Goal: Contribute content: Contribute content

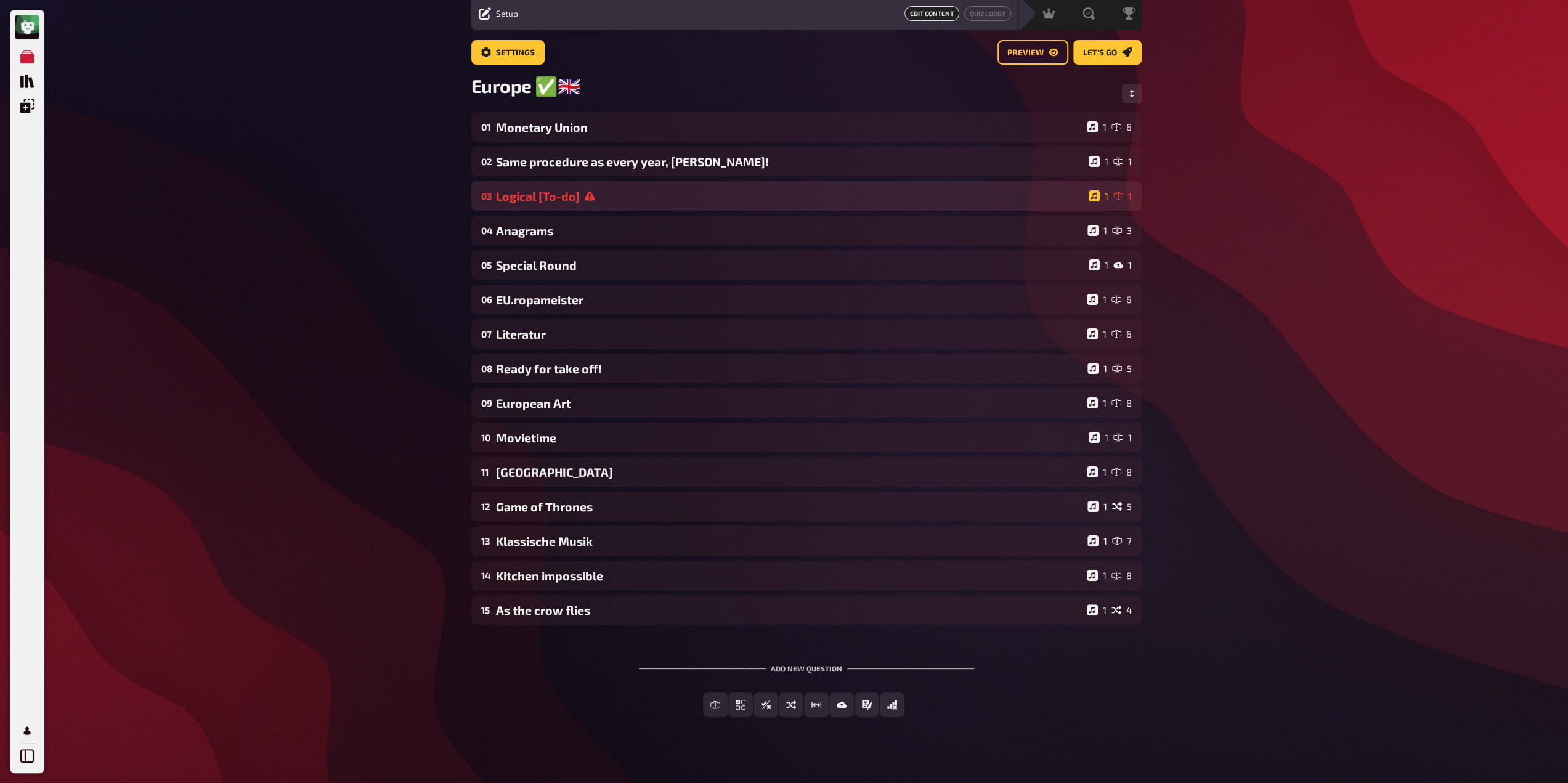
click at [570, 204] on div "Logical [To-do]" at bounding box center [789, 196] width 588 height 15
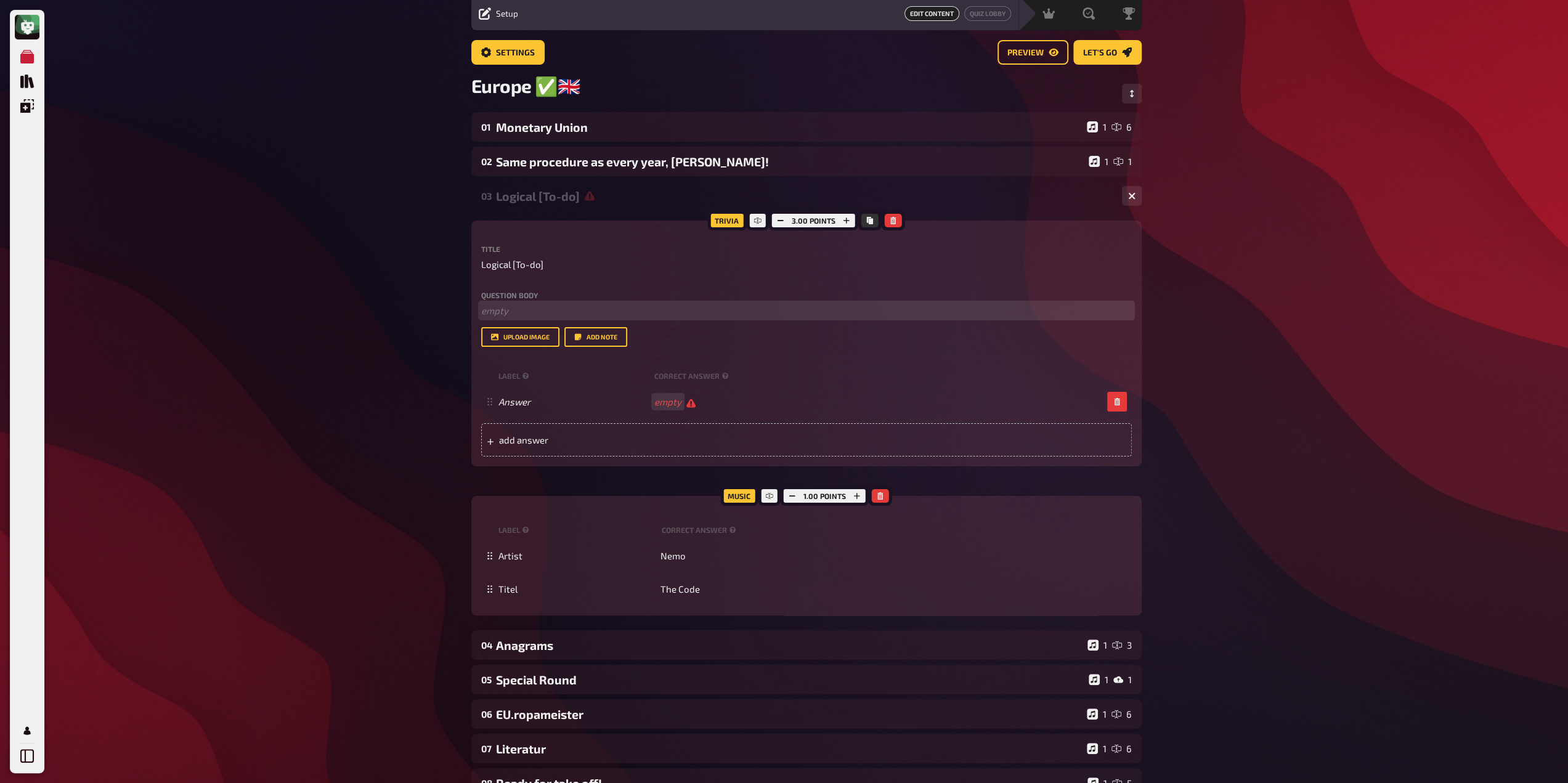
click at [546, 306] on p "﻿ empty" at bounding box center [806, 311] width 651 height 15
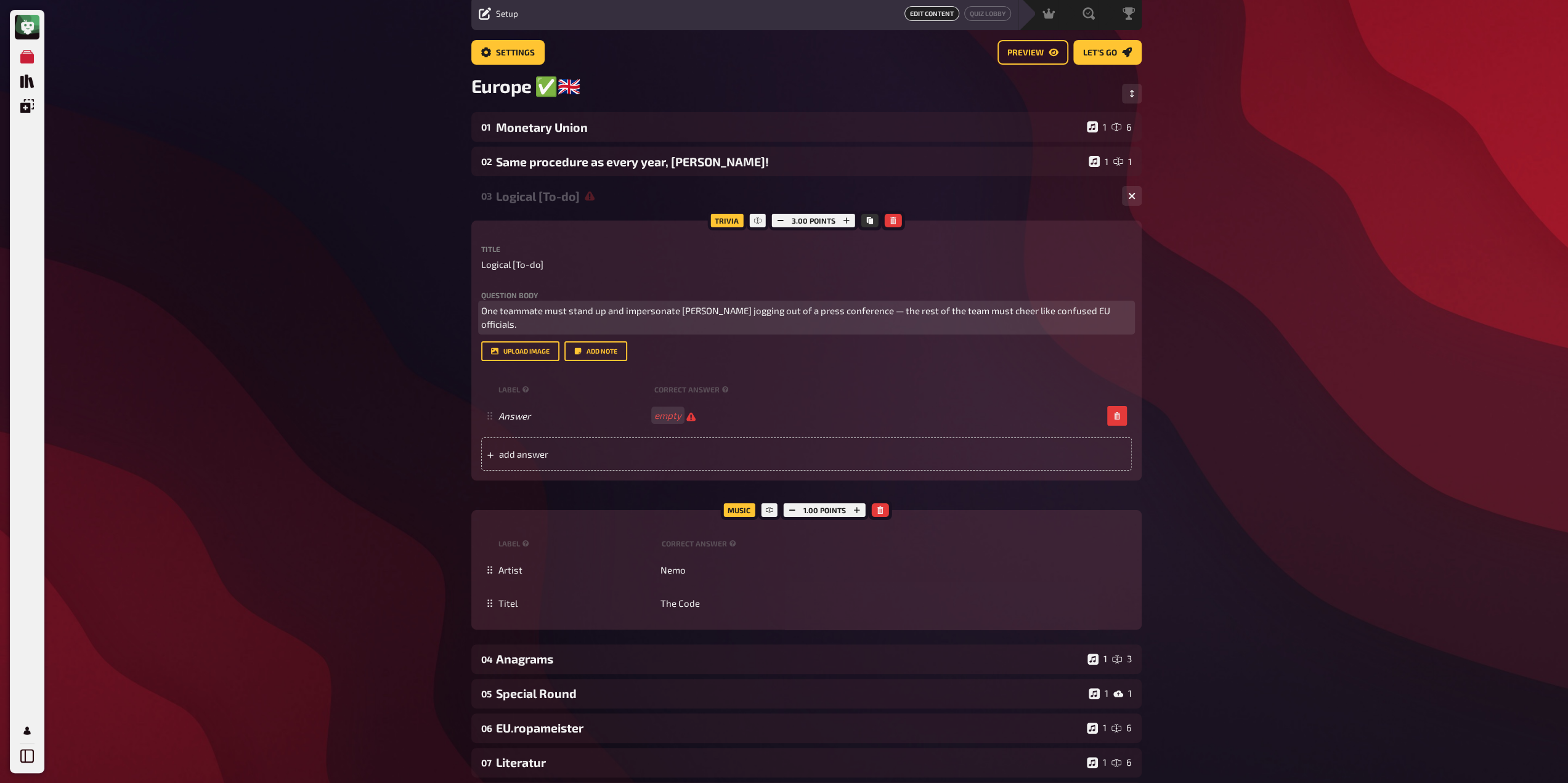
click at [499, 310] on p "One teammate must stand up and impersonate [PERSON_NAME] jogging out of a press…" at bounding box center [806, 318] width 651 height 27
click at [482, 324] on span "One teammate must stand up and impersonate [PERSON_NAME] jogging out of a press…" at bounding box center [796, 318] width 631 height 26
click at [511, 331] on p "One teammate must stand up and impersonate [PERSON_NAME] jogging out of a press…" at bounding box center [806, 318] width 651 height 27
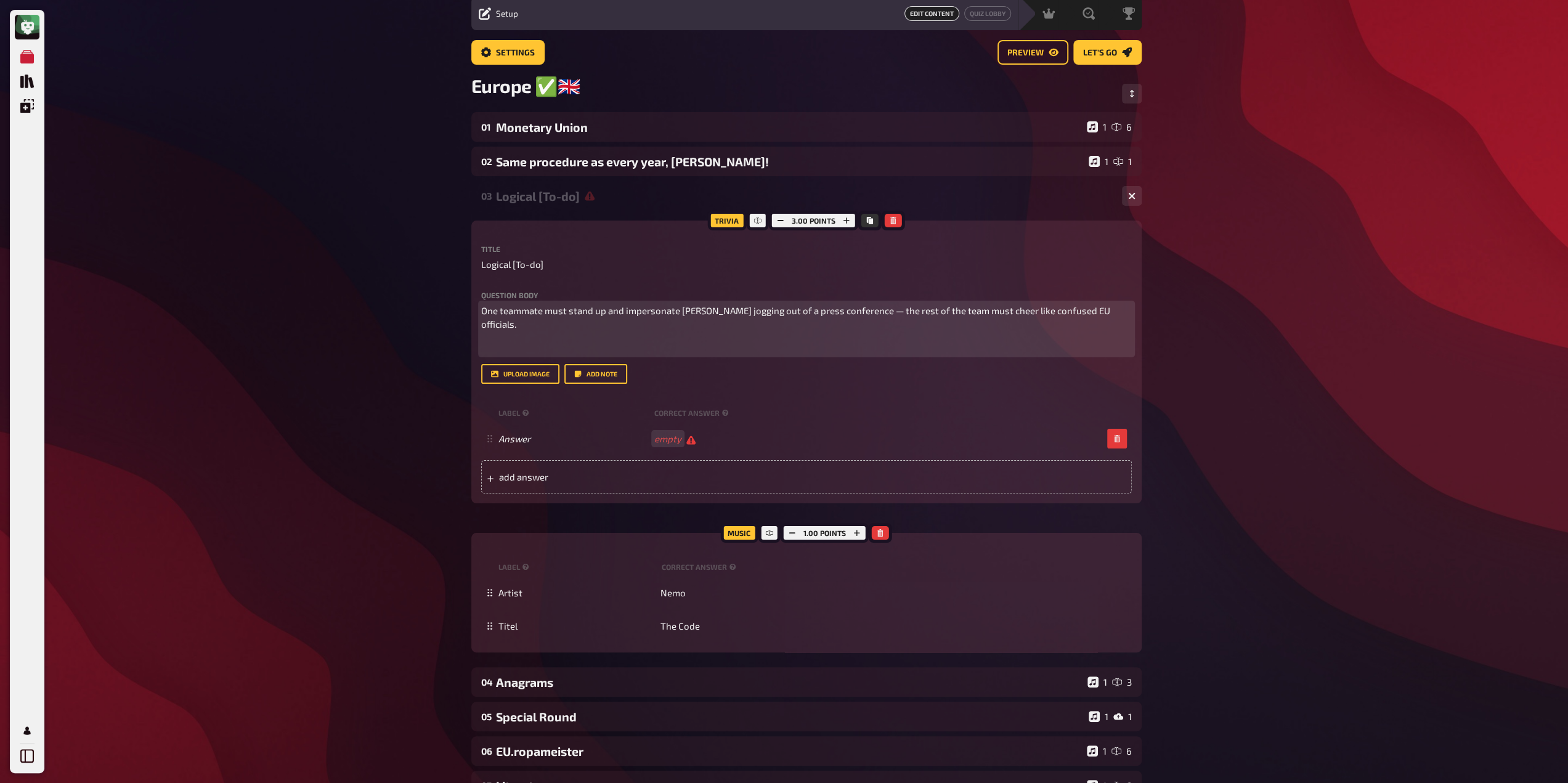
click at [890, 319] on div "One teammate must stand up and impersonate [PERSON_NAME] jogging out of a press…" at bounding box center [806, 329] width 651 height 51
click at [890, 314] on span "One teammate must stand up and impersonate [PERSON_NAME] jogging out of a press…" at bounding box center [796, 318] width 631 height 26
click at [882, 315] on span "One teammate must stand up and impersonate [PERSON_NAME] jogging out of a press…" at bounding box center [796, 318] width 631 height 26
click at [889, 312] on span "One teammate must stand up and impersonate [PERSON_NAME] jogging out of a press…" at bounding box center [796, 318] width 631 height 26
click at [904, 340] on p "﻿" at bounding box center [806, 348] width 651 height 15
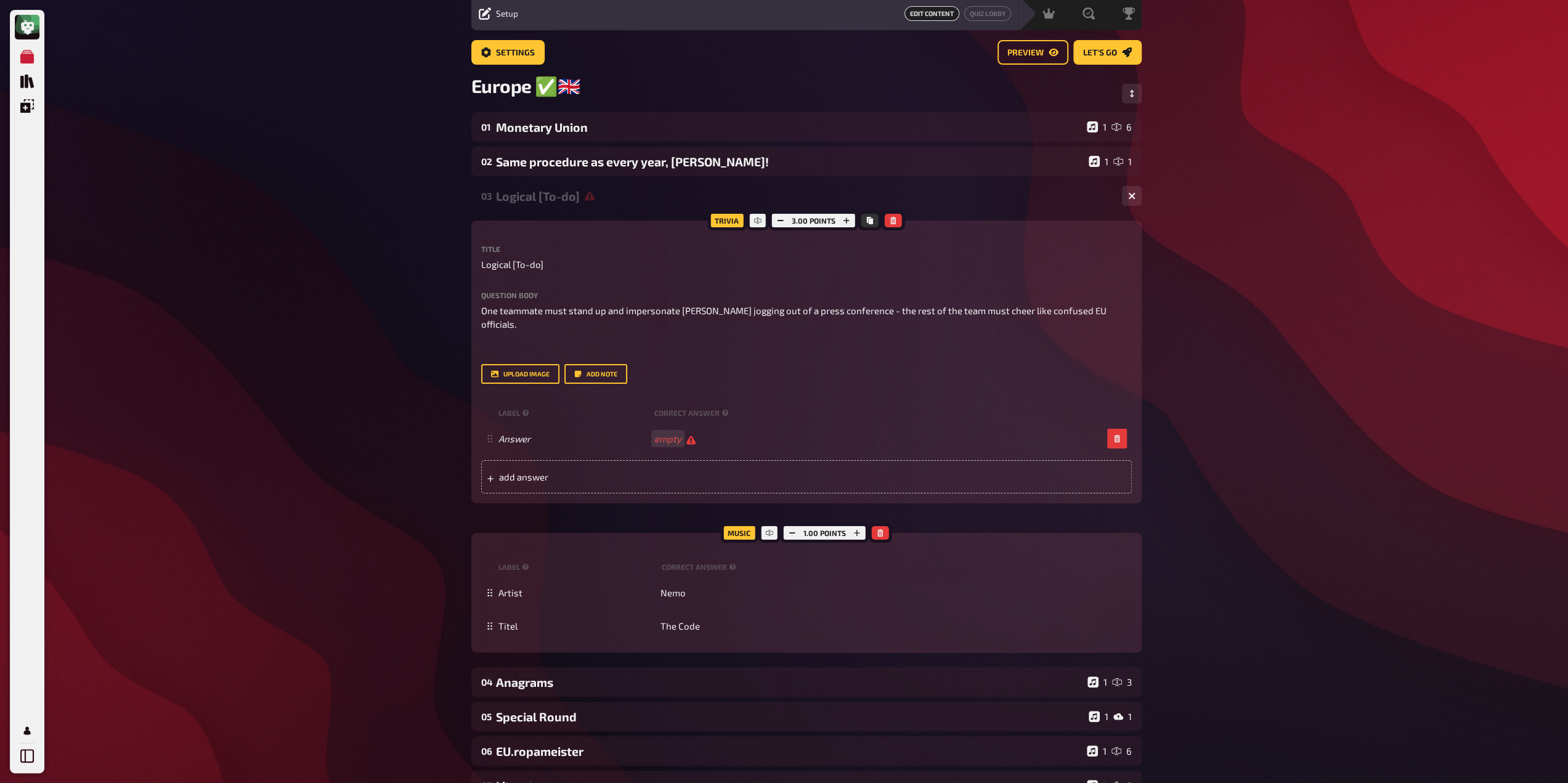
click at [1134, 314] on div "Trivia 3.00 points Title Logical [To-do] Question body One teammate must stand …" at bounding box center [806, 362] width 670 height 283
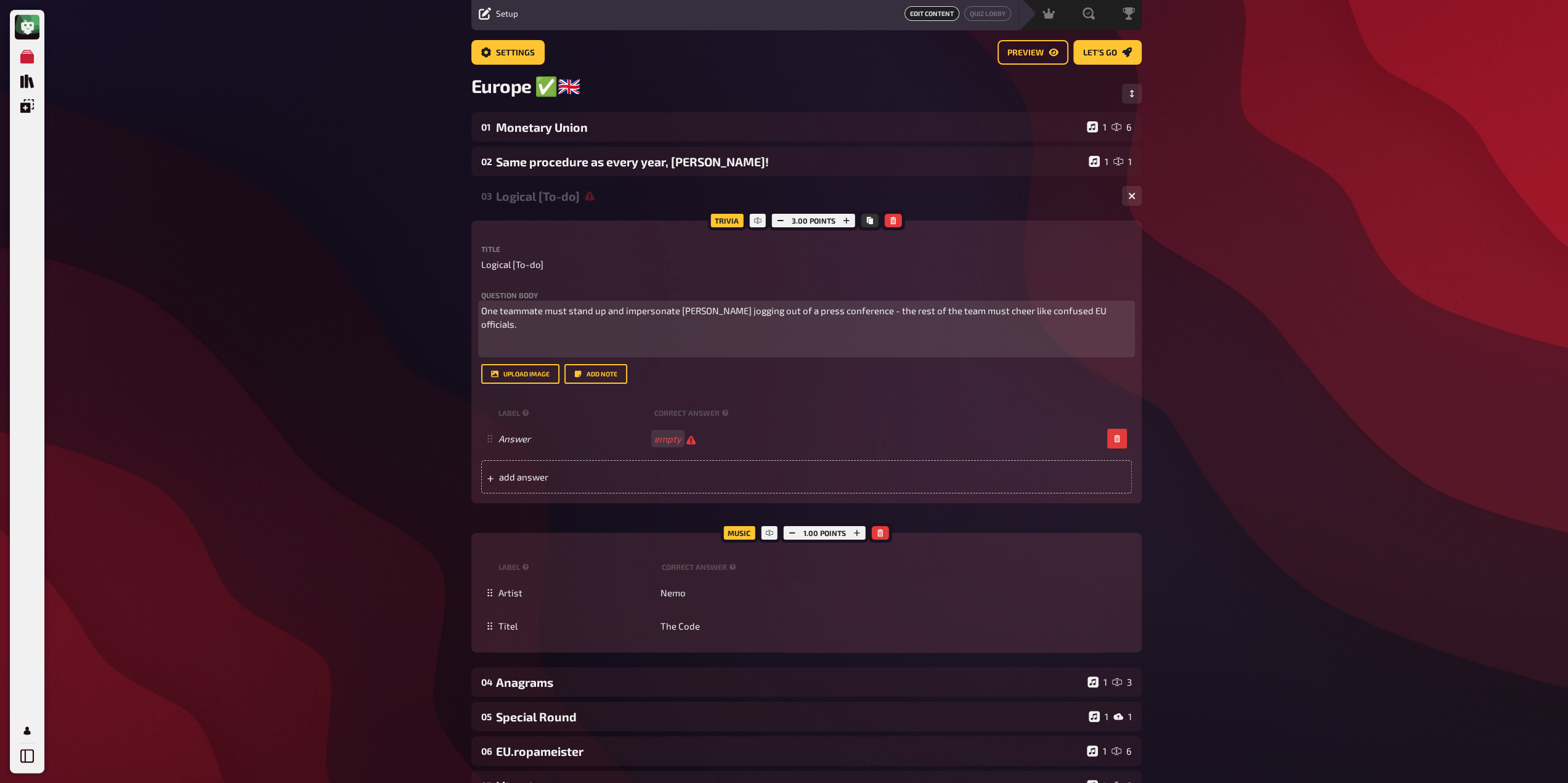
click at [1108, 314] on span "One teammate must stand up and impersonate [PERSON_NAME] jogging out of a press…" at bounding box center [794, 318] width 627 height 26
click at [1126, 316] on p "One teammate must stand up and impersonate [PERSON_NAME] jogging out of a press…" at bounding box center [806, 318] width 651 height 27
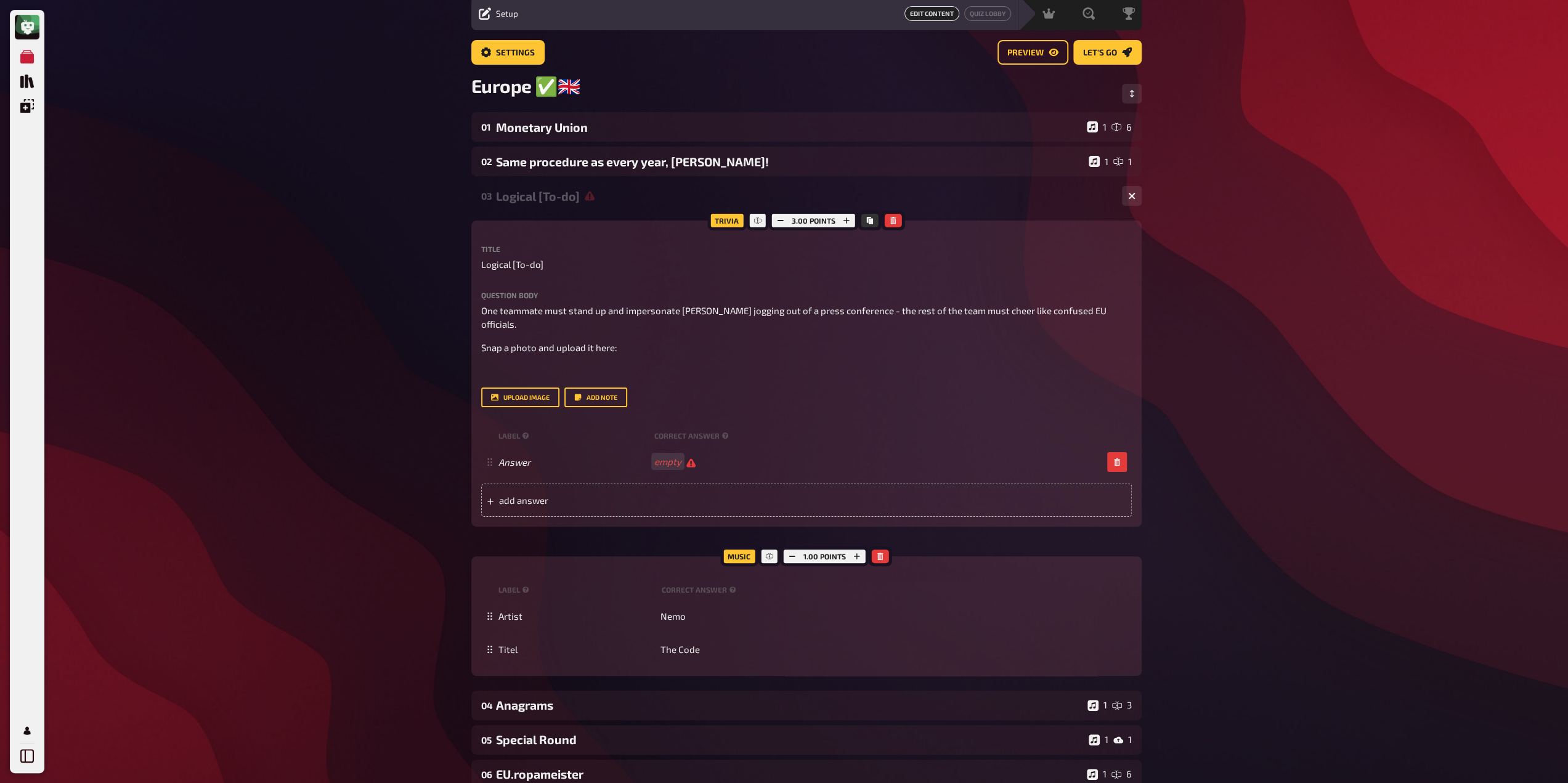
click at [478, 334] on div "Trivia 3.00 points Title Logical [To-do] Question body One teammate must stand …" at bounding box center [806, 373] width 670 height 306
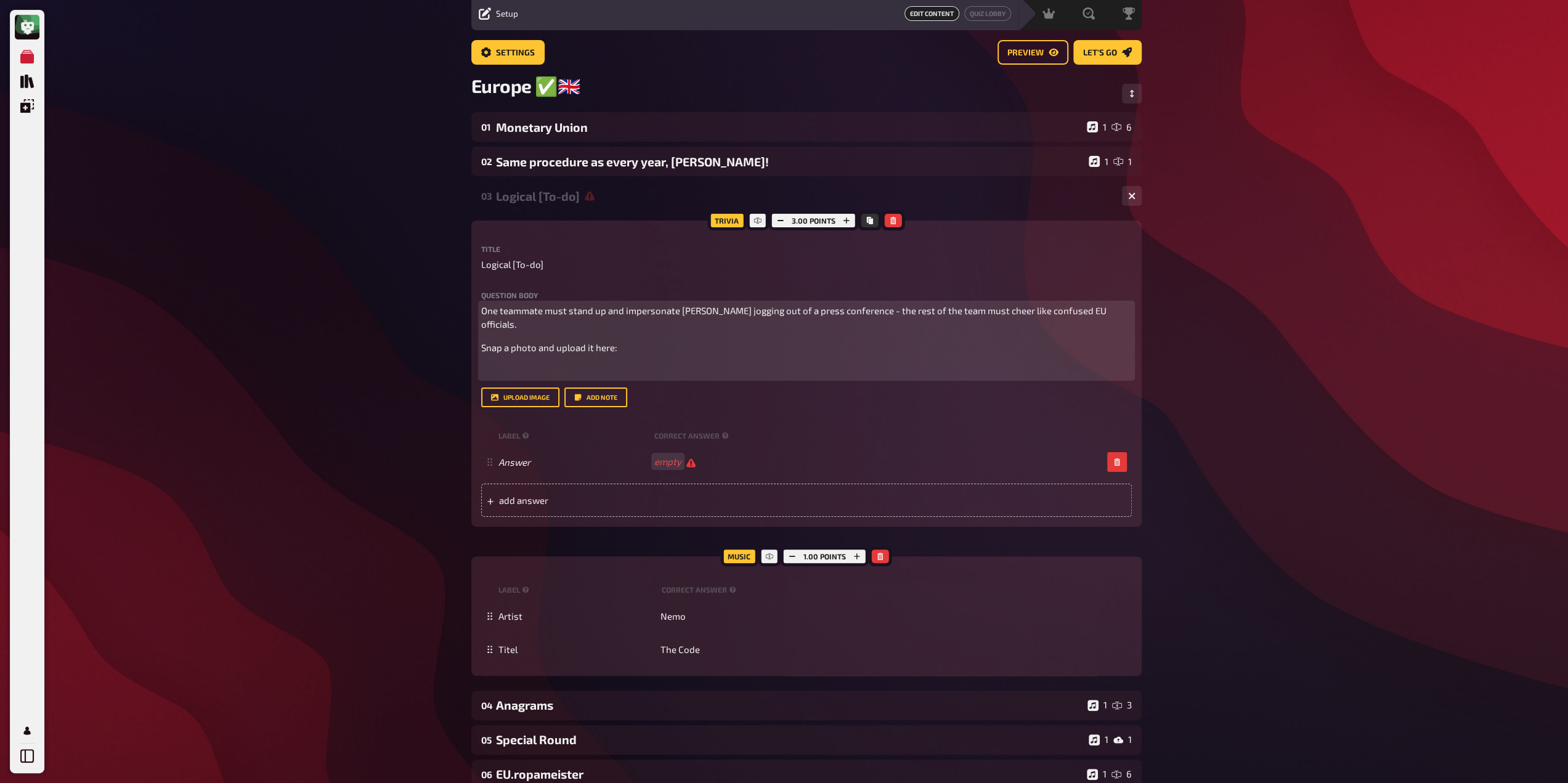
click at [483, 342] on span "Snap a photo and upload it here:" at bounding box center [549, 348] width 136 height 11
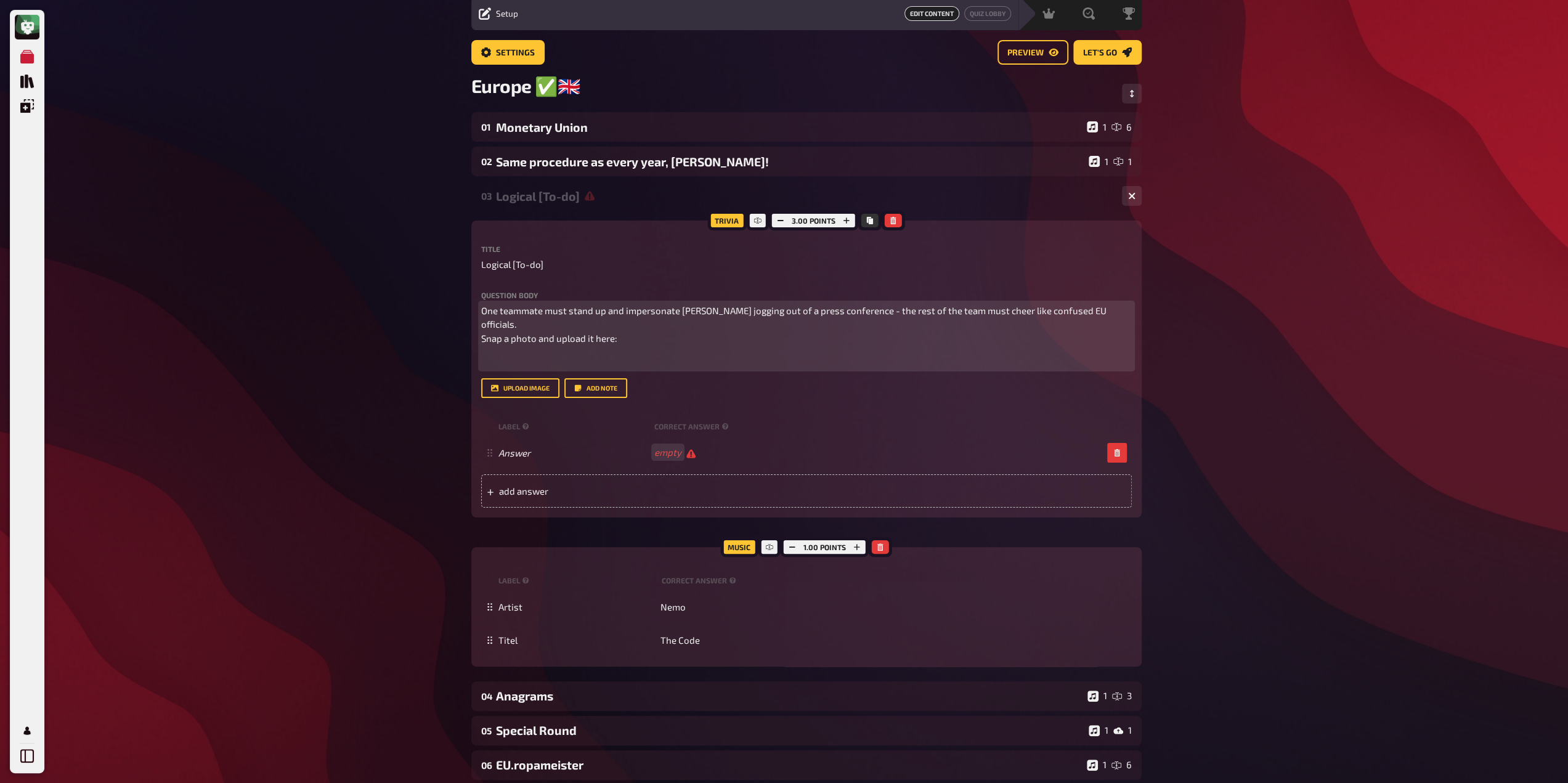
click at [586, 340] on div "One teammate must stand up and impersonate [PERSON_NAME] jogging out of a press…" at bounding box center [806, 336] width 651 height 65
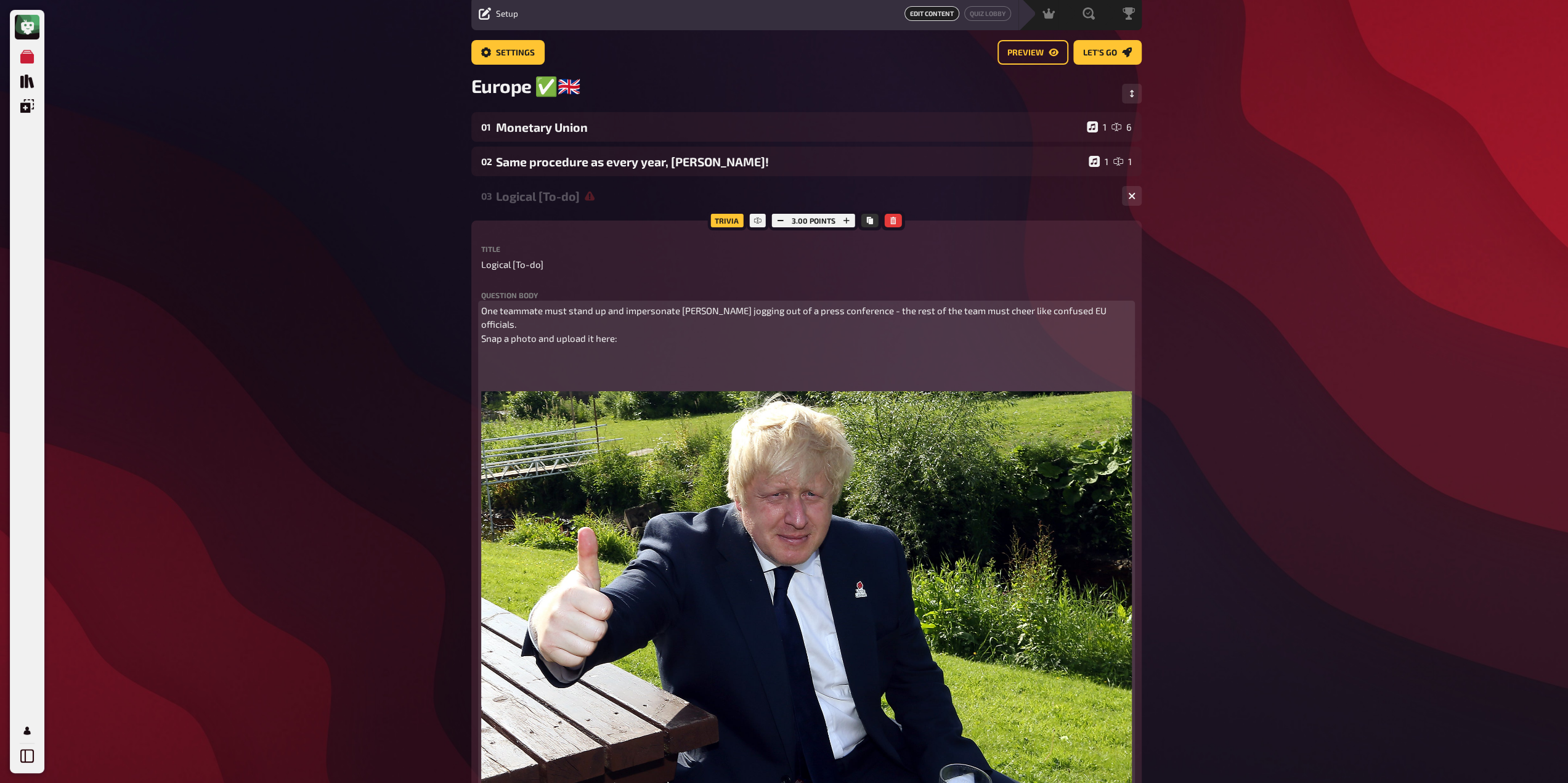
click at [524, 354] on p at bounding box center [806, 368] width 651 height 27
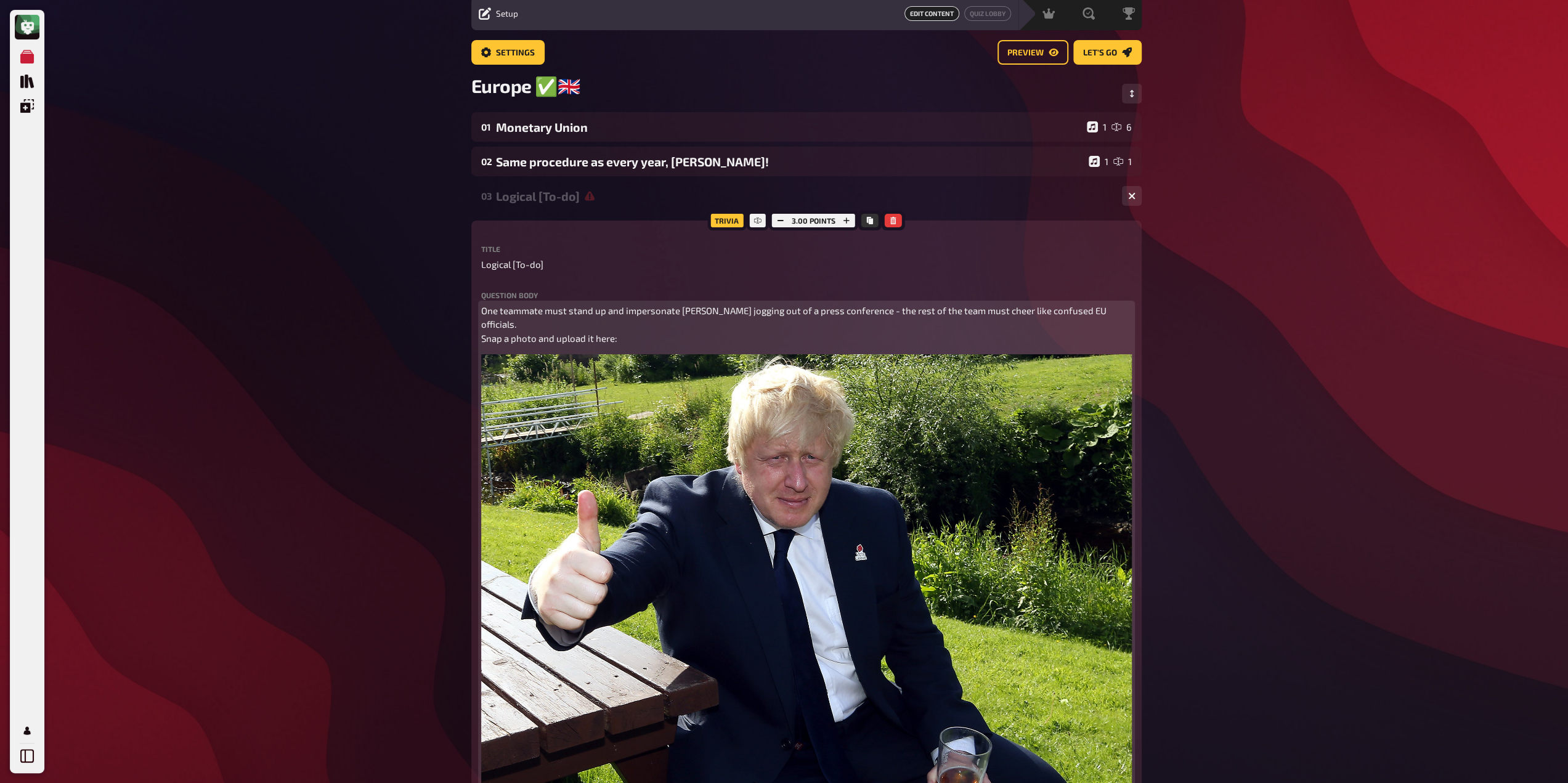
click at [518, 345] on p "One teammate must stand up and impersonate [PERSON_NAME] jogging out of a press…" at bounding box center [806, 325] width 651 height 42
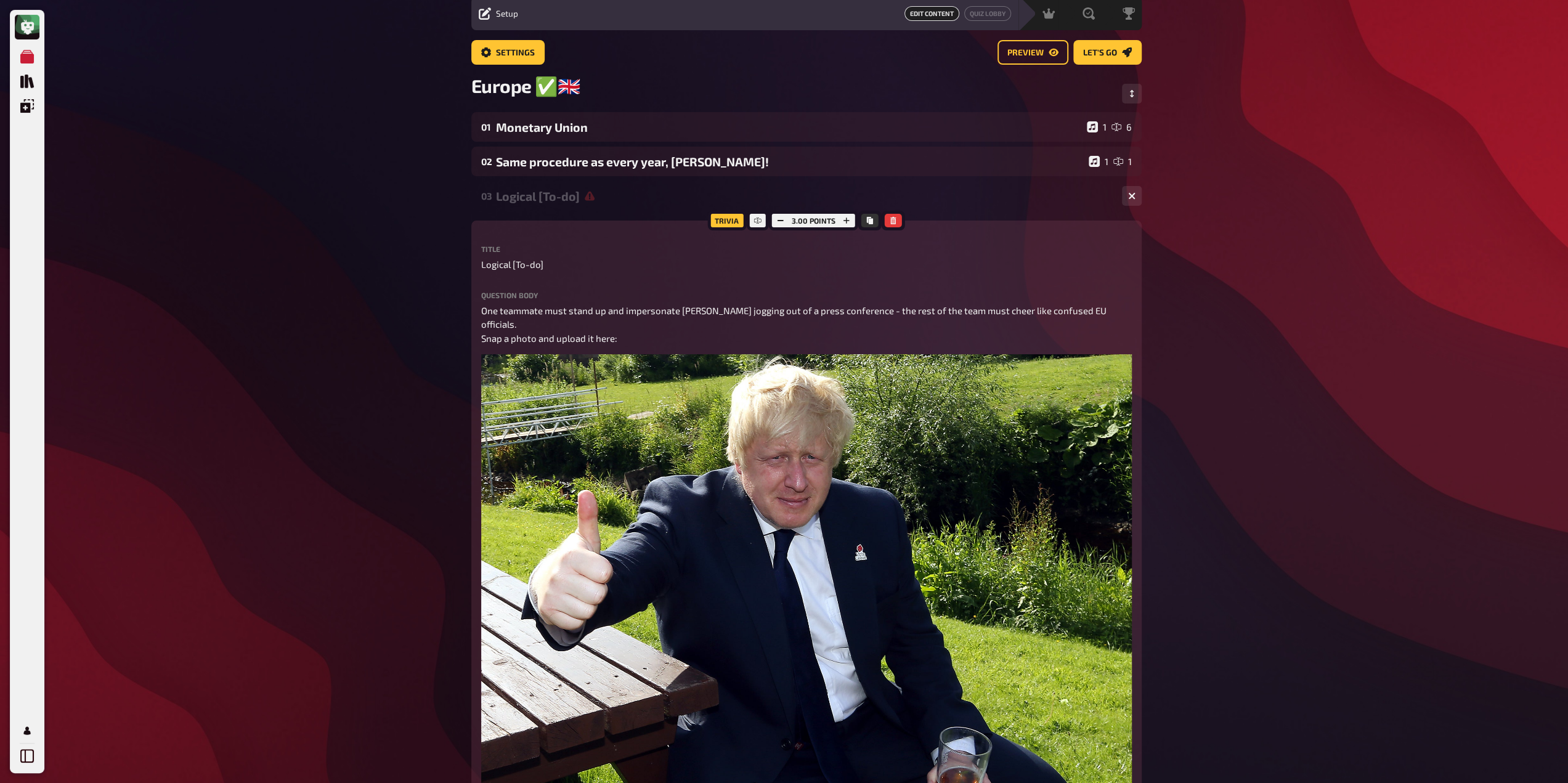
click at [767, 303] on div "Question body One teammate must stand up and impersonate [PERSON_NAME] jogging …" at bounding box center [806, 589] width 651 height 596
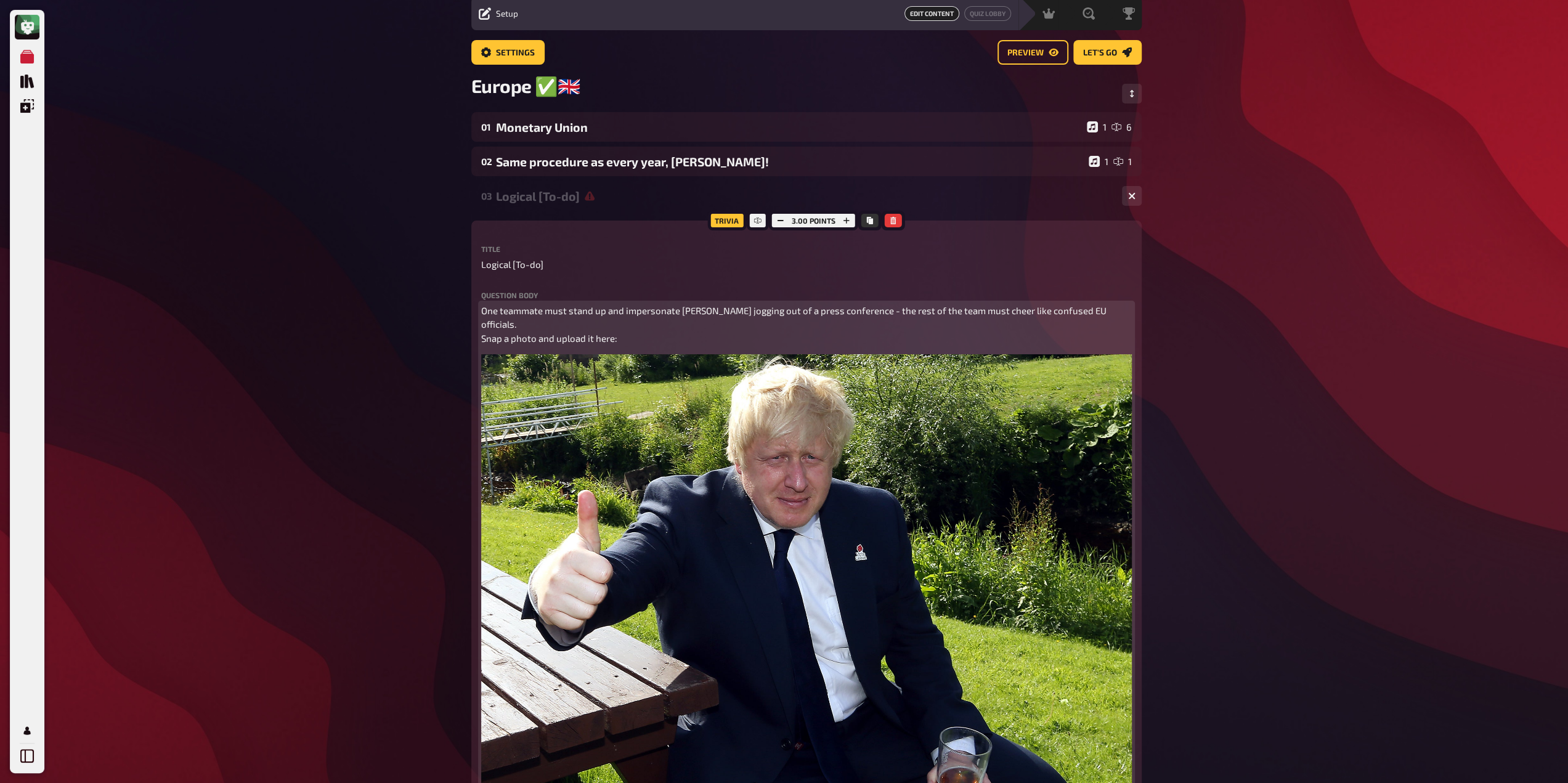
click at [774, 313] on span "One teammate must stand up and impersonate [PERSON_NAME] jogging out of a press…" at bounding box center [794, 324] width 627 height 39
click at [765, 340] on p "One teammate must stand up and impersonate [PERSON_NAME] jogging out of a press…" at bounding box center [806, 325] width 651 height 42
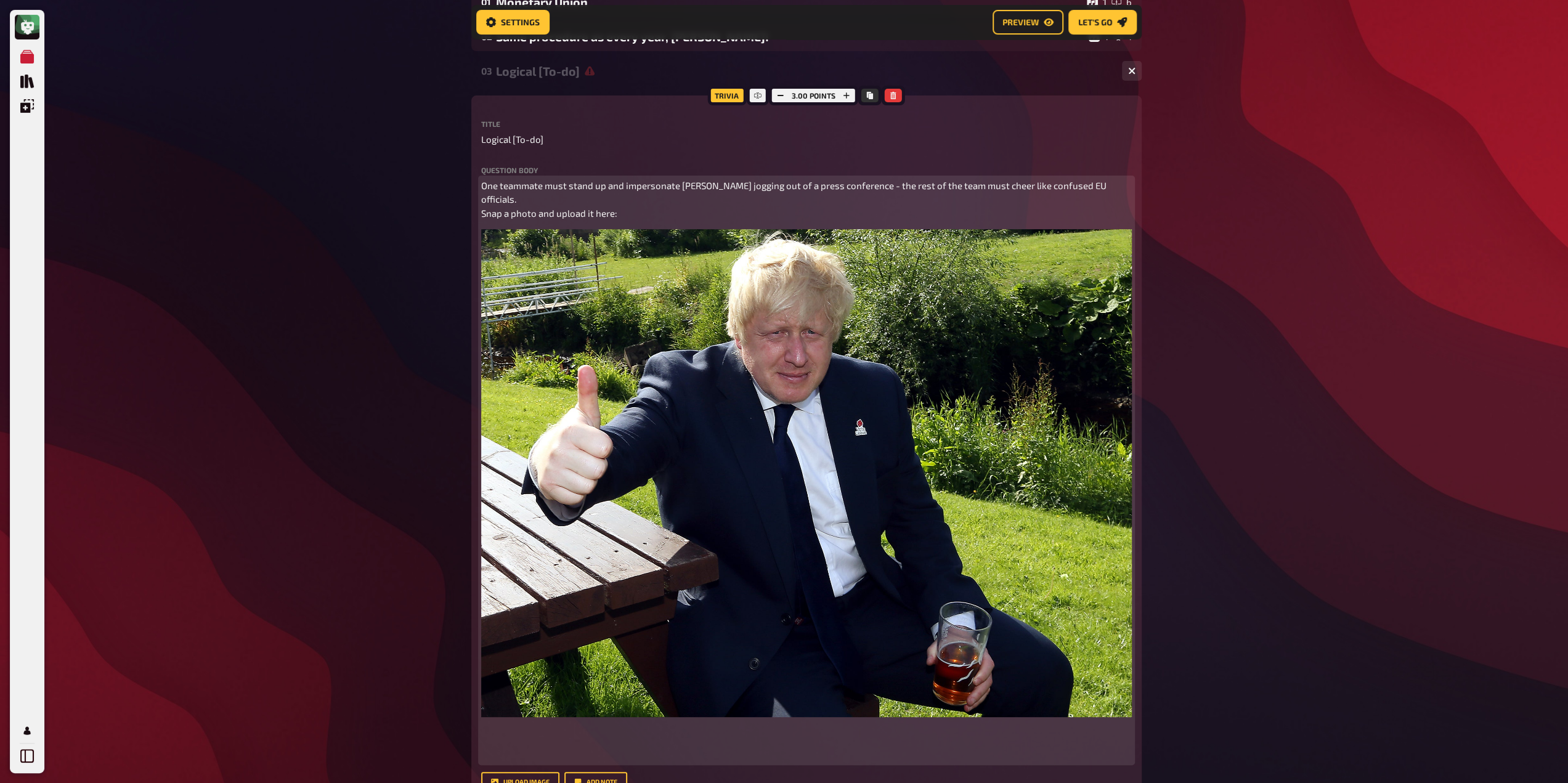
scroll to position [240, 0]
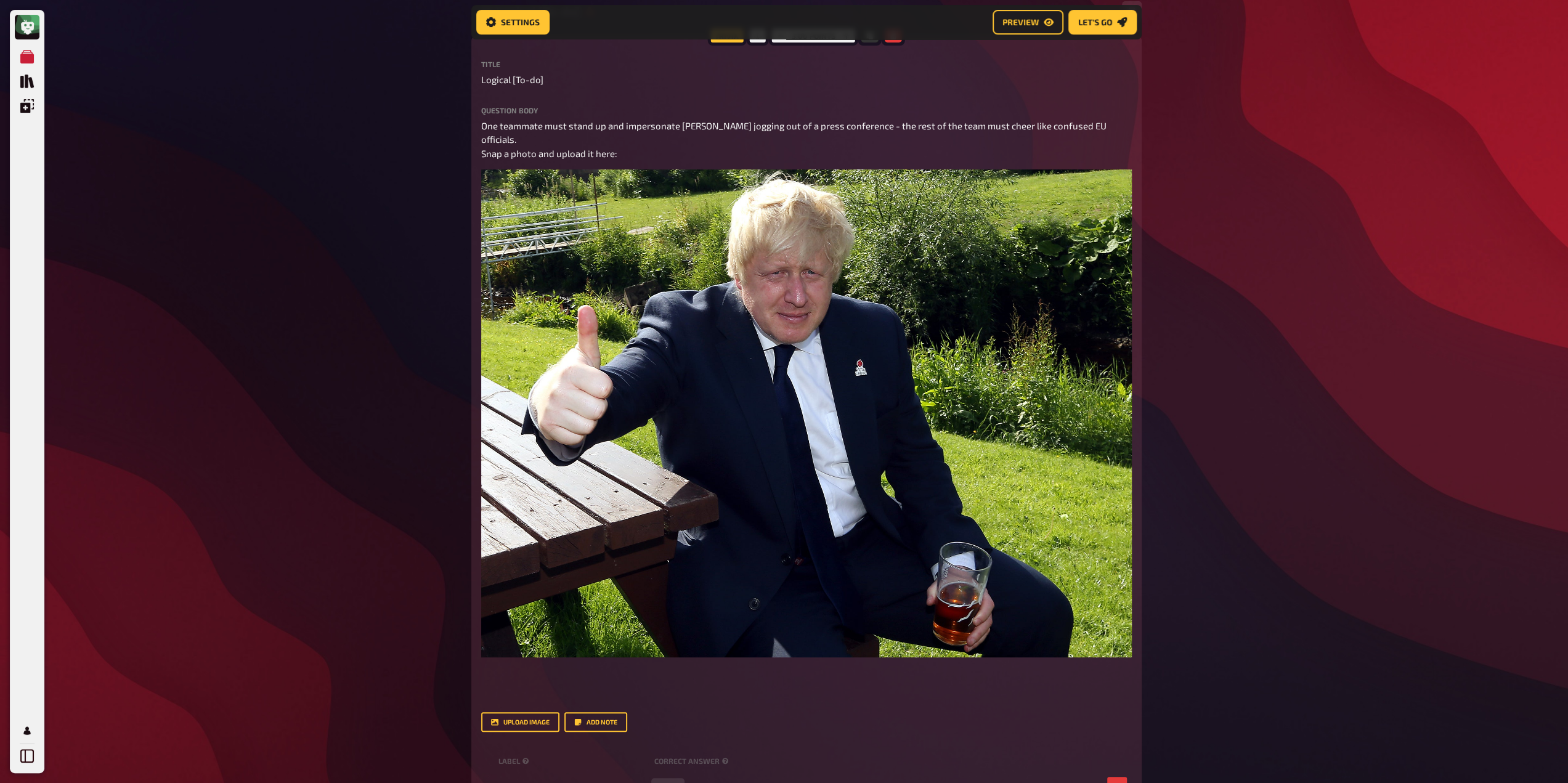
click at [381, 319] on div "My Quizzes Quiz Library Overlays Profile Home My Quizzes Europe ✅​🇬🇧​ Setup Set…" at bounding box center [784, 677] width 1568 height 1834
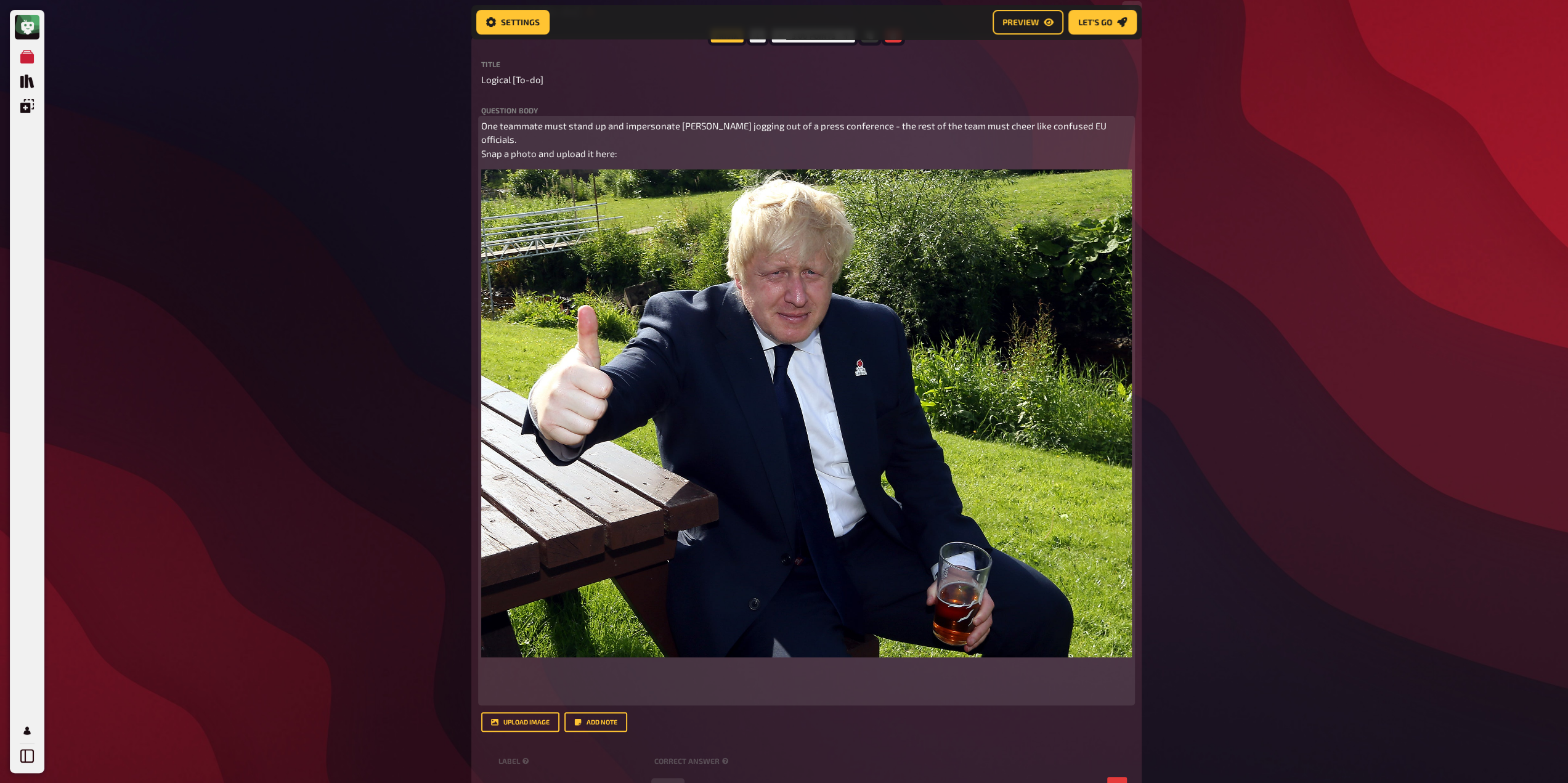
click at [573, 121] on span "One teammate must stand up and impersonate [PERSON_NAME] jogging out of a press…" at bounding box center [794, 140] width 627 height 39
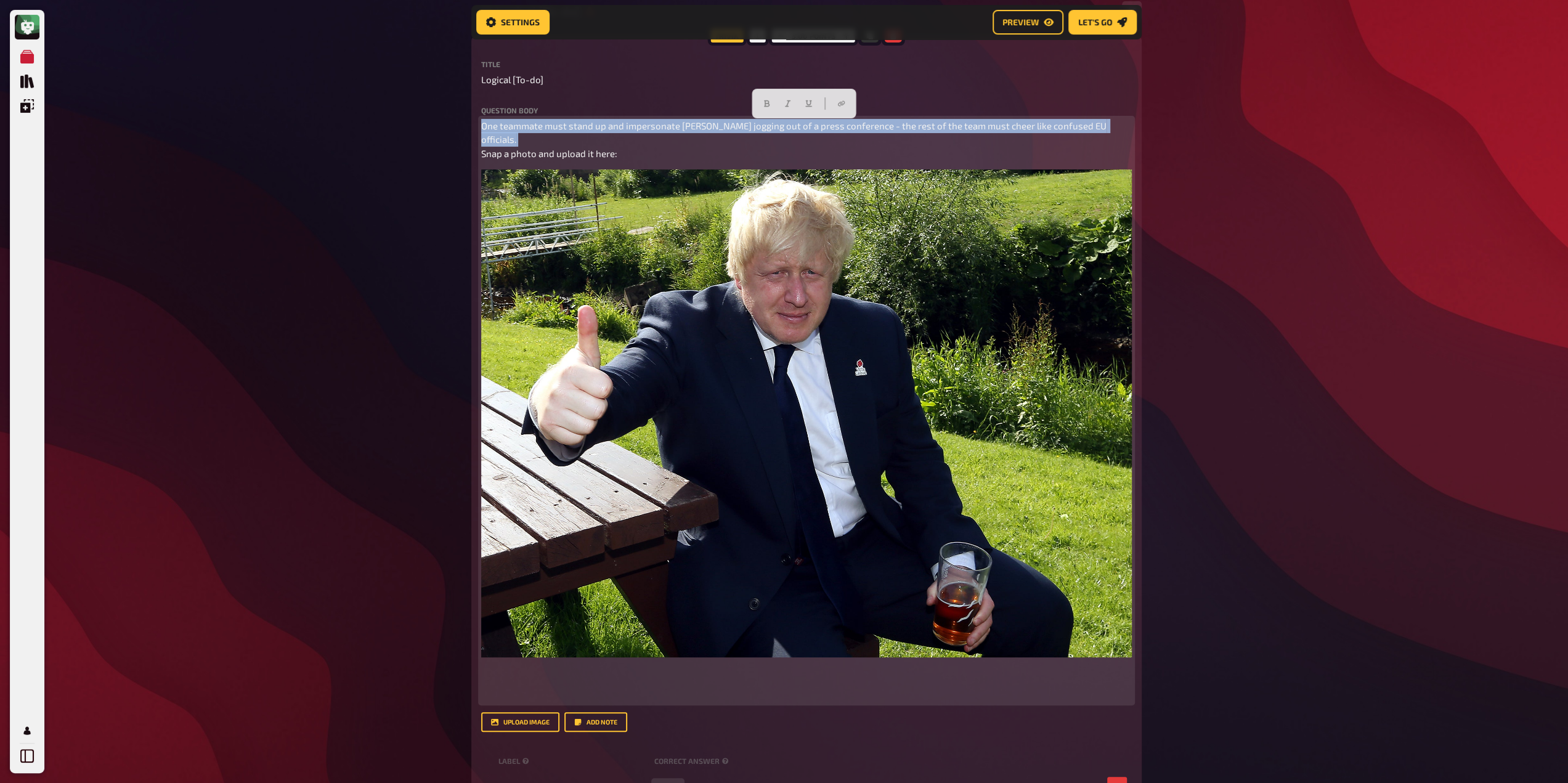
click at [573, 121] on span "One teammate must stand up and impersonate [PERSON_NAME] jogging out of a press…" at bounding box center [794, 140] width 627 height 39
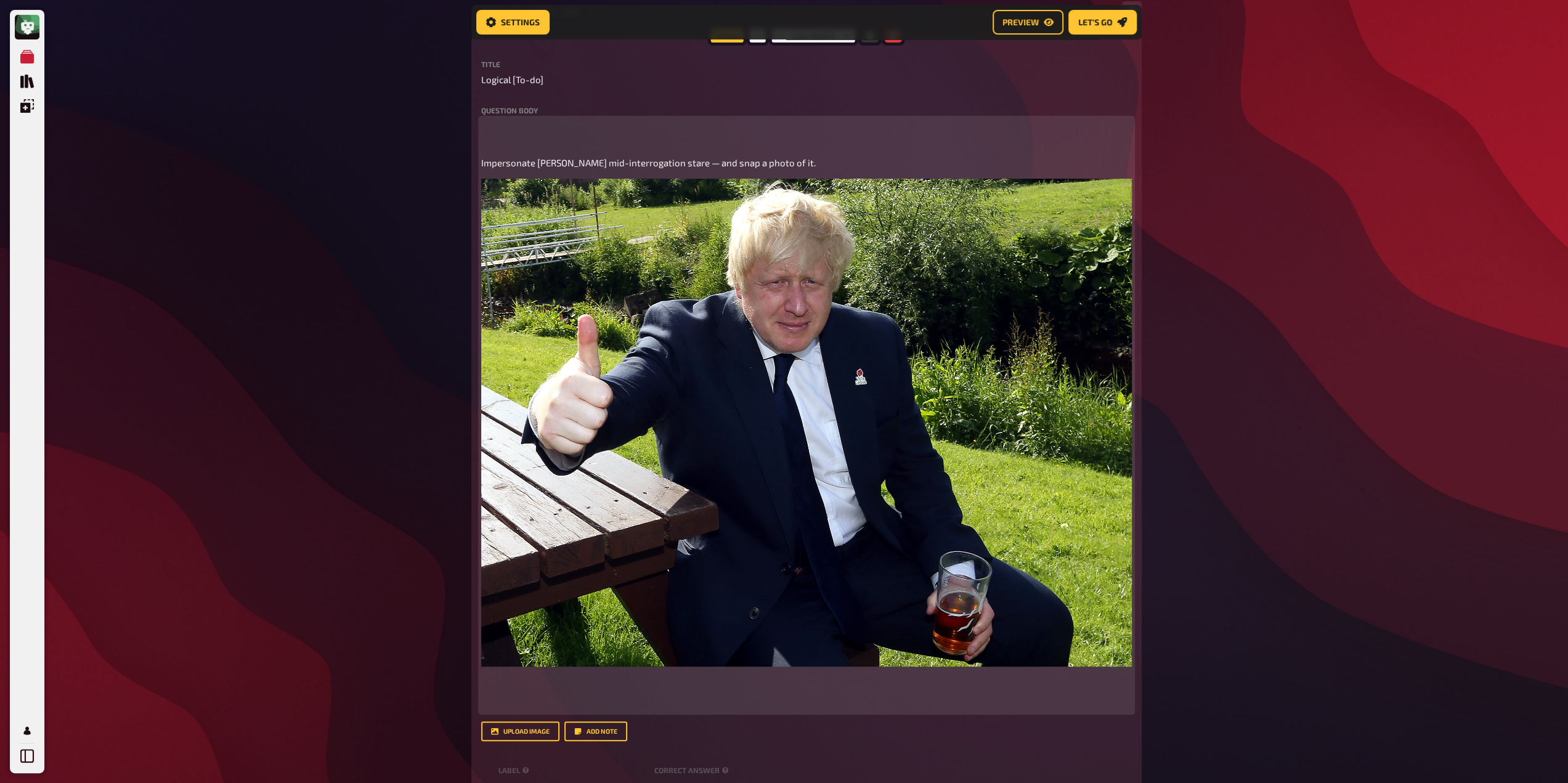
click at [481, 160] on span "Impersonate [PERSON_NAME] mid-interrogation stare — and snap a photo of it." at bounding box center [648, 162] width 334 height 11
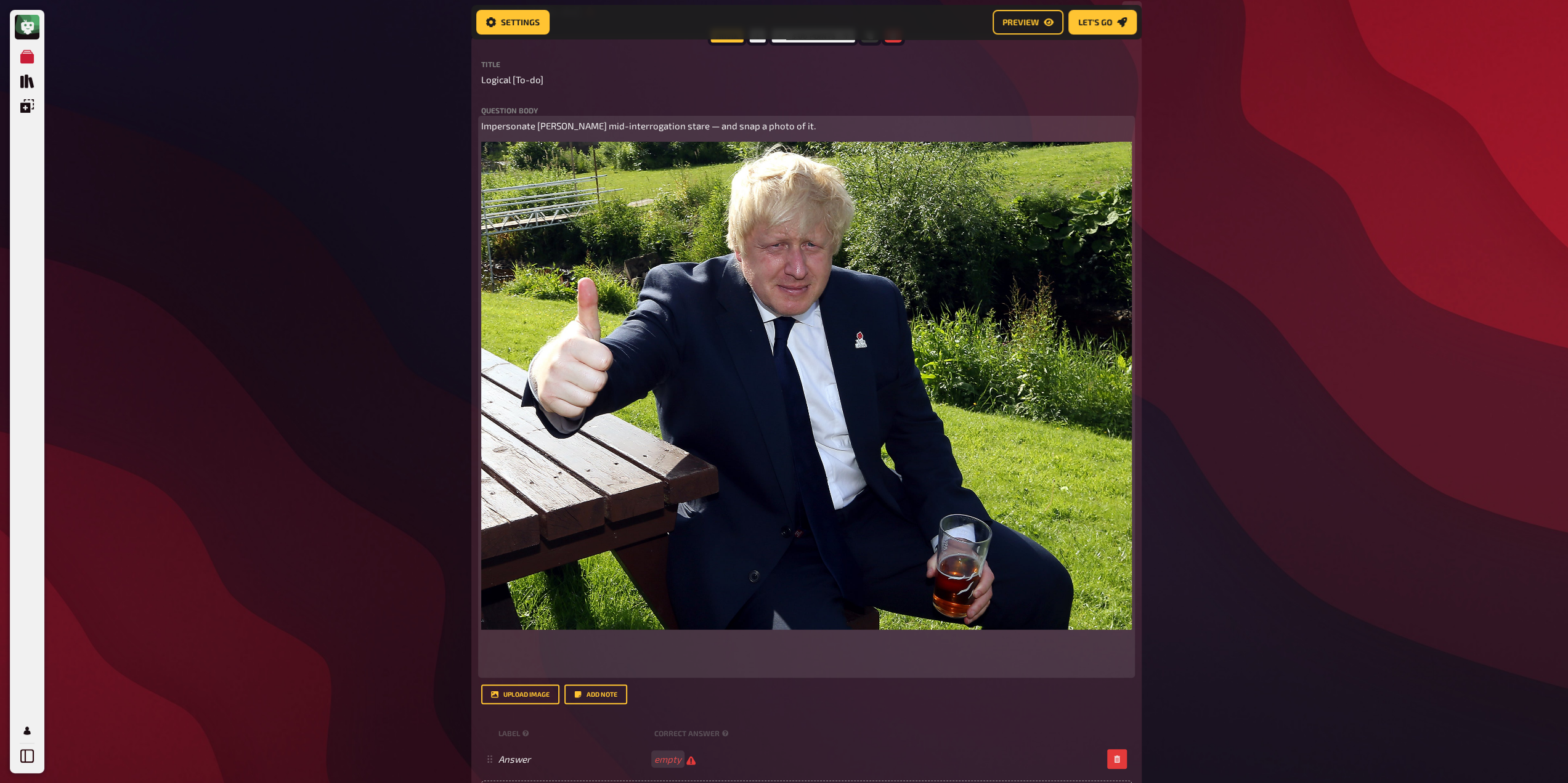
click at [615, 259] on img at bounding box center [806, 385] width 651 height 488
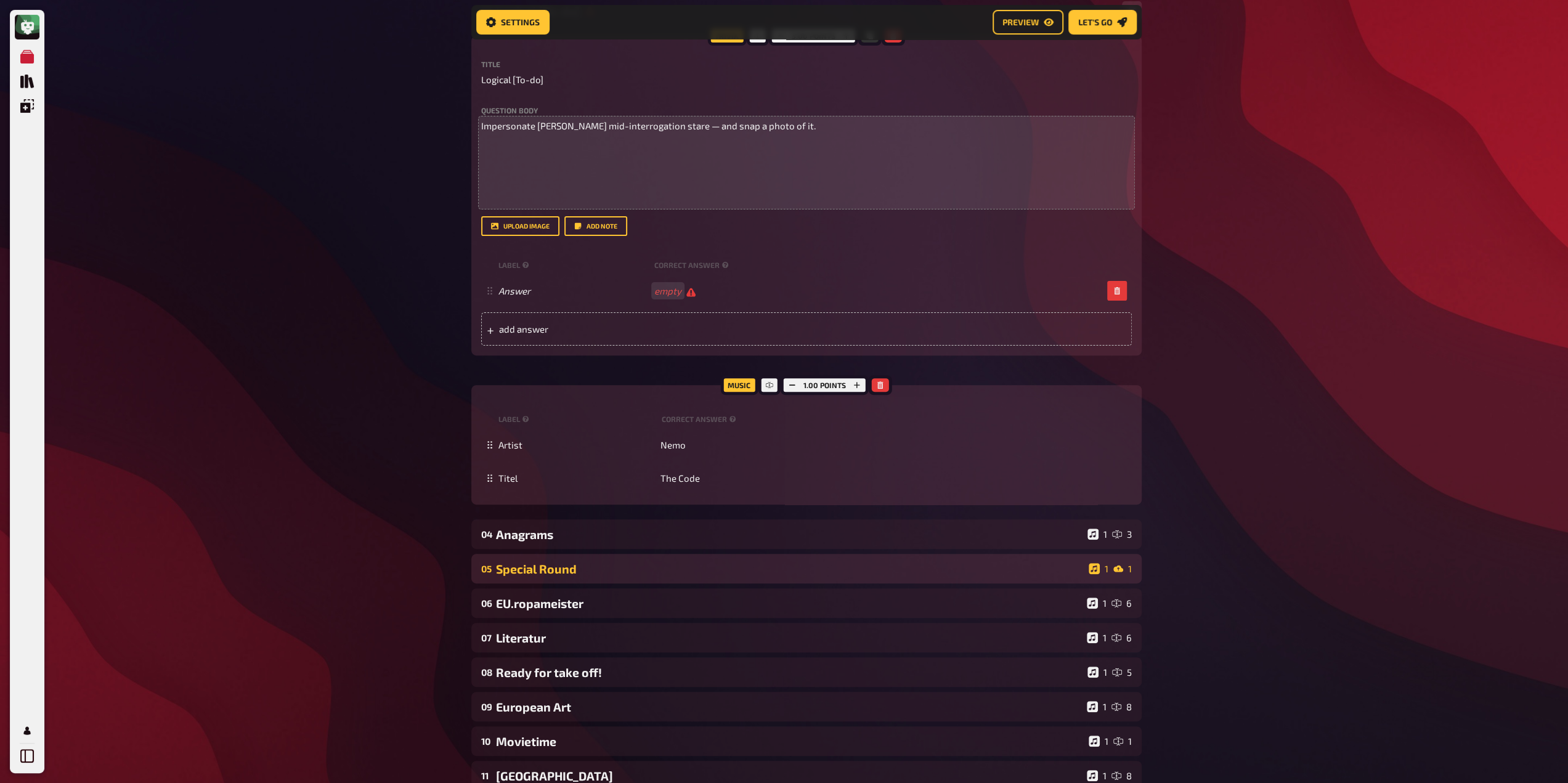
click at [654, 572] on div "Special Round" at bounding box center [789, 569] width 588 height 15
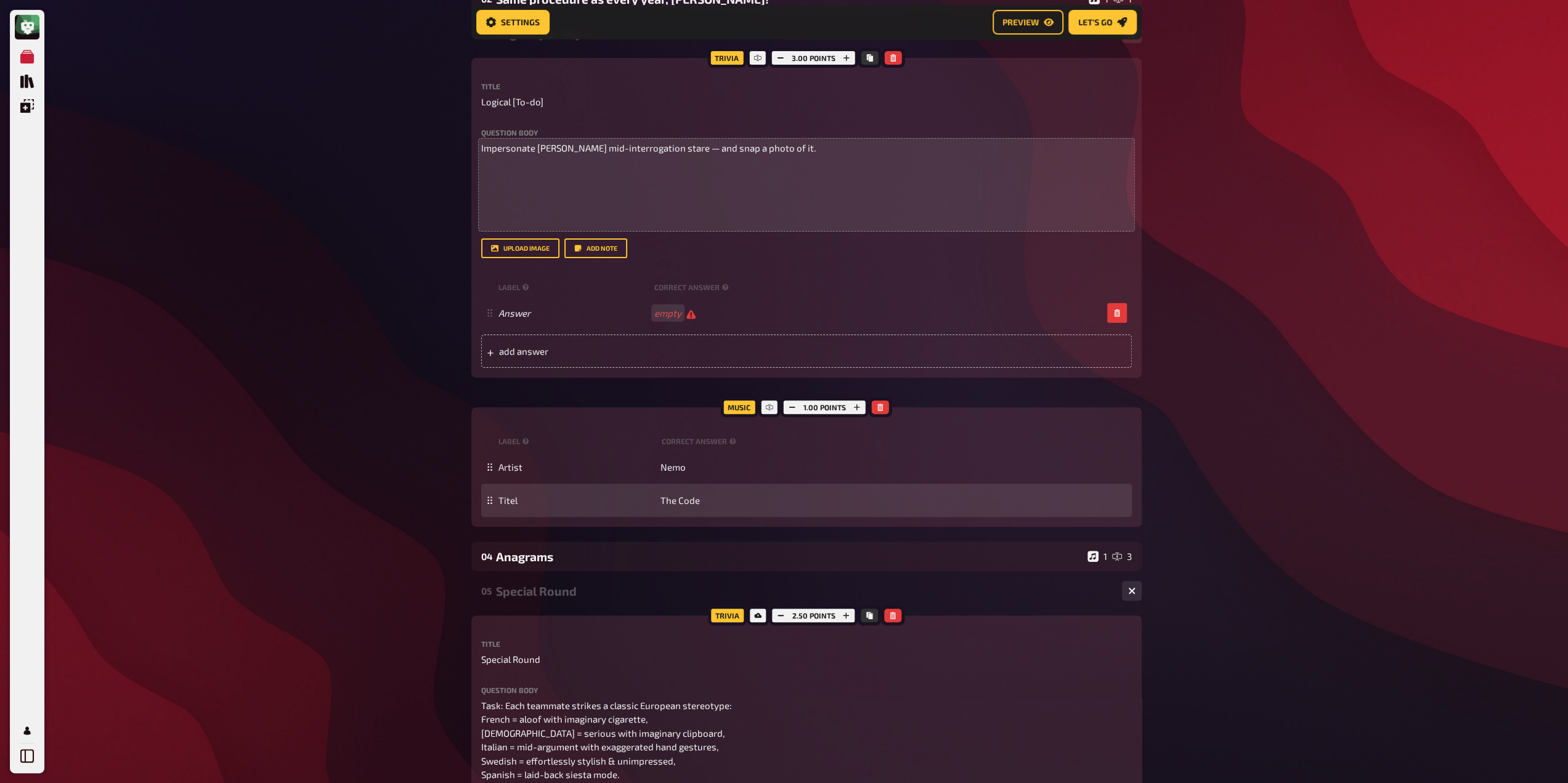
scroll to position [117, 0]
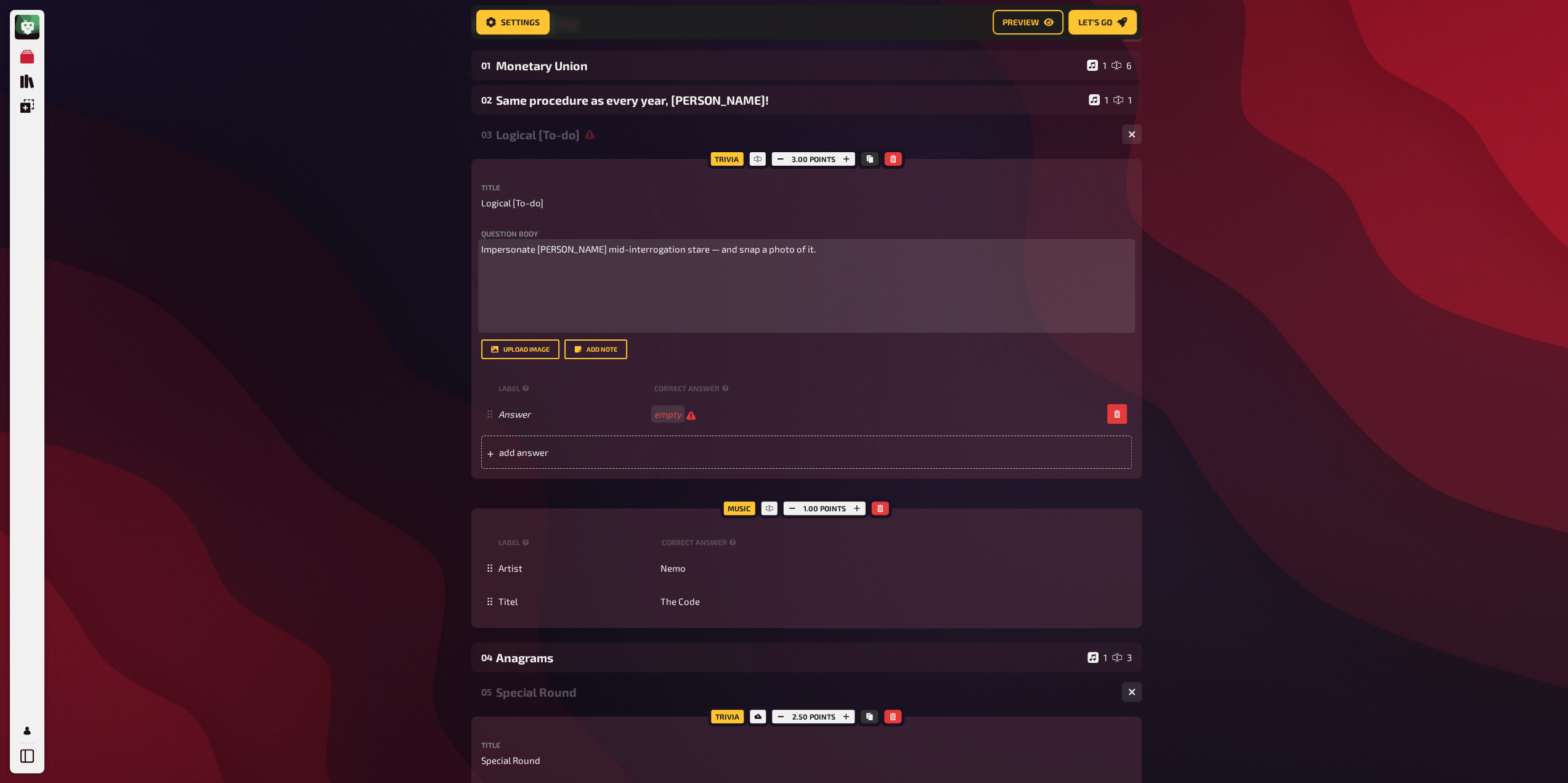
click at [659, 255] on span "Impersonate [PERSON_NAME] mid-interrogation stare — and snap a photo of it." at bounding box center [648, 249] width 334 height 11
drag, startPoint x: 618, startPoint y: 305, endPoint x: 611, endPoint y: 310, distance: 8.6
click at [614, 308] on p at bounding box center [806, 309] width 651 height 42
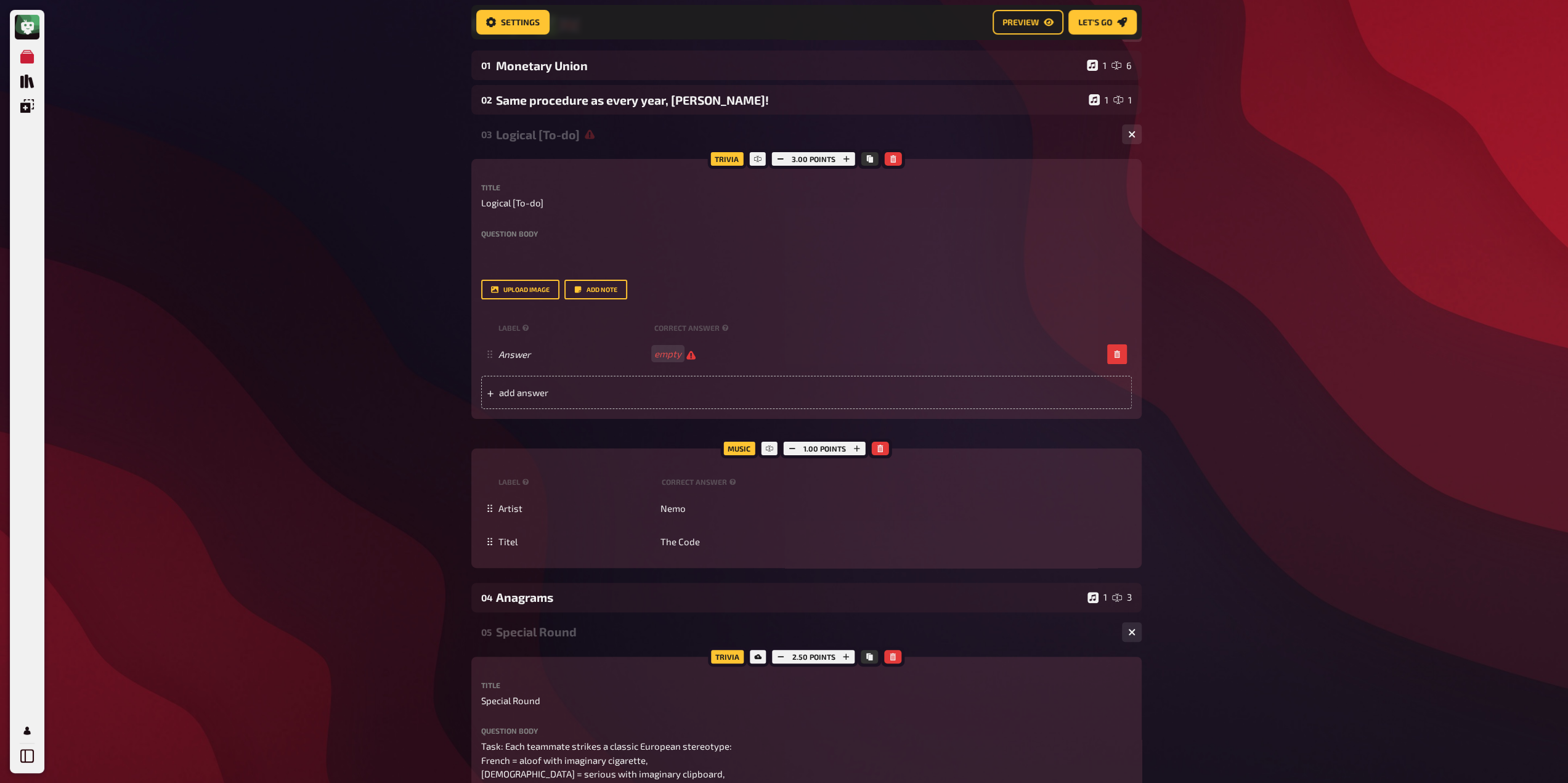
click at [554, 140] on div "Logical [To-do]" at bounding box center [803, 135] width 616 height 15
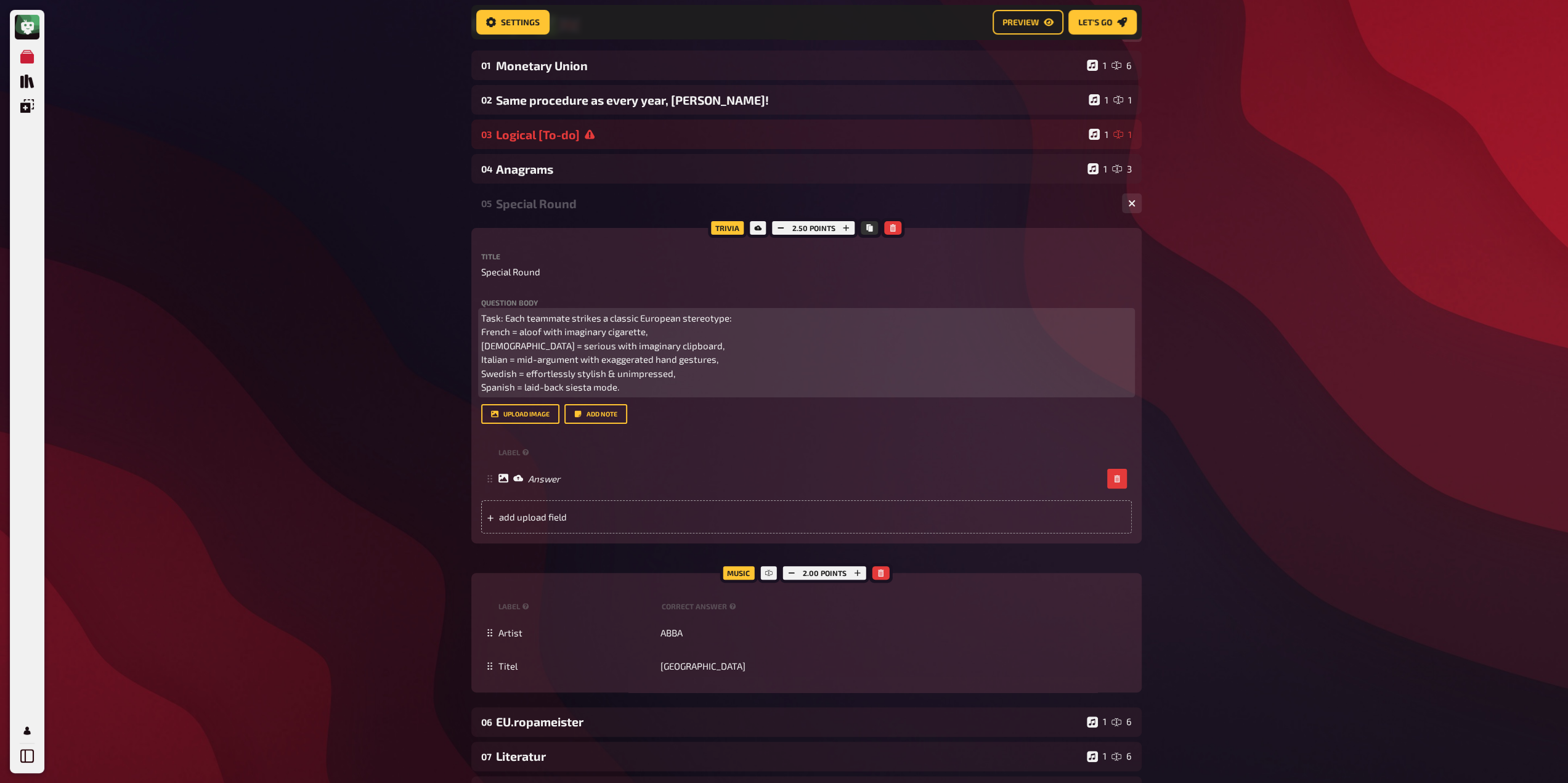
click at [577, 340] on p "Task: Each teammate strikes a classic European stereotype: French = aloof with …" at bounding box center [806, 352] width 651 height 83
click at [689, 394] on p "Task: Each teammate strikes a classic European stereotype: French = aloof with …" at bounding box center [806, 352] width 651 height 83
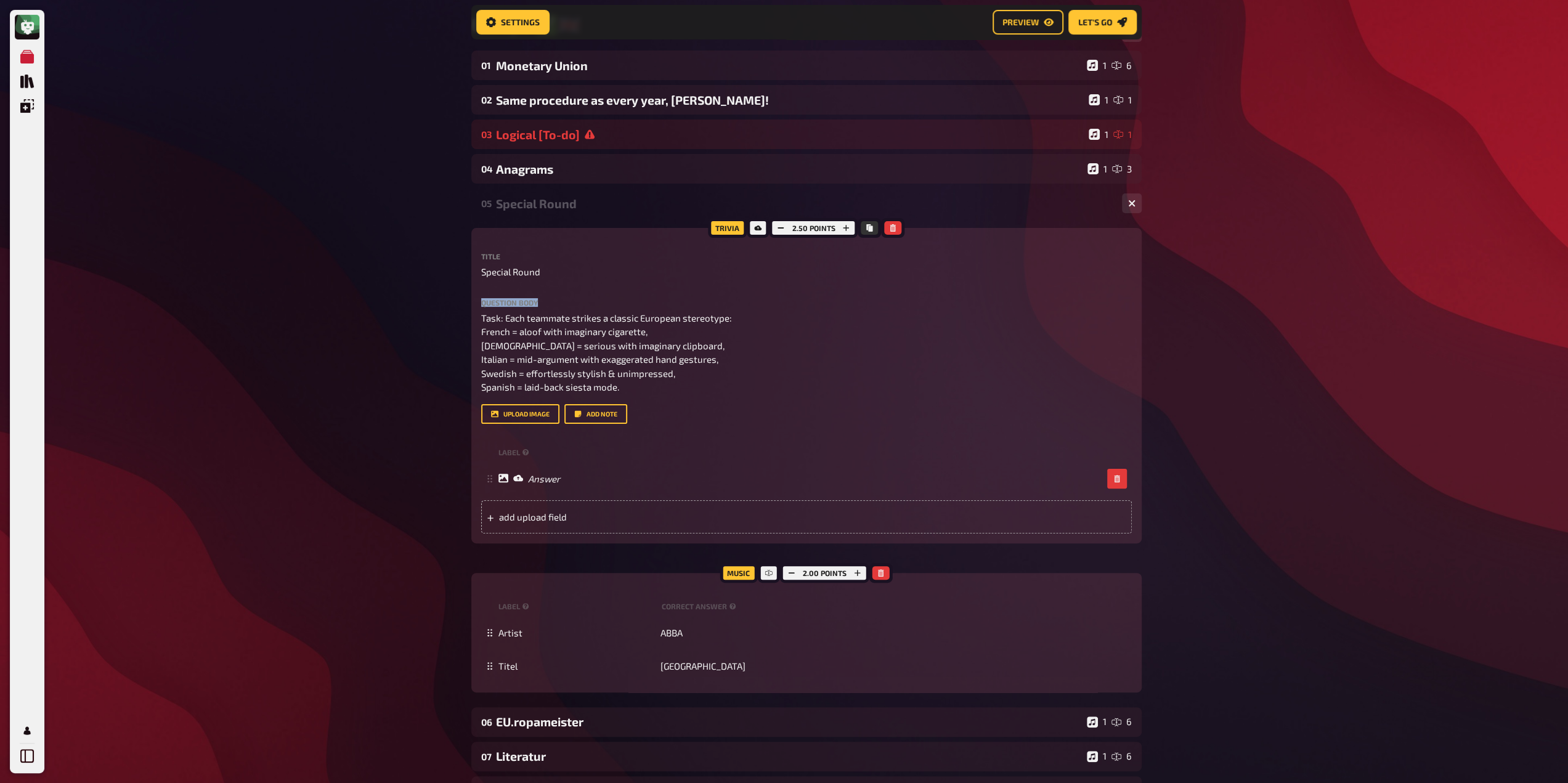
drag, startPoint x: 664, startPoint y: 406, endPoint x: 448, endPoint y: 302, distance: 239.7
click at [448, 302] on div "My Quizzes Quiz Library Overlays Profile Home My Quizzes Europe ✅​🇬🇧​ Setup Set…" at bounding box center [784, 550] width 1568 height 1334
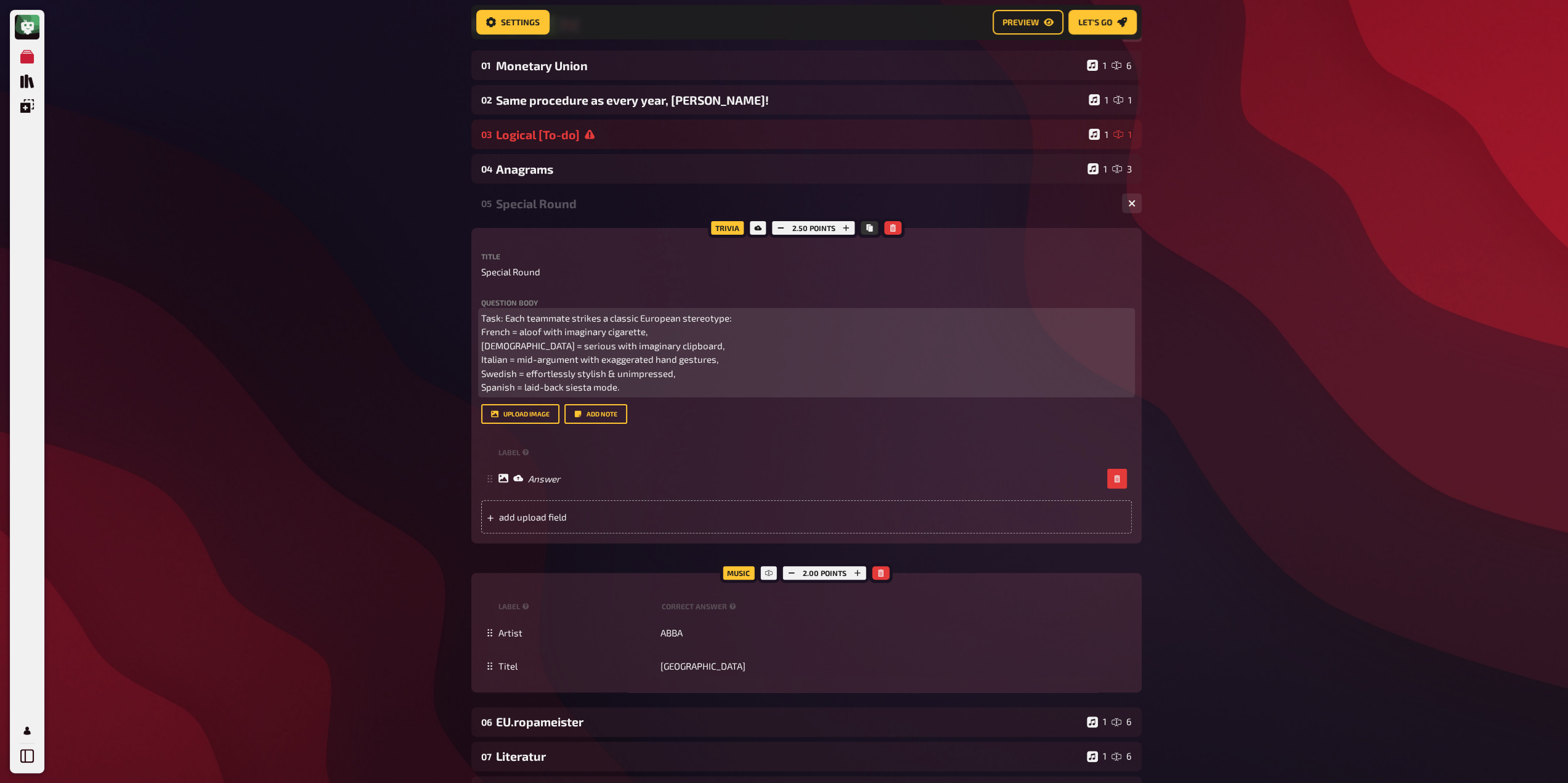
click at [547, 352] on span "Task: Each teammate strikes a classic European stereotype: French = aloof with …" at bounding box center [606, 352] width 251 height 80
click at [494, 394] on p "Task: Each teammate strikes a classic European stereotype: French = aloof with …" at bounding box center [806, 352] width 651 height 83
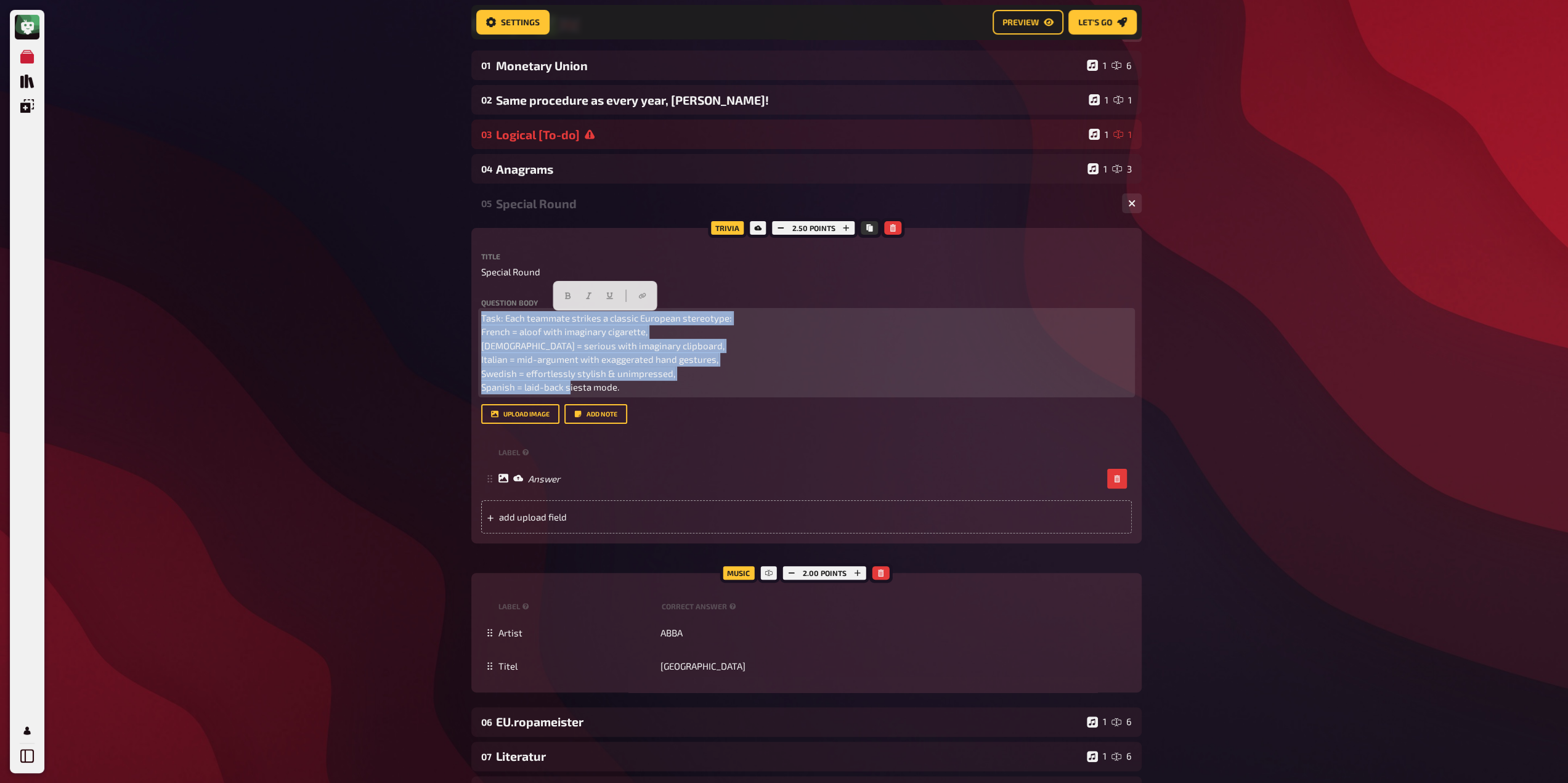
drag, startPoint x: 494, startPoint y: 406, endPoint x: 475, endPoint y: 315, distance: 93.0
click at [475, 315] on div "Trivia 2.50 points Title Special Round Question body Task: Each teammate strike…" at bounding box center [806, 386] width 670 height 316
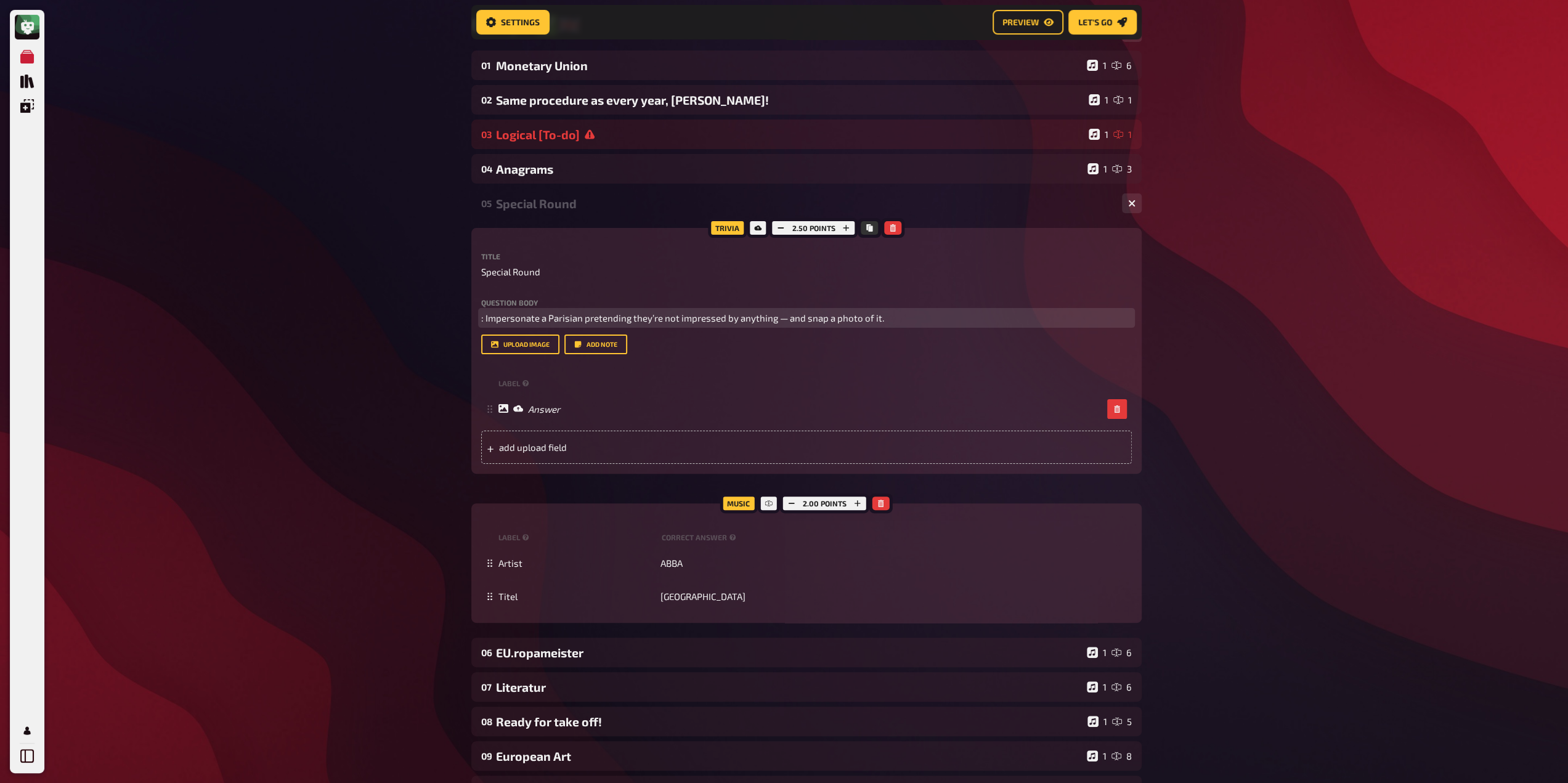
click at [484, 323] on span ": Impersonate a Parisian pretending they’re not impressed by anything — and sna…" at bounding box center [682, 318] width 402 height 11
click at [505, 325] on p "Impersonate a Parisian pretending they’re not impressed by anything — and snap …" at bounding box center [806, 318] width 651 height 15
click at [503, 355] on div "Question body Impersonate a Parisian pretending they’re not impressed by anythi…" at bounding box center [806, 326] width 651 height 56
click at [498, 325] on p "Impersonate a Parisian pretending they’re not impressed by anything — and snap …" at bounding box center [806, 318] width 651 height 15
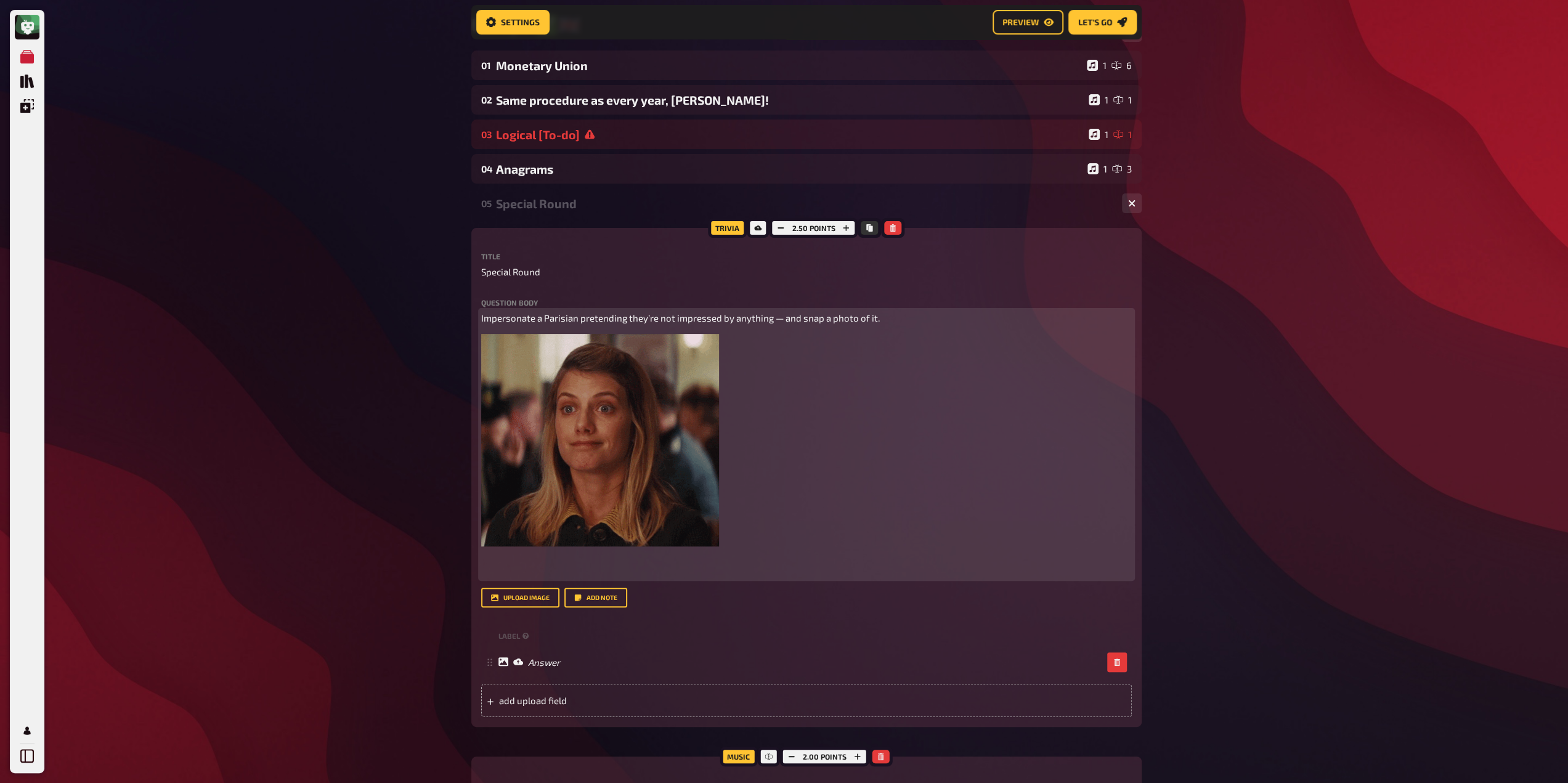
click at [492, 325] on p "Impersonate a Parisian pretending they’re not impressed by anything — and snap …" at bounding box center [806, 318] width 651 height 15
click at [490, 325] on p "Impersonate a Parisian pretending they’re not impressed by anything — and snap …" at bounding box center [806, 318] width 651 height 15
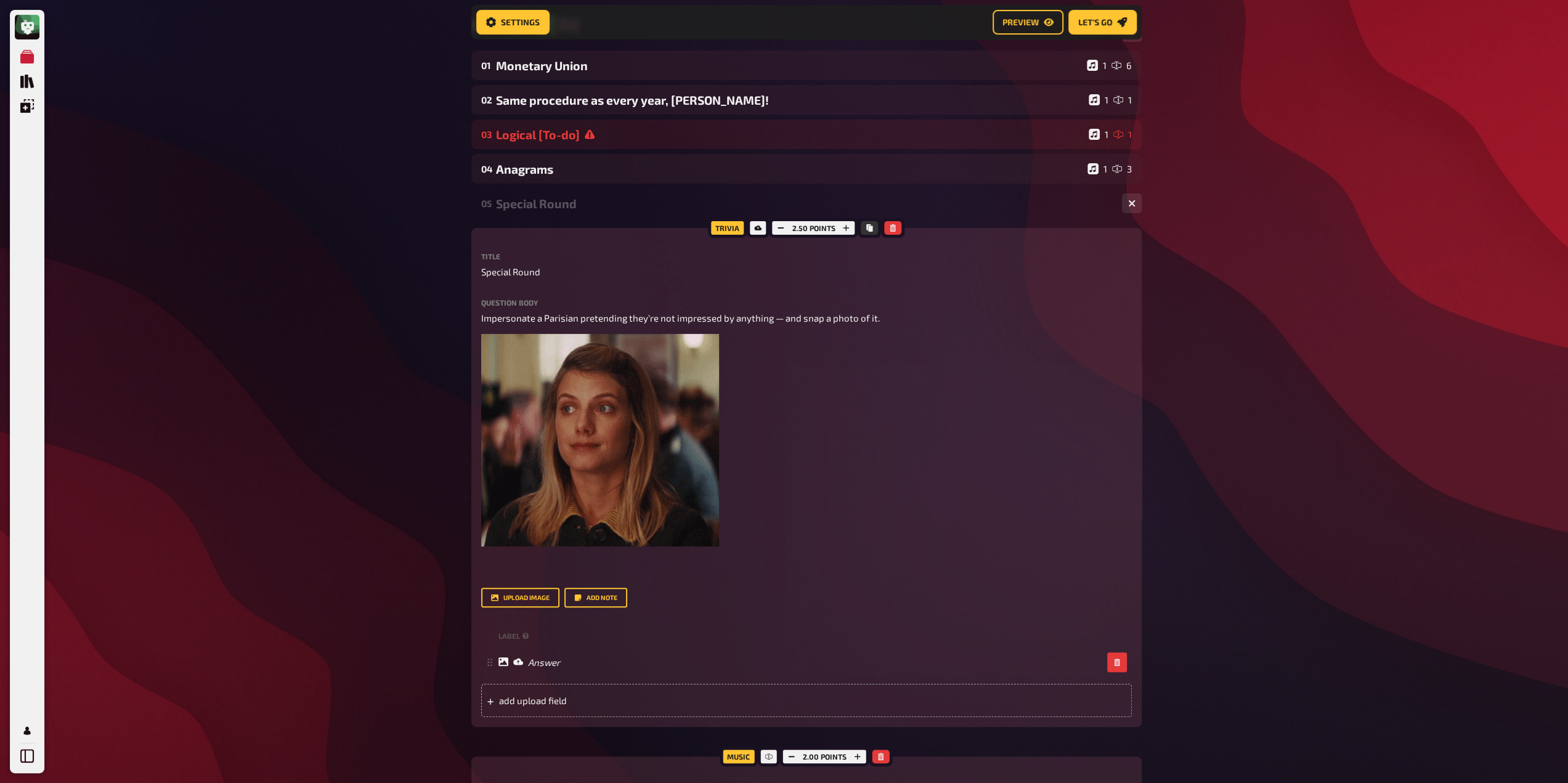
click at [388, 443] on div "My Quizzes Quiz Library Overlays Profile Home My Quizzes Europe ✅​🇬🇧​ Setup Set…" at bounding box center [784, 642] width 1568 height 1519
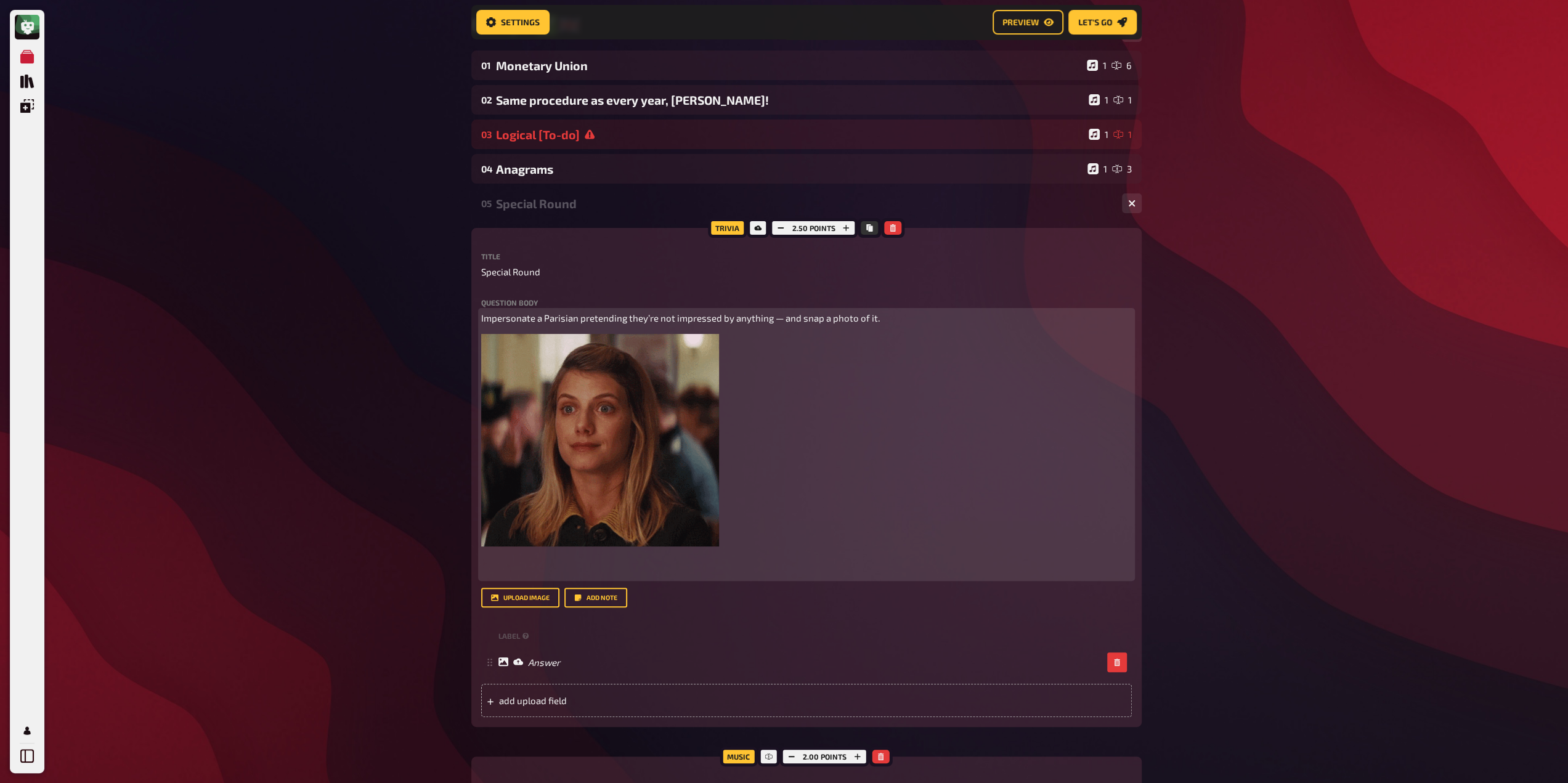
click at [499, 573] on p at bounding box center [806, 564] width 651 height 27
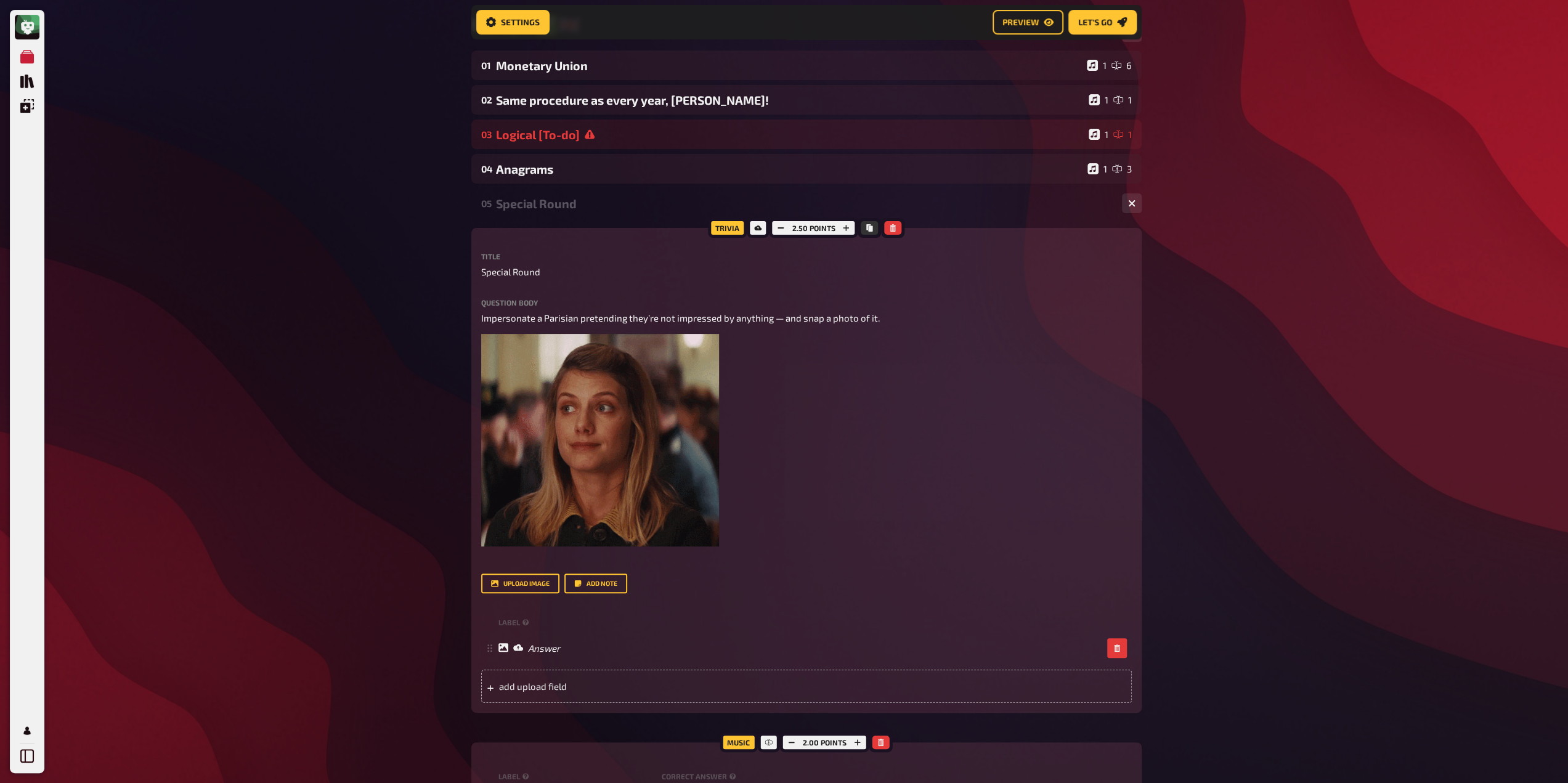
click at [277, 495] on div "My Quizzes Quiz Library Overlays Profile Home My Quizzes Europe ✅​🇬🇧​ Setup Set…" at bounding box center [784, 635] width 1568 height 1504
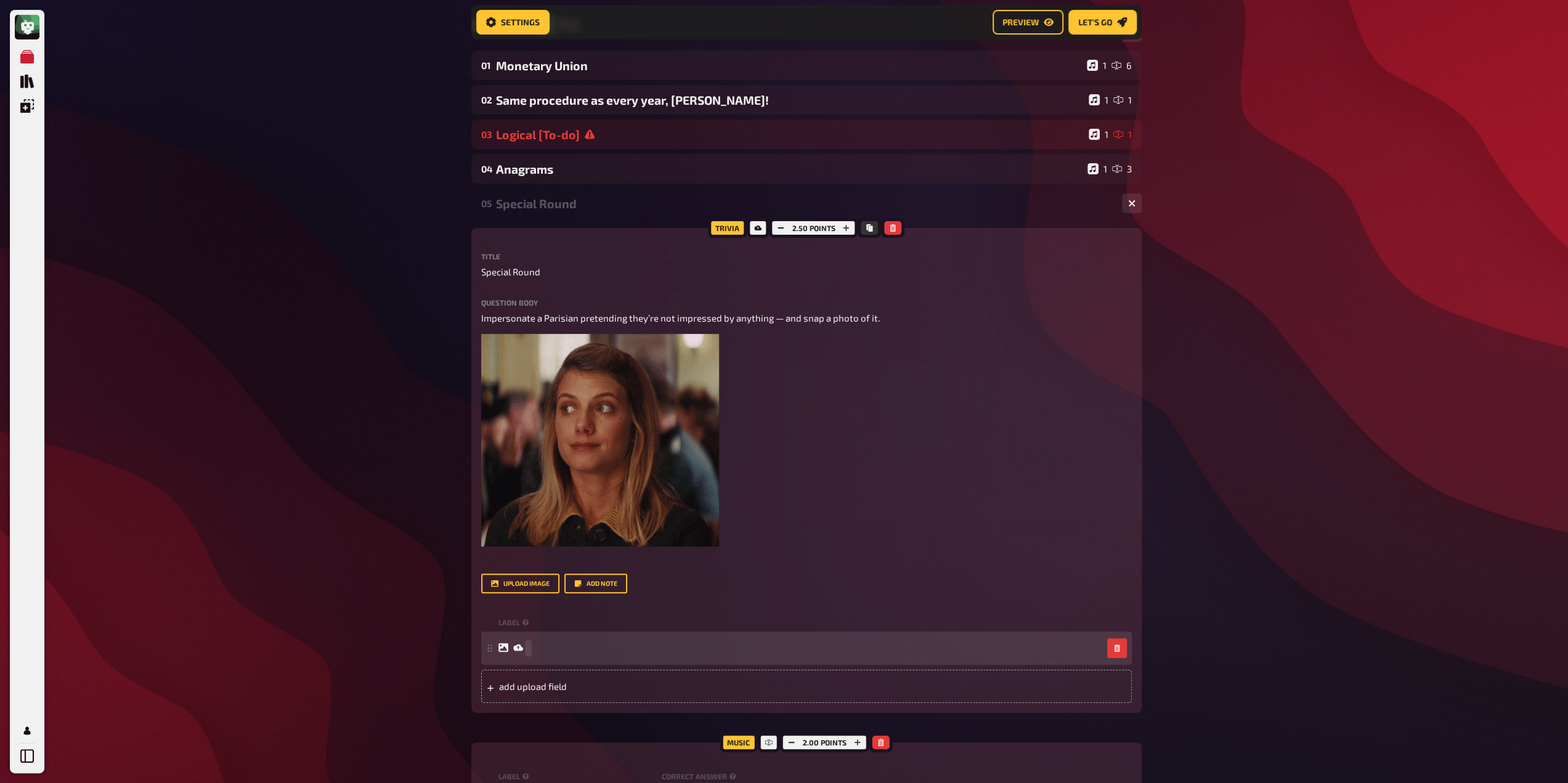
click at [553, 652] on div at bounding box center [800, 648] width 603 height 11
click at [385, 559] on div "My Quizzes Quiz Library Overlays Profile Home My Quizzes Europe ✅​🇬🇧​ Setup Set…" at bounding box center [784, 635] width 1568 height 1504
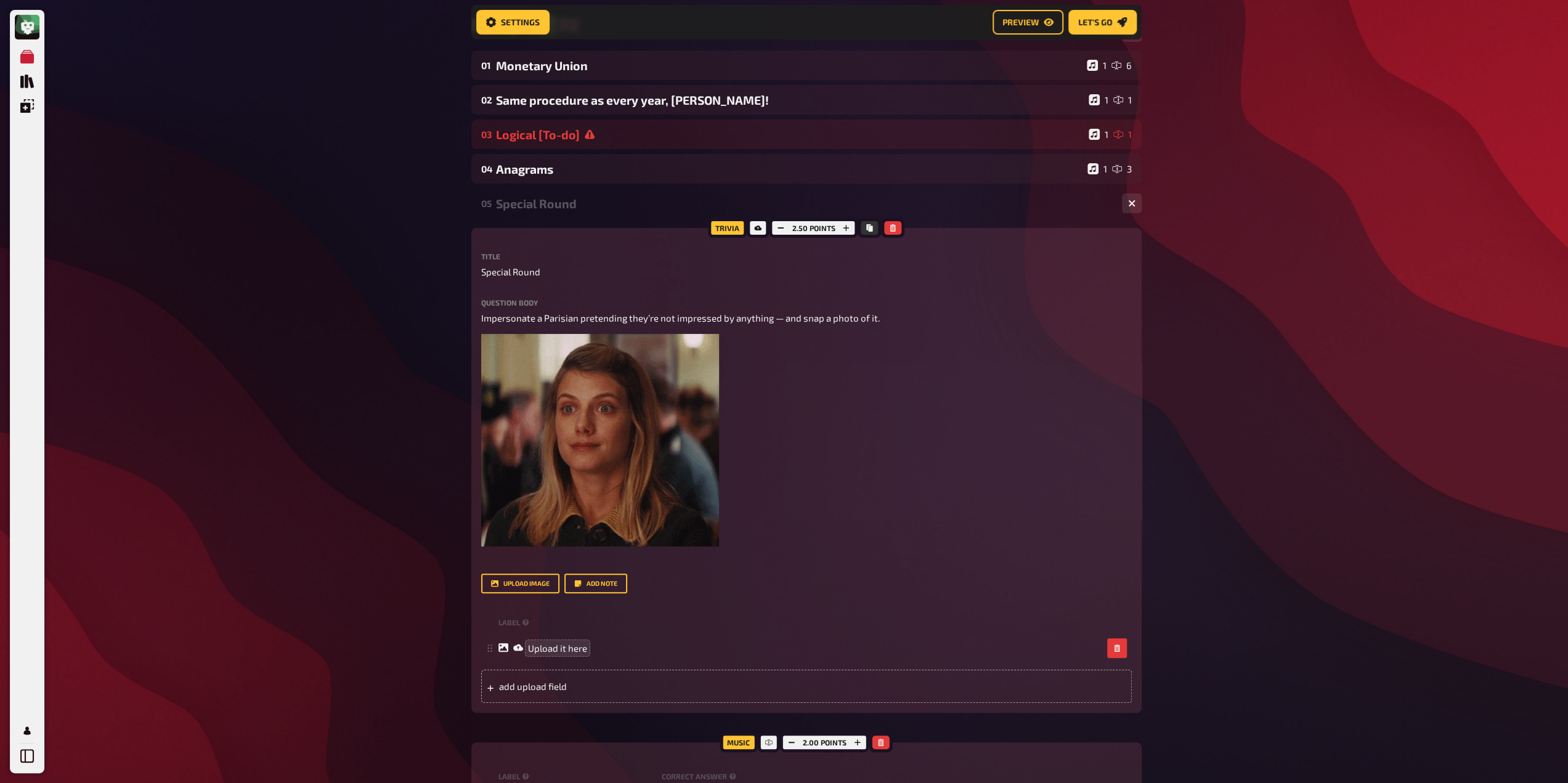
click at [353, 556] on div "My Quizzes Quiz Library Overlays Profile Home My Quizzes Europe ✅​🇬🇧​ Setup Set…" at bounding box center [784, 635] width 1568 height 1504
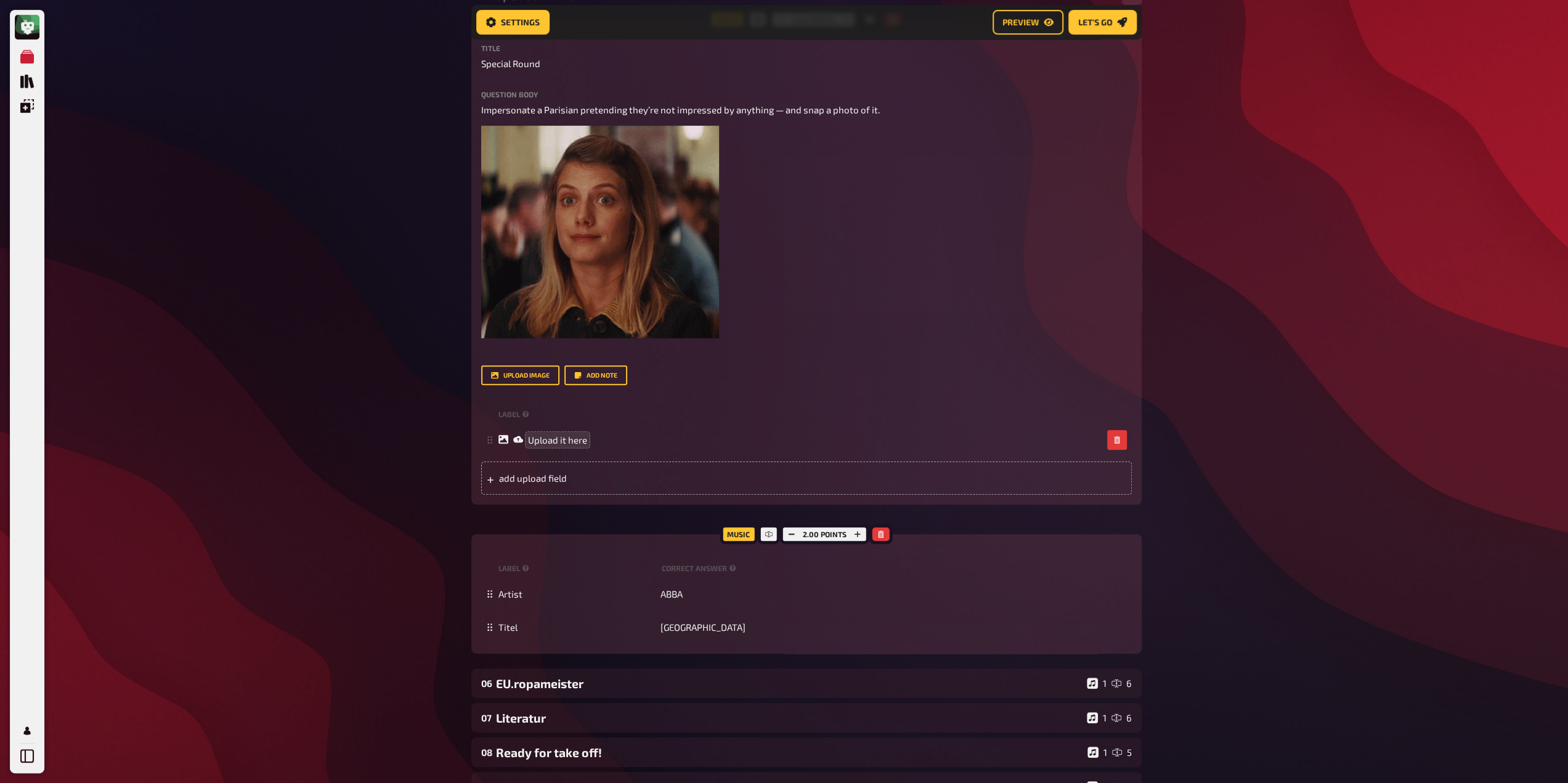
scroll to position [363, 0]
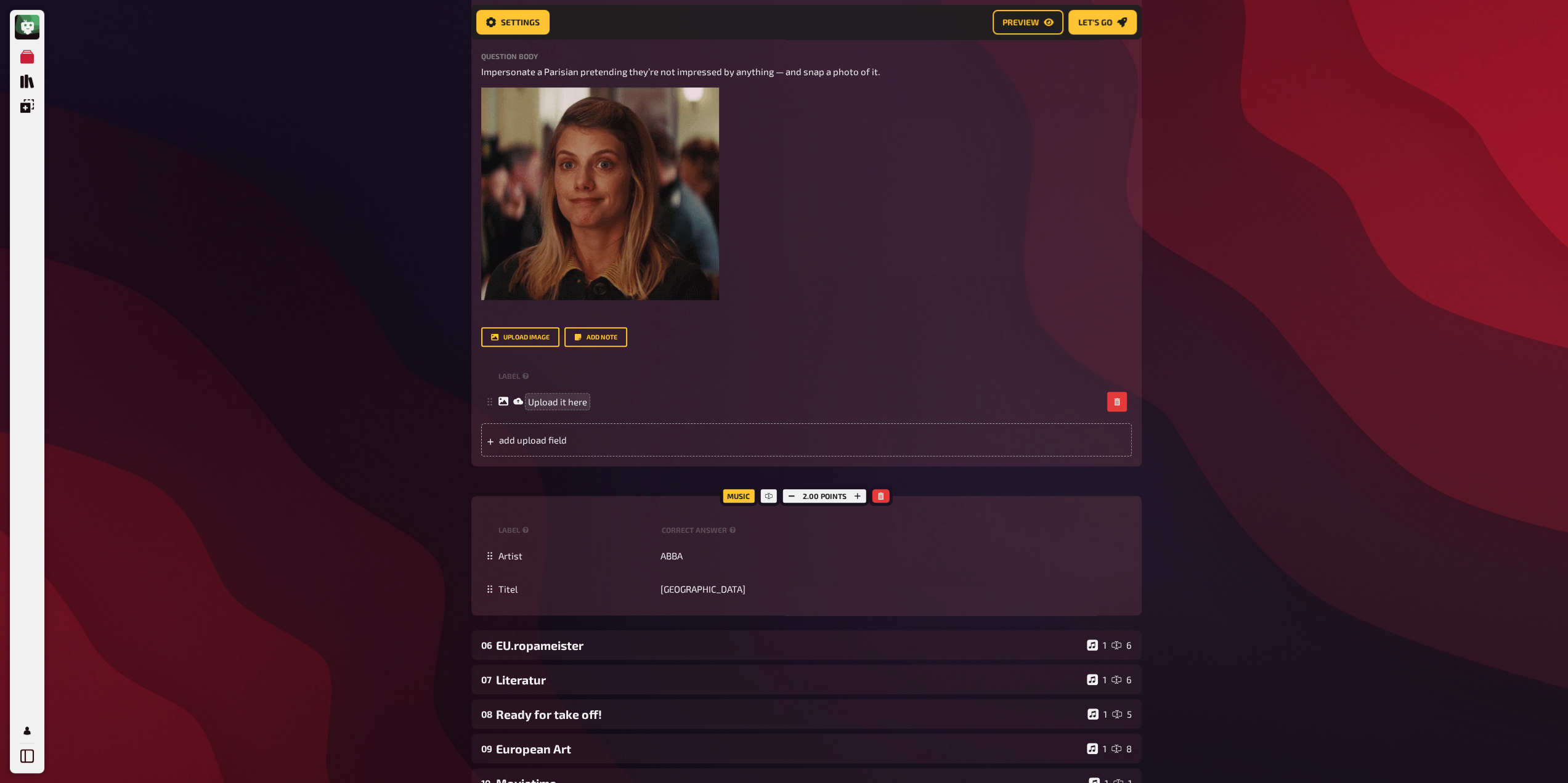
click at [781, 488] on div "2.00 points" at bounding box center [824, 496] width 89 height 20
click at [791, 499] on icon "button" at bounding box center [791, 496] width 7 height 7
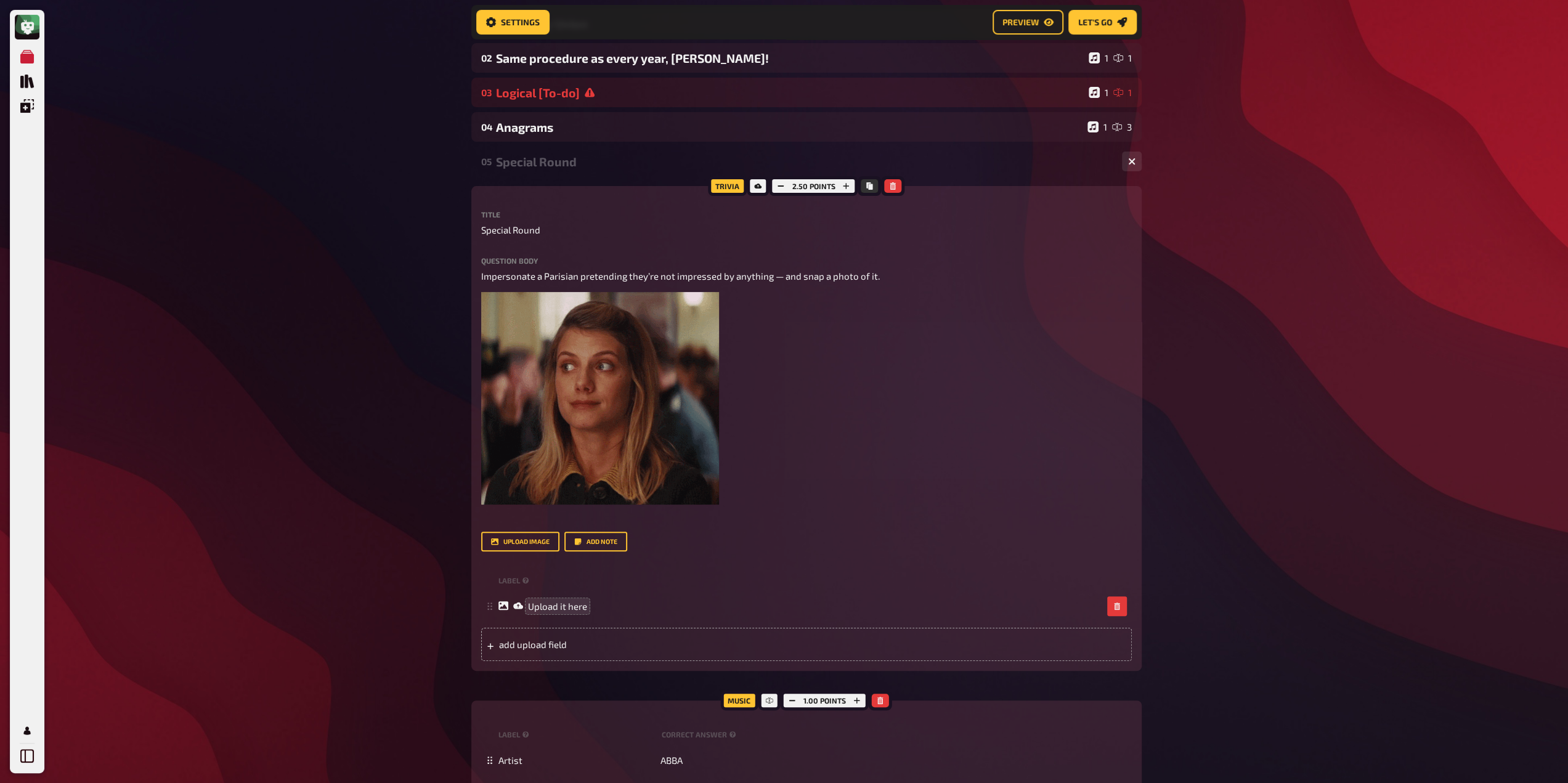
scroll to position [0, 0]
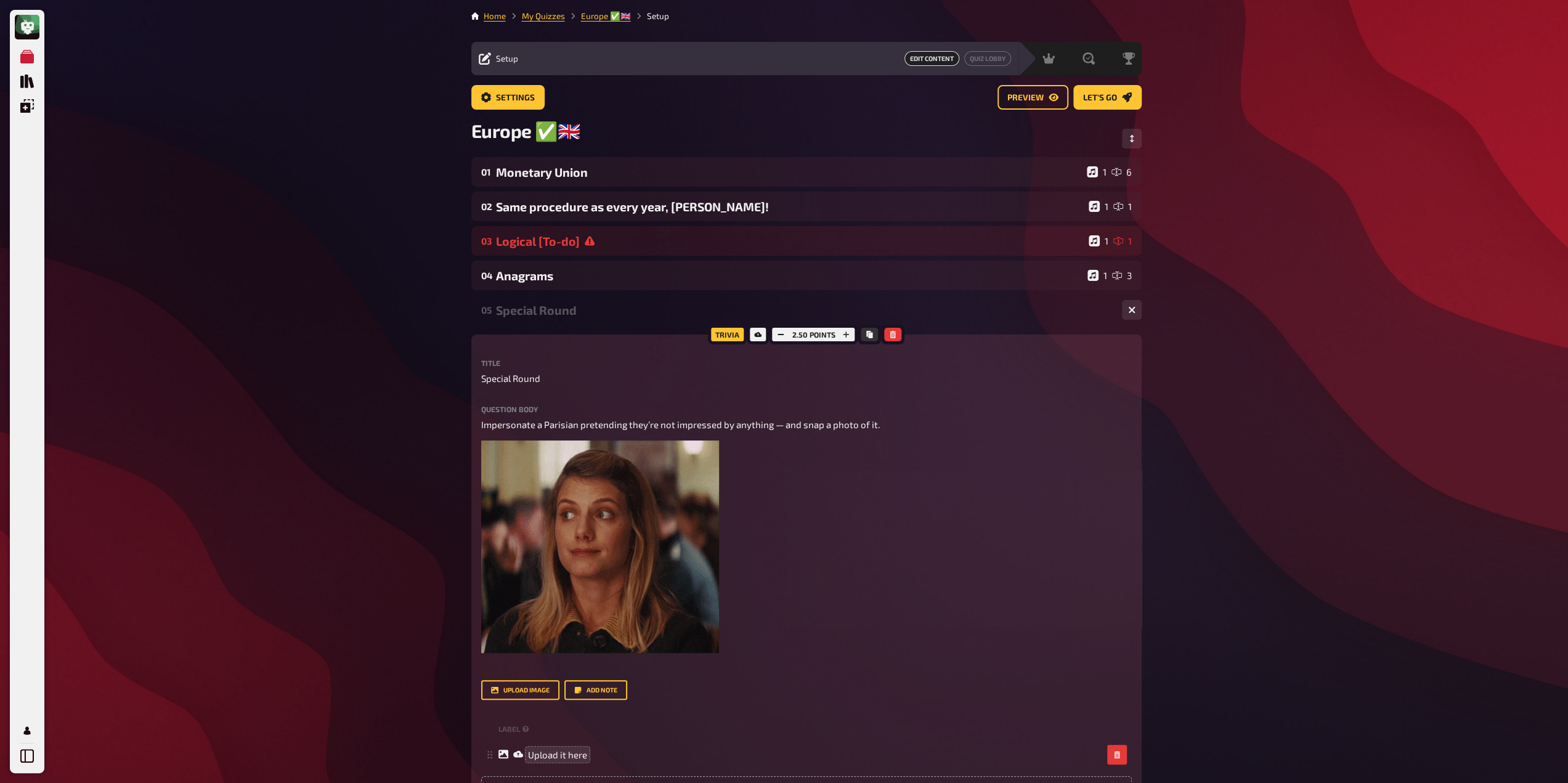
click at [538, 336] on div "Trivia 2.50 points Title Special Round Question body Impersonate a Parisian pre…" at bounding box center [806, 576] width 670 height 485
click at [538, 314] on div "Special Round" at bounding box center [803, 310] width 616 height 15
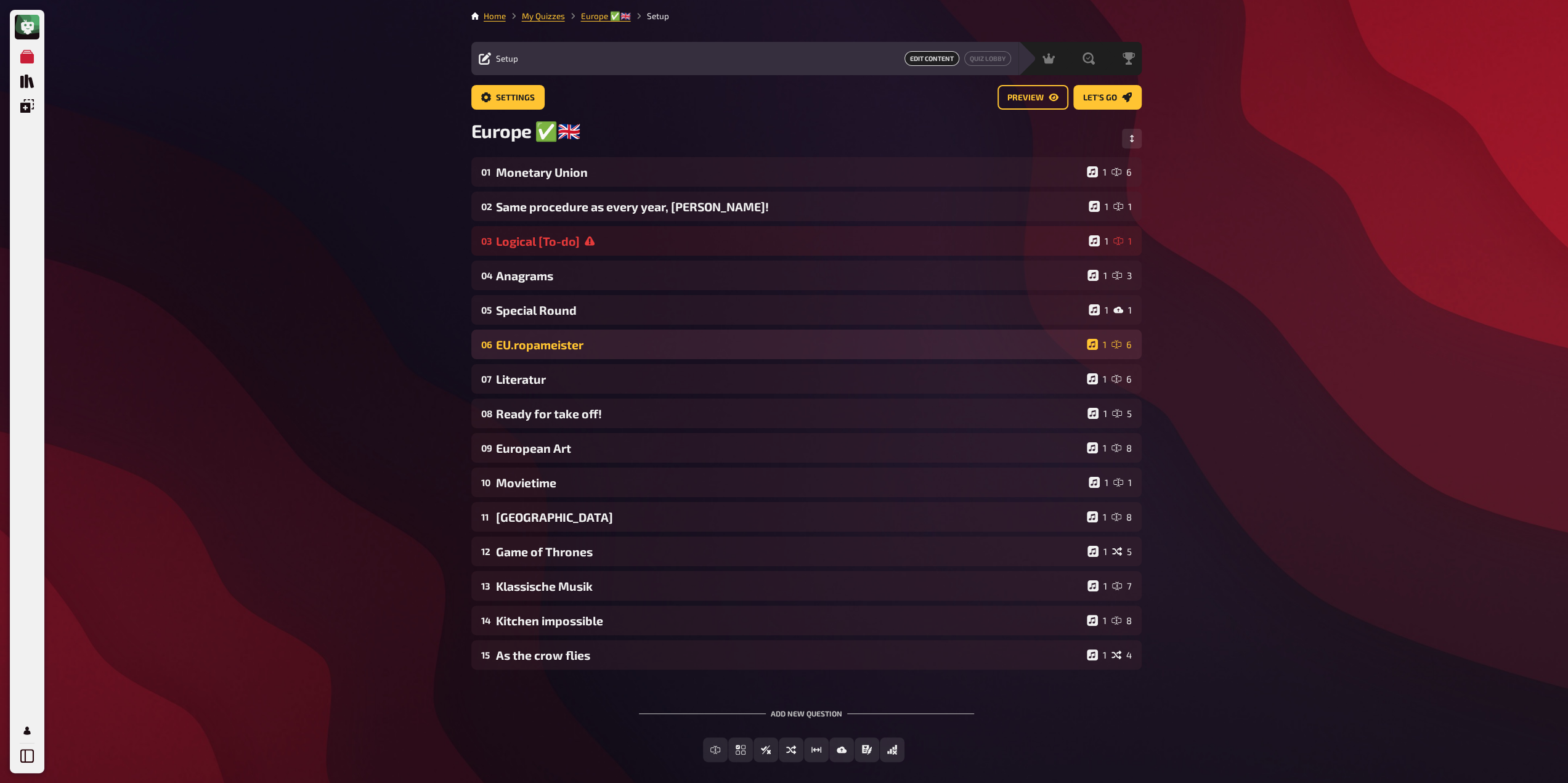
click at [575, 356] on div "06 EU.ropameister 1 6" at bounding box center [806, 344] width 670 height 29
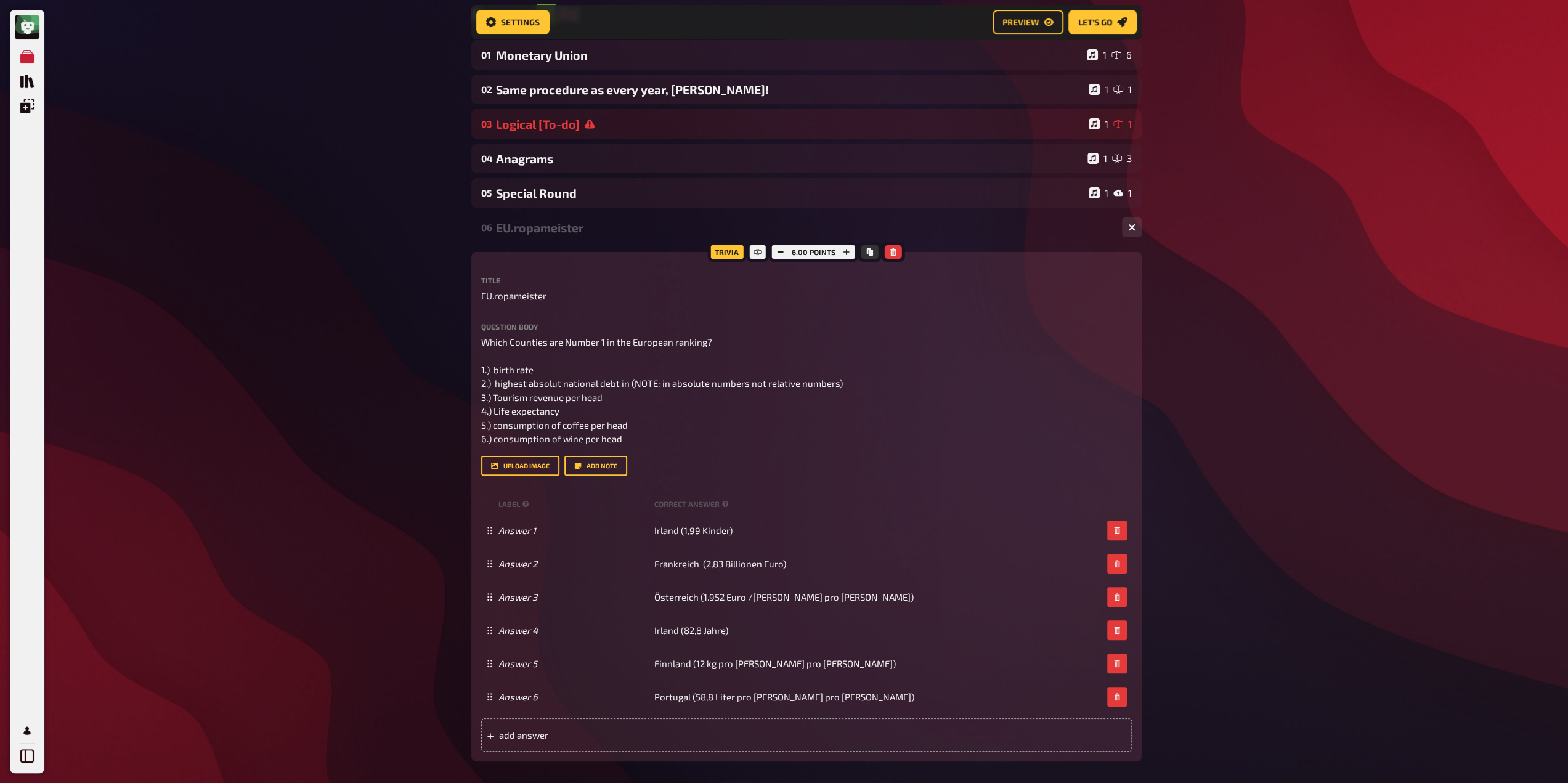
scroll to position [133, 0]
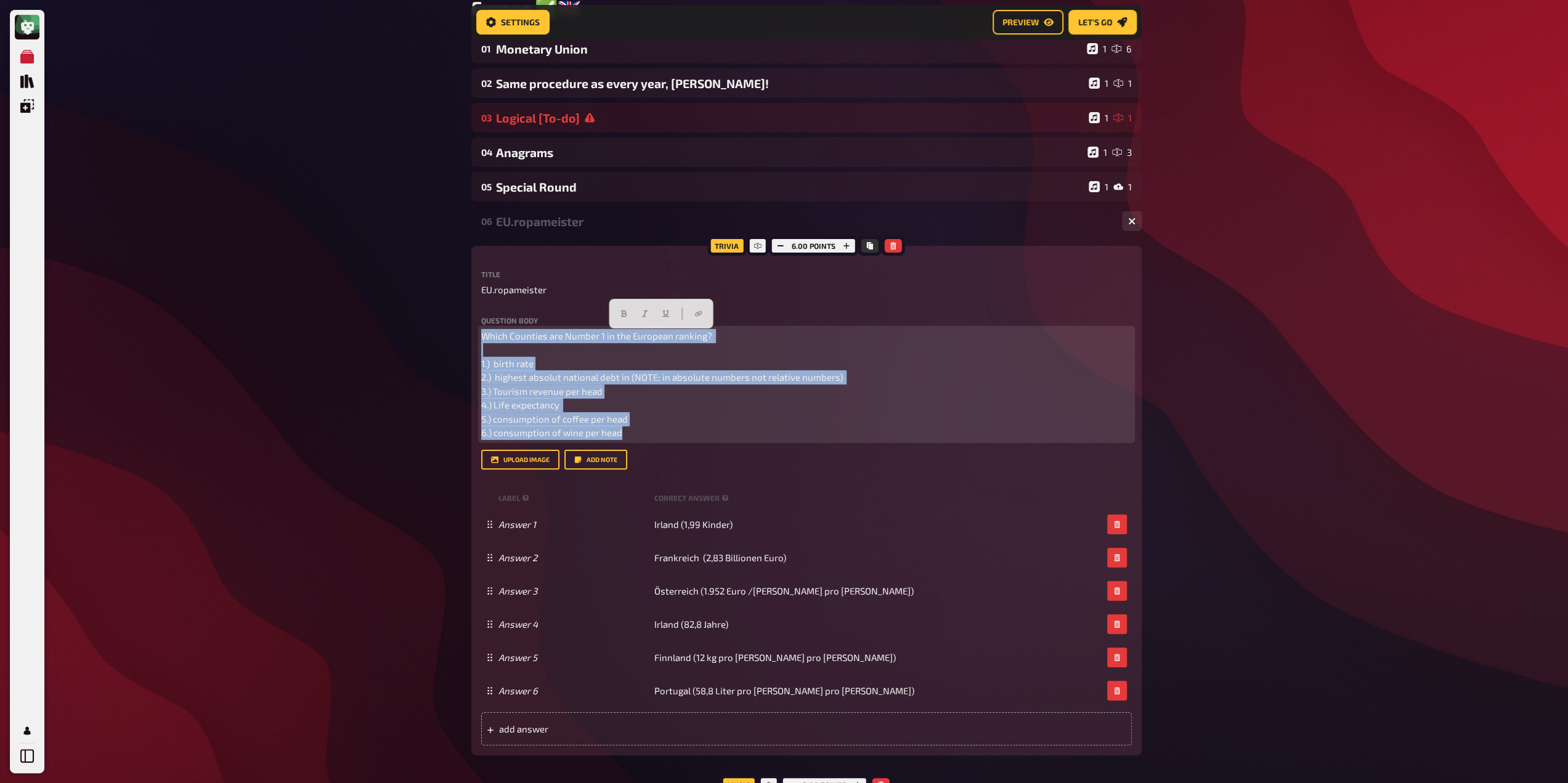
drag, startPoint x: 640, startPoint y: 438, endPoint x: 442, endPoint y: 317, distance: 232.0
click at [442, 317] on div "My Quizzes Quiz Library Overlays Profile Home My Quizzes Europe ✅​🇬🇧​ Setup Set…" at bounding box center [784, 631] width 1568 height 1529
copy span "Which Counties are Number 1 in the European ranking? 1.) birth rate 2.) highest…"
click at [501, 390] on span "Which Counties are Number 1 in the European ranking? 1.) birth rate 2.) highest…" at bounding box center [663, 384] width 363 height 109
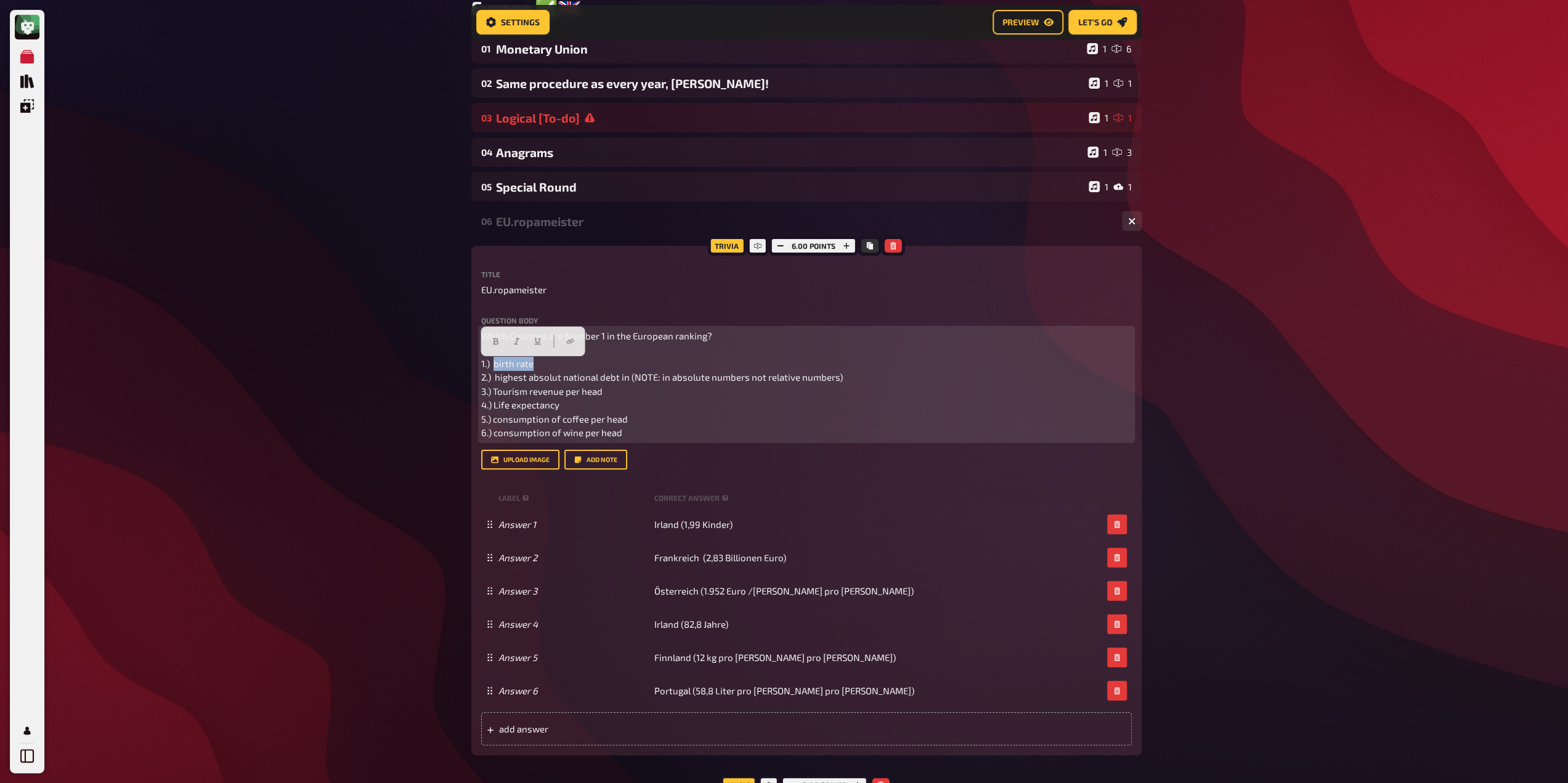
drag, startPoint x: 494, startPoint y: 365, endPoint x: 550, endPoint y: 361, distance: 56.1
click at [550, 361] on p "Which Counties are Number 1 in the European ranking? 1.) birth rate 2.) highest…" at bounding box center [806, 383] width 651 height 110
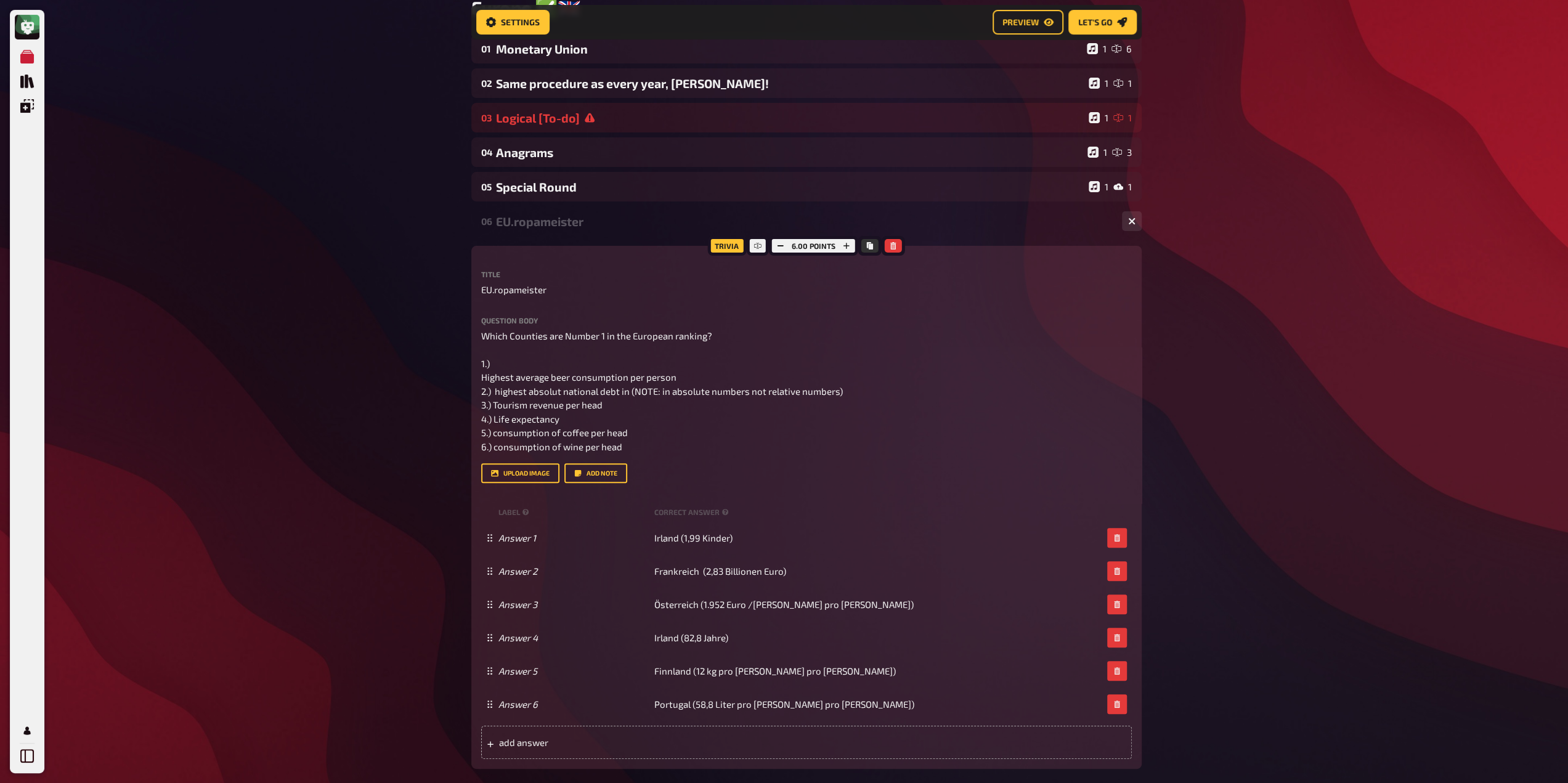
click at [480, 376] on div "Trivia 6.00 points Title EU.ropameister Question body Which Counties are Number…" at bounding box center [806, 506] width 670 height 523
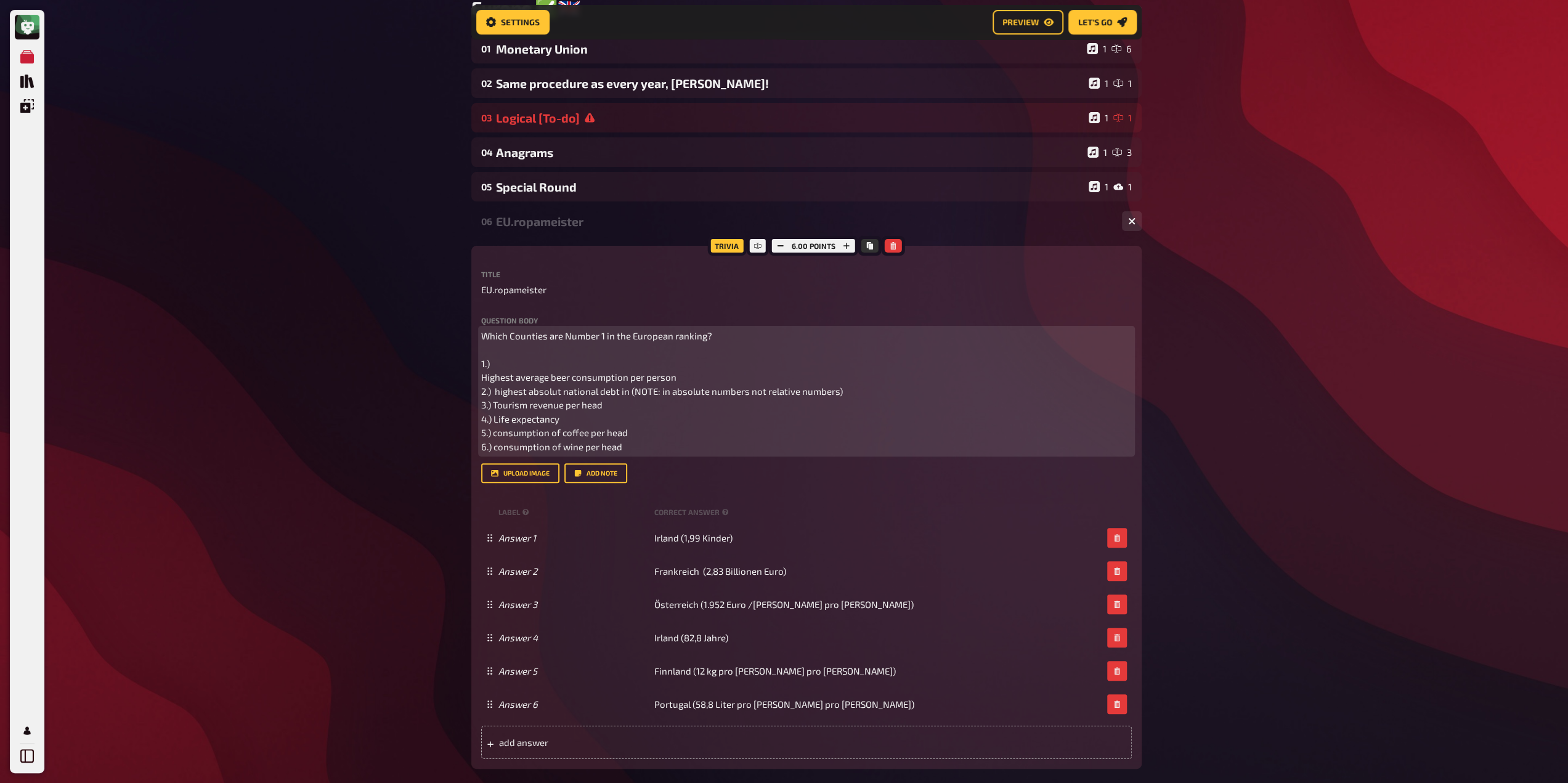
click at [482, 380] on span "Which Counties are Number 1 in the European ranking? 1.) Highest average beer c…" at bounding box center [663, 392] width 363 height 122
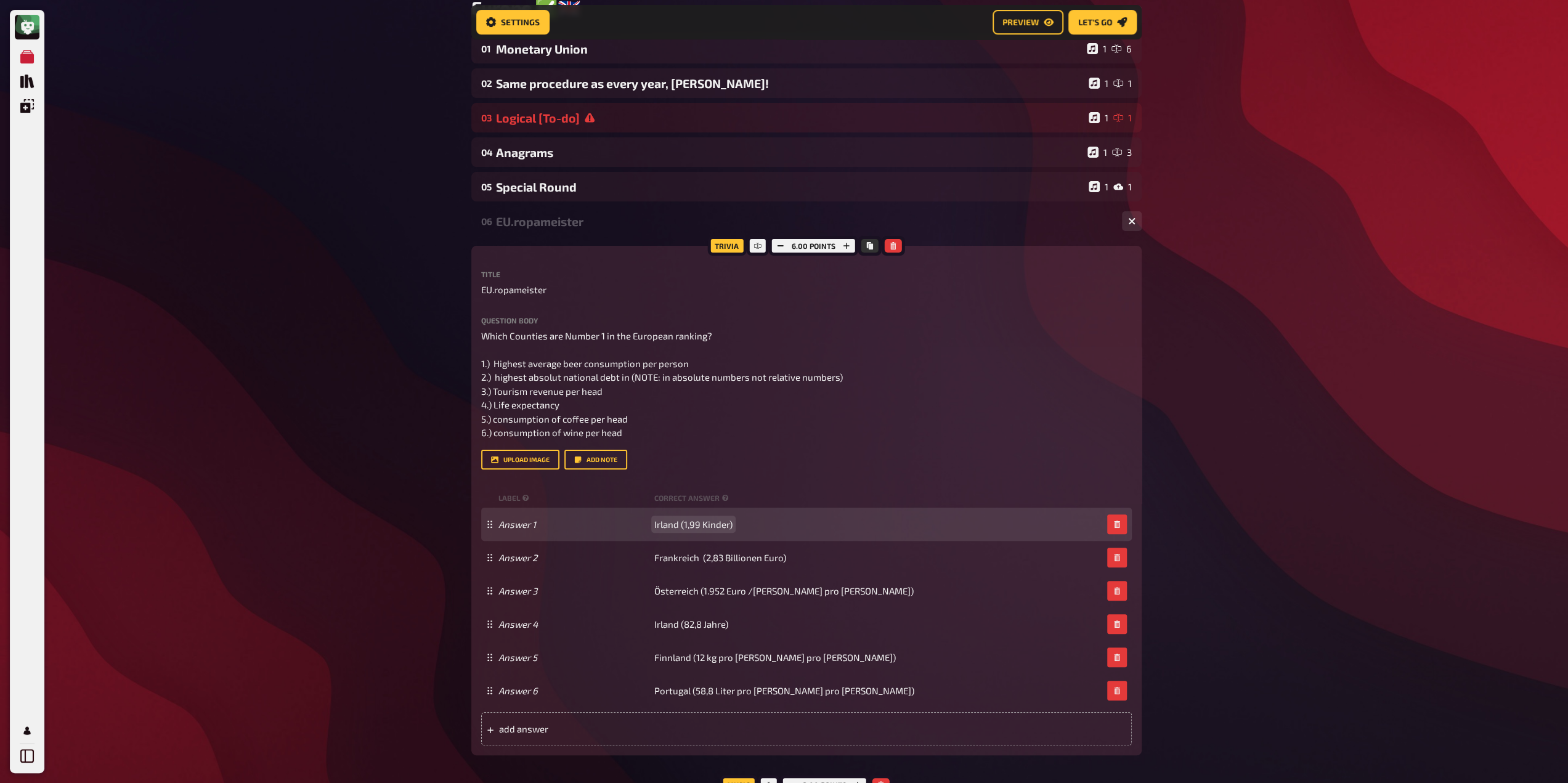
click at [683, 527] on span "Irland (1,99 Kinder)" at bounding box center [694, 524] width 78 height 11
paste span
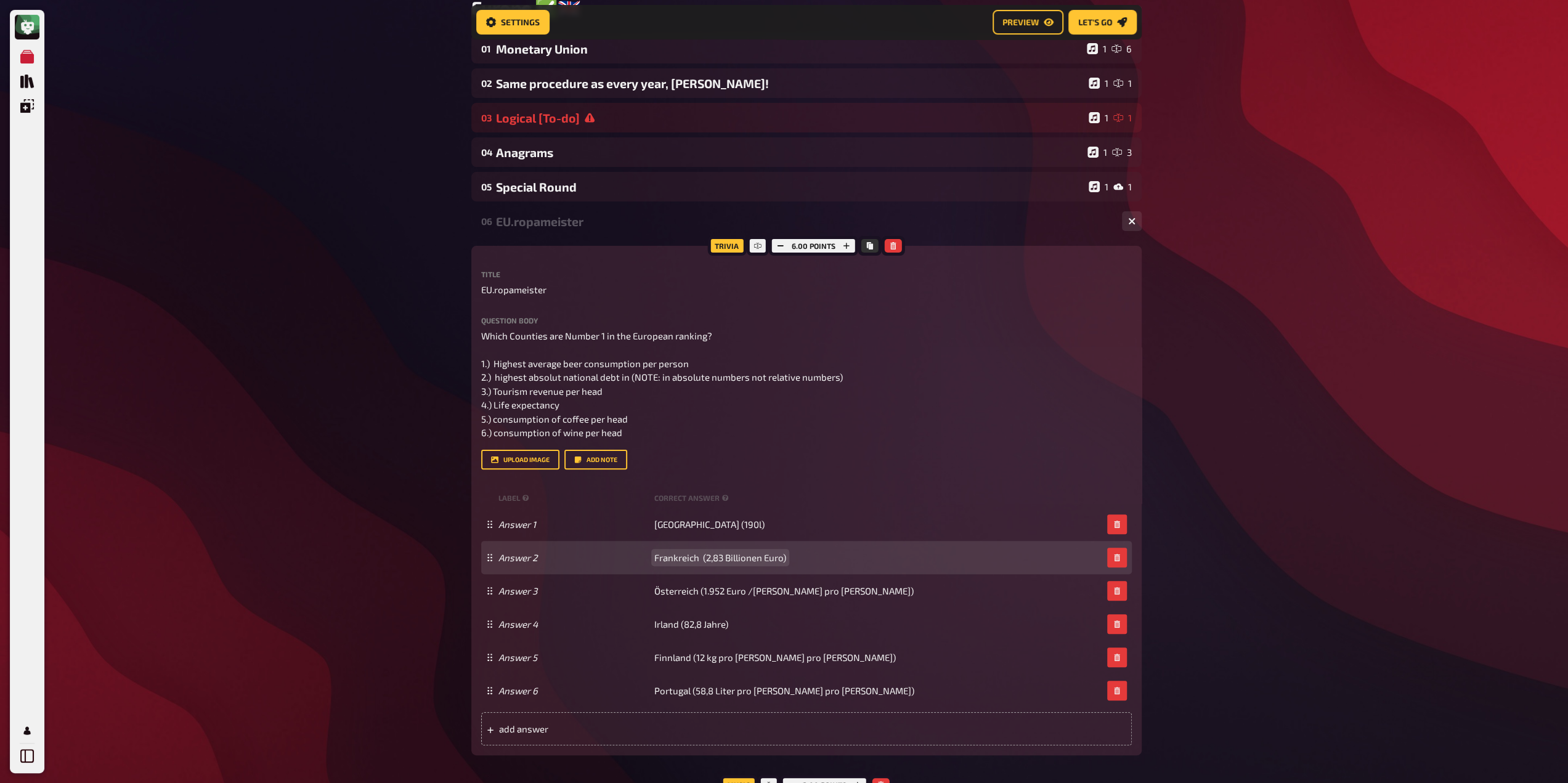
click at [694, 560] on span "Frankreich (2,83 Billionen Euro)" at bounding box center [720, 558] width 131 height 11
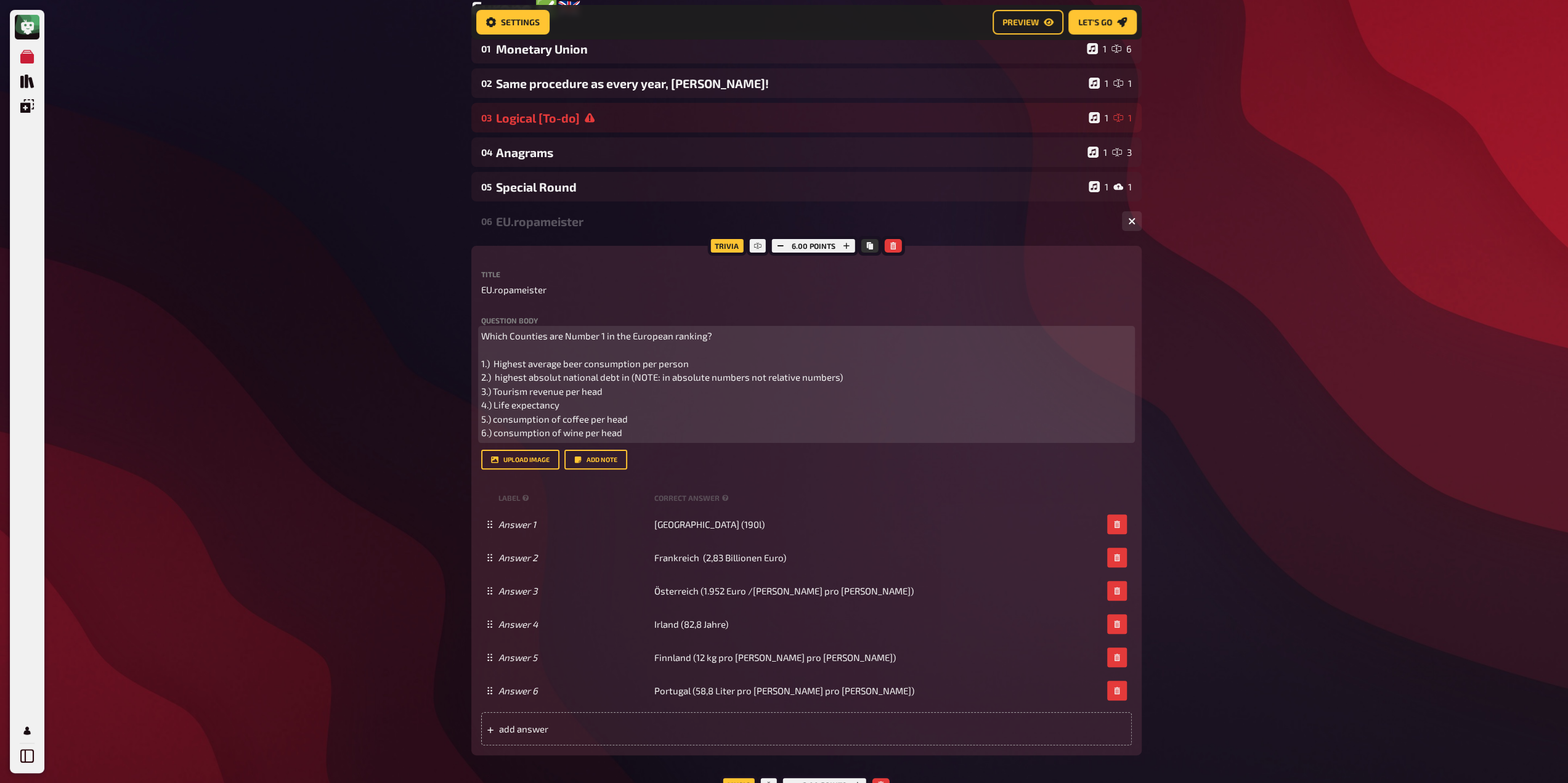
click at [573, 381] on span "Which Counties are Number 1 in the European ranking? 1.) Highest average beer c…" at bounding box center [663, 384] width 363 height 109
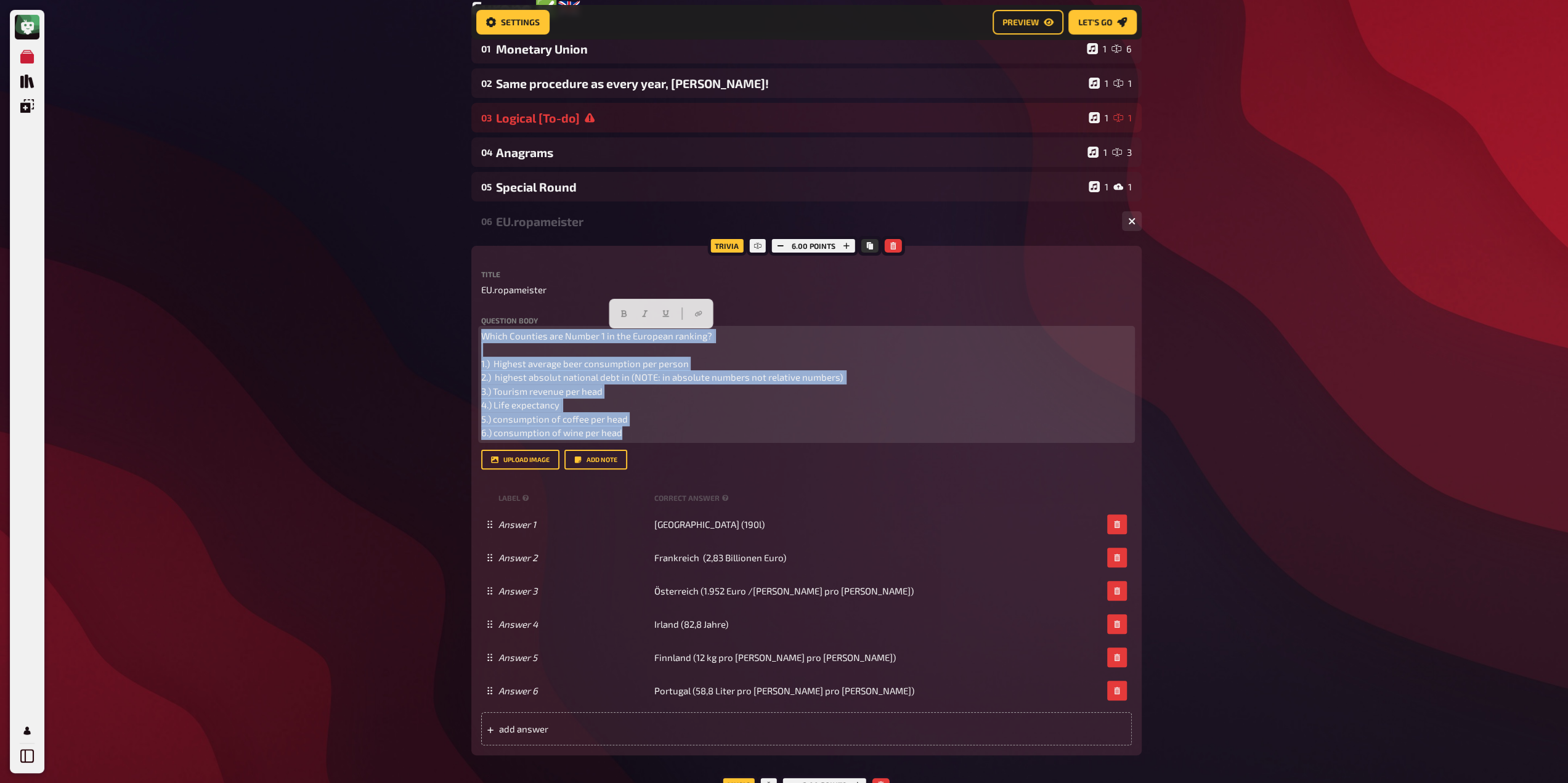
click at [573, 381] on span "Which Counties are Number 1 in the European ranking? 1.) Highest average beer c…" at bounding box center [663, 384] width 363 height 109
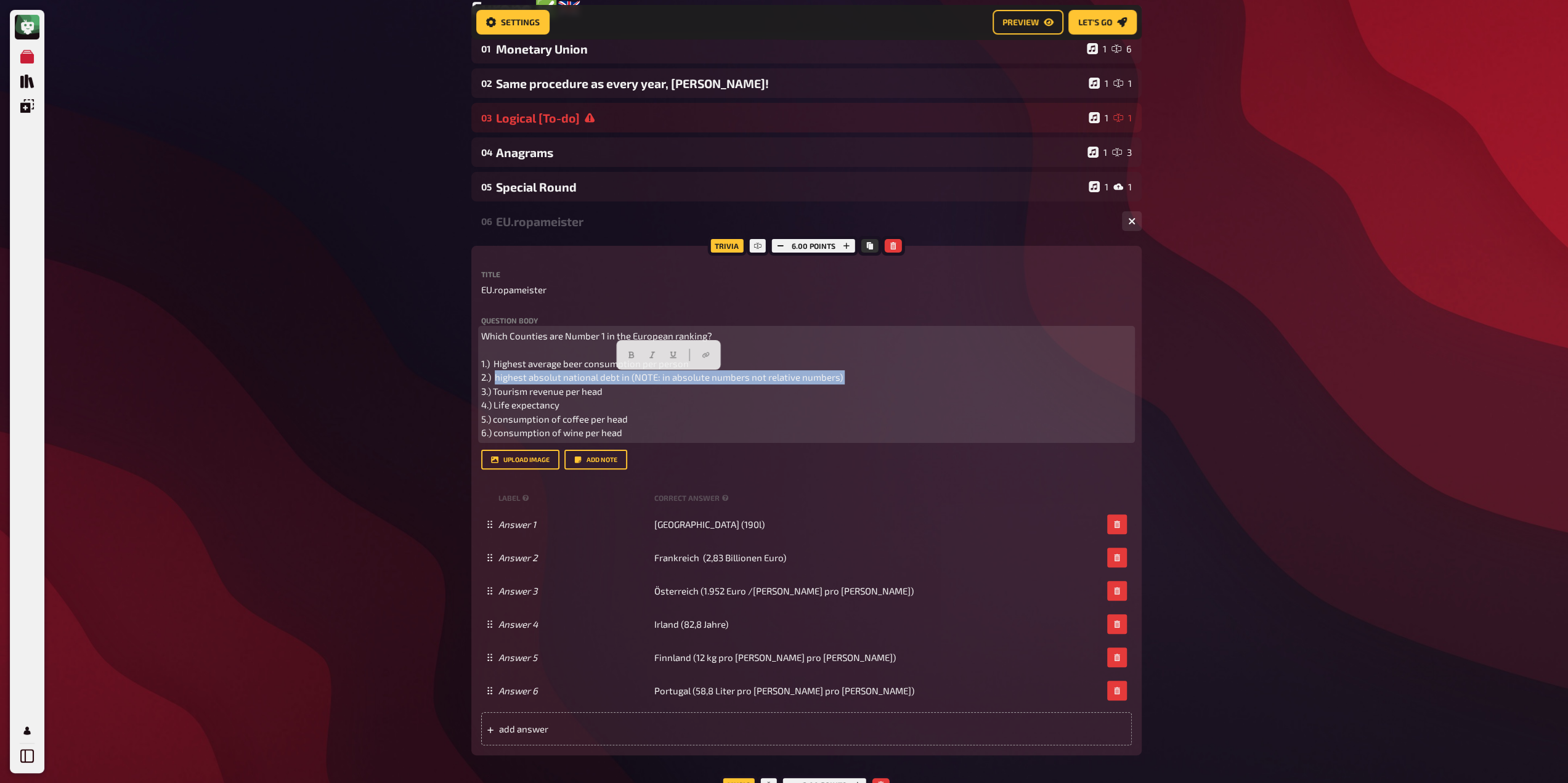
drag, startPoint x: 497, startPoint y: 381, endPoint x: 878, endPoint y: 385, distance: 381.0
click at [878, 385] on p "Which Counties are Number 1 in the European ranking? 1.) Highest average beer c…" at bounding box center [806, 383] width 651 height 110
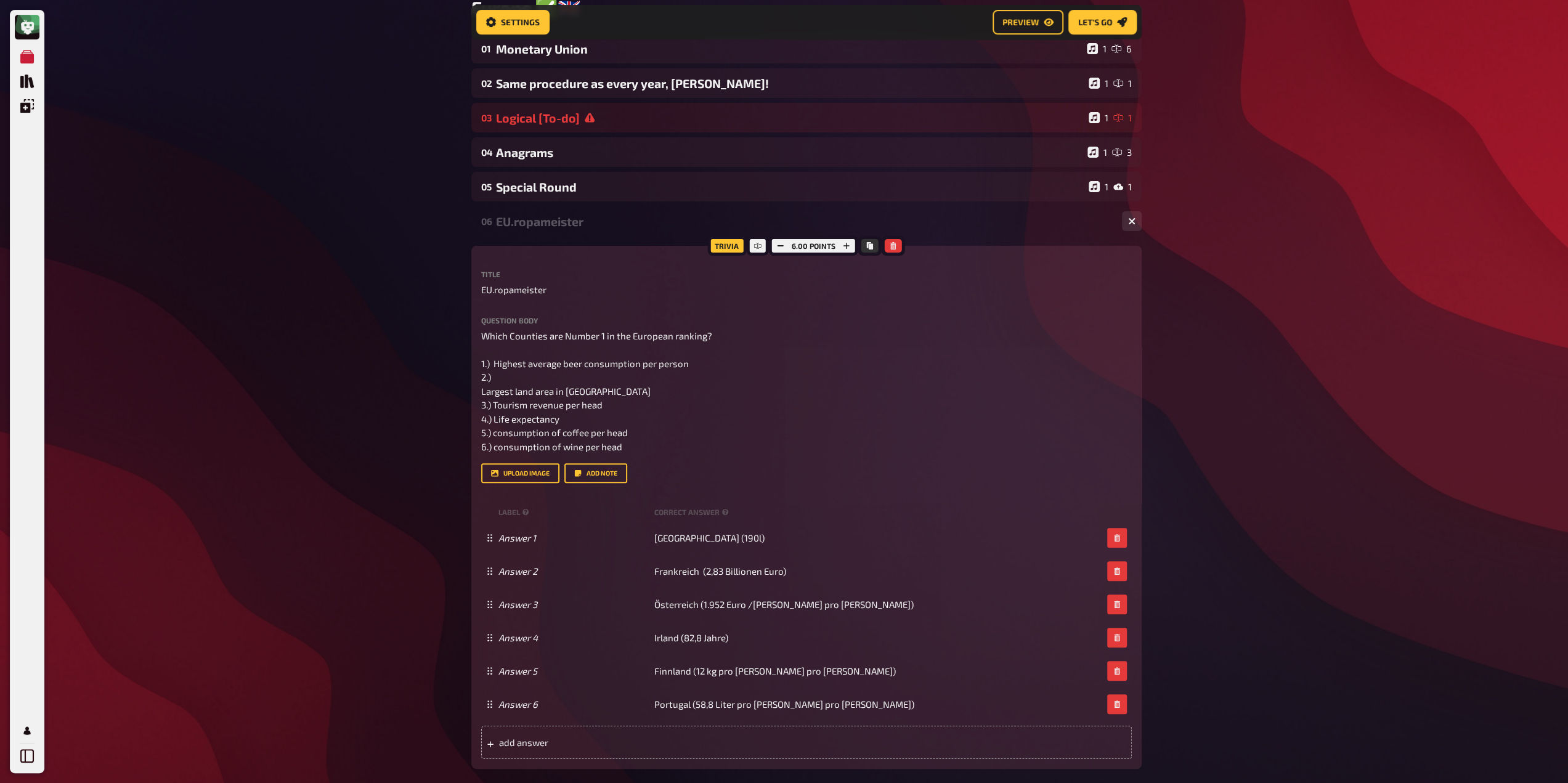
click at [477, 393] on div "Trivia 6.00 points Title EU.ropameister Question body Which Counties are Number…" at bounding box center [806, 506] width 670 height 523
click at [479, 393] on div "Trivia 6.00 points Title EU.ropameister Question body Which Counties are Number…" at bounding box center [806, 506] width 670 height 523
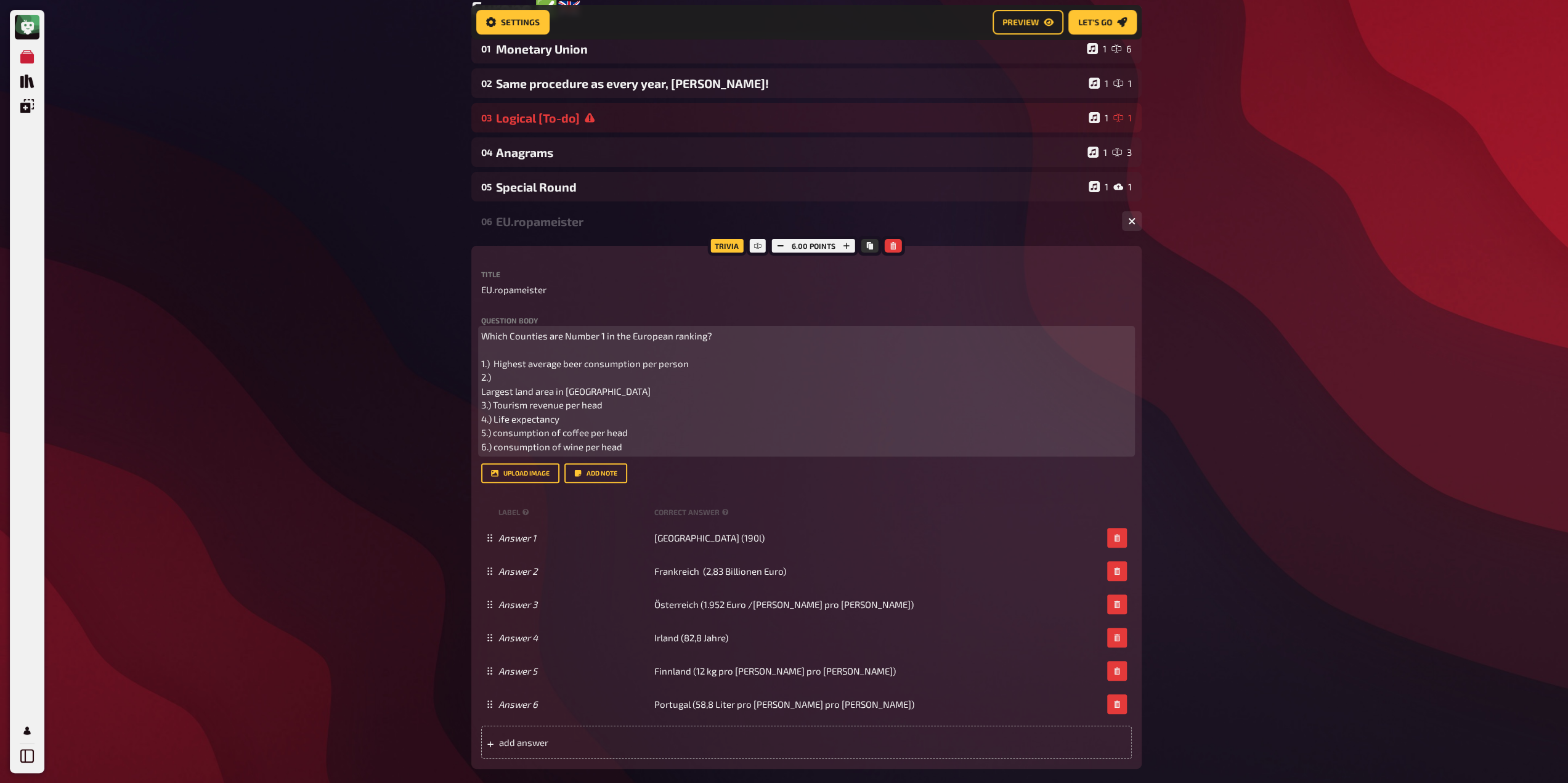
click at [481, 393] on span "Which Counties are Number 1 in the European ranking? 1.) Highest average beer c…" at bounding box center [597, 392] width 233 height 122
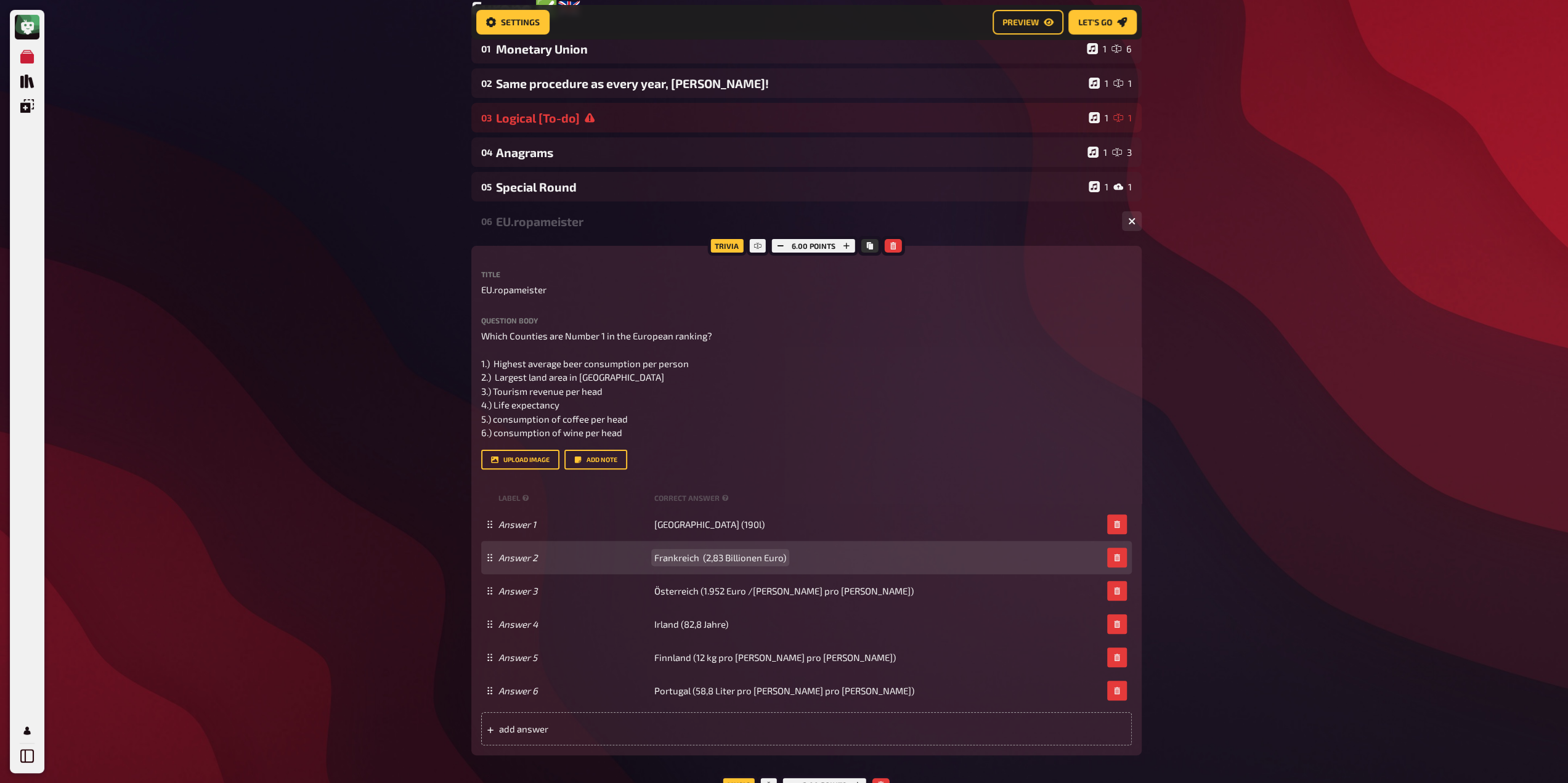
click at [702, 561] on span "Frankreich (2,83 Billionen Euro)" at bounding box center [720, 558] width 131 height 11
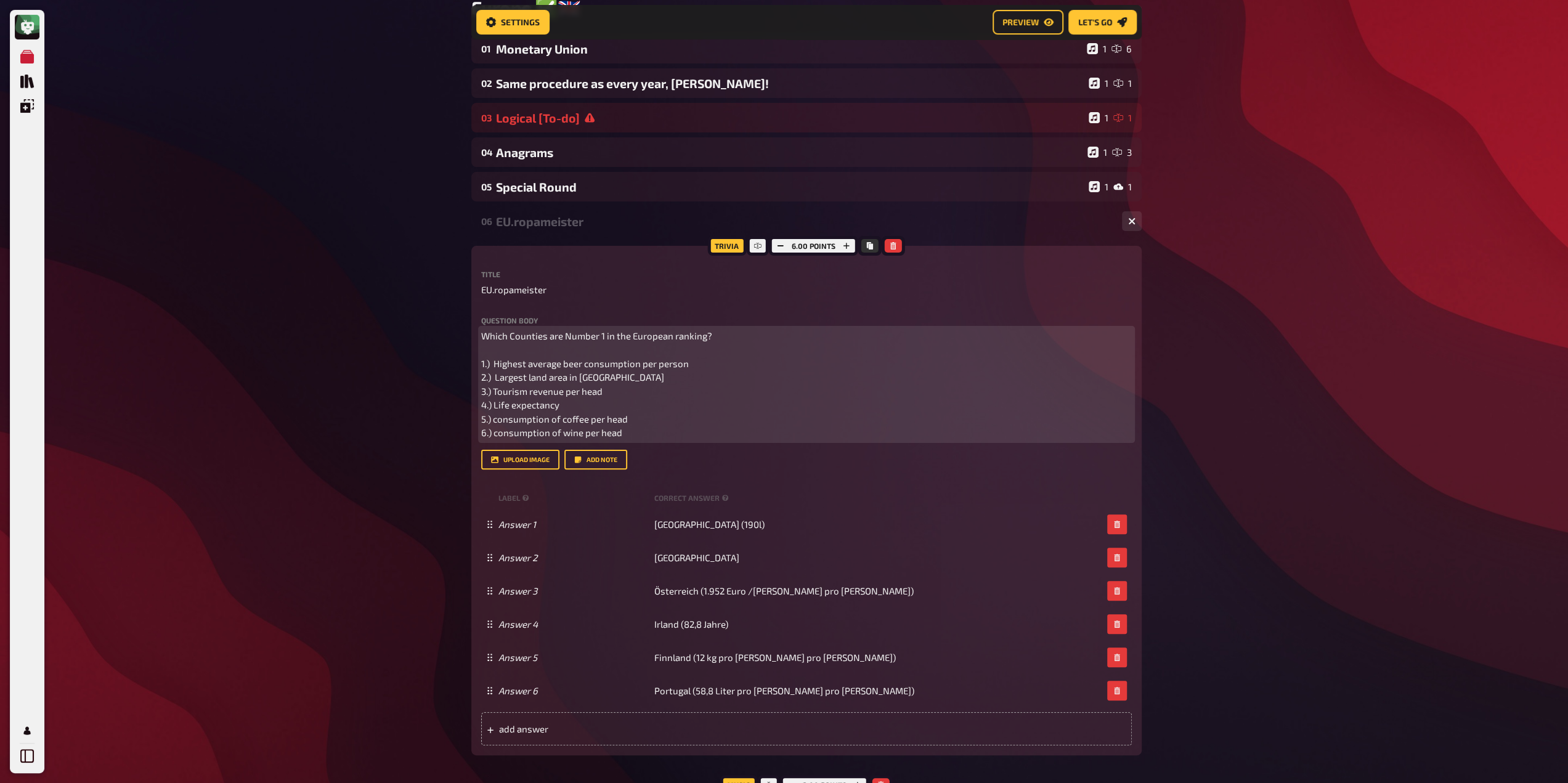
click at [525, 379] on span "Which Counties are Number 1 in the European ranking? 1.) Highest average beer c…" at bounding box center [597, 384] width 233 height 109
click at [520, 389] on span "Which Counties are Number 1 in the European ranking? 1.) Highest average beer c…" at bounding box center [597, 384] width 233 height 109
click at [526, 392] on span "Which Counties are Number 1 in the European ranking? 1.) Highest average beer c…" at bounding box center [597, 384] width 233 height 109
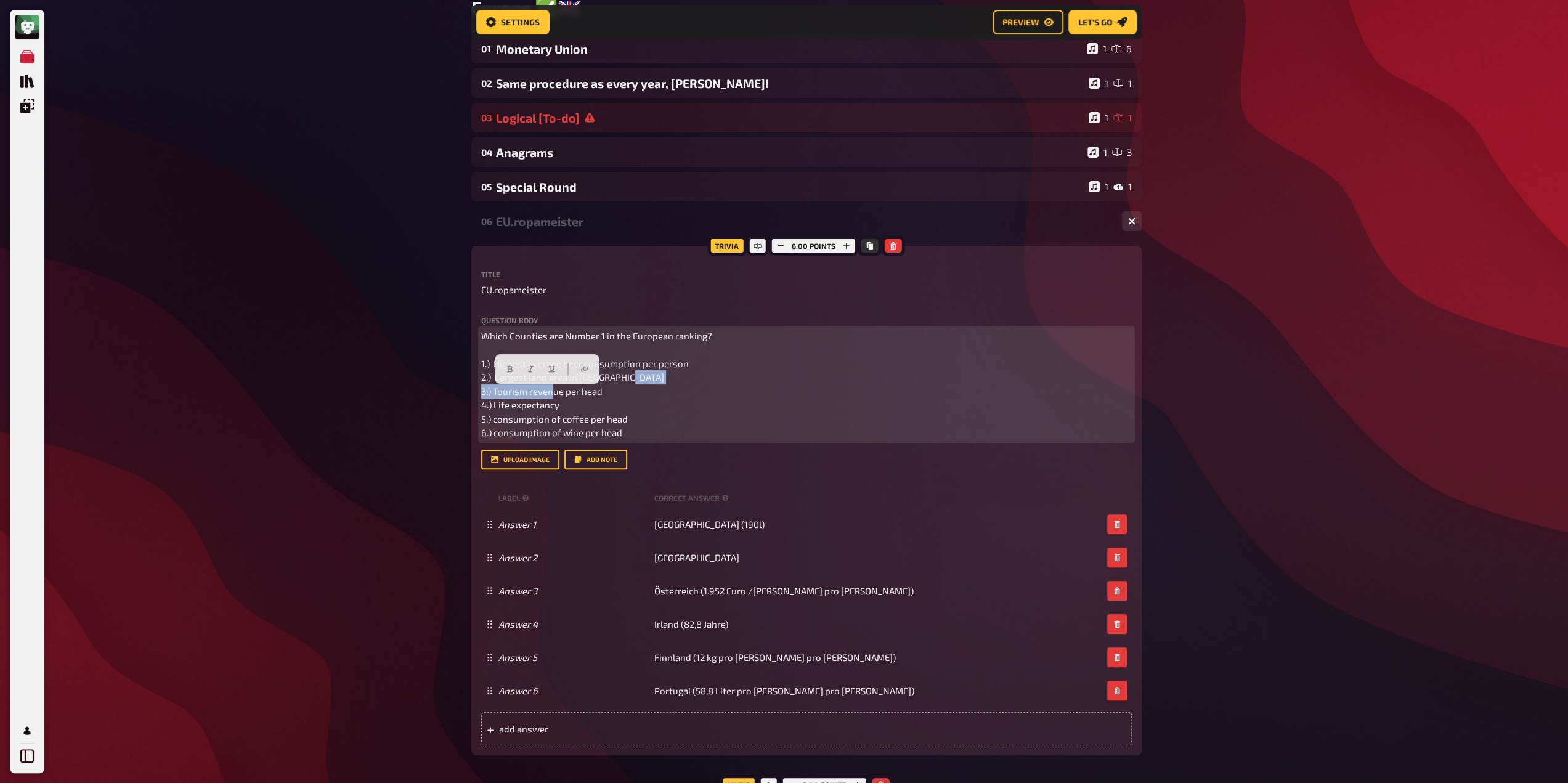
drag, startPoint x: 607, startPoint y: 392, endPoint x: 493, endPoint y: 397, distance: 114.1
click at [493, 397] on p "Which Counties are Number 1 in the European ranking? 1.) Highest average beer c…" at bounding box center [806, 383] width 651 height 110
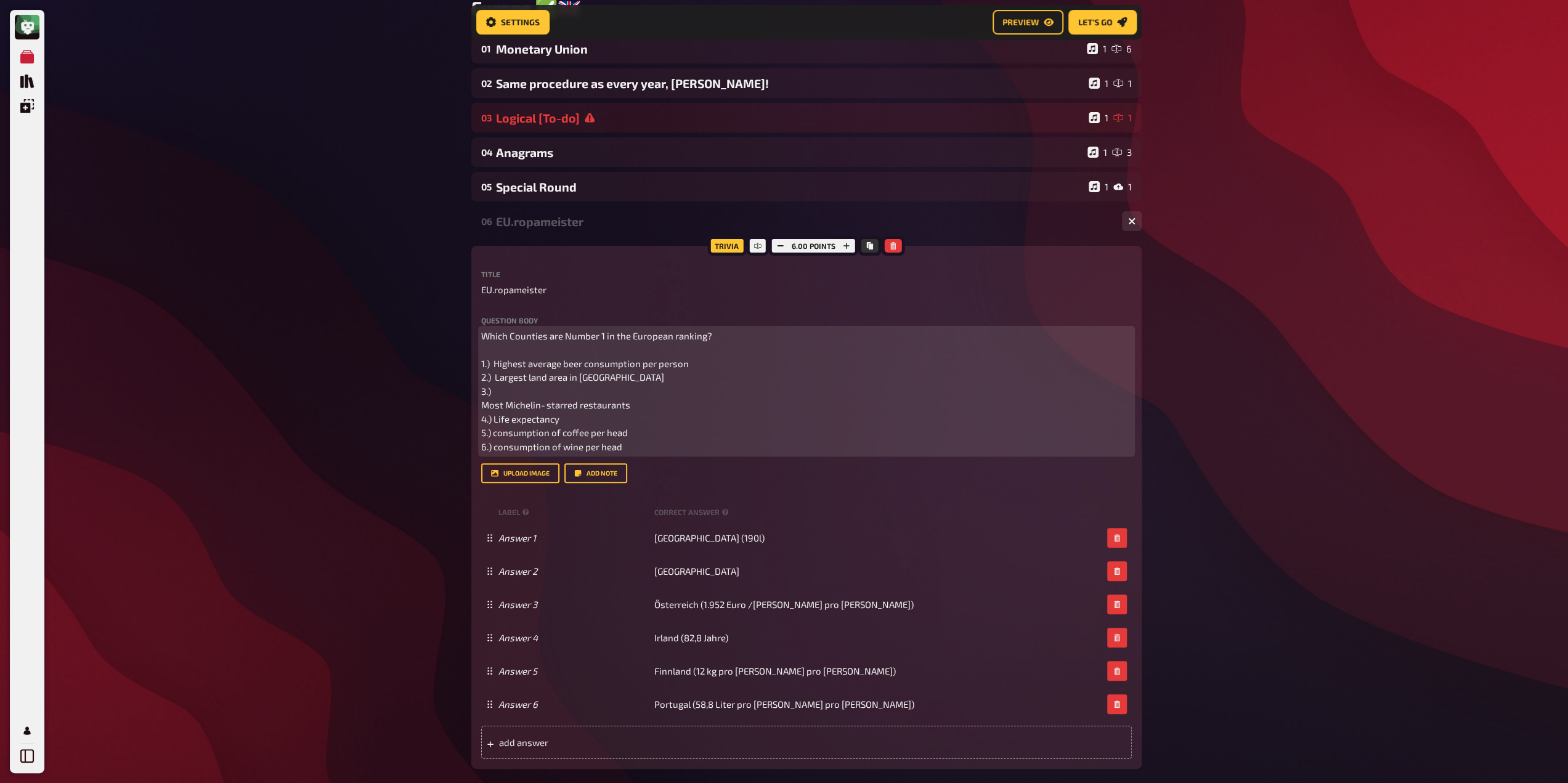
click at [482, 406] on span "Which Counties are Number 1 in the European ranking? 1.) Highest average beer c…" at bounding box center [597, 392] width 233 height 122
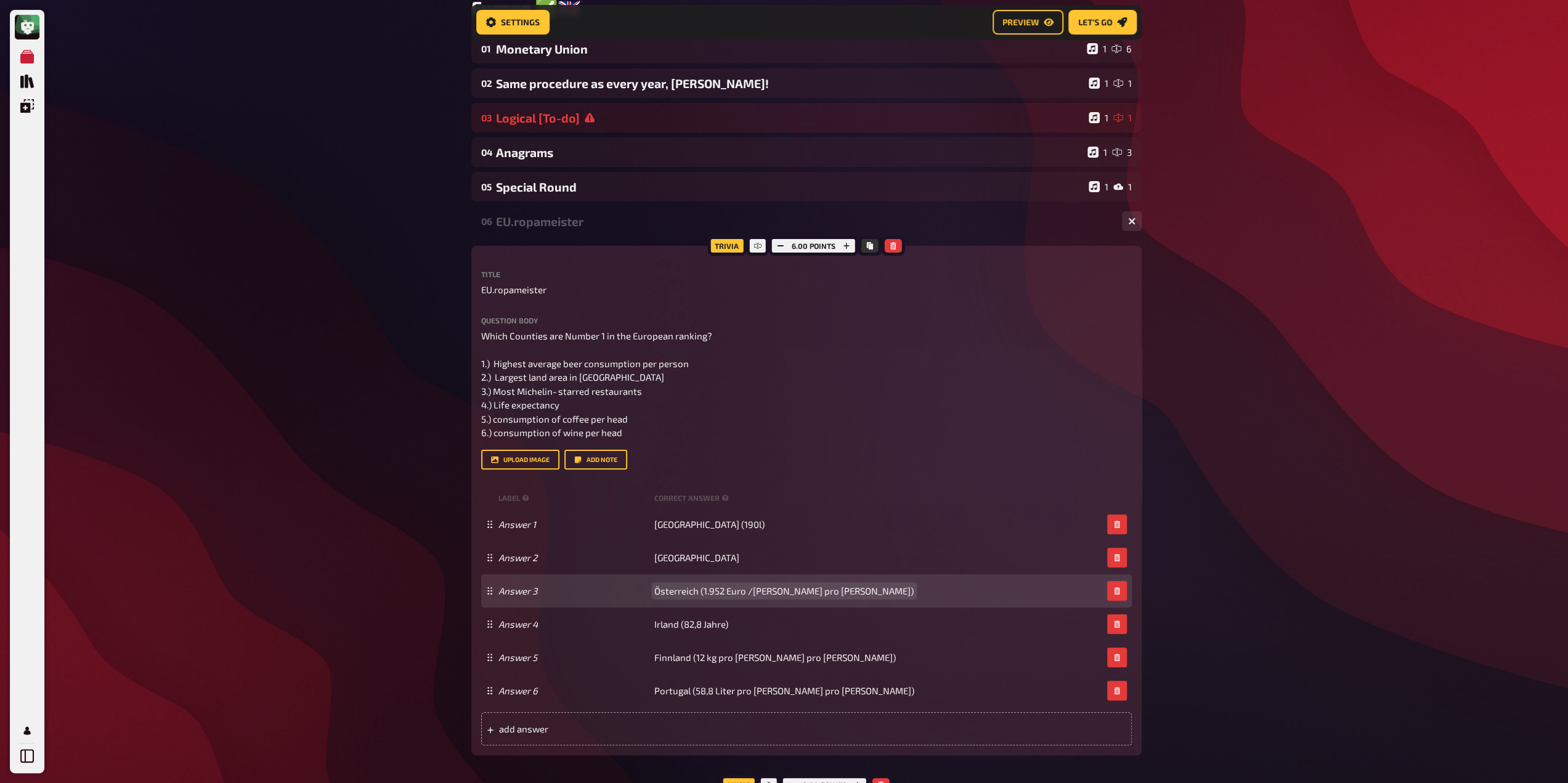
click at [682, 601] on div "Answer 3 Österreich (1.952 Euro /[PERSON_NAME] pro [PERSON_NAME])" at bounding box center [806, 590] width 651 height 33
click at [682, 594] on span "Österreich (1.952 Euro /[PERSON_NAME] pro [PERSON_NAME])" at bounding box center [784, 590] width 259 height 11
click at [683, 594] on span "Österreich (1.952 Euro /[PERSON_NAME] pro [PERSON_NAME])" at bounding box center [784, 590] width 259 height 11
click at [693, 600] on div "Answer 3 Österreich (1.952 Euro /[PERSON_NAME] pro [PERSON_NAME])" at bounding box center [806, 590] width 651 height 33
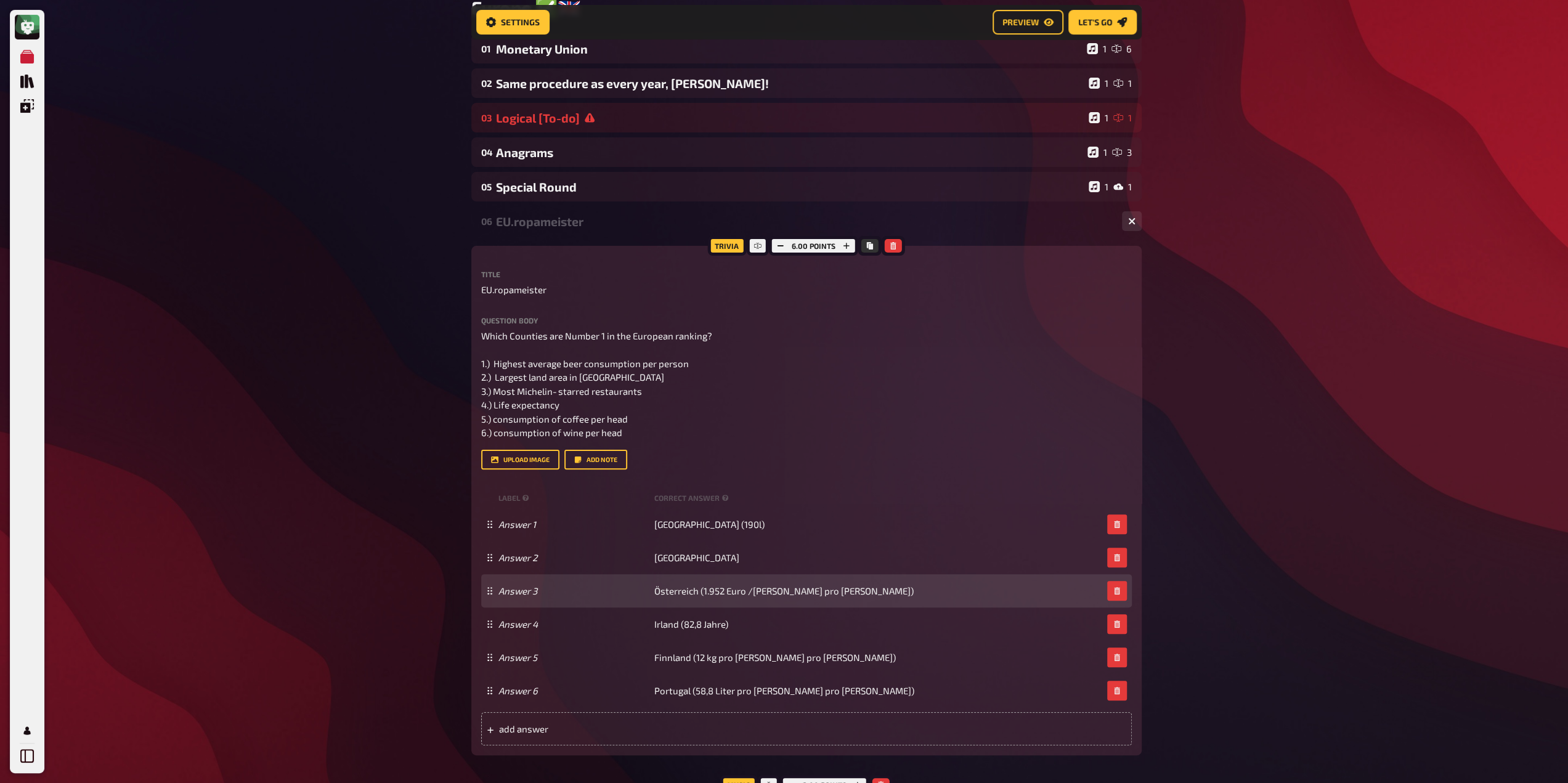
click at [693, 600] on div "Answer 3 Österreich (1.952 Euro /[PERSON_NAME] pro [PERSON_NAME])" at bounding box center [806, 590] width 651 height 33
click at [698, 592] on span "Österreich (1.952 Euro /[PERSON_NAME] pro [PERSON_NAME])" at bounding box center [784, 590] width 259 height 11
paste span
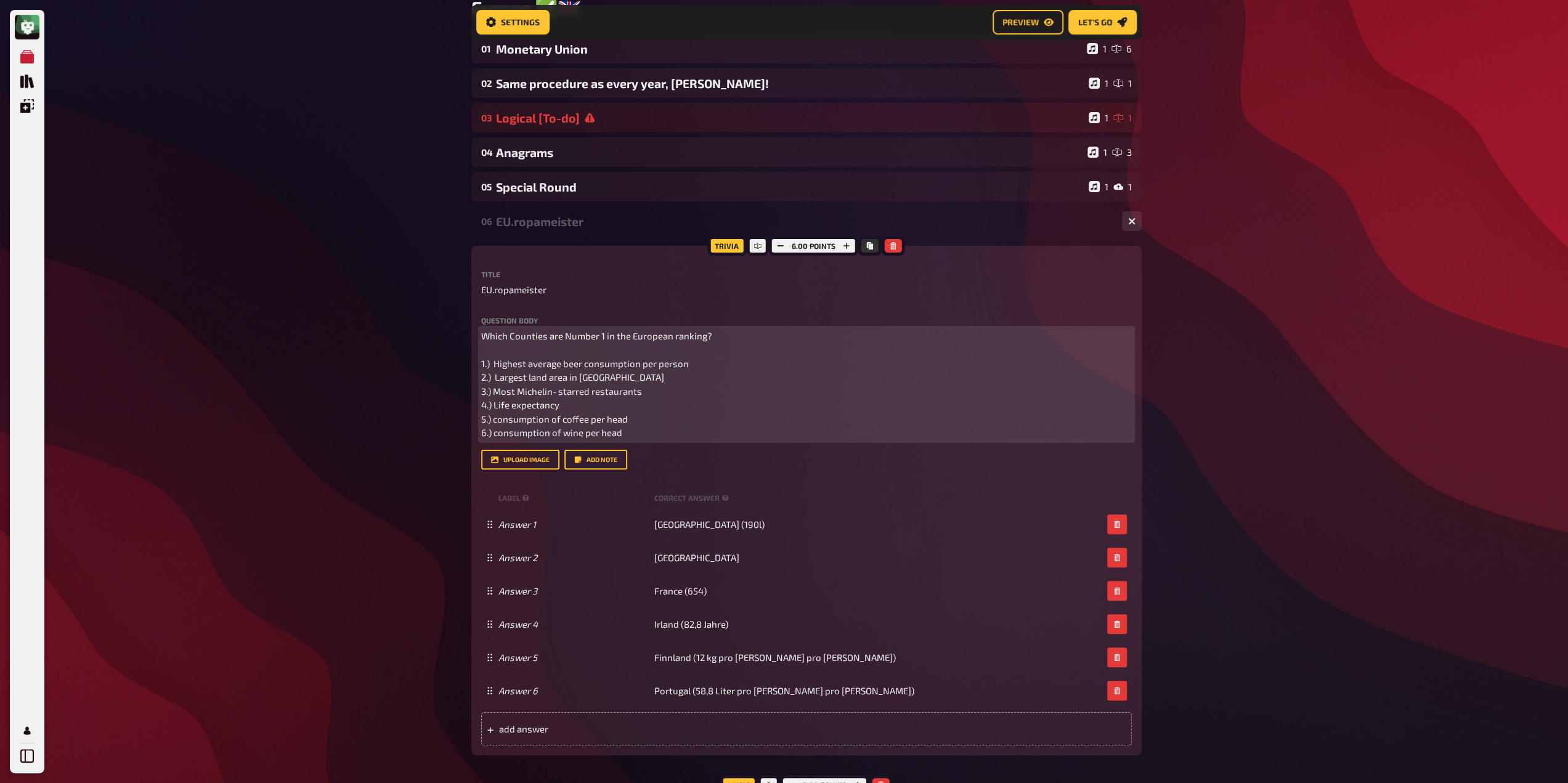
click at [528, 411] on span "Which Counties are Number 1 in the European ranking? 1.) Highest average beer c…" at bounding box center [597, 384] width 233 height 109
drag, startPoint x: 570, startPoint y: 403, endPoint x: 493, endPoint y: 406, distance: 77.1
click at [493, 406] on p "Which Counties are Number 1 in the European ranking? 1.) Highest average beer c…" at bounding box center [806, 383] width 651 height 110
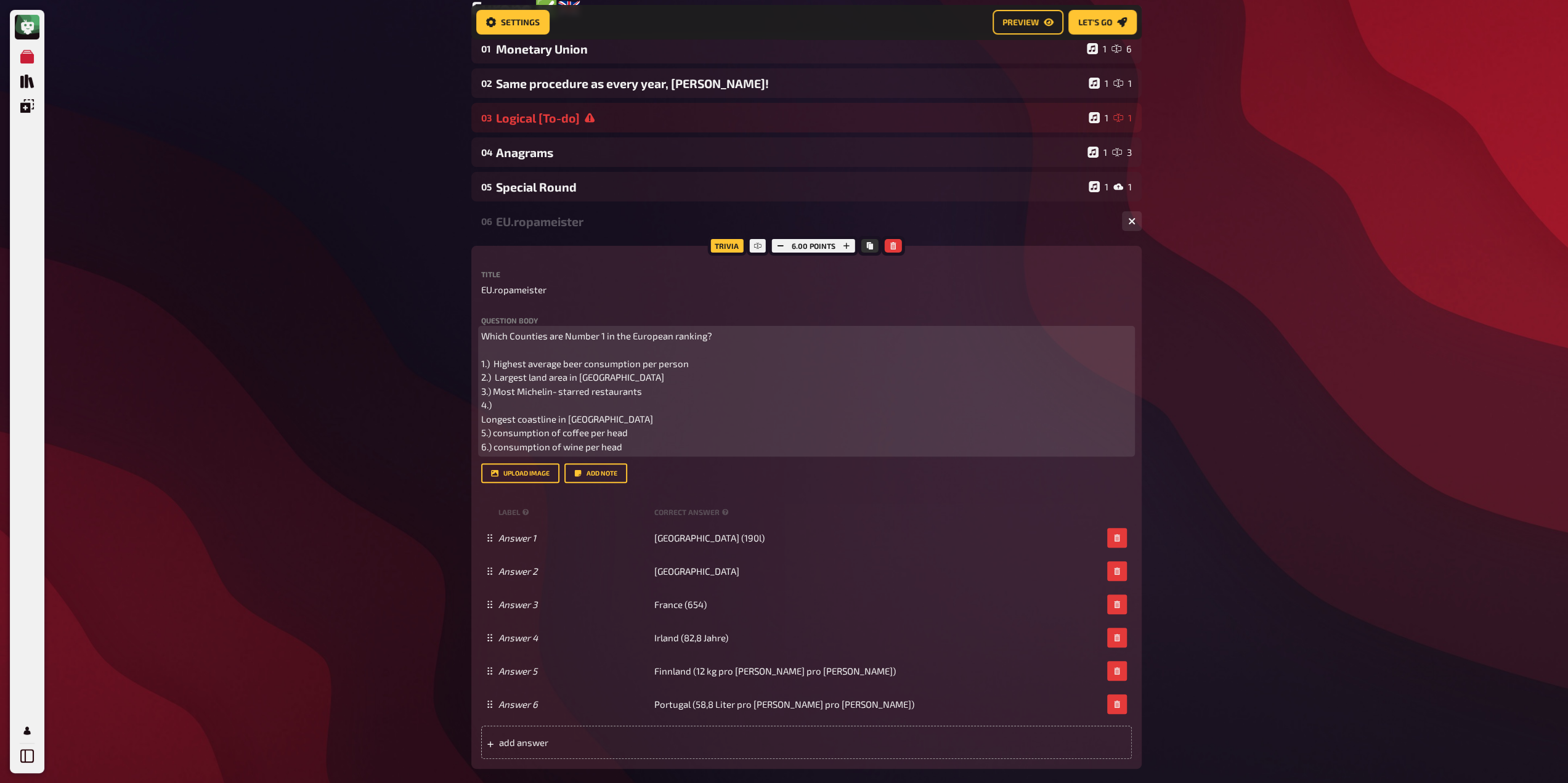
drag, startPoint x: 480, startPoint y: 419, endPoint x: 563, endPoint y: 433, distance: 84.2
click at [481, 420] on span "Which Counties are Number 1 in the European ranking? 1.) Highest average beer c…" at bounding box center [597, 392] width 233 height 122
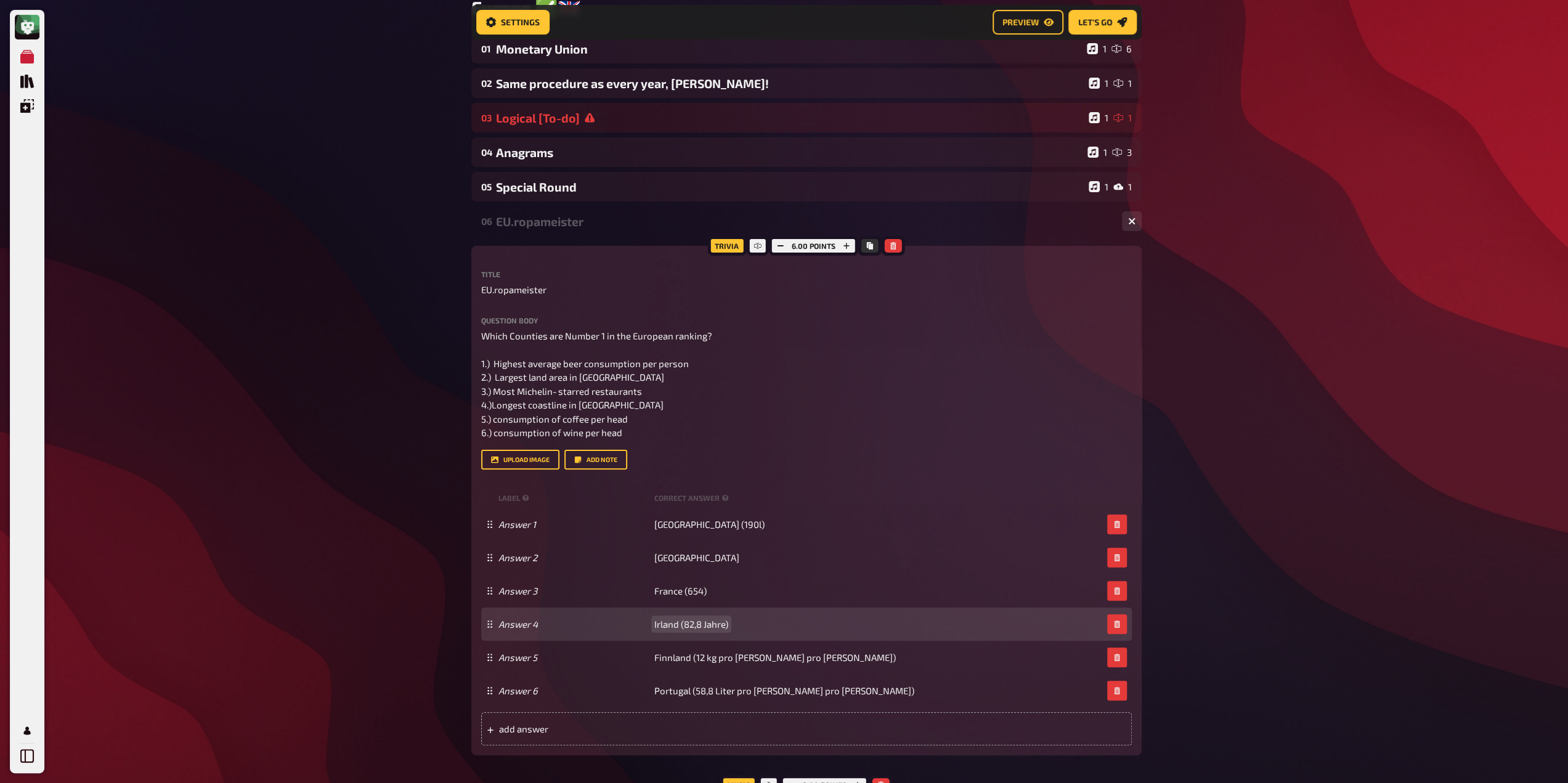
click at [687, 618] on div "Answer 4 Irland (82,8 Jahre)" at bounding box center [806, 623] width 651 height 33
click at [688, 621] on span "Irland (82,8 Jahre)" at bounding box center [691, 624] width 74 height 11
paste span
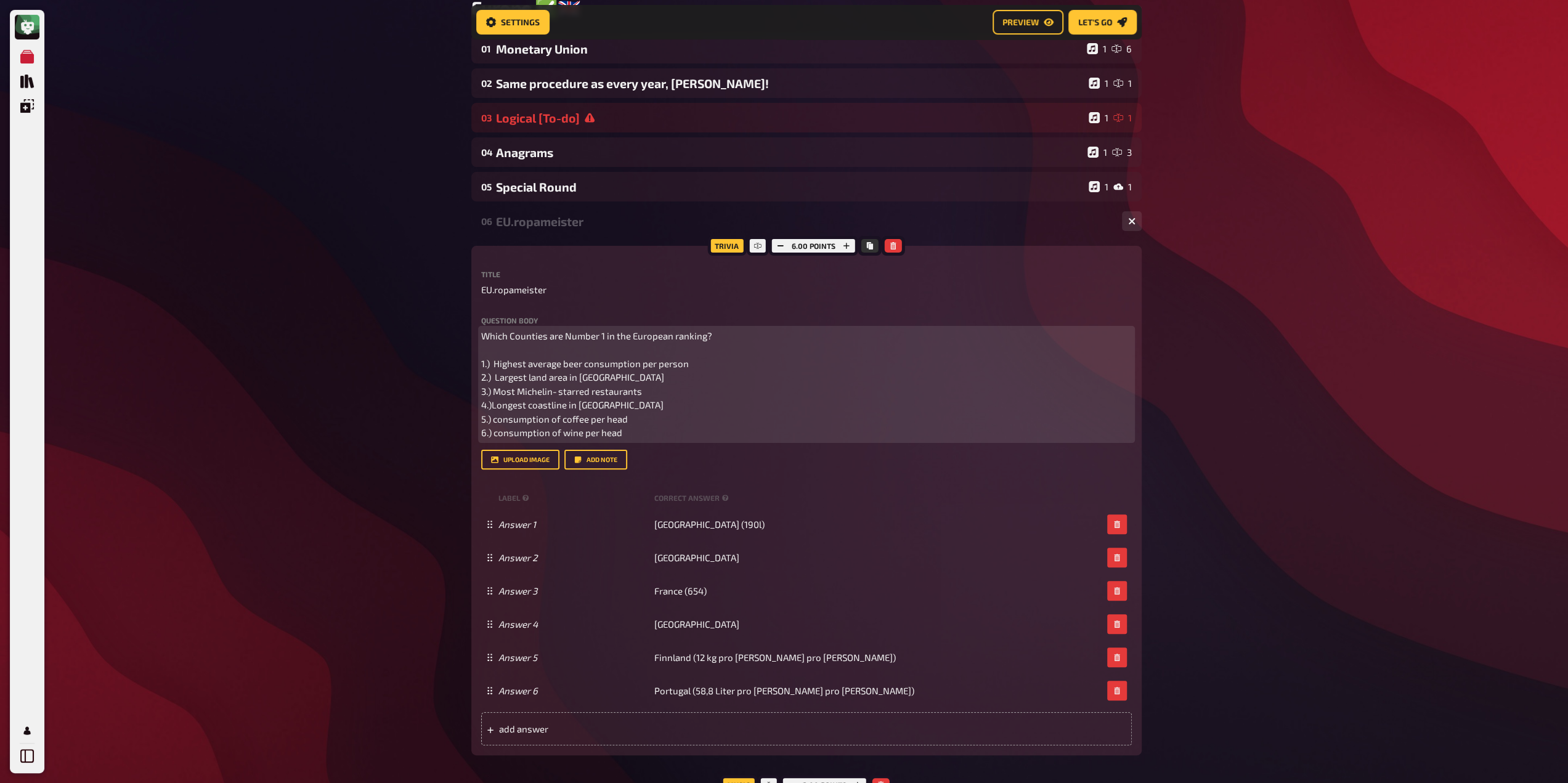
click at [492, 408] on span "Which Counties are Number 1 in the European ranking? 1.) Highest average beer c…" at bounding box center [597, 384] width 233 height 109
drag, startPoint x: 595, startPoint y: 402, endPoint x: 492, endPoint y: 408, distance: 103.2
click at [492, 408] on span "Which Counties are Number 1 in the European ranking? 1.) Highest average beer c…" at bounding box center [597, 384] width 233 height 109
copy span "Longest coastline in [GEOGRAPHIC_DATA]"
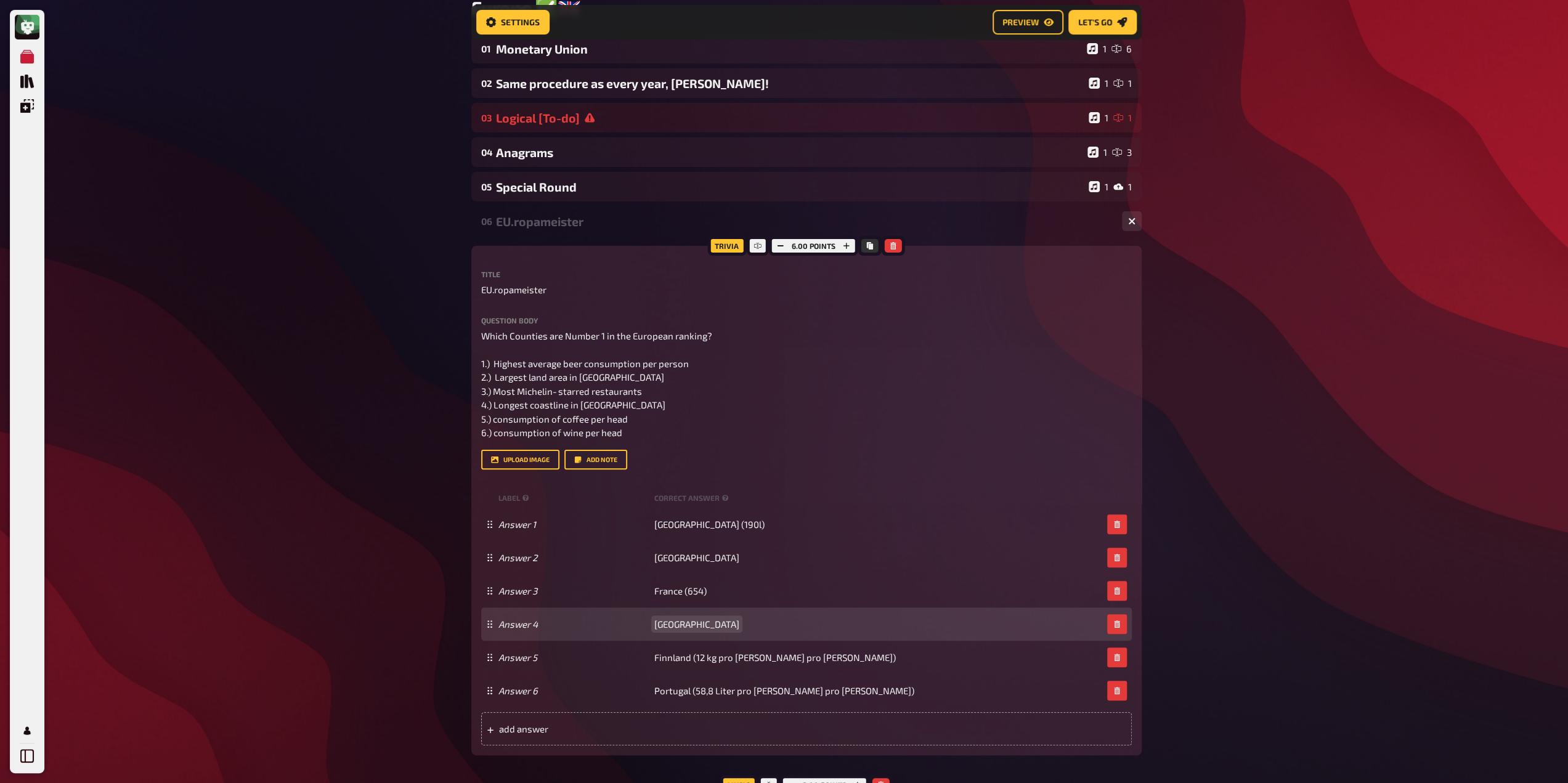
click at [676, 622] on span "[GEOGRAPHIC_DATA]" at bounding box center [696, 624] width 85 height 11
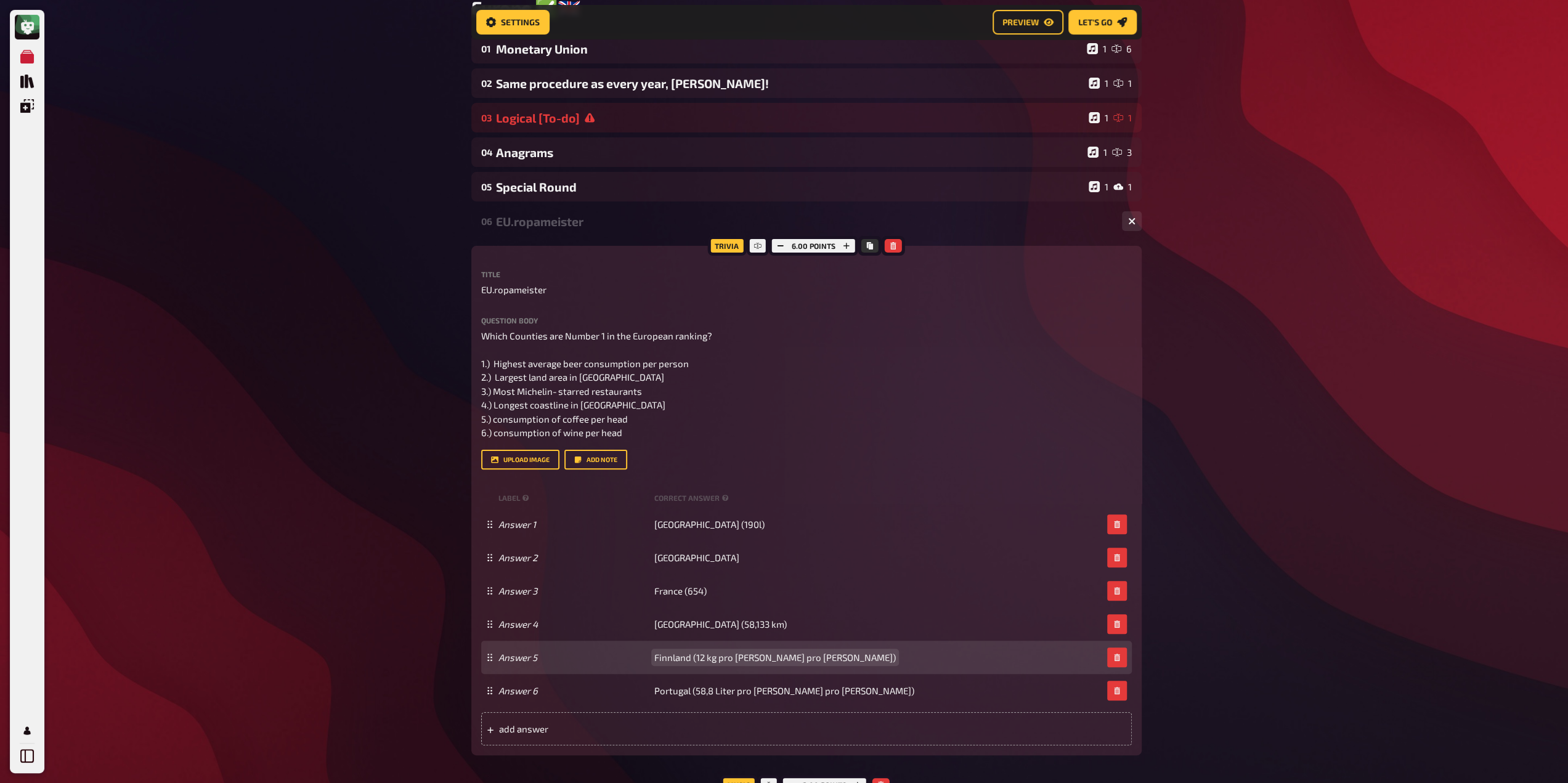
click at [677, 657] on span "Finnland (12 kg pro [PERSON_NAME] pro [PERSON_NAME])" at bounding box center [775, 657] width 242 height 11
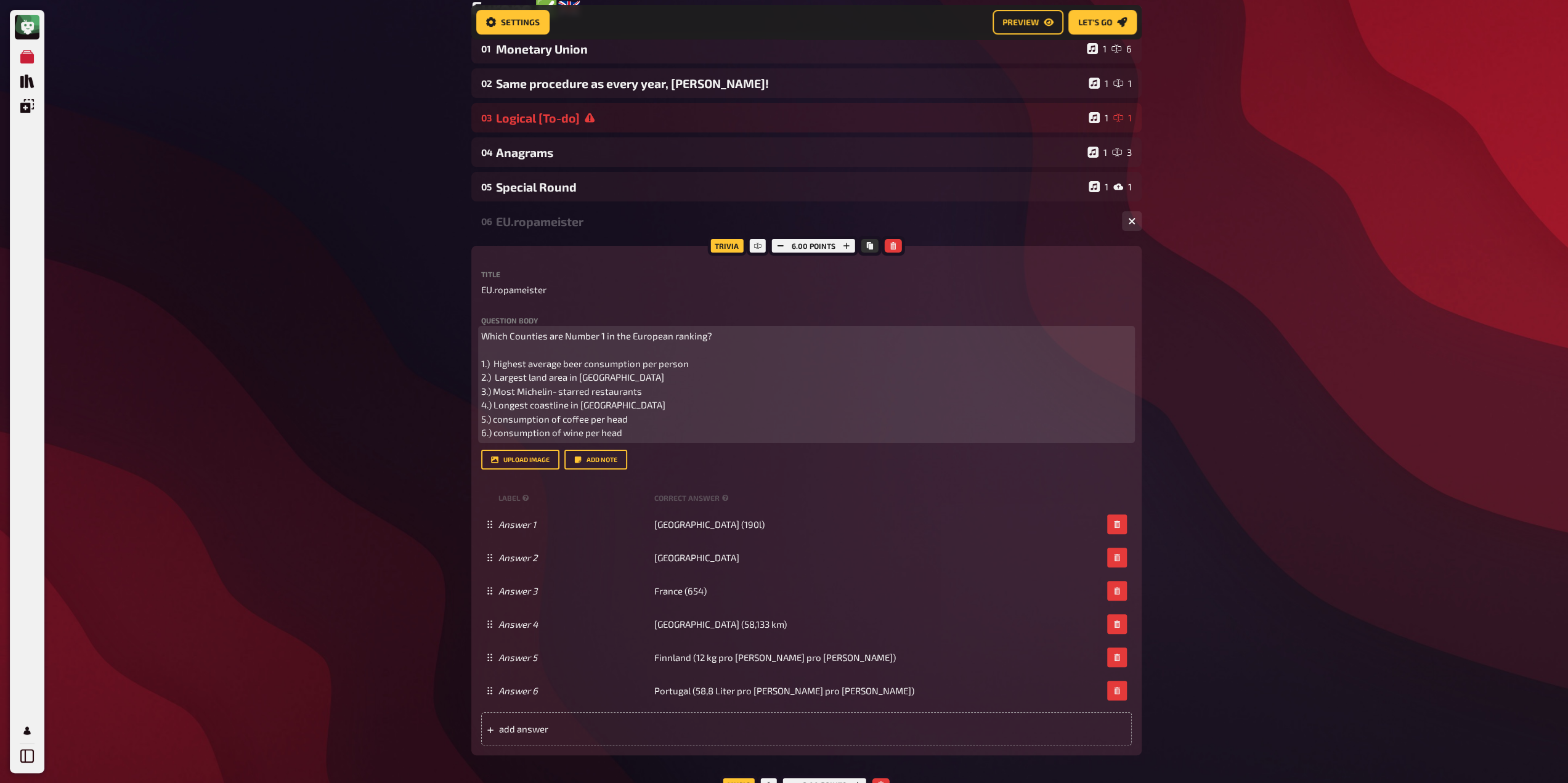
click at [556, 415] on span "Which Counties are Number 1 in the European ranking? 1.) Highest average beer c…" at bounding box center [597, 384] width 233 height 109
drag, startPoint x: 630, startPoint y: 420, endPoint x: 493, endPoint y: 418, distance: 137.0
click at [493, 418] on p "Which Counties are Number 1 in the European ranking? 1.) Highest average beer c…" at bounding box center [806, 383] width 651 height 110
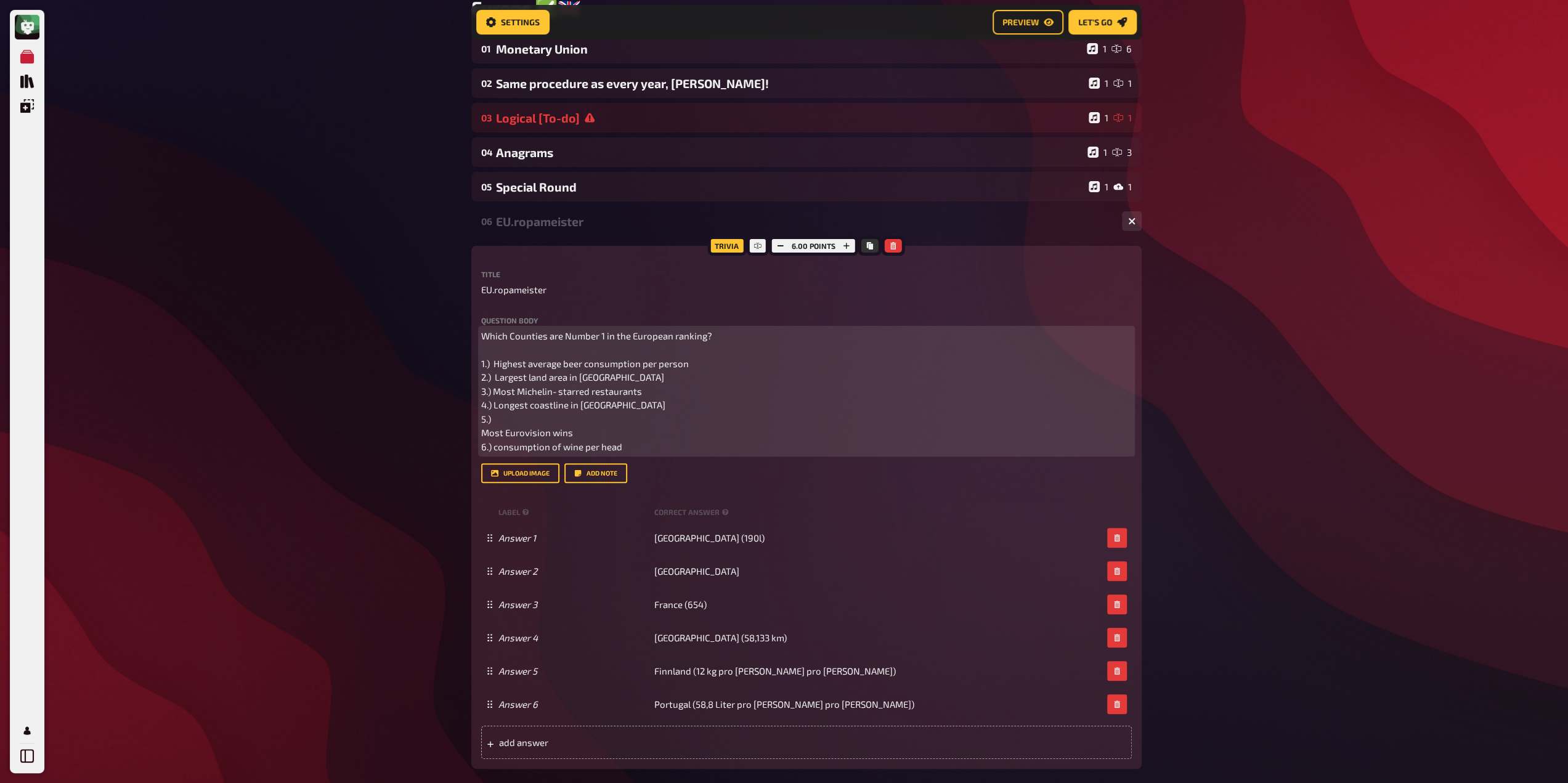
drag, startPoint x: 480, startPoint y: 432, endPoint x: 517, endPoint y: 442, distance: 38.3
click at [481, 432] on span "Which Counties are Number 1 in the European ranking? 1.) Highest average beer c…" at bounding box center [597, 392] width 233 height 122
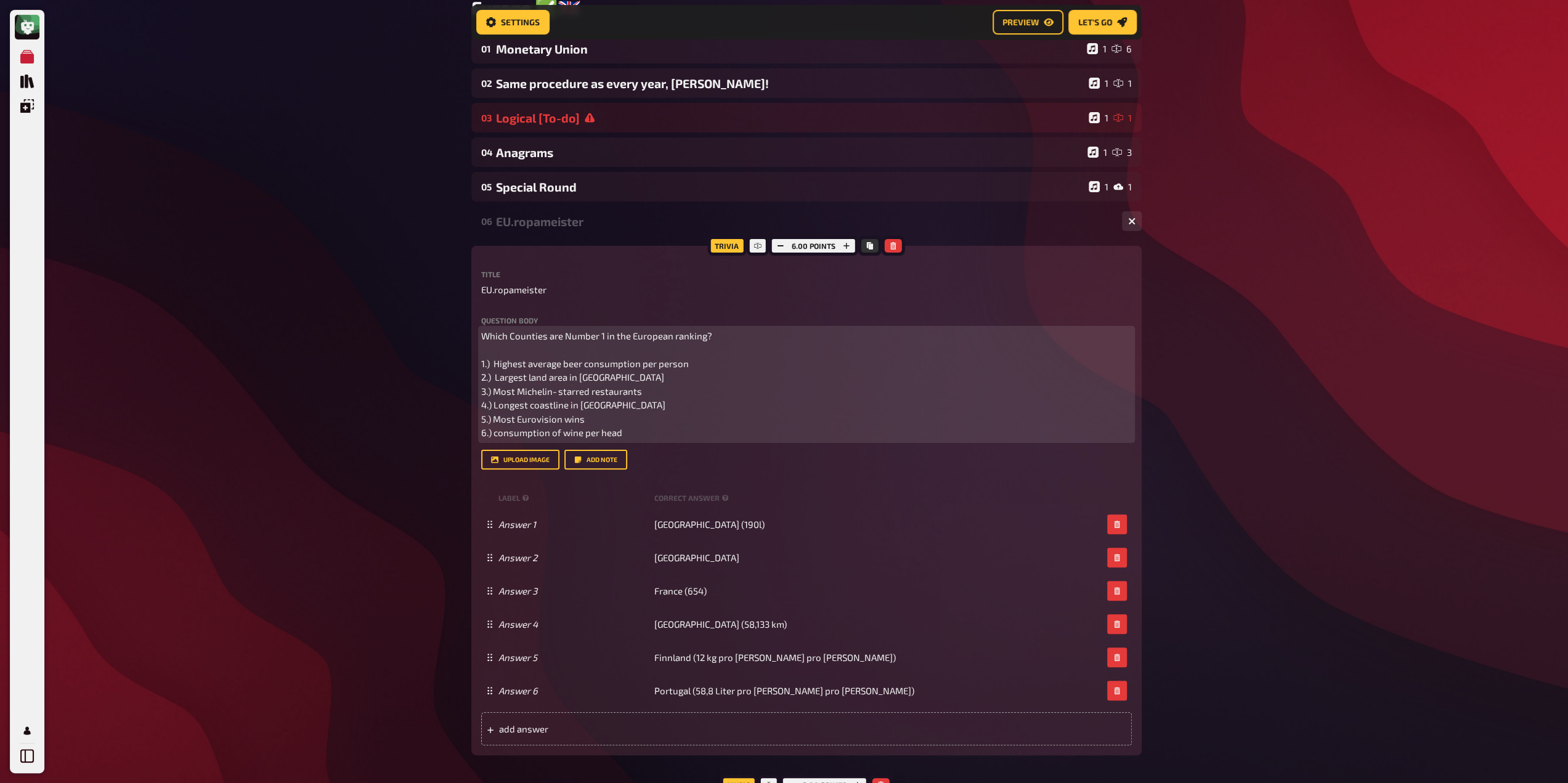
drag, startPoint x: 611, startPoint y: 411, endPoint x: 613, endPoint y: 419, distance: 8.2
click at [611, 412] on p "Which Counties are Number 1 in the European ranking? 1.) Highest average beer c…" at bounding box center [806, 383] width 651 height 110
click at [613, 419] on p "Which Counties are Number 1 in the European ranking? 1.) Highest average beer c…" at bounding box center [806, 383] width 651 height 110
drag, startPoint x: 492, startPoint y: 421, endPoint x: 585, endPoint y: 423, distance: 93.0
click at [585, 423] on span "Which Counties are Number 1 in the European ranking? 1.) Highest average beer c…" at bounding box center [597, 384] width 233 height 109
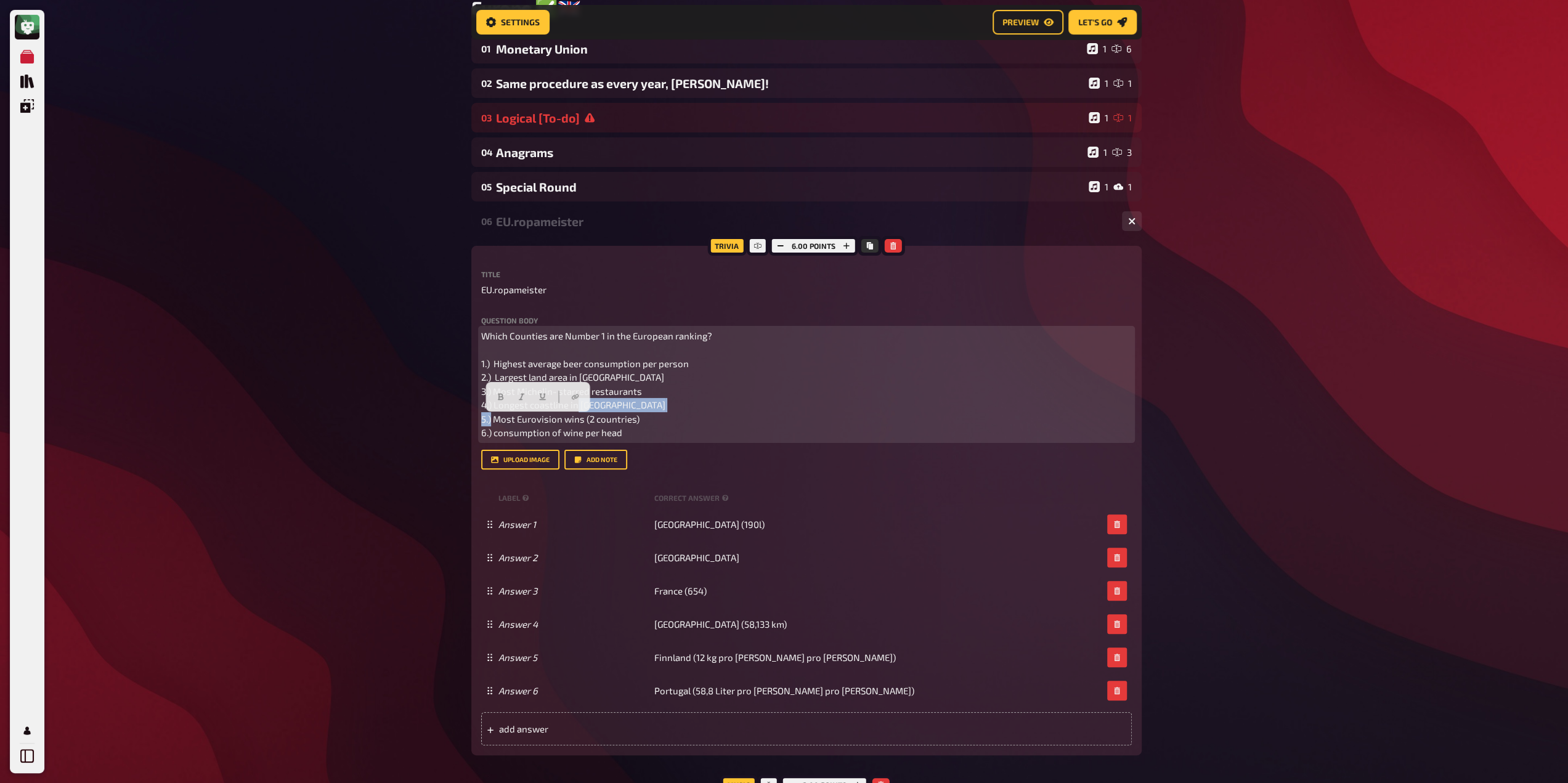
copy span "Most Eurovision wins"
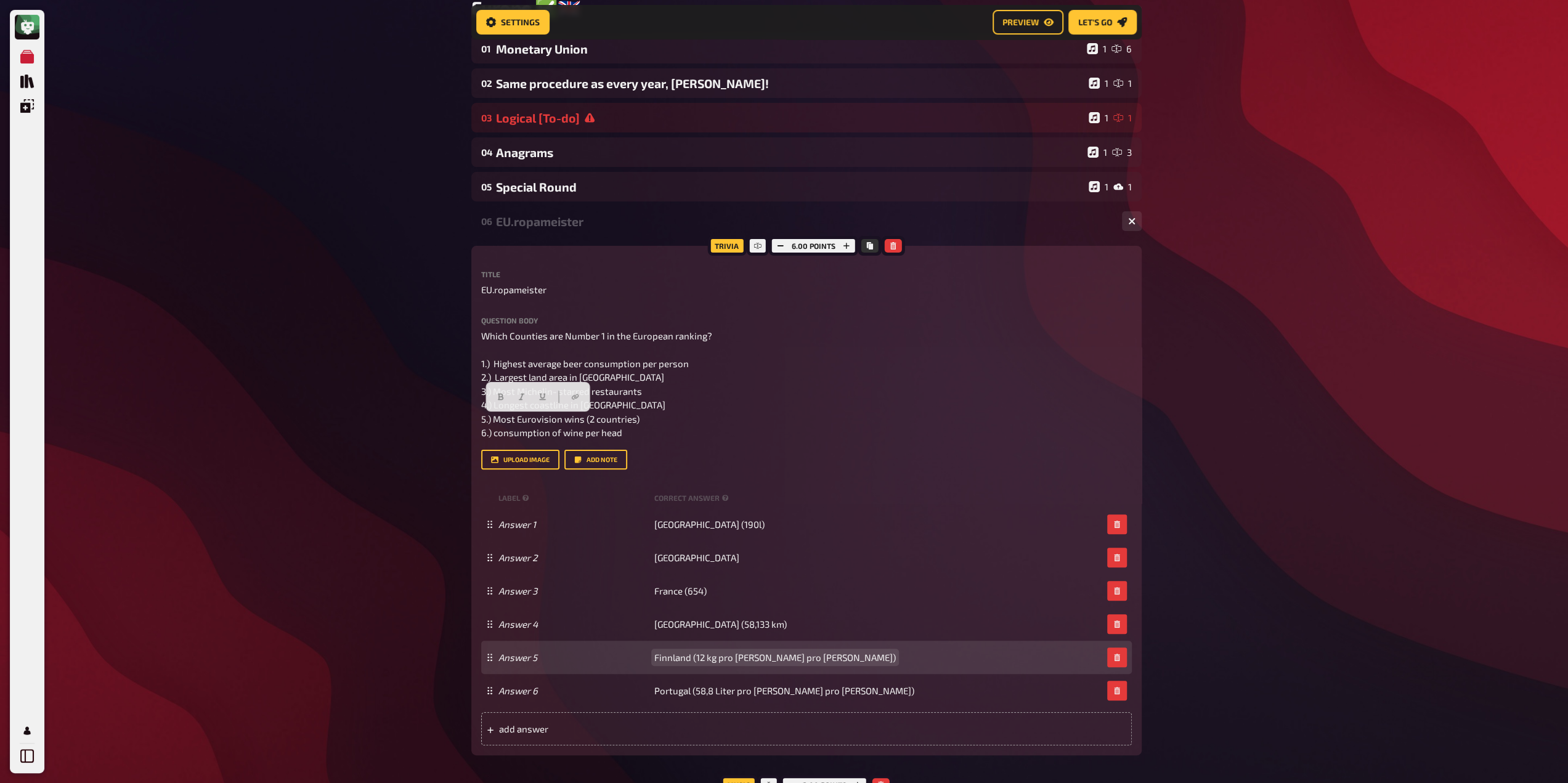
click at [711, 659] on span "Finnland (12 kg pro [PERSON_NAME] pro [PERSON_NAME])" at bounding box center [775, 657] width 242 height 11
paste span
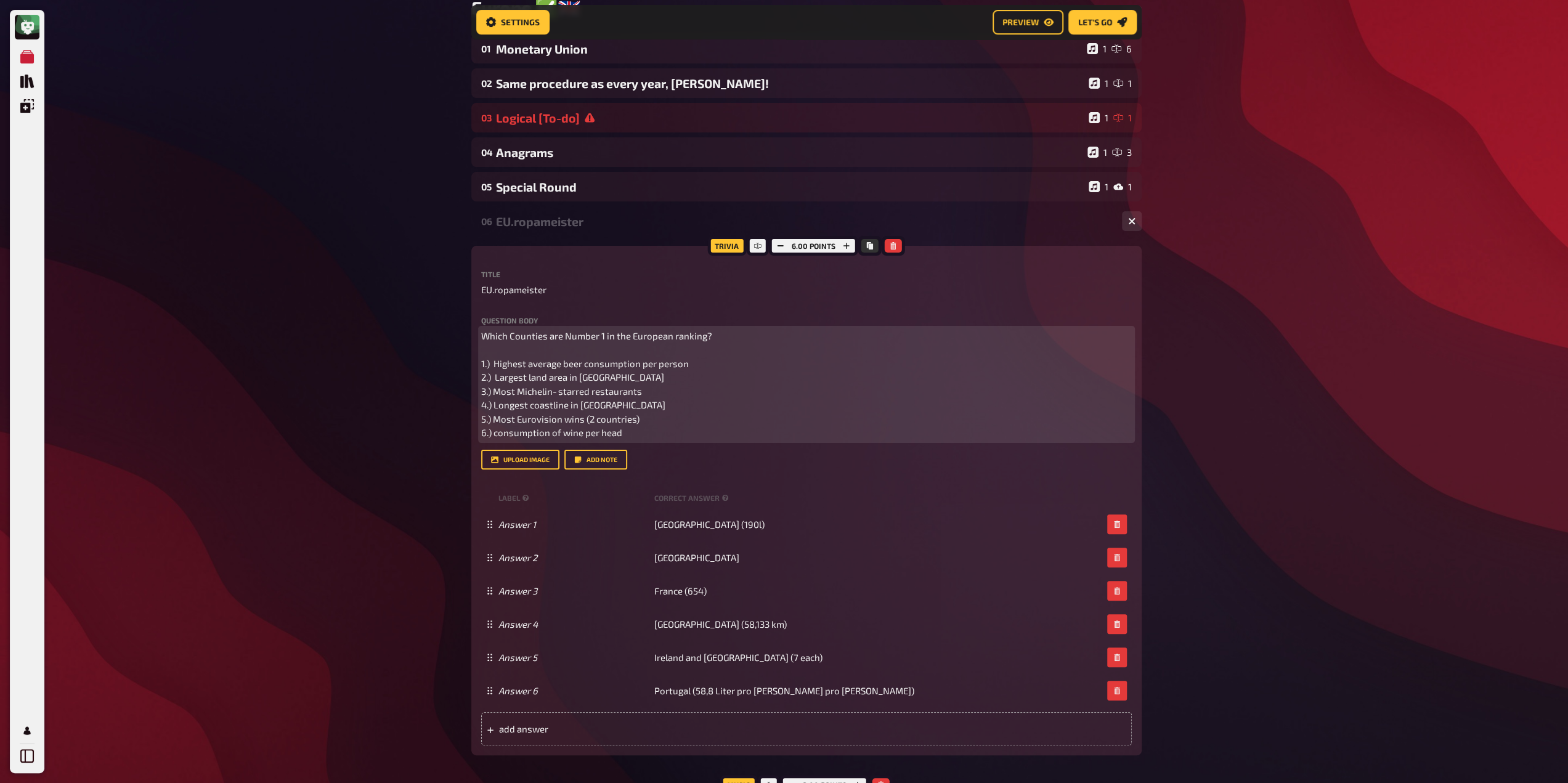
click at [572, 436] on span "Which Counties are Number 1 in the European ranking? 1.) Highest average beer c…" at bounding box center [597, 384] width 233 height 109
drag, startPoint x: 626, startPoint y: 431, endPoint x: 494, endPoint y: 444, distance: 132.6
click at [494, 444] on div "Question body Which Counties are Number 1 in the European ranking? 1.) Highest …" at bounding box center [806, 392] width 651 height 152
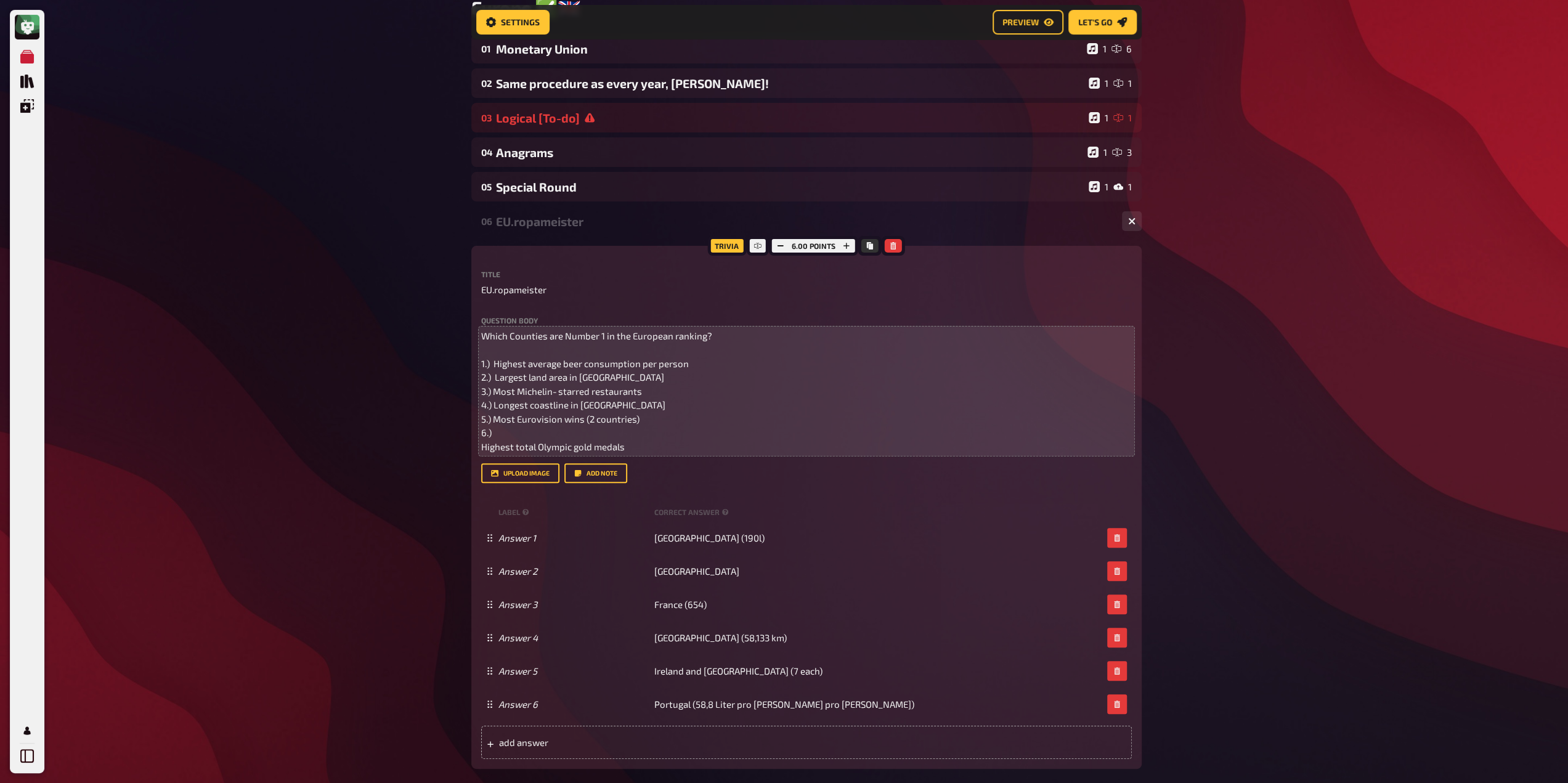
click at [480, 449] on div "Trivia 6.00 points Title EU.ropameister Question body Which Counties are Number…" at bounding box center [806, 506] width 670 height 523
click at [483, 449] on span "Which Counties are Number 1 in the European ranking? 1.) Highest average beer c…" at bounding box center [597, 392] width 233 height 122
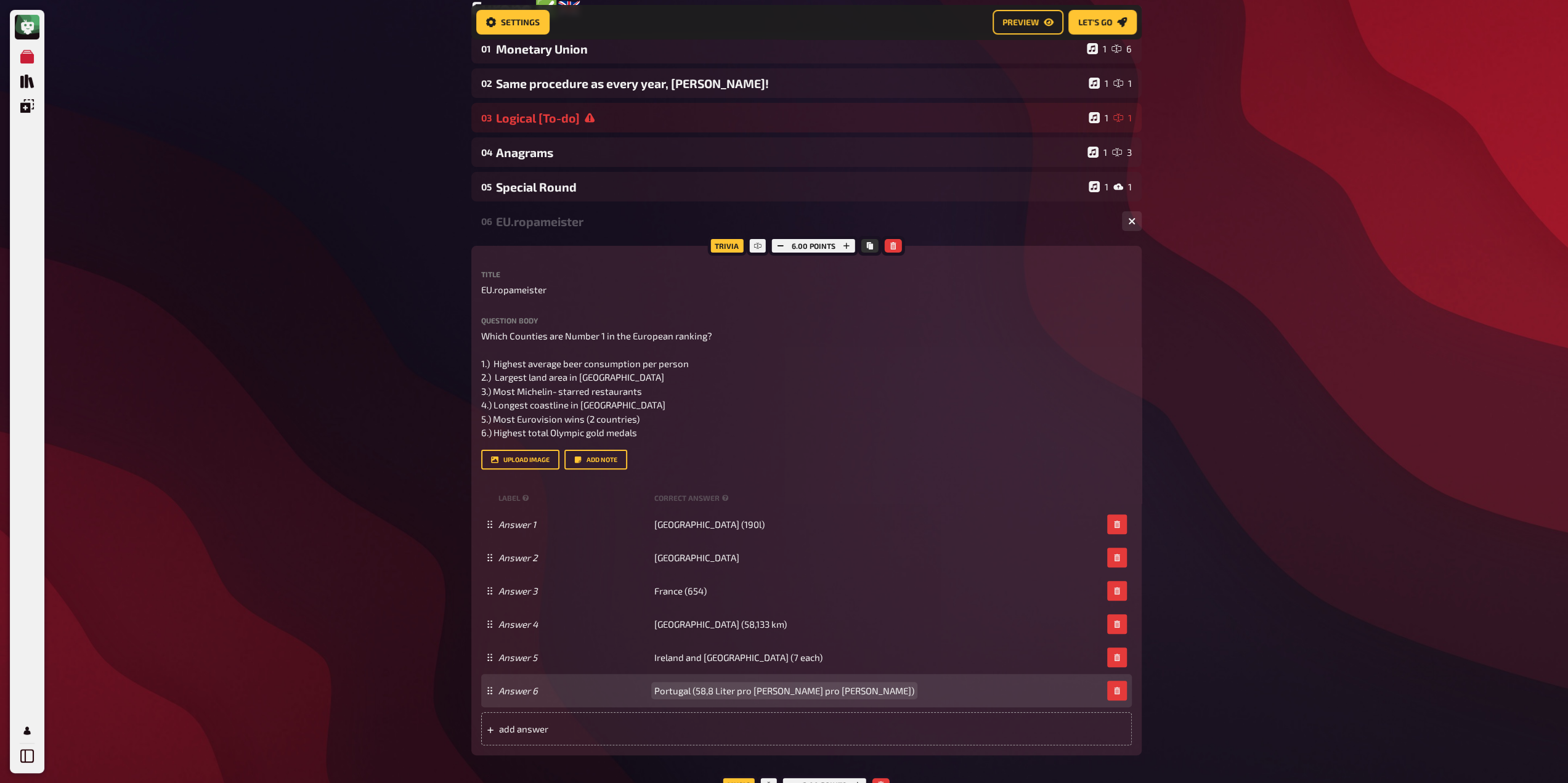
click at [730, 693] on span "Portugal (58,8 Liter pro [PERSON_NAME] pro [PERSON_NAME])" at bounding box center [784, 690] width 260 height 11
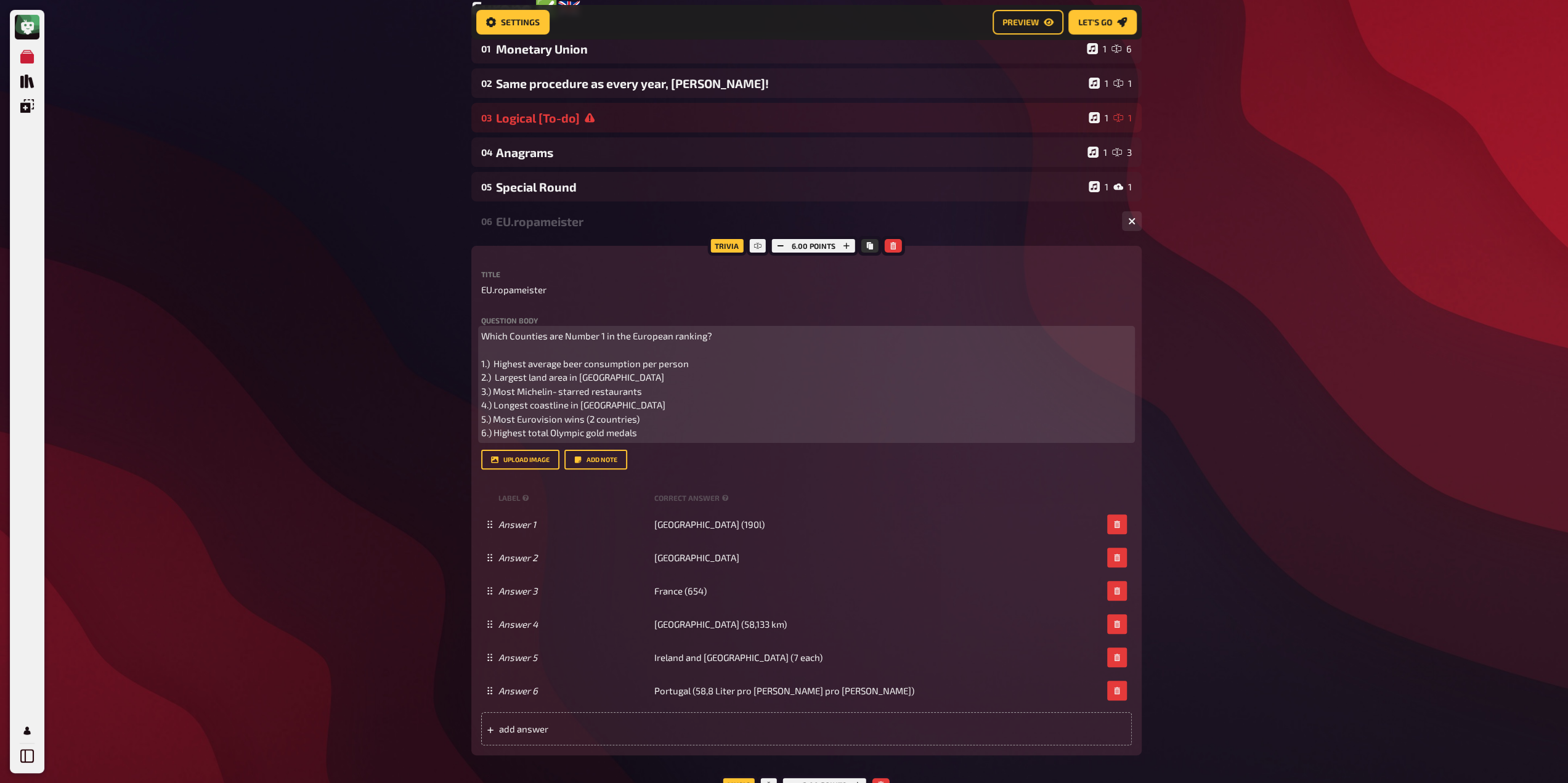
click at [610, 428] on p "Which Counties are Number 1 in the European ranking? 1.) Highest average beer c…" at bounding box center [806, 383] width 651 height 110
drag, startPoint x: 626, startPoint y: 435, endPoint x: 494, endPoint y: 435, distance: 132.0
click at [494, 435] on p "Which Counties are Number 1 in the European ranking? 1.) Highest average beer c…" at bounding box center [806, 383] width 651 height 110
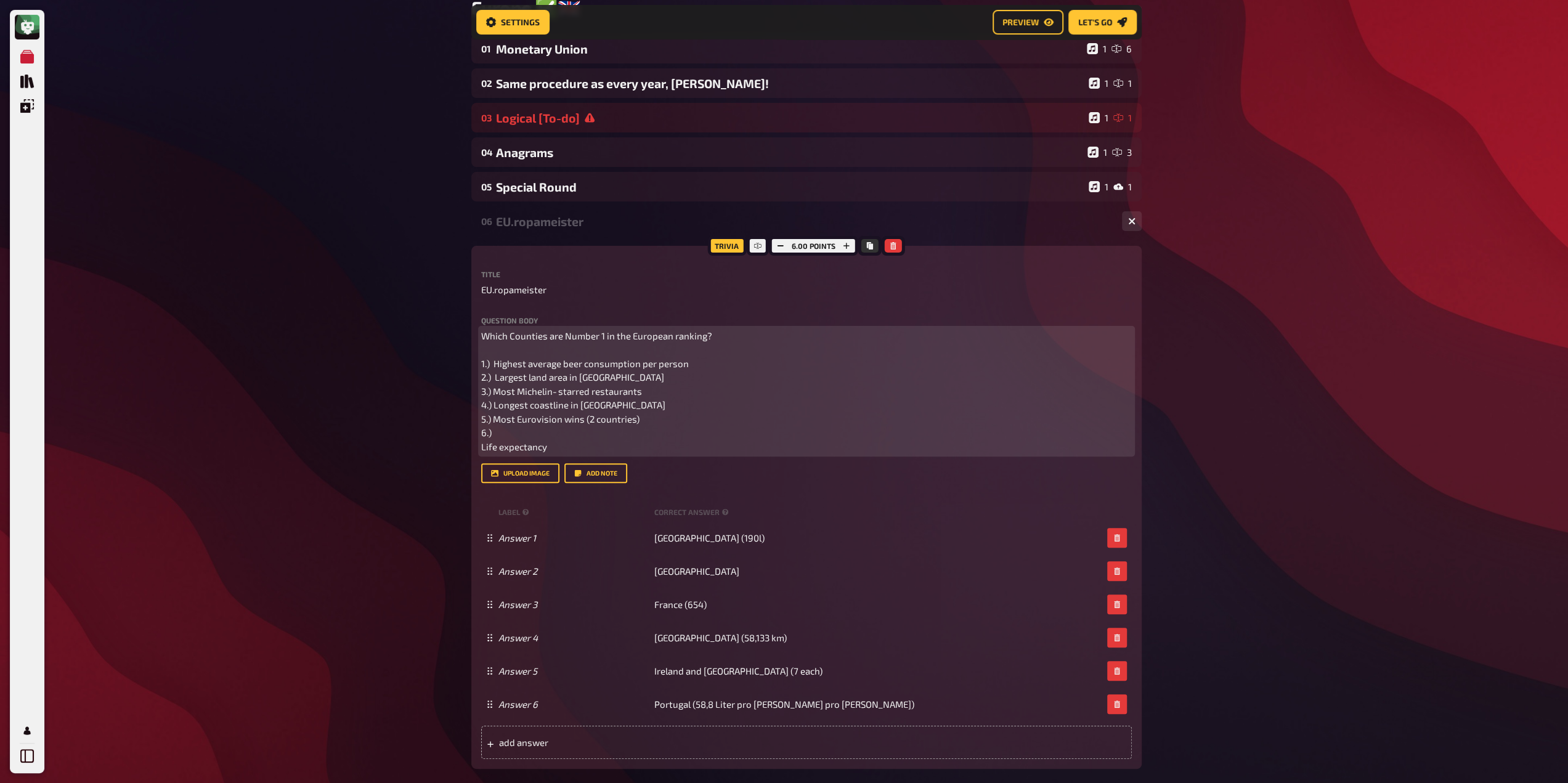
click at [482, 446] on span "Which Counties are Number 1 in the European ranking? 1.) Highest average beer c…" at bounding box center [597, 392] width 233 height 122
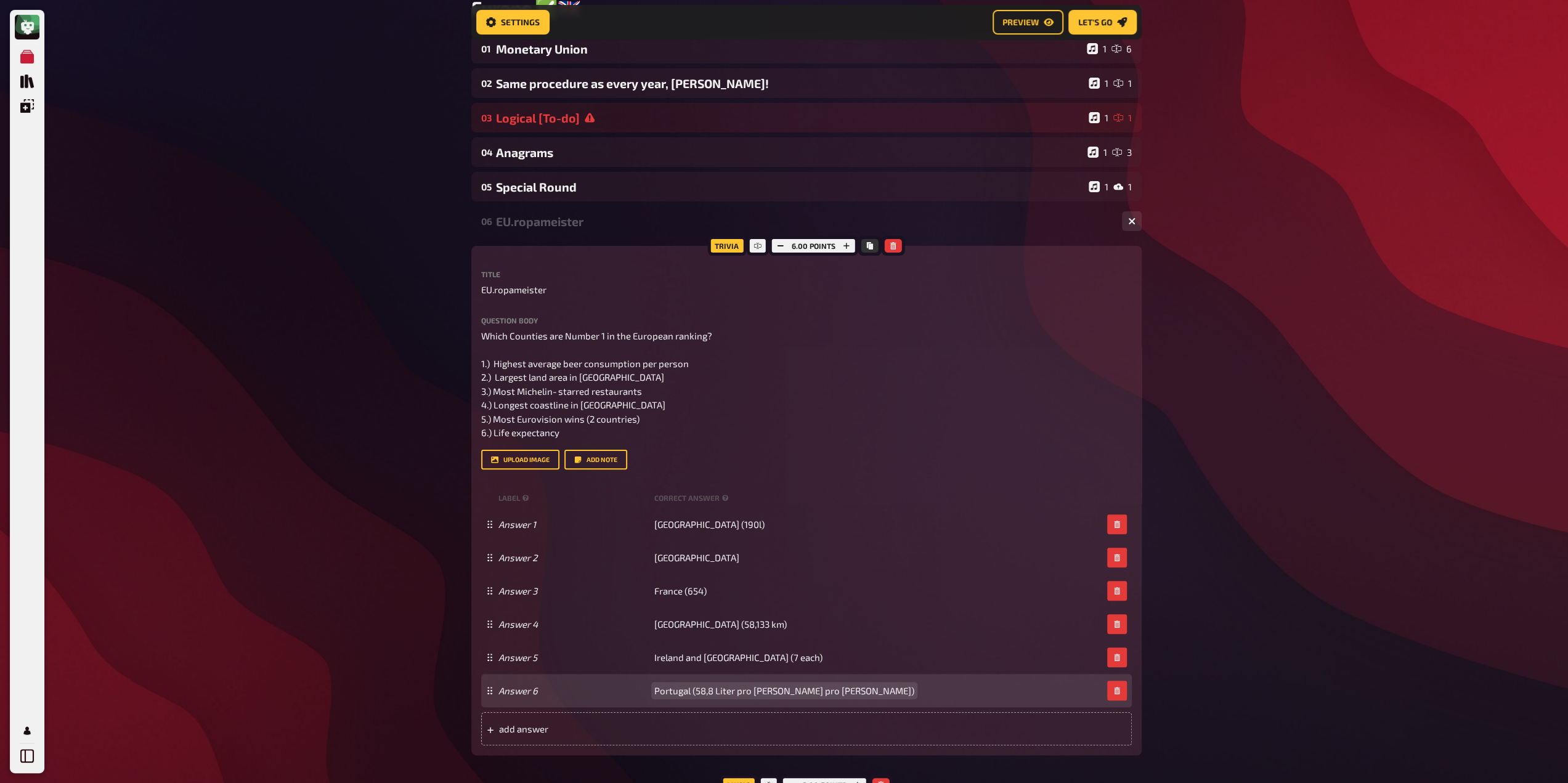
click at [712, 694] on span "Portugal (58,8 Liter pro [PERSON_NAME] pro [PERSON_NAME])" at bounding box center [784, 690] width 260 height 11
paste span
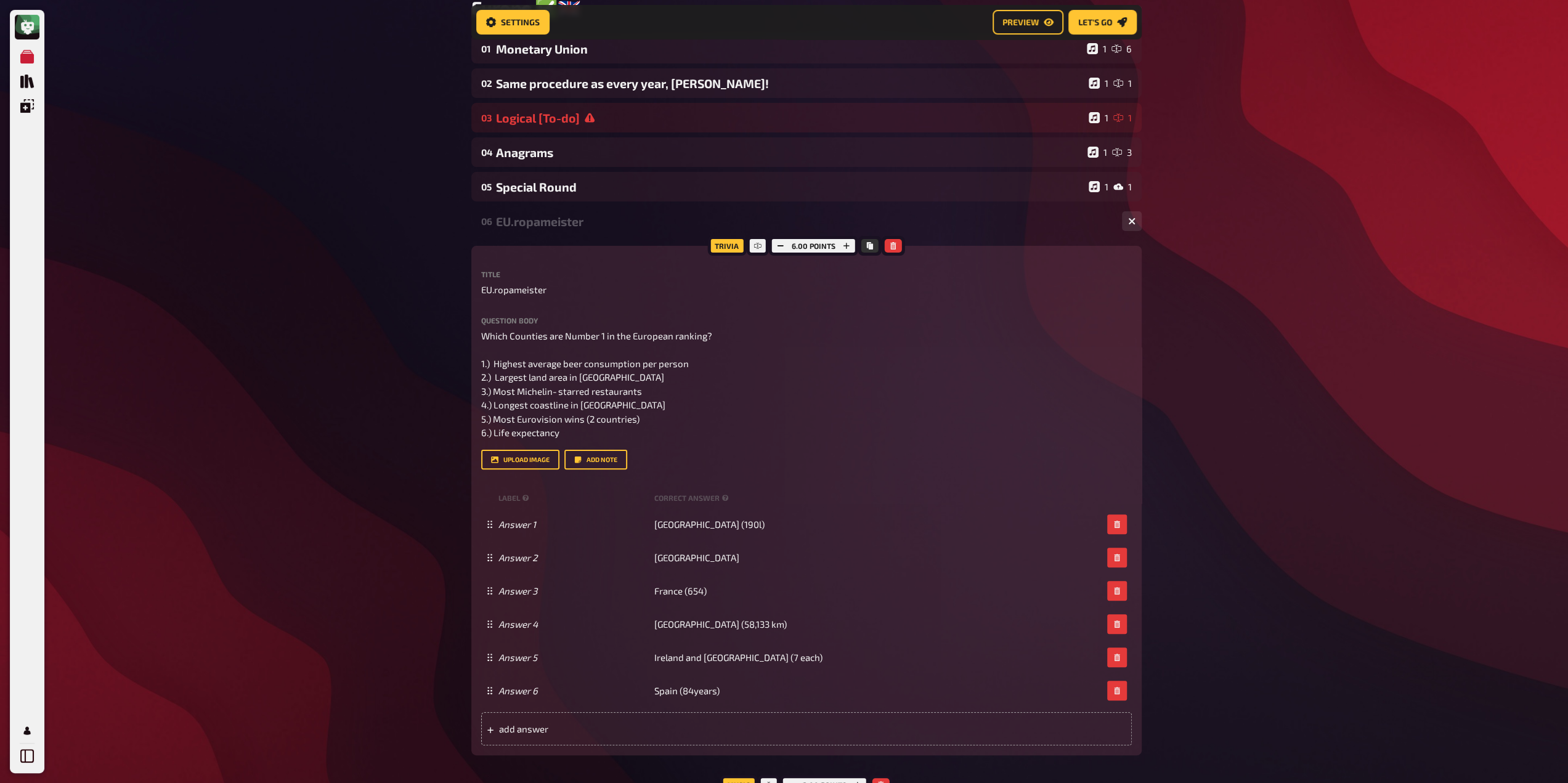
click at [323, 442] on div "My Quizzes Quiz Library Overlays Profile Home My Quizzes Europe ✅​🇬🇧​ Setup Set…" at bounding box center [784, 631] width 1568 height 1529
click at [850, 245] on button "button" at bounding box center [846, 245] width 17 height 14
click at [783, 249] on icon "button" at bounding box center [780, 245] width 7 height 7
click at [793, 245] on div "6.00 points" at bounding box center [813, 245] width 89 height 20
click at [802, 245] on div "6.00 points" at bounding box center [813, 245] width 89 height 20
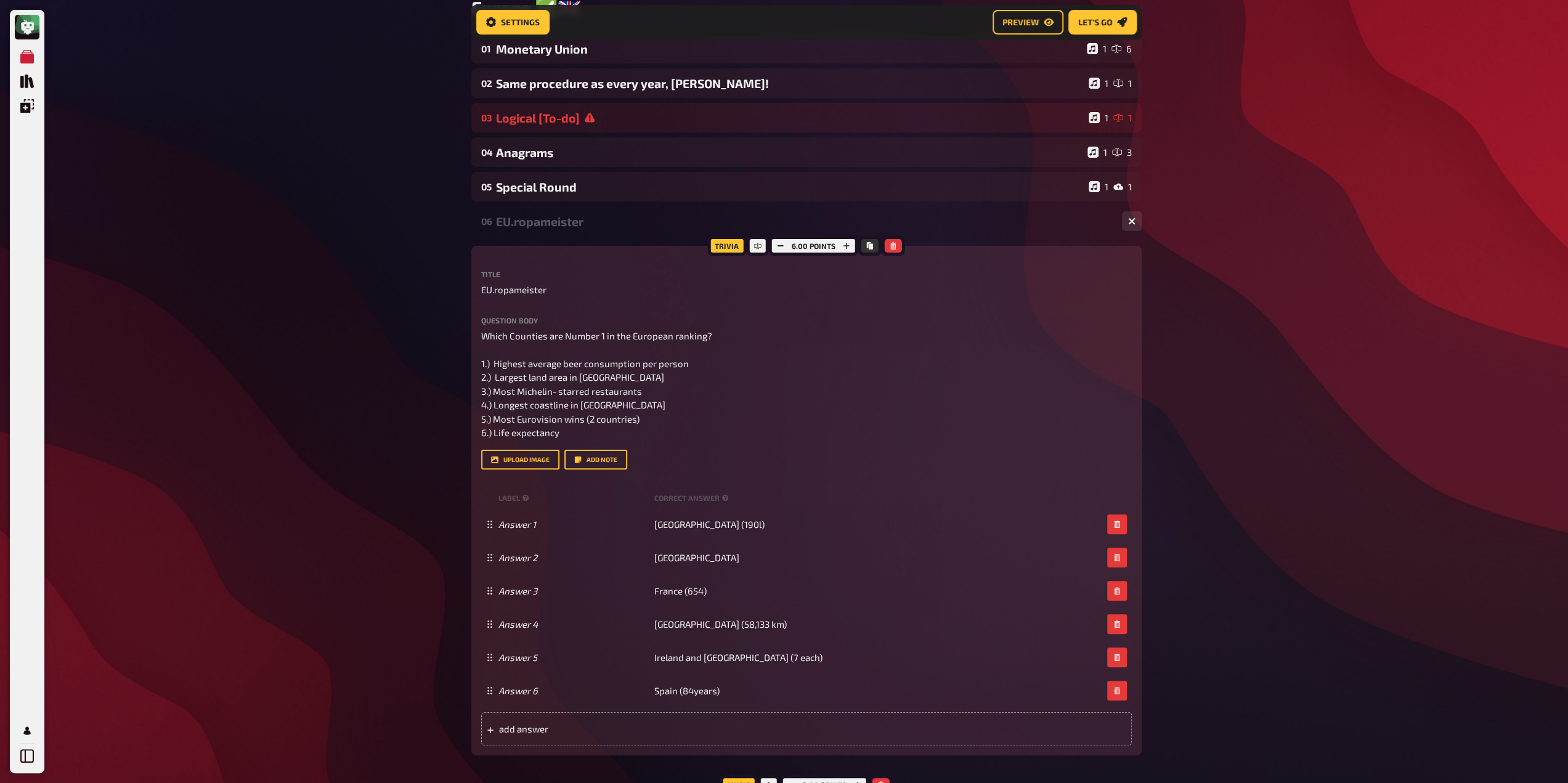
click at [383, 393] on div "My Quizzes Quiz Library Overlays Profile Home My Quizzes Europe ✅​🇬🇧​ Setup Set…" at bounding box center [784, 631] width 1568 height 1529
click at [395, 446] on div "My Quizzes Quiz Library Overlays Profile Home My Quizzes Europe ✅​🇬🇧​ Setup Set…" at bounding box center [784, 631] width 1568 height 1529
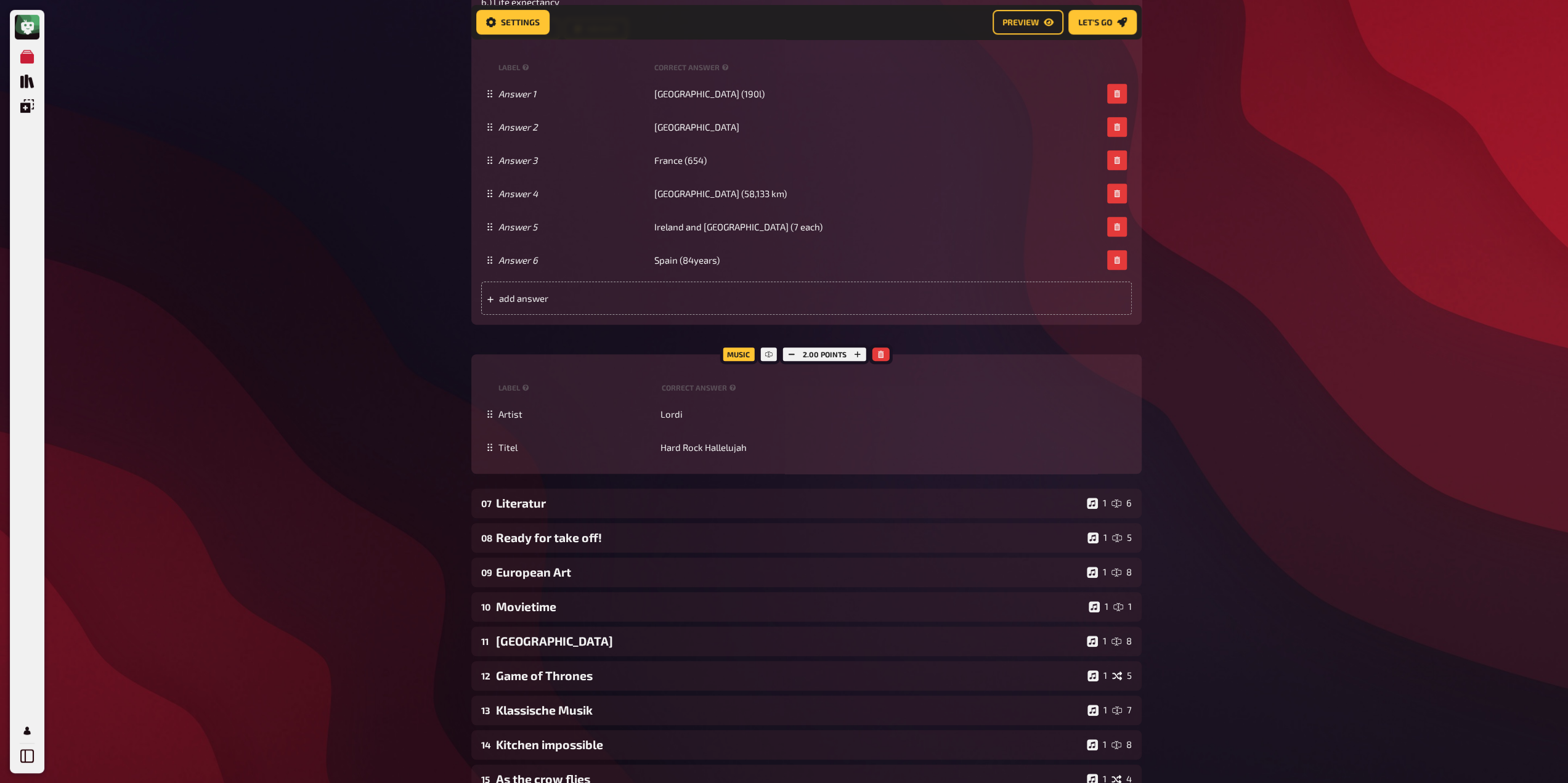
scroll to position [564, 0]
click at [792, 353] on icon "button" at bounding box center [791, 353] width 7 height 7
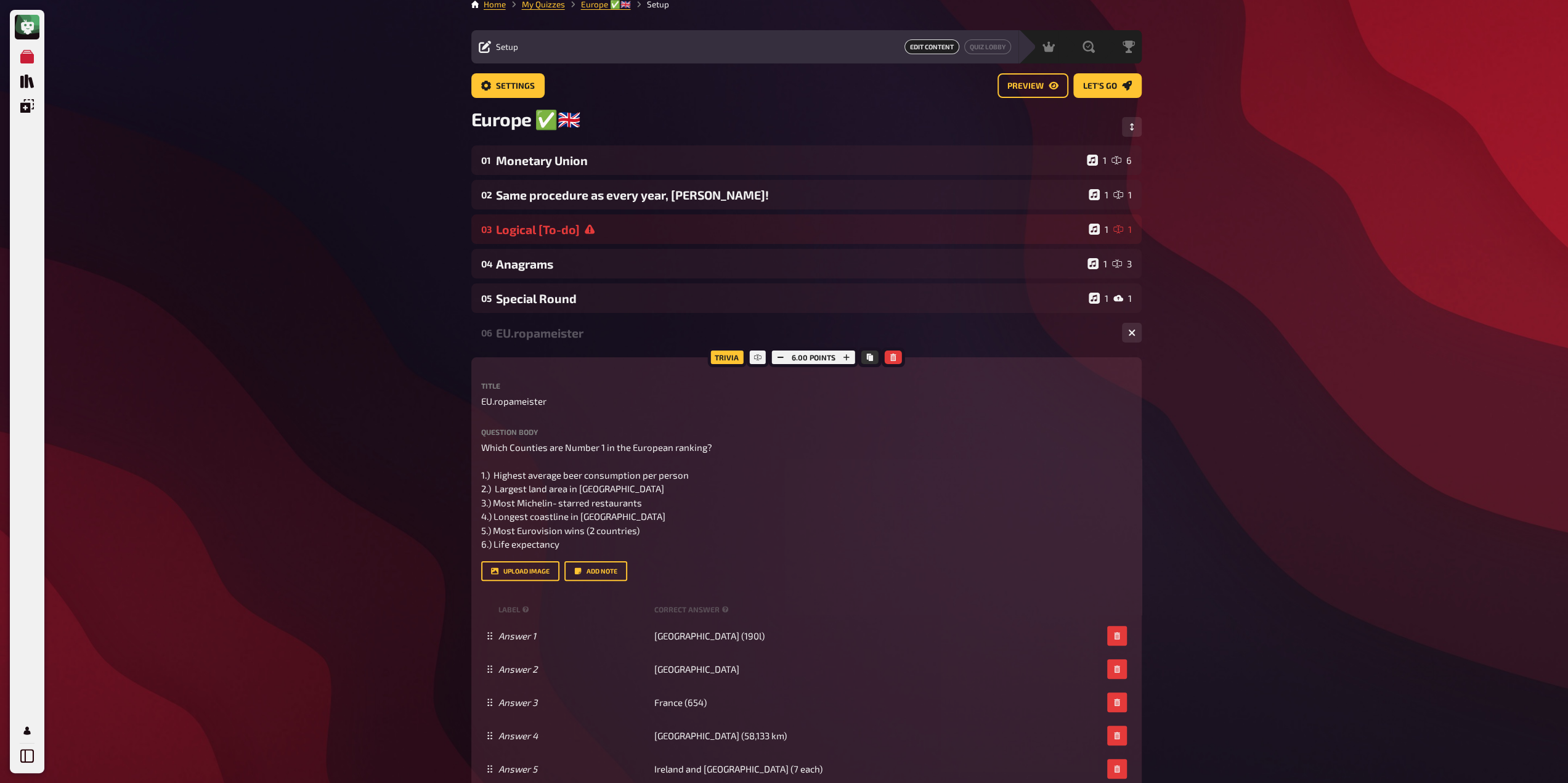
scroll to position [10, 0]
click at [536, 342] on div "EU.ropameister" at bounding box center [803, 335] width 616 height 15
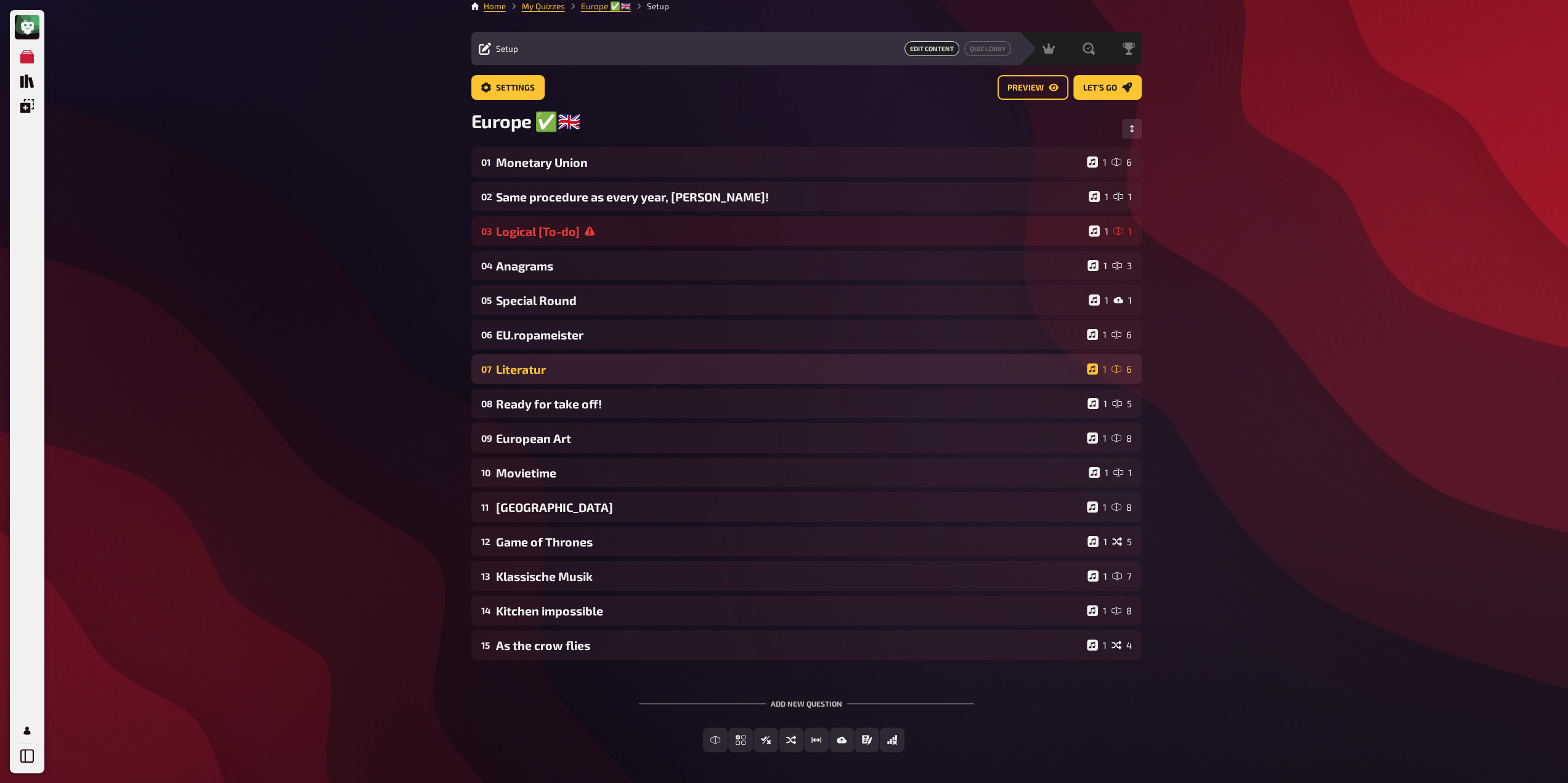
click at [545, 374] on div "Literatur" at bounding box center [789, 370] width 586 height 15
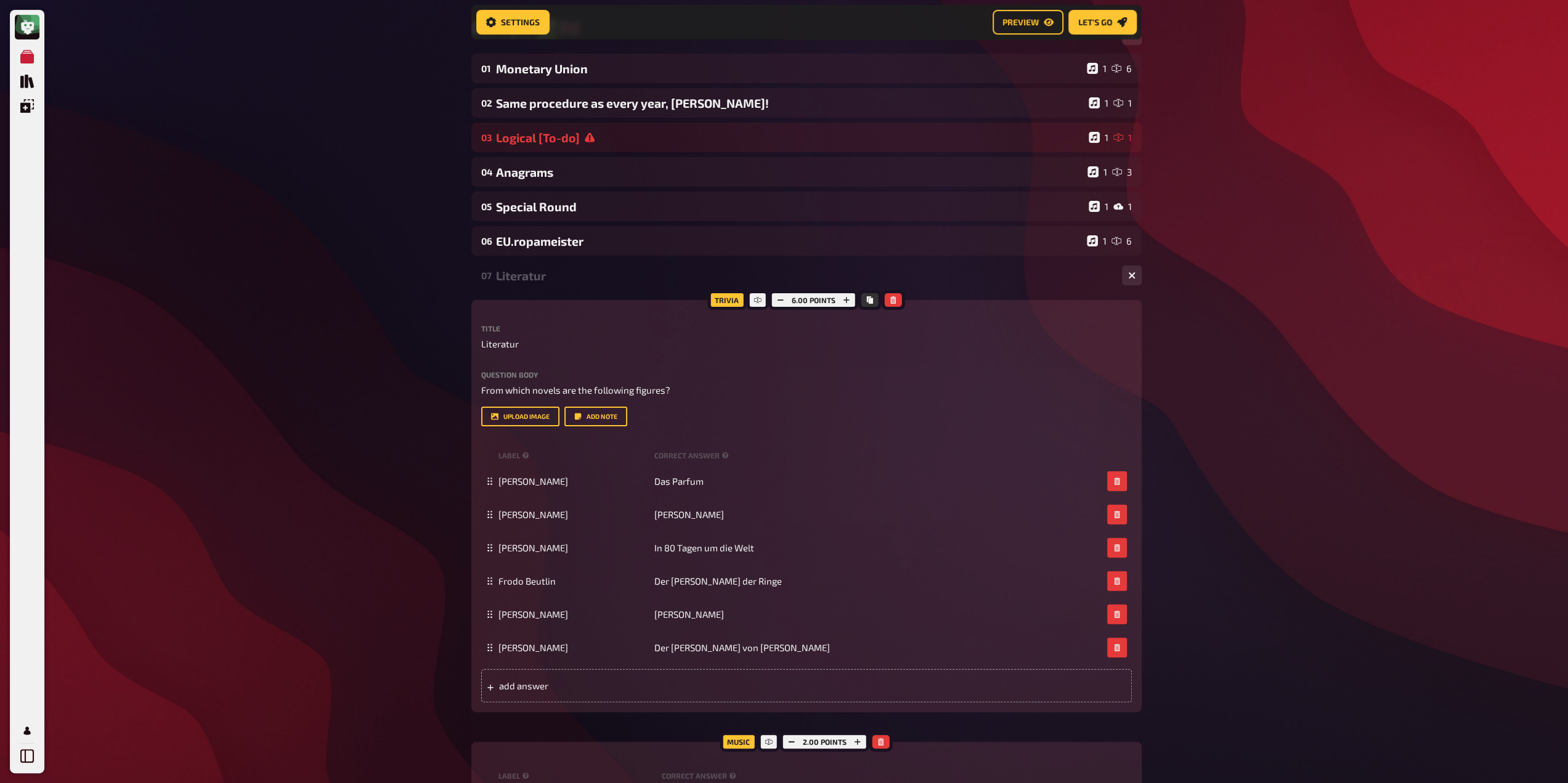
scroll to position [143, 0]
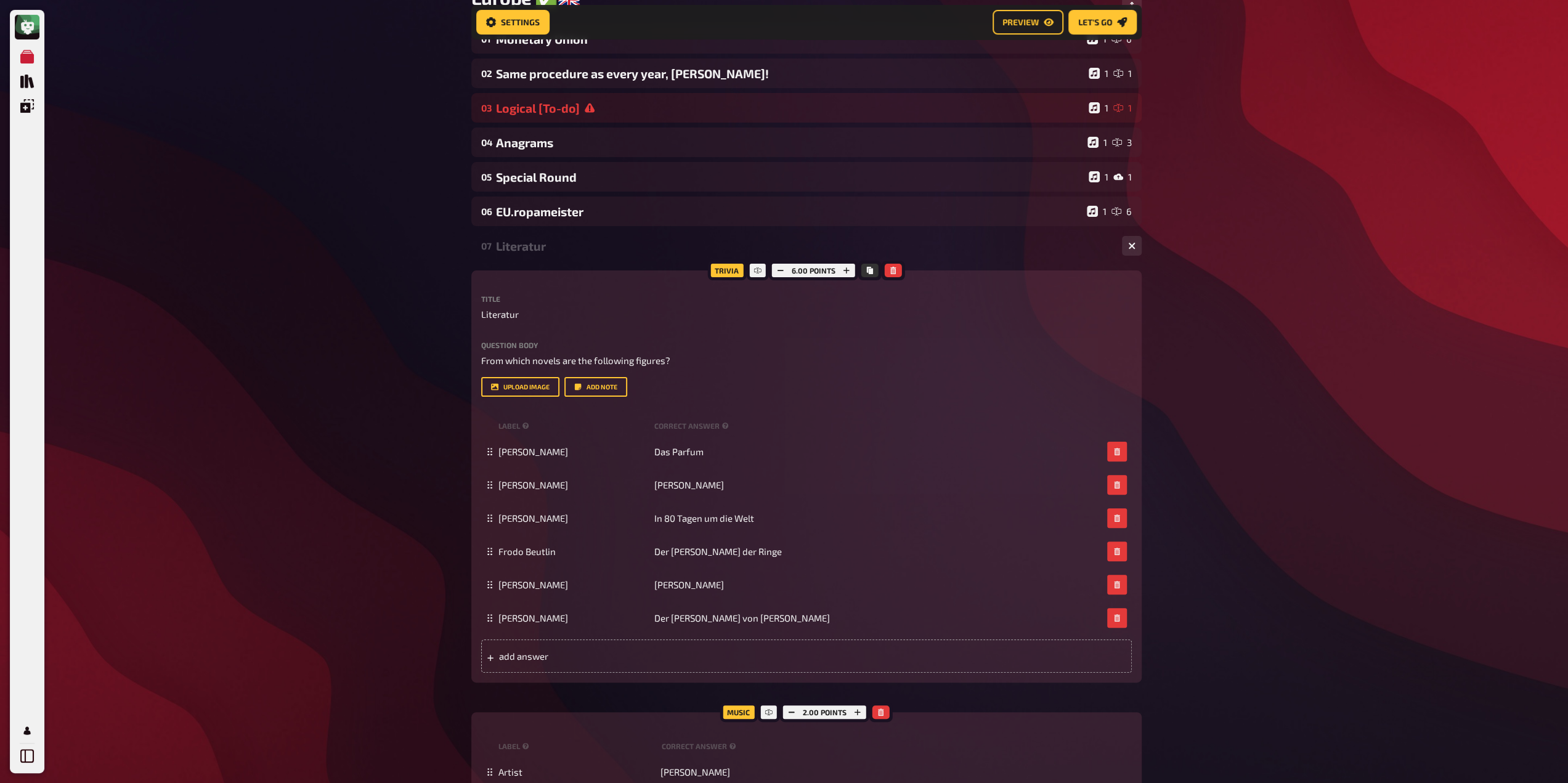
click at [510, 253] on div "Literatur" at bounding box center [803, 246] width 616 height 15
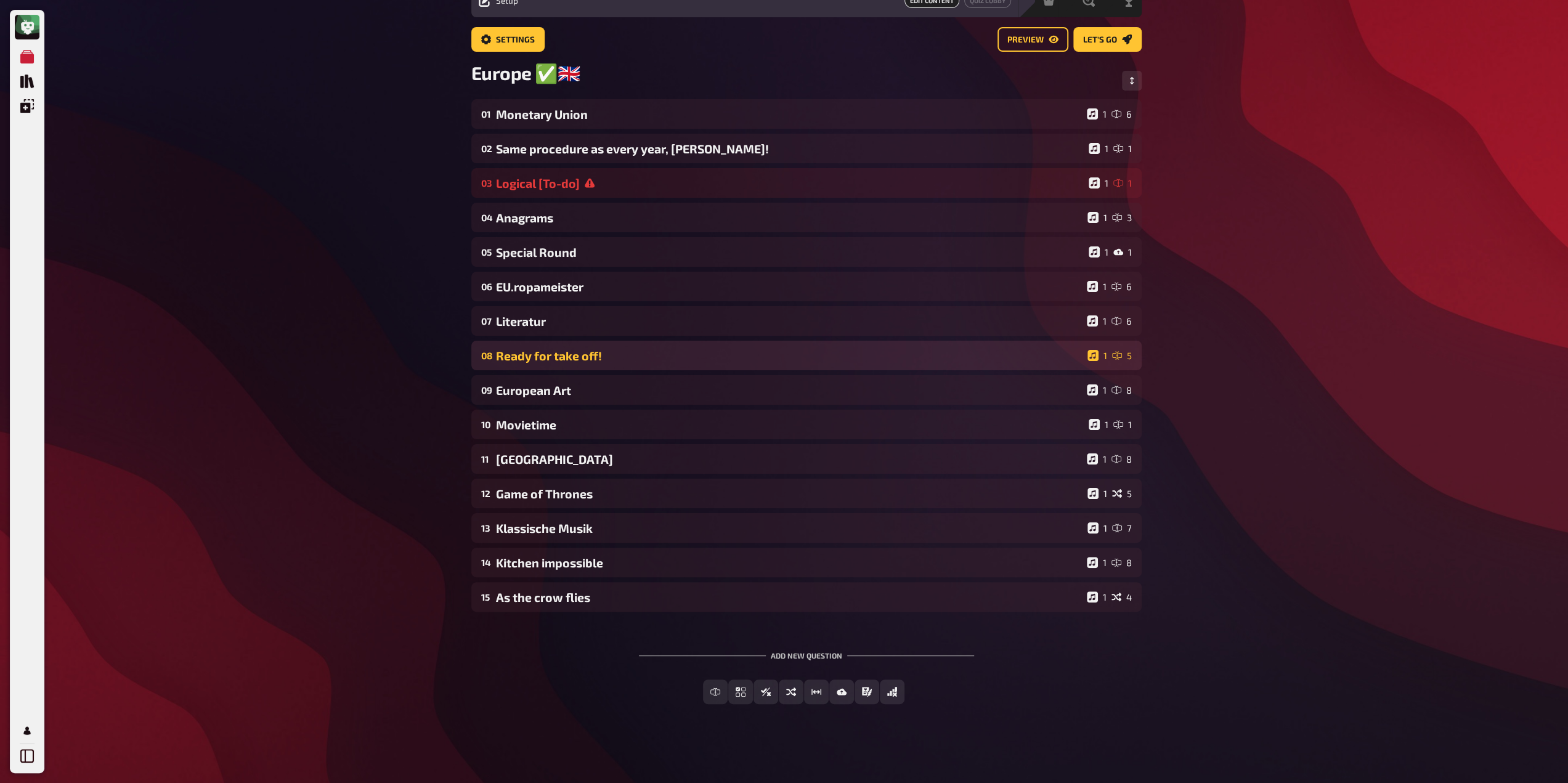
click at [539, 356] on div "Ready for take off!" at bounding box center [789, 356] width 586 height 15
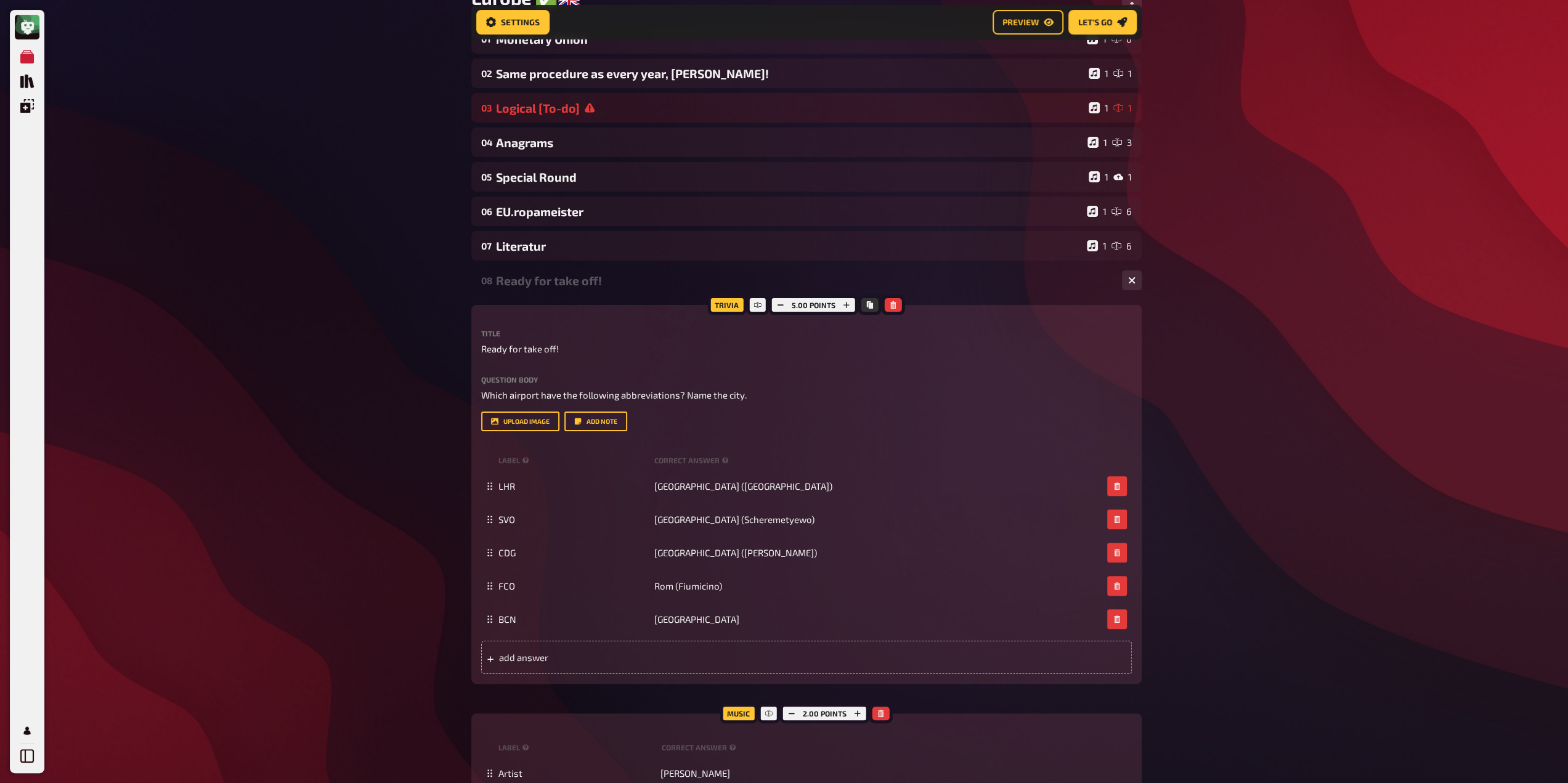
click at [550, 293] on div "08 Ready for take off! 1 5" at bounding box center [806, 280] width 670 height 29
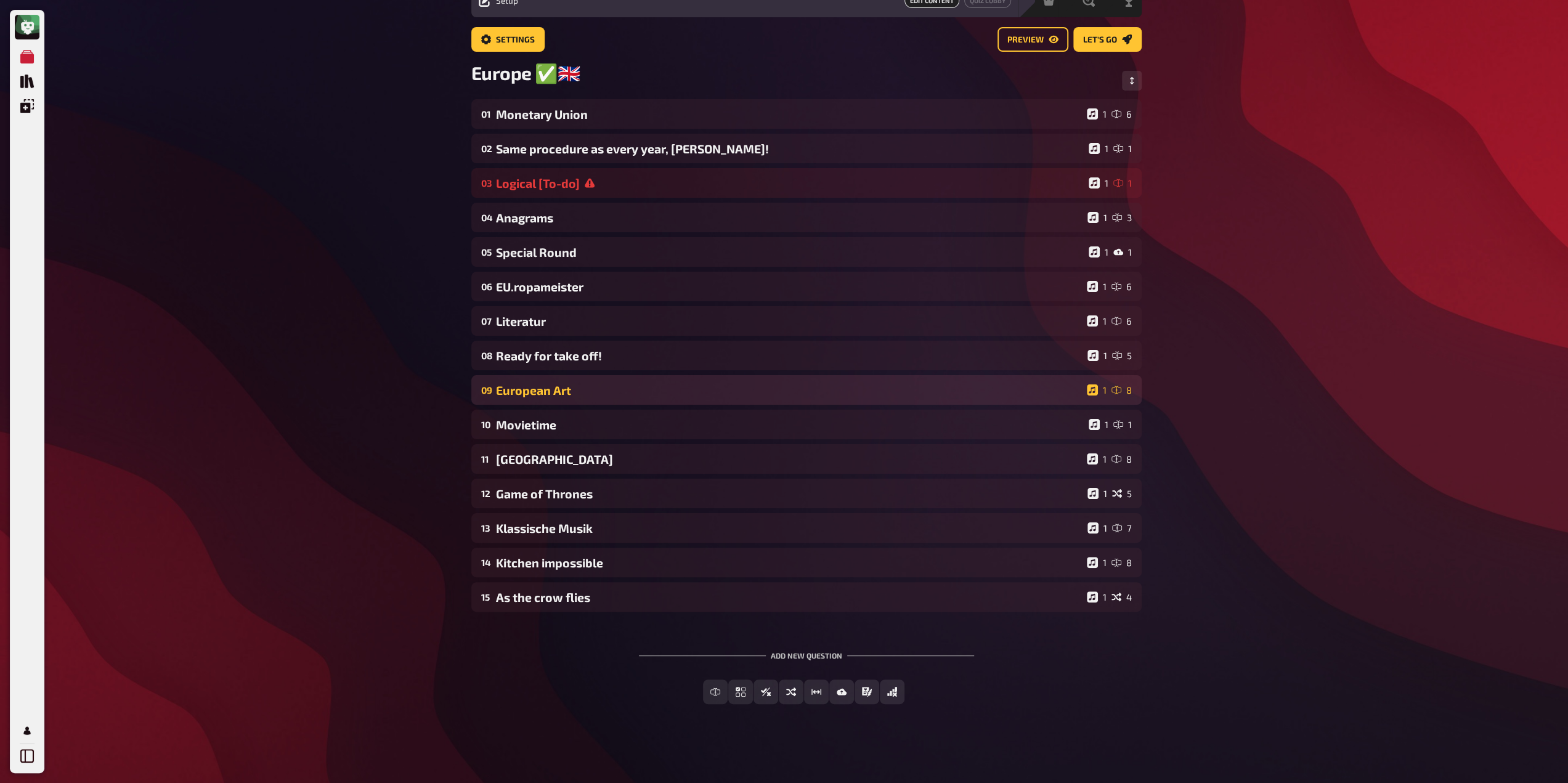
click at [566, 401] on div "09 European Art 1 8" at bounding box center [806, 390] width 670 height 29
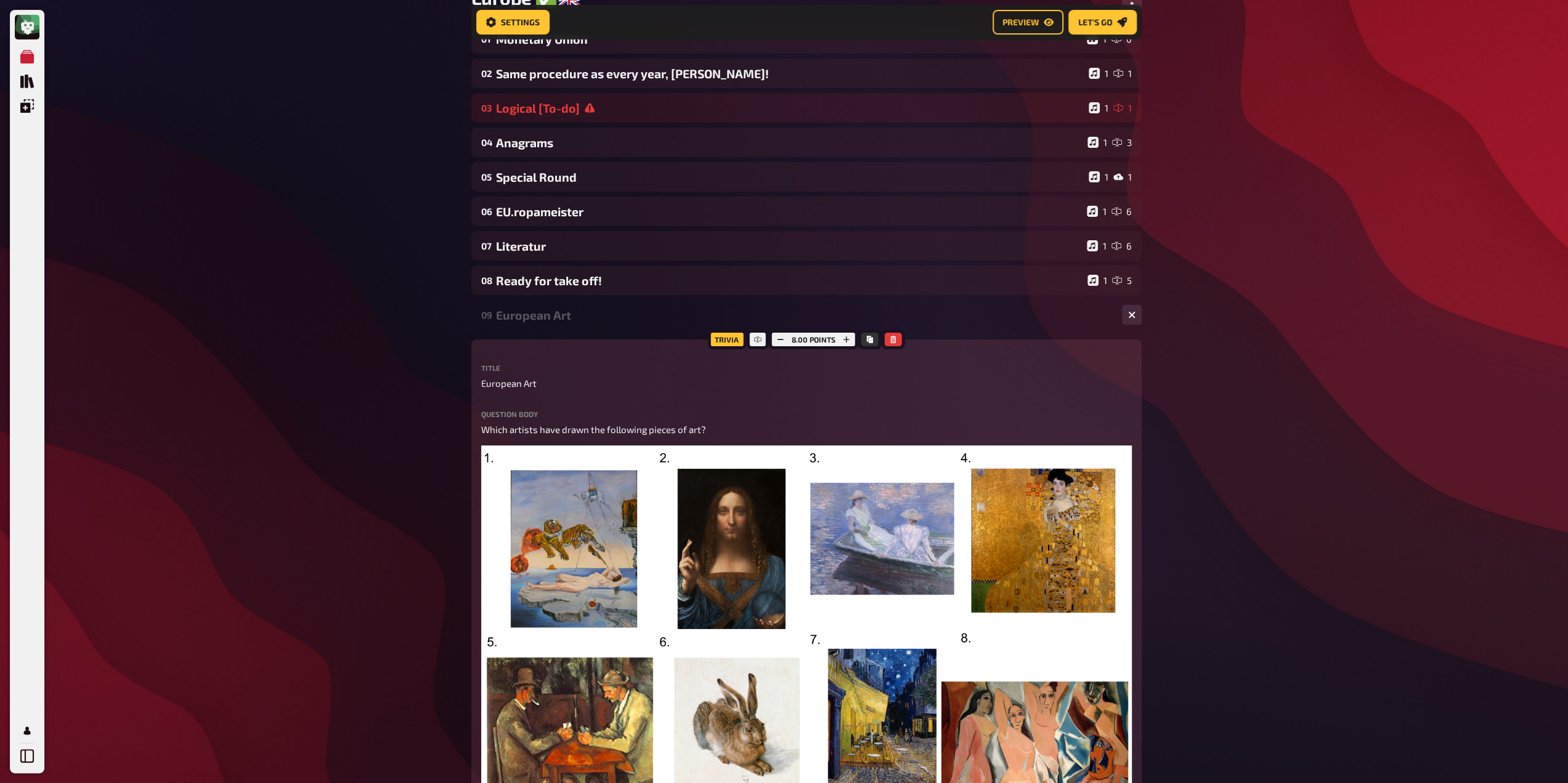
click at [556, 315] on div "European Art" at bounding box center [803, 315] width 616 height 15
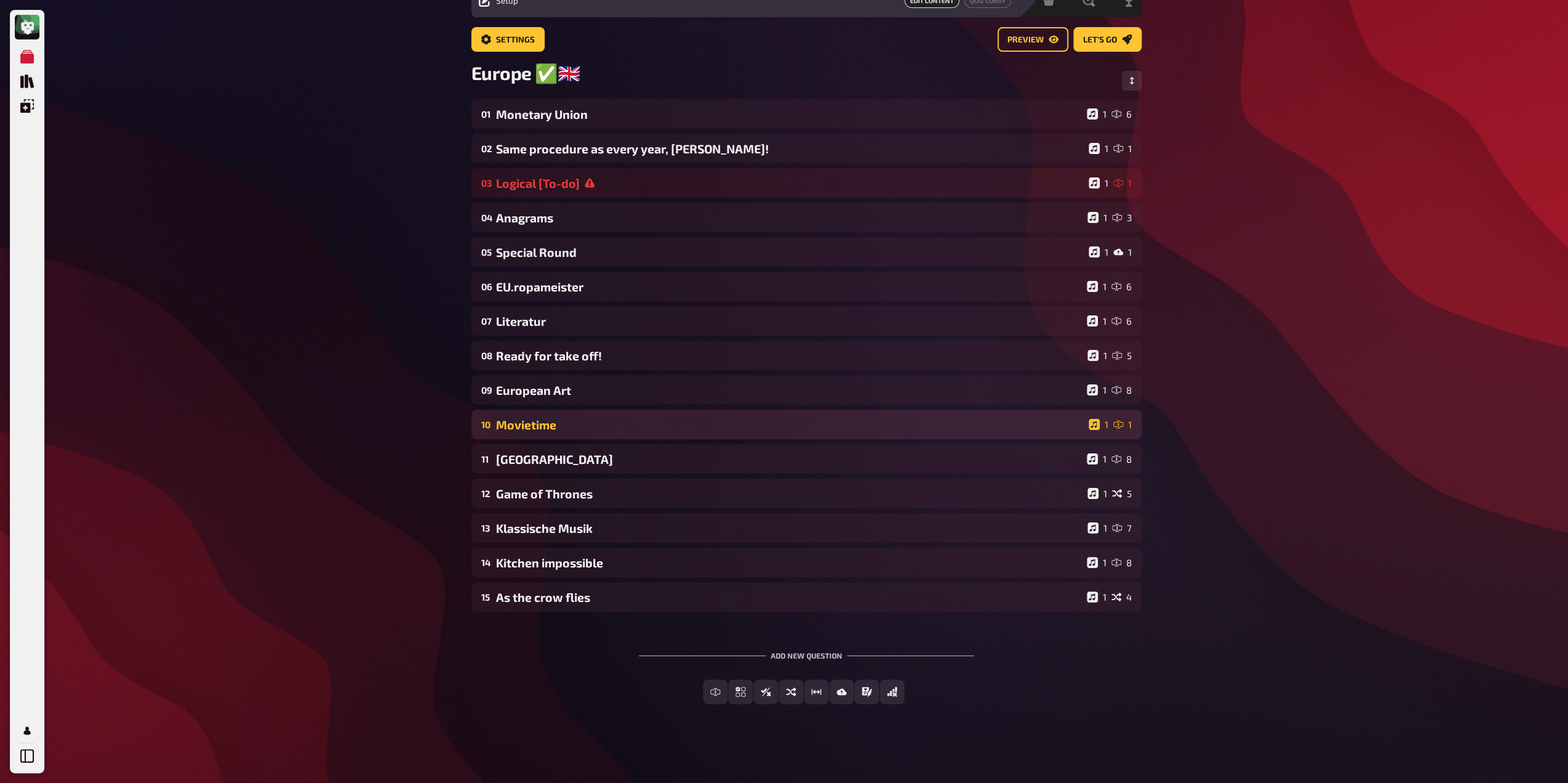
click at [554, 418] on div "Movietime" at bounding box center [789, 425] width 588 height 15
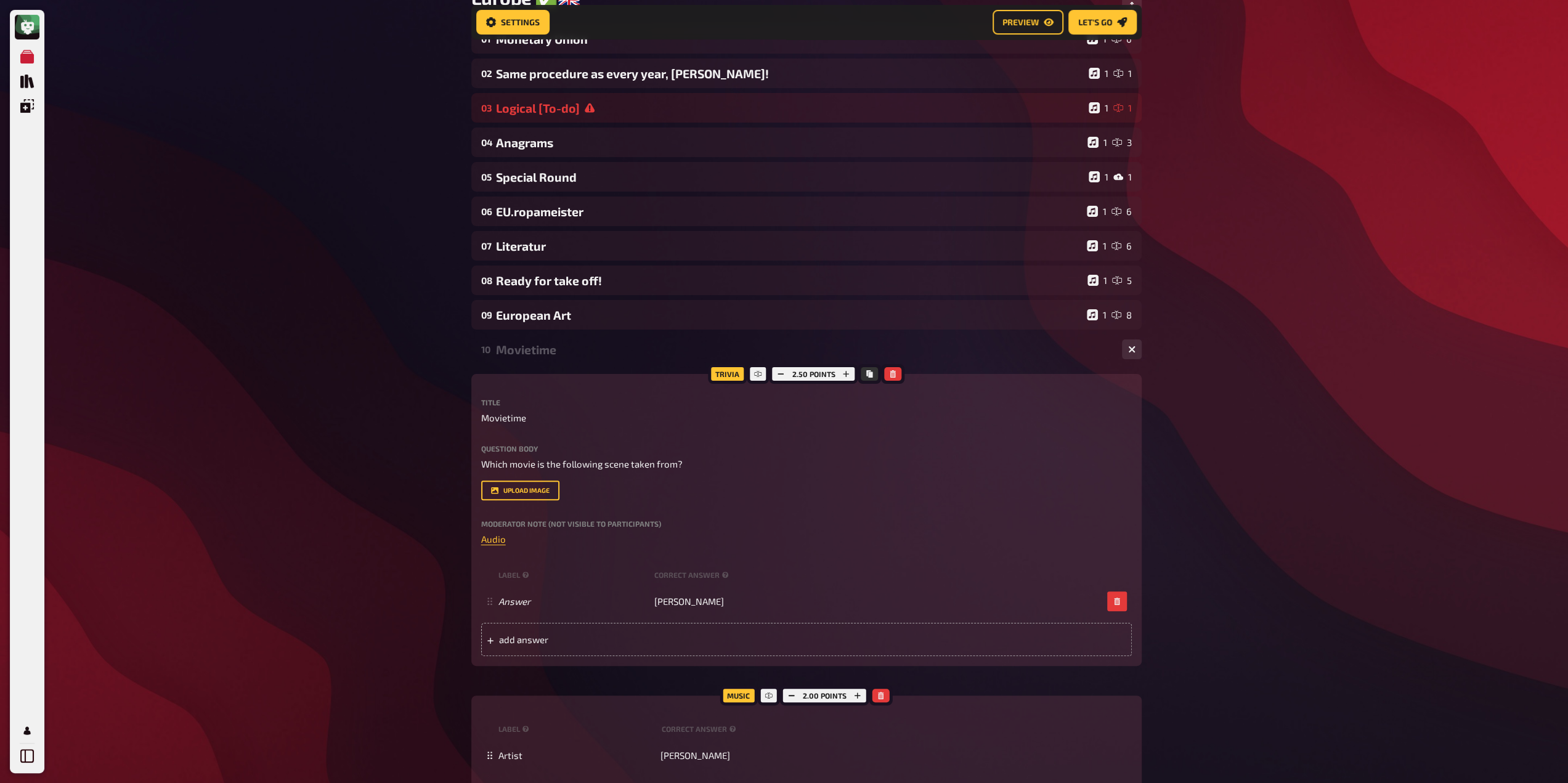
click at [546, 356] on div "Movietime" at bounding box center [803, 350] width 616 height 15
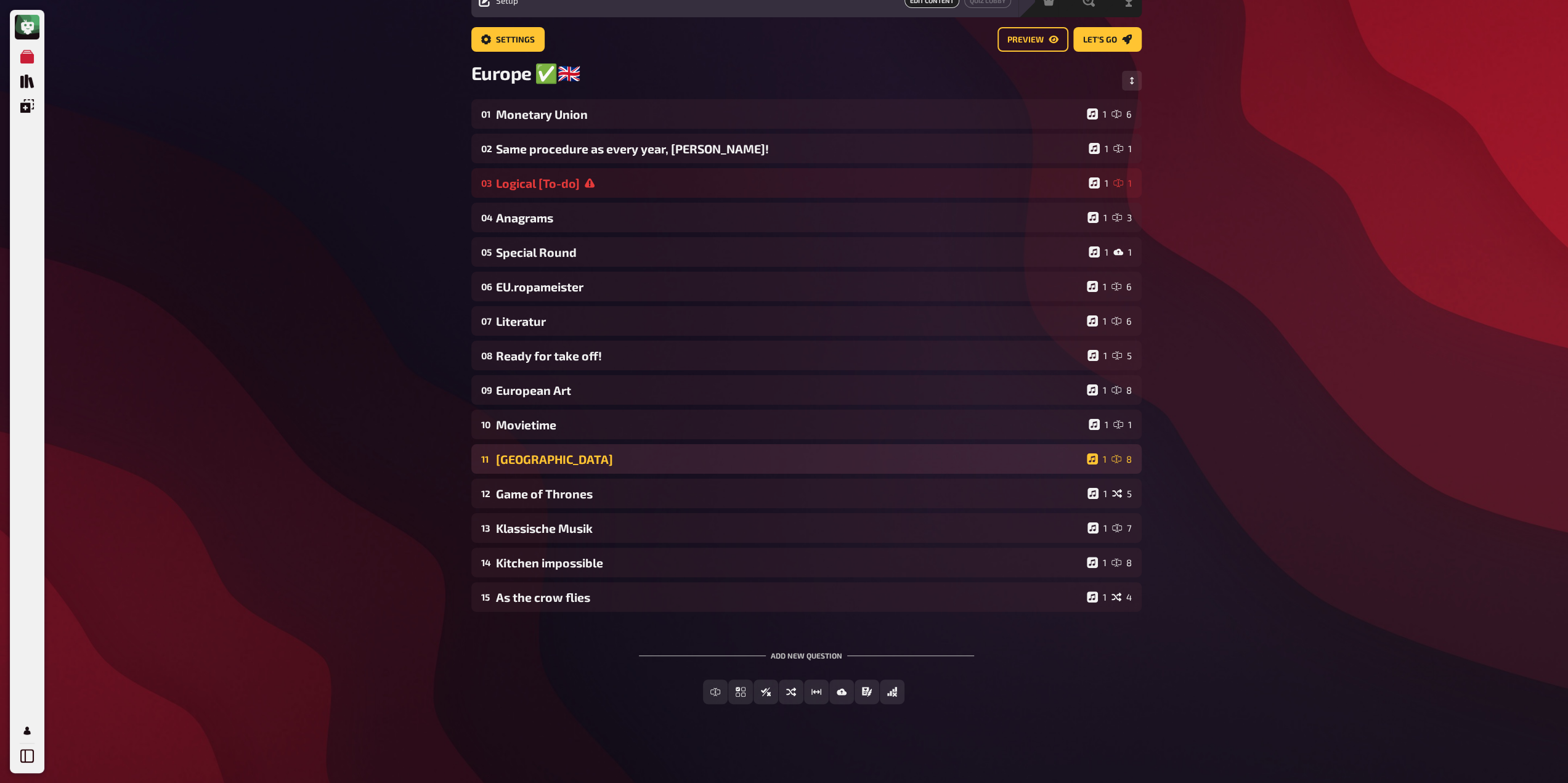
click at [540, 454] on div "[GEOGRAPHIC_DATA]" at bounding box center [789, 459] width 586 height 15
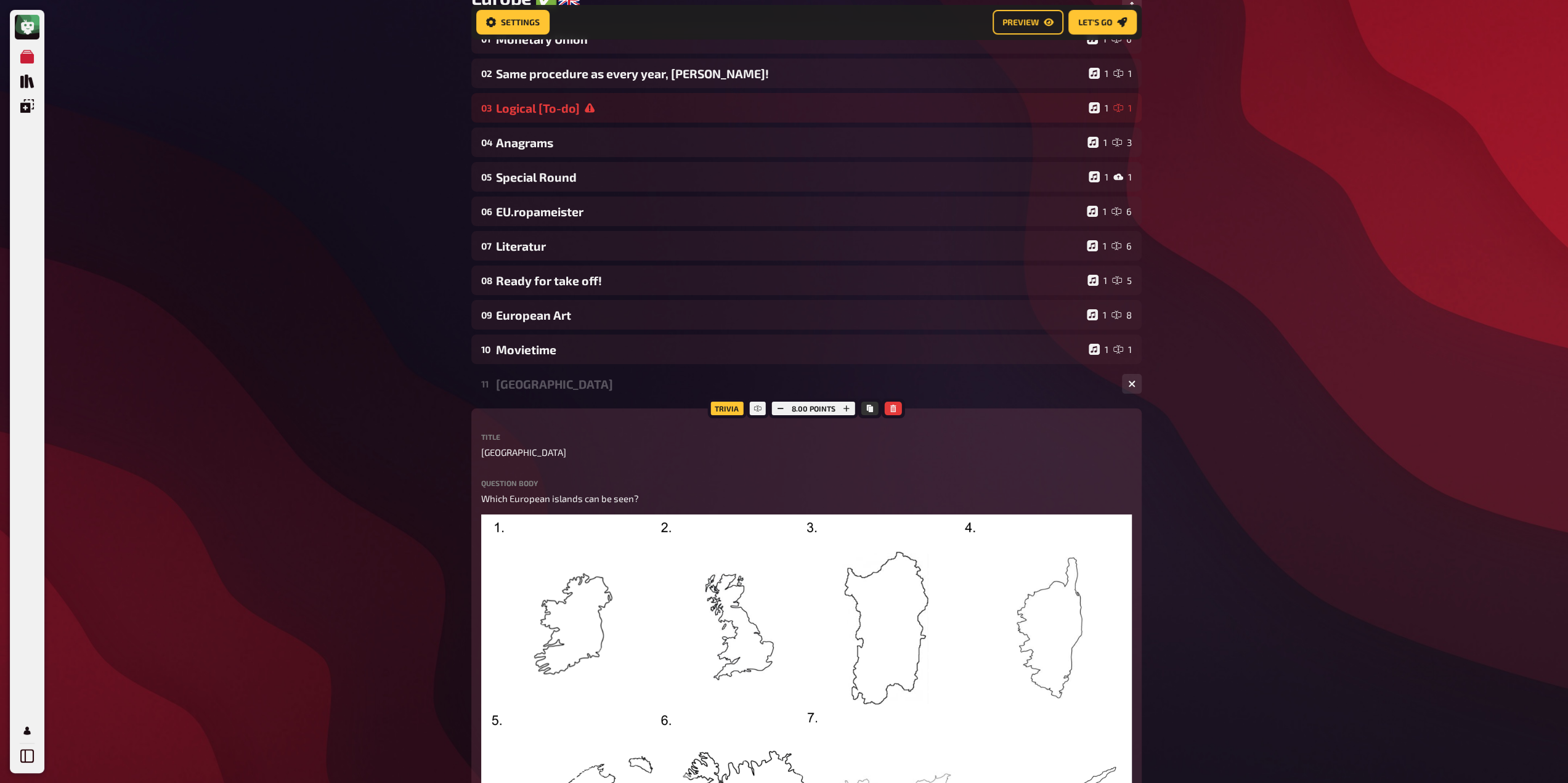
click at [541, 384] on div "[GEOGRAPHIC_DATA]" at bounding box center [803, 384] width 616 height 15
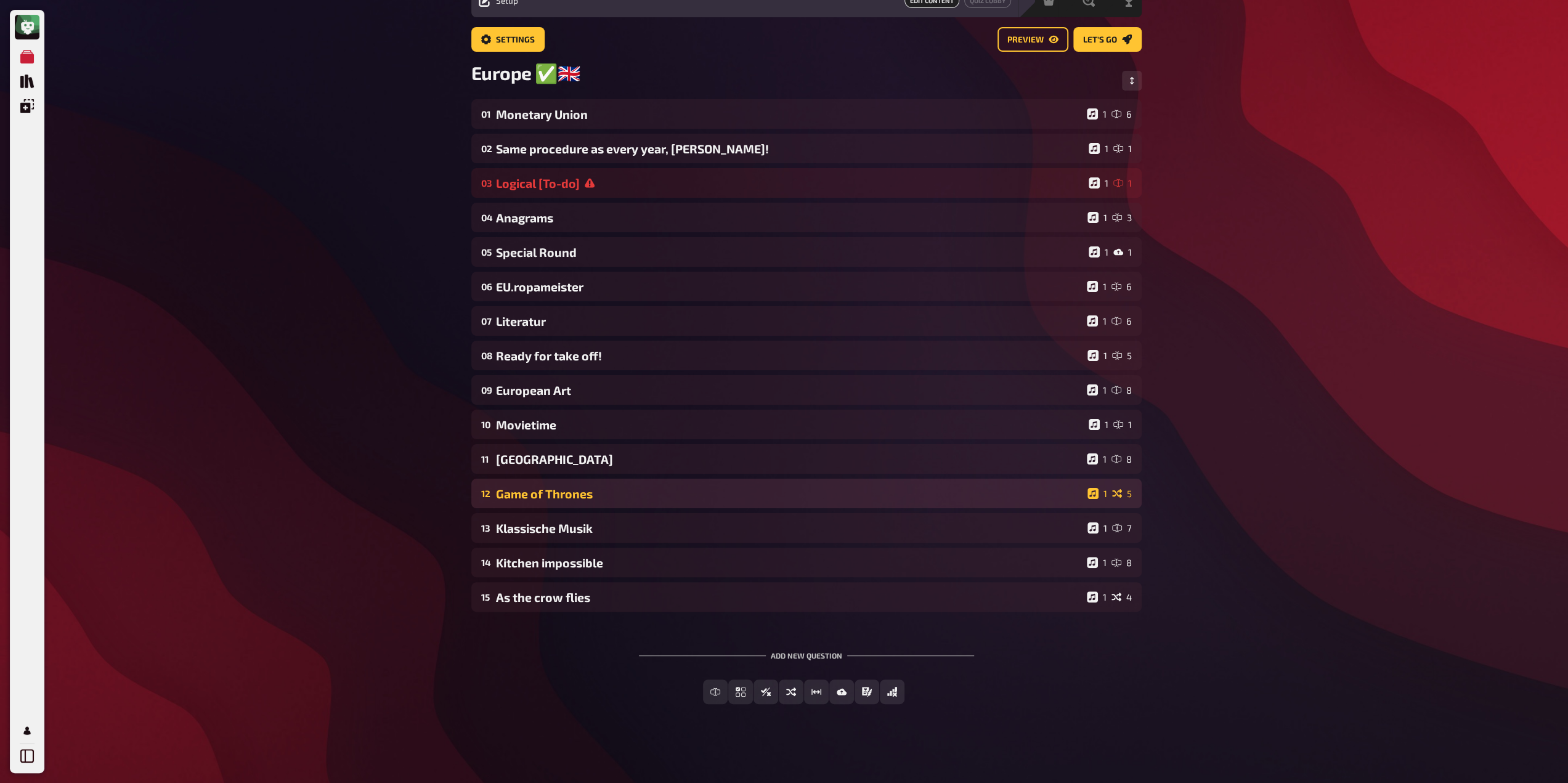
click at [543, 486] on div "Game of Thrones" at bounding box center [789, 494] width 586 height 15
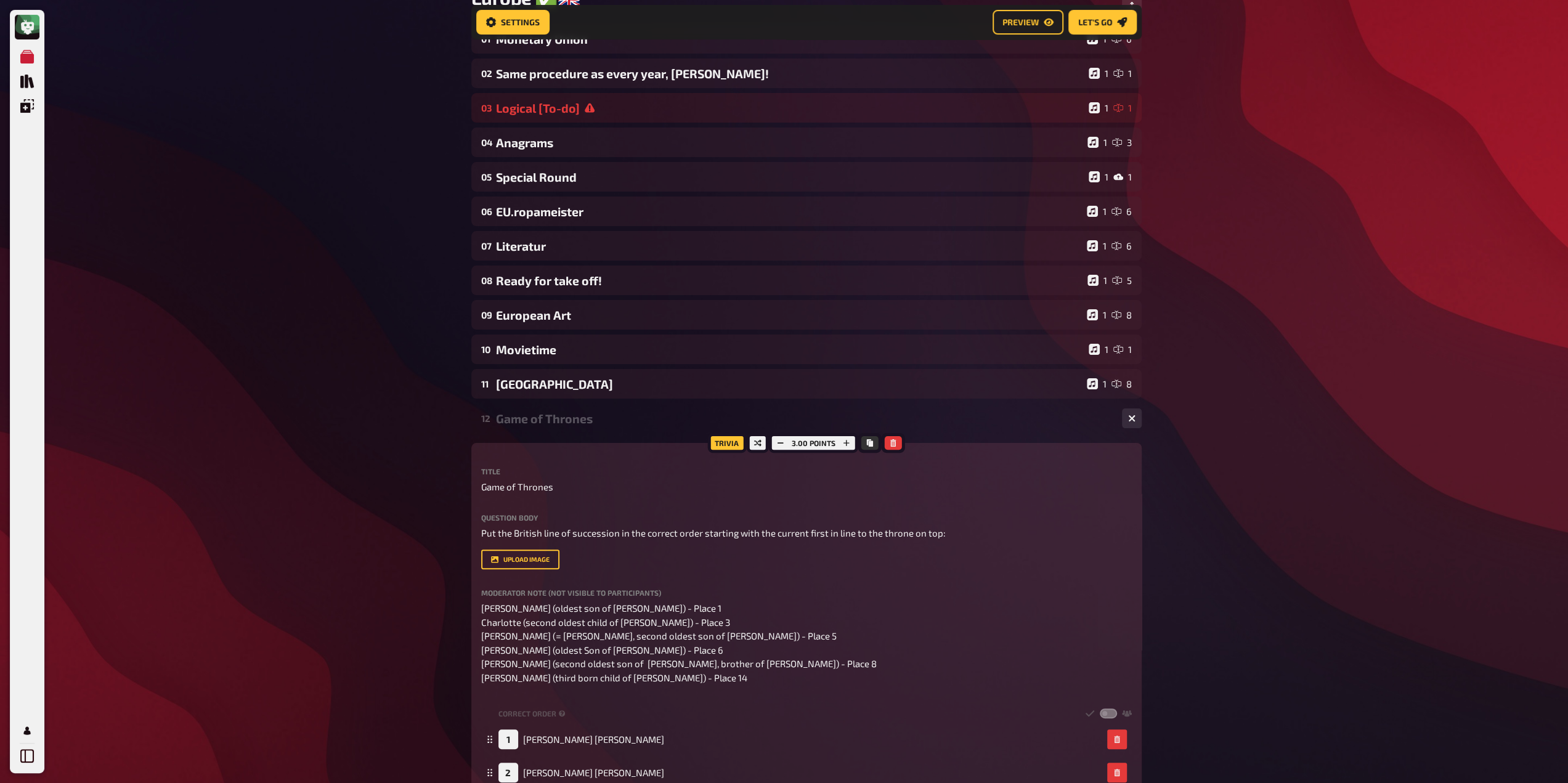
click at [546, 425] on div "Game of Thrones" at bounding box center [803, 419] width 616 height 15
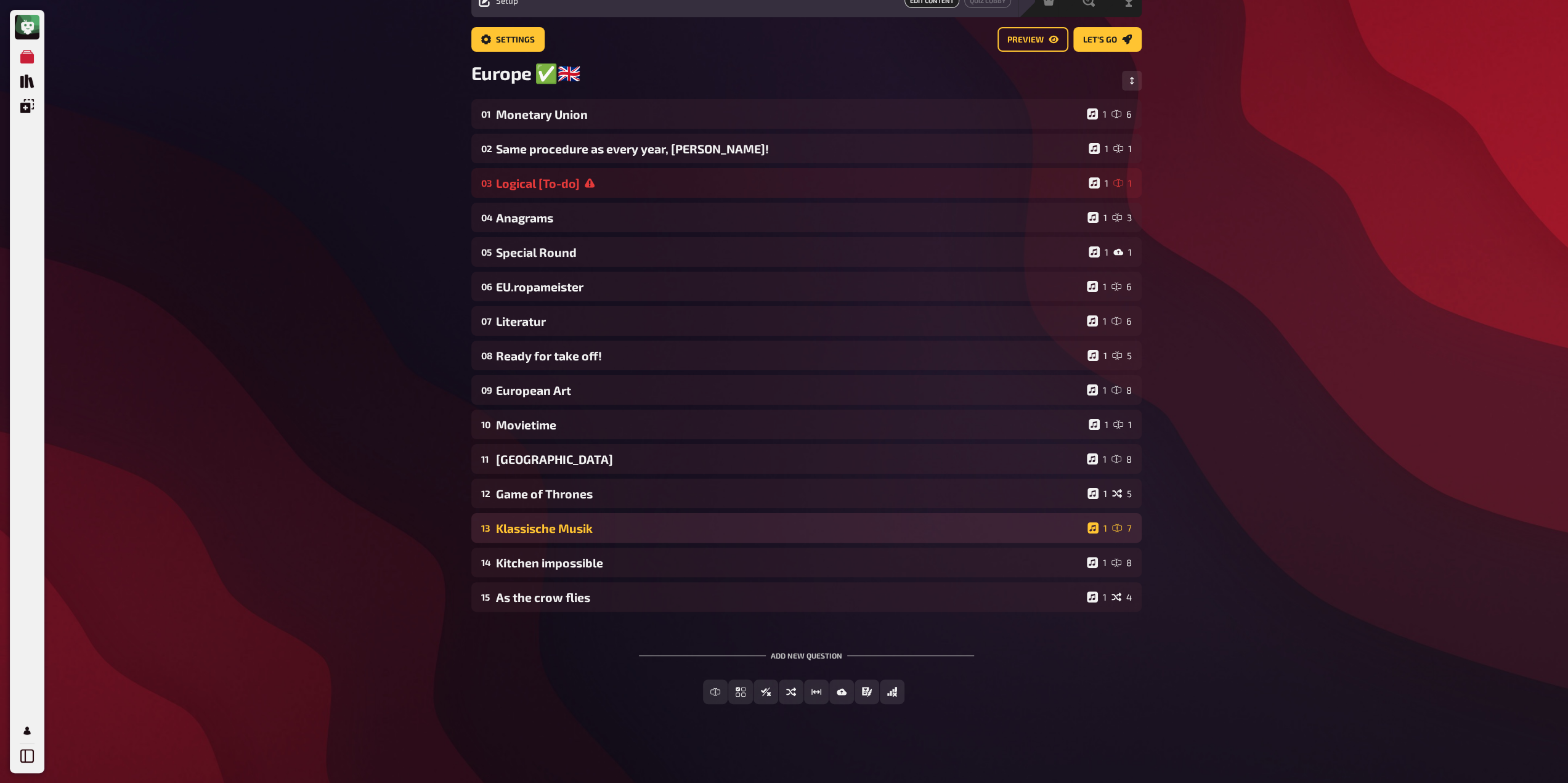
click at [557, 518] on div "13 Klassische Musik 1 7" at bounding box center [806, 527] width 670 height 29
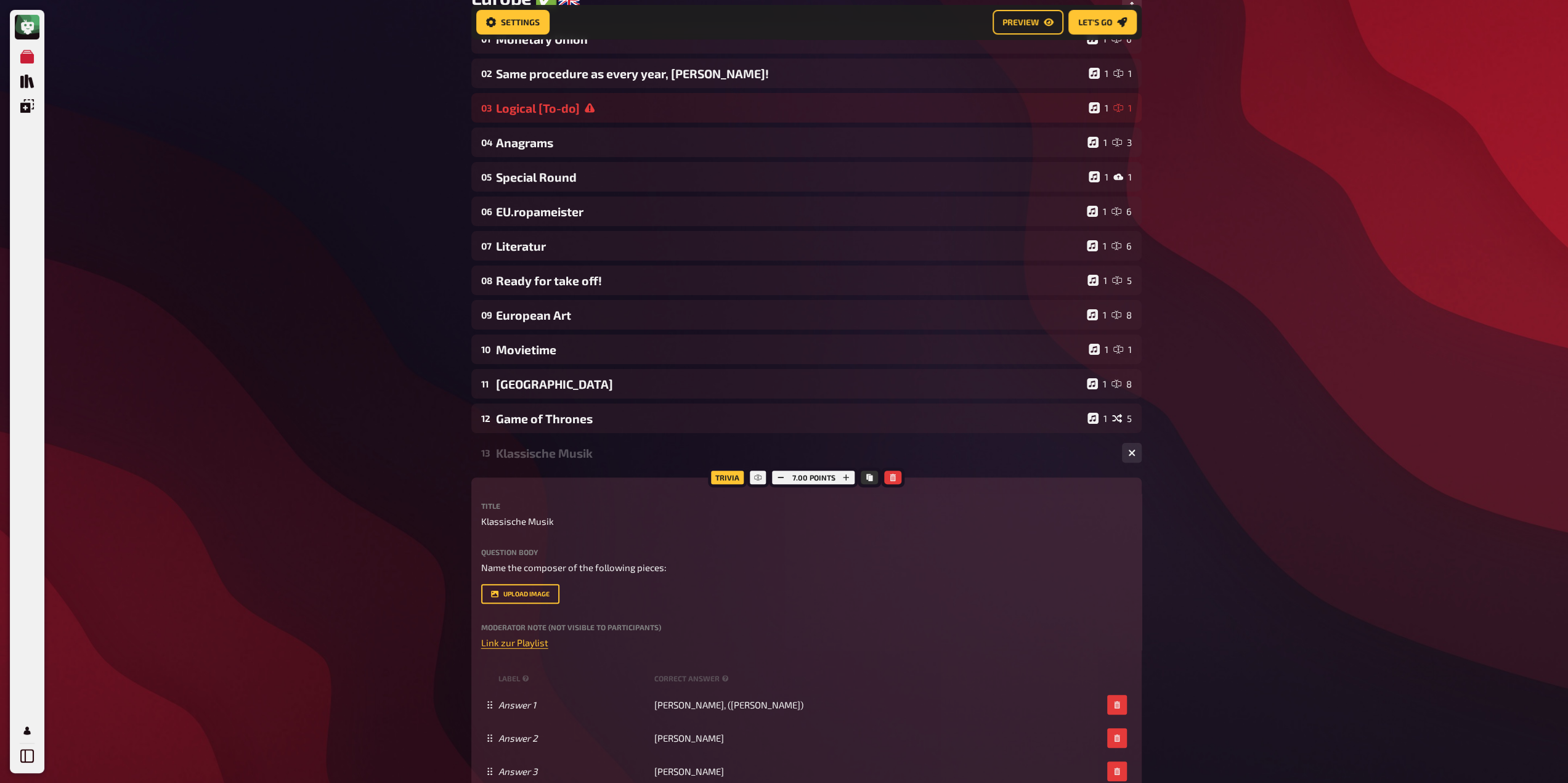
click at [554, 471] on div "13 Klassische Musik 1 7 Trivia 7.00 points Title Klassische Musik Question body…" at bounding box center [806, 778] width 670 height 680
click at [550, 473] on div "13 Klassische Musik 1 7 Trivia 7.00 points Title Klassische Musik Question body…" at bounding box center [806, 778] width 670 height 680
click at [556, 467] on div "13 Klassische Musik 1 7" at bounding box center [806, 453] width 670 height 29
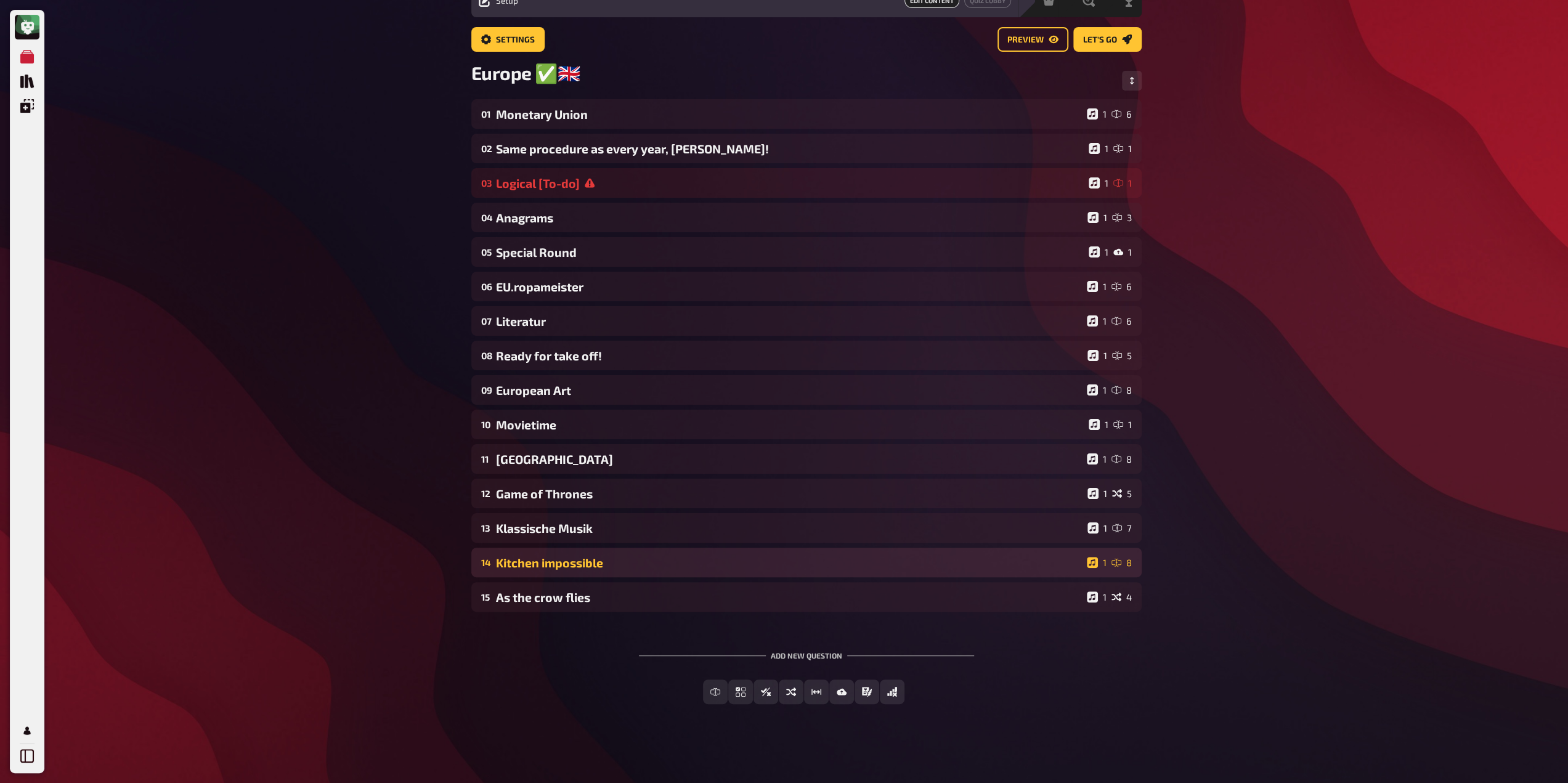
click at [549, 554] on div "14 Kitchen impossible 1 8" at bounding box center [806, 562] width 670 height 29
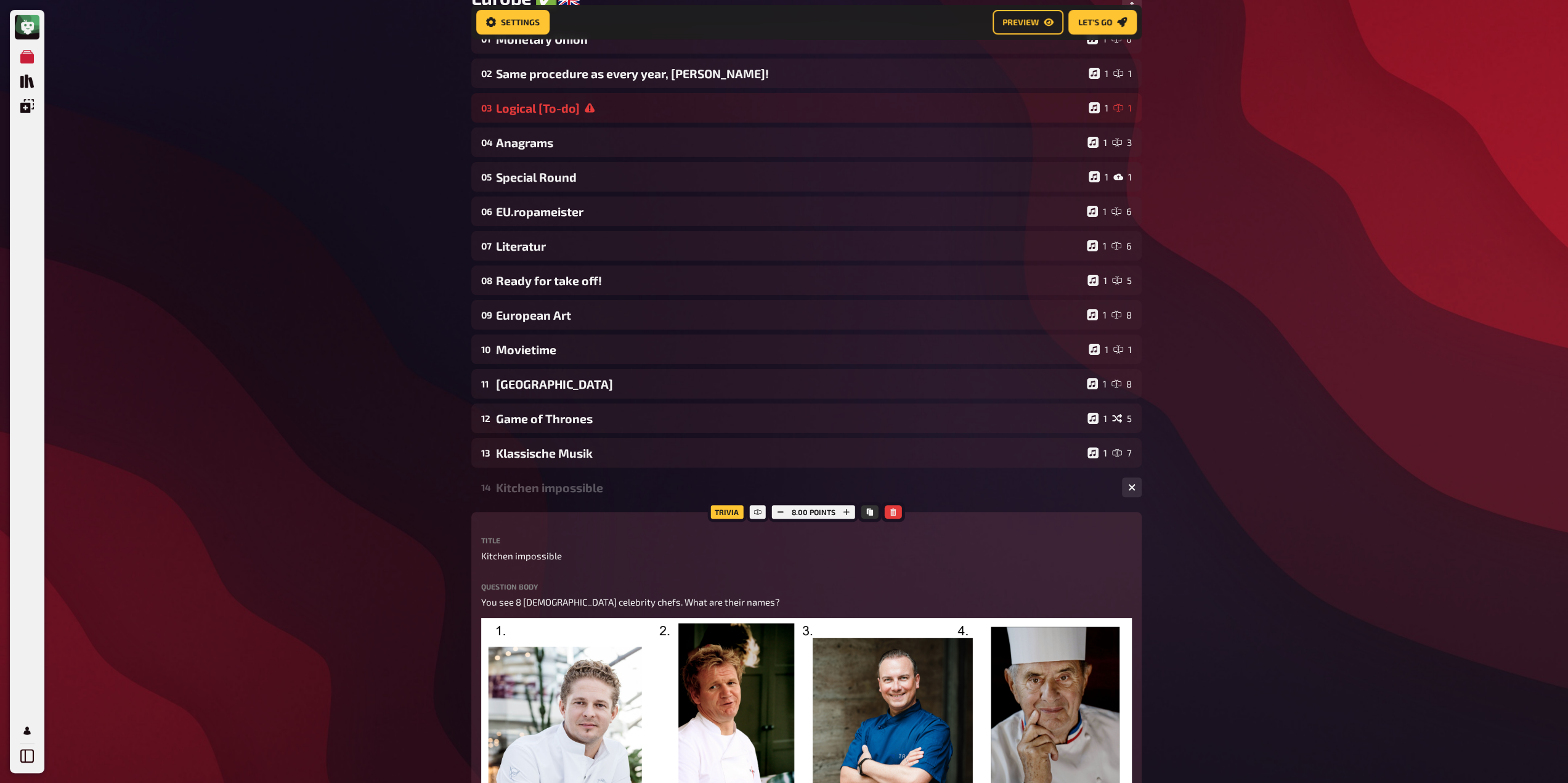
click at [553, 488] on div "Kitchen impossible" at bounding box center [803, 487] width 616 height 15
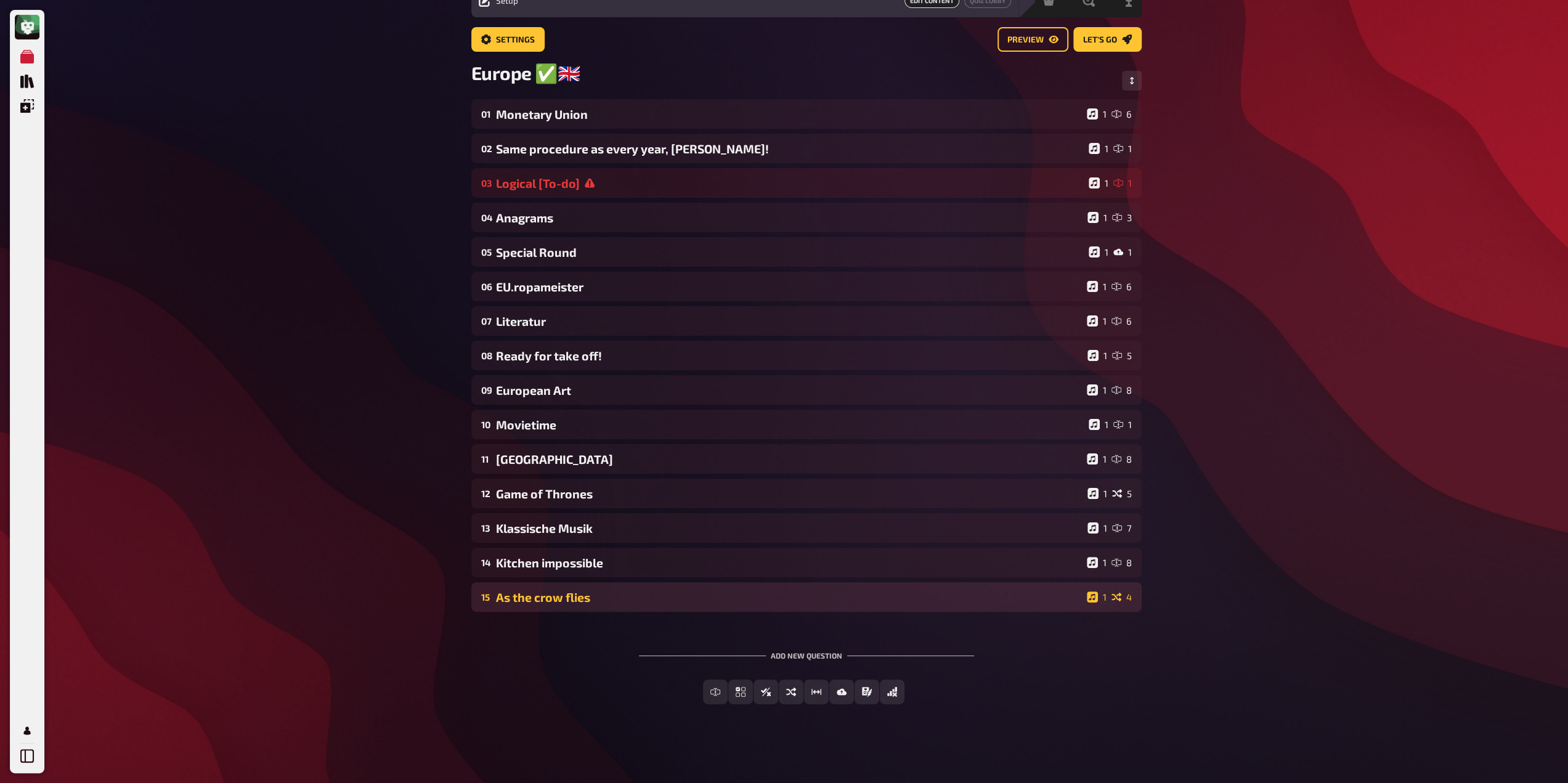
click at [535, 590] on div "As the crow flies" at bounding box center [789, 598] width 586 height 15
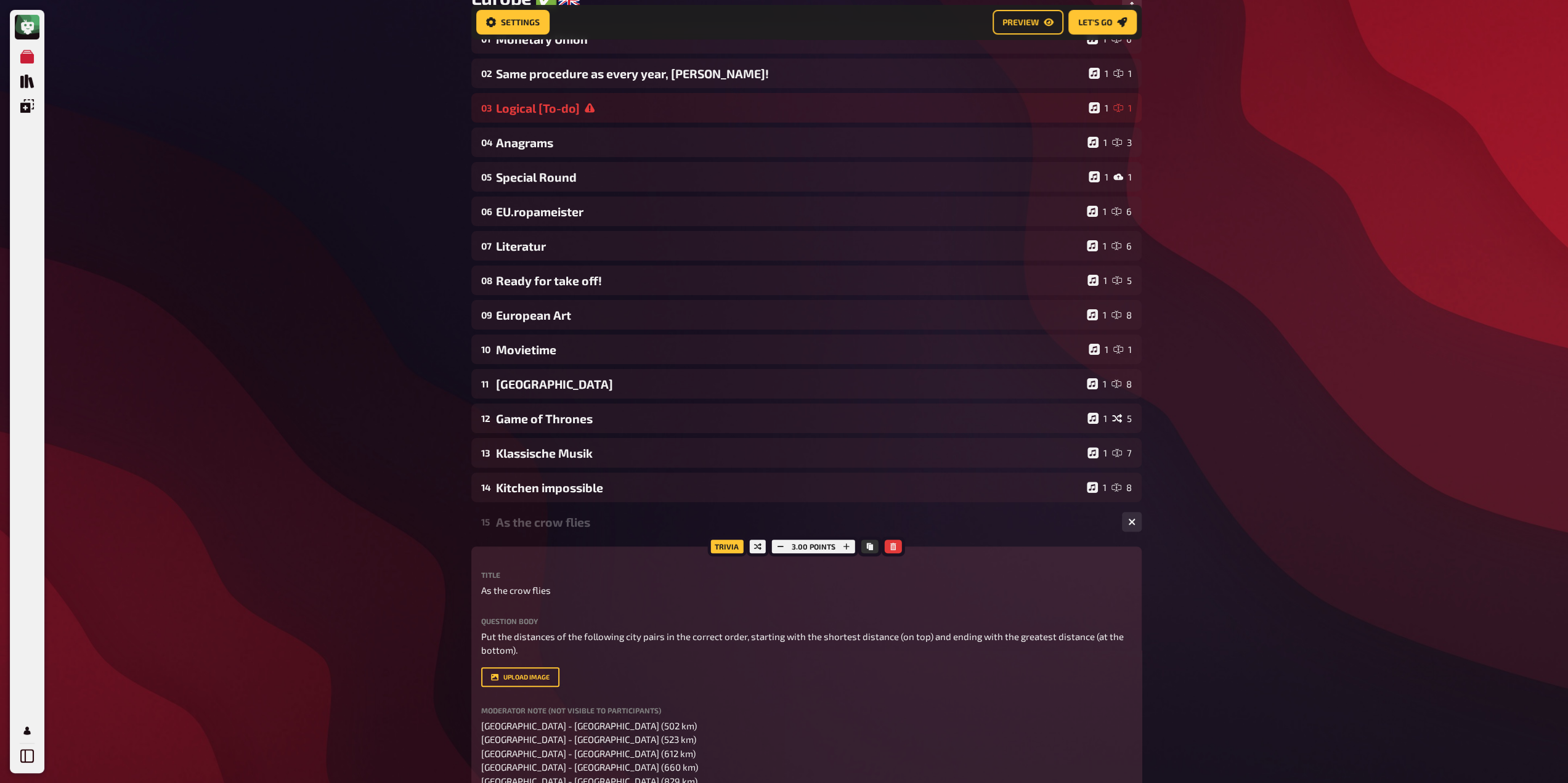
click at [549, 533] on div "15 As the crow flies 1 4" at bounding box center [806, 521] width 670 height 29
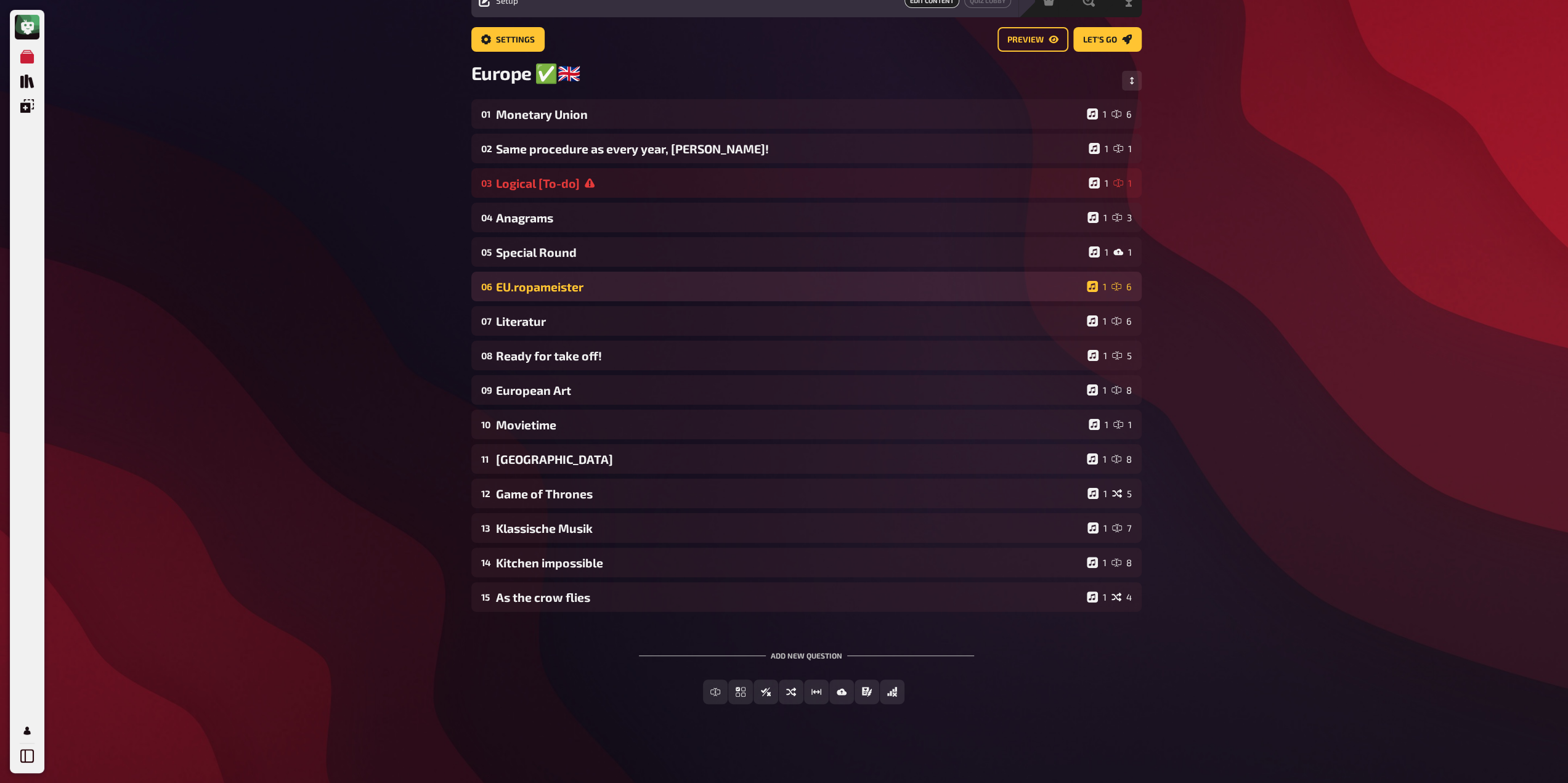
click at [554, 286] on div "EU.ropameister" at bounding box center [789, 287] width 586 height 15
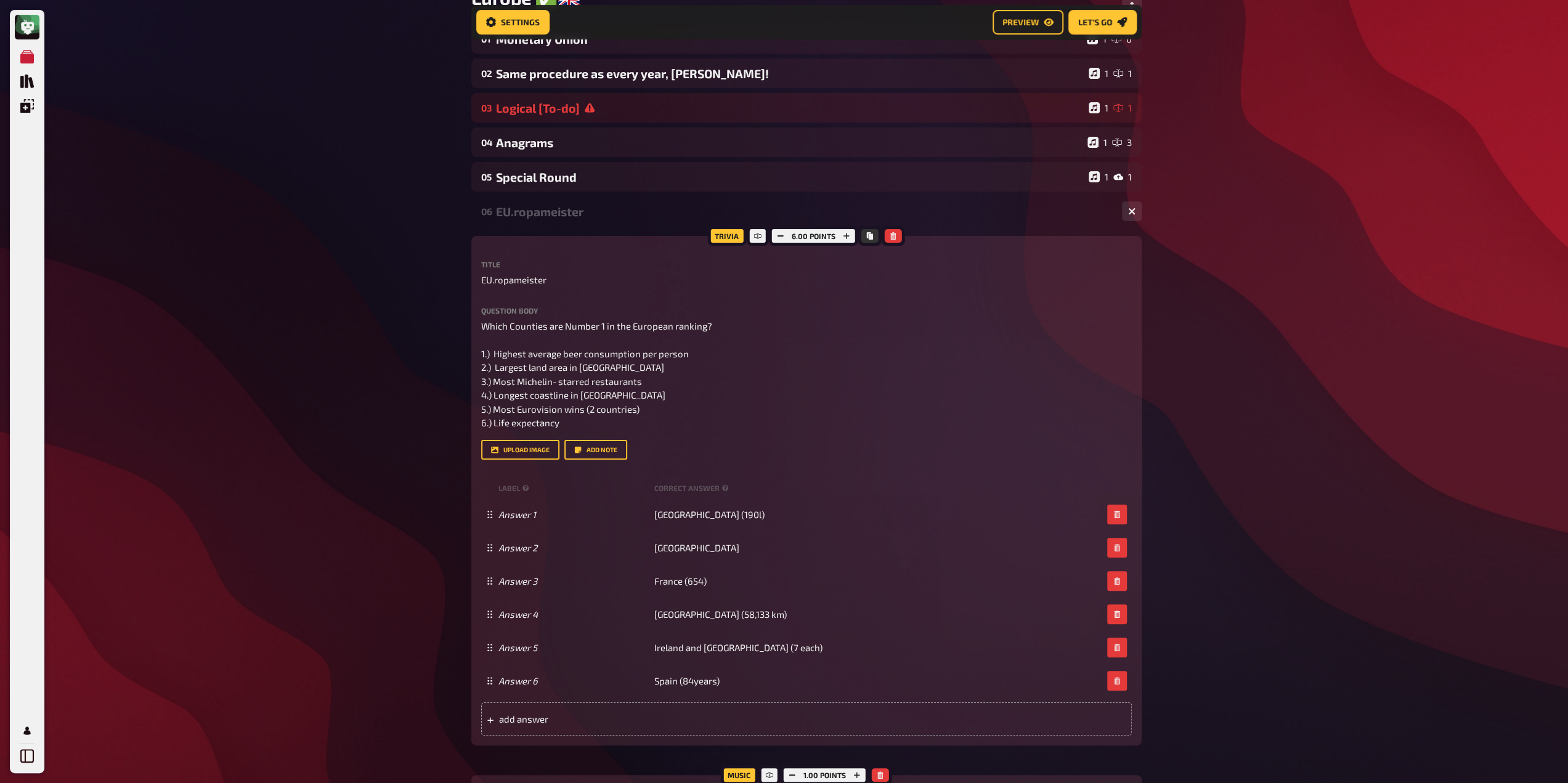
click at [553, 223] on div "06 EU.ropameister 1 6" at bounding box center [806, 211] width 670 height 29
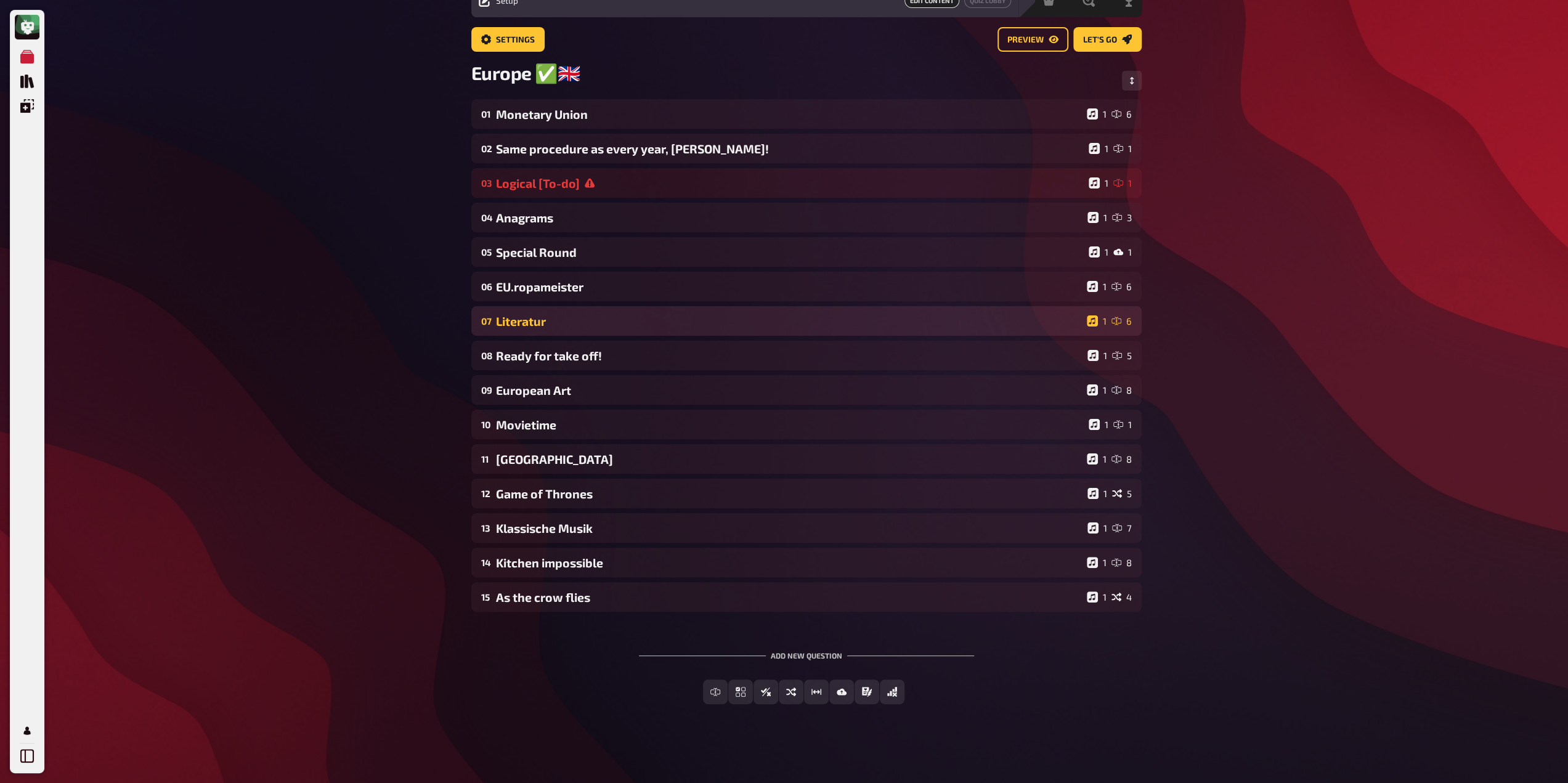
click at [550, 329] on div "07 Literatur 1 6" at bounding box center [806, 320] width 670 height 29
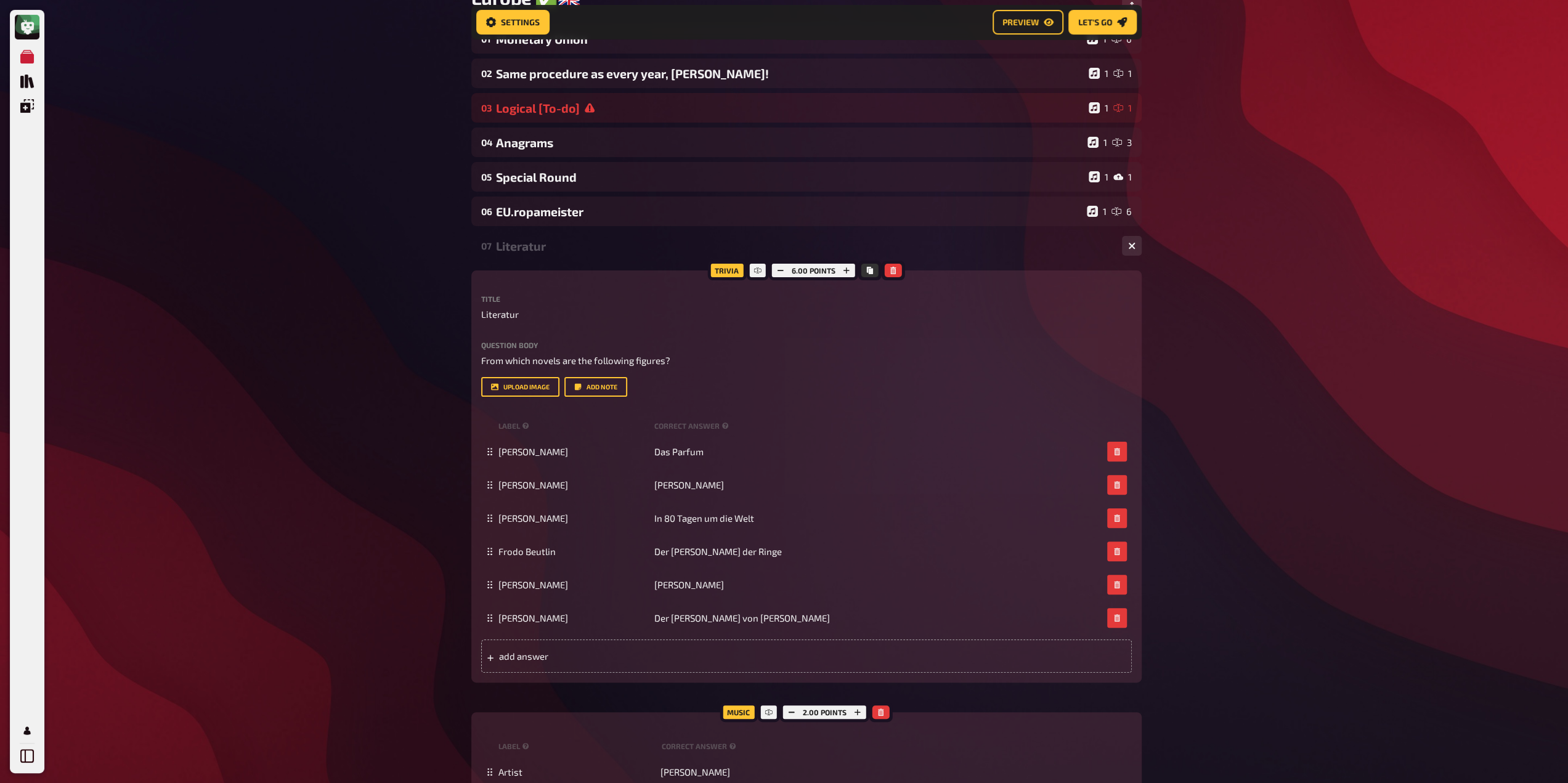
click at [566, 245] on div "Literatur" at bounding box center [803, 246] width 616 height 15
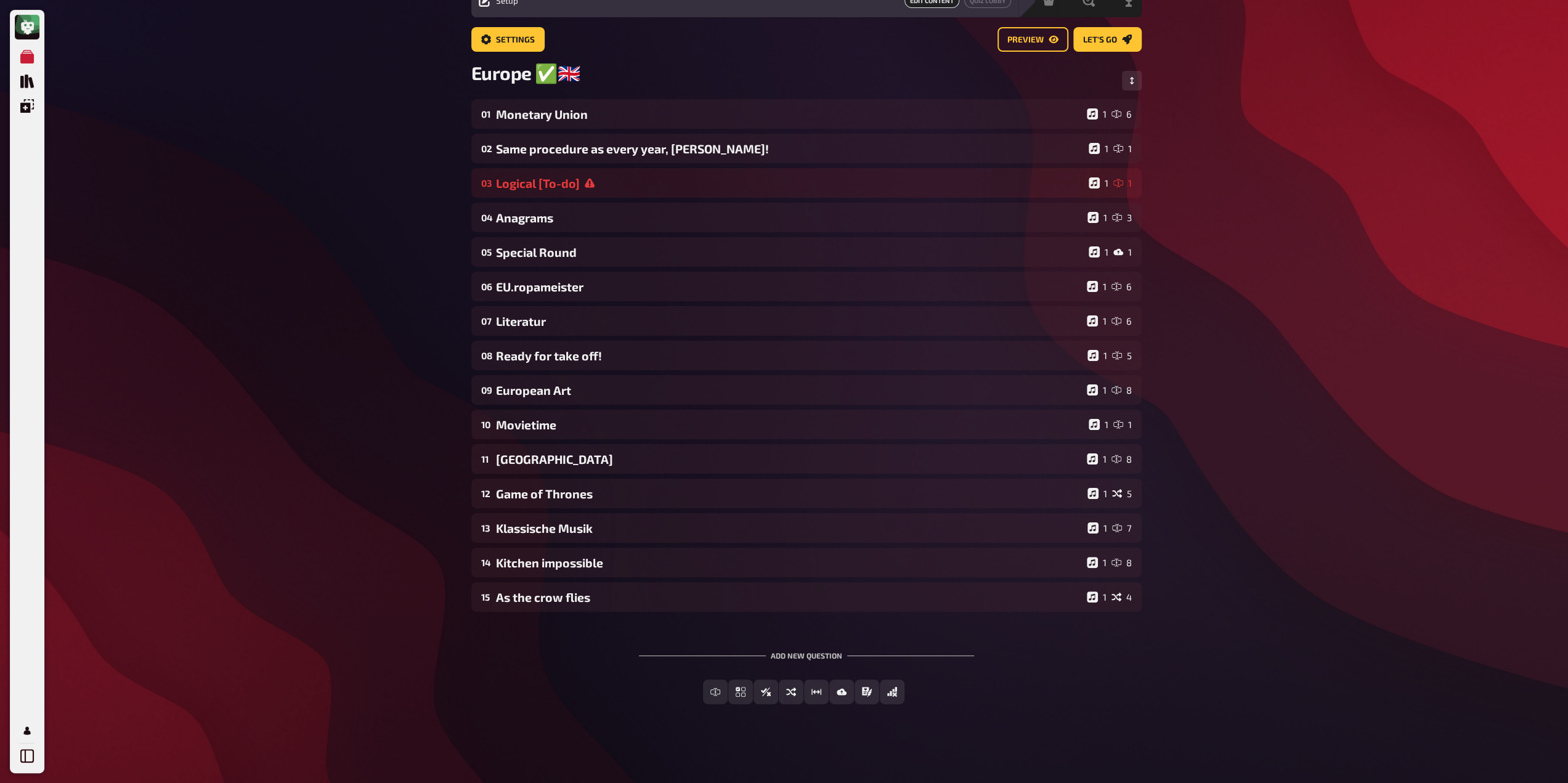
scroll to position [59, 0]
click at [711, 693] on span "Free Text Input" at bounding box center [723, 692] width 68 height 8
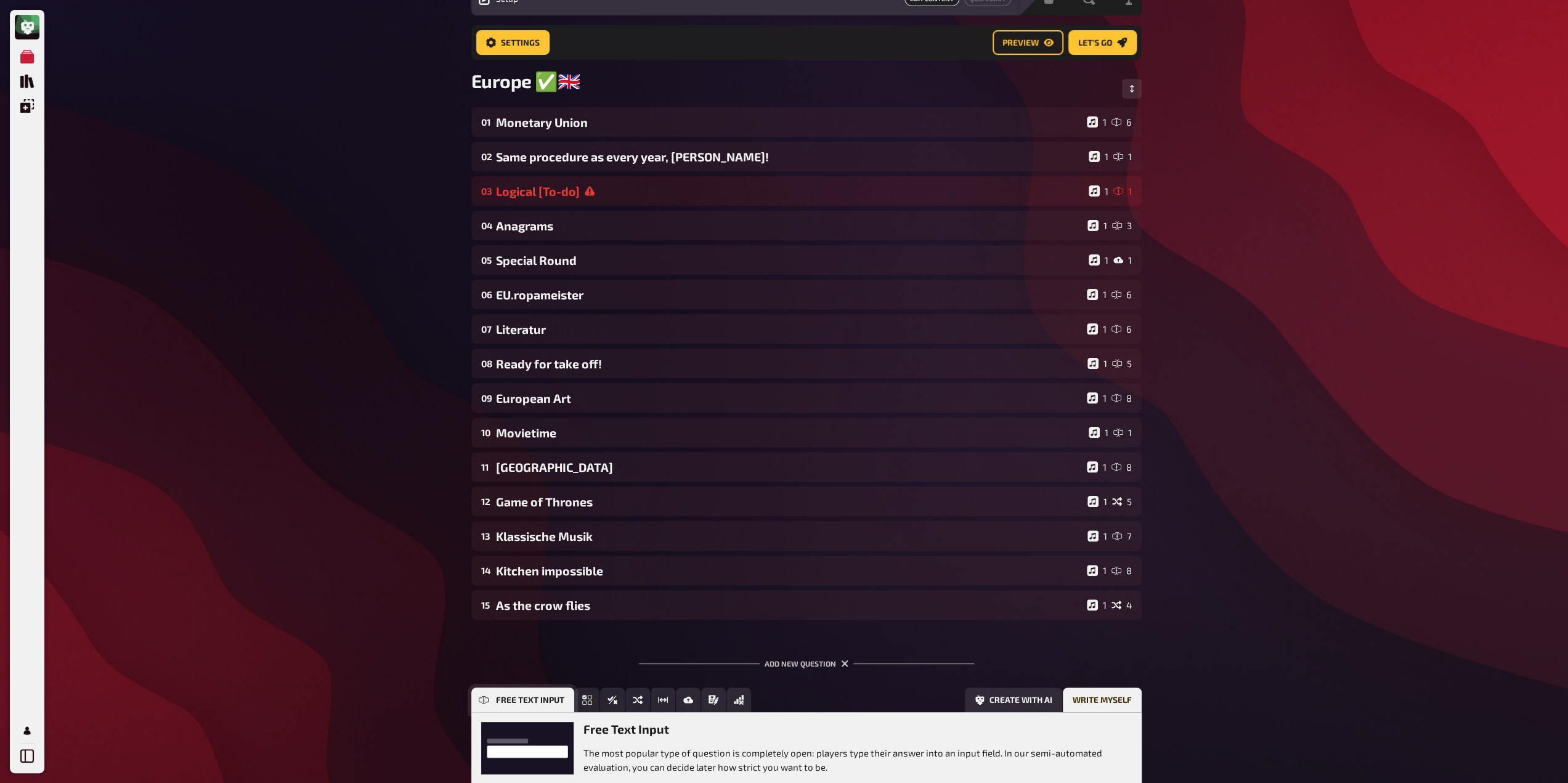
scroll to position [173, 0]
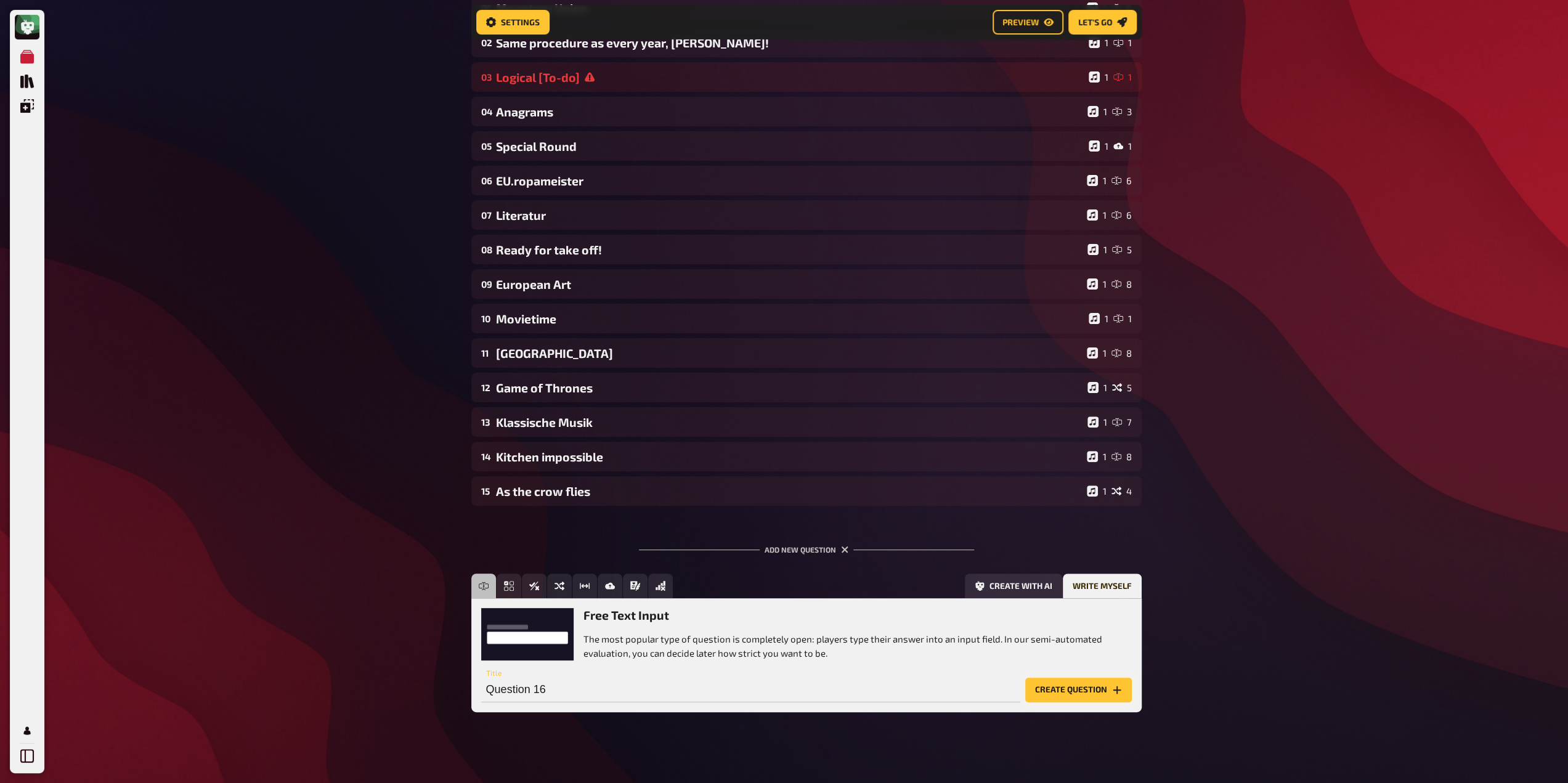
click at [1071, 685] on button "Create question" at bounding box center [1078, 689] width 107 height 25
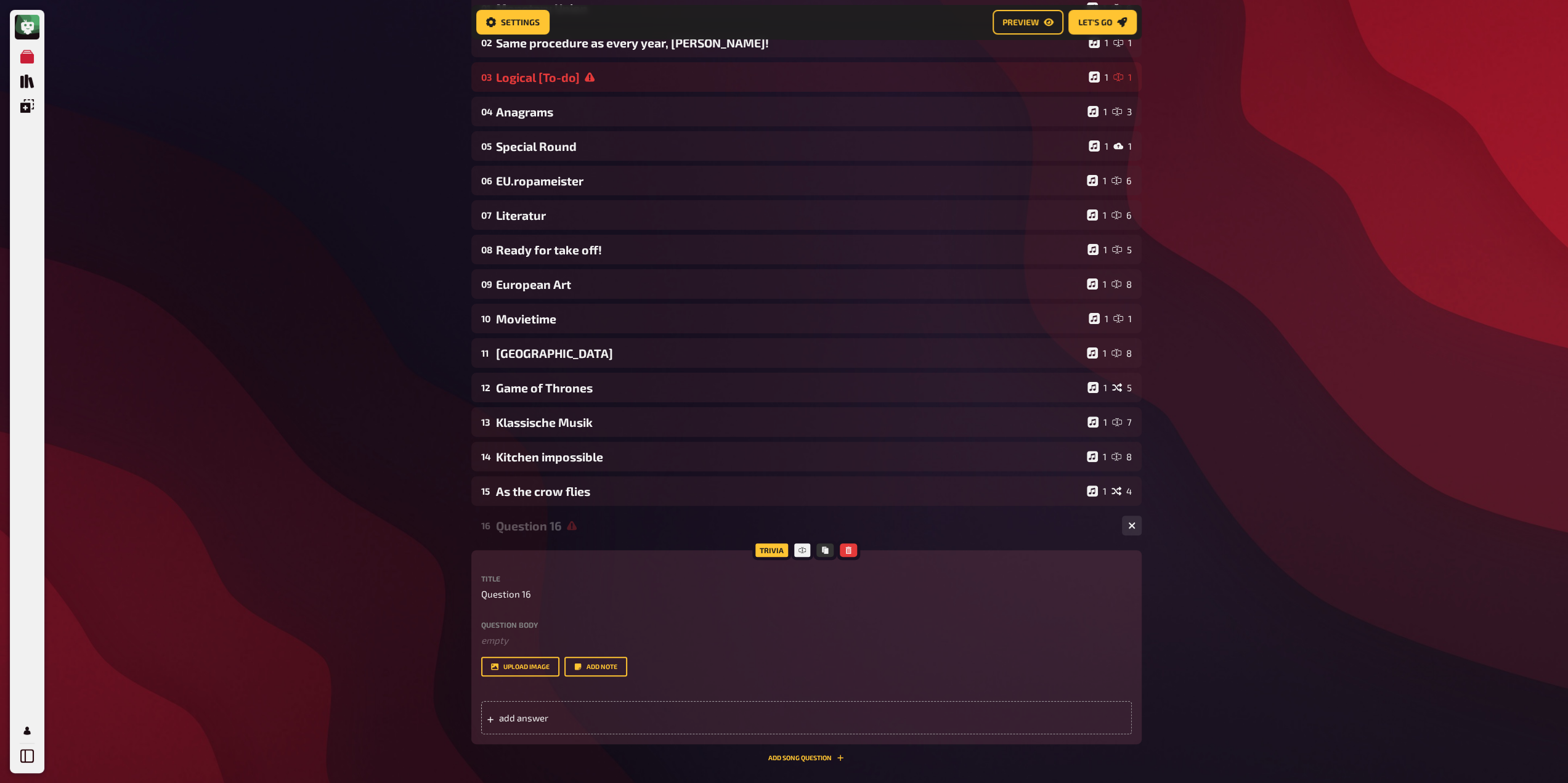
click at [1270, 496] on div "My Quizzes Quiz Library Overlays Profile Home My Quizzes Europe ✅​🇬🇧​ Setup Set…" at bounding box center [784, 384] width 1568 height 1116
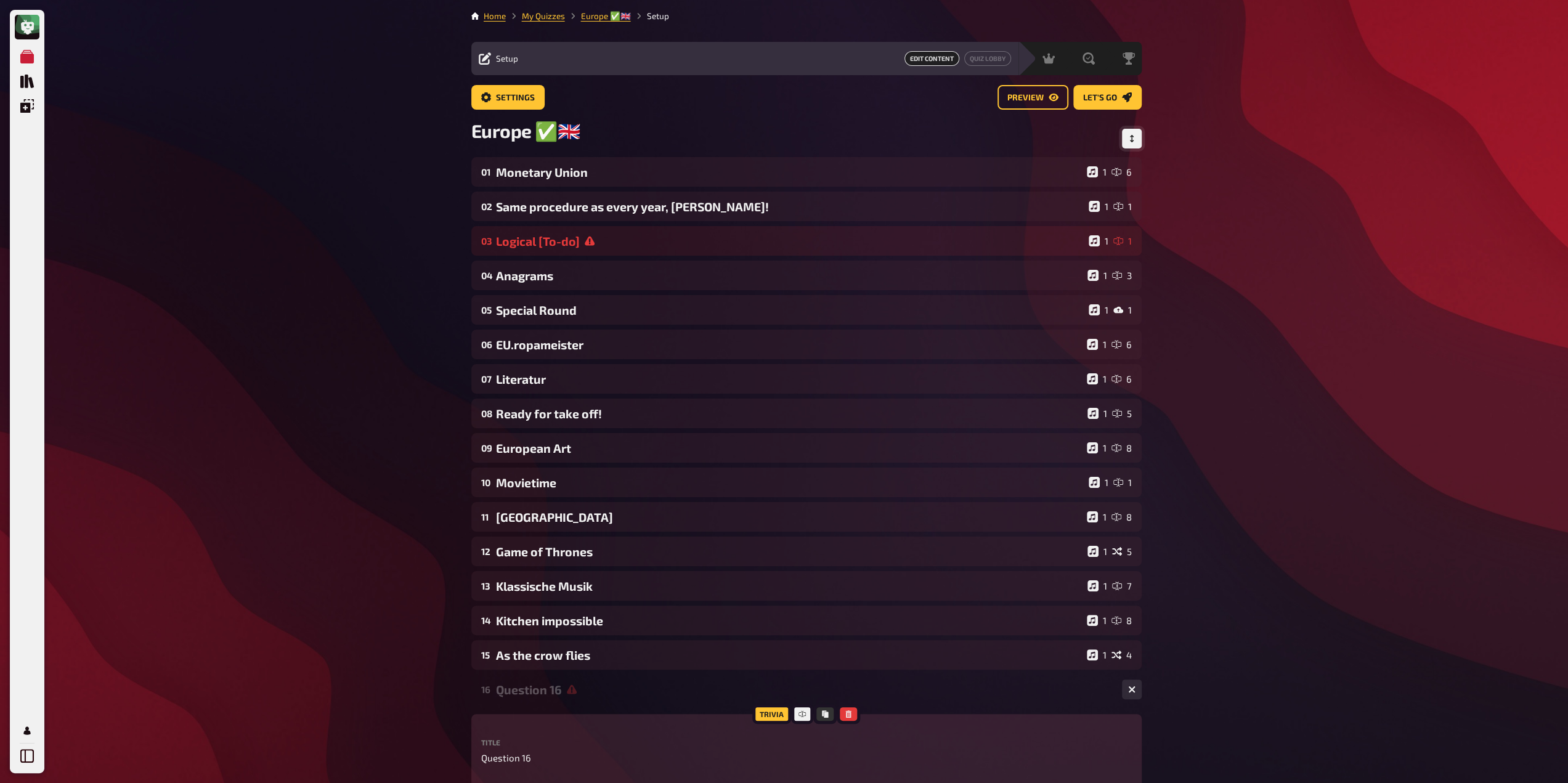
click at [1139, 140] on button "Change Order" at bounding box center [1132, 139] width 20 height 20
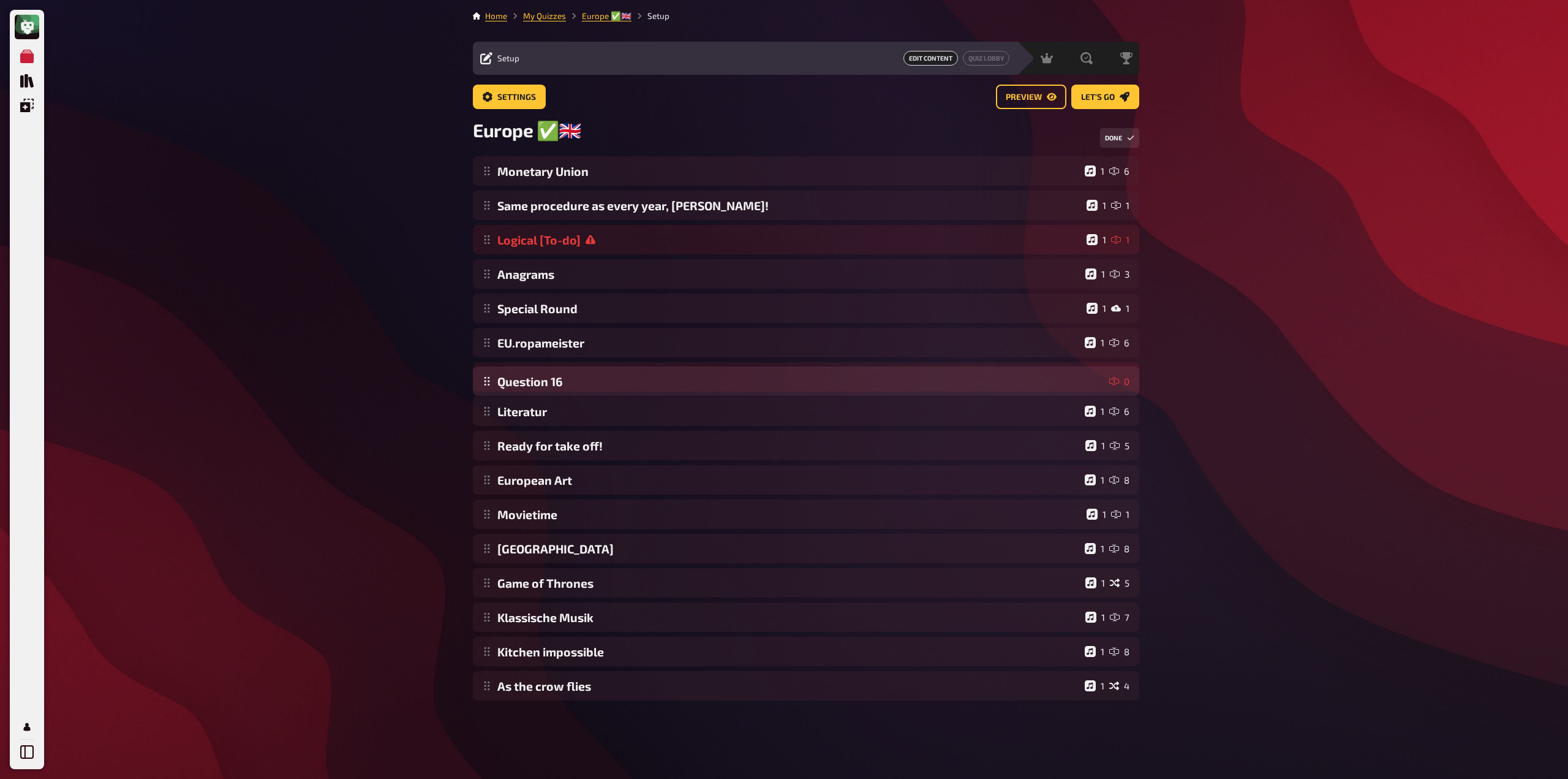
drag, startPoint x: 488, startPoint y: 698, endPoint x: 669, endPoint y: 391, distance: 356.4
click at [669, 391] on div "Monetary Union 1 6 Same procedure as every year, [PERSON_NAME]! 1 1 Logical [To…" at bounding box center [806, 428] width 666 height 544
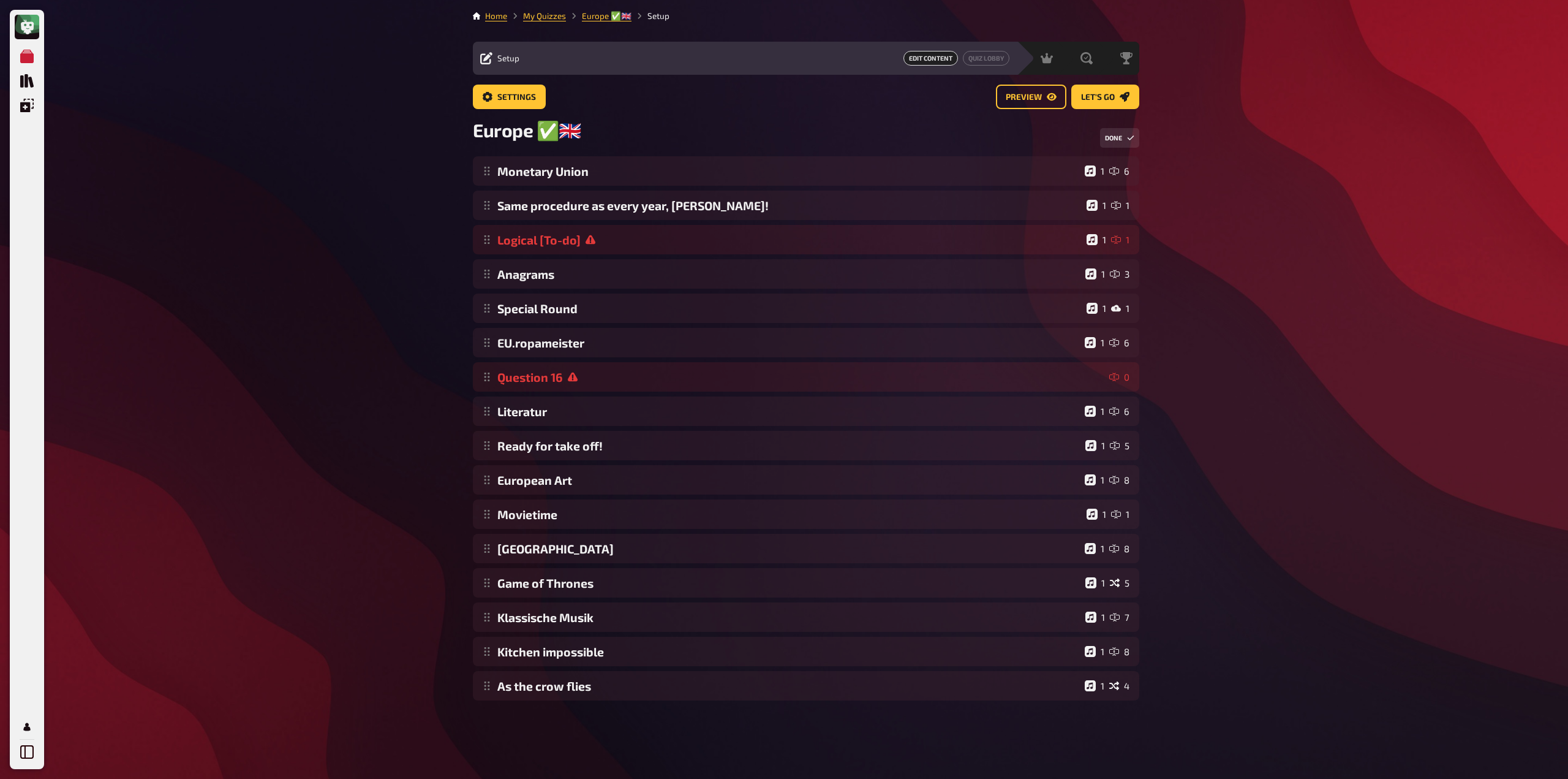
click at [355, 412] on div "My Quizzes Quiz Library Overlays Profile Home My Quizzes Europe ✅​🇬🇧​ Setup Set…" at bounding box center [784, 390] width 1568 height 779
click at [534, 380] on div "Monetary Union 1 6 Same procedure as every year, [PERSON_NAME]! 1 1 Logical [To…" at bounding box center [806, 428] width 666 height 544
click at [1123, 133] on button "Done" at bounding box center [1119, 138] width 39 height 20
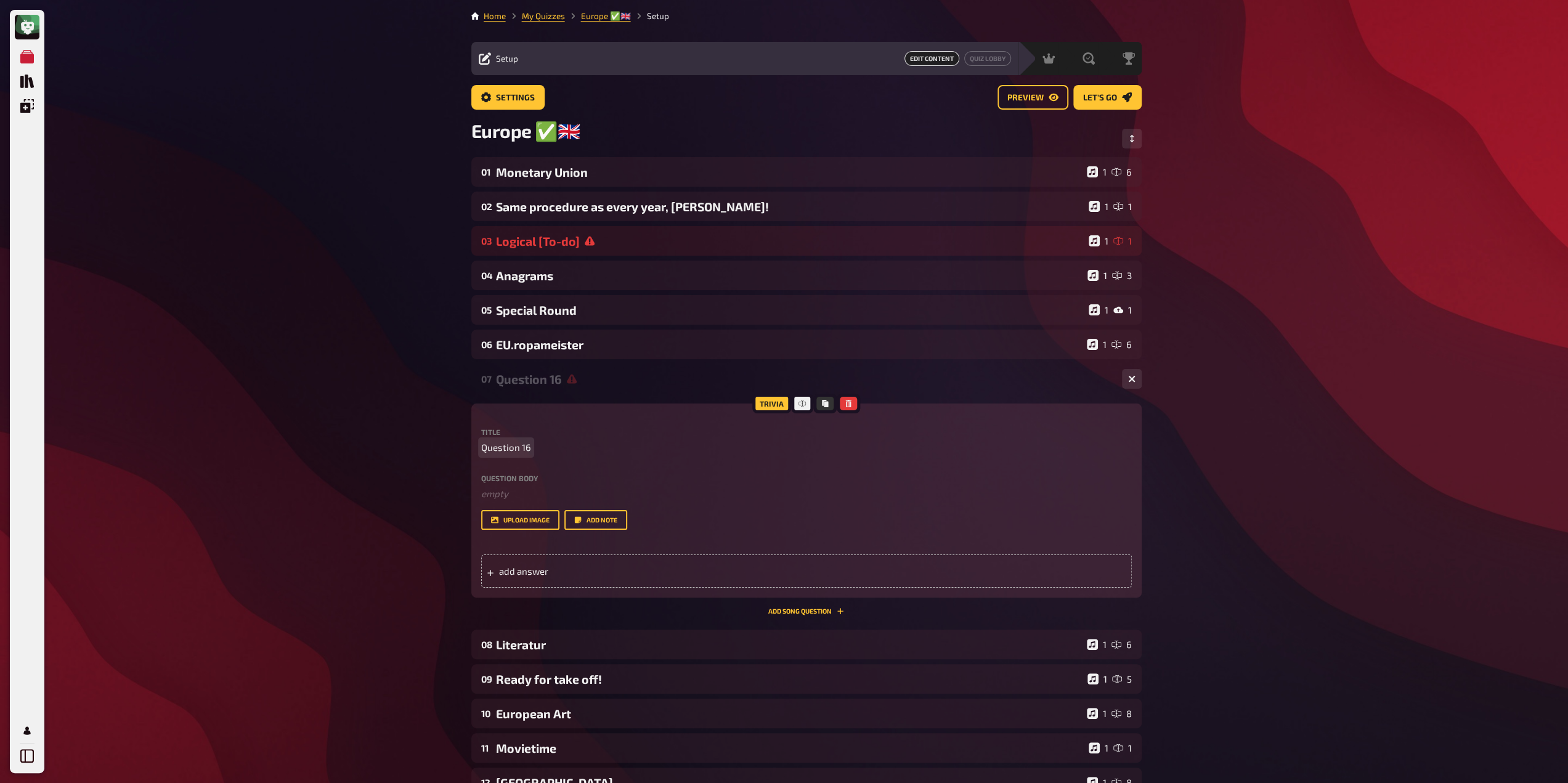
click at [507, 454] on span "Question 16" at bounding box center [506, 448] width 50 height 15
click at [351, 348] on div "My Quizzes Quiz Library Overlays Profile Home My Quizzes Europe ✅​🇬🇧​ Setup Set…" at bounding box center [784, 553] width 1568 height 1106
click at [570, 385] on div "Movieposters" at bounding box center [803, 380] width 616 height 15
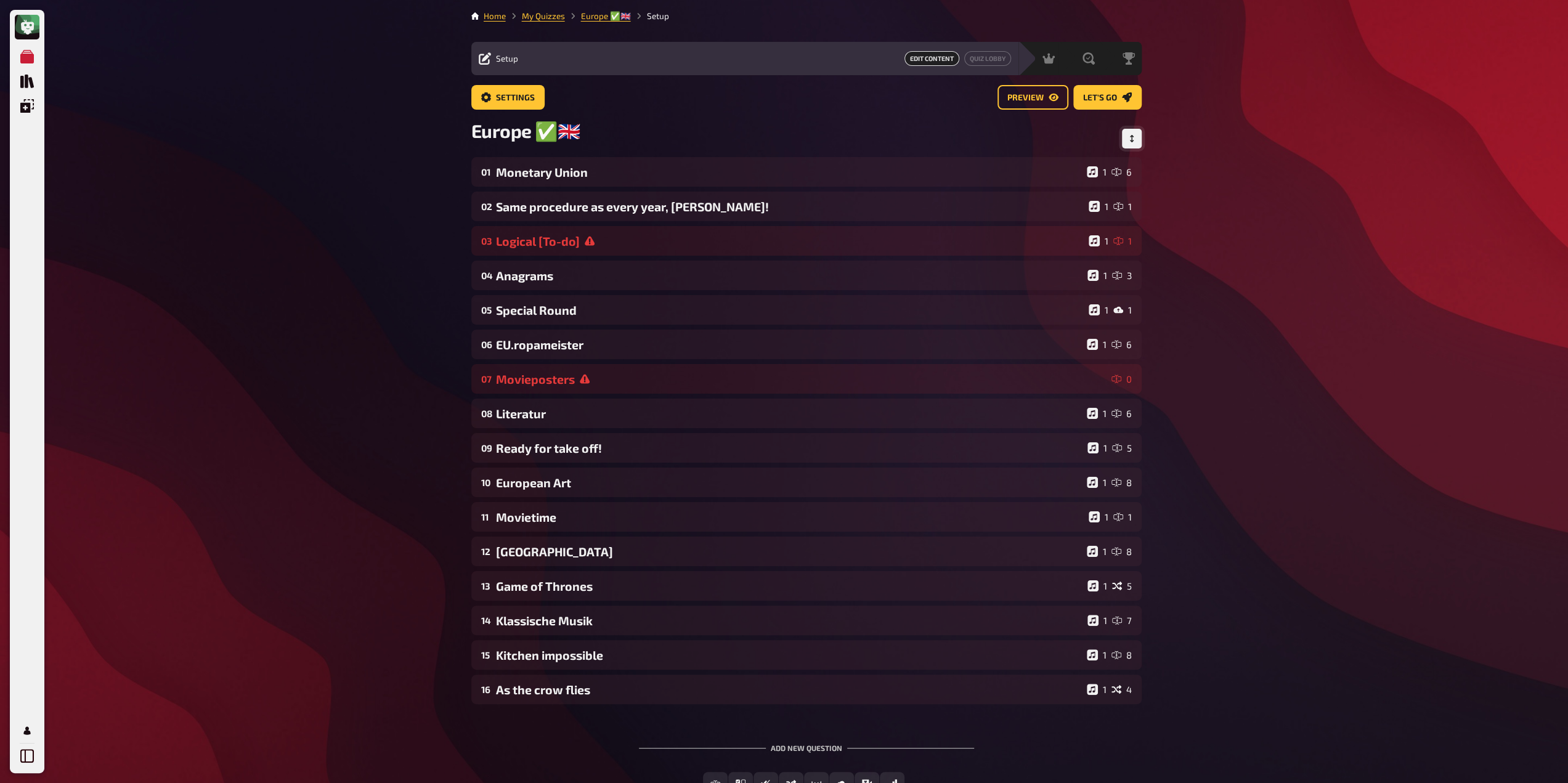
click at [1124, 141] on button "Change Order" at bounding box center [1132, 139] width 20 height 20
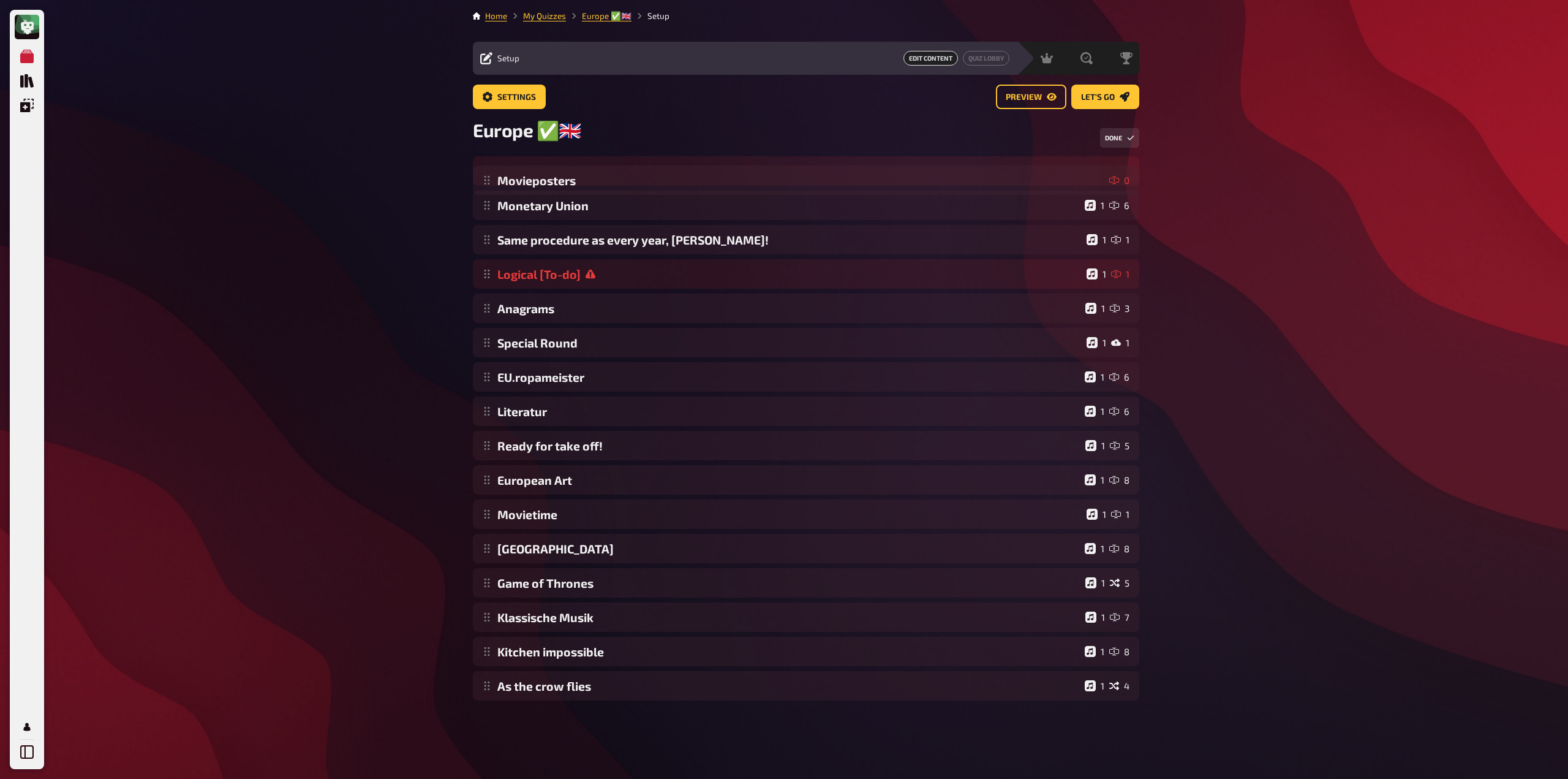
drag, startPoint x: 692, startPoint y: 390, endPoint x: 700, endPoint y: 192, distance: 198.2
click at [715, 185] on div "Monetary Union 1 6 Same procedure as every year, [PERSON_NAME]! 1 1 Logical [To…" at bounding box center [806, 428] width 666 height 544
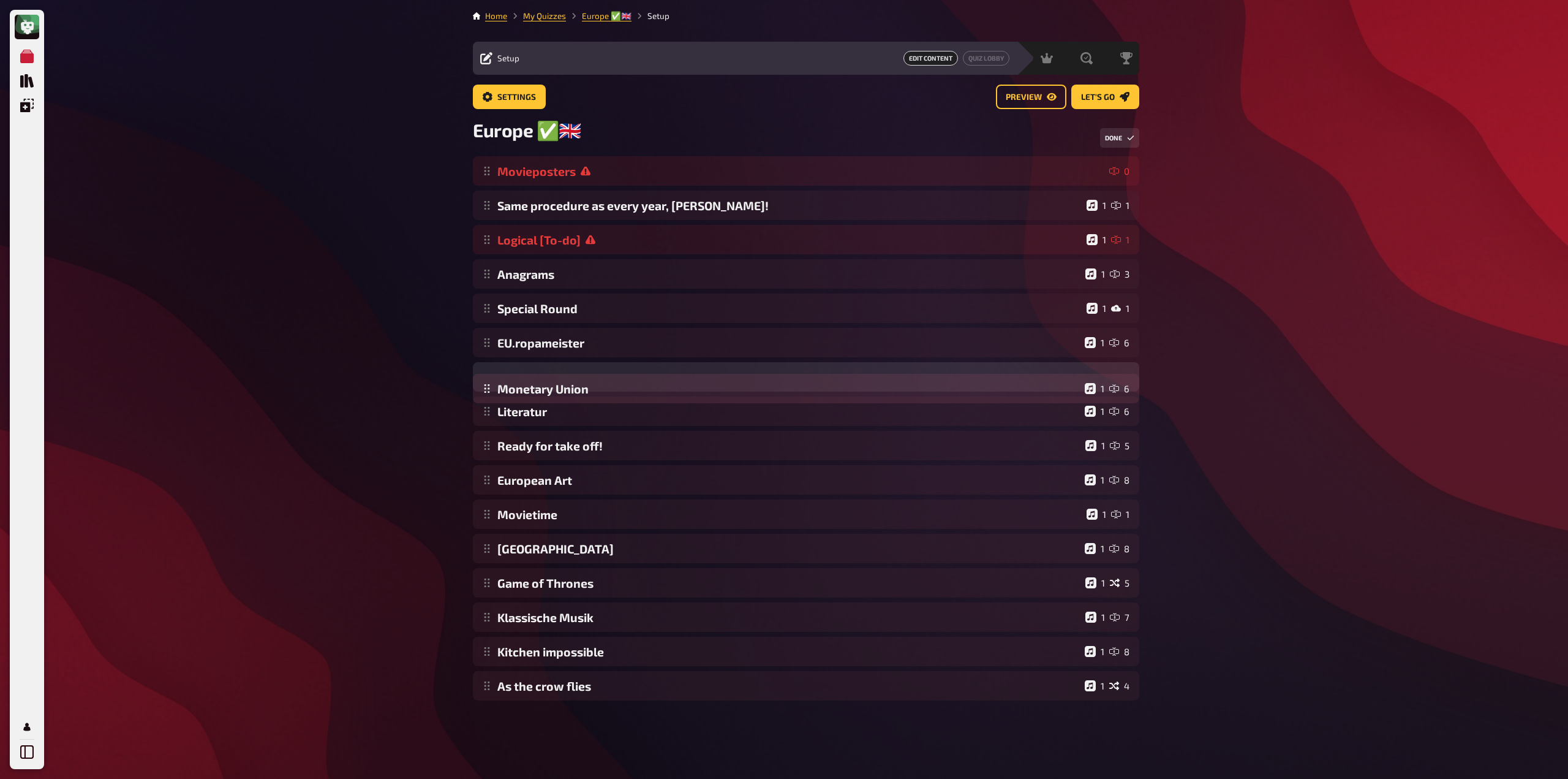
drag, startPoint x: 643, startPoint y: 208, endPoint x: 677, endPoint y: 390, distance: 185.1
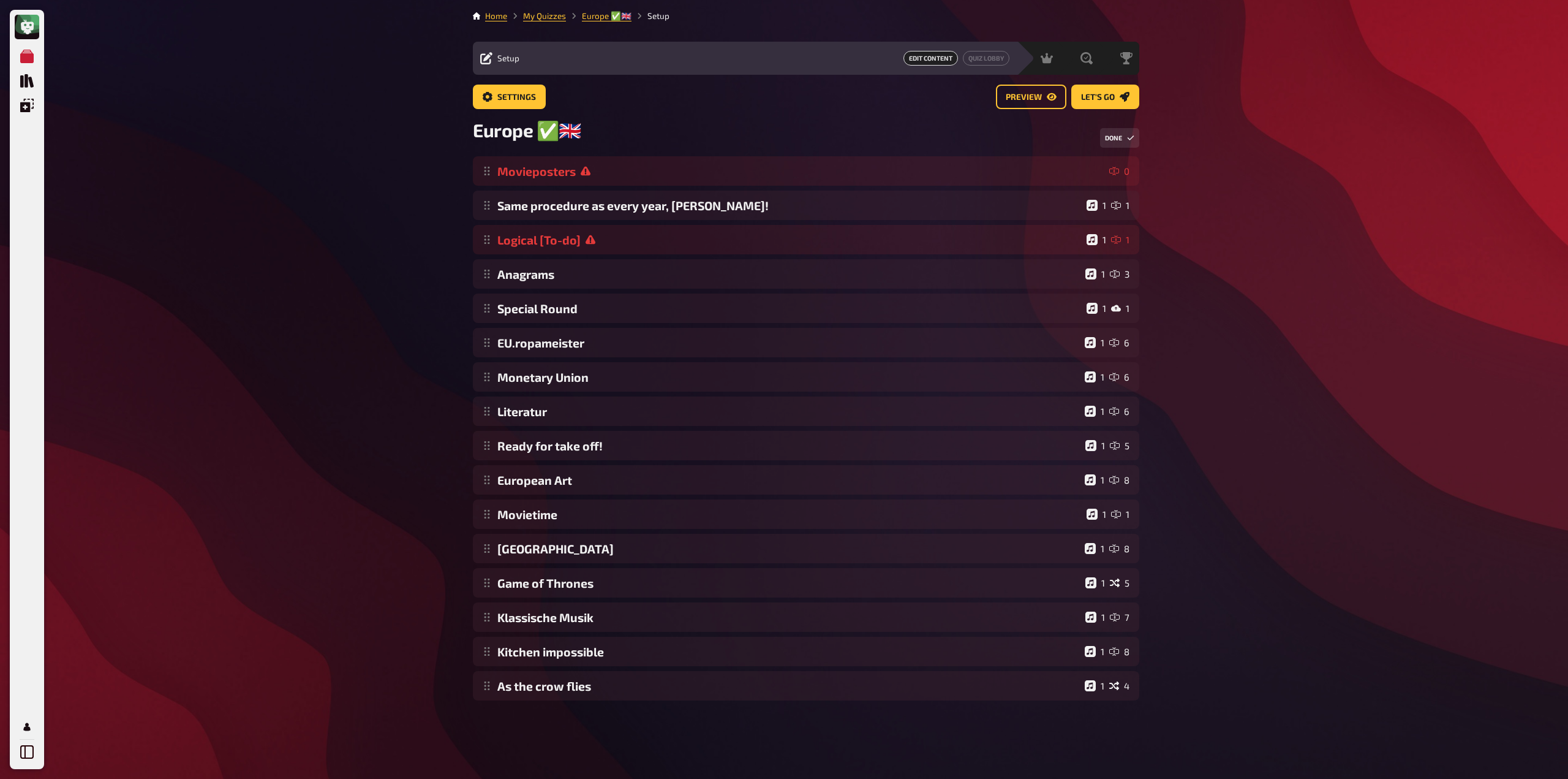
click at [382, 390] on div "My Quizzes Quiz Library Overlays Profile Home My Quizzes Europe ✅​🇬🇧​ Setup Set…" at bounding box center [784, 390] width 1568 height 779
click at [1129, 131] on button "Done" at bounding box center [1119, 138] width 39 height 20
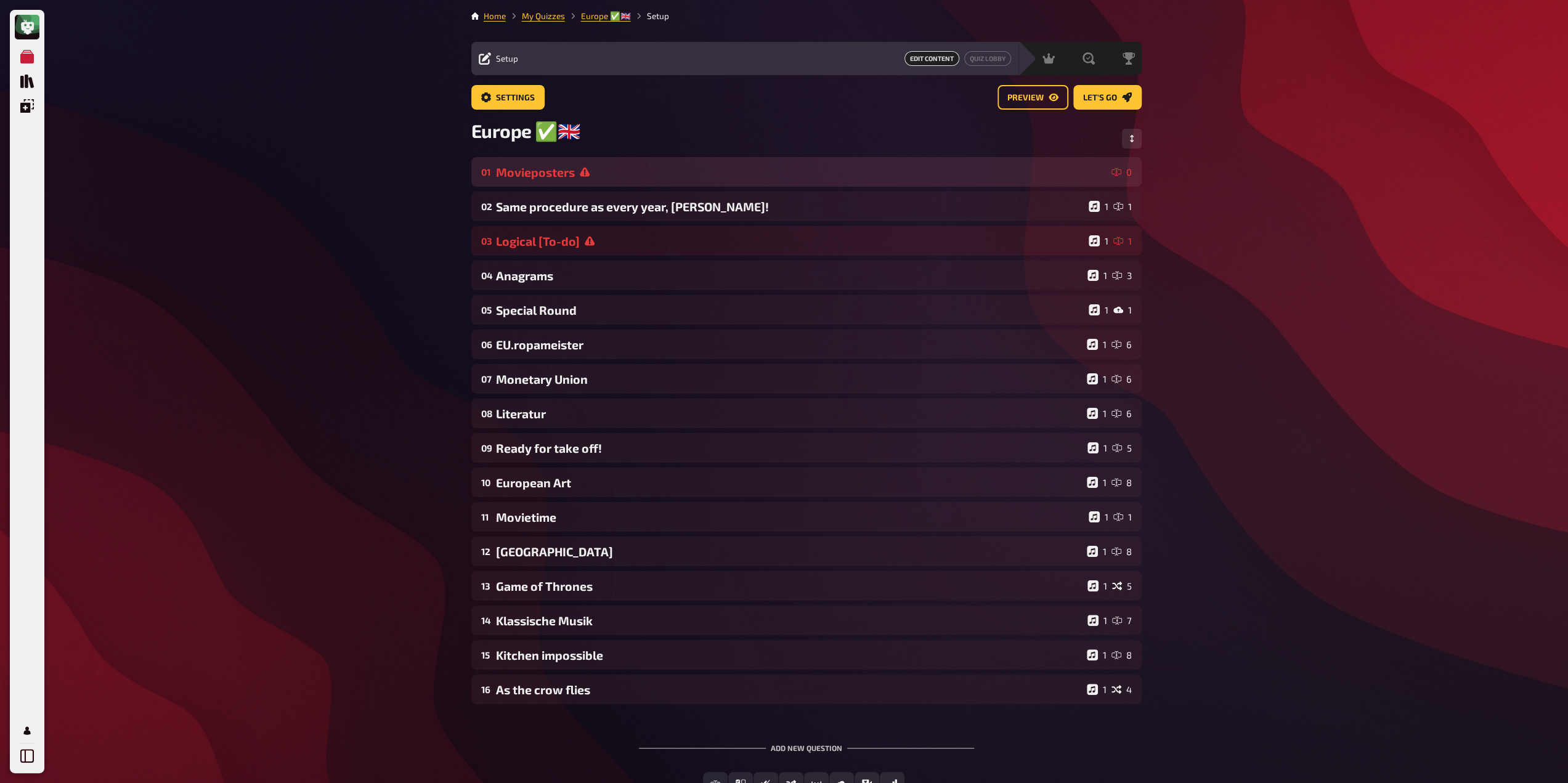
click at [694, 173] on div "Movieposters" at bounding box center [800, 172] width 611 height 15
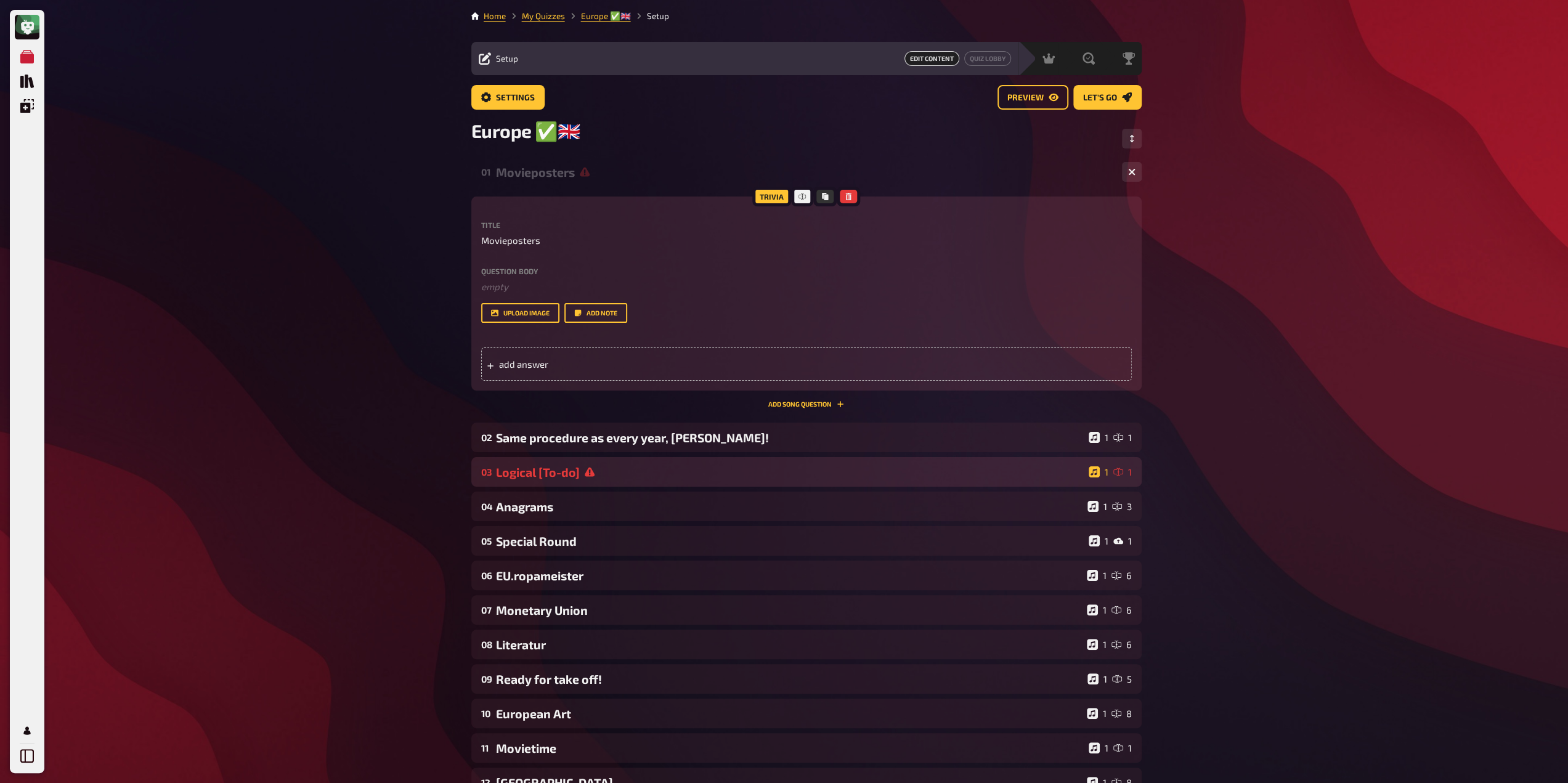
click at [601, 467] on div "Logical [To-do]" at bounding box center [789, 473] width 588 height 15
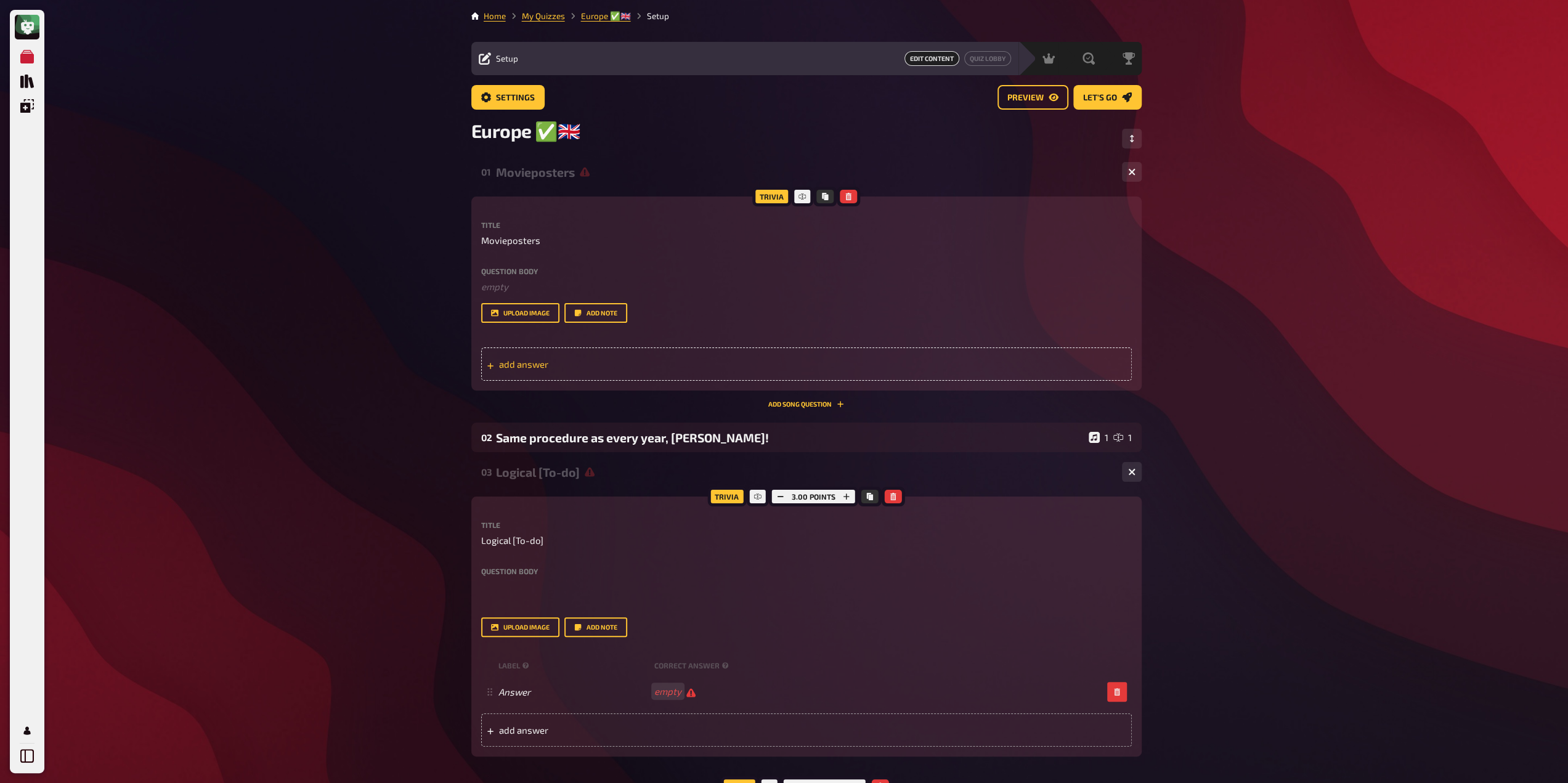
click at [553, 350] on div "add answer" at bounding box center [806, 364] width 651 height 33
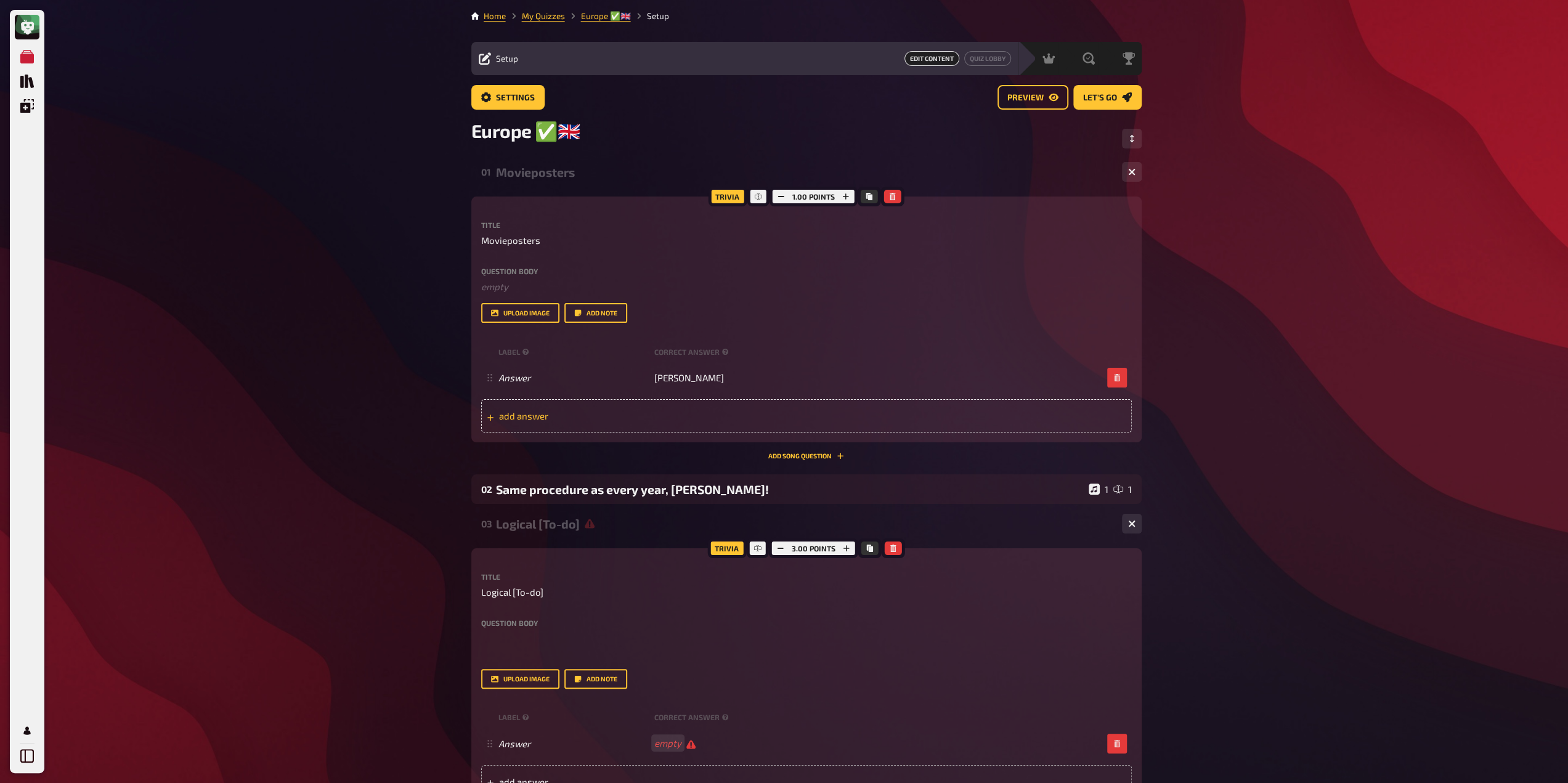
click at [641, 403] on div "add answer" at bounding box center [806, 415] width 651 height 33
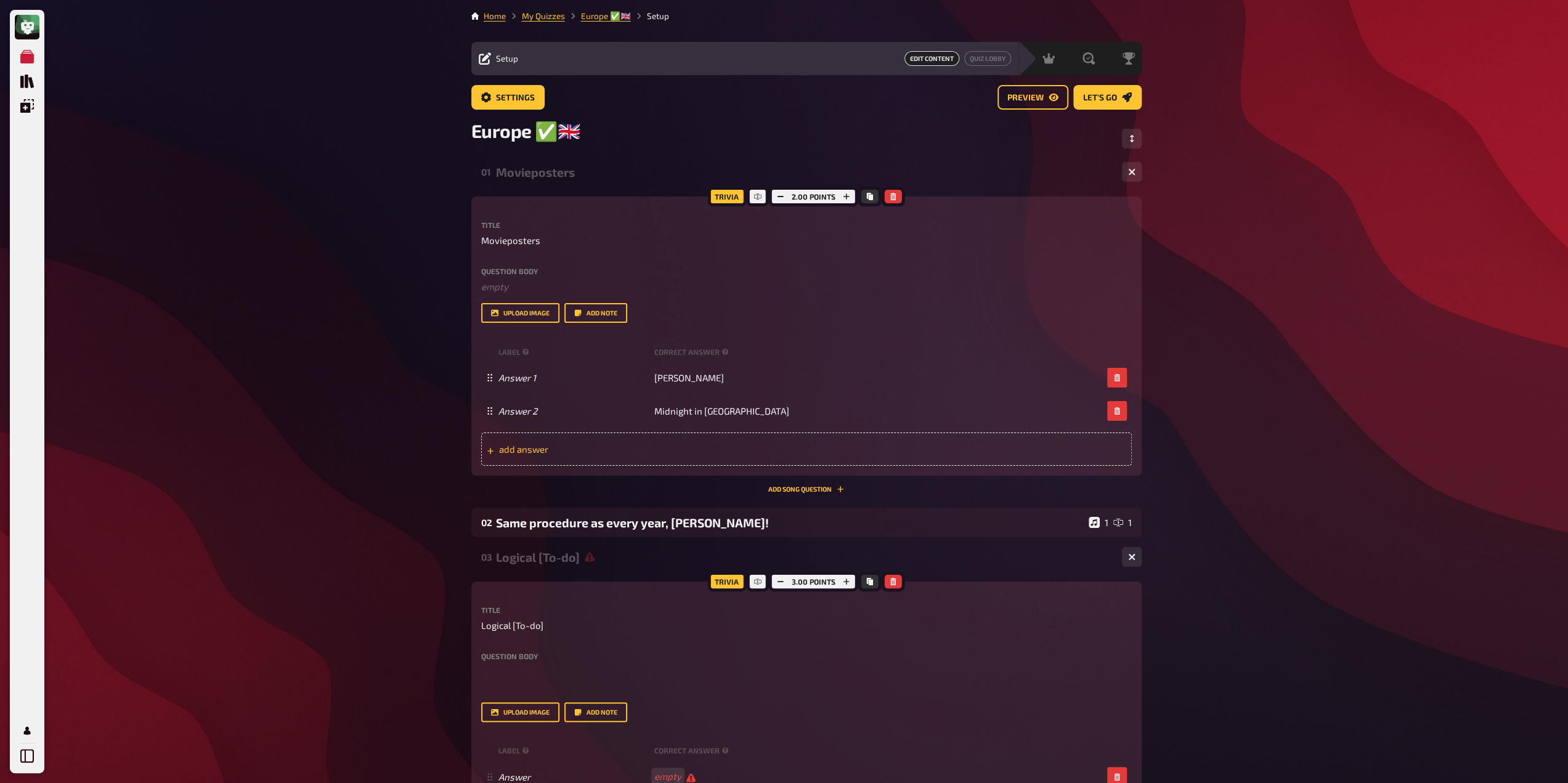
click at [658, 446] on span "add answer" at bounding box center [595, 449] width 192 height 11
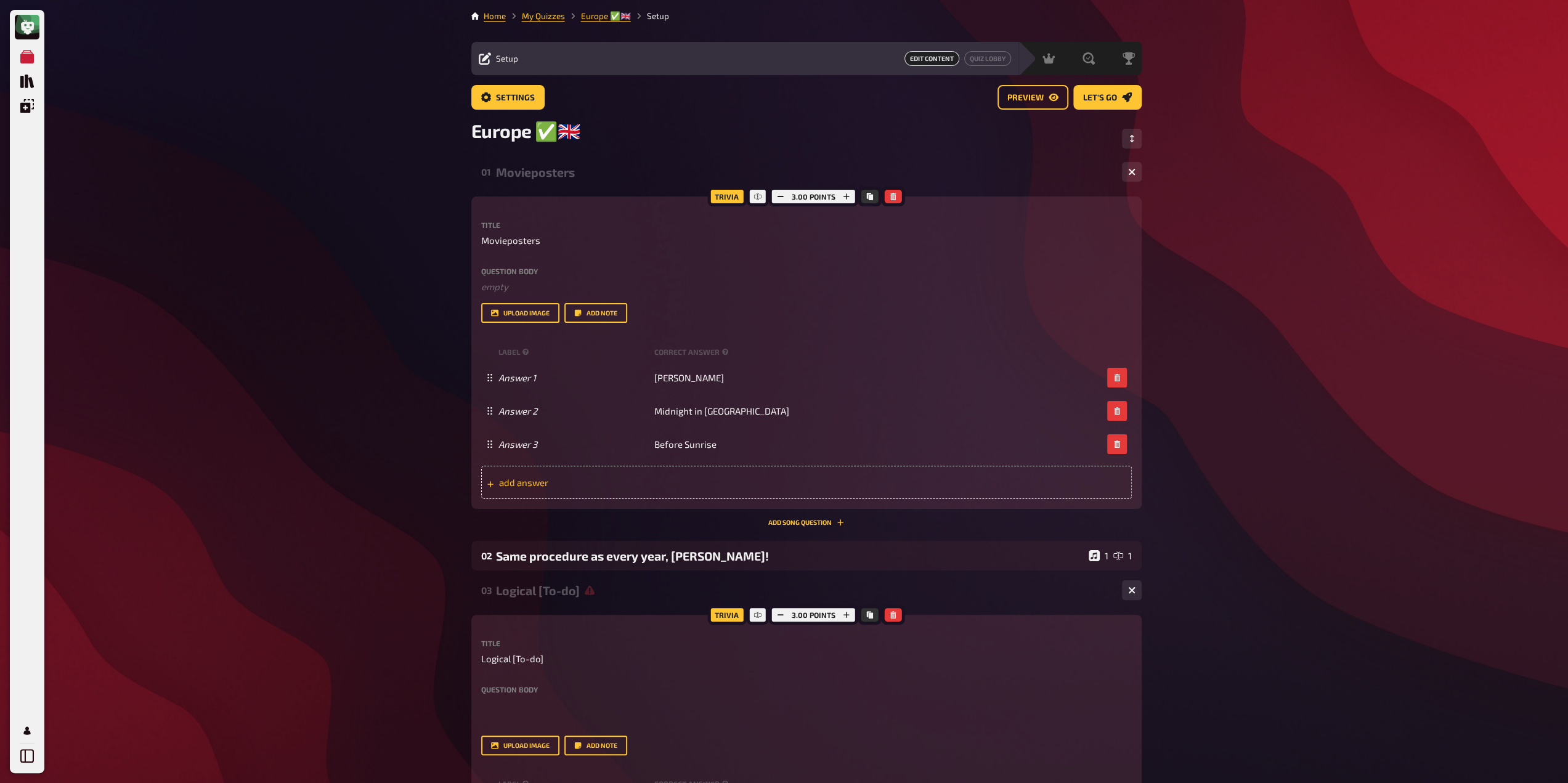
click at [645, 485] on span "add answer" at bounding box center [595, 482] width 192 height 11
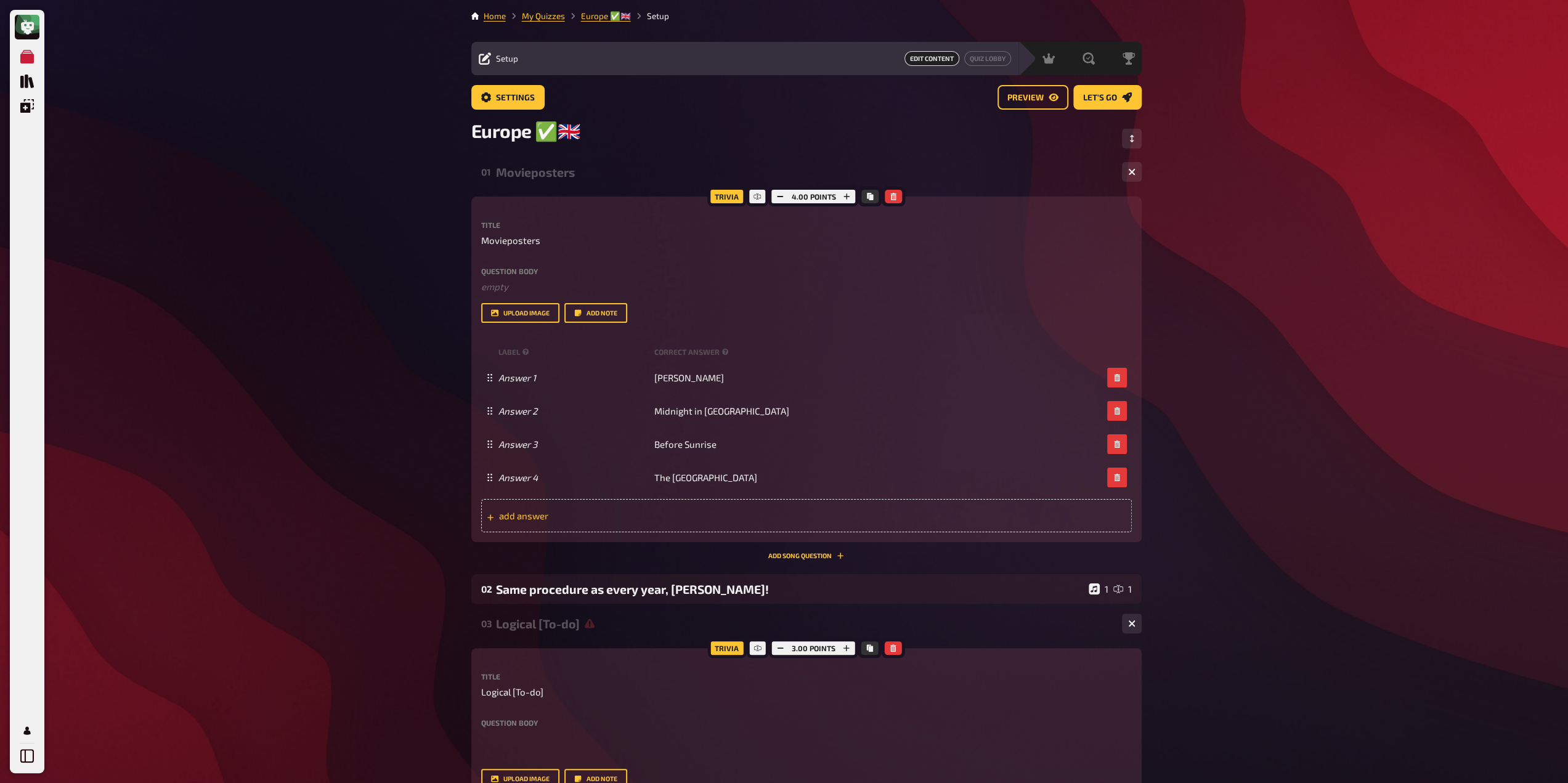
click at [739, 516] on div "add answer" at bounding box center [806, 516] width 651 height 33
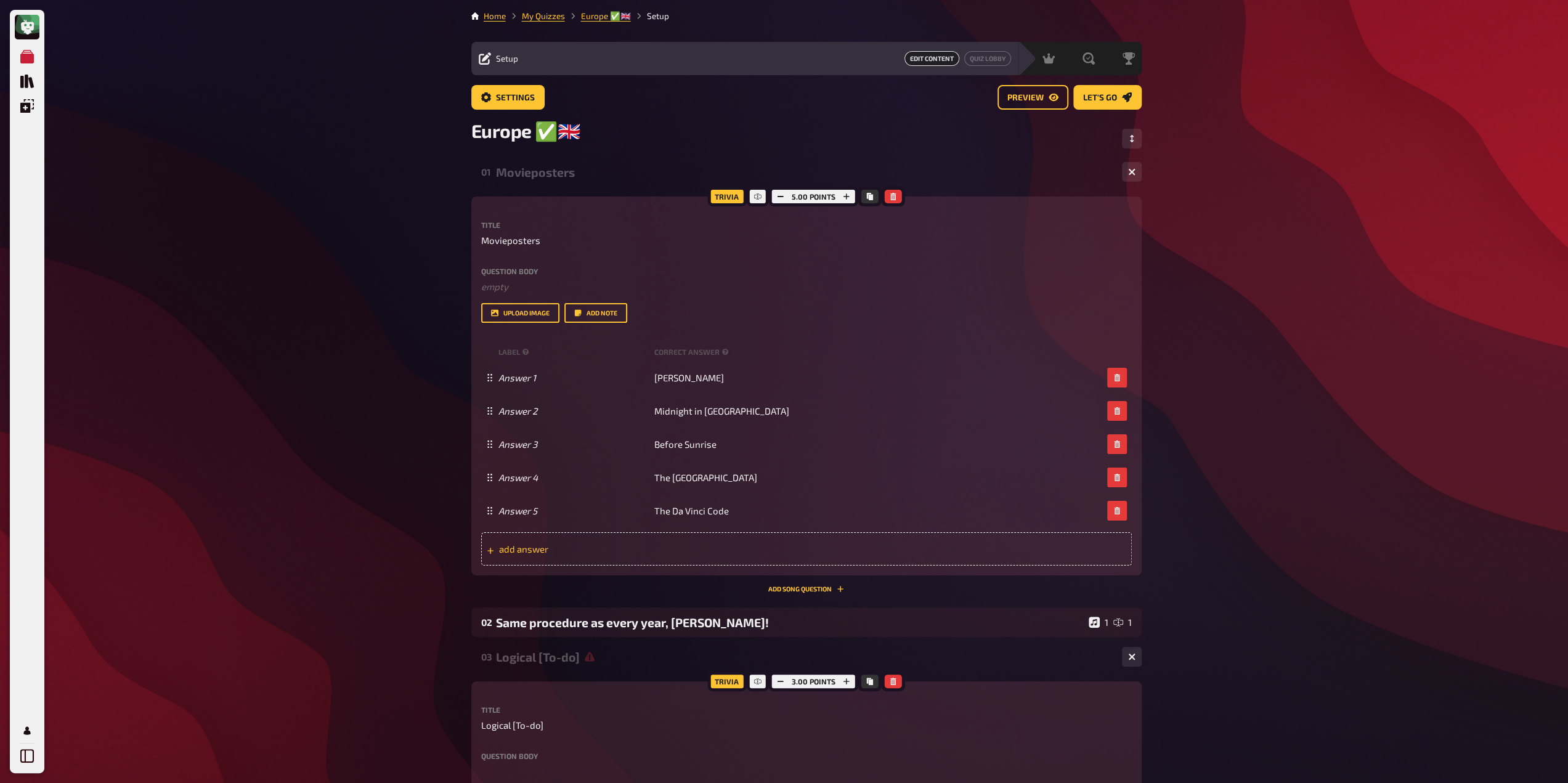
drag, startPoint x: 627, startPoint y: 548, endPoint x: 632, endPoint y: 546, distance: 5.4
click at [628, 548] on span "add answer" at bounding box center [595, 548] width 192 height 11
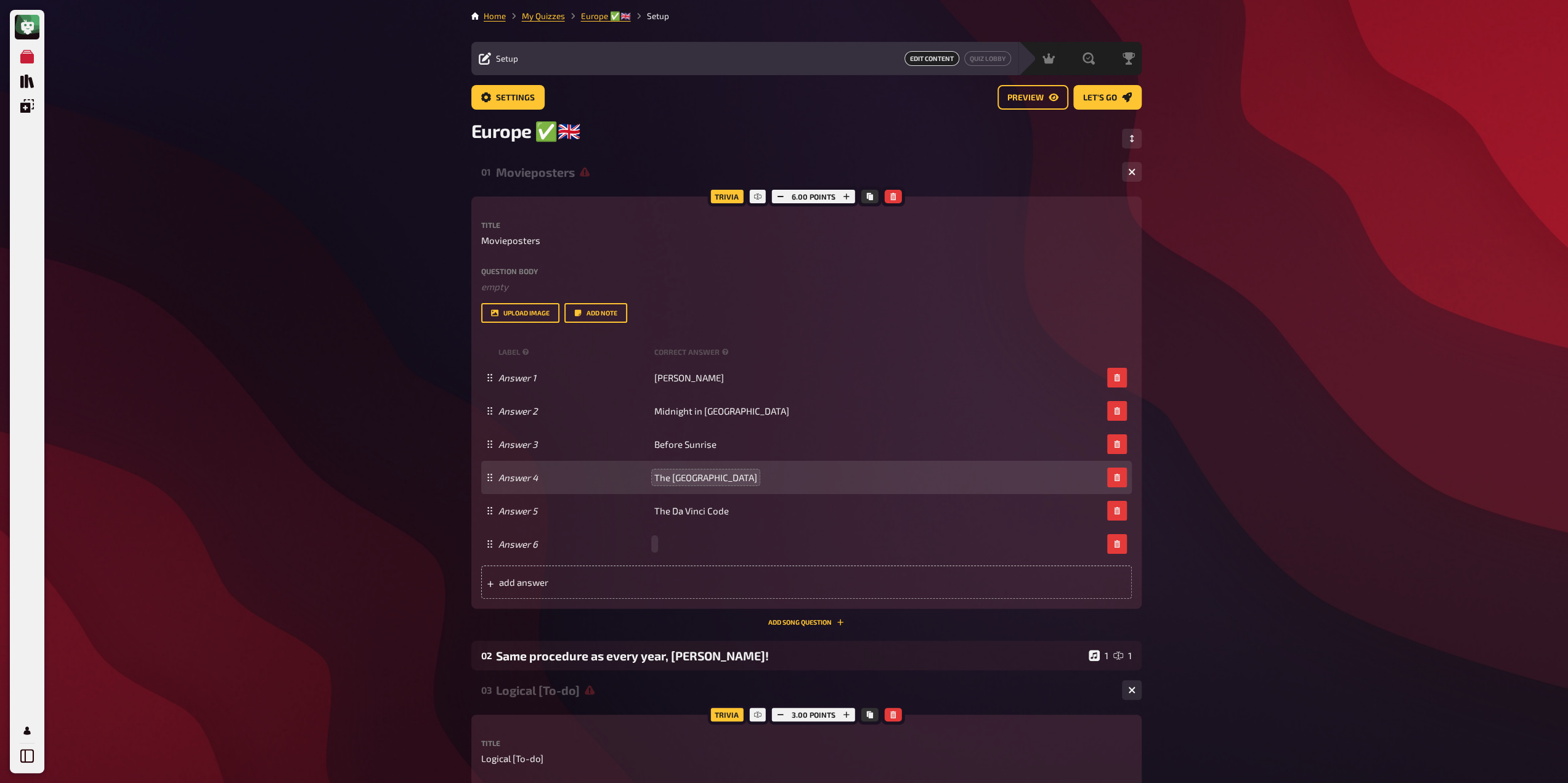
paste span
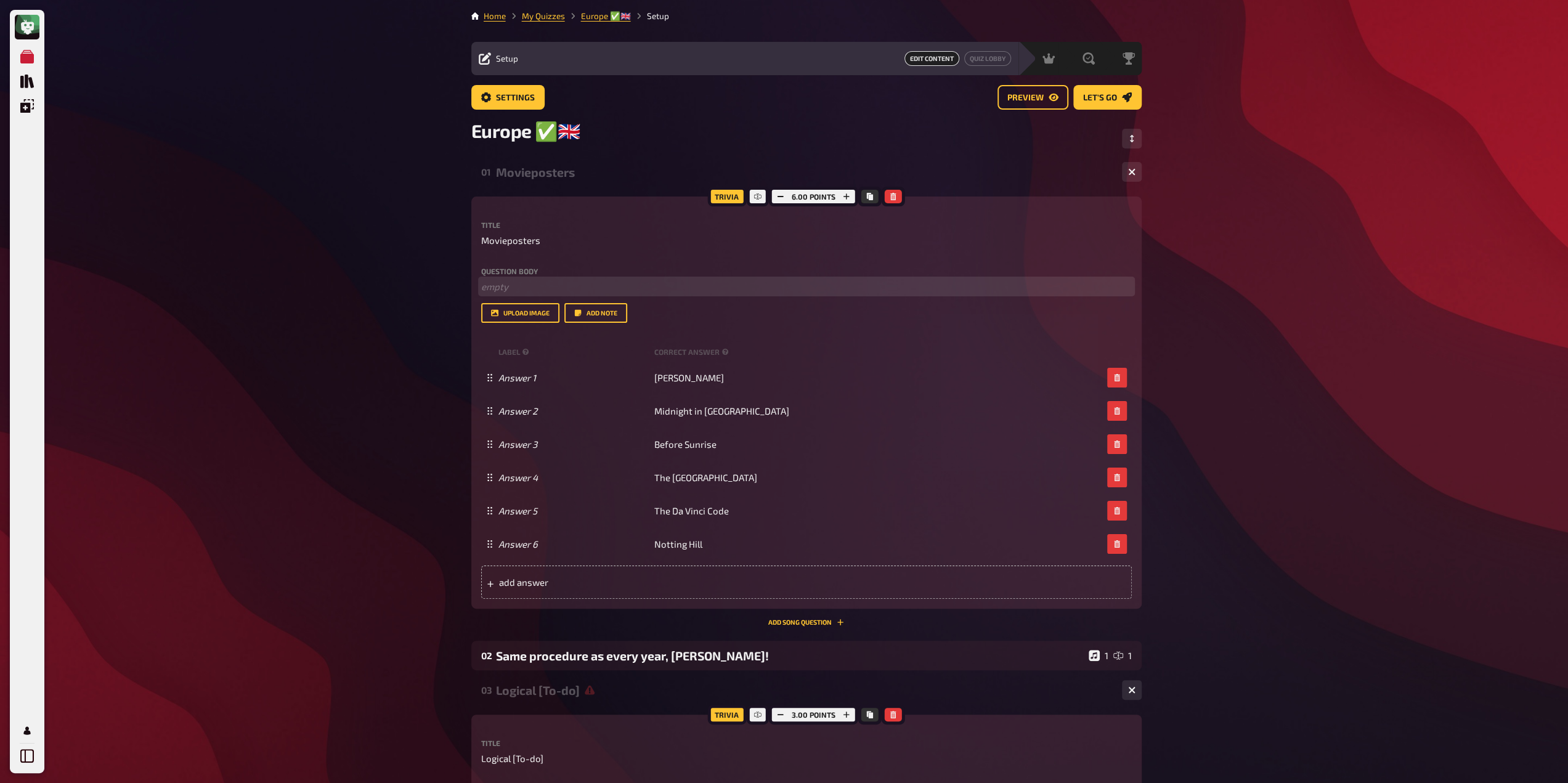
click at [539, 287] on p "﻿ empty" at bounding box center [806, 287] width 651 height 15
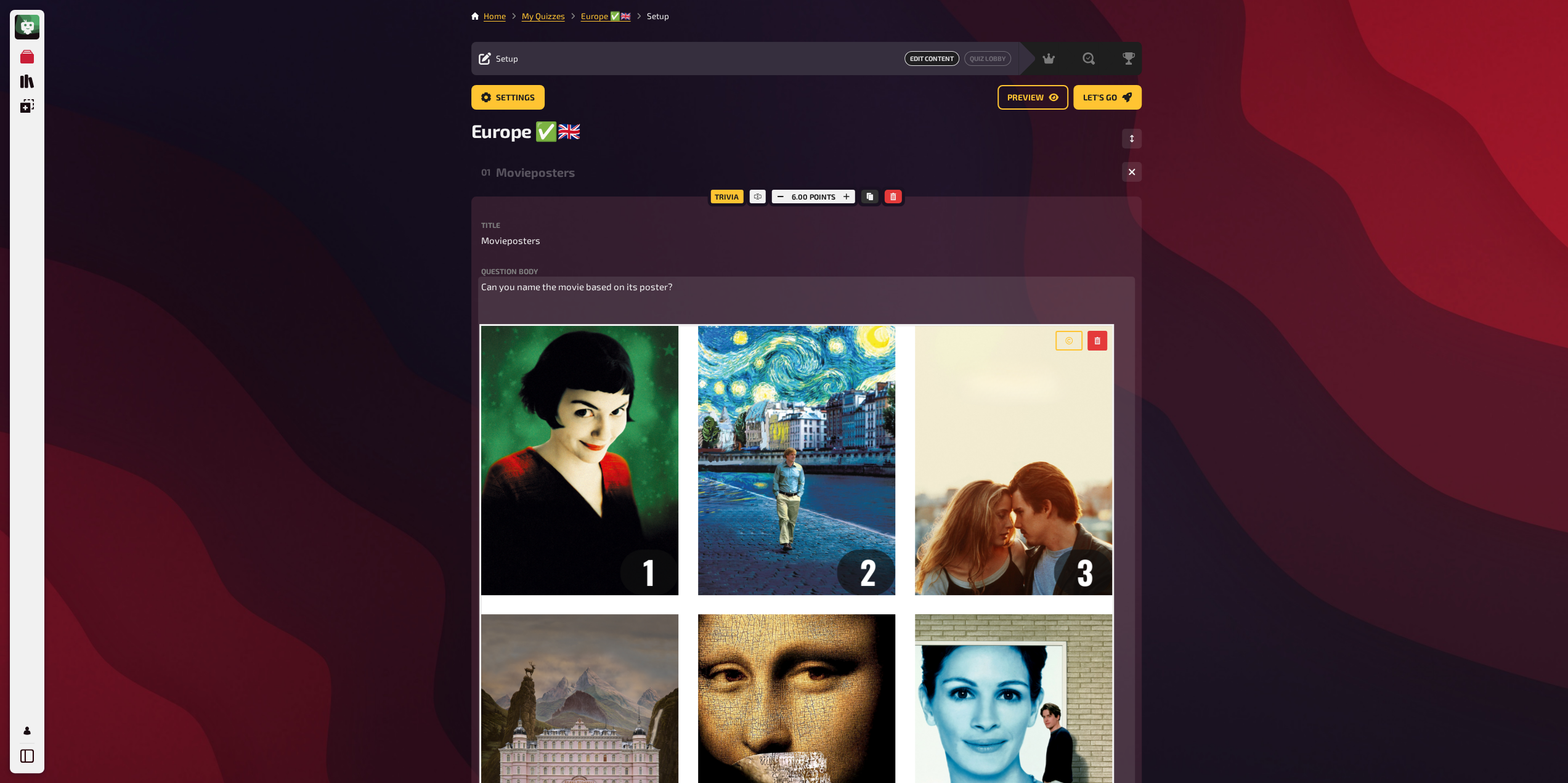
click at [530, 321] on div "Can you name the movie based on its poster? ﻿ ﻿" at bounding box center [806, 582] width 651 height 607
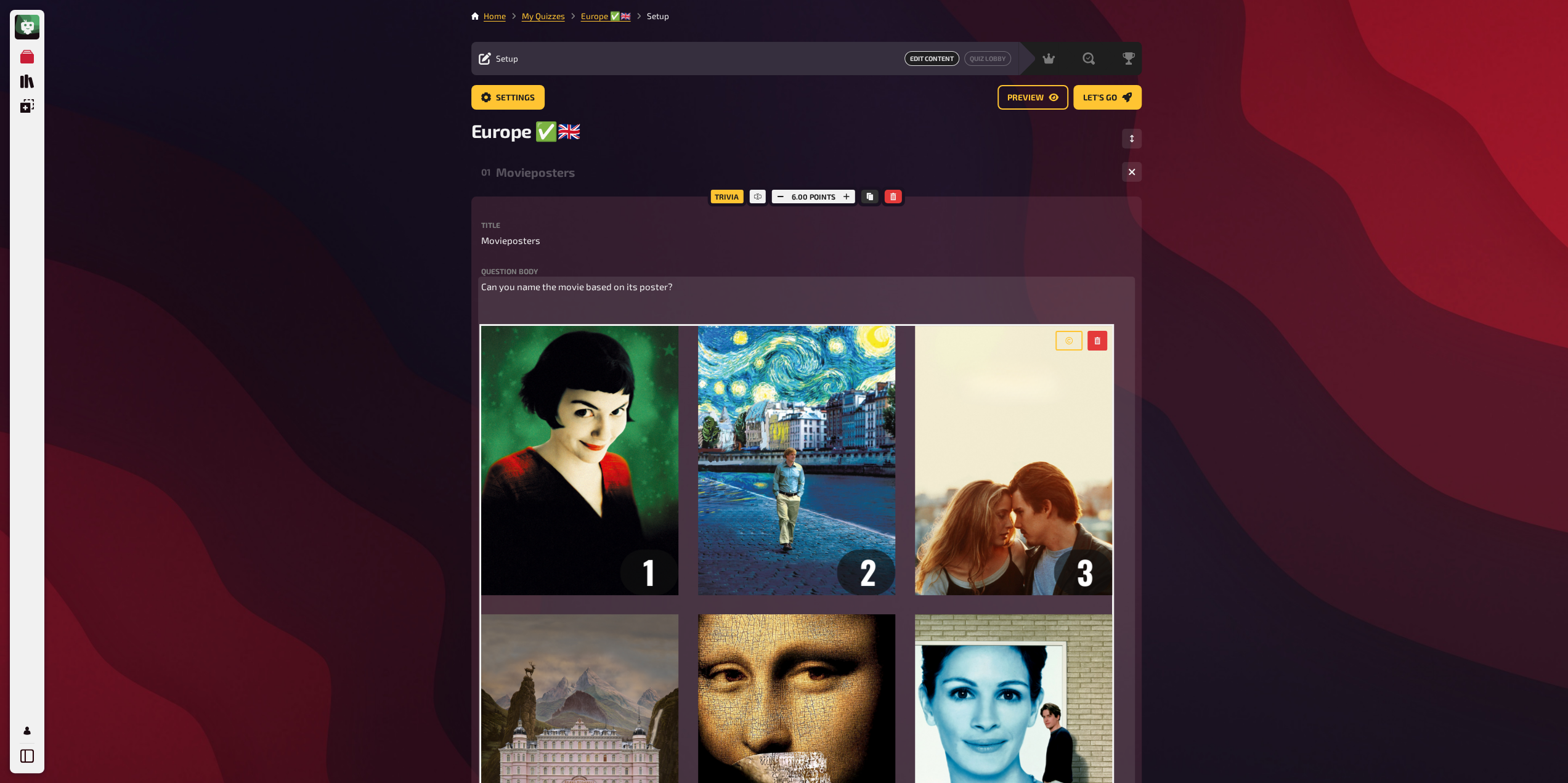
click at [568, 302] on div "Can you name the movie based on its poster? ﻿ ﻿" at bounding box center [806, 582] width 651 height 607
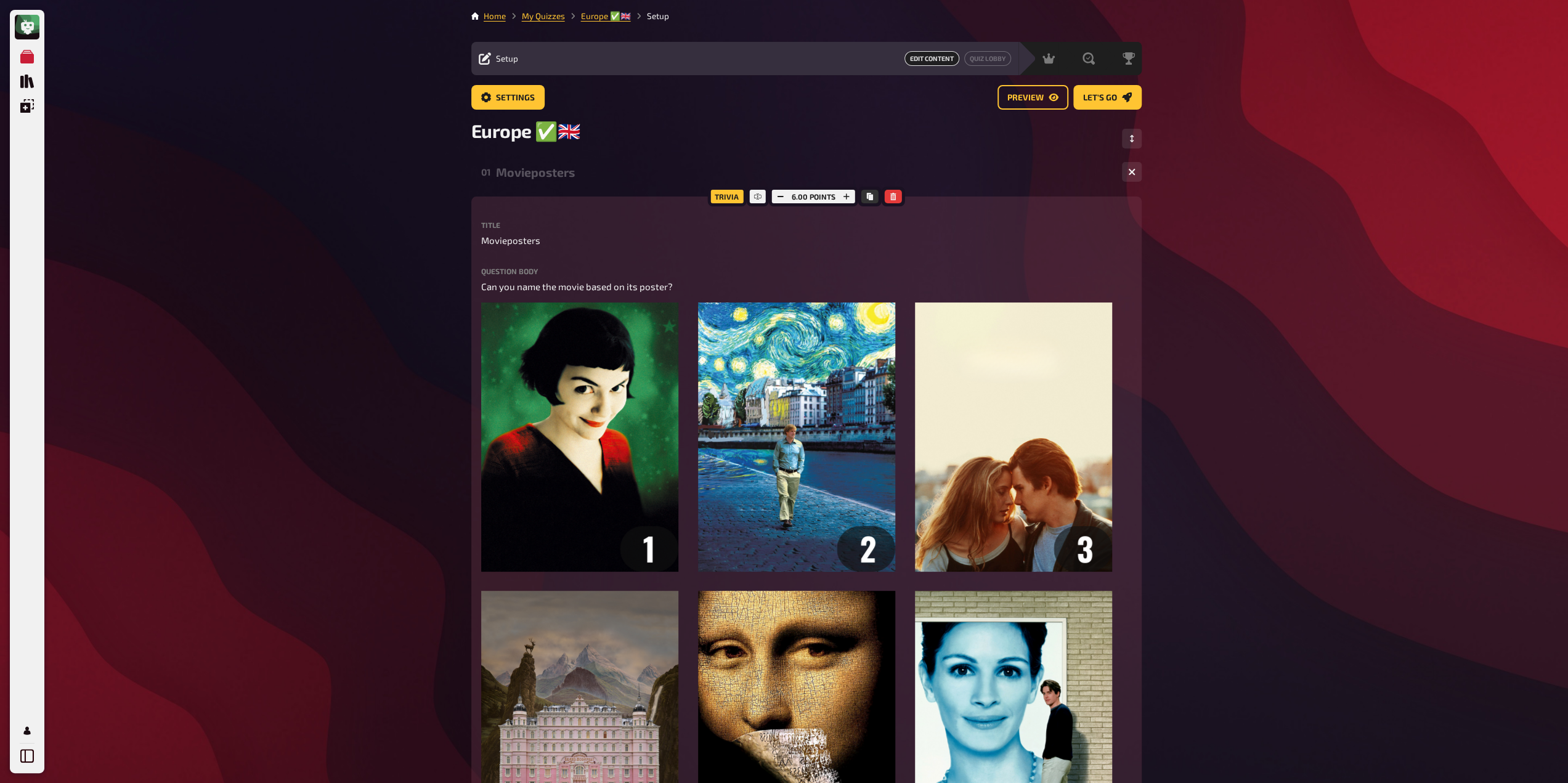
click at [580, 168] on div "Movieposters" at bounding box center [803, 172] width 616 height 15
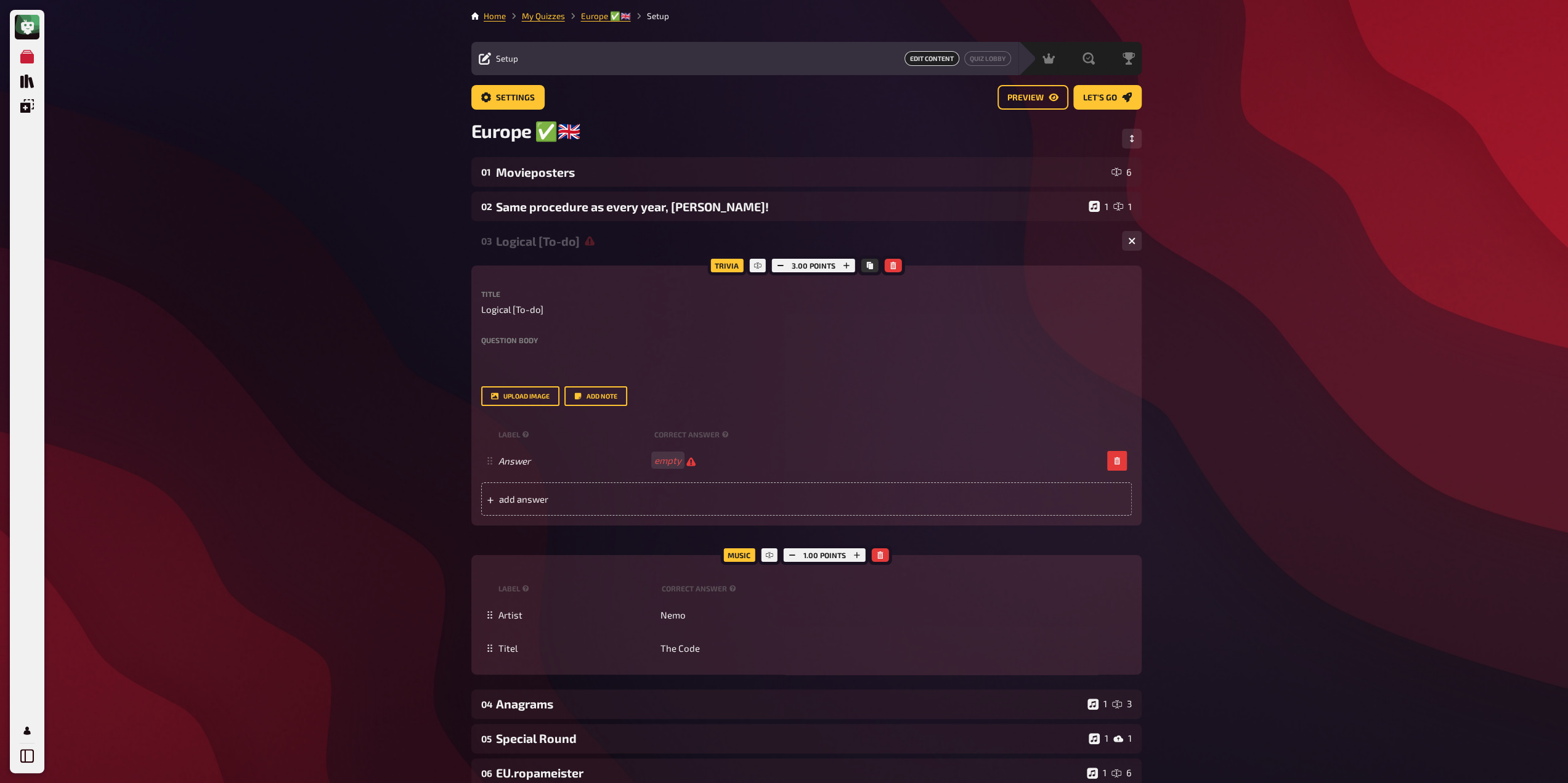
click at [585, 241] on icon at bounding box center [589, 240] width 10 height 10
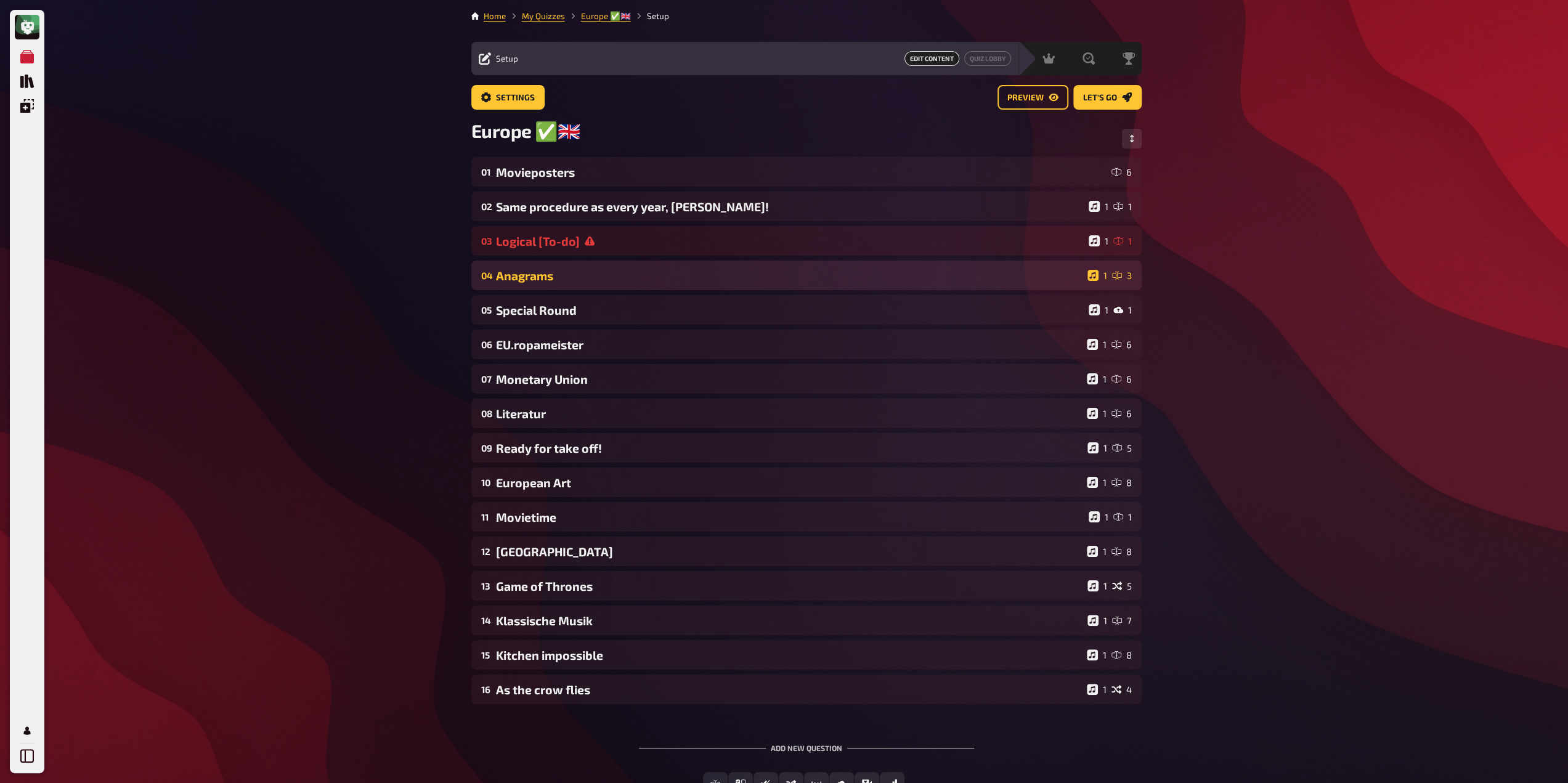
click at [563, 288] on div "04 Anagrams 1 3" at bounding box center [806, 275] width 670 height 29
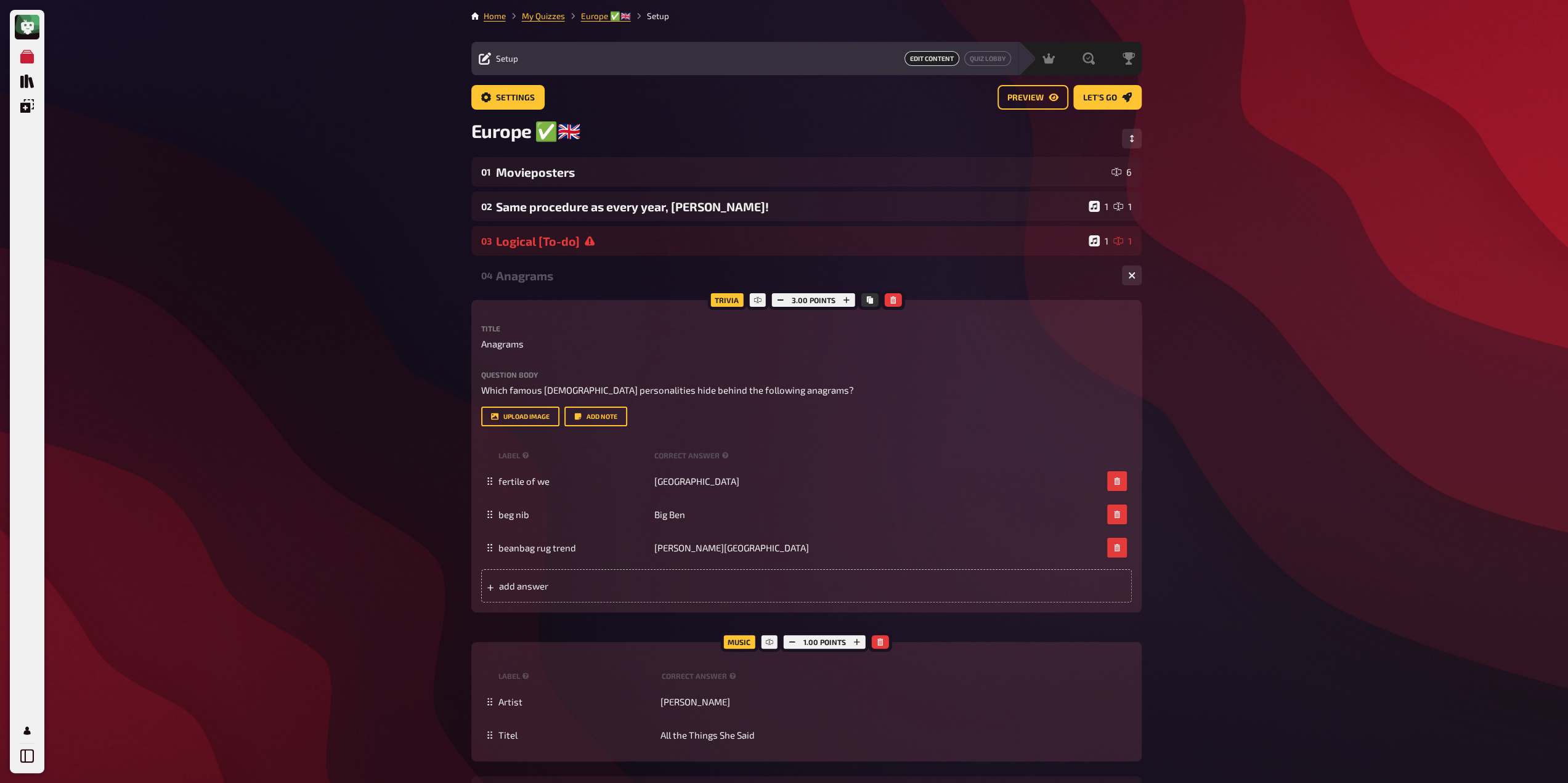
click at [563, 283] on div "Anagrams" at bounding box center [803, 276] width 616 height 15
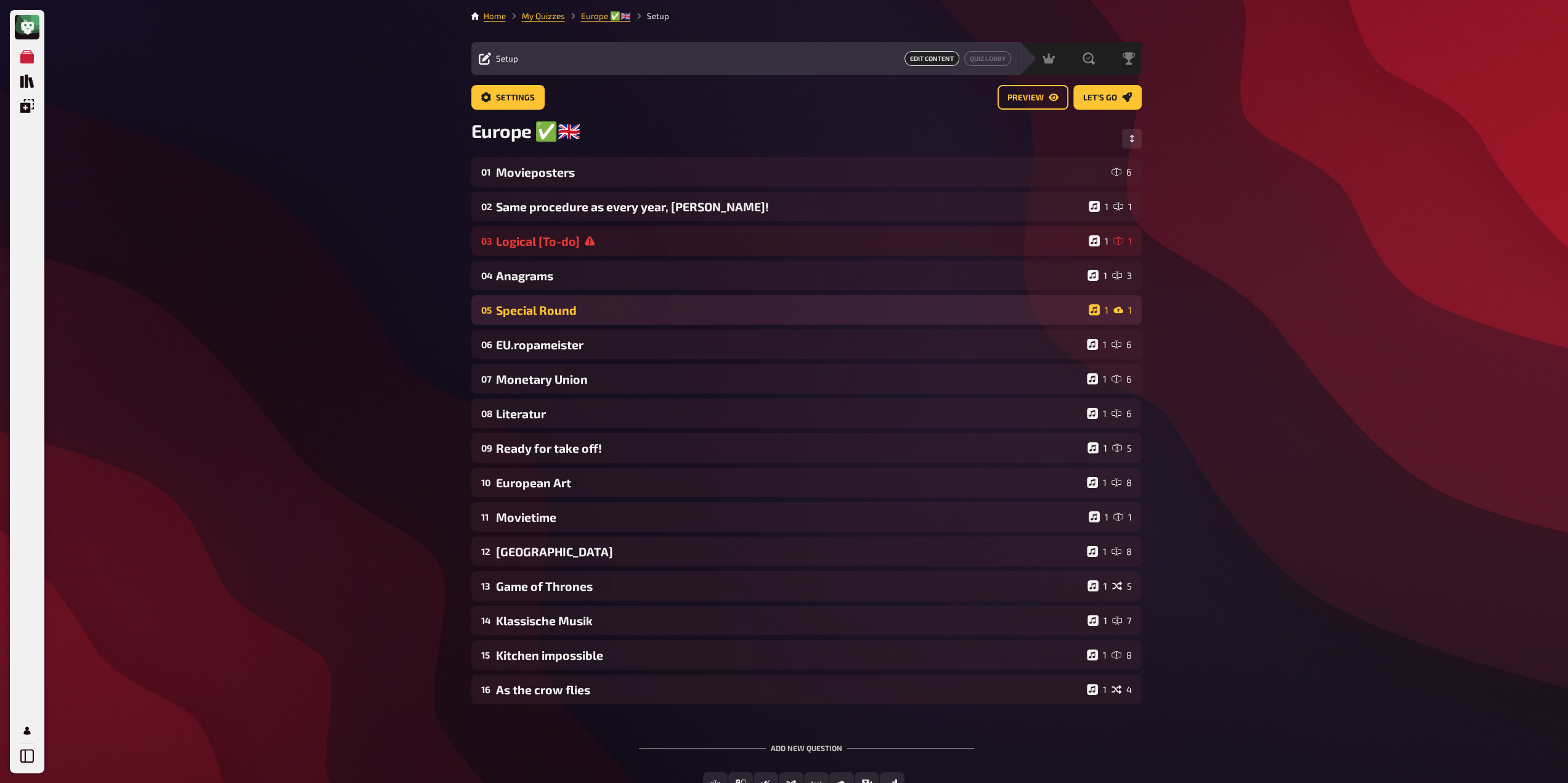
click at [580, 323] on div "05 Special Round 1 1" at bounding box center [806, 309] width 670 height 29
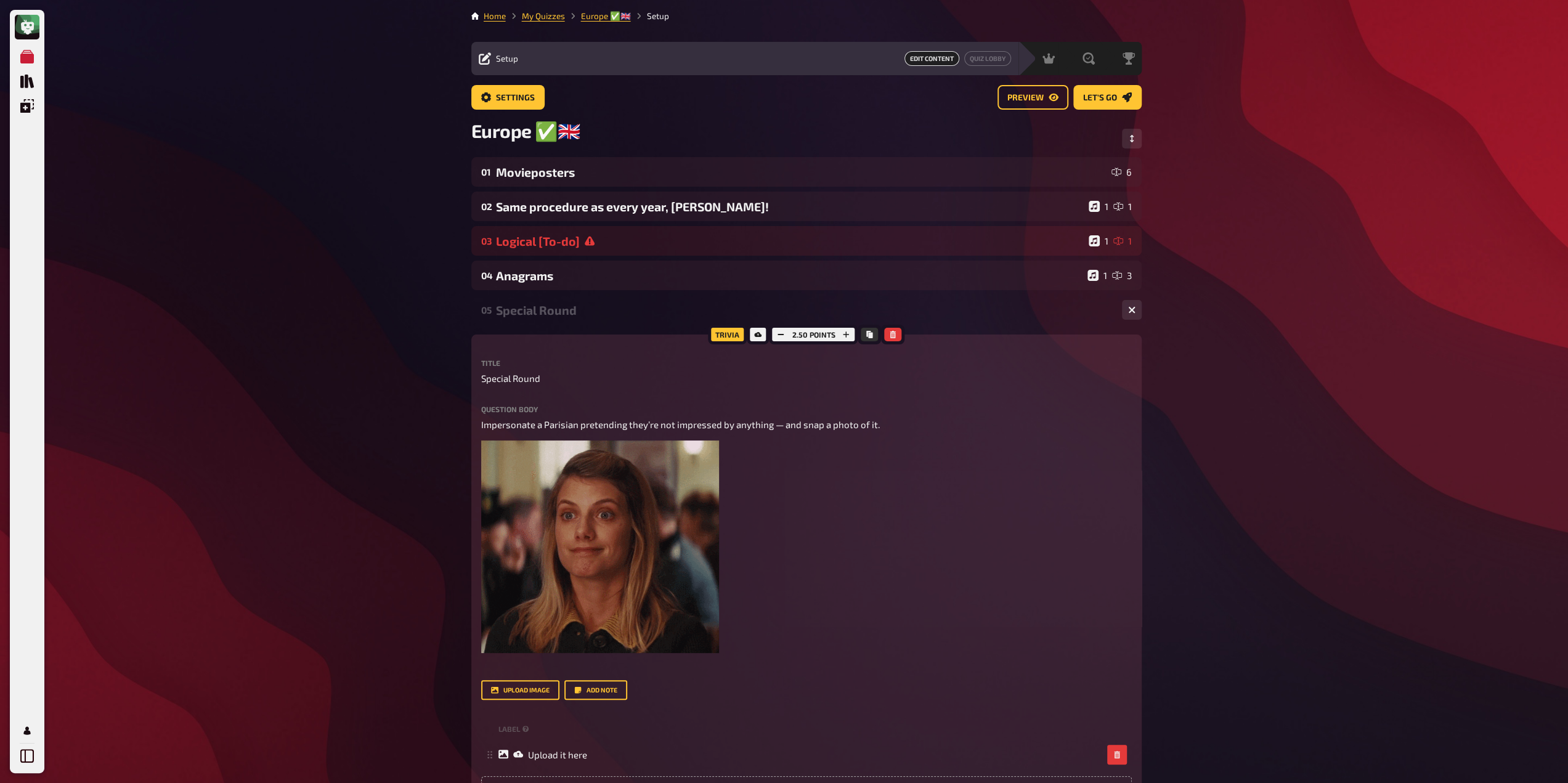
click at [580, 318] on div "Special Round" at bounding box center [803, 310] width 616 height 15
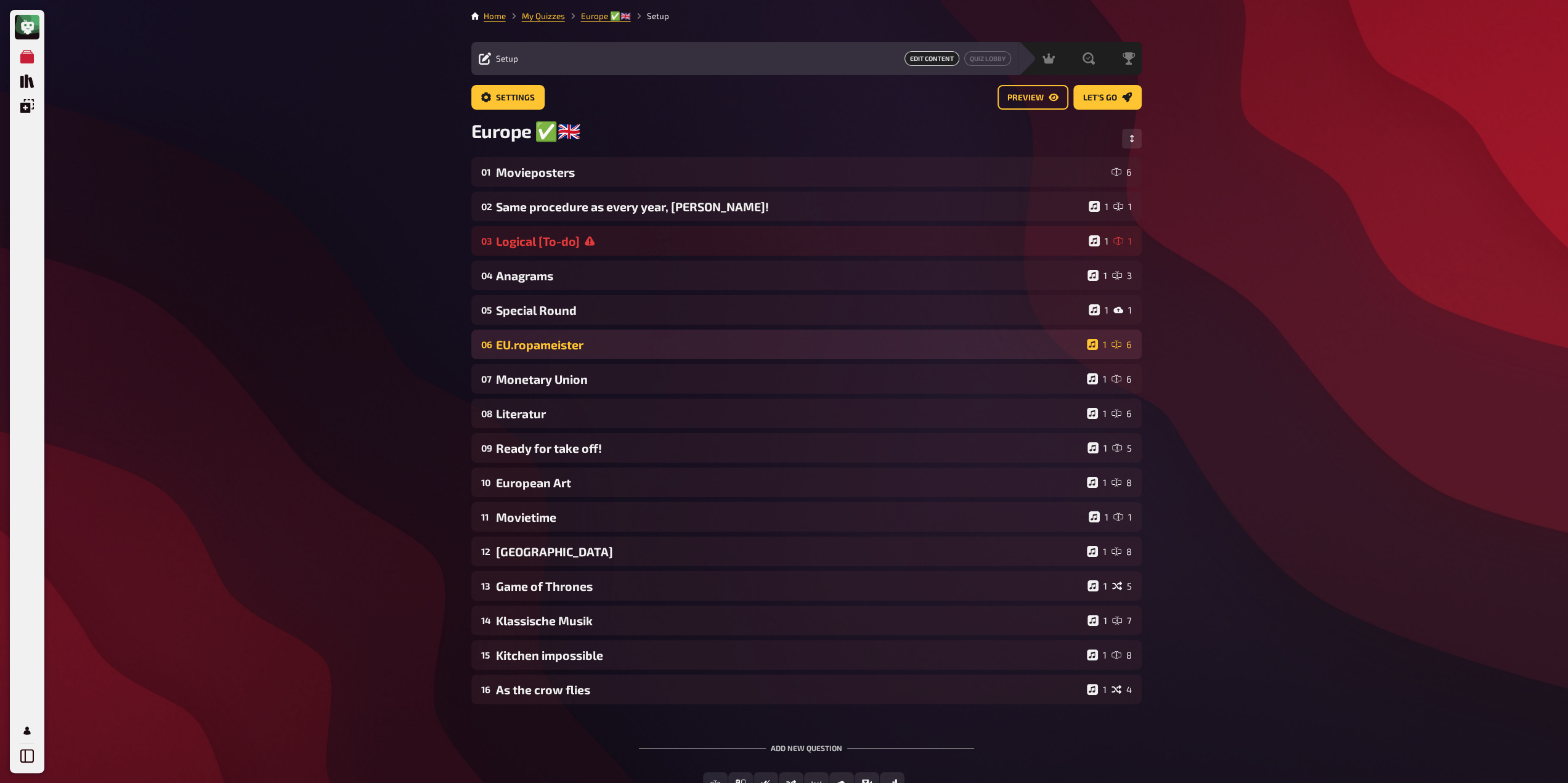
click at [575, 336] on div "06 EU.ropameister 1 6" at bounding box center [806, 344] width 670 height 29
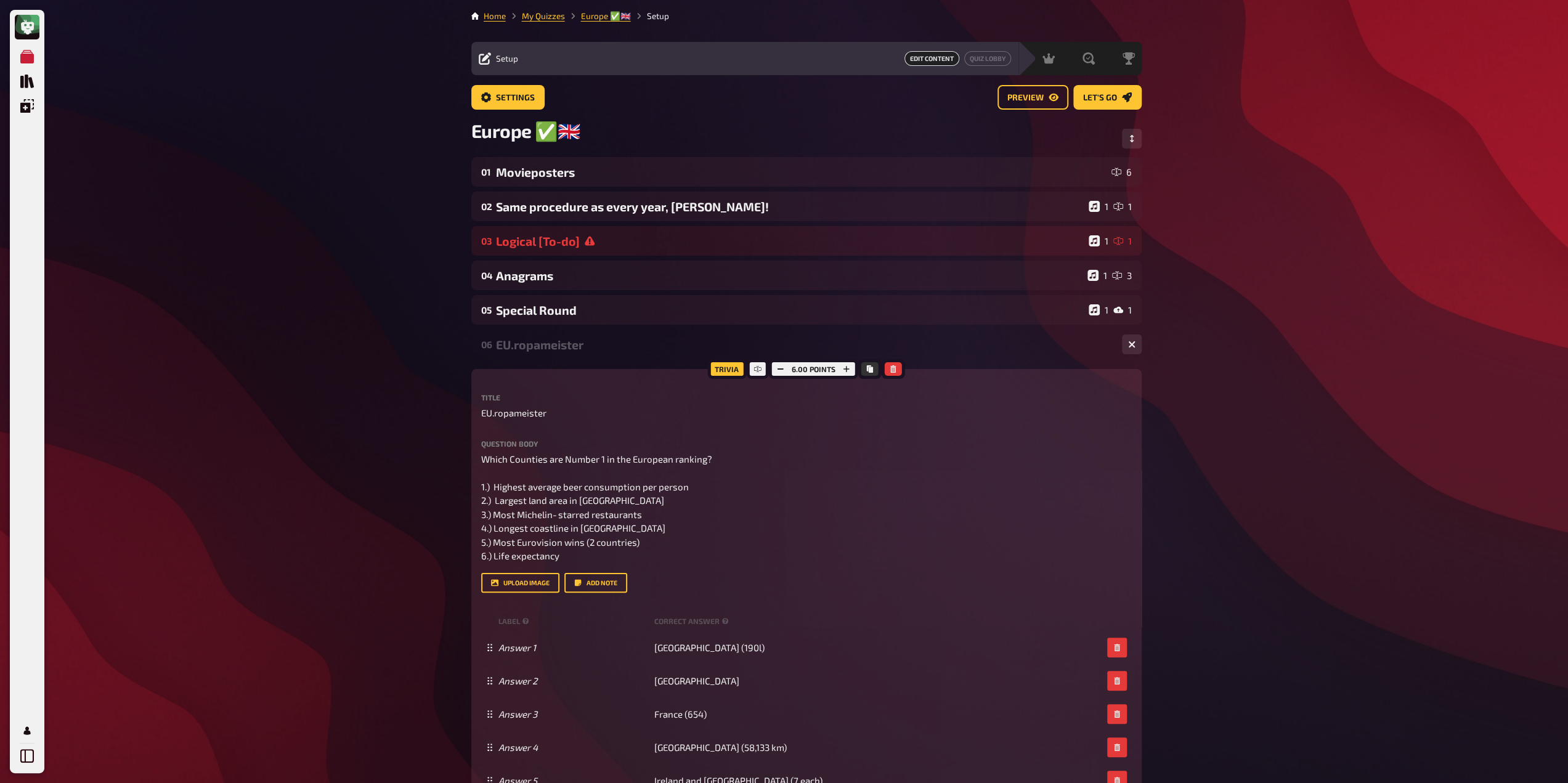
click at [568, 346] on div "EU.ropameister" at bounding box center [803, 345] width 616 height 15
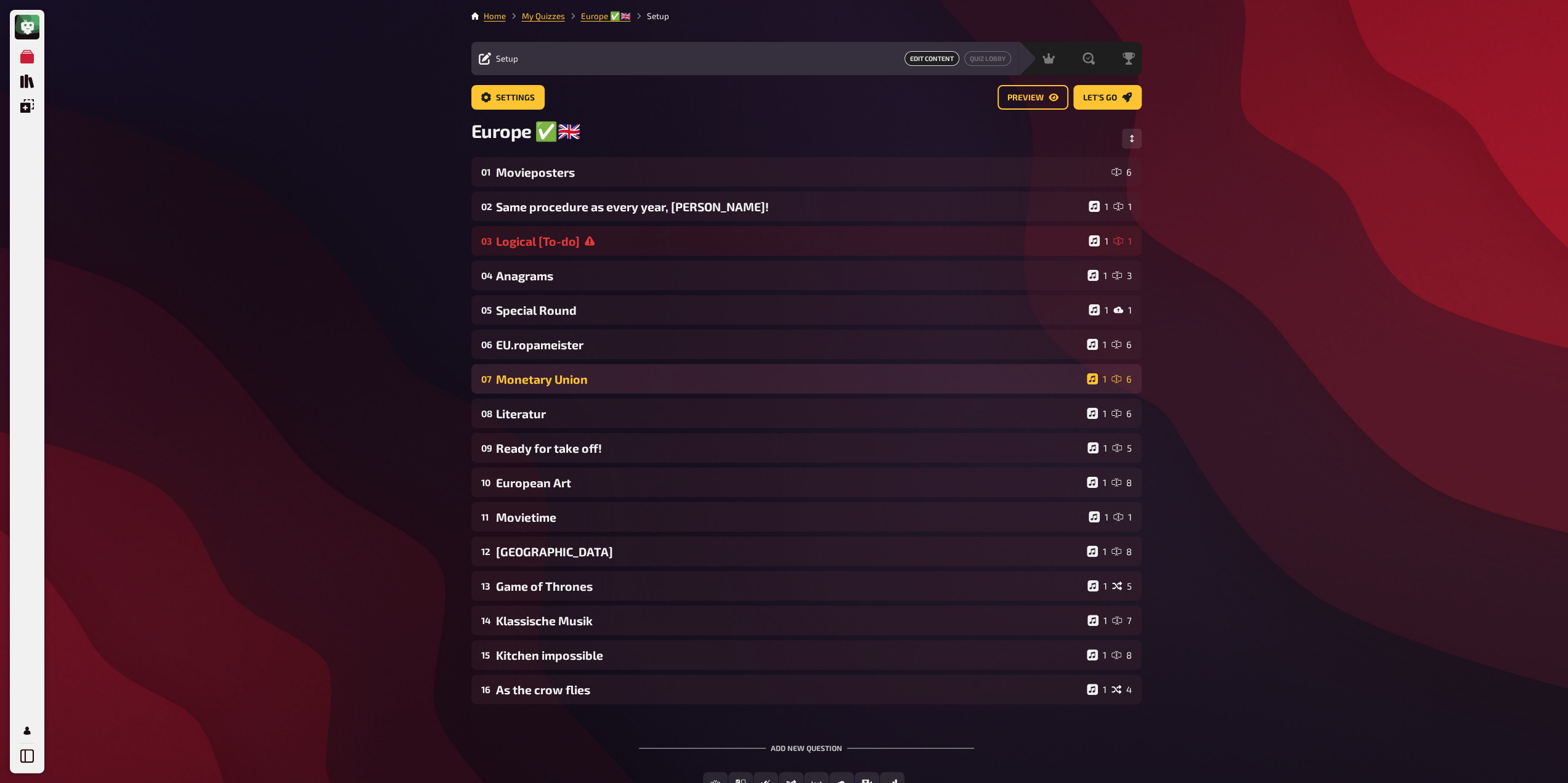
click at [566, 392] on div "07 Monetary Union 1 6" at bounding box center [806, 379] width 670 height 29
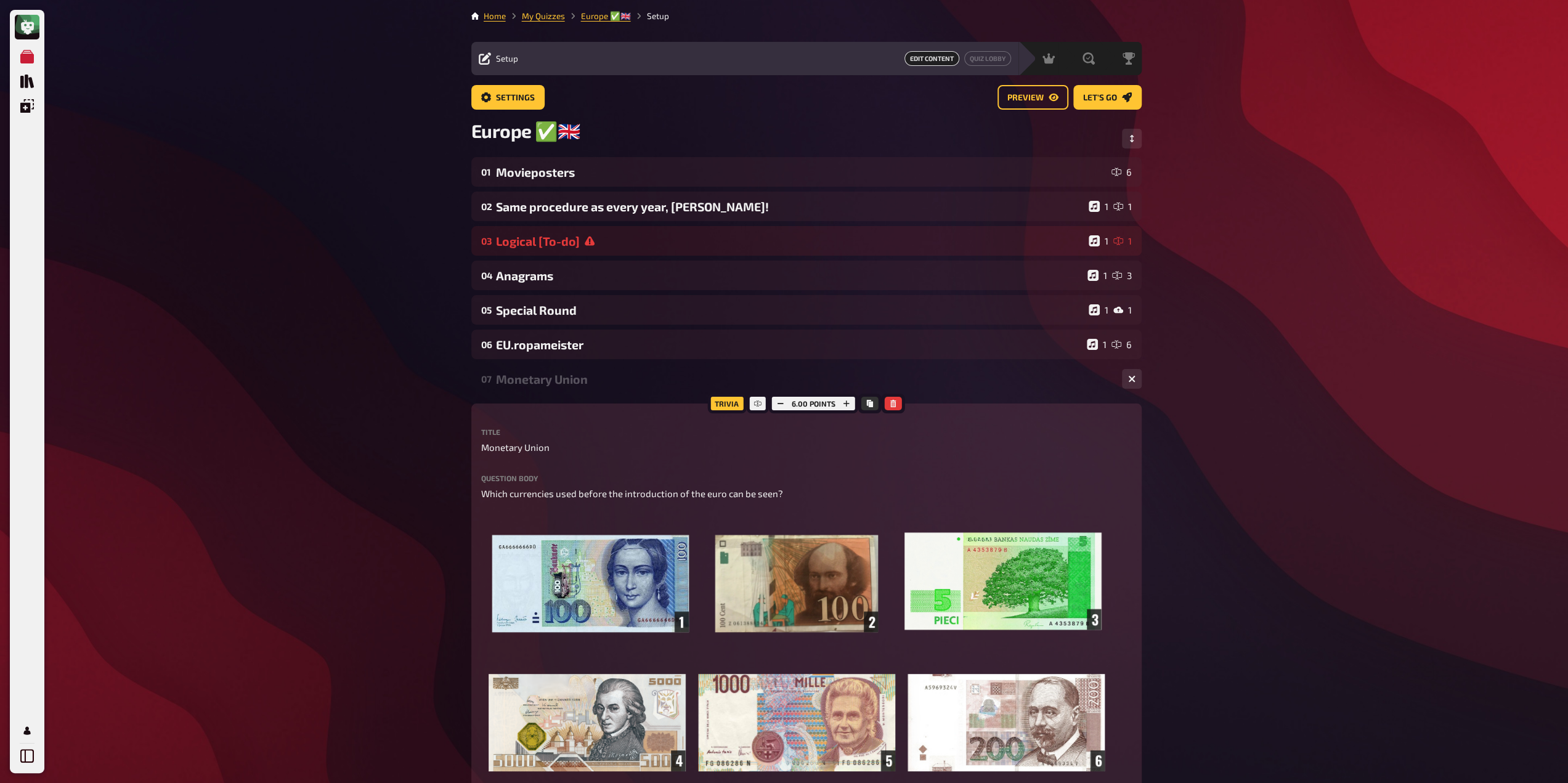
click at [563, 386] on div "Monetary Union" at bounding box center [803, 380] width 616 height 15
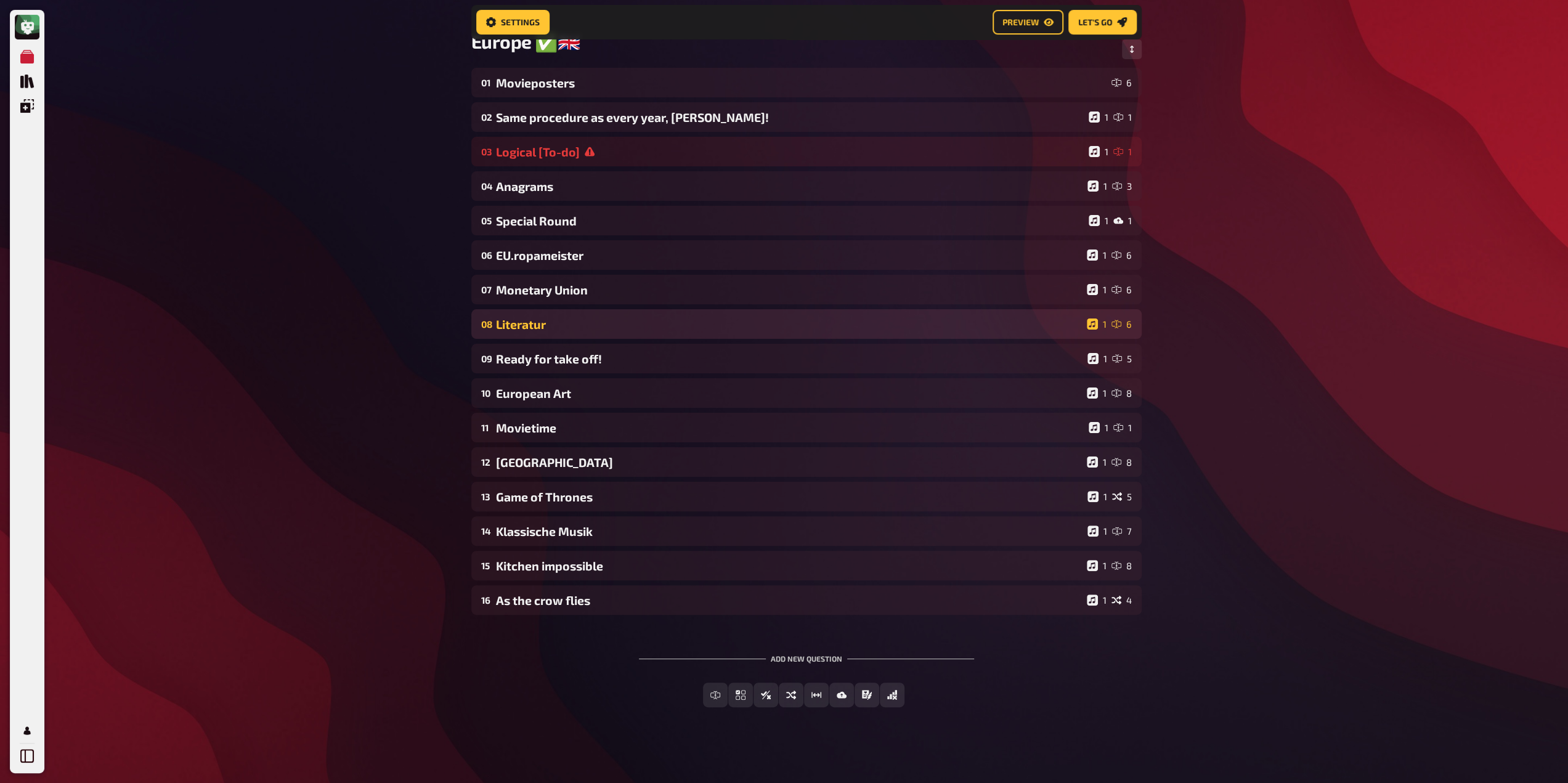
scroll to position [104, 0]
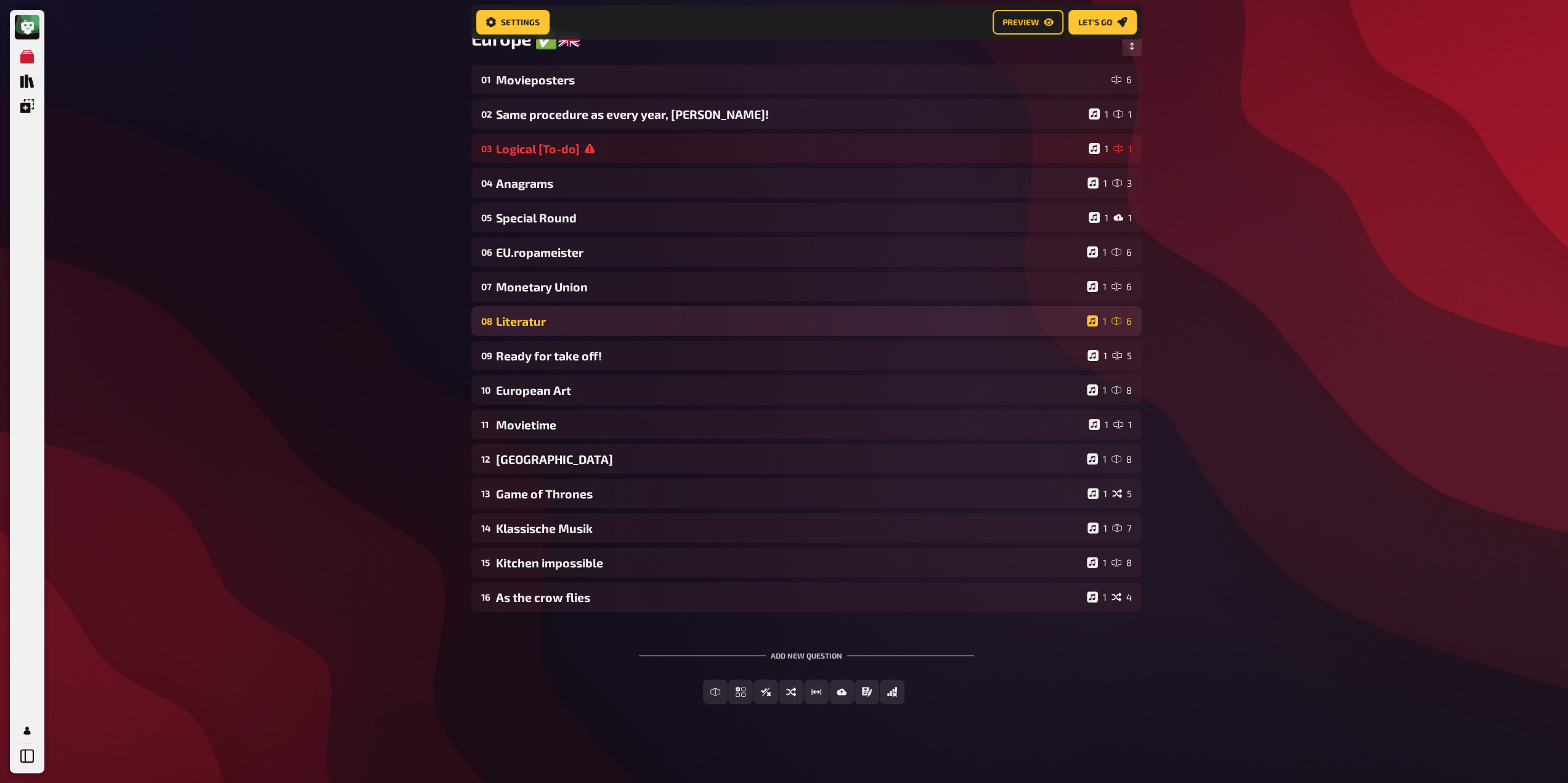
click at [531, 322] on div "Literatur" at bounding box center [789, 321] width 586 height 15
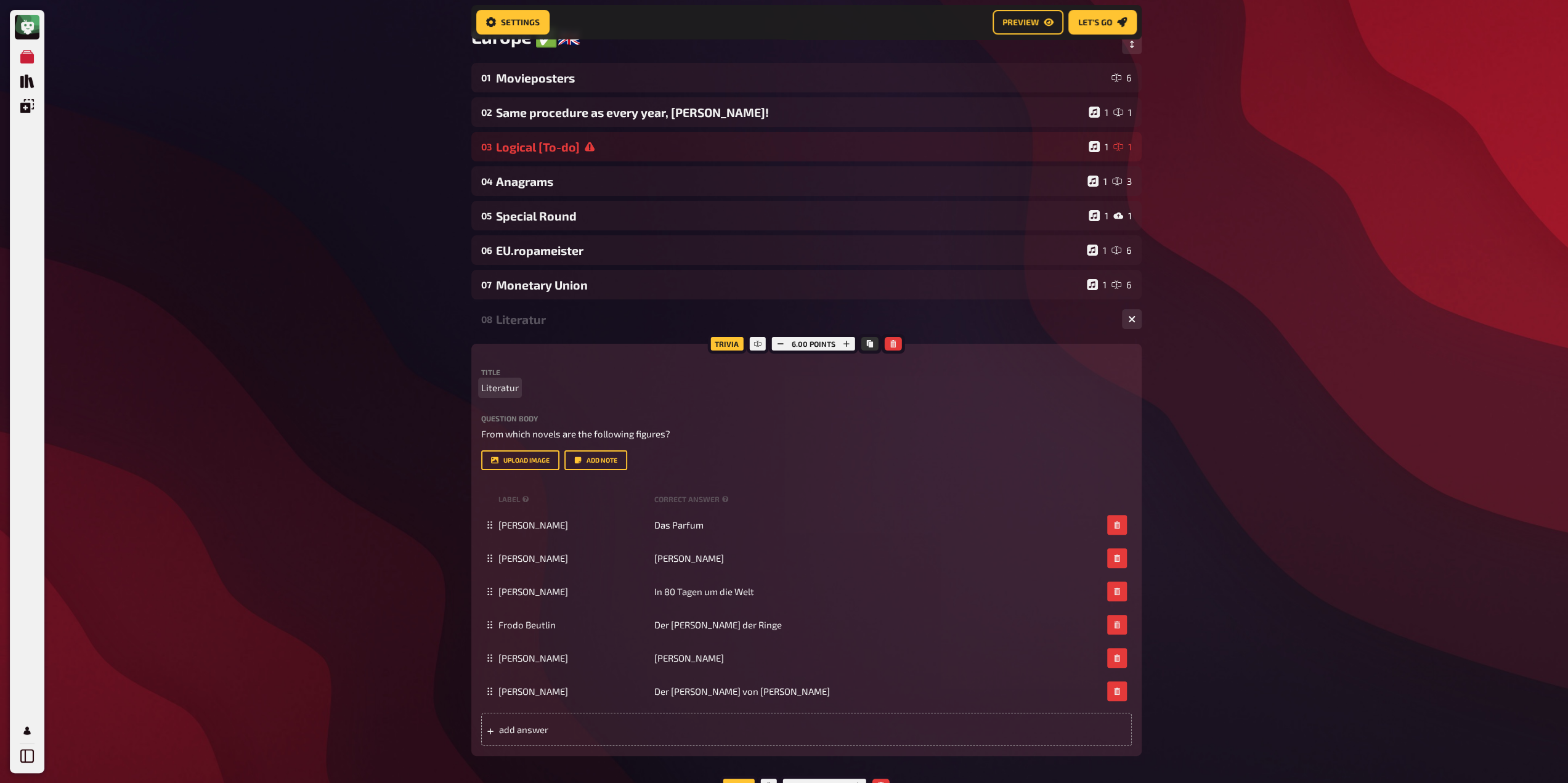
click at [513, 390] on span "Literatur" at bounding box center [499, 388] width 37 height 15
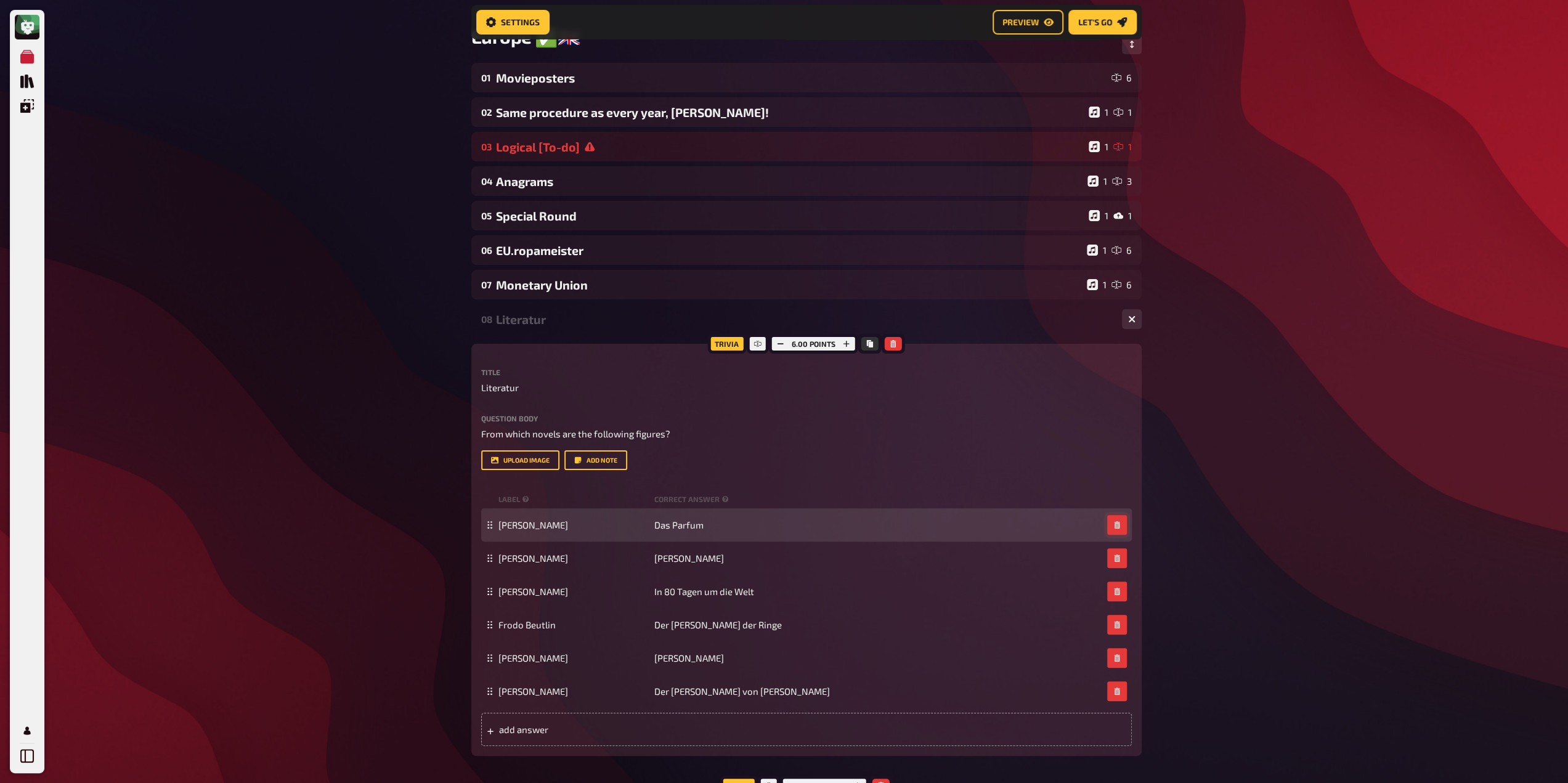
click at [1119, 531] on button "button" at bounding box center [1117, 525] width 20 height 20
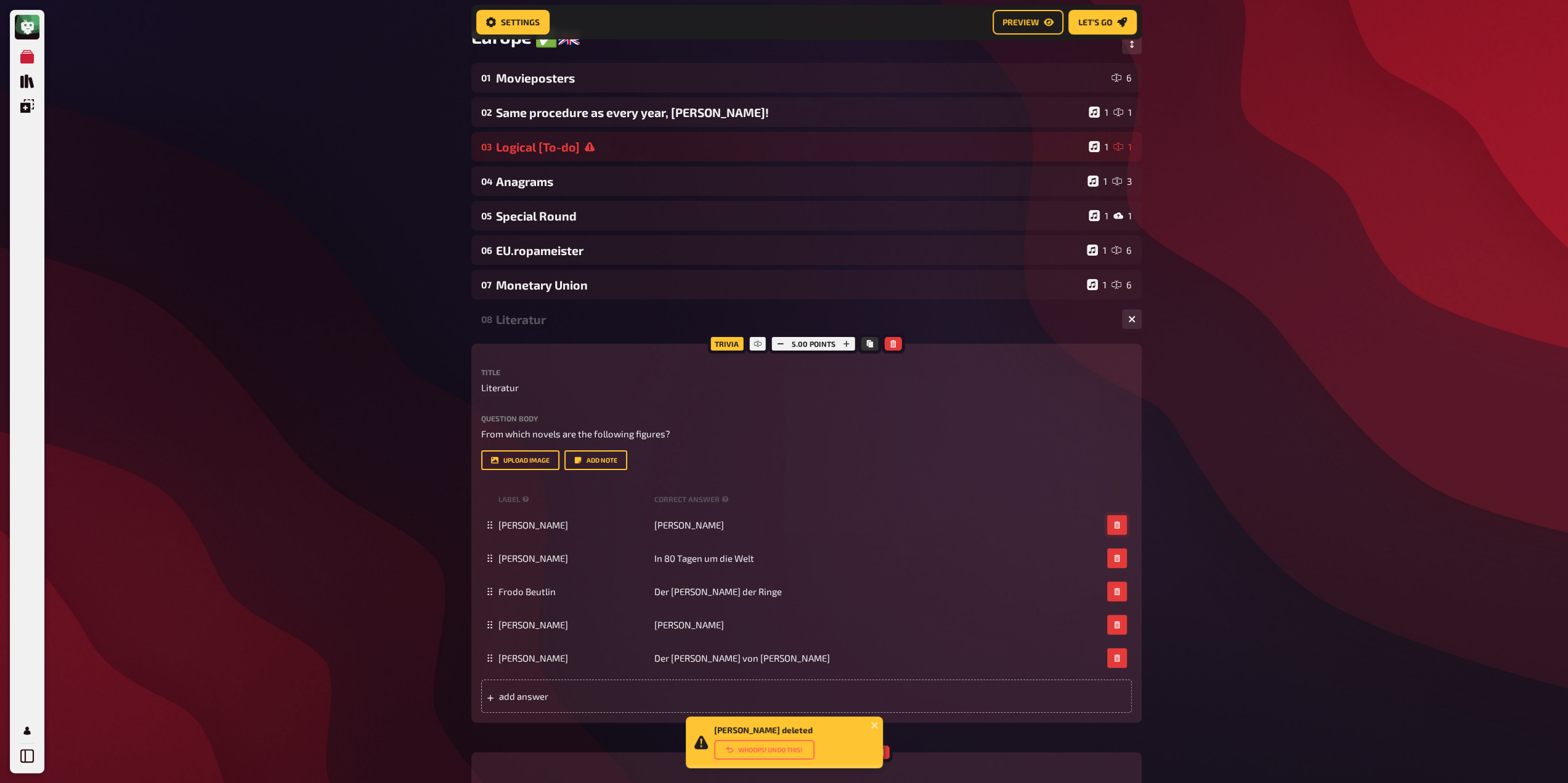
click at [1119, 531] on button "button" at bounding box center [1117, 525] width 20 height 20
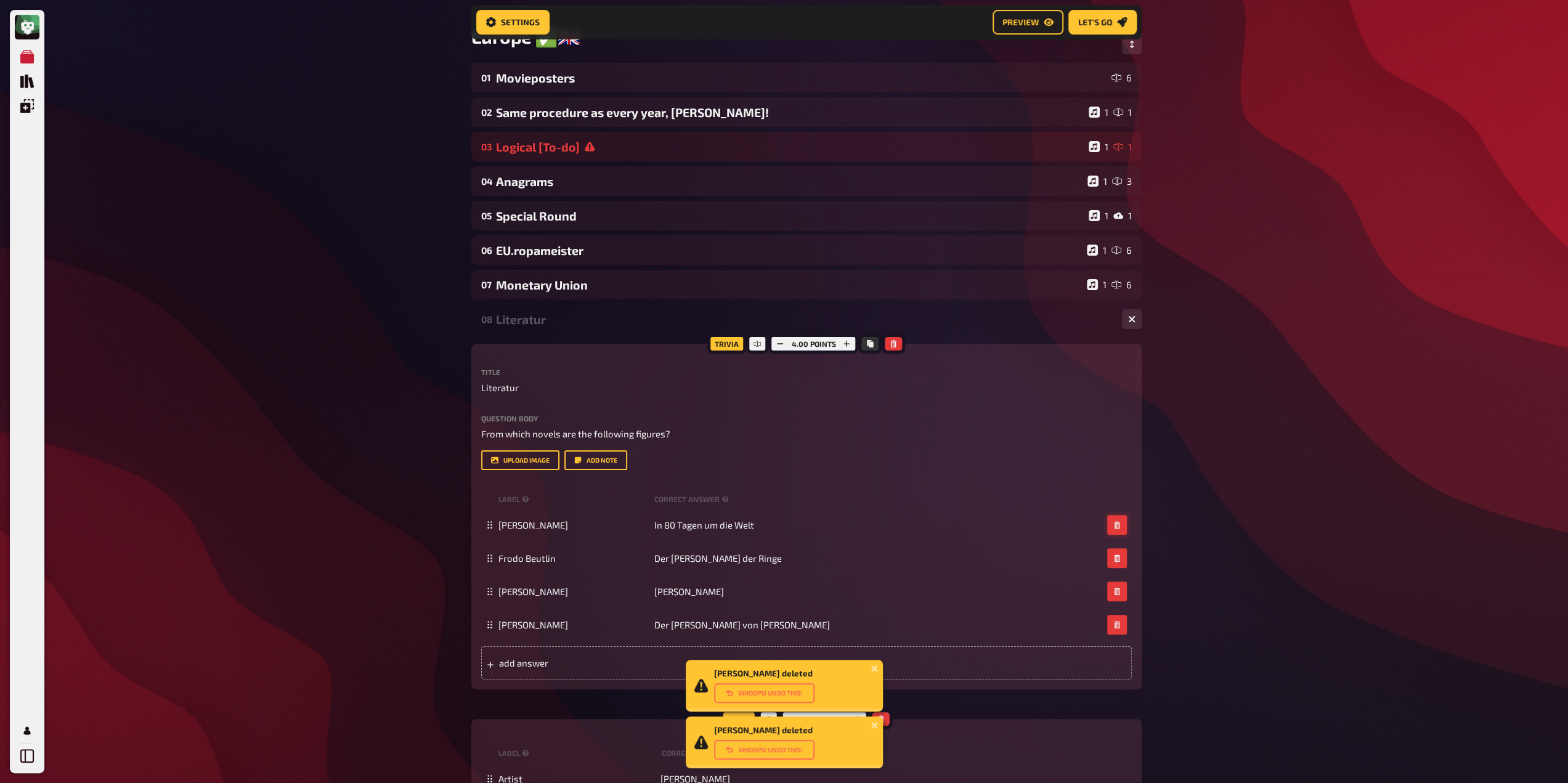
click at [1119, 531] on button "button" at bounding box center [1117, 525] width 20 height 20
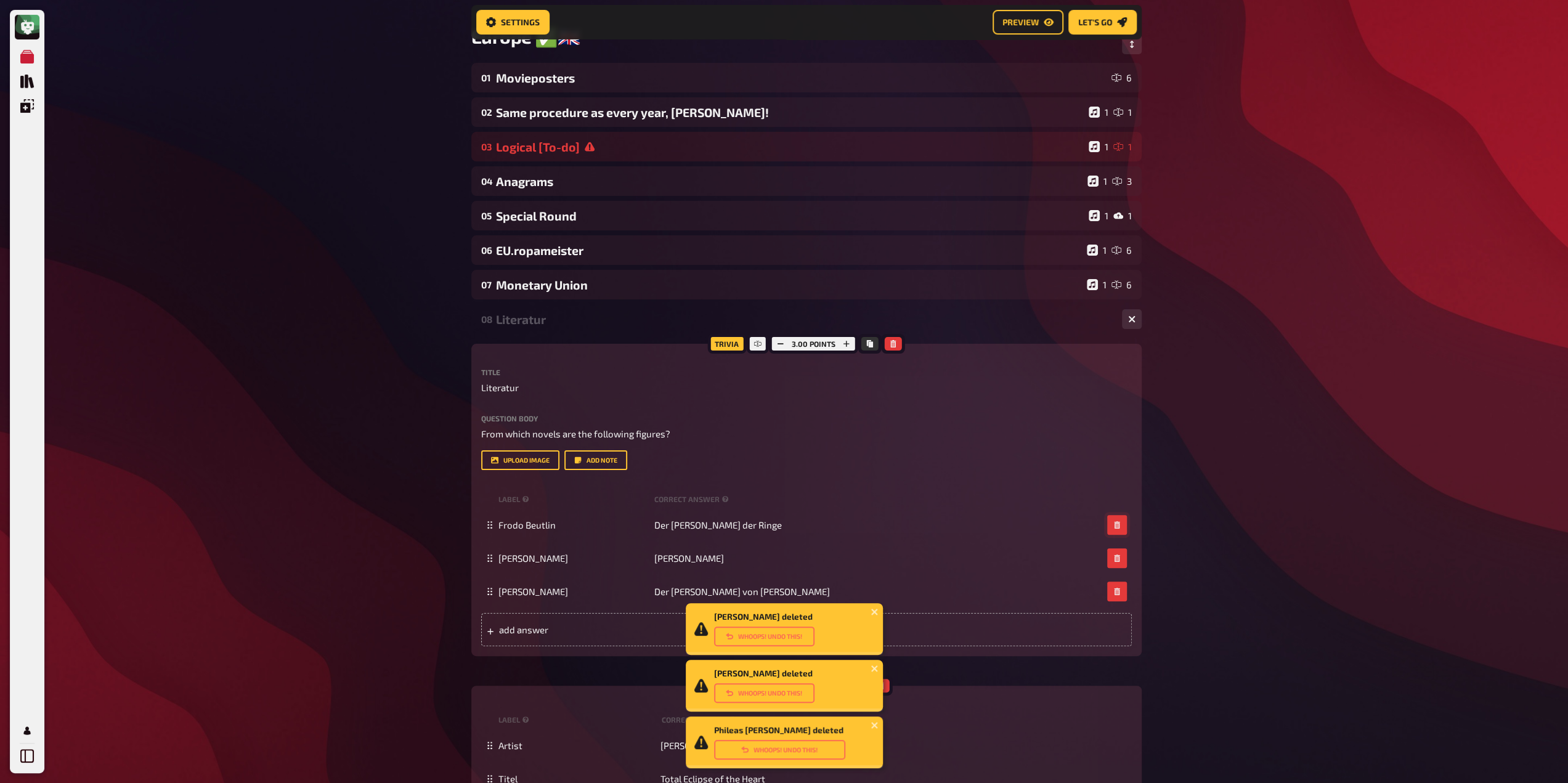
click at [1119, 531] on button "button" at bounding box center [1117, 525] width 20 height 20
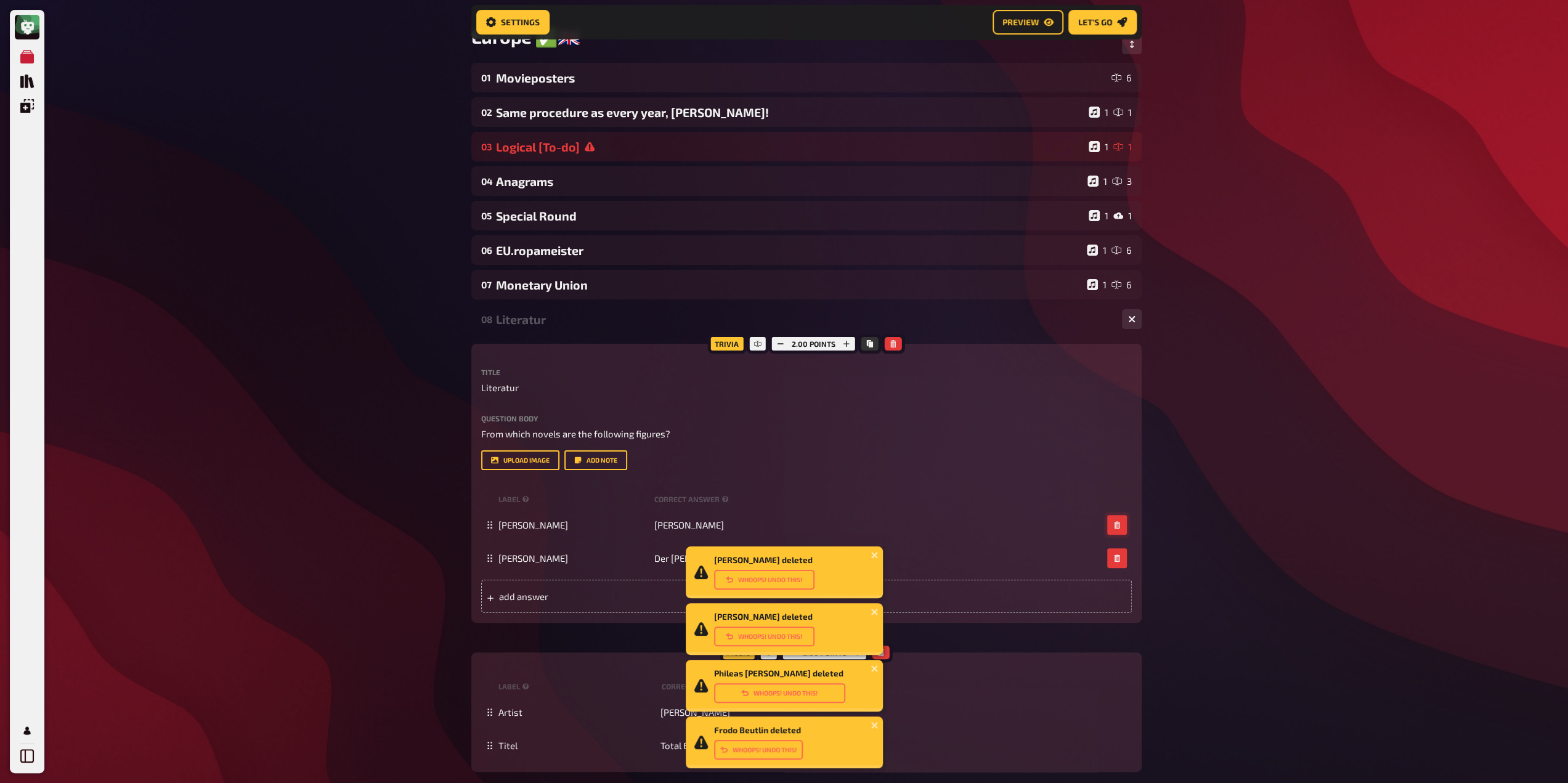
click at [1119, 531] on button "button" at bounding box center [1117, 525] width 20 height 20
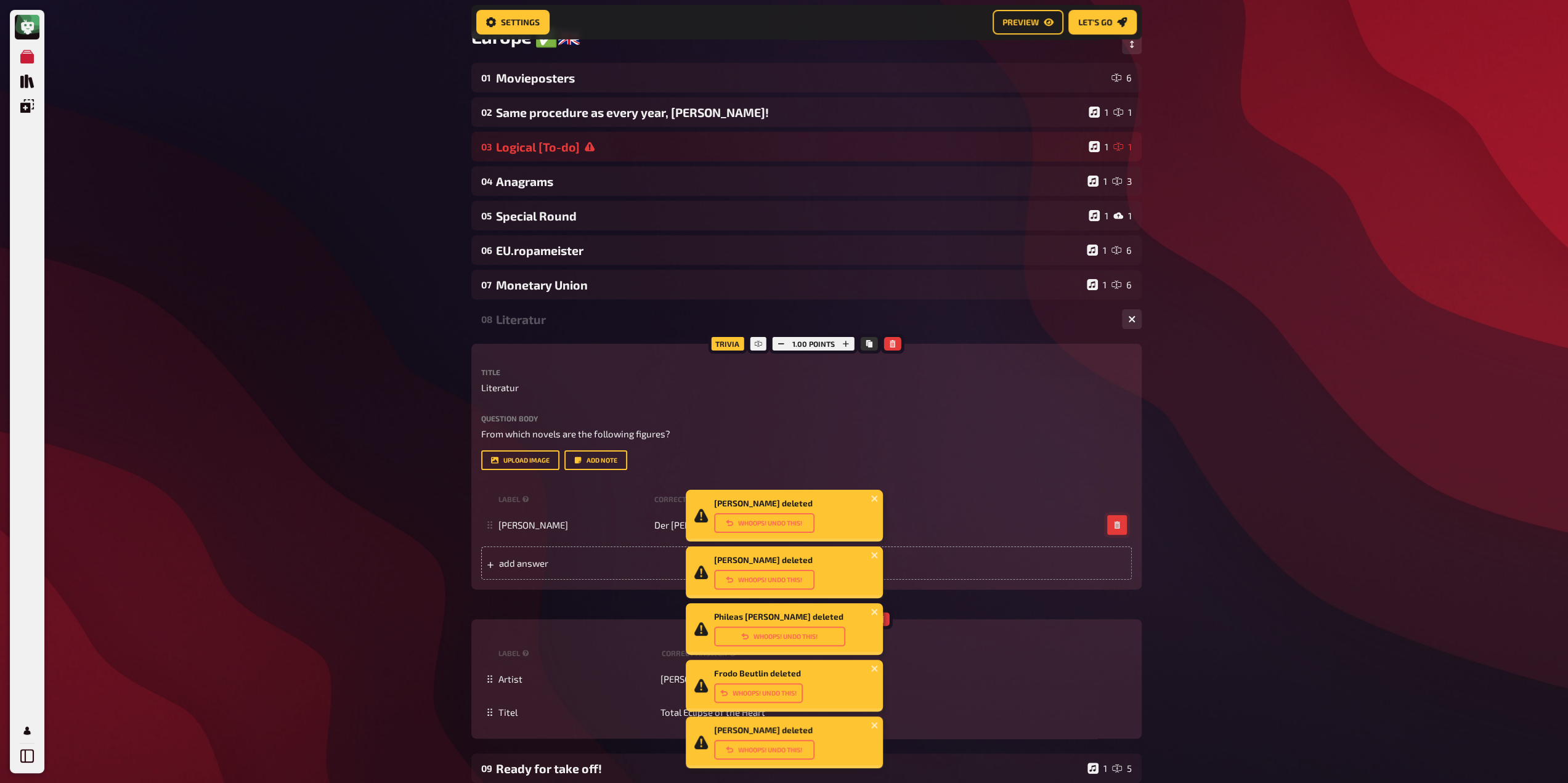
click at [1119, 531] on button "button" at bounding box center [1117, 525] width 20 height 20
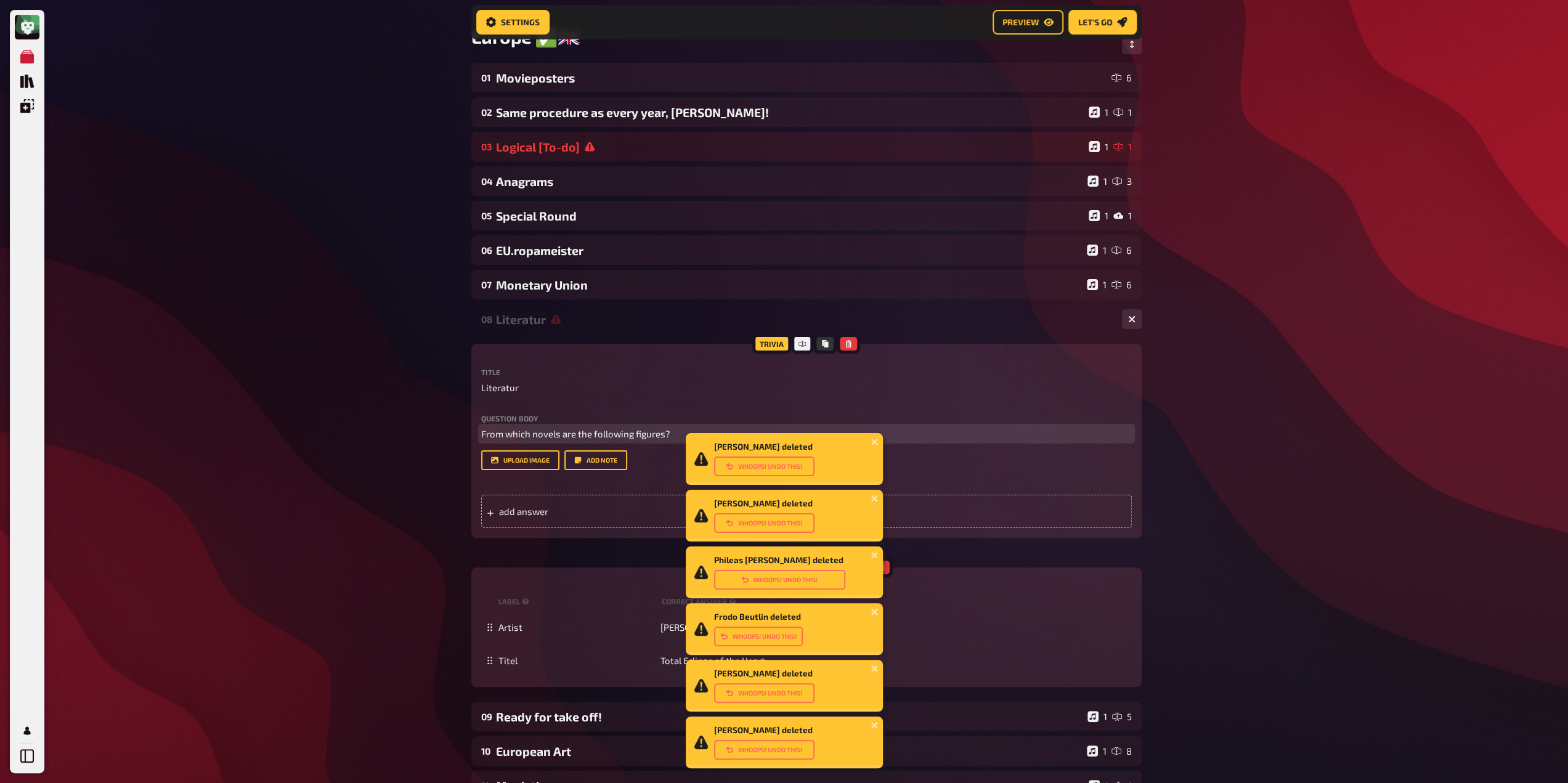
click at [547, 430] on span "From which novels are the following figures?" at bounding box center [575, 433] width 189 height 11
click at [548, 430] on span "From which novels are the following figures?" at bounding box center [575, 433] width 189 height 11
click at [482, 386] on span "Literatur" at bounding box center [499, 388] width 37 height 15
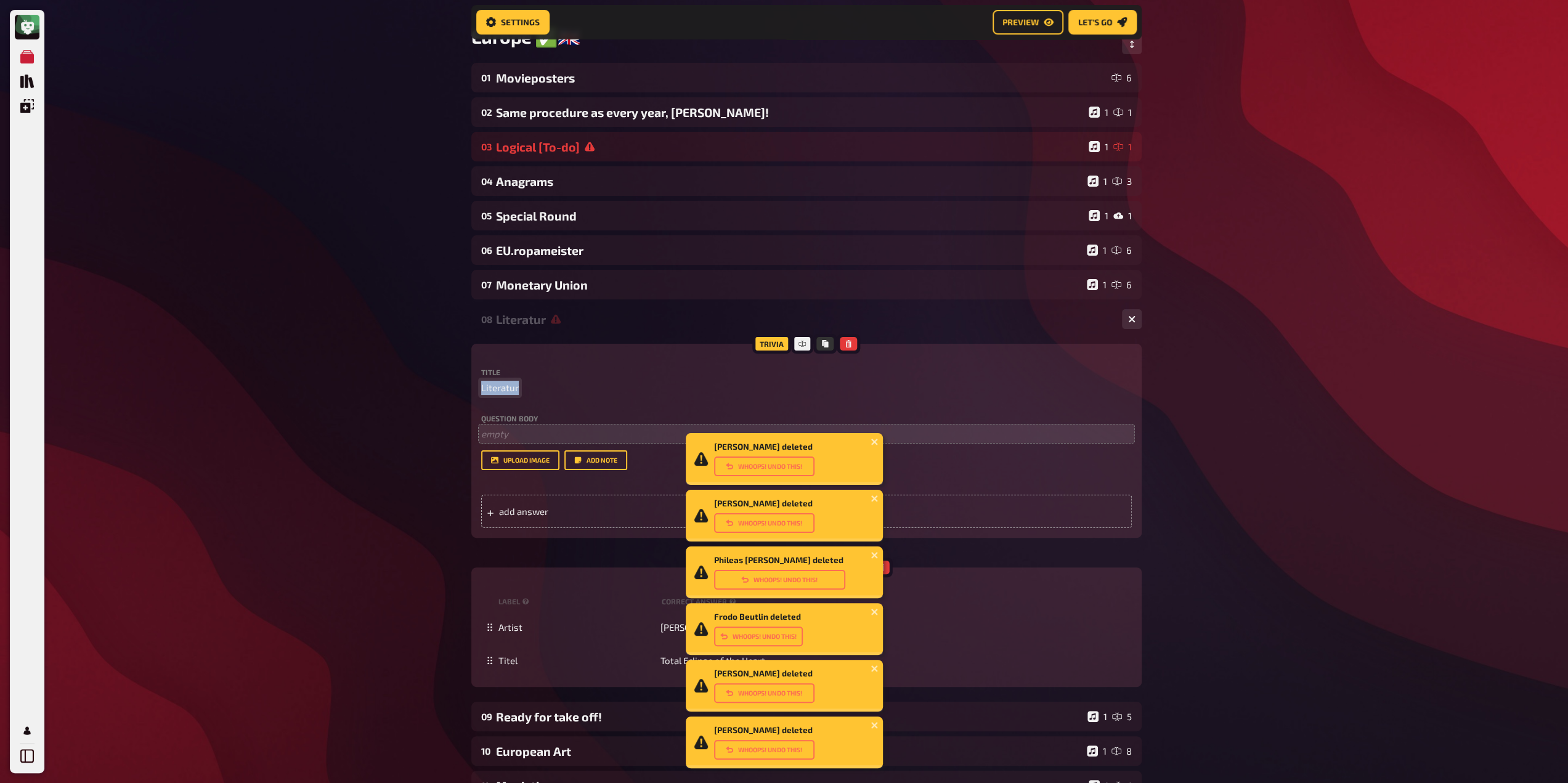
click at [482, 386] on span "Literatur" at bounding box center [499, 388] width 37 height 15
click at [846, 348] on icon "button" at bounding box center [848, 344] width 7 height 7
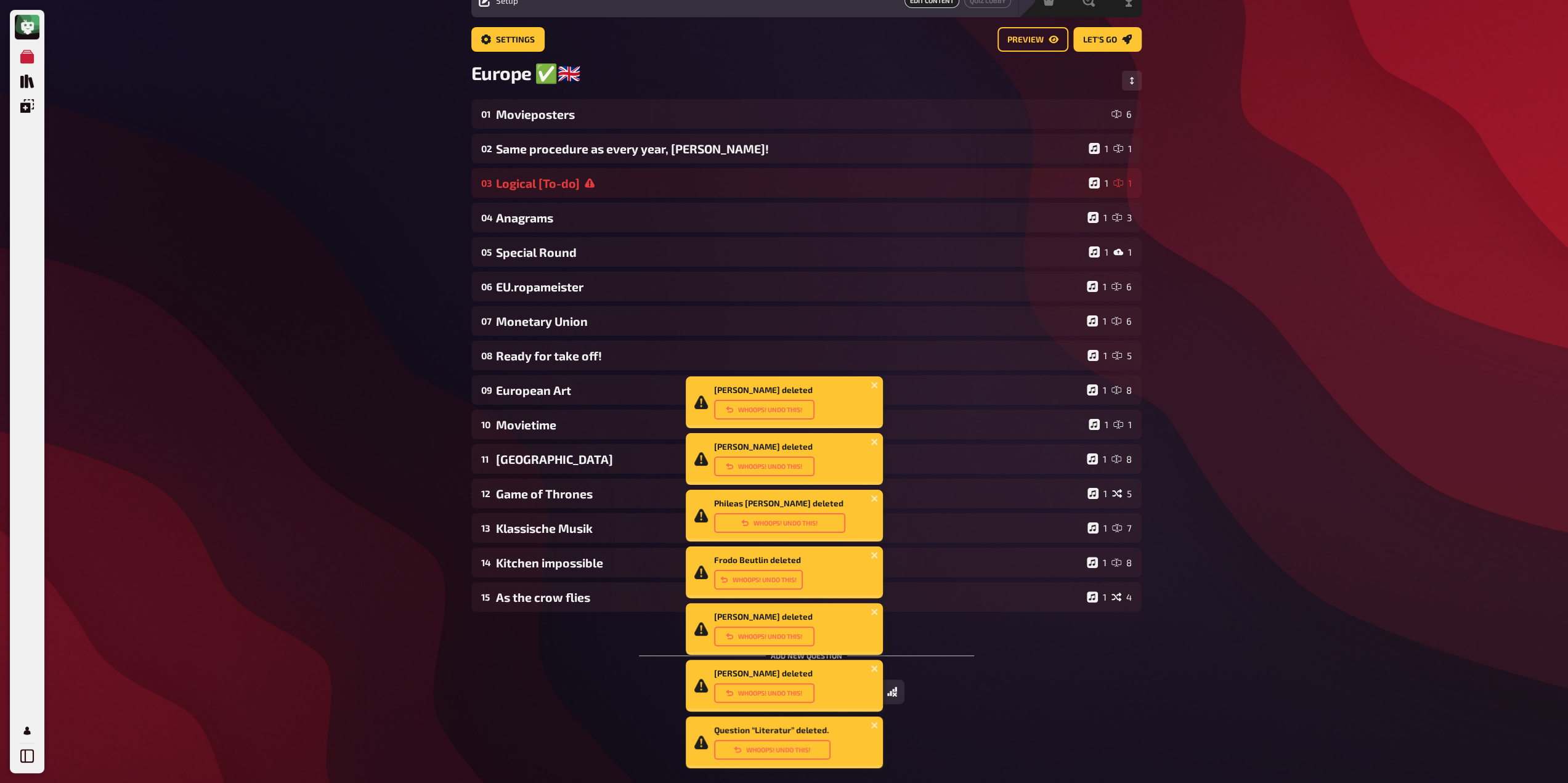
scroll to position [59, 0]
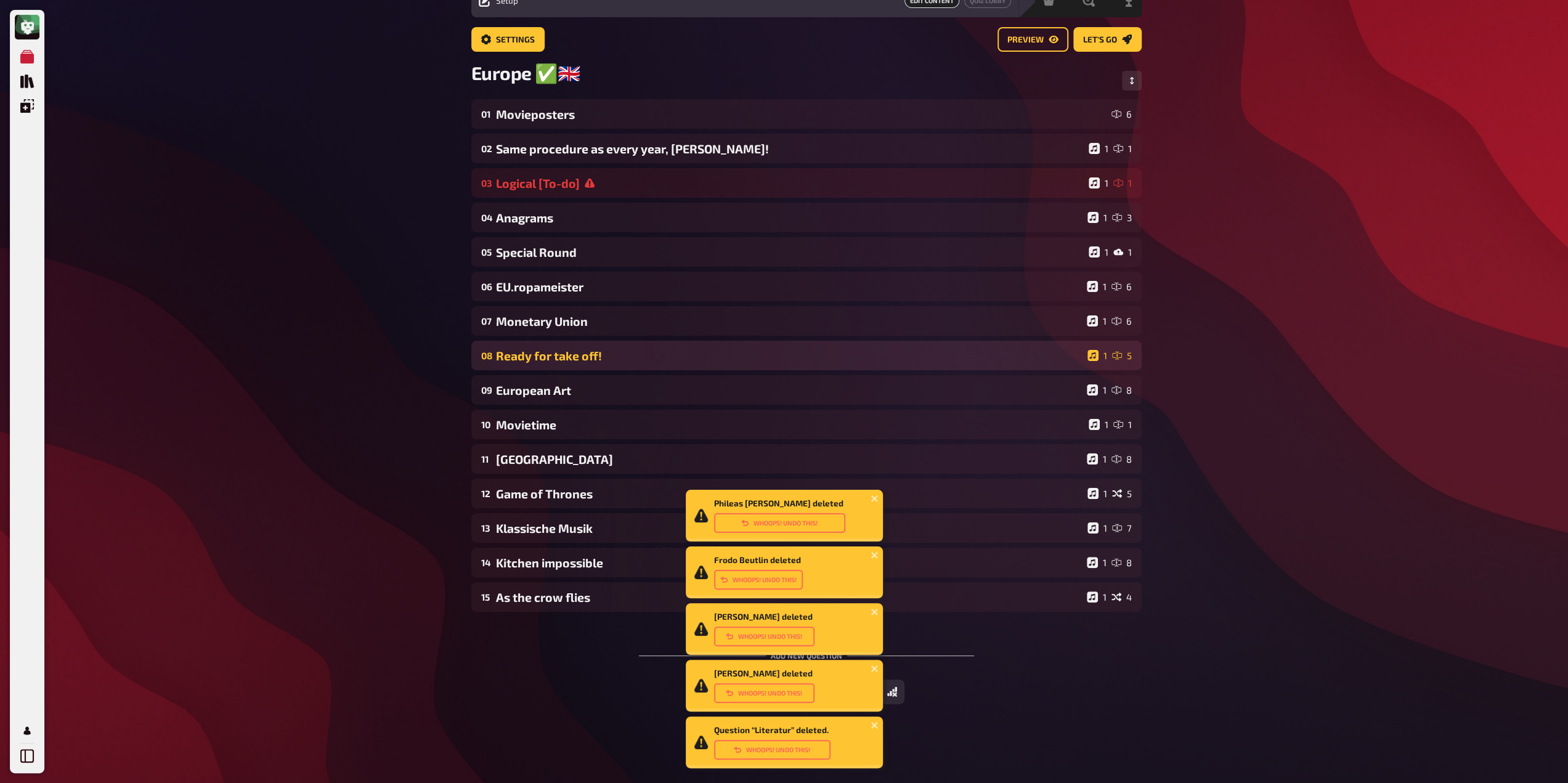
click at [549, 363] on div "08 Ready for take off! 1 5" at bounding box center [806, 355] width 670 height 29
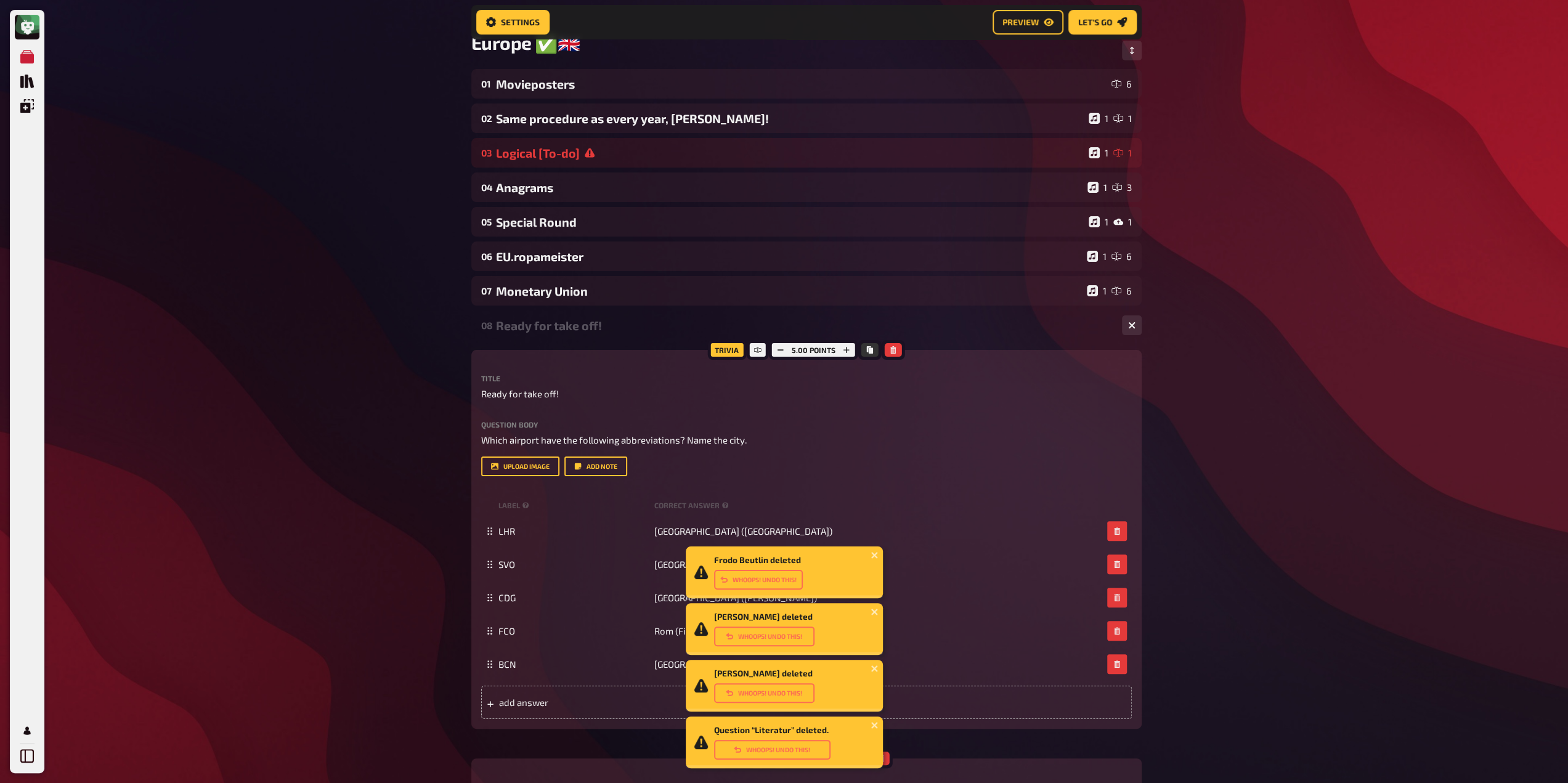
scroll to position [104, 0]
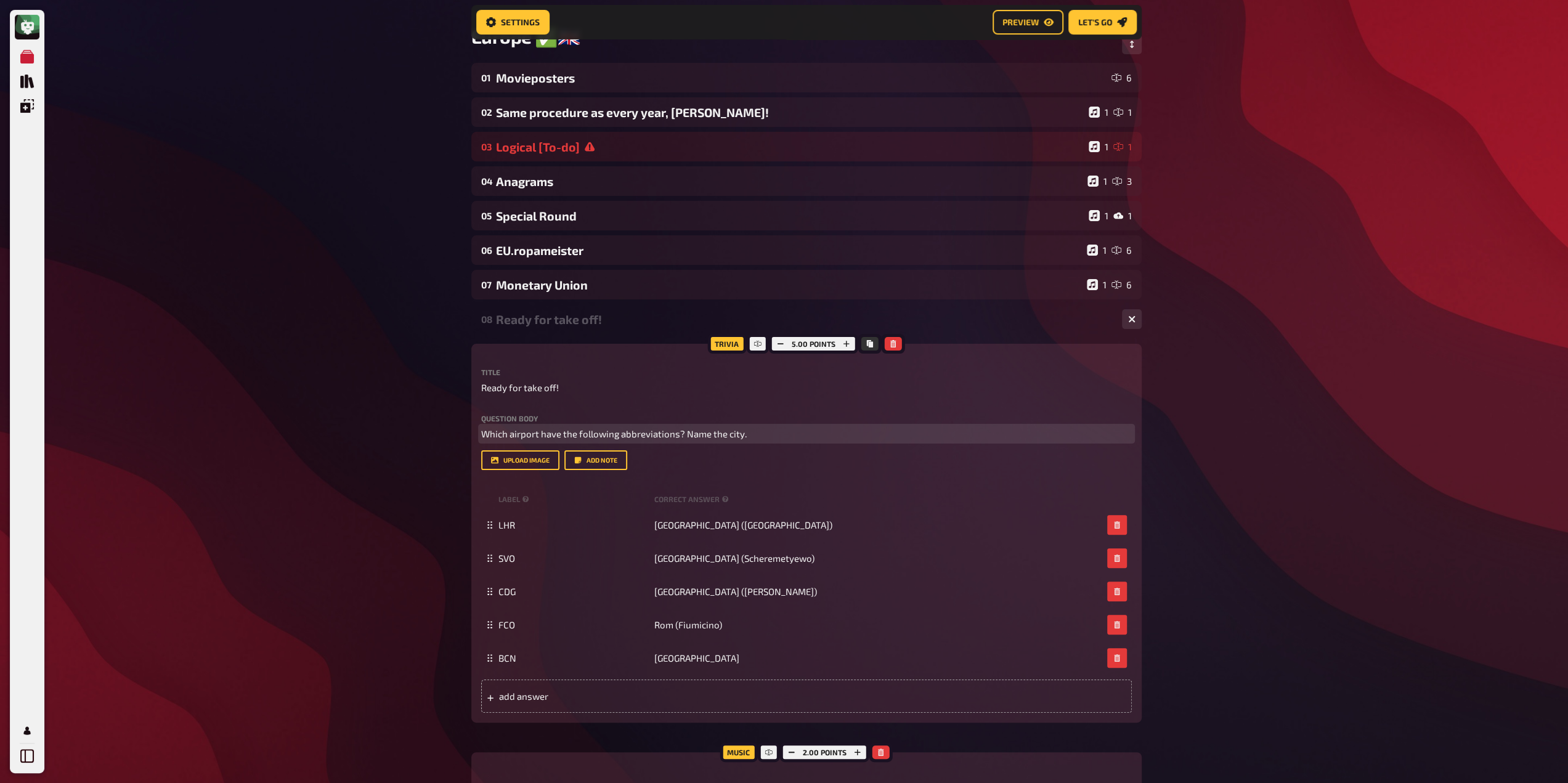
click at [571, 431] on span "Which airport have the following abbreviations? Name the city." at bounding box center [613, 433] width 266 height 11
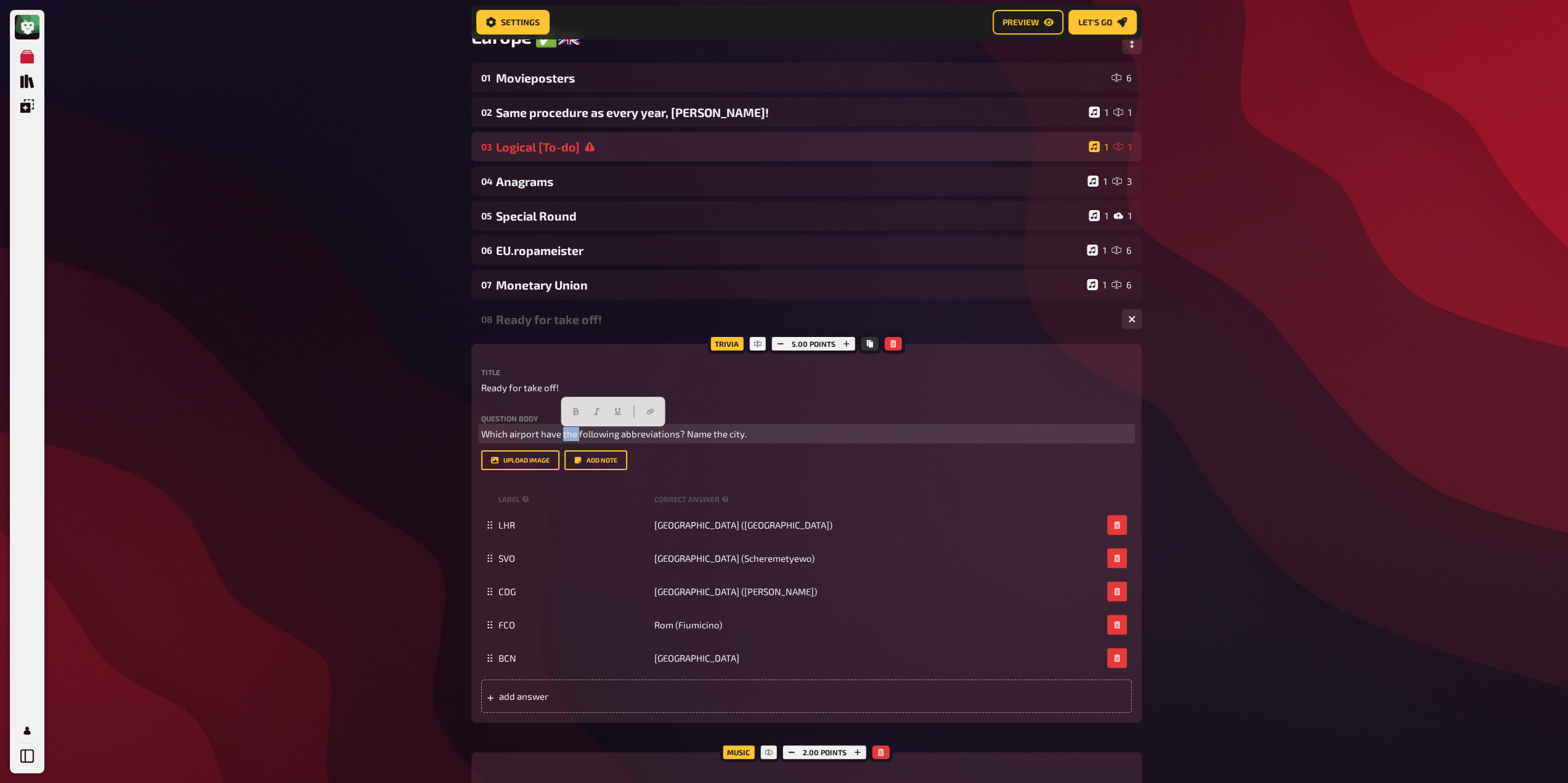
copy span "Which airport have the following abbreviations? Name the city."
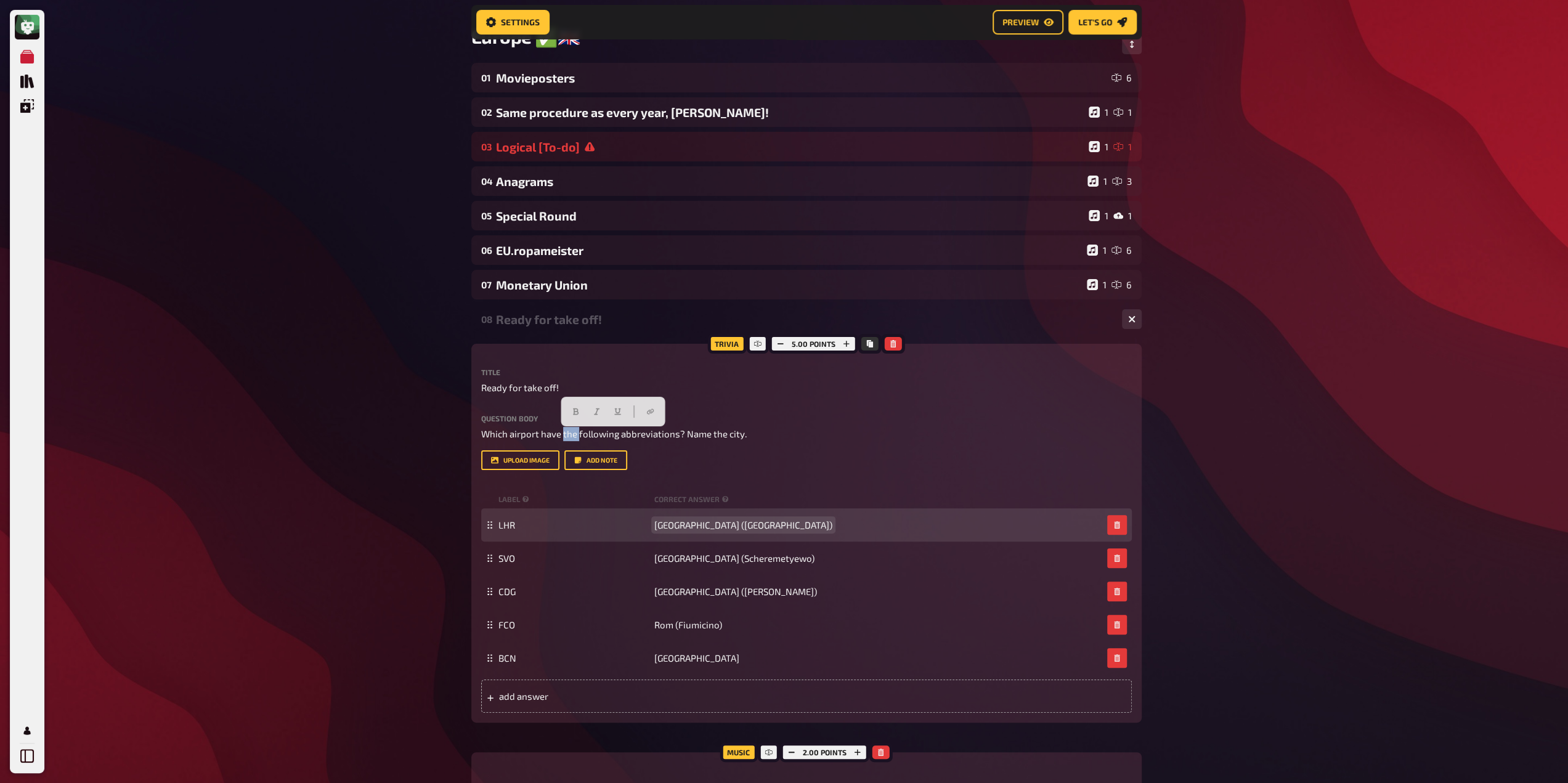
click at [662, 517] on div "LHR London ([GEOGRAPHIC_DATA])" at bounding box center [806, 525] width 651 height 33
click at [677, 524] on span "[GEOGRAPHIC_DATA] ([GEOGRAPHIC_DATA])" at bounding box center [743, 525] width 178 height 11
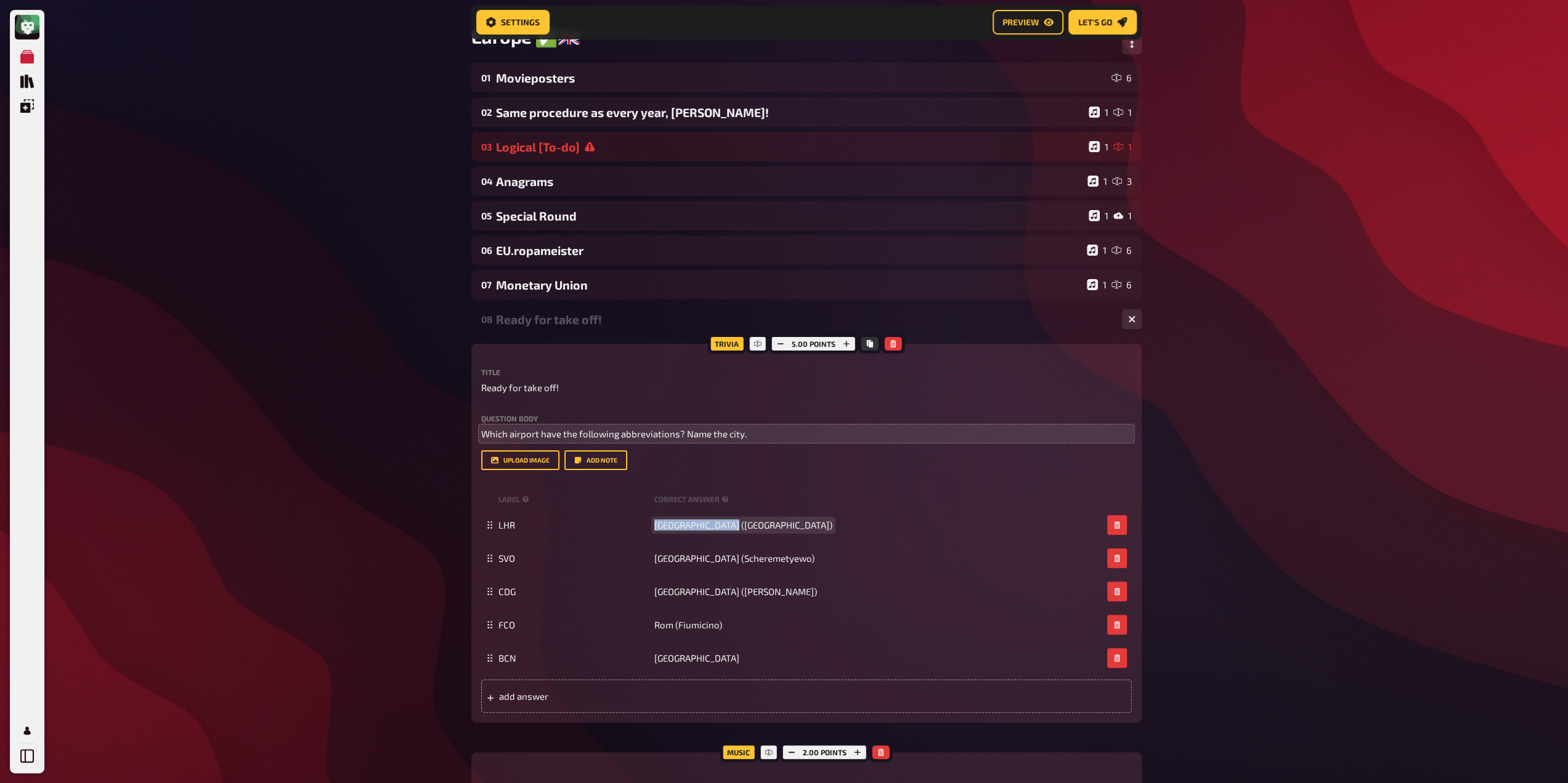
copy span "[GEOGRAPHIC_DATA] ([GEOGRAPHIC_DATA])"
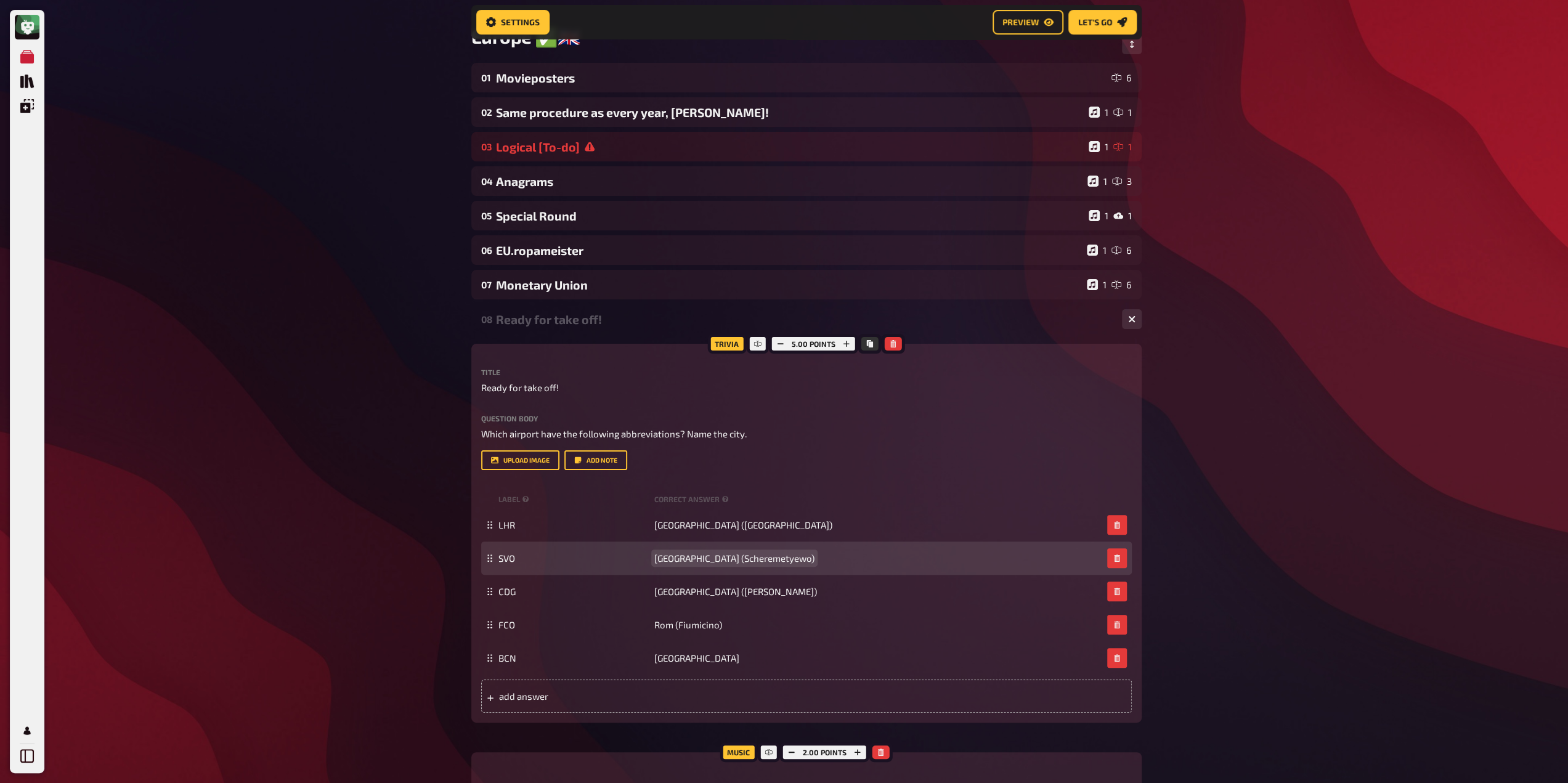
click at [674, 564] on span "[GEOGRAPHIC_DATA] (Scheremetyewo)" at bounding box center [734, 558] width 160 height 11
click at [677, 562] on span "[GEOGRAPHIC_DATA] (Scheremetyewo)" at bounding box center [734, 558] width 160 height 11
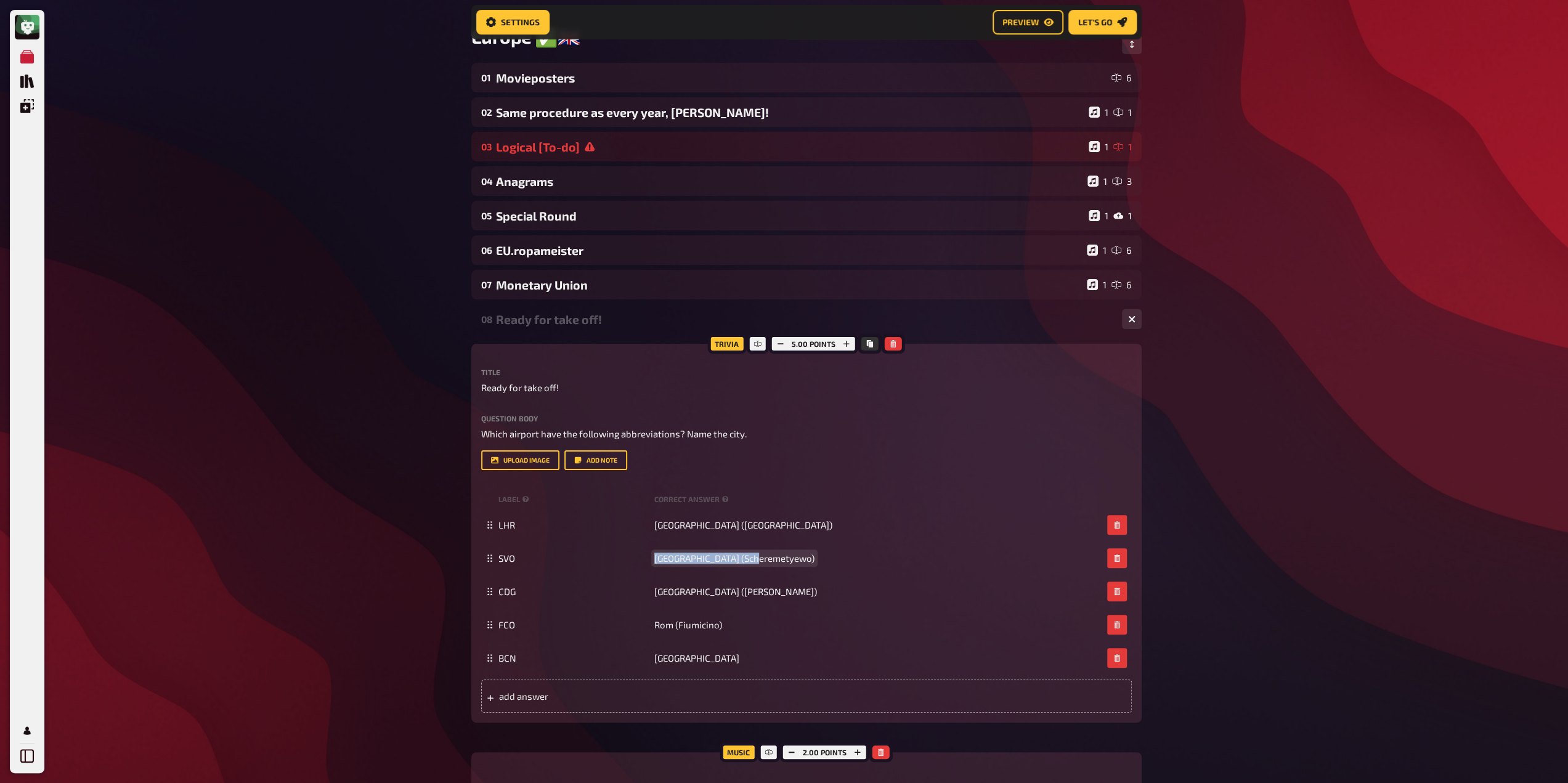
copy span "[GEOGRAPHIC_DATA] (Scheremetyewo)"
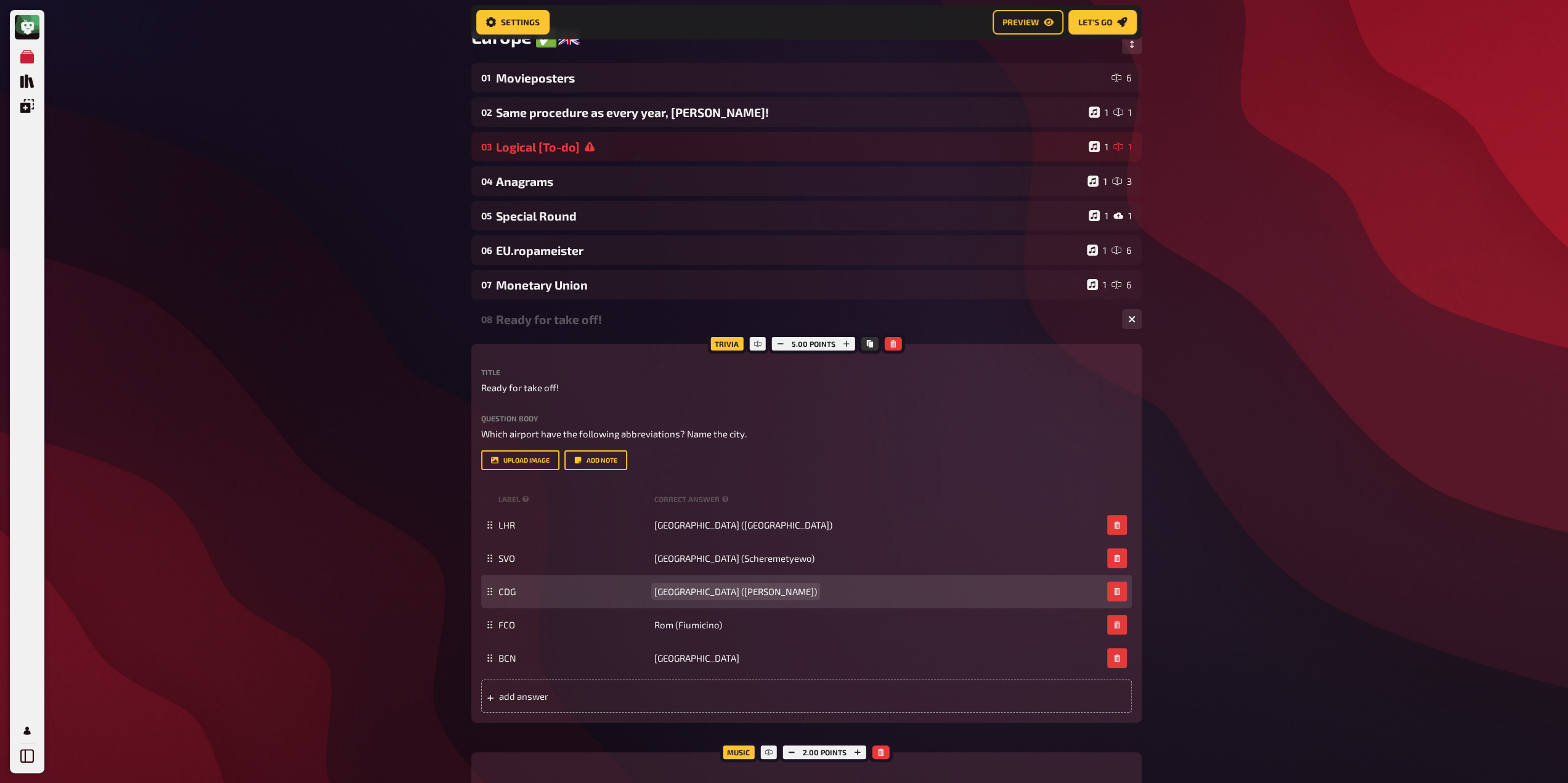
click at [706, 590] on span "[GEOGRAPHIC_DATA] ([PERSON_NAME])" at bounding box center [736, 591] width 162 height 11
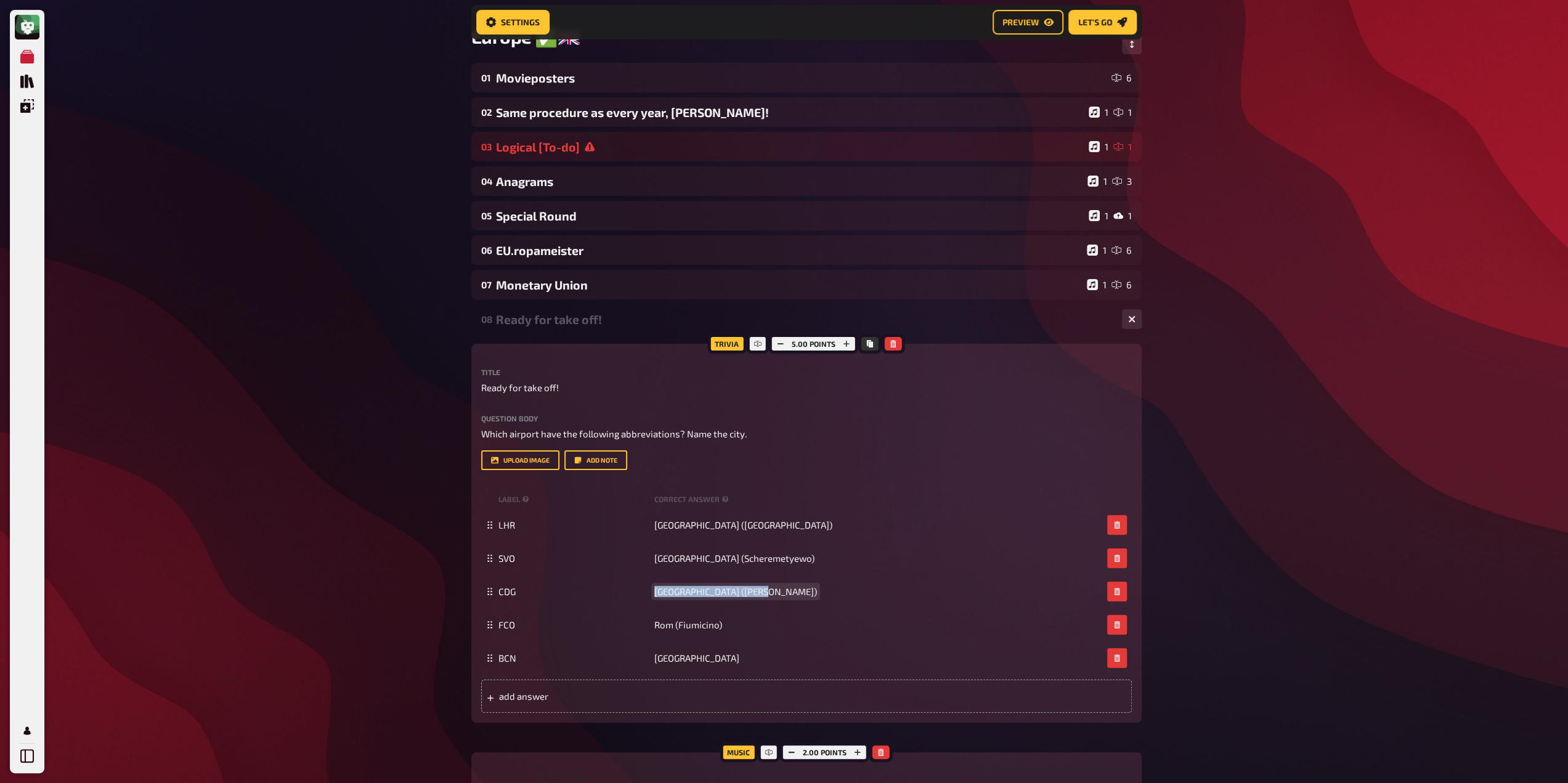
copy span "[GEOGRAPHIC_DATA] ([PERSON_NAME])"
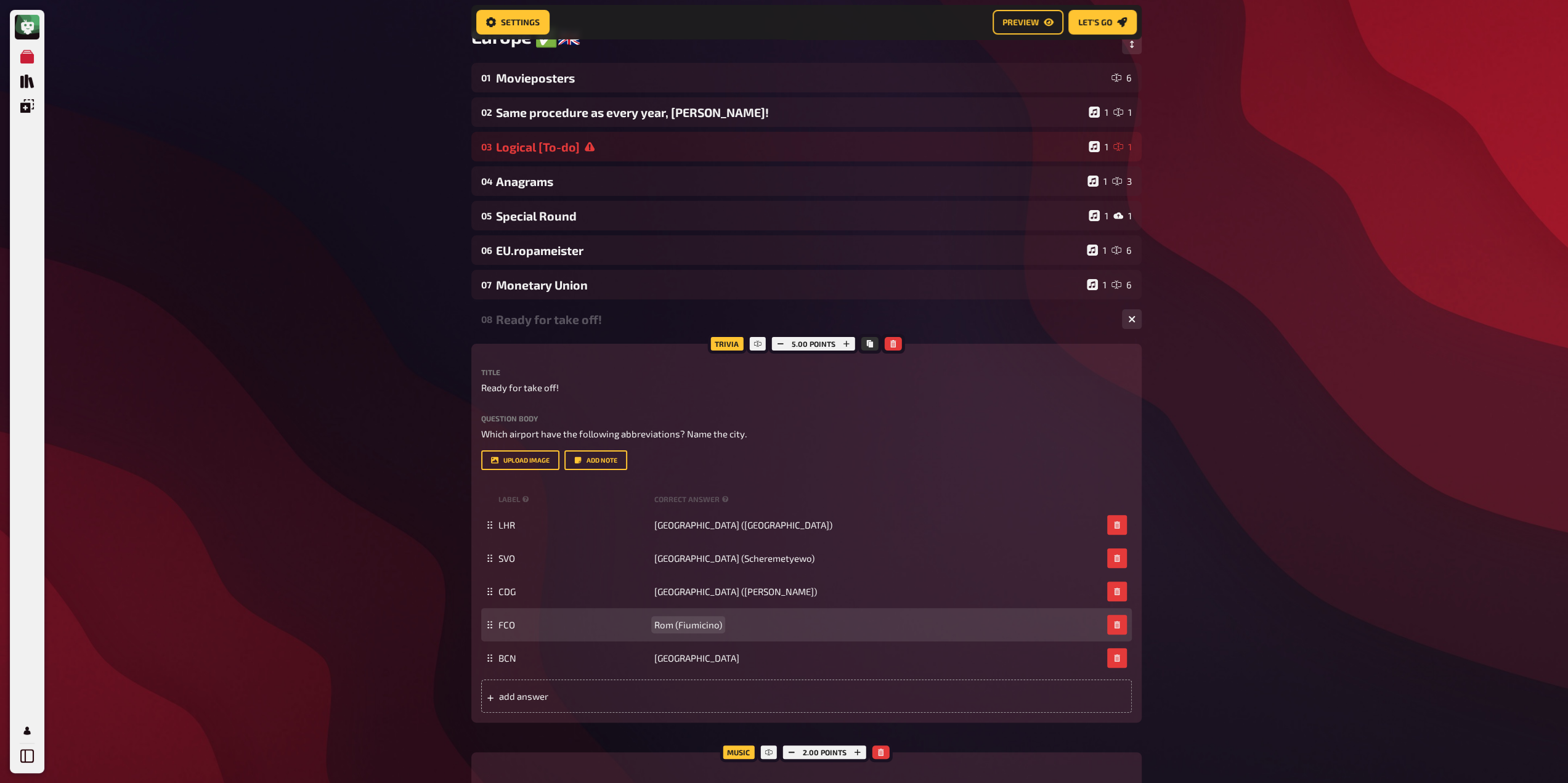
click at [695, 628] on span "Rom (Fiumicino)" at bounding box center [688, 624] width 68 height 11
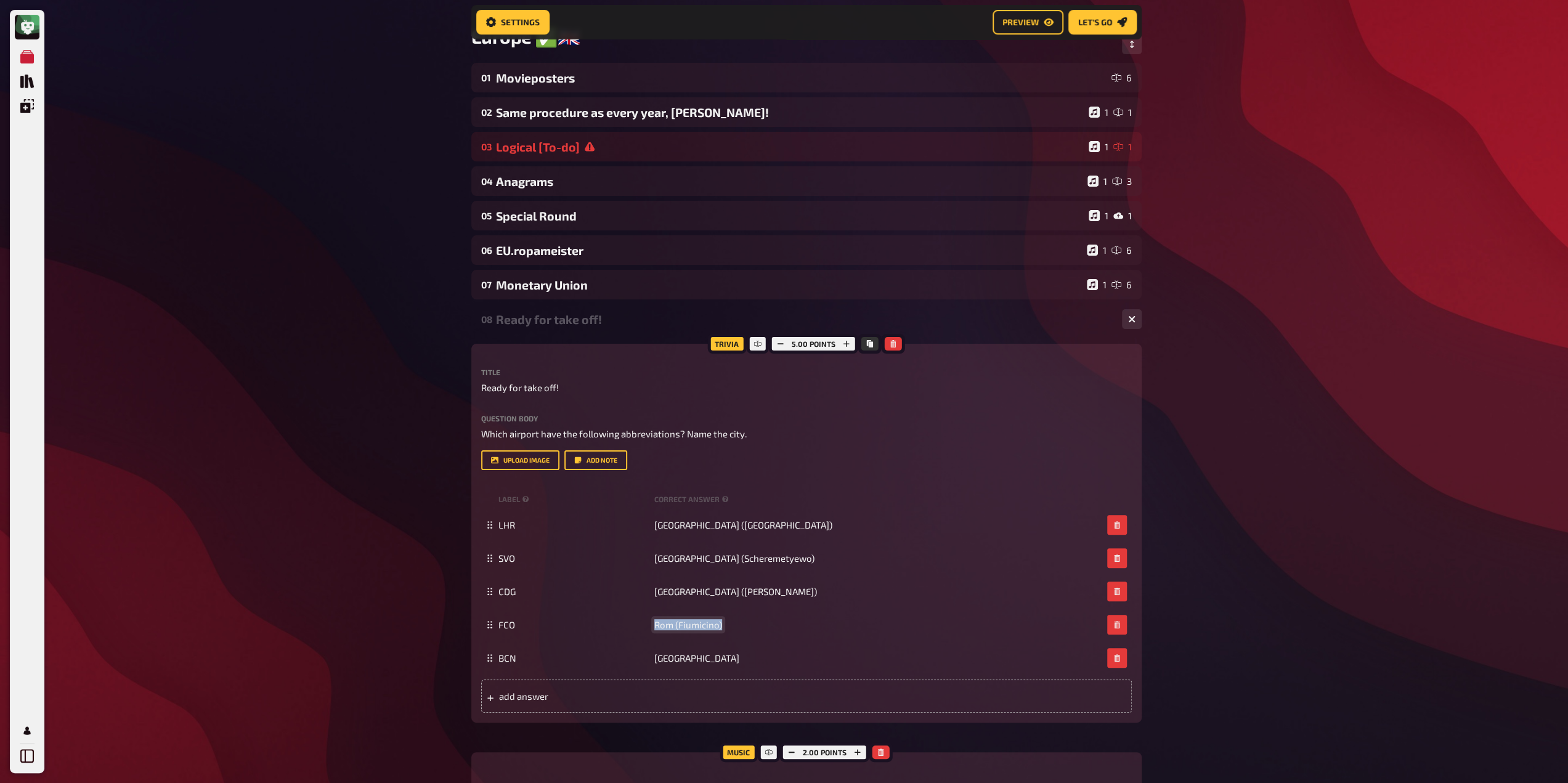
copy span "Rom (Fiumicino)"
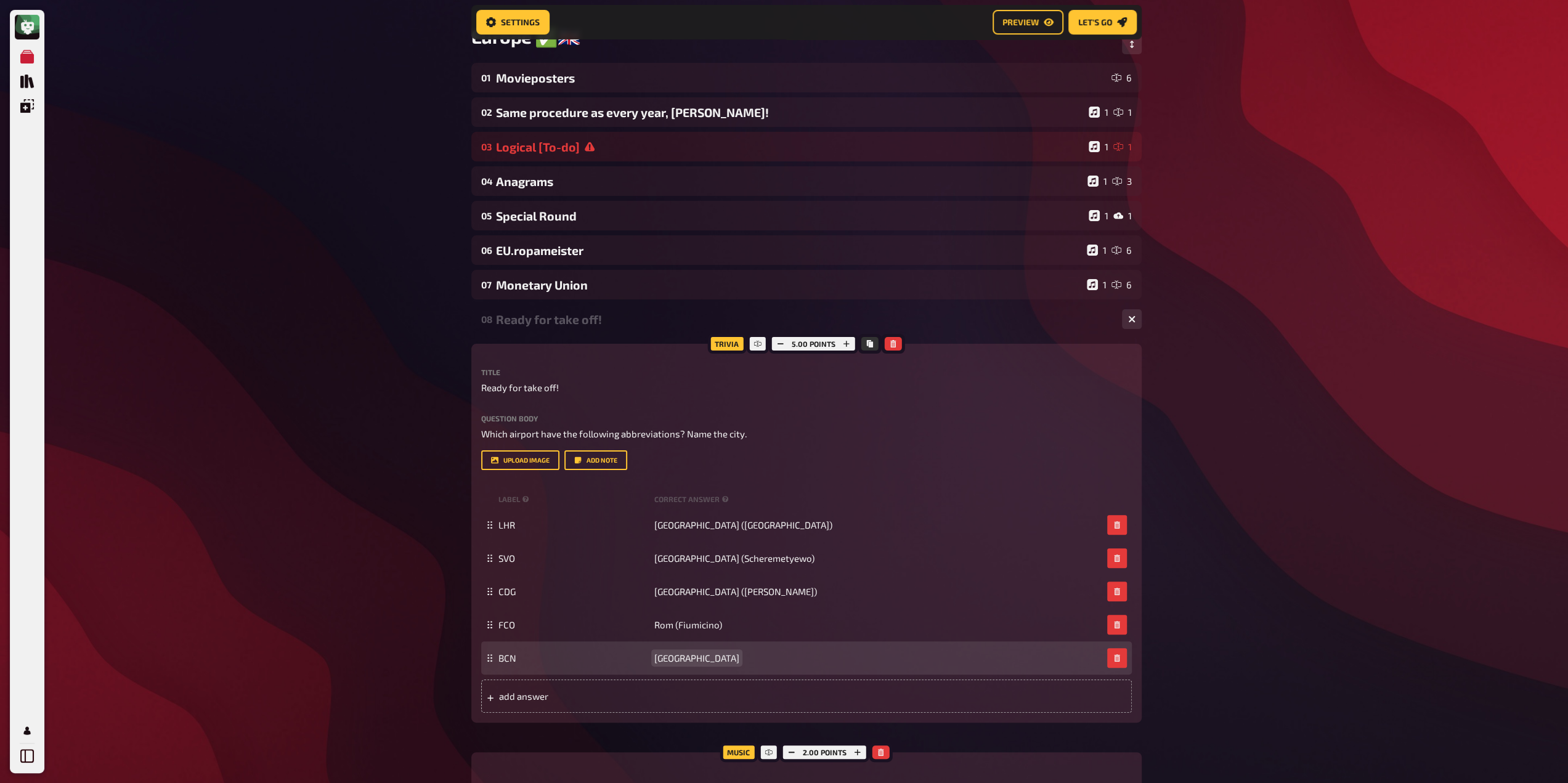
click at [674, 658] on span "[GEOGRAPHIC_DATA]" at bounding box center [696, 658] width 85 height 11
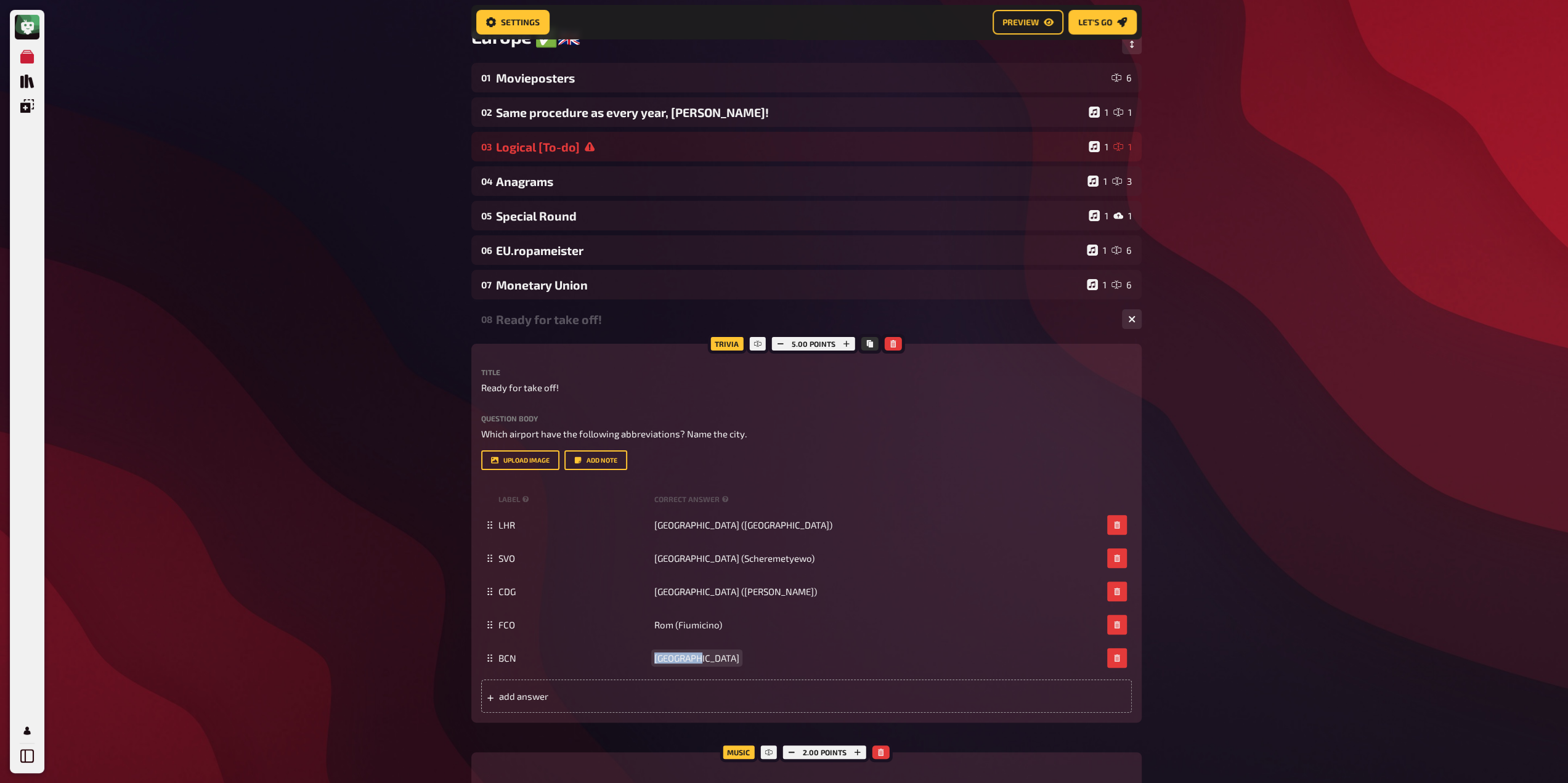
copy span "[GEOGRAPHIC_DATA]"
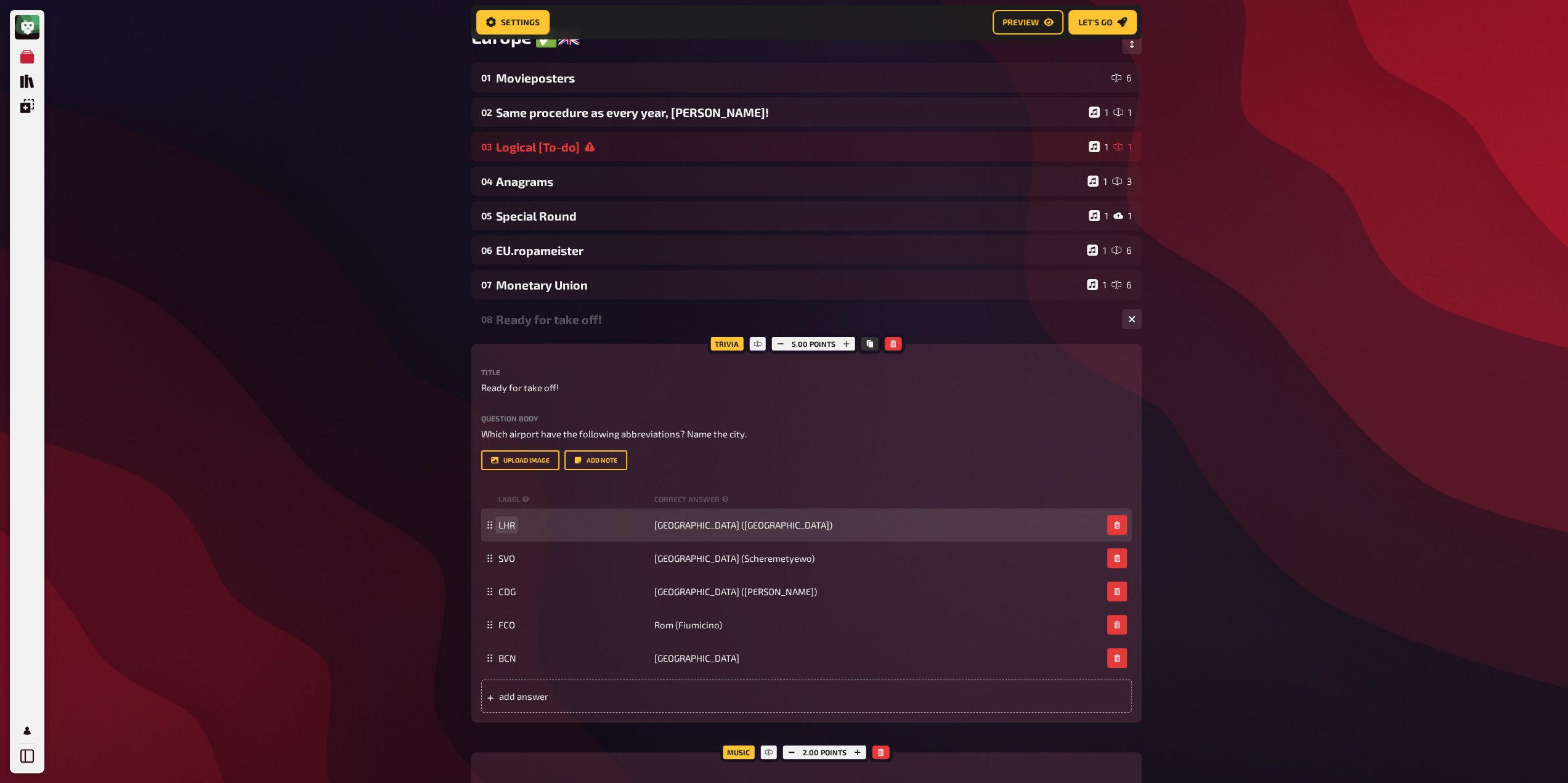
click at [497, 529] on div "LHR London ([GEOGRAPHIC_DATA])" at bounding box center [806, 525] width 651 height 33
click at [508, 522] on span "LHR" at bounding box center [507, 525] width 16 height 11
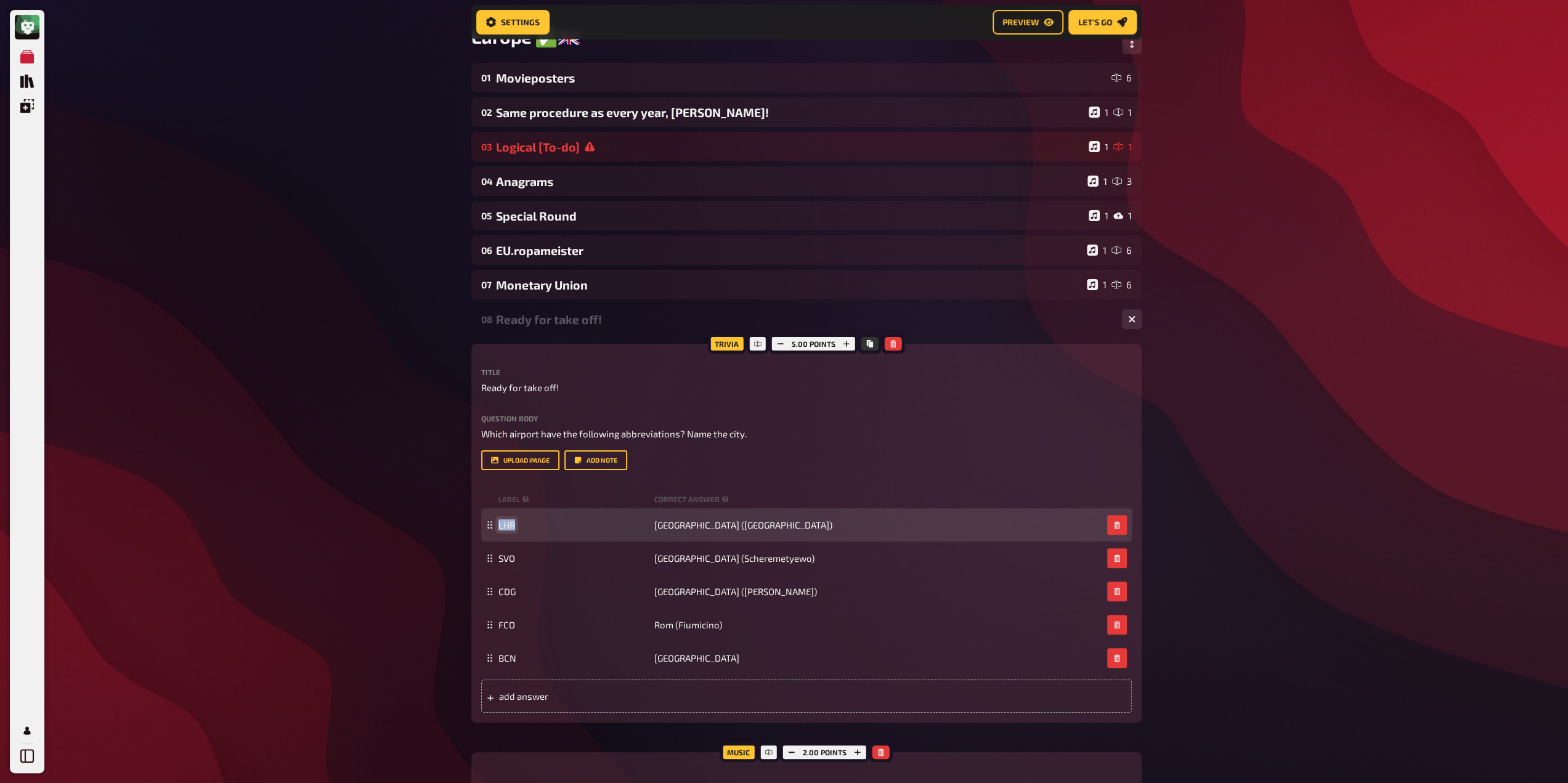
click at [508, 522] on span "LHR" at bounding box center [507, 525] width 16 height 11
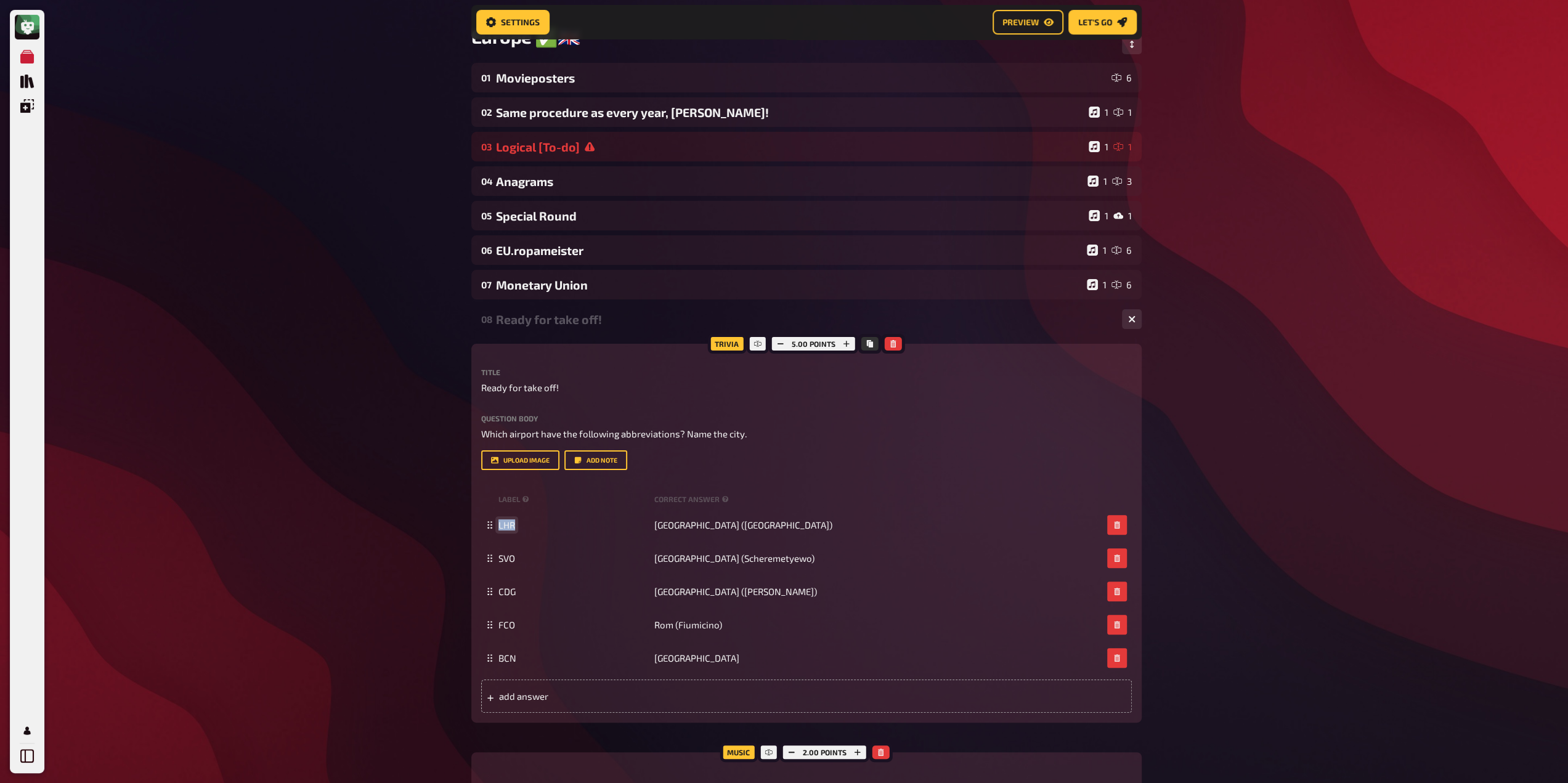
paste span
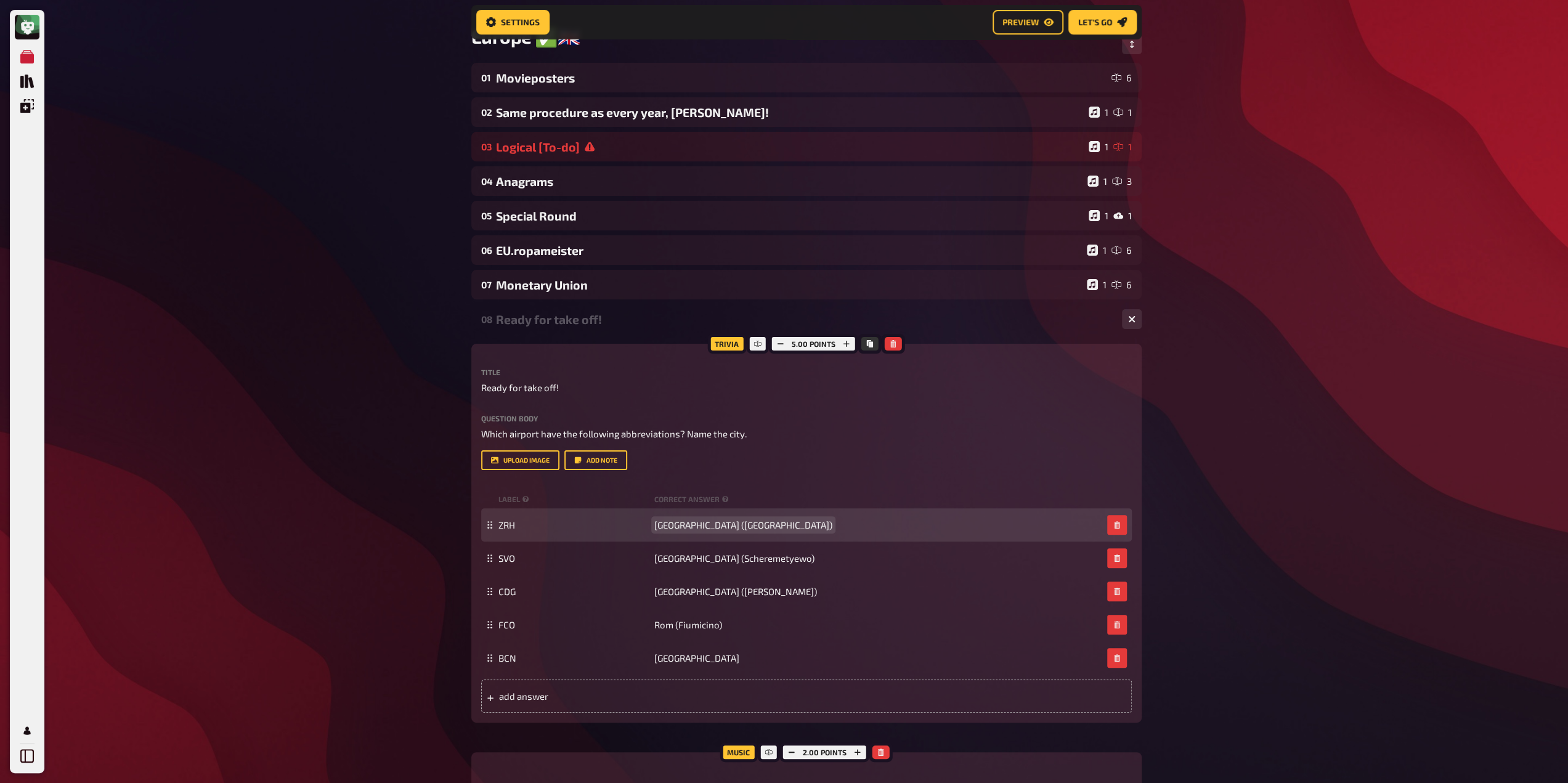
click at [664, 533] on div "ZRH London ([GEOGRAPHIC_DATA])" at bounding box center [806, 525] width 651 height 33
click at [672, 525] on span "[GEOGRAPHIC_DATA] ([GEOGRAPHIC_DATA])" at bounding box center [743, 525] width 178 height 11
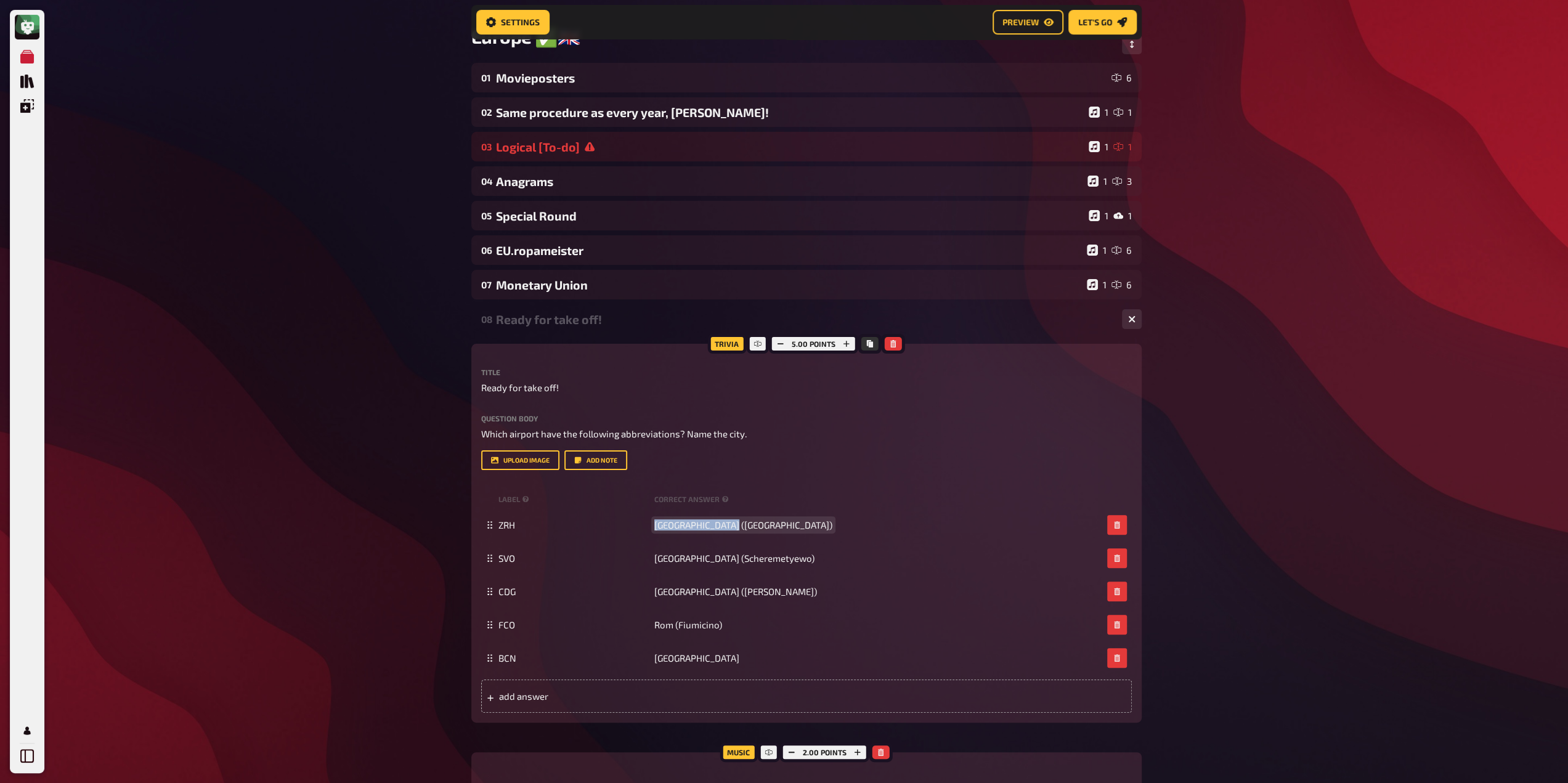
paste span
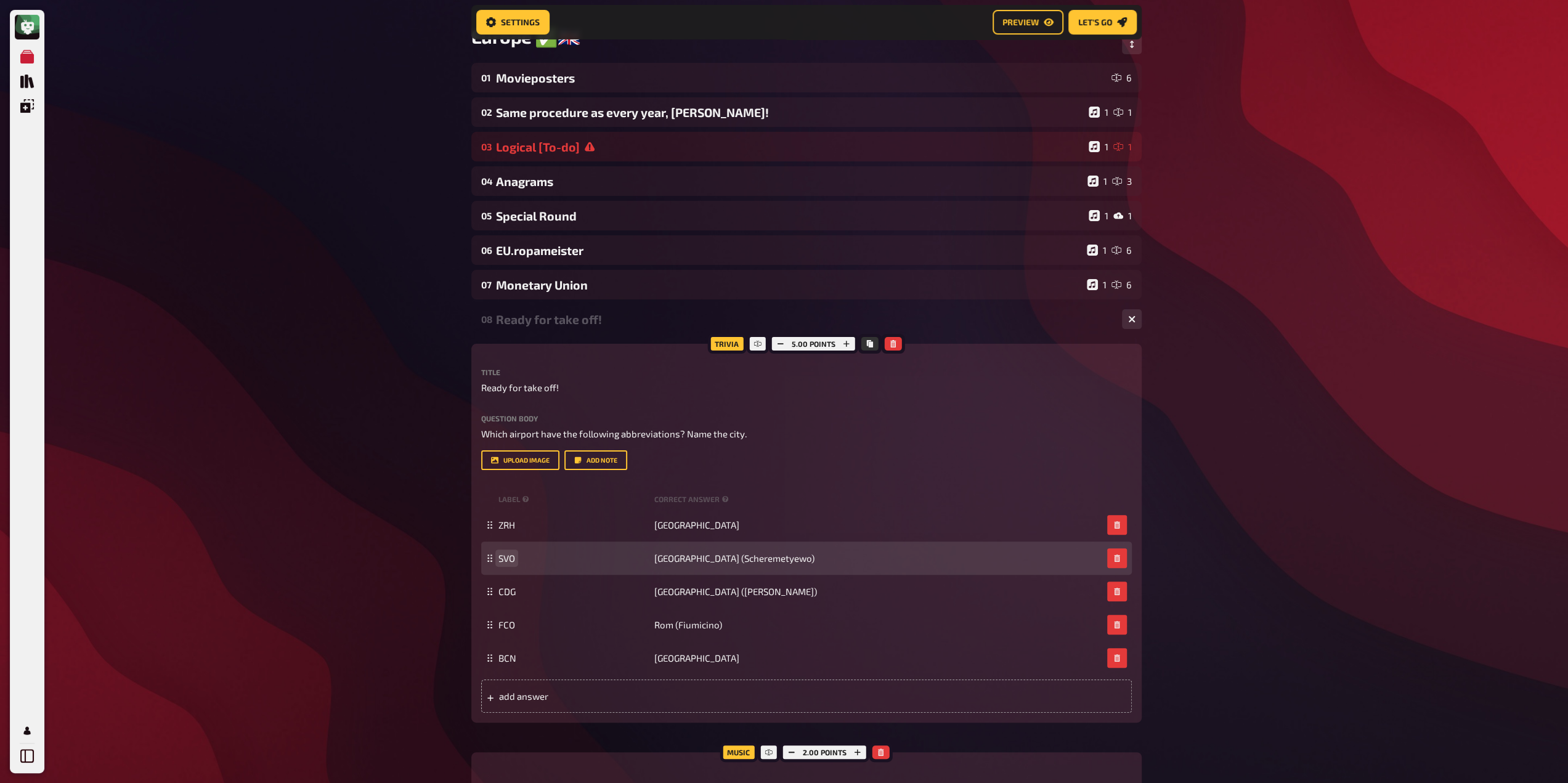
click at [503, 566] on div "SVO Moskau (Scheremetyewo)" at bounding box center [806, 558] width 651 height 33
click at [503, 563] on span "SVO" at bounding box center [507, 558] width 16 height 11
paste span
click at [696, 563] on span "[GEOGRAPHIC_DATA] (Scheremetyewo)" at bounding box center [734, 558] width 160 height 11
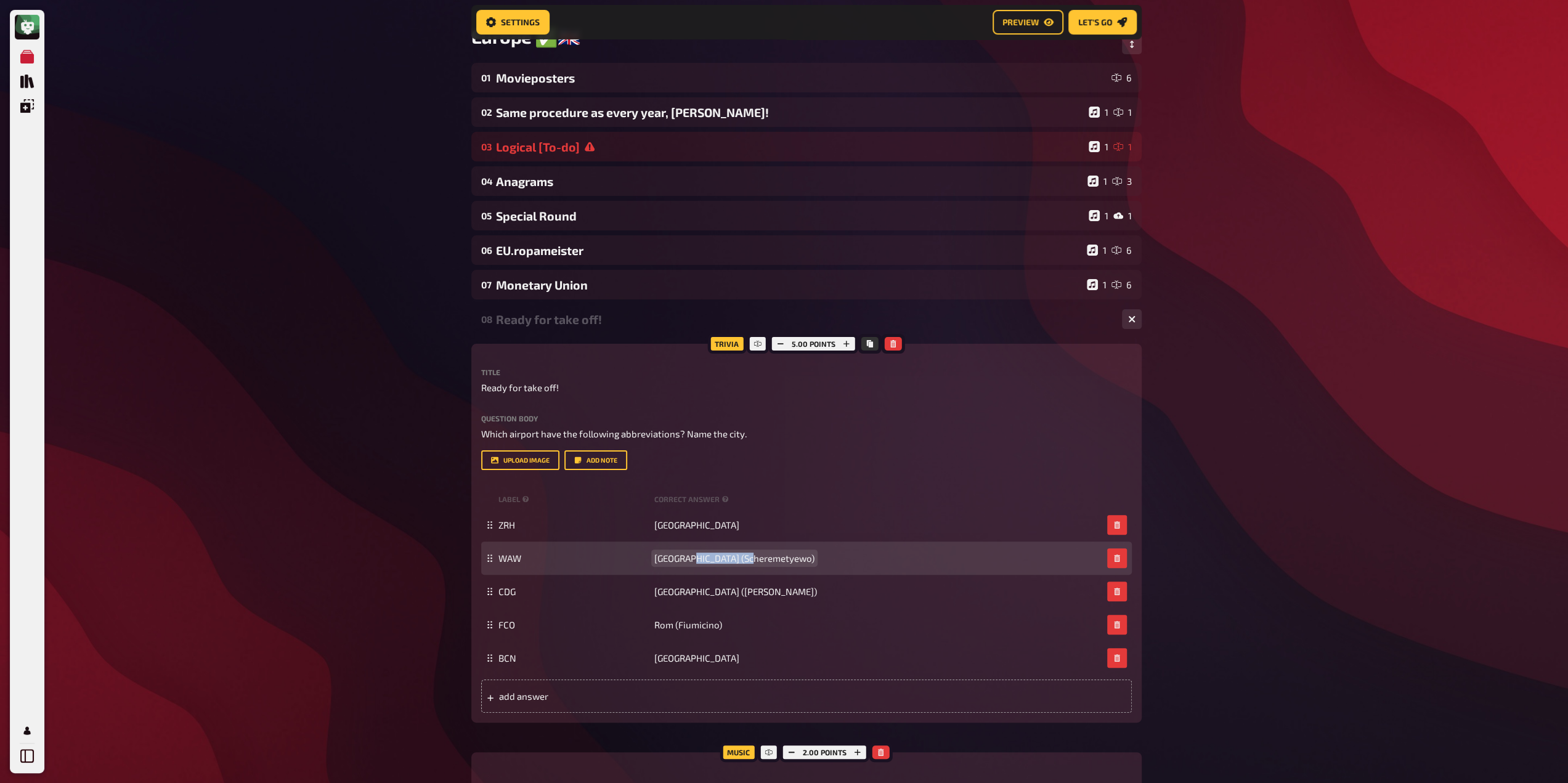
click at [696, 563] on span "[GEOGRAPHIC_DATA] (Scheremetyewo)" at bounding box center [734, 558] width 160 height 11
paste span
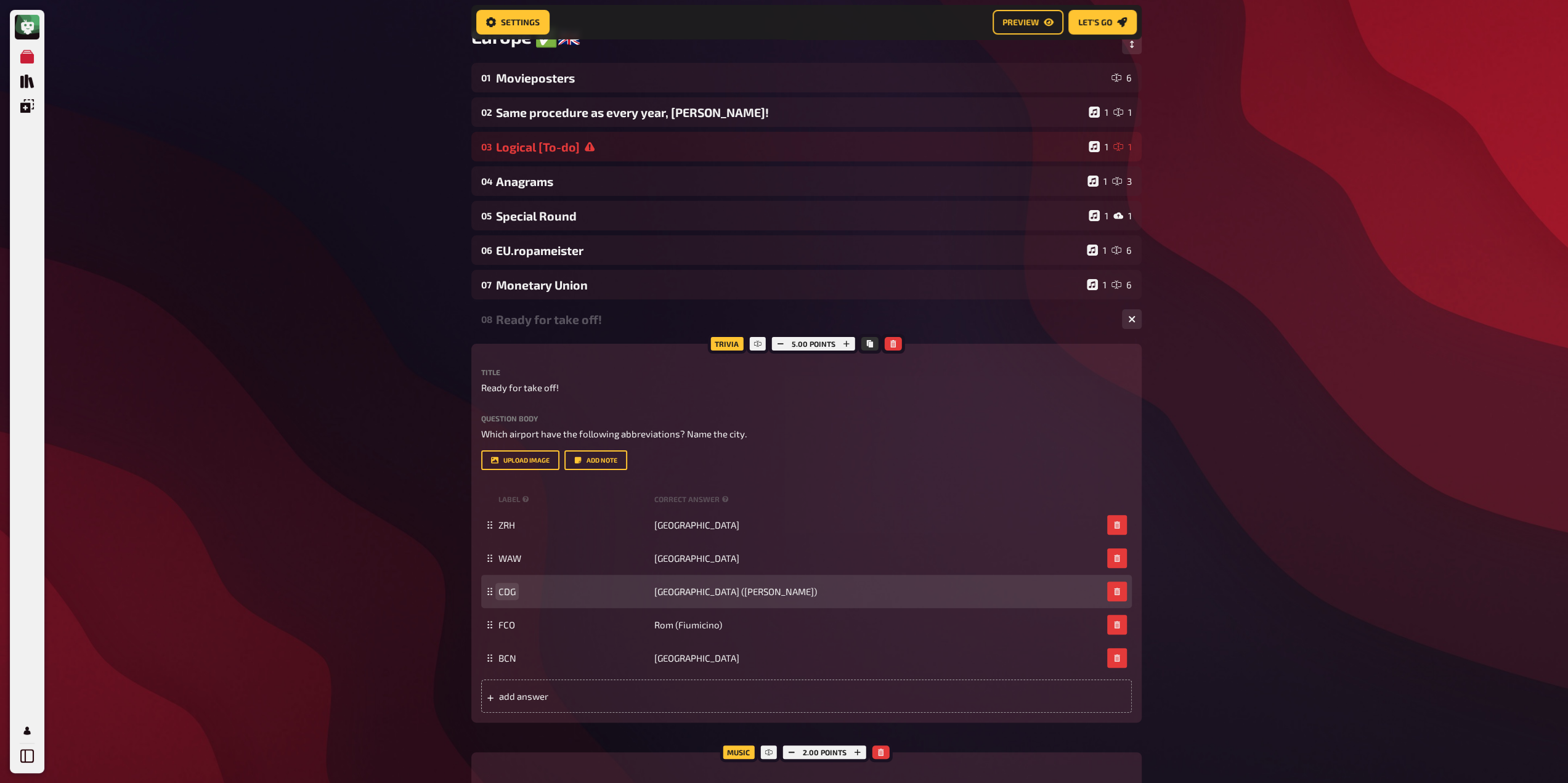
click at [500, 596] on span "CDG" at bounding box center [507, 591] width 17 height 11
paste span
click at [665, 594] on span "[GEOGRAPHIC_DATA] ([PERSON_NAME])" at bounding box center [736, 591] width 162 height 11
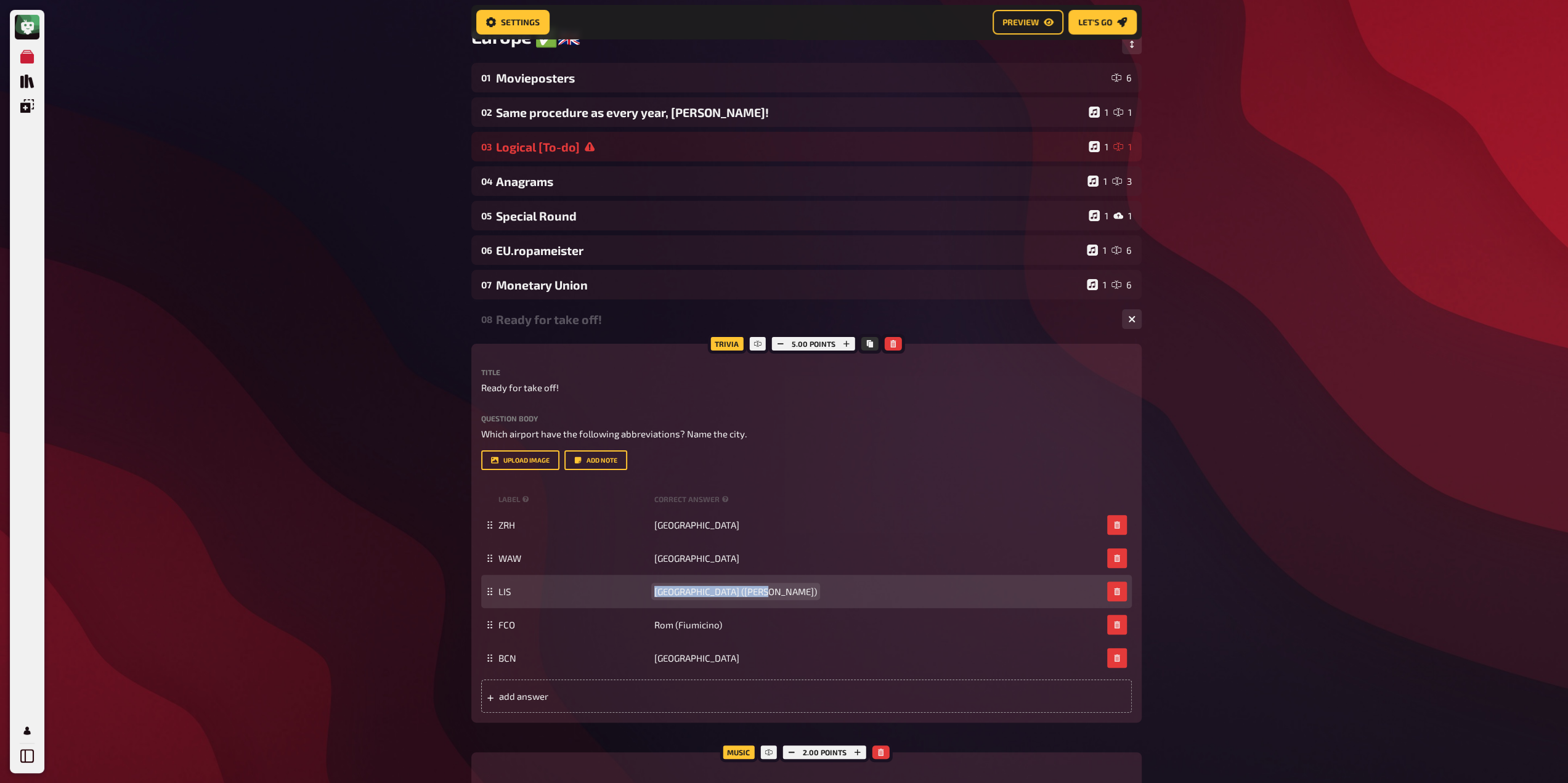
click at [665, 594] on span "[GEOGRAPHIC_DATA] ([PERSON_NAME])" at bounding box center [736, 591] width 162 height 11
paste span
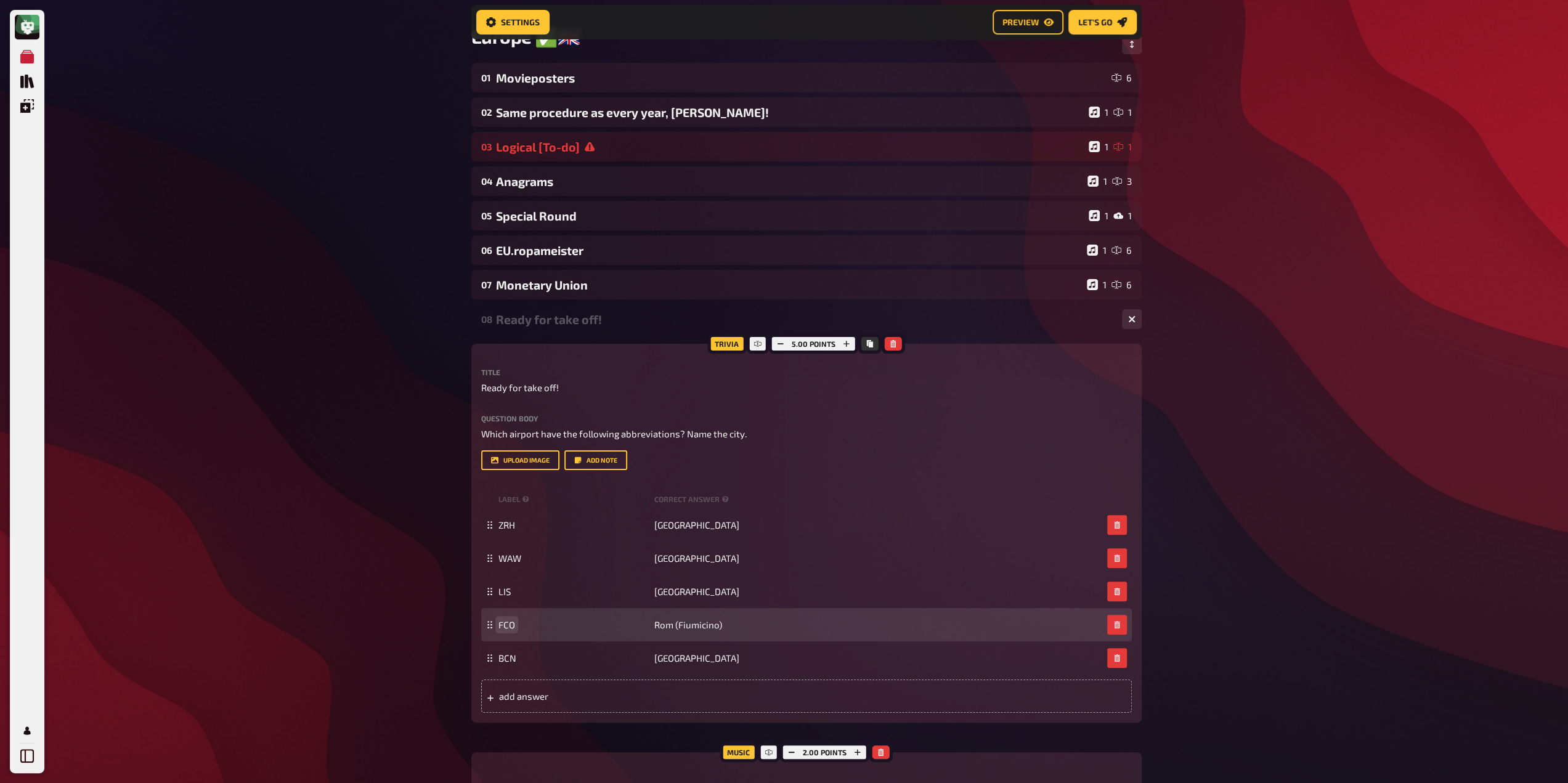
click at [502, 622] on span "FCO" at bounding box center [507, 624] width 16 height 11
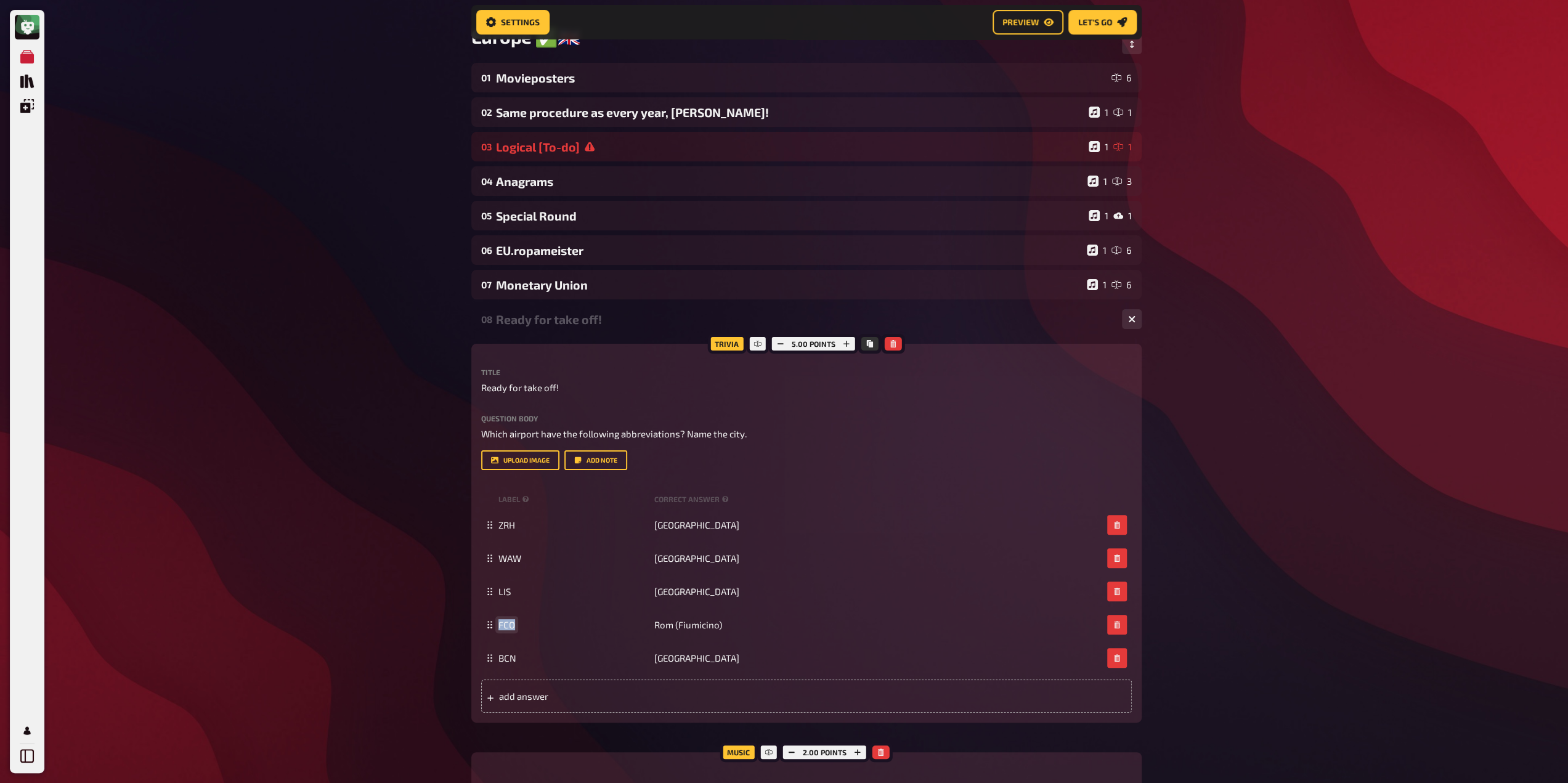
paste span
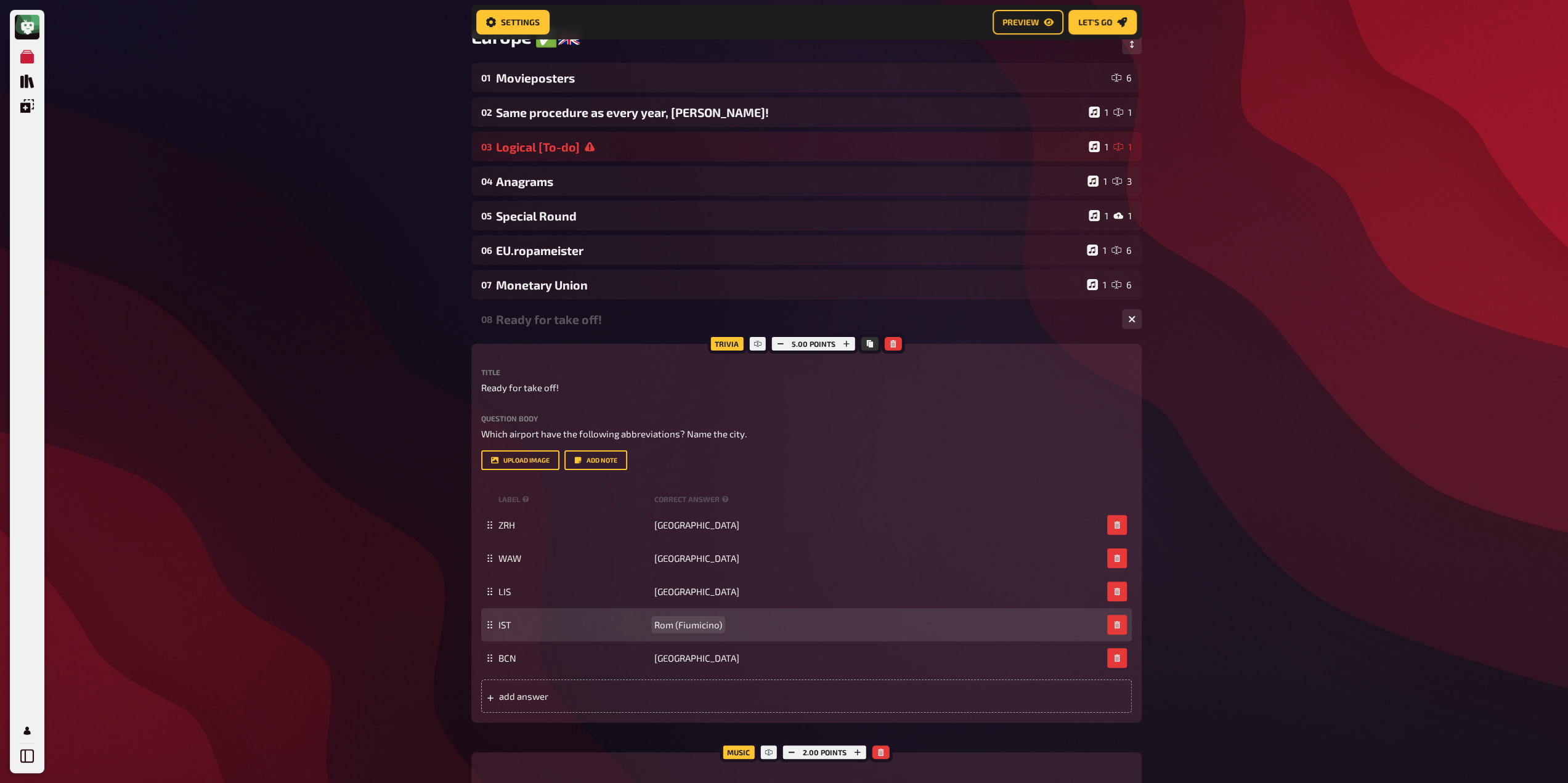
click at [677, 638] on div "IST Rom (Fiumicino)" at bounding box center [806, 624] width 651 height 33
click at [683, 624] on span "Rom (Fiumicino)" at bounding box center [688, 624] width 68 height 11
paste span
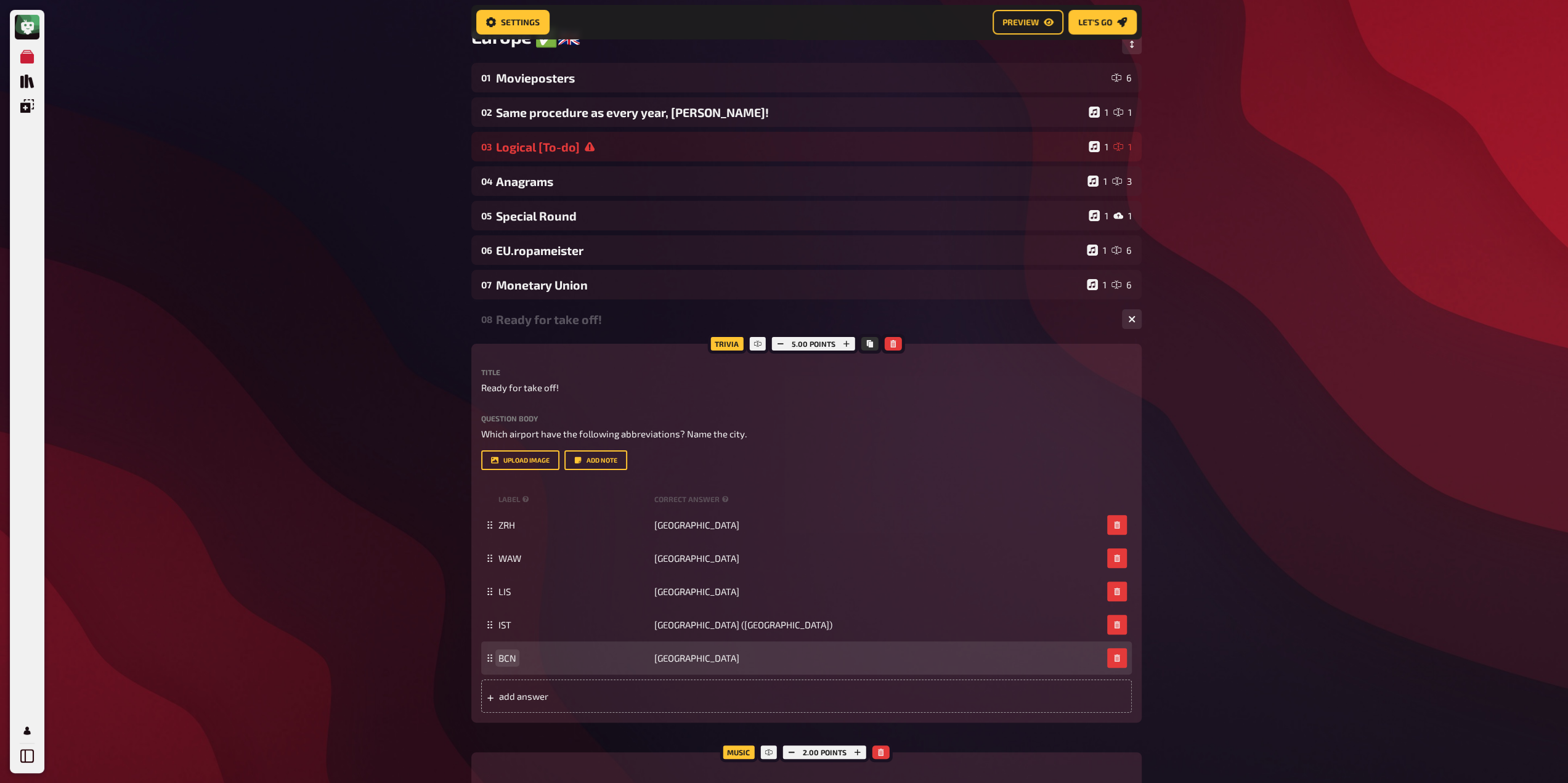
click at [503, 656] on span "BCN" at bounding box center [507, 658] width 18 height 11
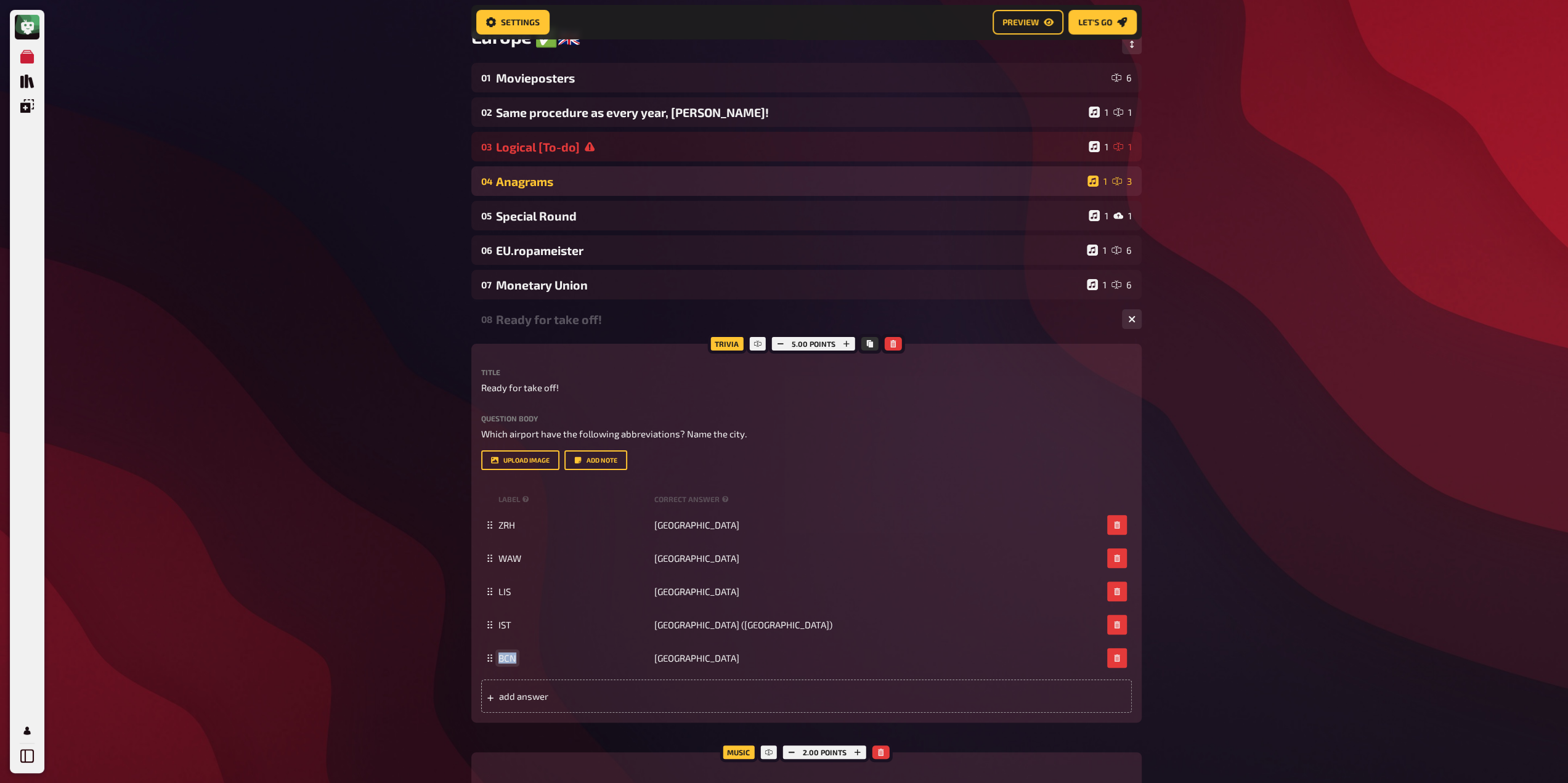
paste span
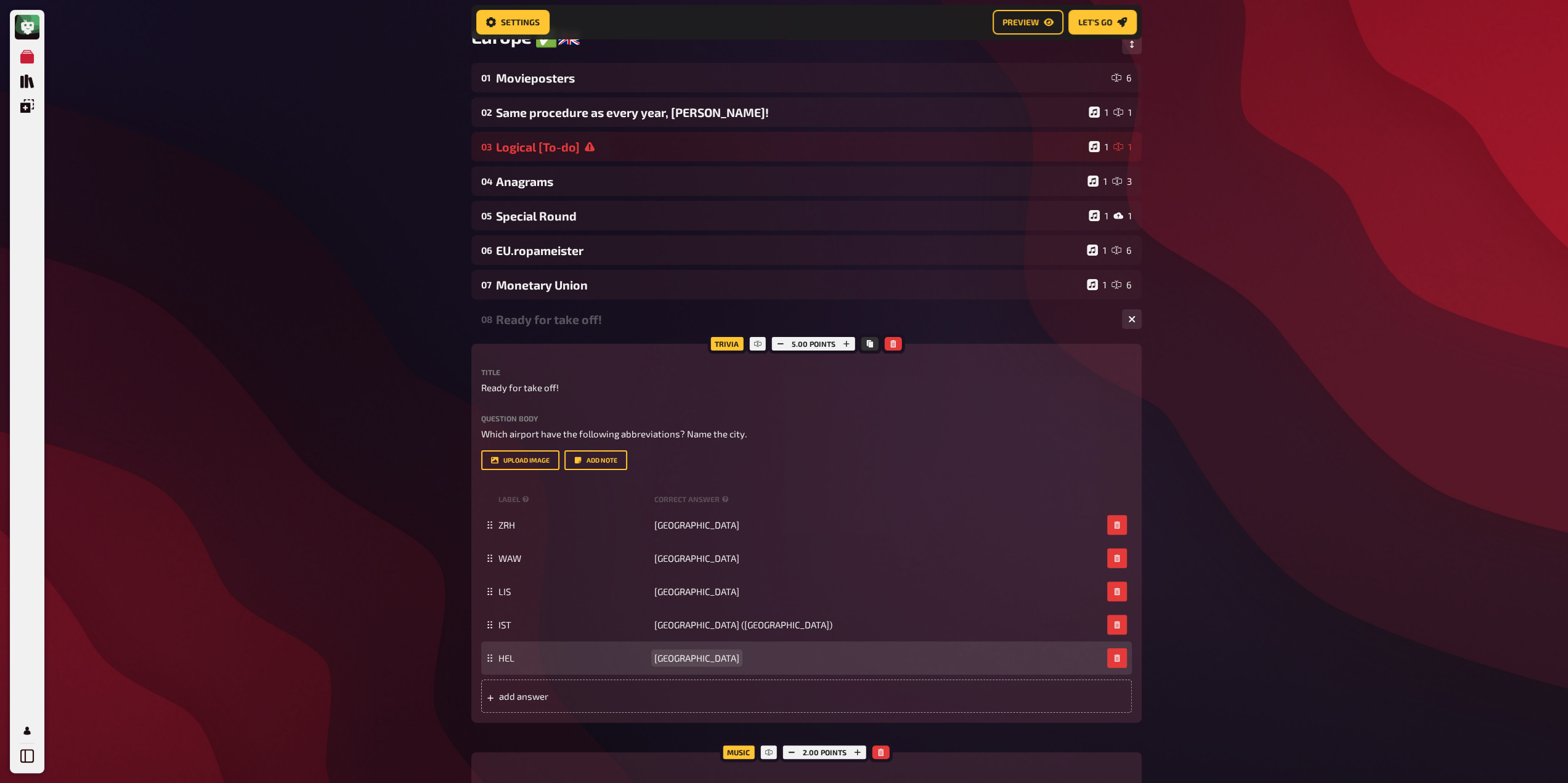
click at [675, 661] on span "[GEOGRAPHIC_DATA]" at bounding box center [696, 658] width 85 height 11
paste span
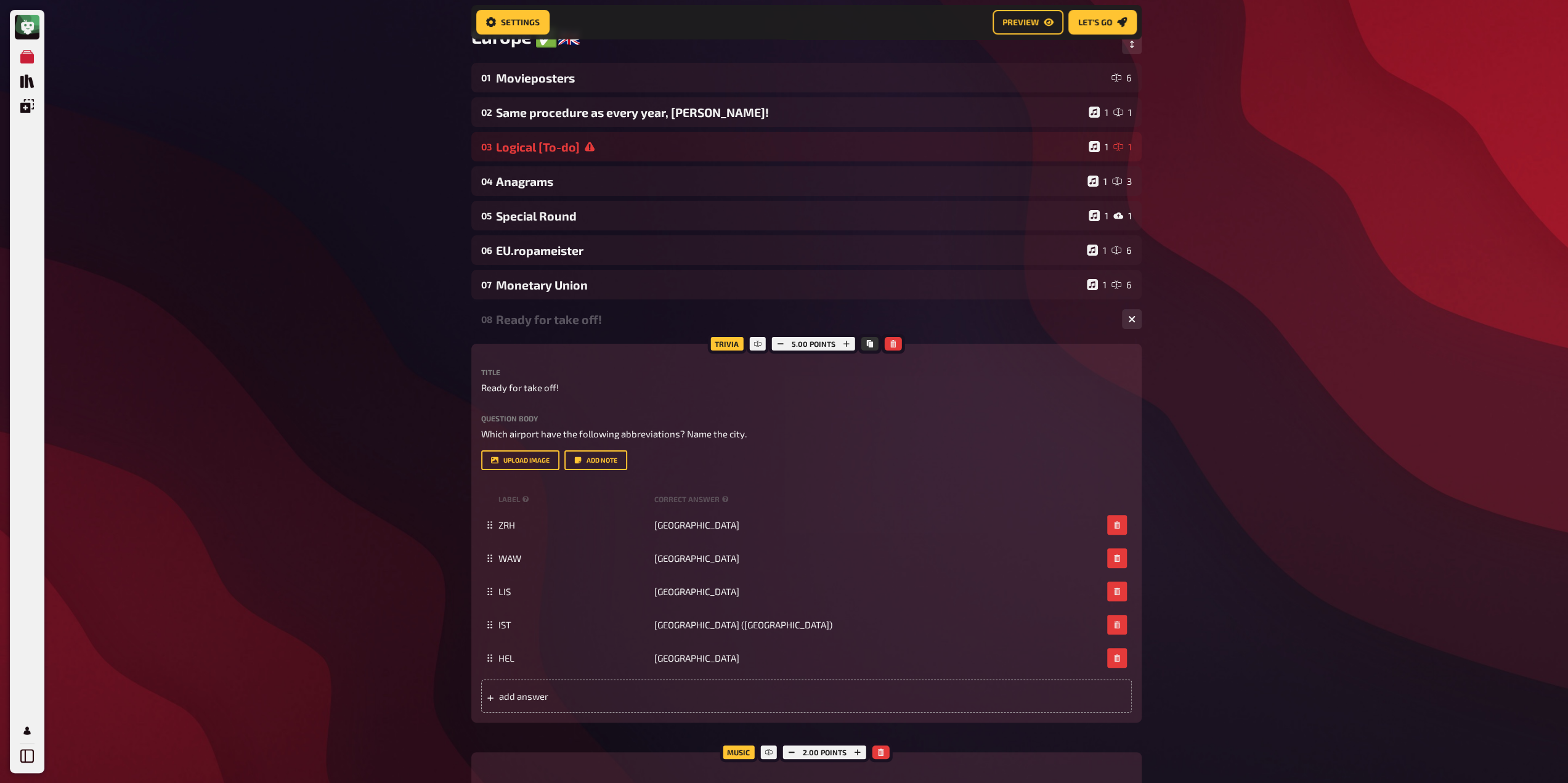
click at [353, 555] on div "My Quizzes Quiz Library Overlays Profile Home My Quizzes Europe ✅​🇬🇧​ Setup Set…" at bounding box center [784, 595] width 1568 height 1398
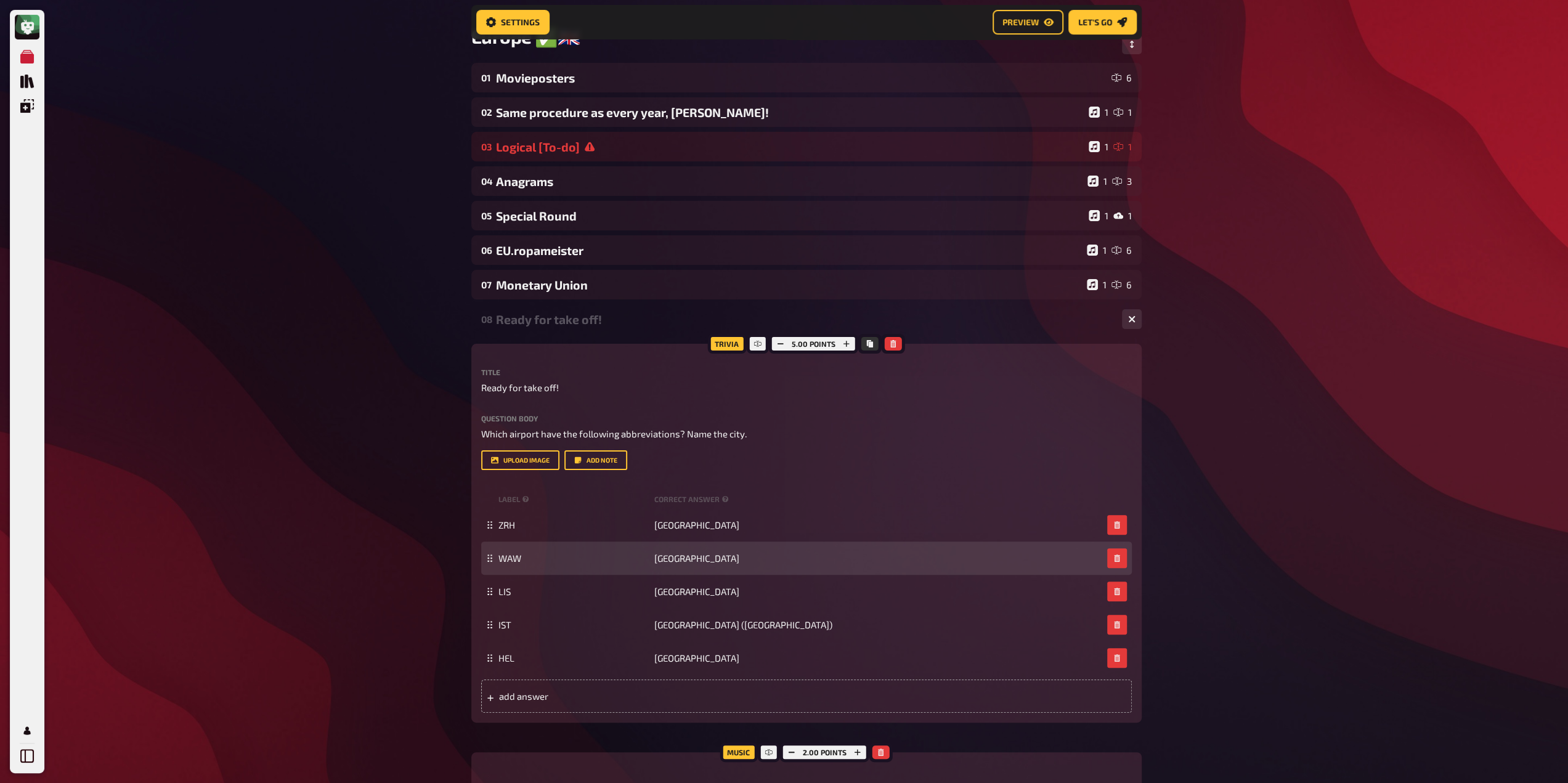
scroll to position [227, 0]
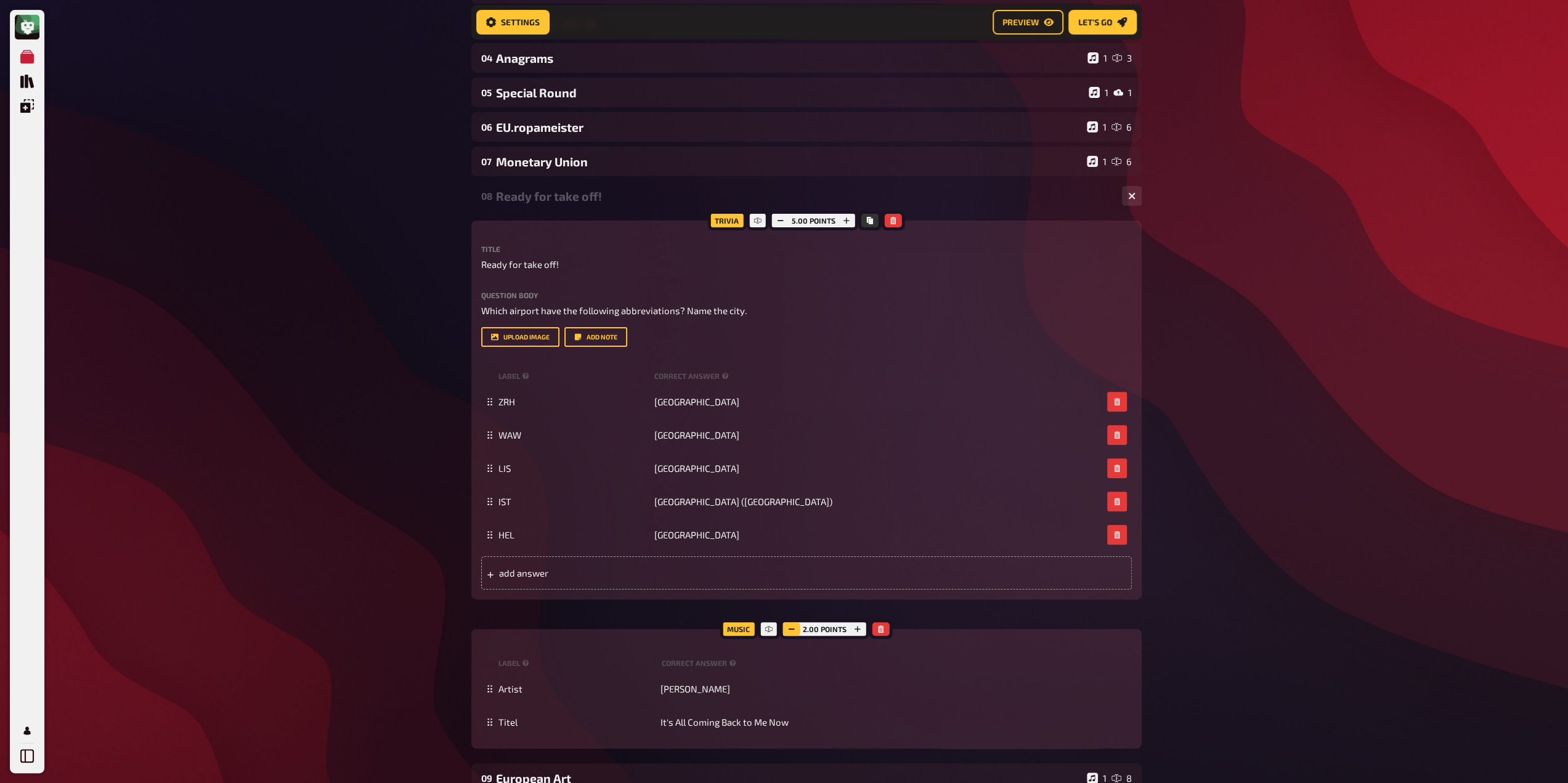
click at [784, 630] on button "button" at bounding box center [791, 629] width 17 height 14
click at [565, 191] on div "Ready for take off!" at bounding box center [803, 196] width 616 height 15
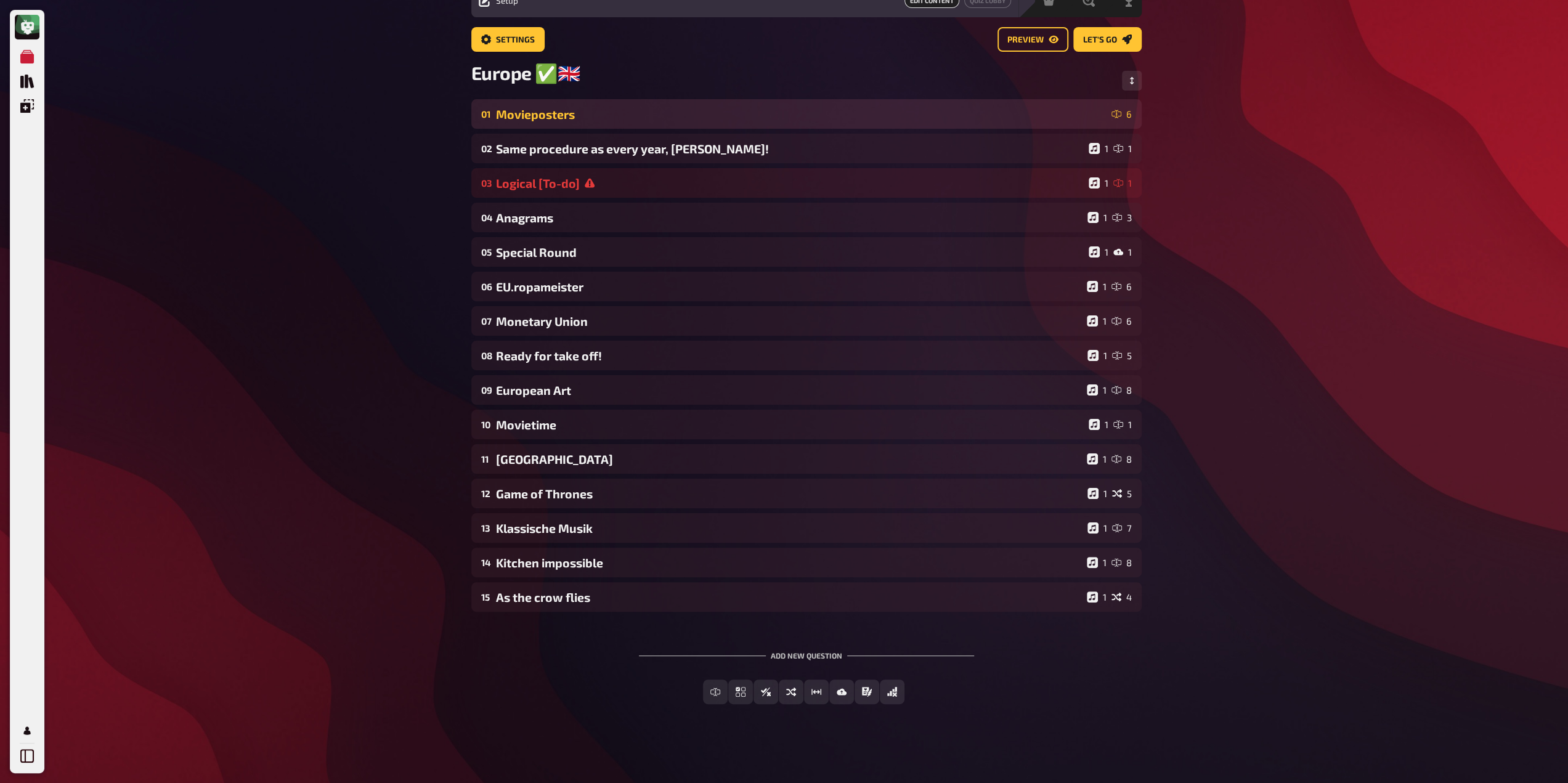
click at [586, 124] on div "01 Movieposters 6" at bounding box center [806, 114] width 670 height 29
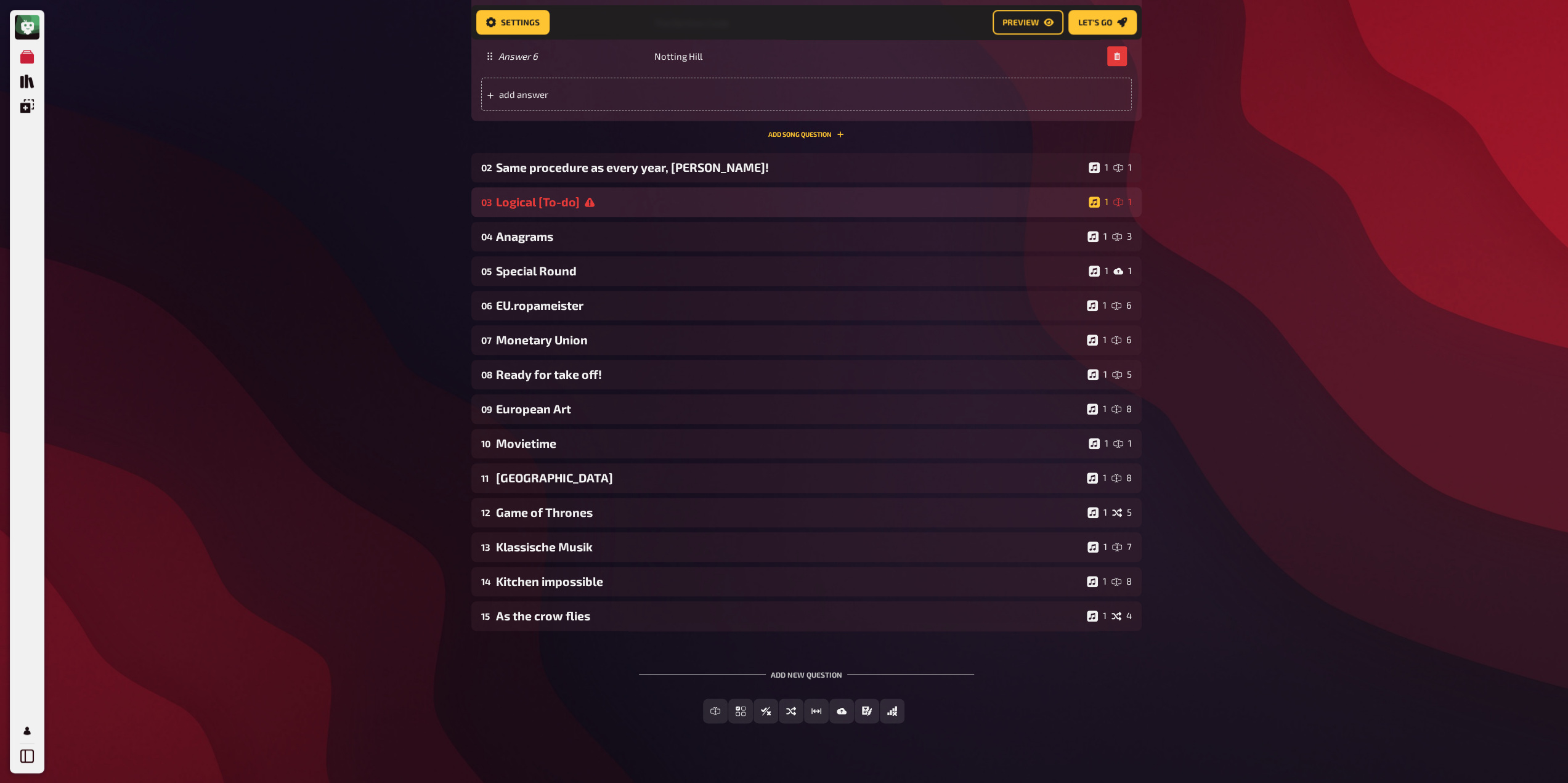
scroll to position [1089, 0]
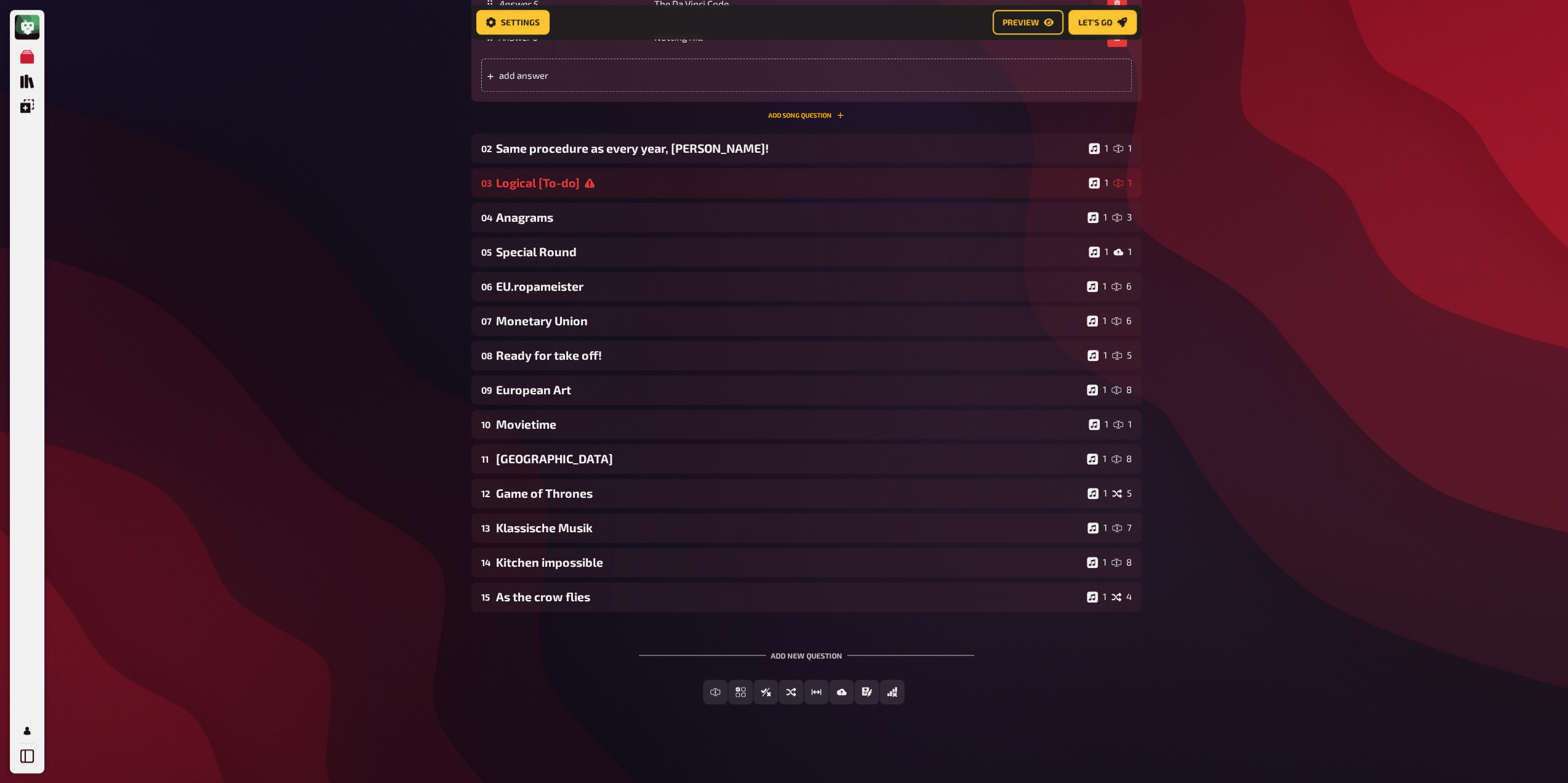
click at [802, 111] on button "Add Song question" at bounding box center [806, 115] width 76 height 7
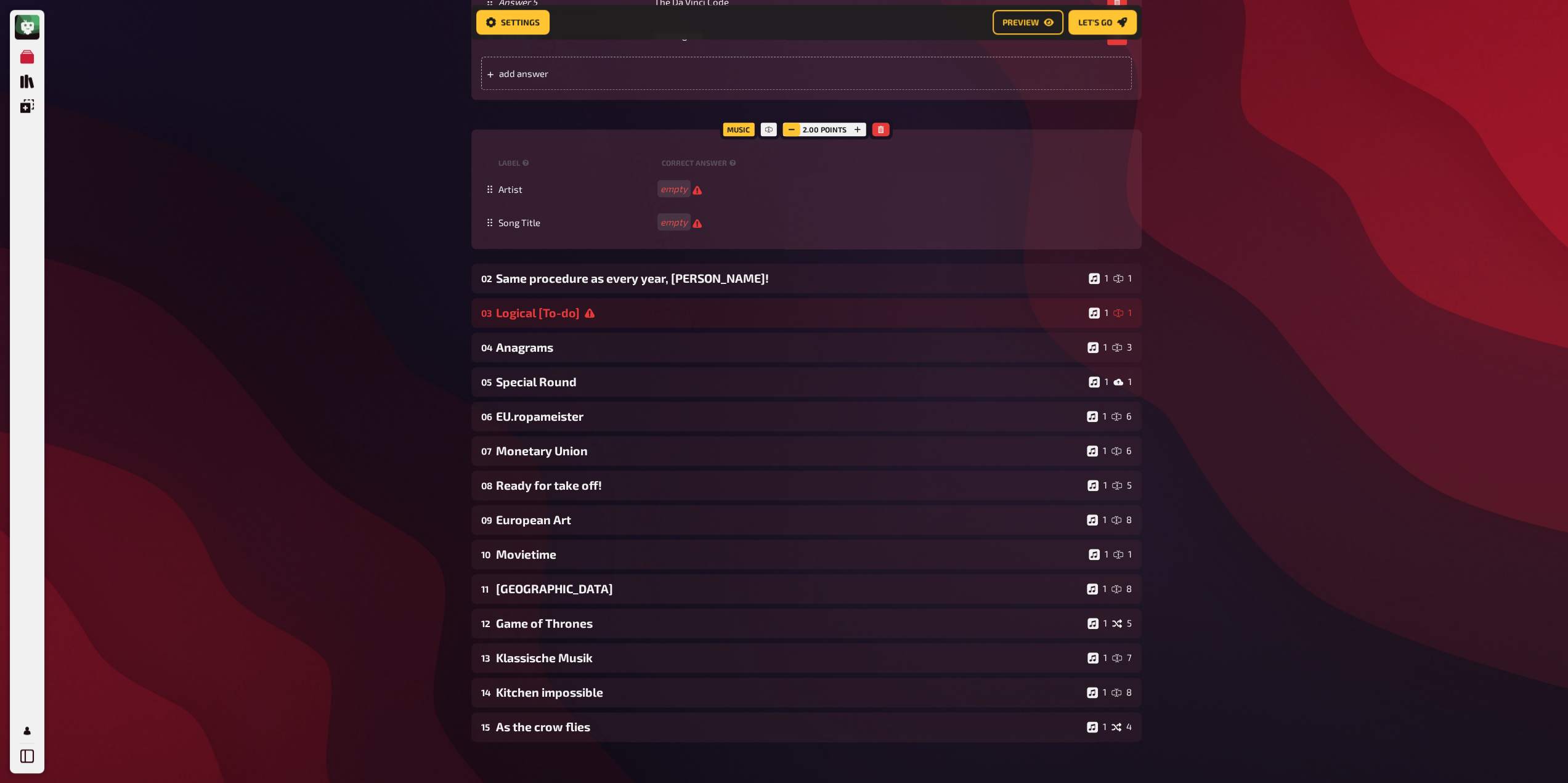
click at [785, 133] on button "button" at bounding box center [791, 129] width 17 height 14
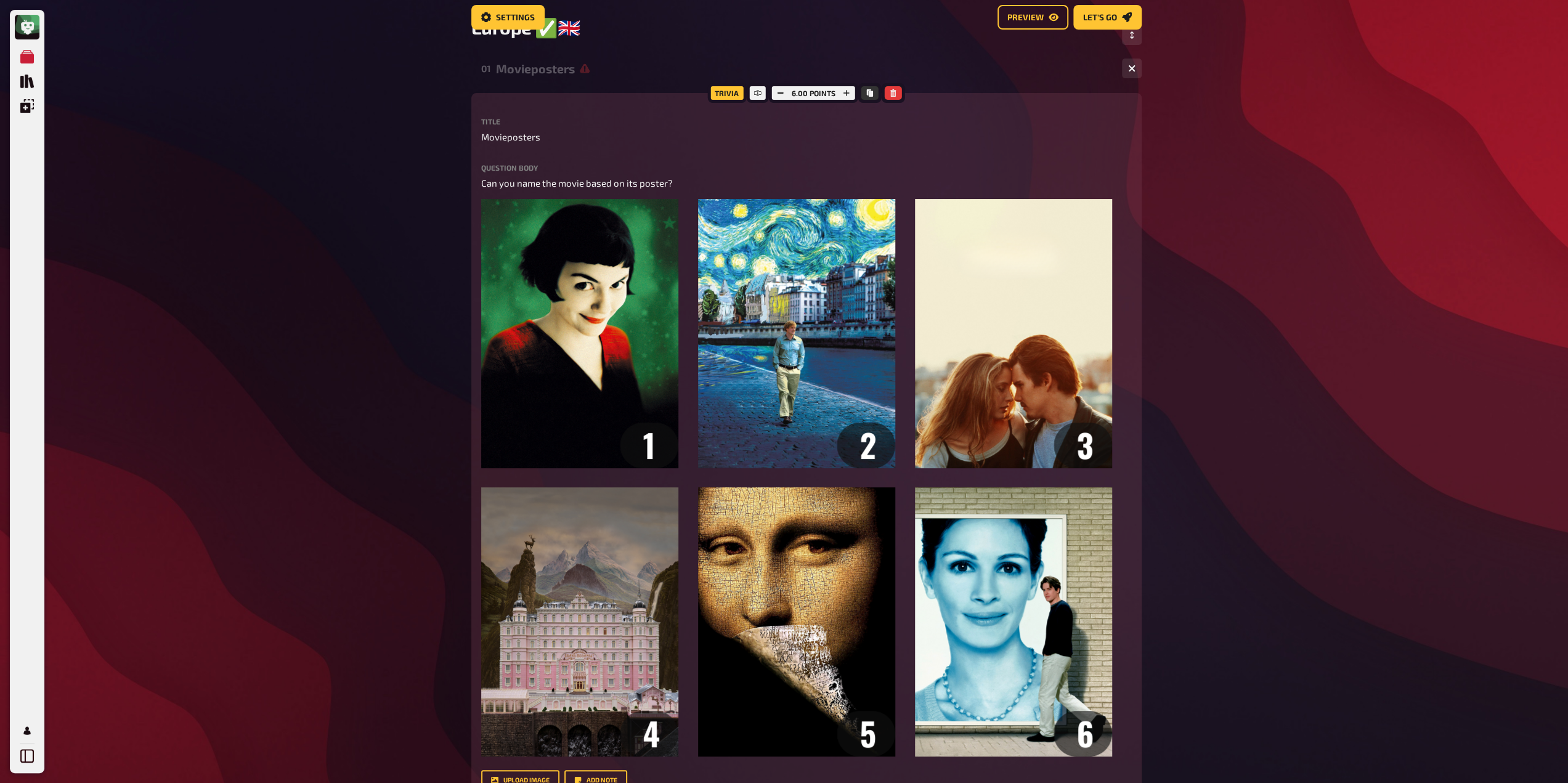
scroll to position [0, 0]
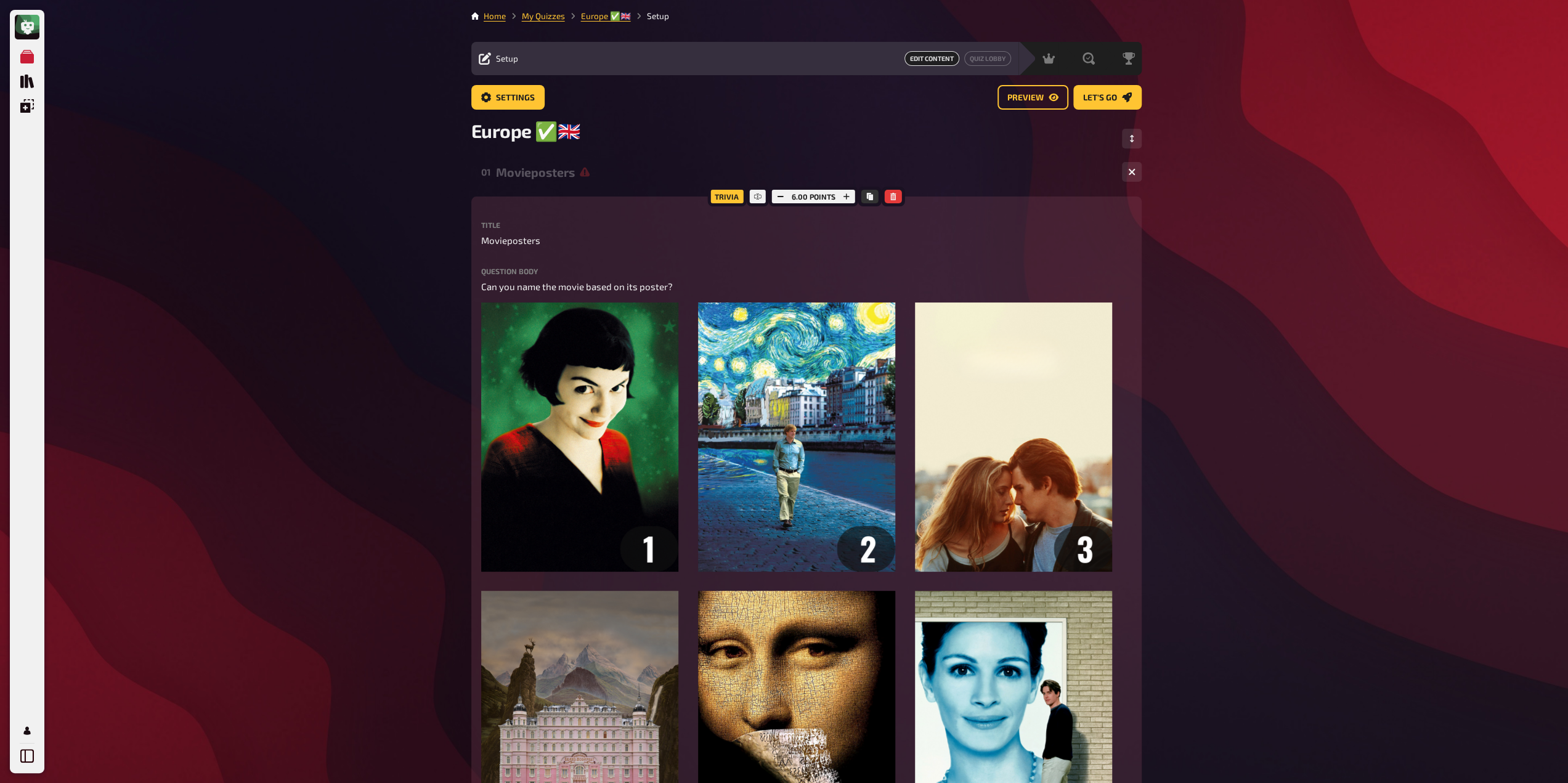
drag, startPoint x: 553, startPoint y: 173, endPoint x: 607, endPoint y: 230, distance: 78.5
click at [553, 173] on div "Movieposters" at bounding box center [803, 172] width 616 height 15
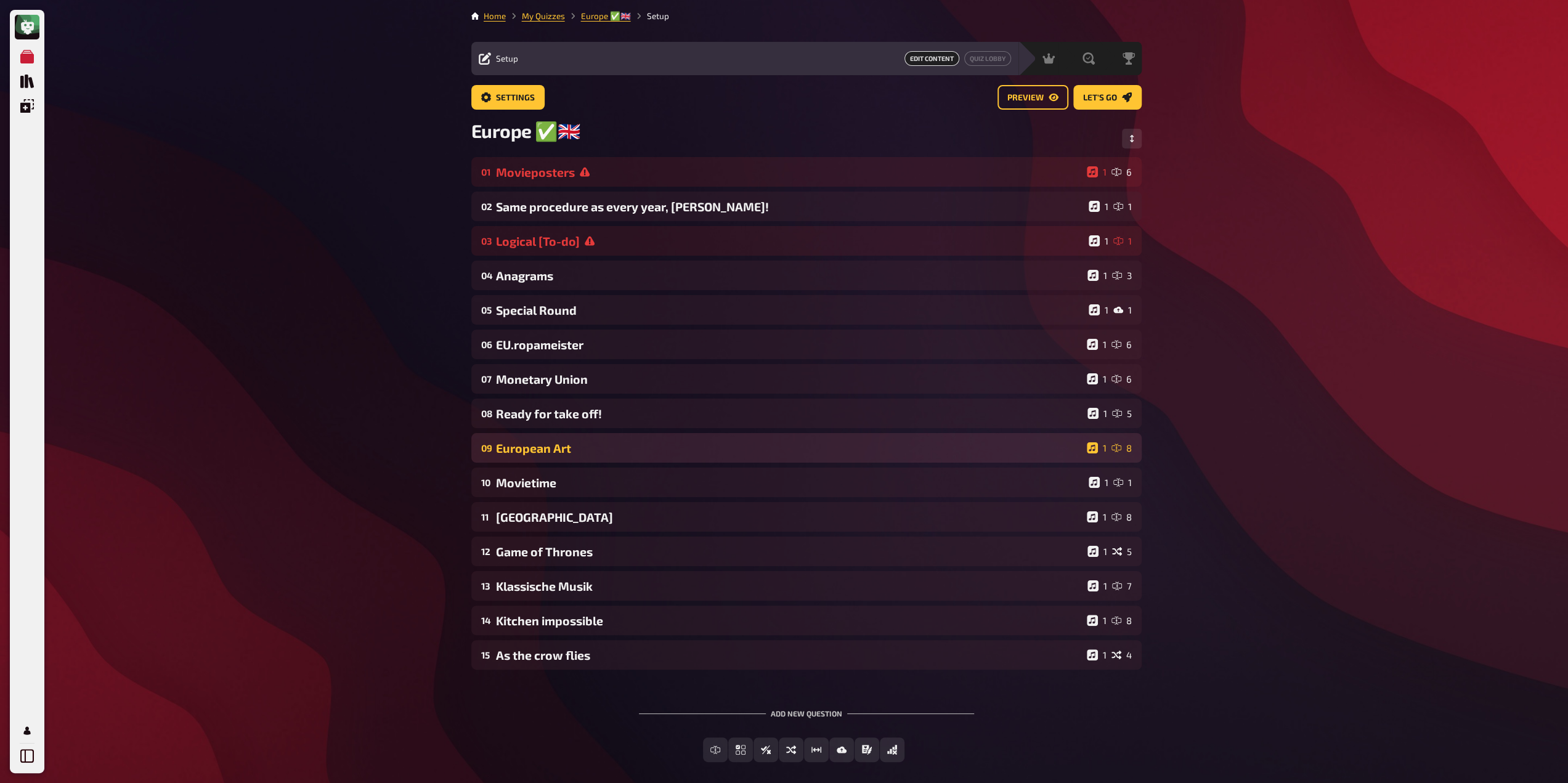
click at [573, 457] on div "09 European Art 1 8" at bounding box center [806, 447] width 670 height 29
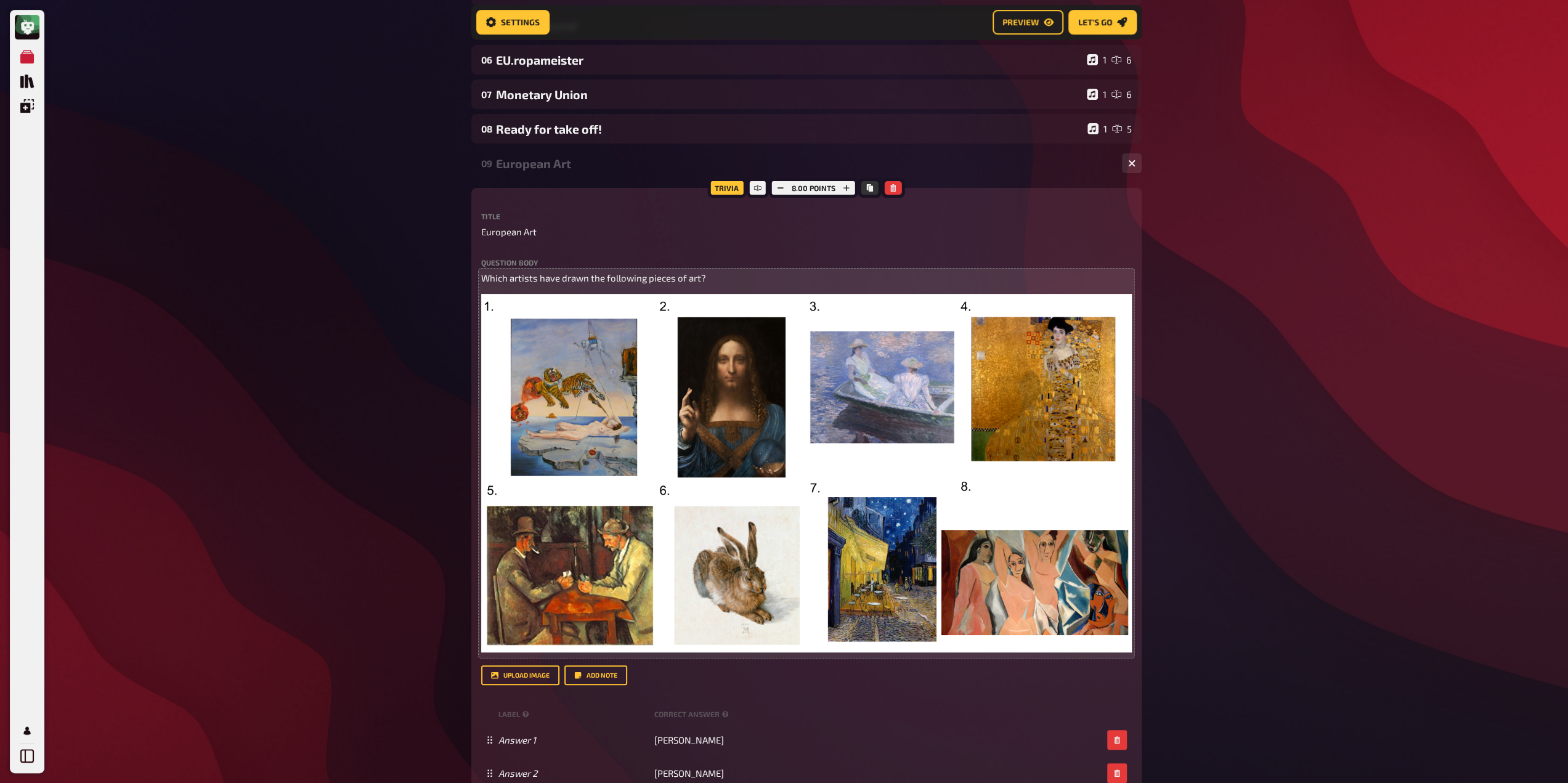
scroll to position [318, 0]
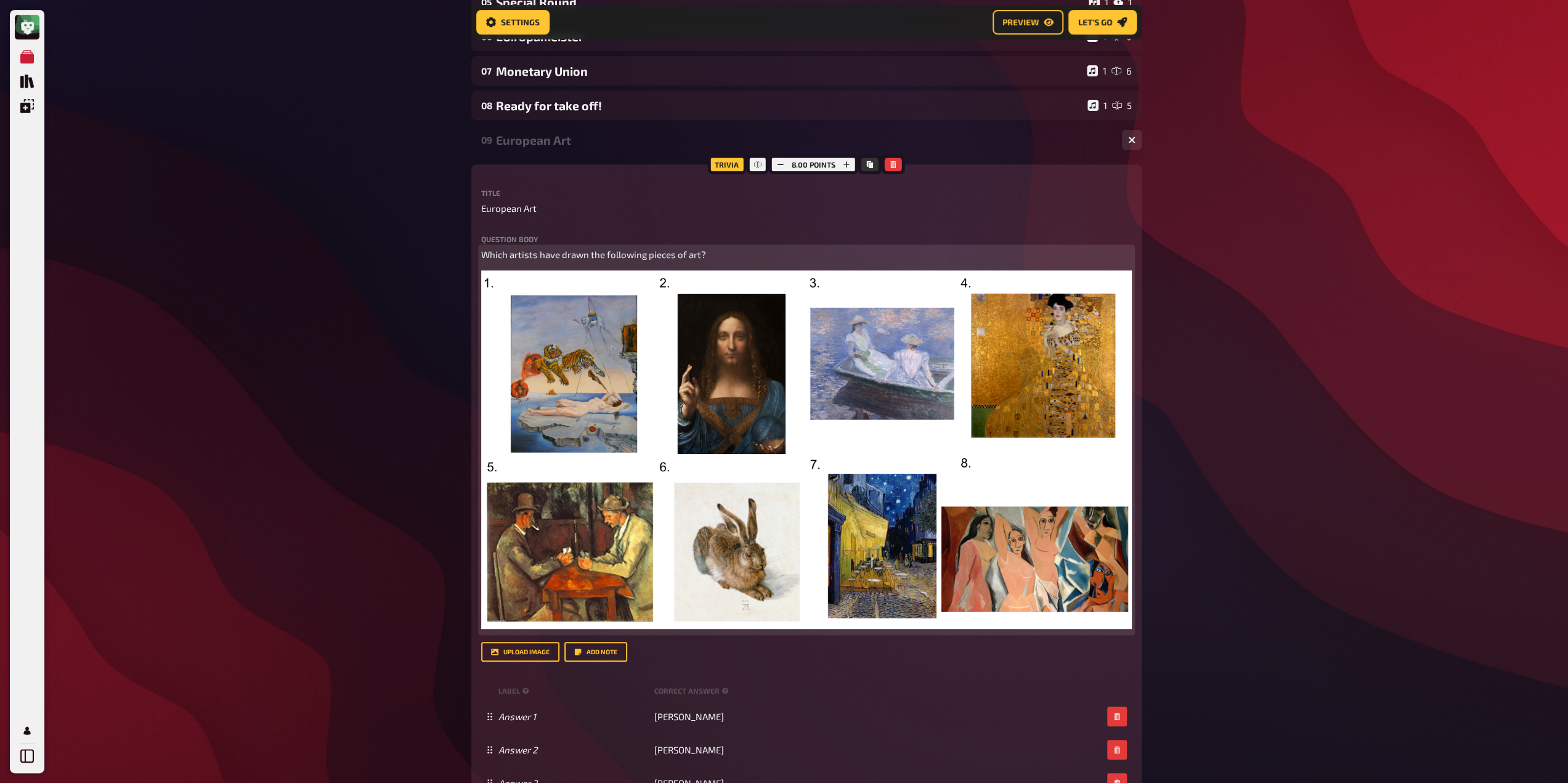
click at [582, 260] on span "Which artists have drawn the following pieces of art?" at bounding box center [593, 255] width 225 height 11
click at [579, 253] on span "Which artists have drawn the following pieces of art?" at bounding box center [593, 255] width 225 height 11
click at [580, 255] on span "Which artists have drawn the following pieces of art?" at bounding box center [593, 255] width 225 height 11
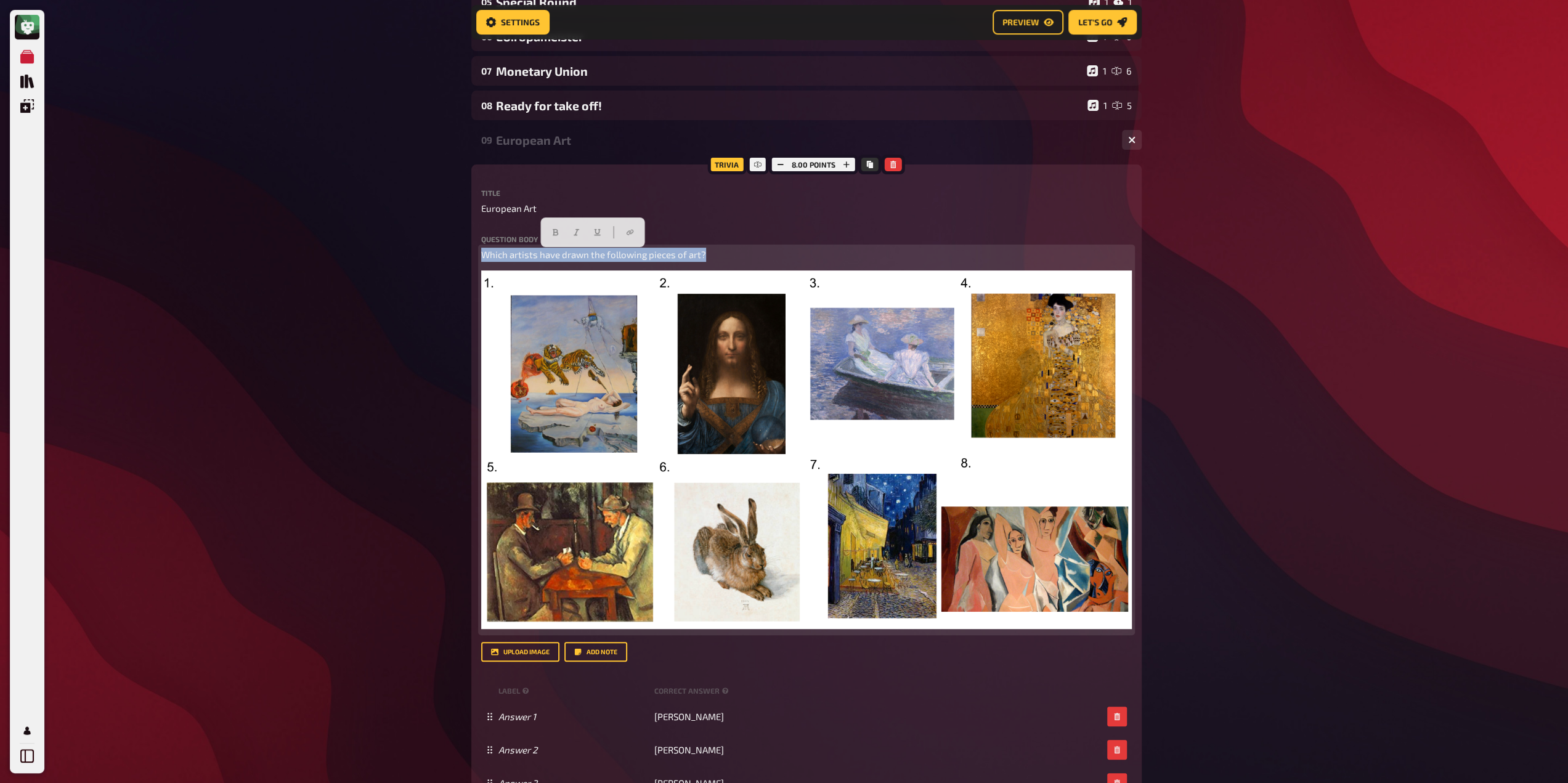
click at [580, 255] on span "Which artists have drawn the following pieces of art?" at bounding box center [593, 255] width 225 height 11
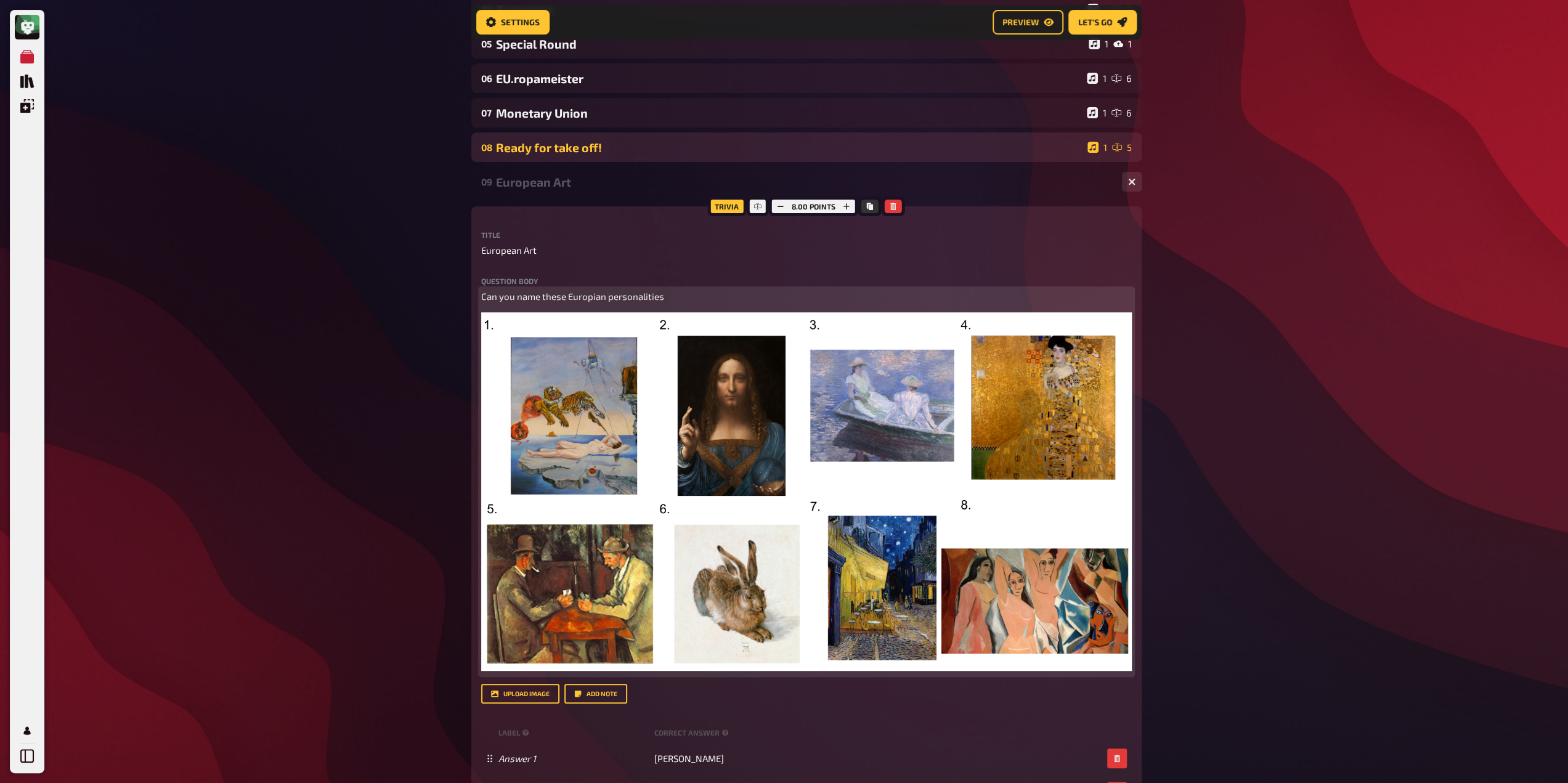
scroll to position [164, 0]
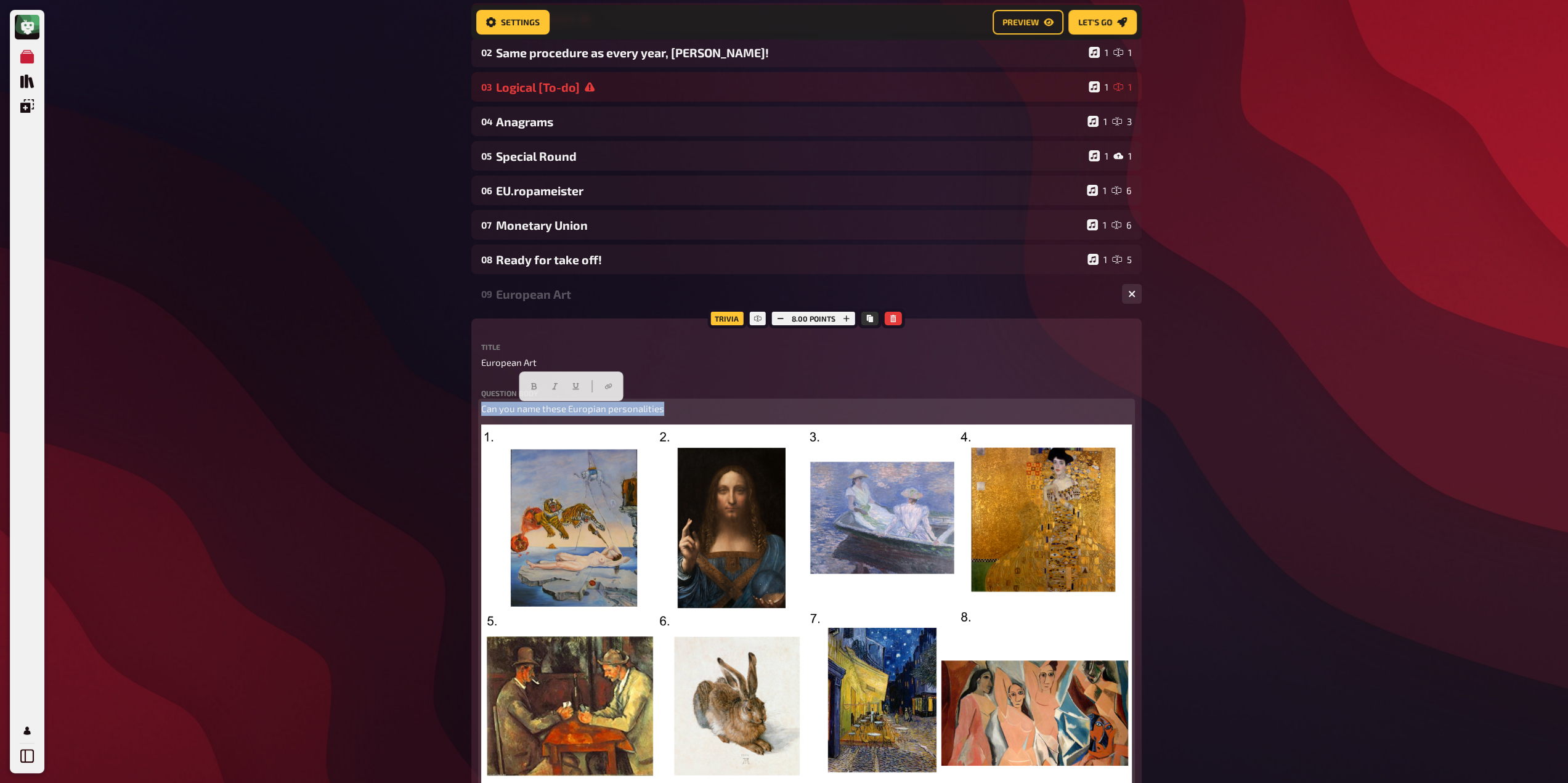
drag, startPoint x: 679, startPoint y: 410, endPoint x: 475, endPoint y: 410, distance: 204.0
click at [471, 412] on div "Trivia 8.00 points Title European Art Question body Can you name these Europian…" at bounding box center [806, 743] width 670 height 850
click at [675, 554] on img at bounding box center [806, 603] width 651 height 358
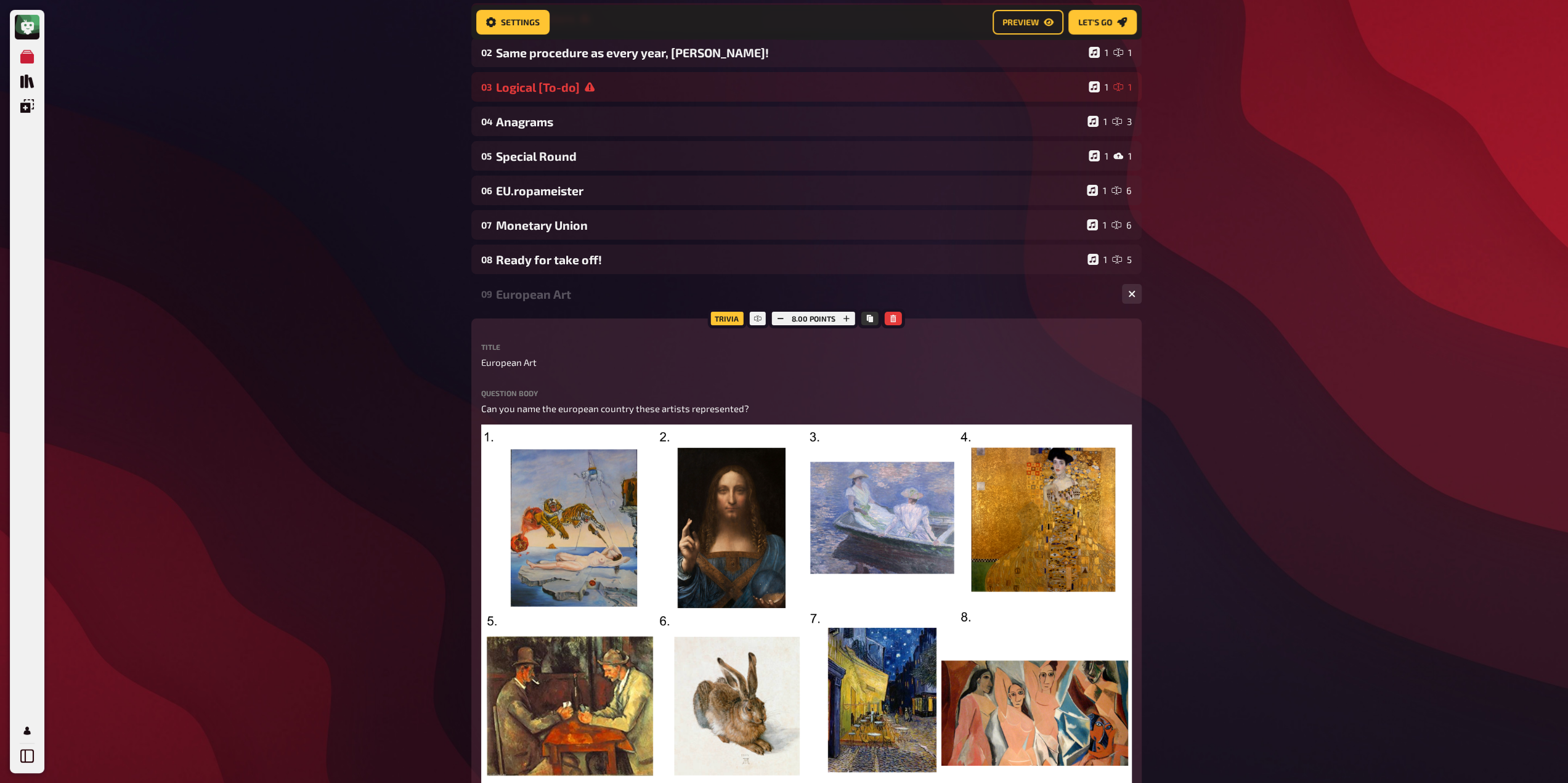
click at [613, 396] on label "Question body" at bounding box center [806, 393] width 651 height 7
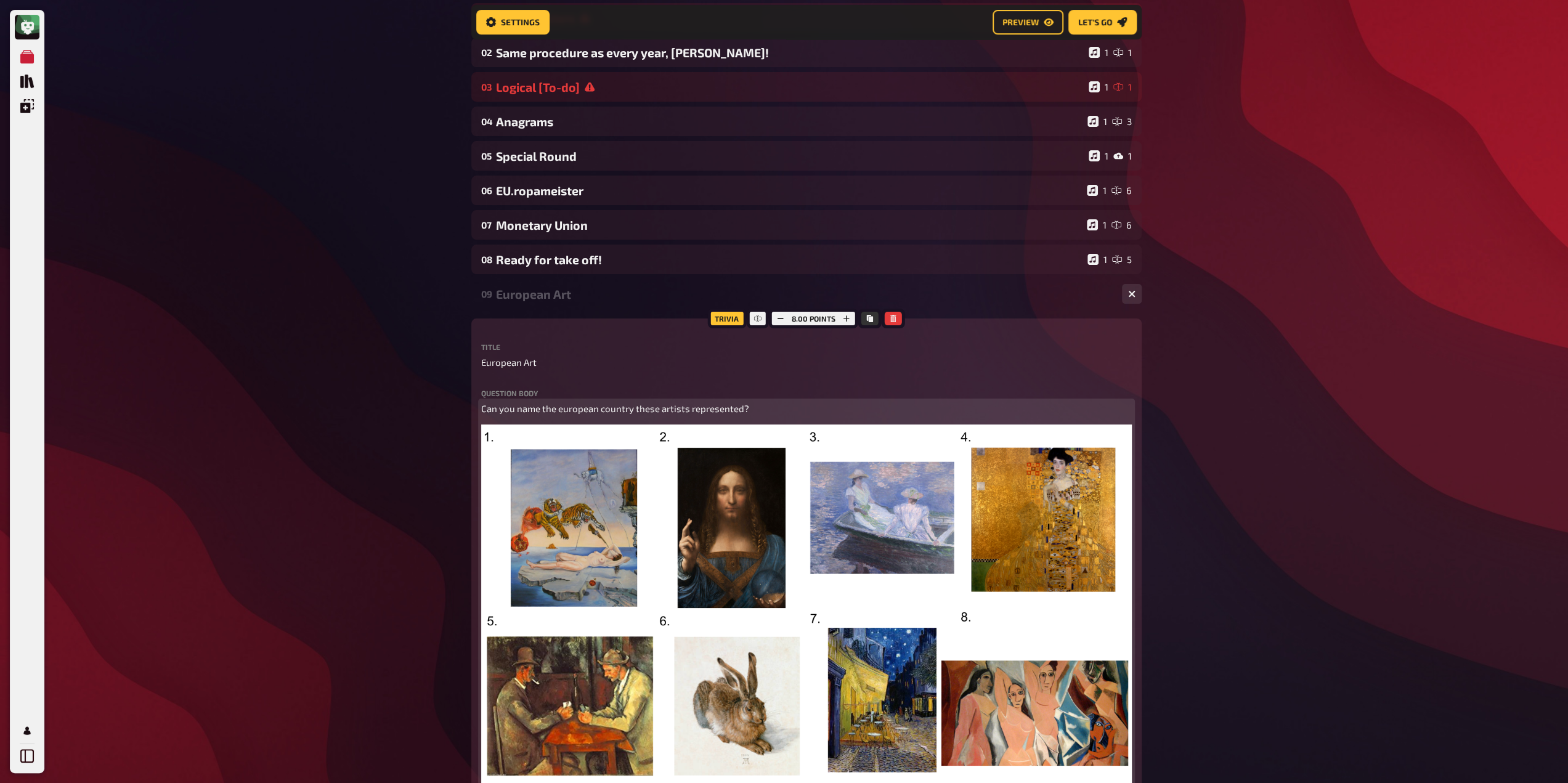
click at [620, 410] on span "Can you name the european country these artists represented?" at bounding box center [615, 408] width 268 height 11
copy span "Can you name the european country these artists represented?"
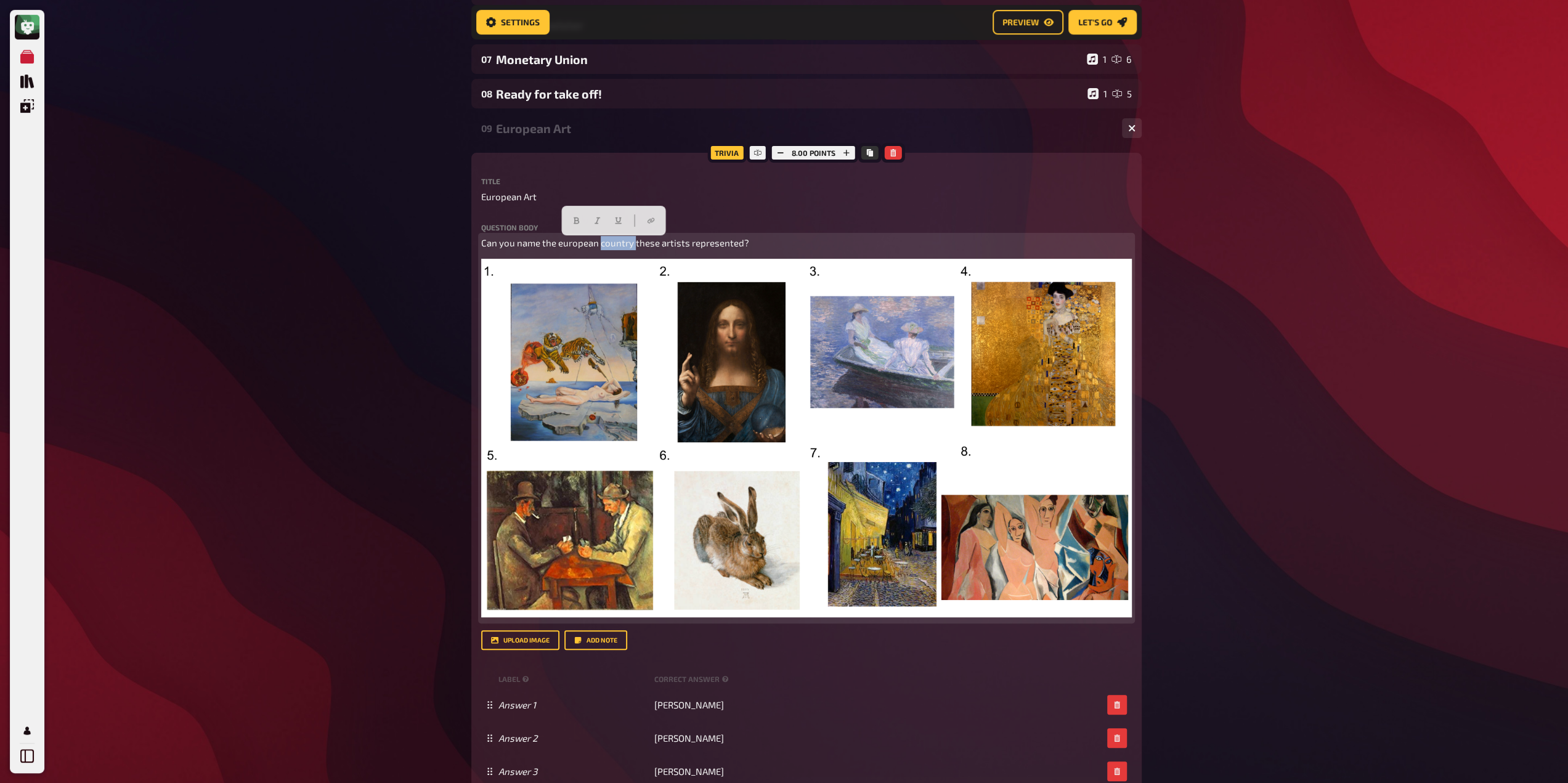
scroll to position [349, 0]
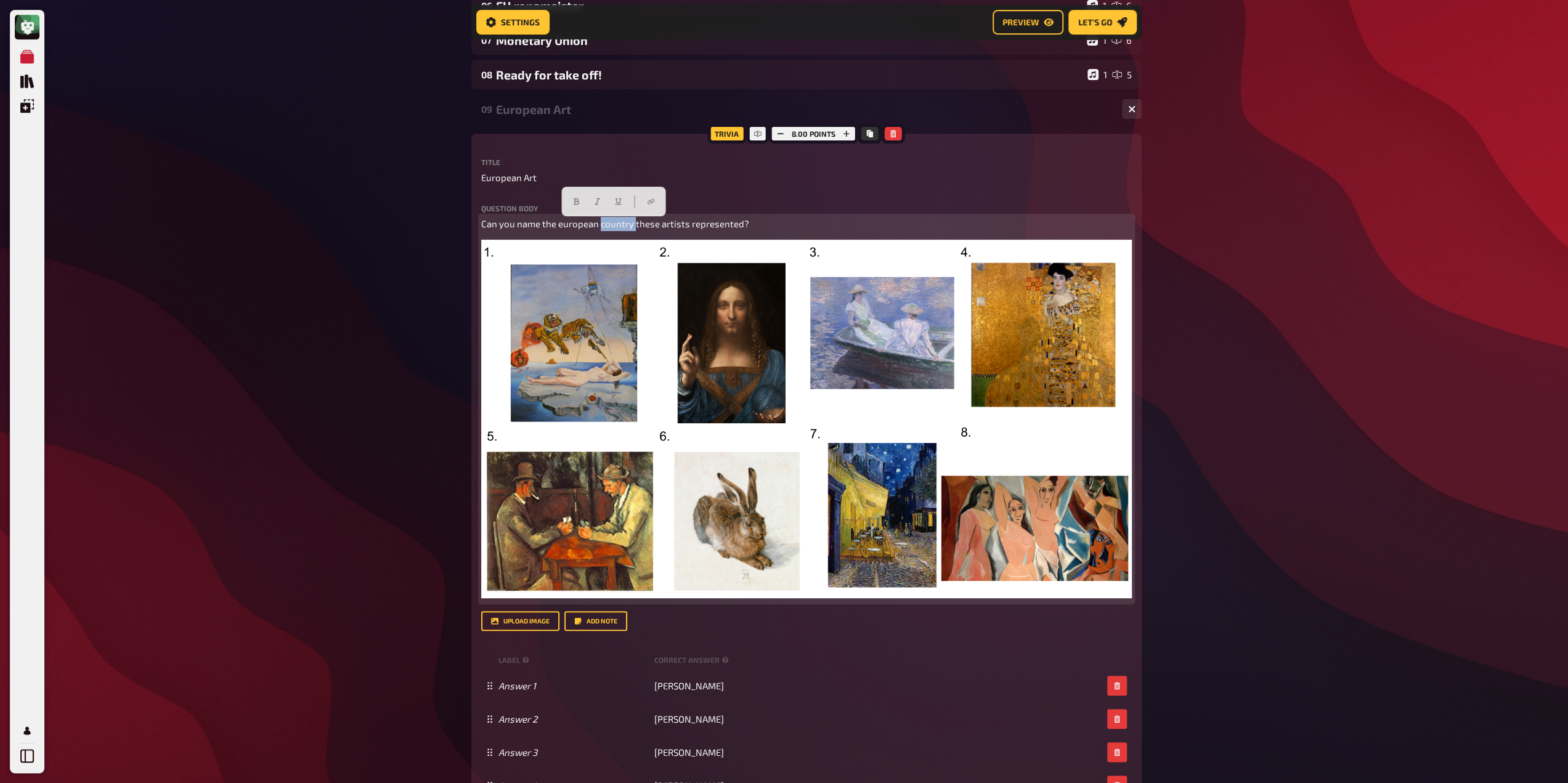
click at [662, 412] on img at bounding box center [806, 419] width 651 height 358
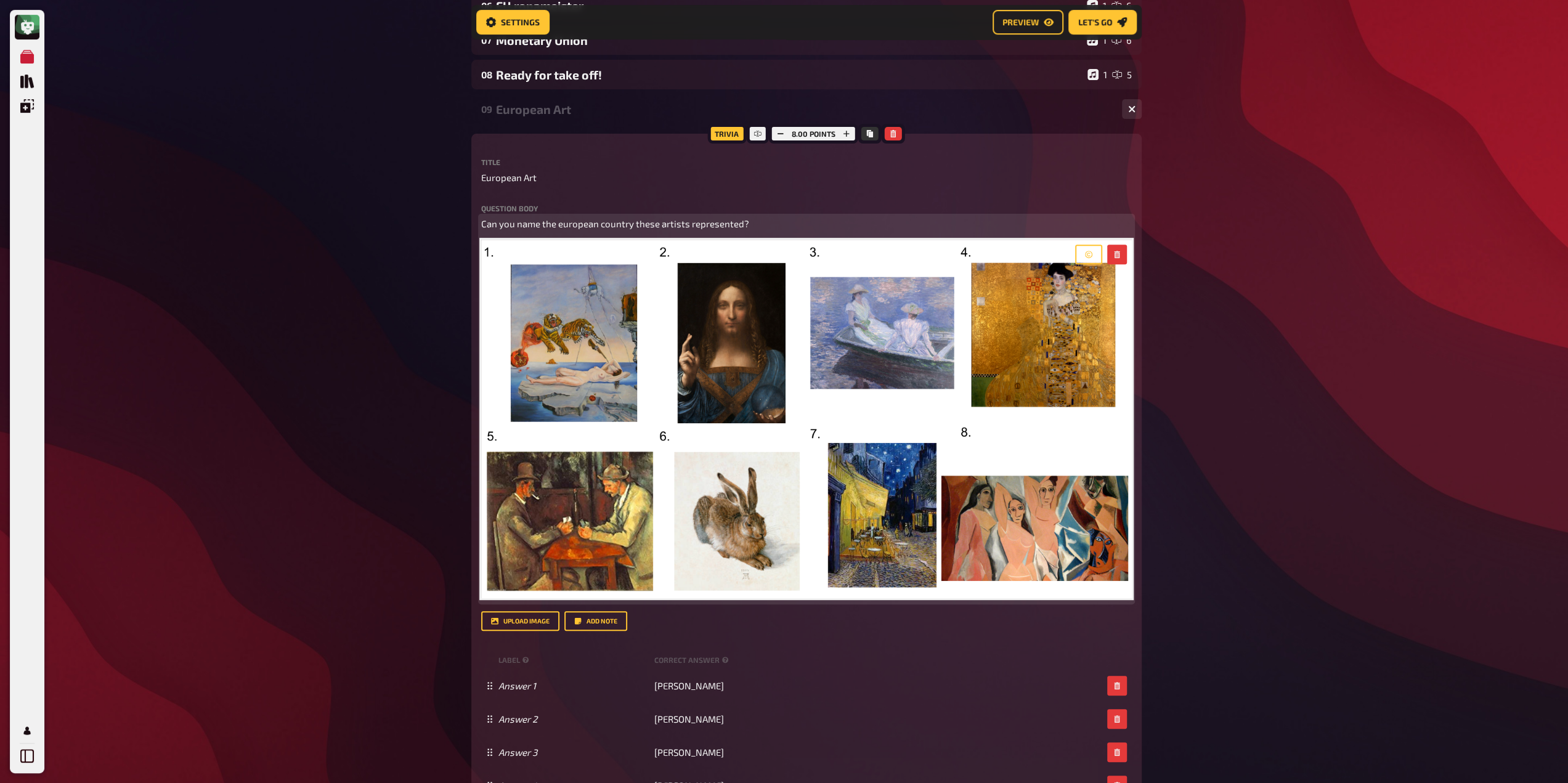
click at [662, 412] on img at bounding box center [806, 419] width 651 height 358
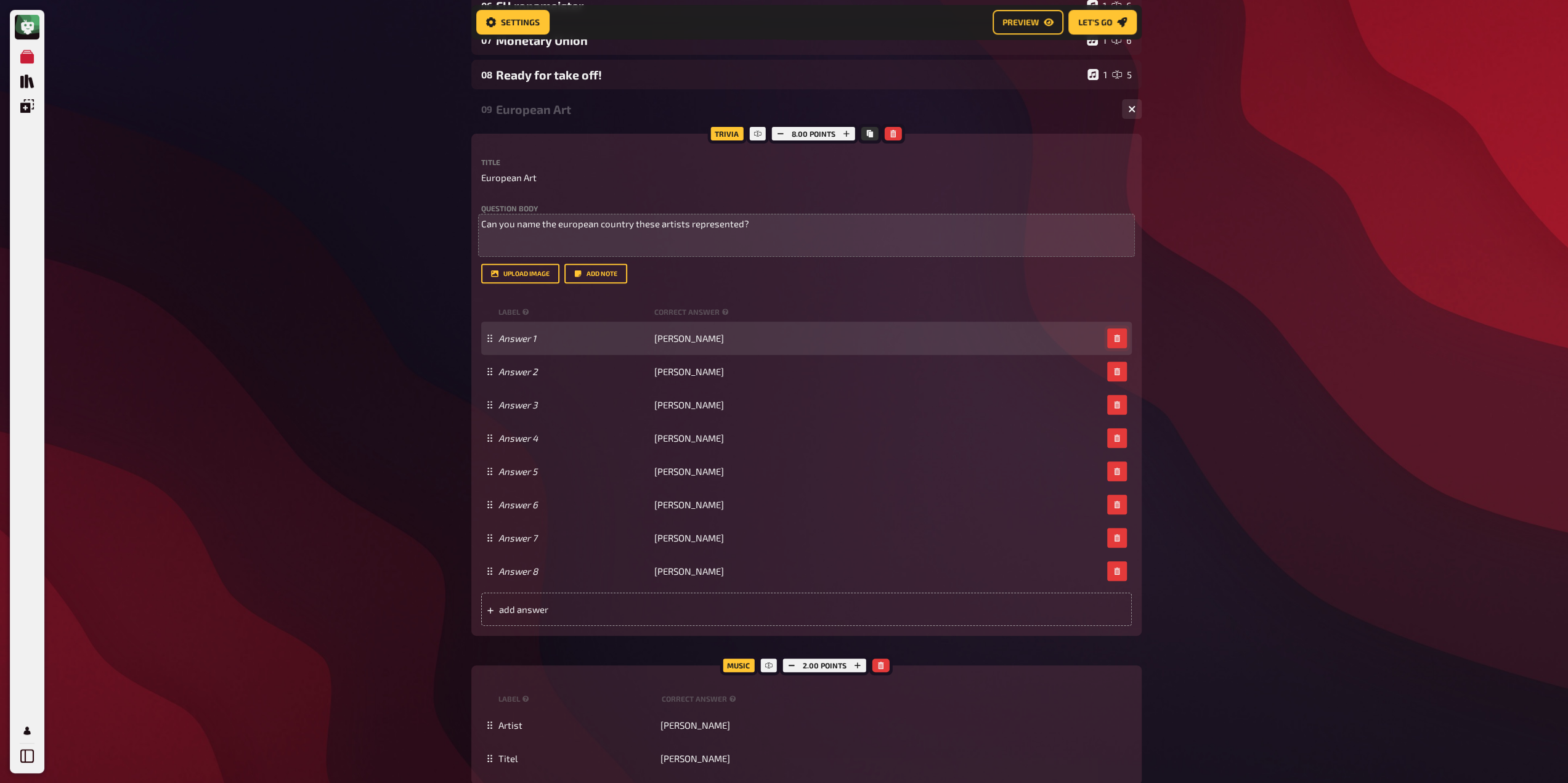
click at [1111, 342] on button "button" at bounding box center [1117, 339] width 20 height 20
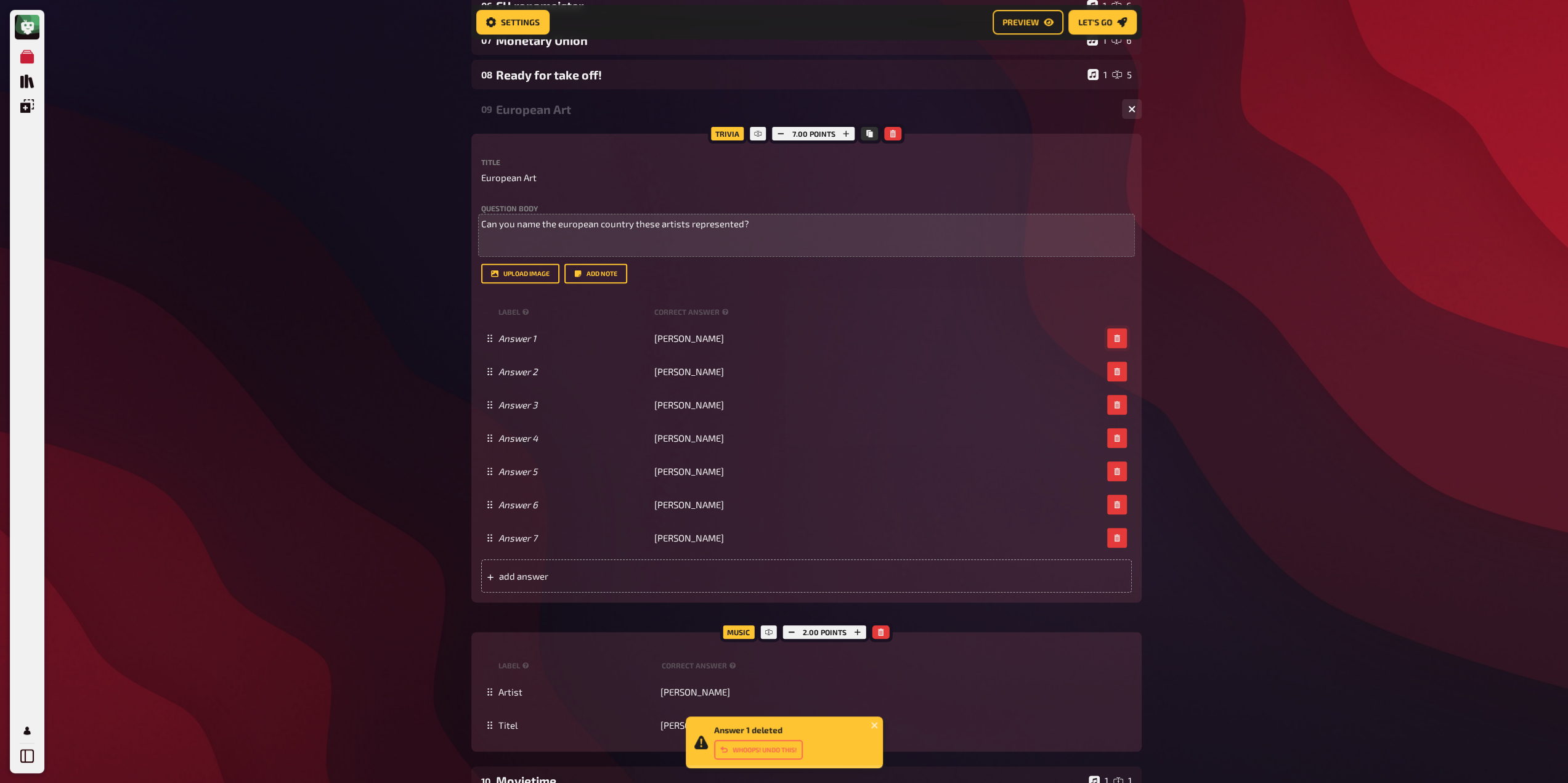
click at [1111, 342] on button "button" at bounding box center [1117, 339] width 20 height 20
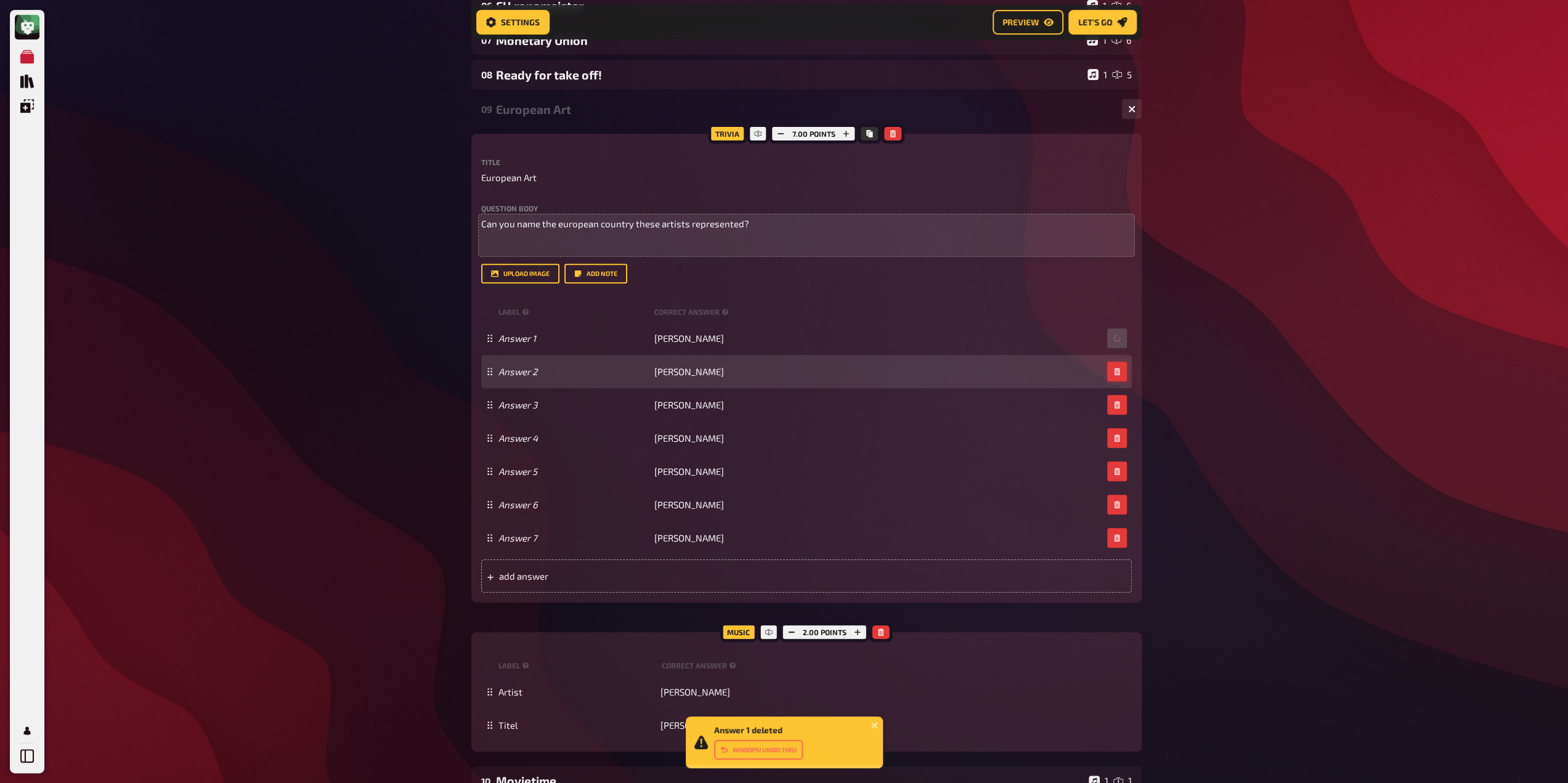
click at [1111, 361] on button "button" at bounding box center [1117, 371] width 20 height 20
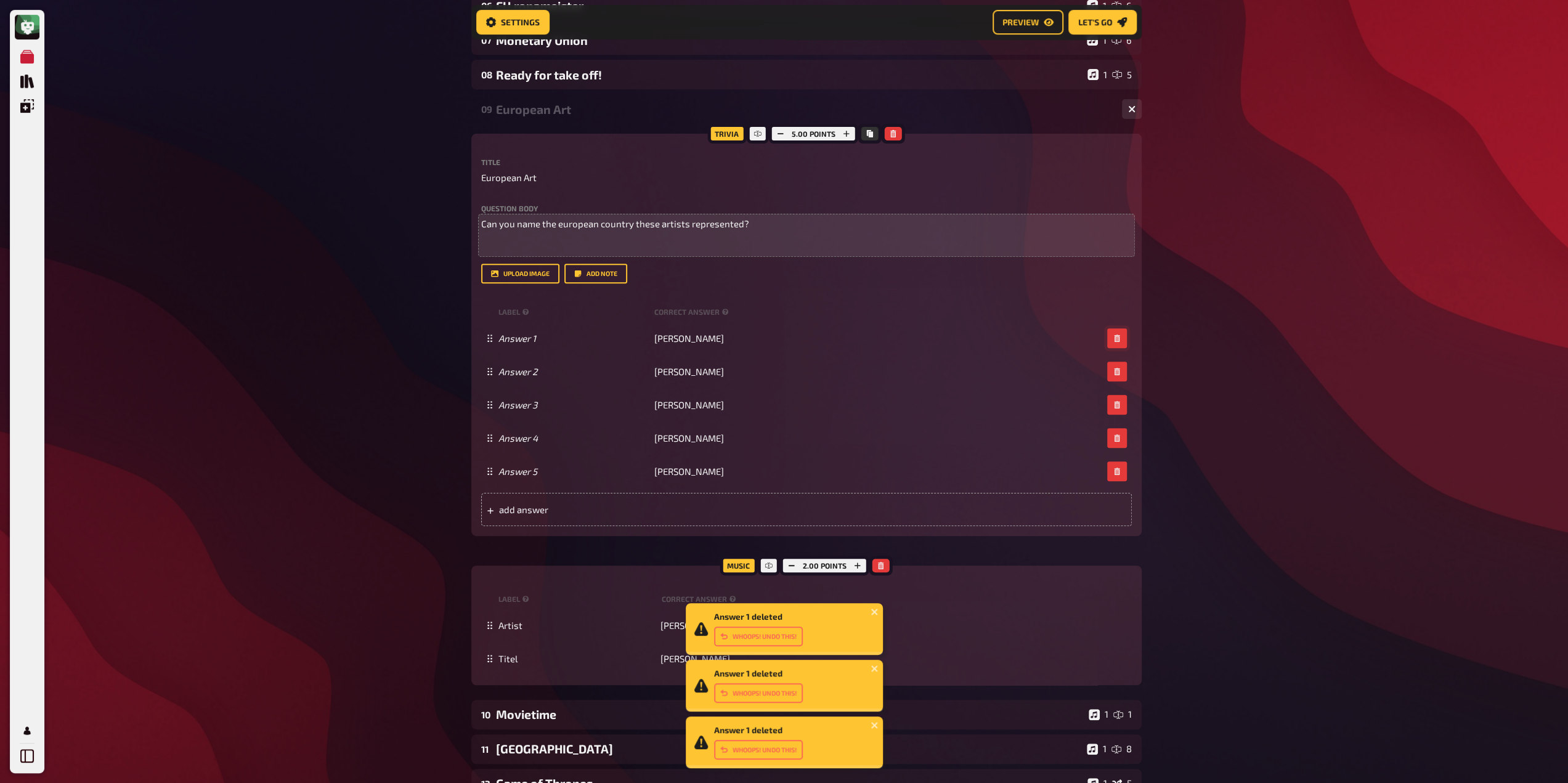
click at [1111, 342] on button "button" at bounding box center [1117, 339] width 20 height 20
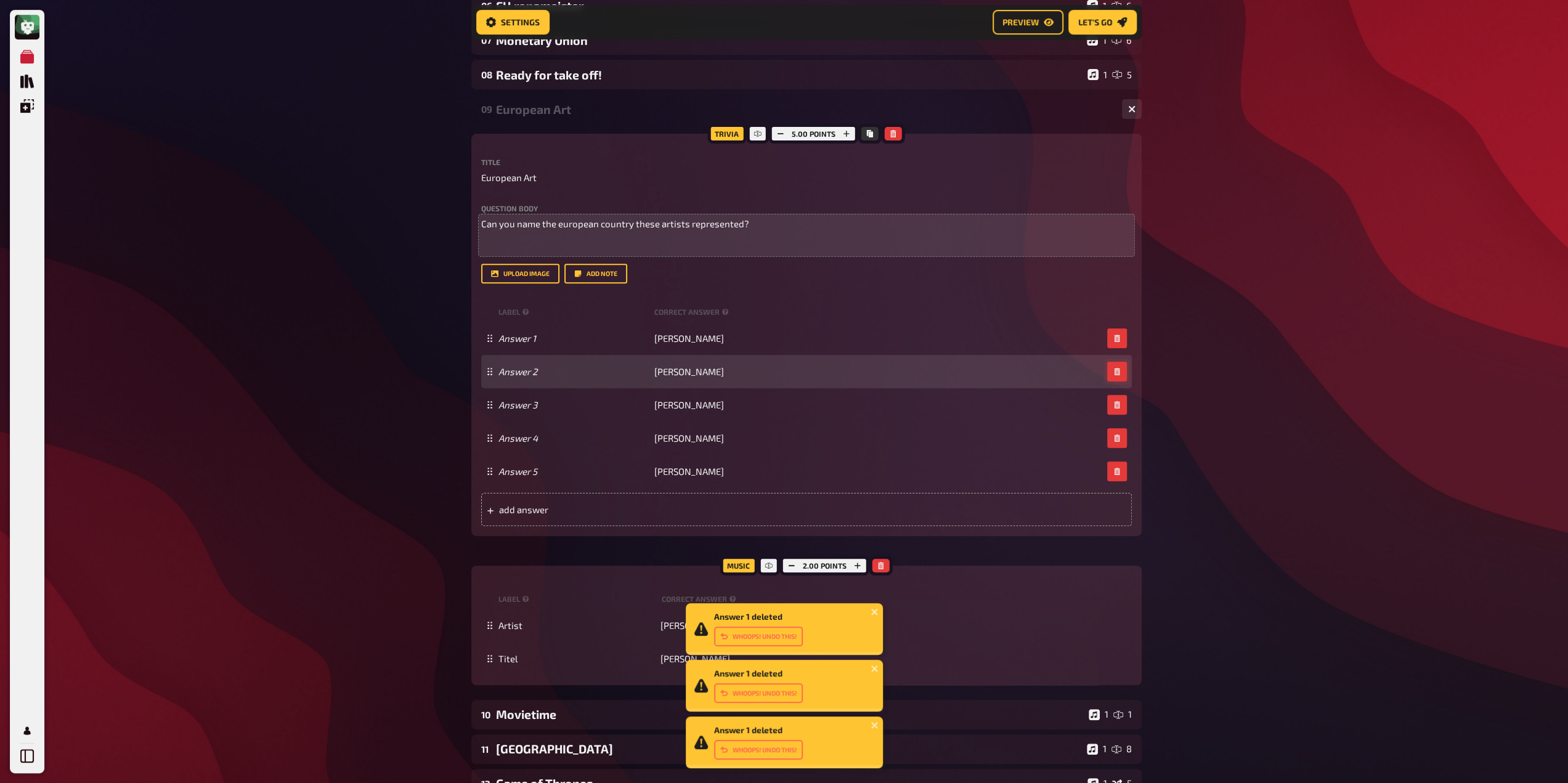
click at [1112, 361] on button "button" at bounding box center [1117, 371] width 20 height 20
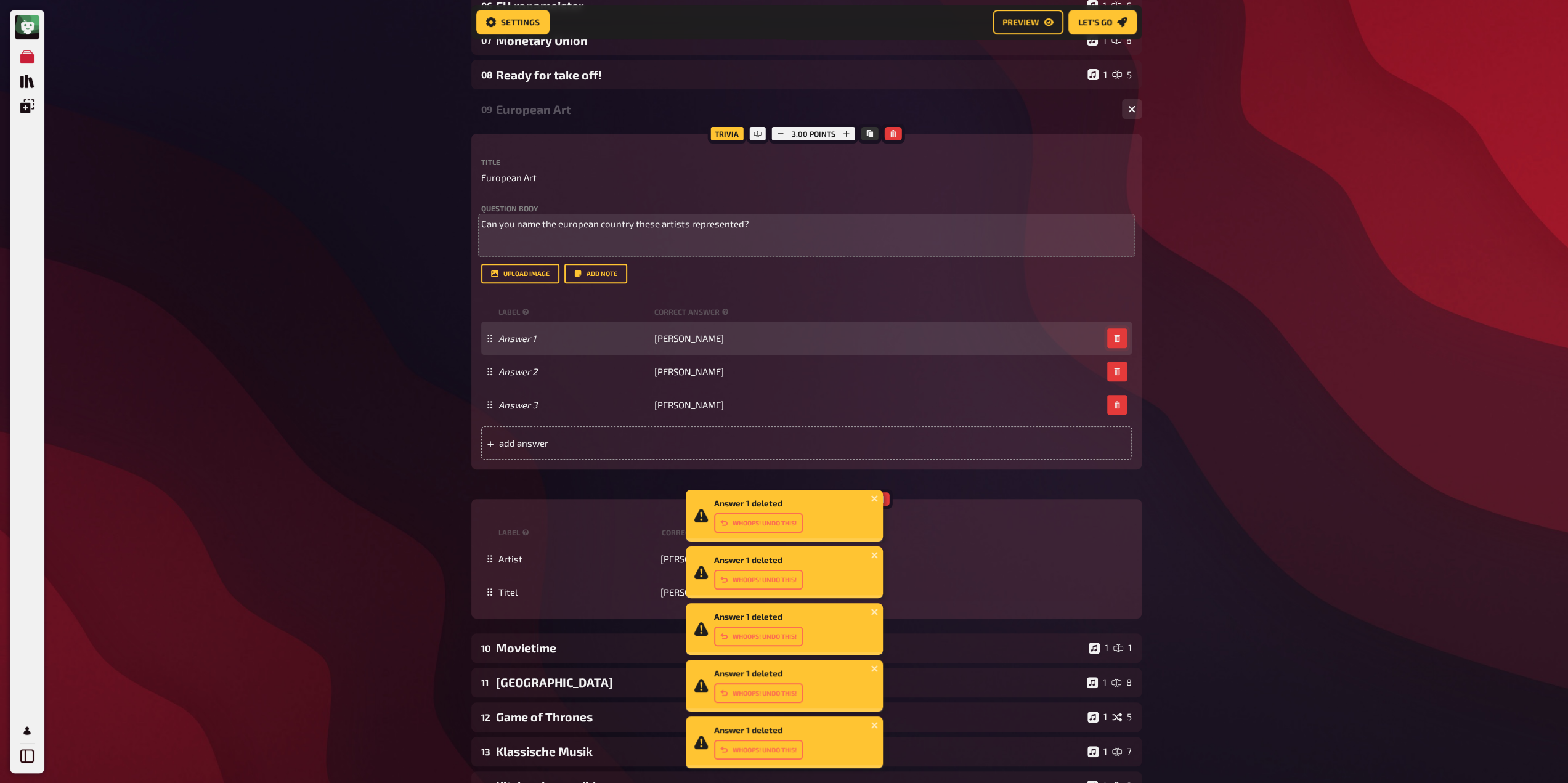
click at [1113, 342] on icon "button" at bounding box center [1117, 338] width 7 height 7
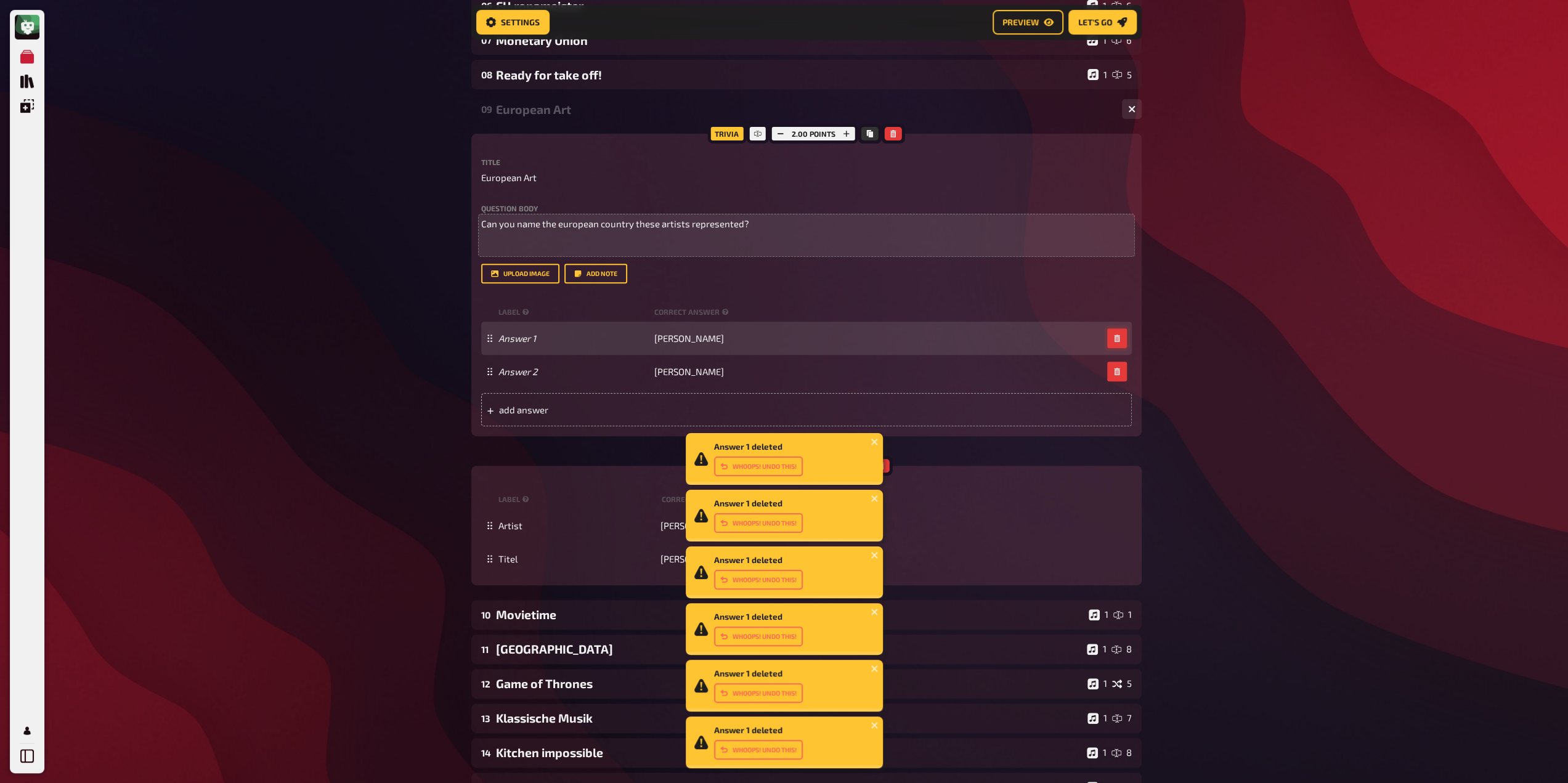
click at [1113, 342] on icon "button" at bounding box center [1117, 338] width 7 height 7
click at [1113, 368] on icon "button" at bounding box center [1117, 371] width 7 height 7
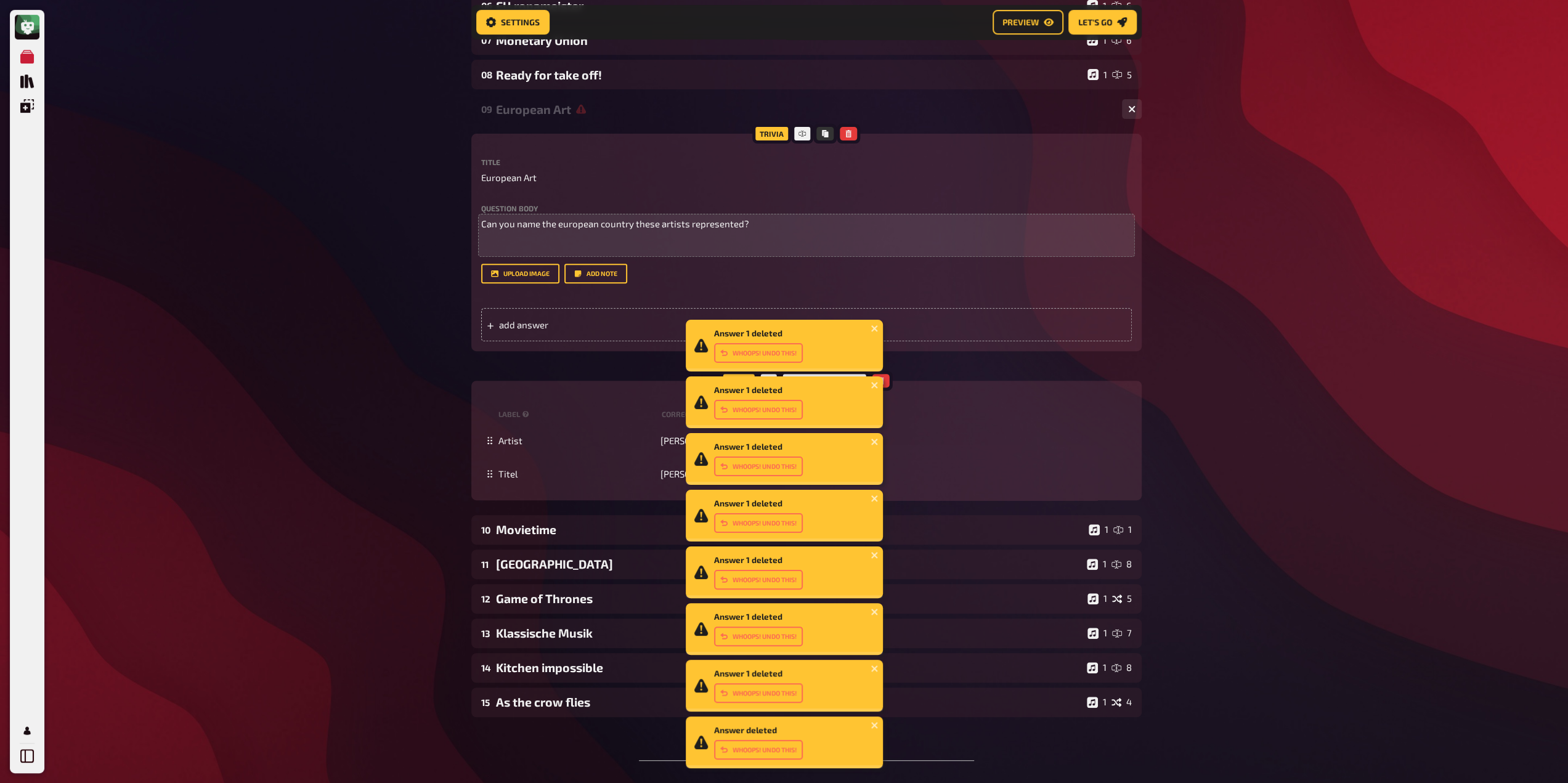
click at [845, 319] on div "Answer 1 deleted Whoops! Undo this!" at bounding box center [784, 345] width 197 height 52
click at [916, 323] on div "add answer" at bounding box center [806, 324] width 651 height 33
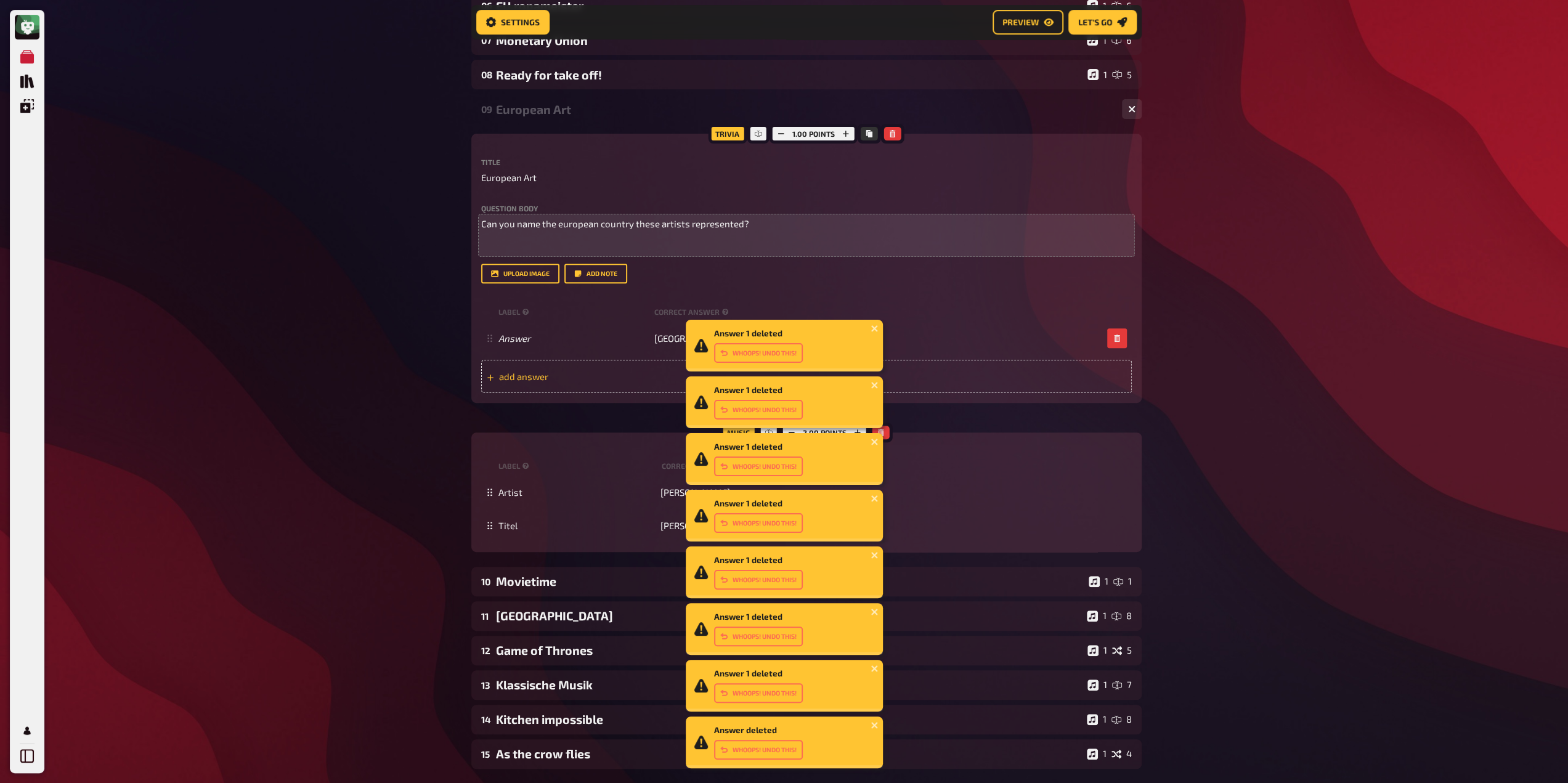
click at [565, 366] on div "add answer" at bounding box center [806, 376] width 651 height 33
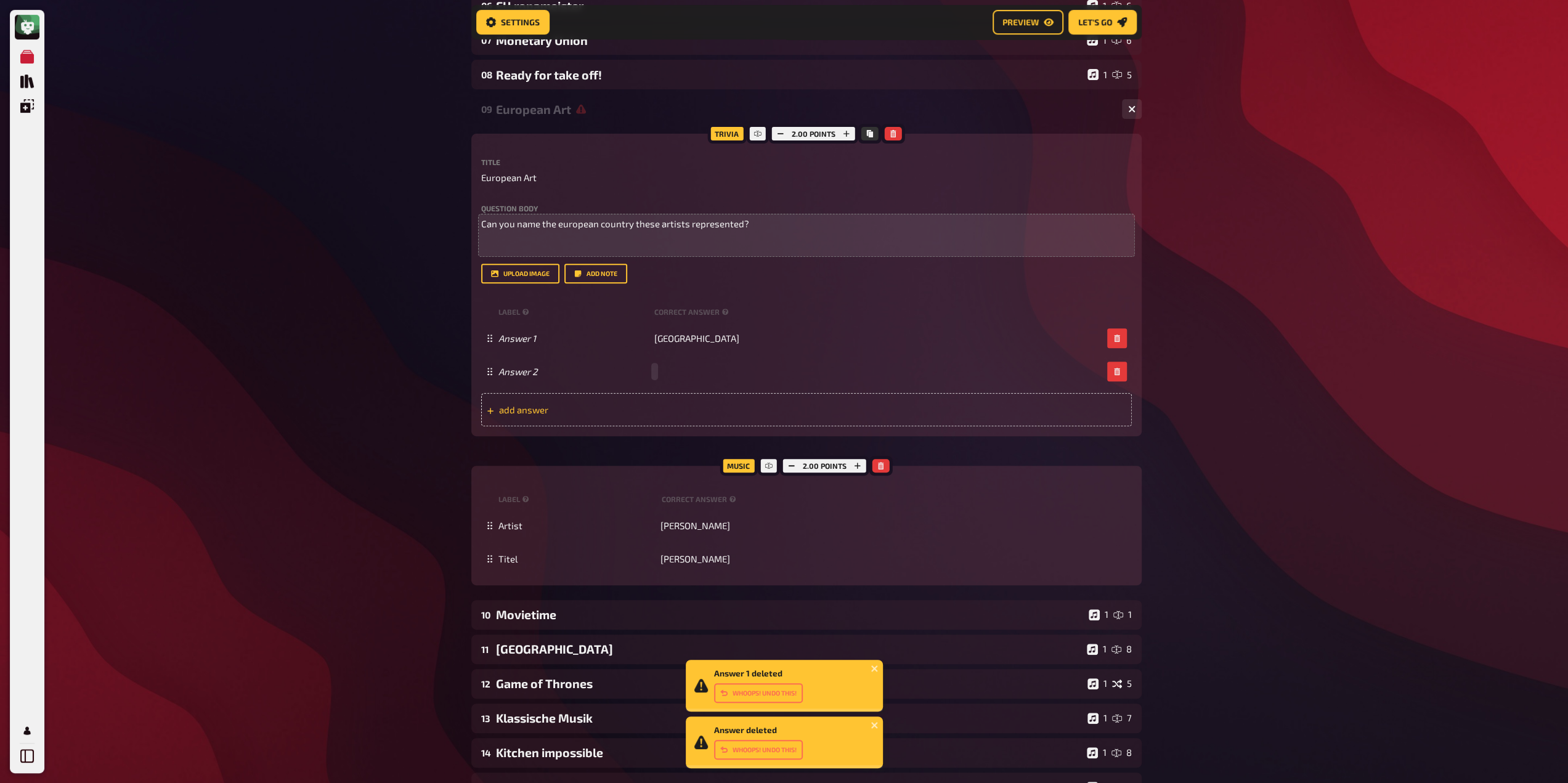
paste span
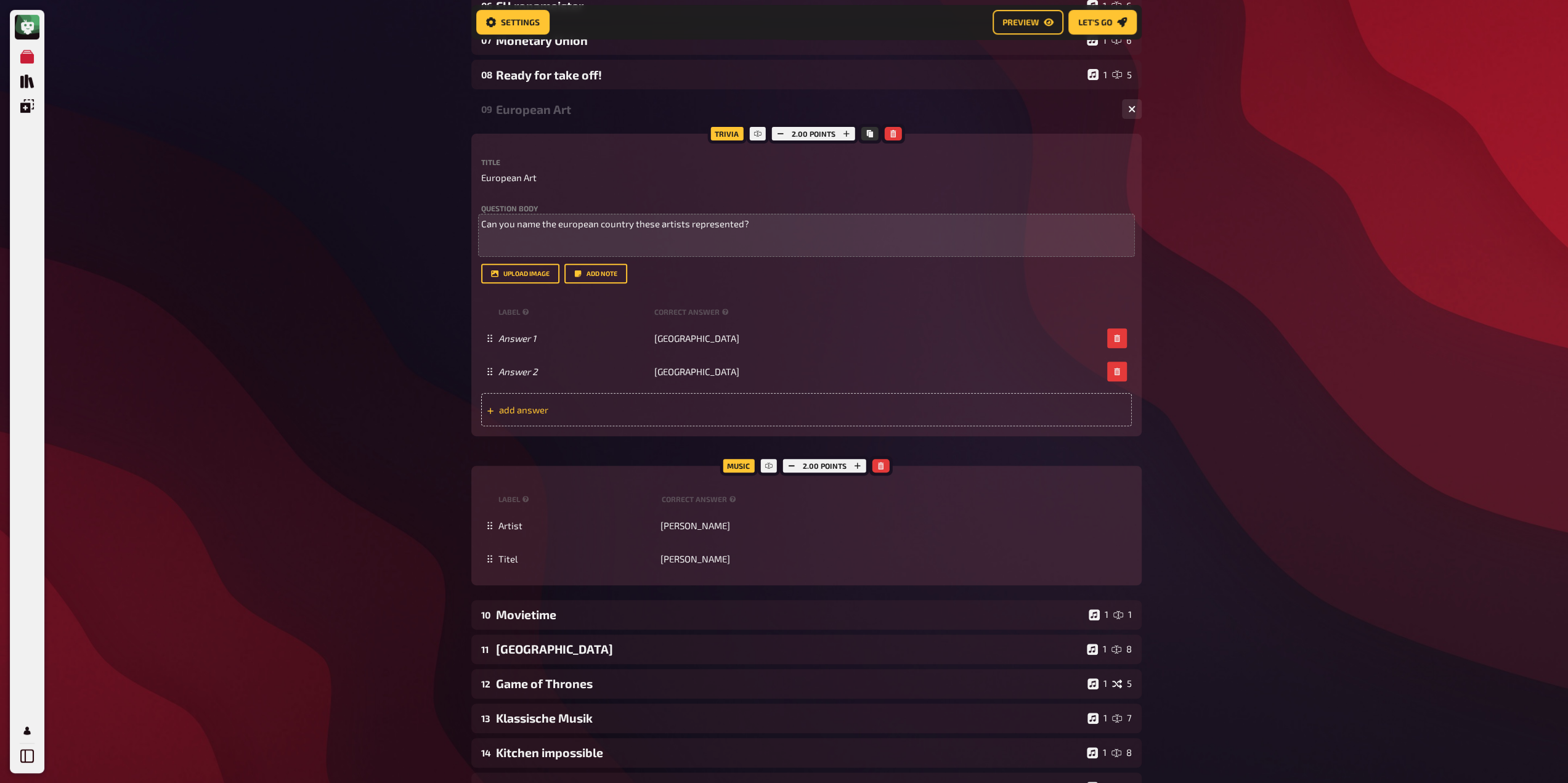
click at [669, 416] on div "add answer" at bounding box center [806, 410] width 651 height 33
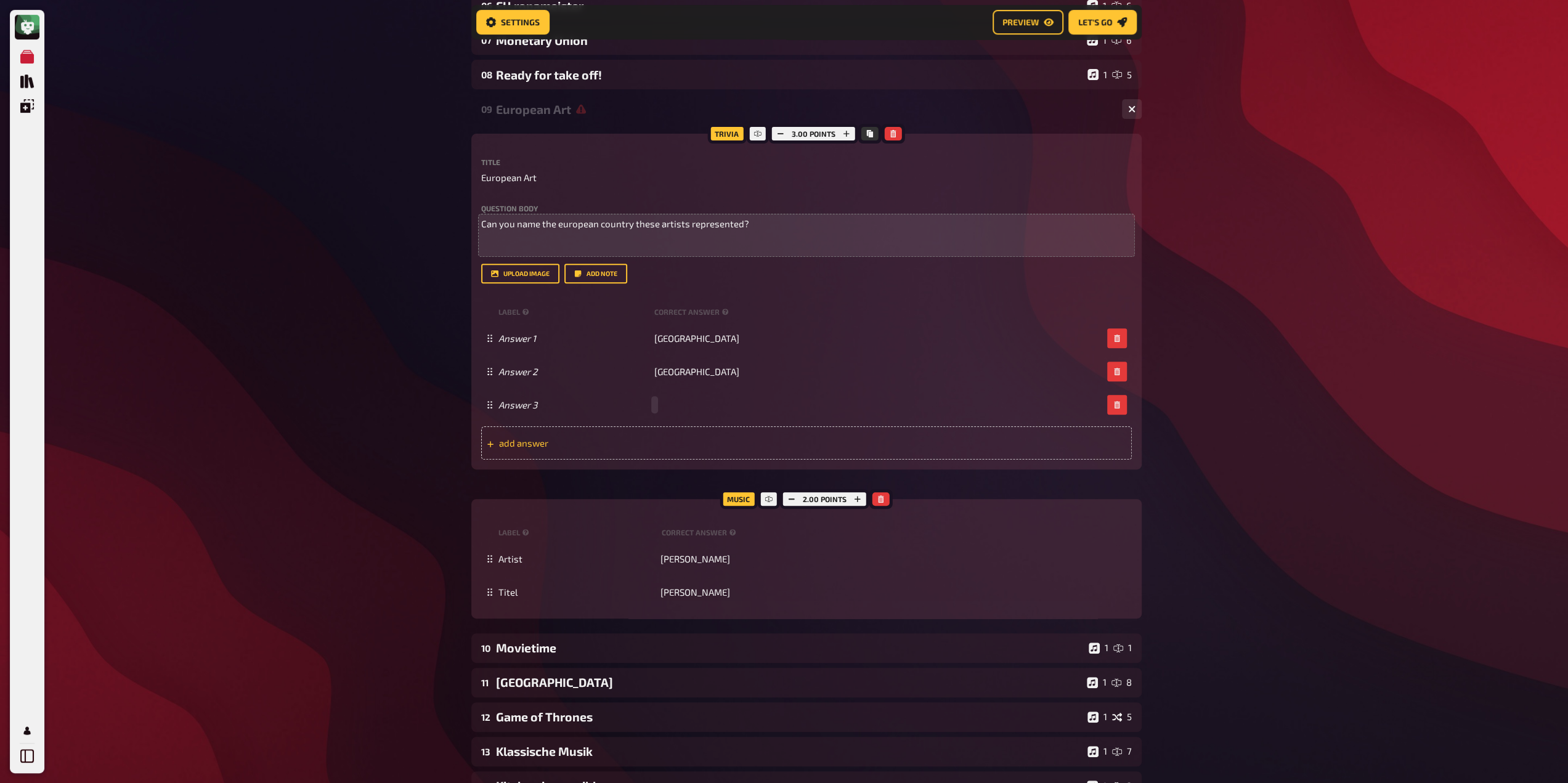
paste span
click at [661, 442] on span "add answer" at bounding box center [595, 443] width 192 height 11
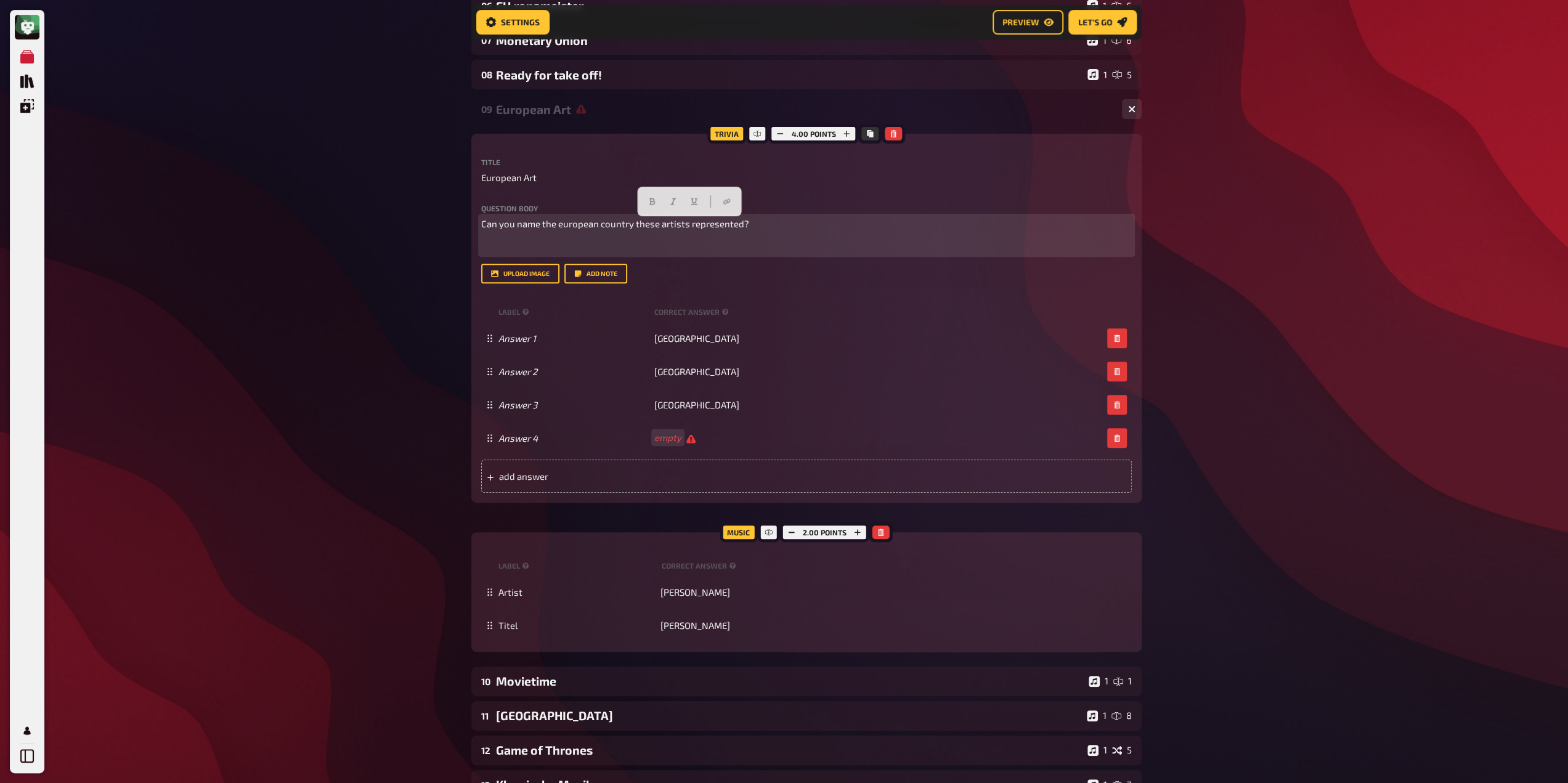
drag, startPoint x: 753, startPoint y: 225, endPoint x: 632, endPoint y: 224, distance: 121.0
click at [632, 224] on p "Can you name the european country these artists represented?" at bounding box center [806, 224] width 651 height 15
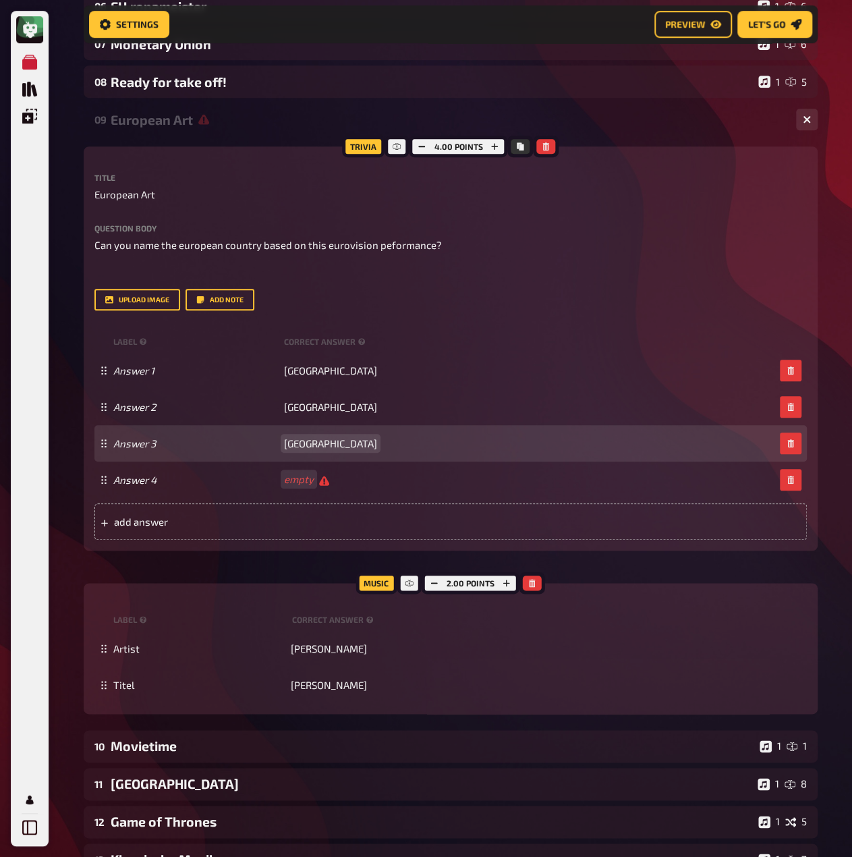
click at [314, 449] on span "[GEOGRAPHIC_DATA]" at bounding box center [330, 443] width 93 height 12
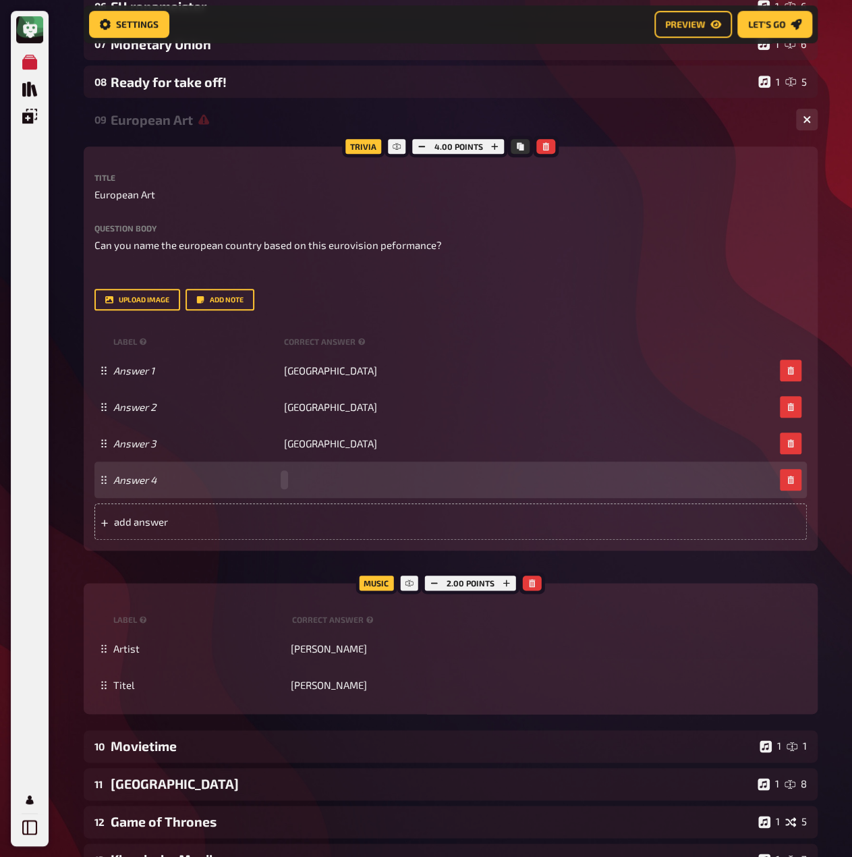
paste span
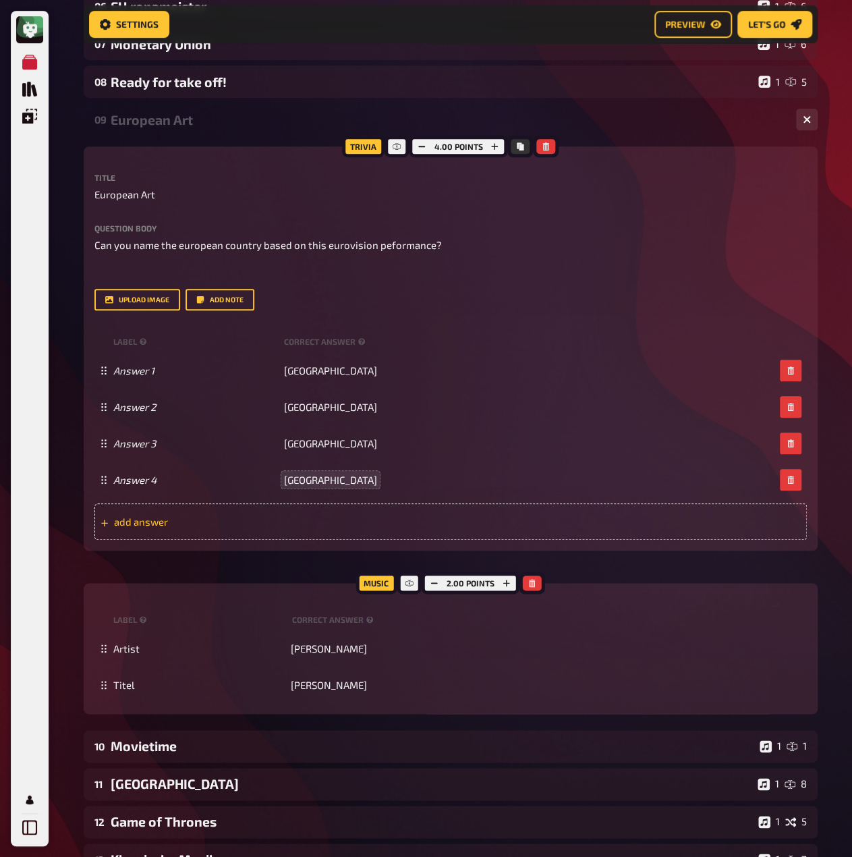
click at [329, 514] on div "add answer" at bounding box center [450, 521] width 713 height 36
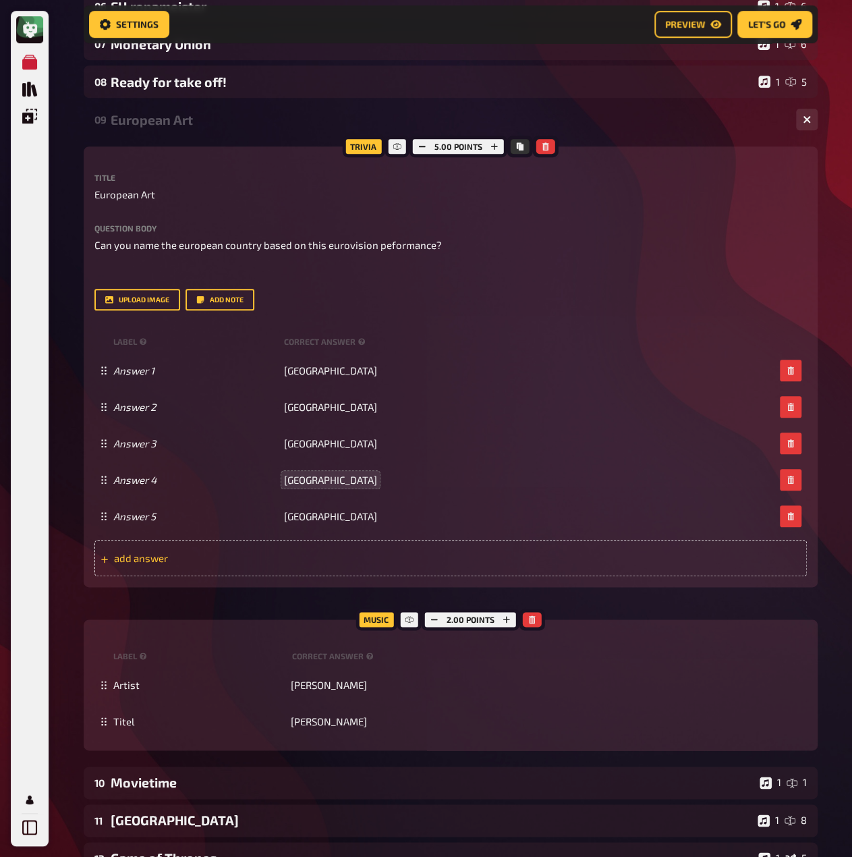
click at [312, 551] on div "add answer" at bounding box center [450, 558] width 713 height 36
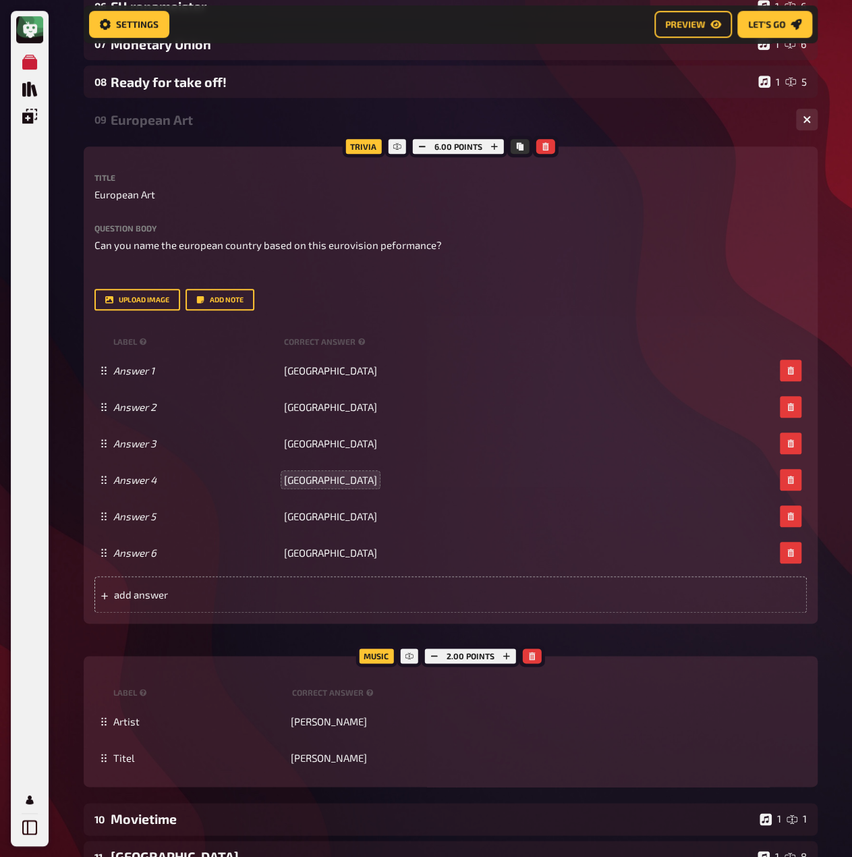
click at [306, 626] on div "Trivia 6.00 points Title European Art Question body Can you name the european c…" at bounding box center [451, 466] width 734 height 640
click at [435, 659] on icon "button" at bounding box center [435, 656] width 8 height 8
click at [212, 296] on button "Add note" at bounding box center [220, 300] width 69 height 22
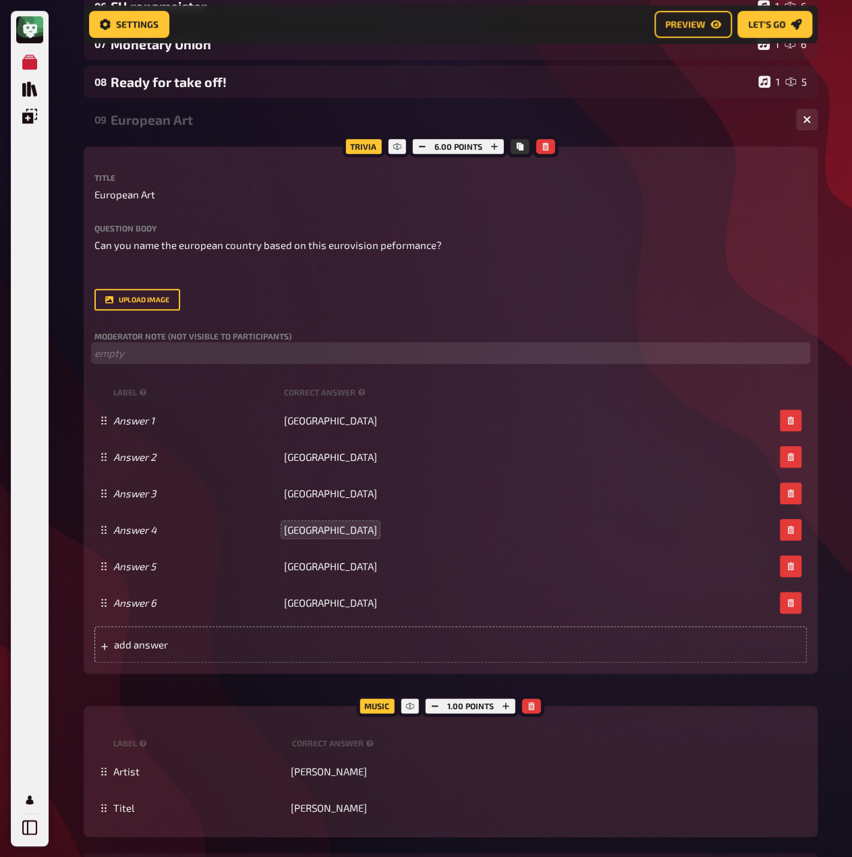
click at [167, 358] on p "﻿ empty" at bounding box center [450, 354] width 713 height 16
click at [144, 346] on p "Link to the playlist" at bounding box center [450, 354] width 713 height 16
click at [144, 350] on span "Link to the playlist" at bounding box center [137, 353] width 86 height 12
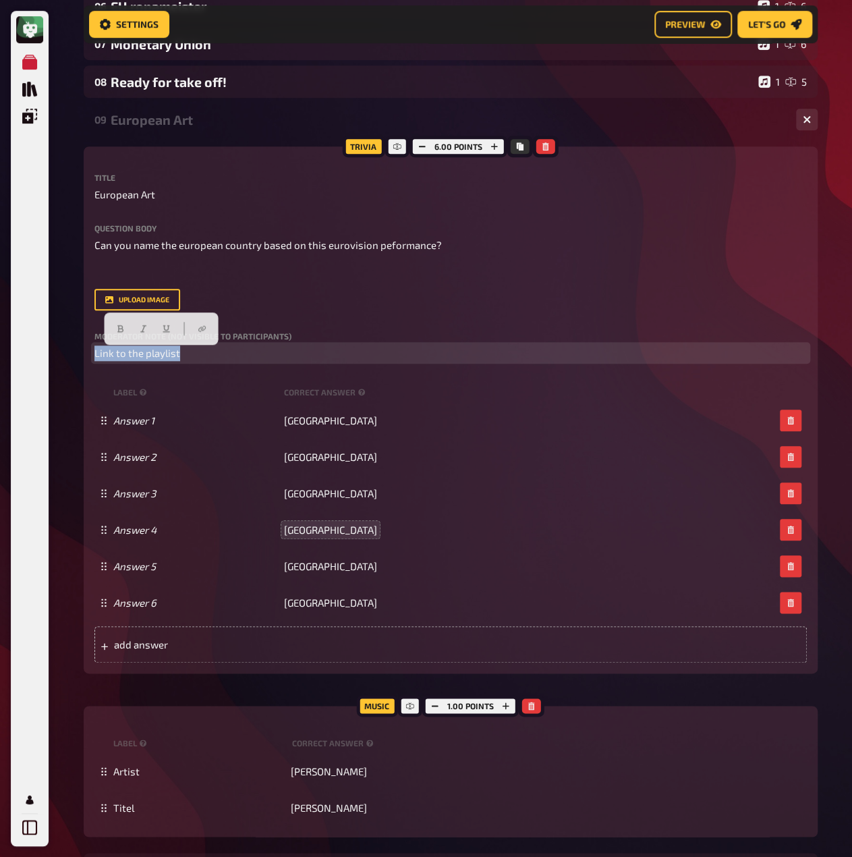
click at [144, 350] on span "Link to the playlist" at bounding box center [137, 353] width 86 height 12
click at [219, 283] on div "Question body Can you name the european country based on this eurovision peform…" at bounding box center [450, 267] width 713 height 86
click at [226, 347] on p "﻿ Link to the playlist ﻿" at bounding box center [450, 354] width 713 height 16
click at [269, 359] on span "Play each song for around 30 secounds" at bounding box center [270, 353] width 181 height 12
click at [256, 359] on span "Play each song for around 30 secounds" at bounding box center [270, 353] width 181 height 12
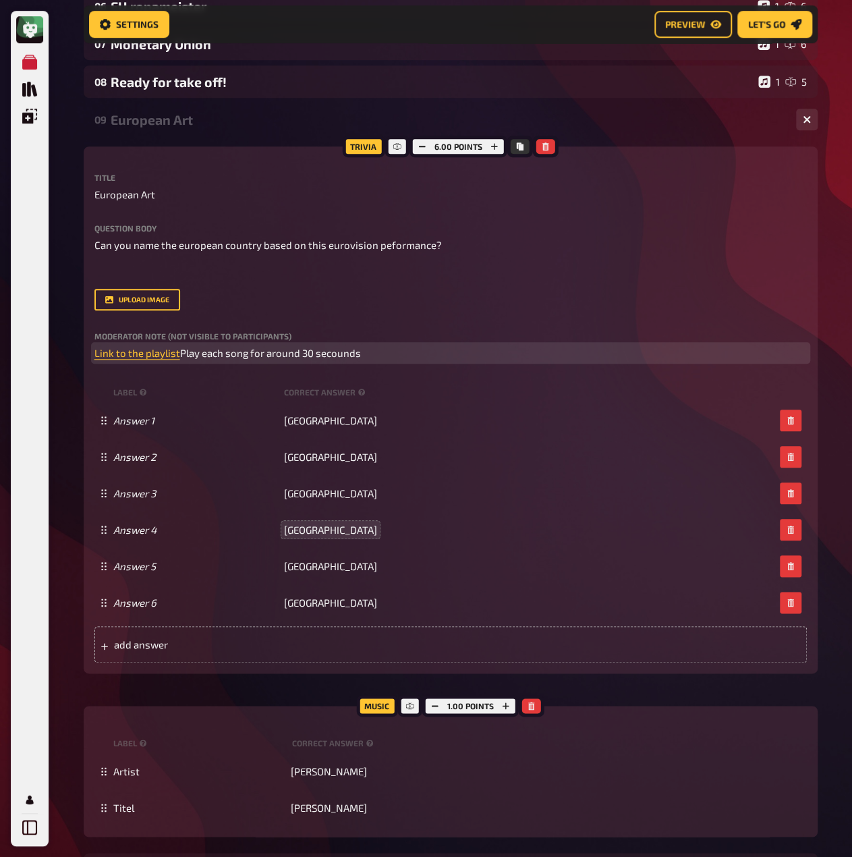
click at [256, 359] on span "Play each song for around 30 secounds" at bounding box center [270, 353] width 181 height 12
click at [321, 361] on p "﻿ Link to the playlist Play each song for around 30 seconds" at bounding box center [450, 354] width 713 height 16
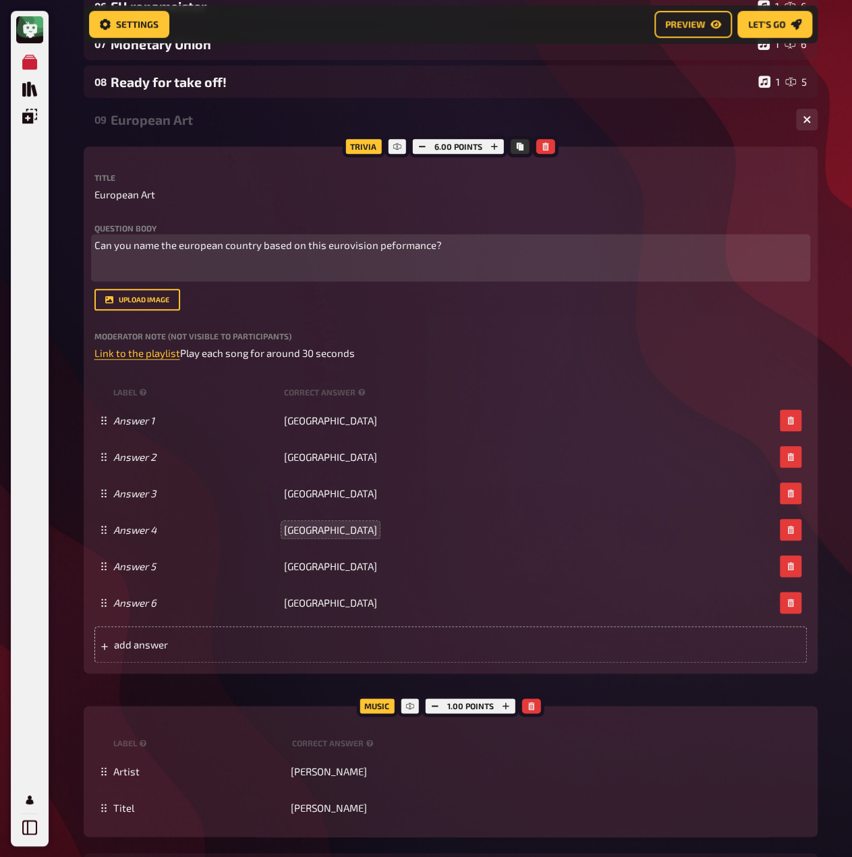
click at [158, 272] on p "﻿" at bounding box center [450, 271] width 713 height 16
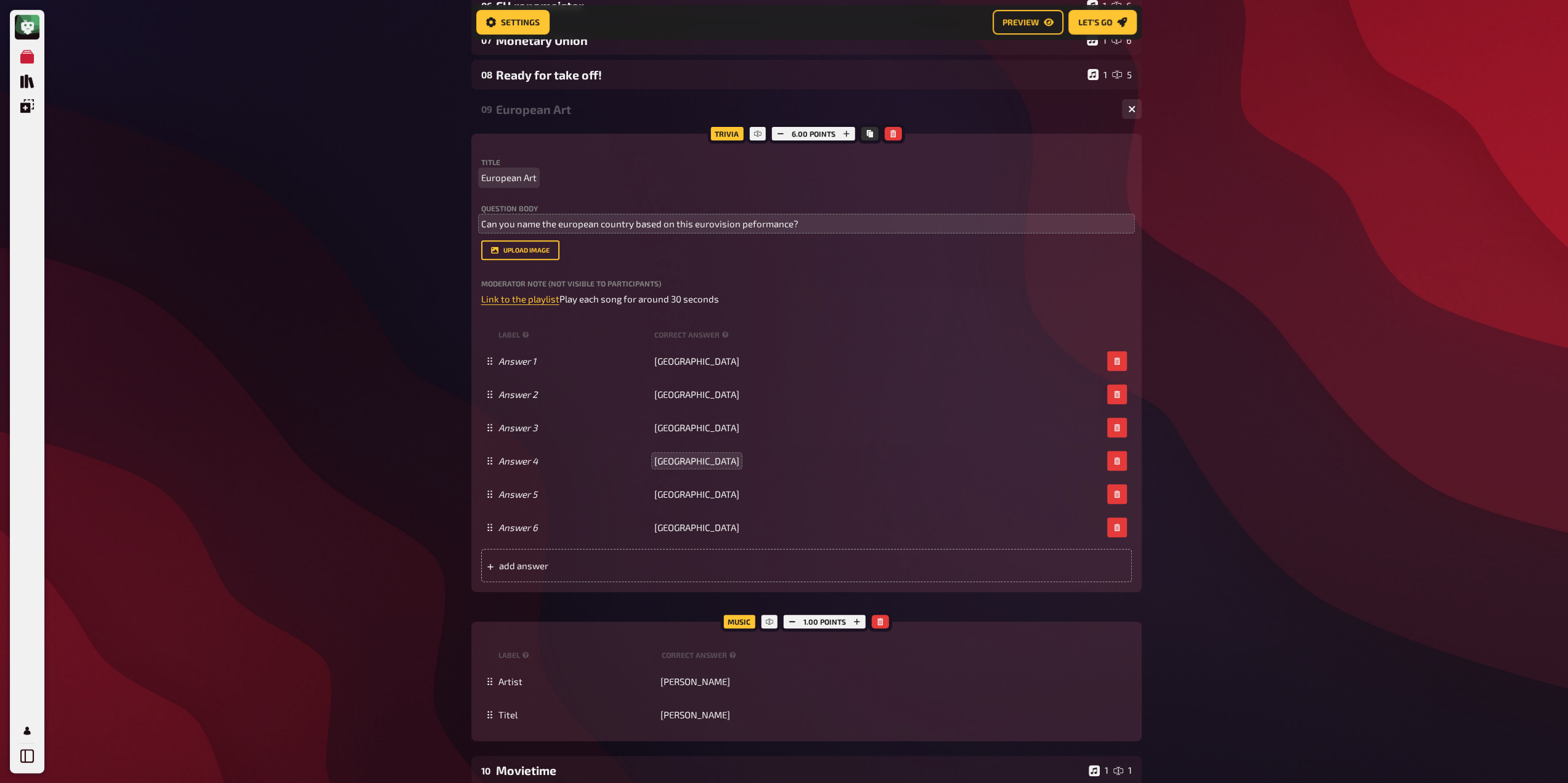
click at [513, 173] on span "European Art" at bounding box center [508, 178] width 56 height 15
click at [239, 517] on div "My Quizzes Quiz Library Overlays Profile Home My Quizzes Europe ✅​🇬🇧​ Setup Set…" at bounding box center [784, 390] width 1568 height 1477
click at [545, 110] on div "EuroVision" at bounding box center [803, 110] width 616 height 15
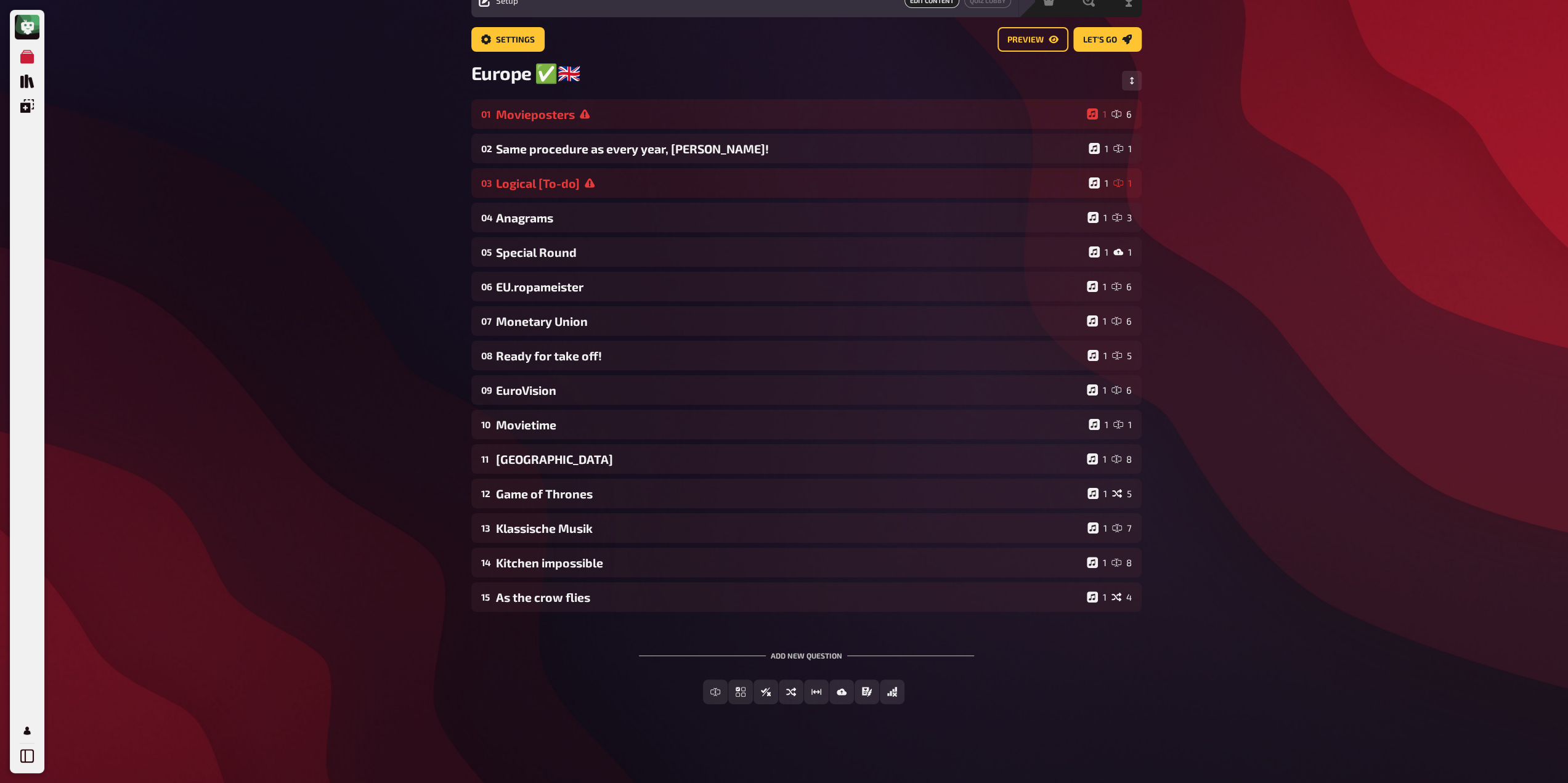
scroll to position [59, 0]
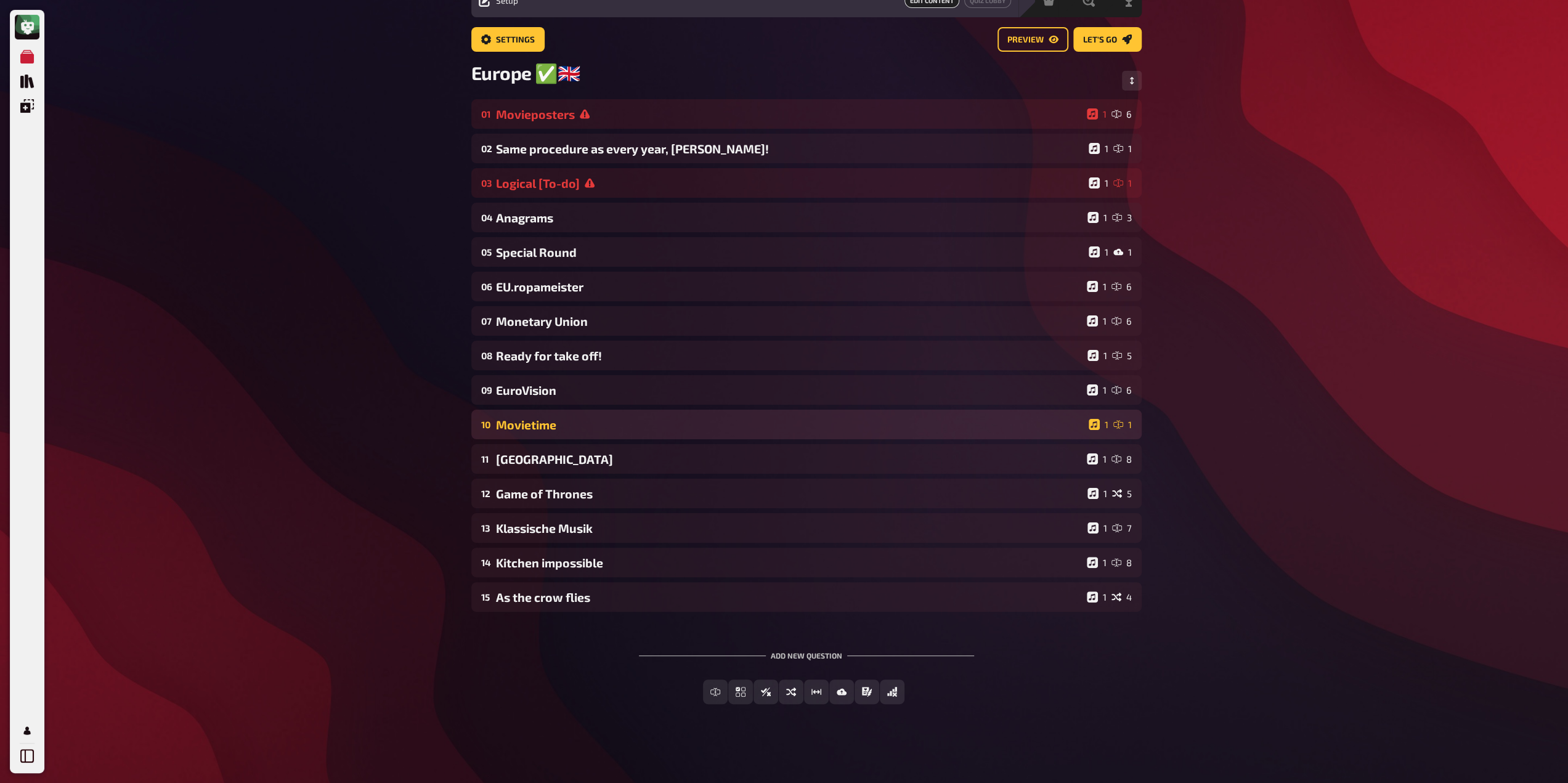
click at [557, 422] on div "Movietime" at bounding box center [789, 425] width 588 height 15
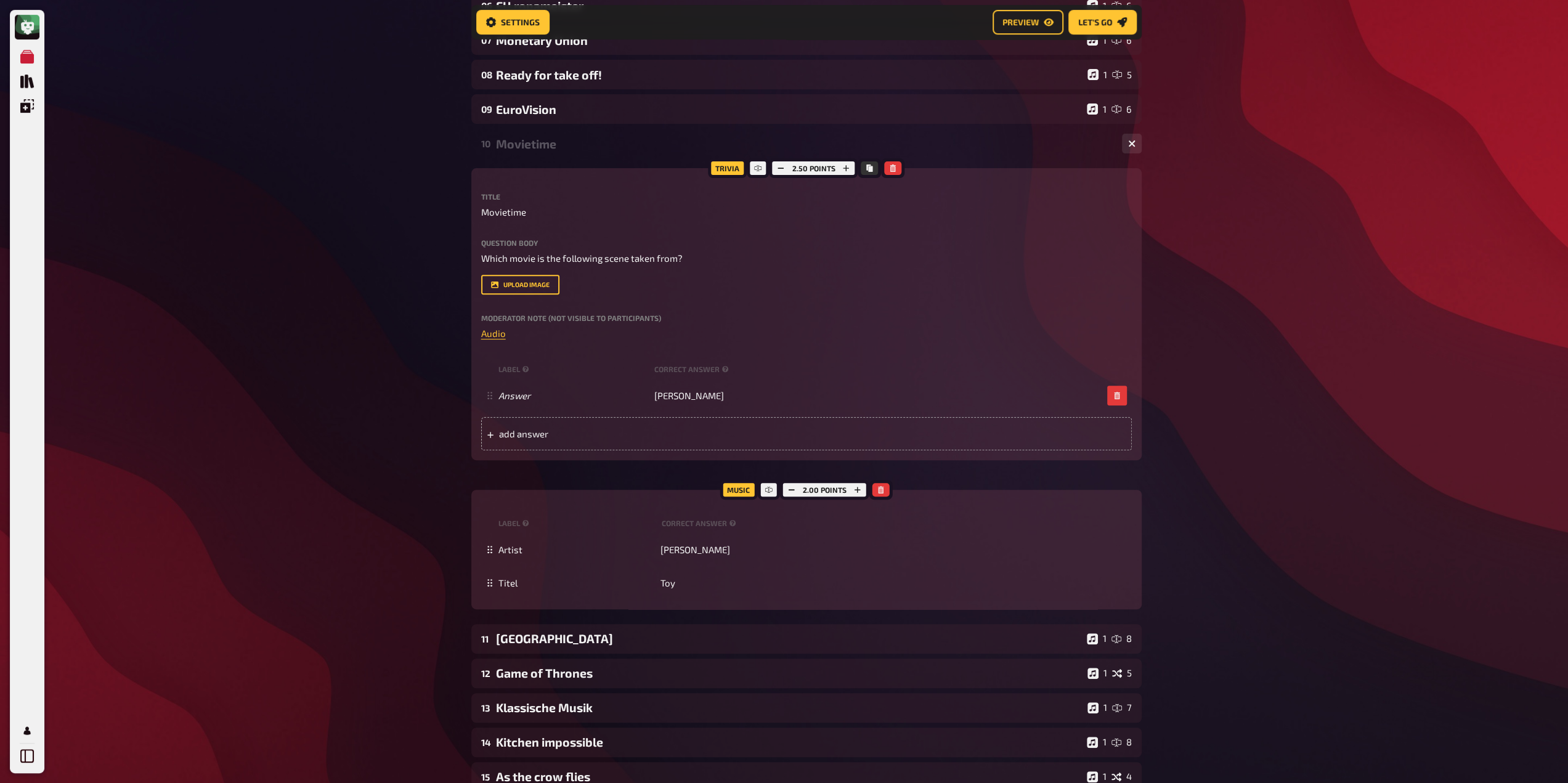
click at [553, 343] on div "Title Movietime Question body Which movie is the following scene taken from? Dr…" at bounding box center [806, 321] width 651 height 257
drag, startPoint x: 549, startPoint y: 334, endPoint x: 406, endPoint y: 338, distance: 143.1
click at [406, 338] on div "My Quizzes Quiz Library Overlays Profile Home My Quizzes Europe ✅​🇬🇧​ Setup Set…" at bounding box center [784, 307] width 1568 height 1311
drag, startPoint x: 526, startPoint y: 332, endPoint x: 450, endPoint y: 338, distance: 76.2
click at [450, 338] on div "My Quizzes Quiz Library Overlays Profile Home My Quizzes Europe ✅​🇬🇧​ Setup Set…" at bounding box center [784, 307] width 1568 height 1311
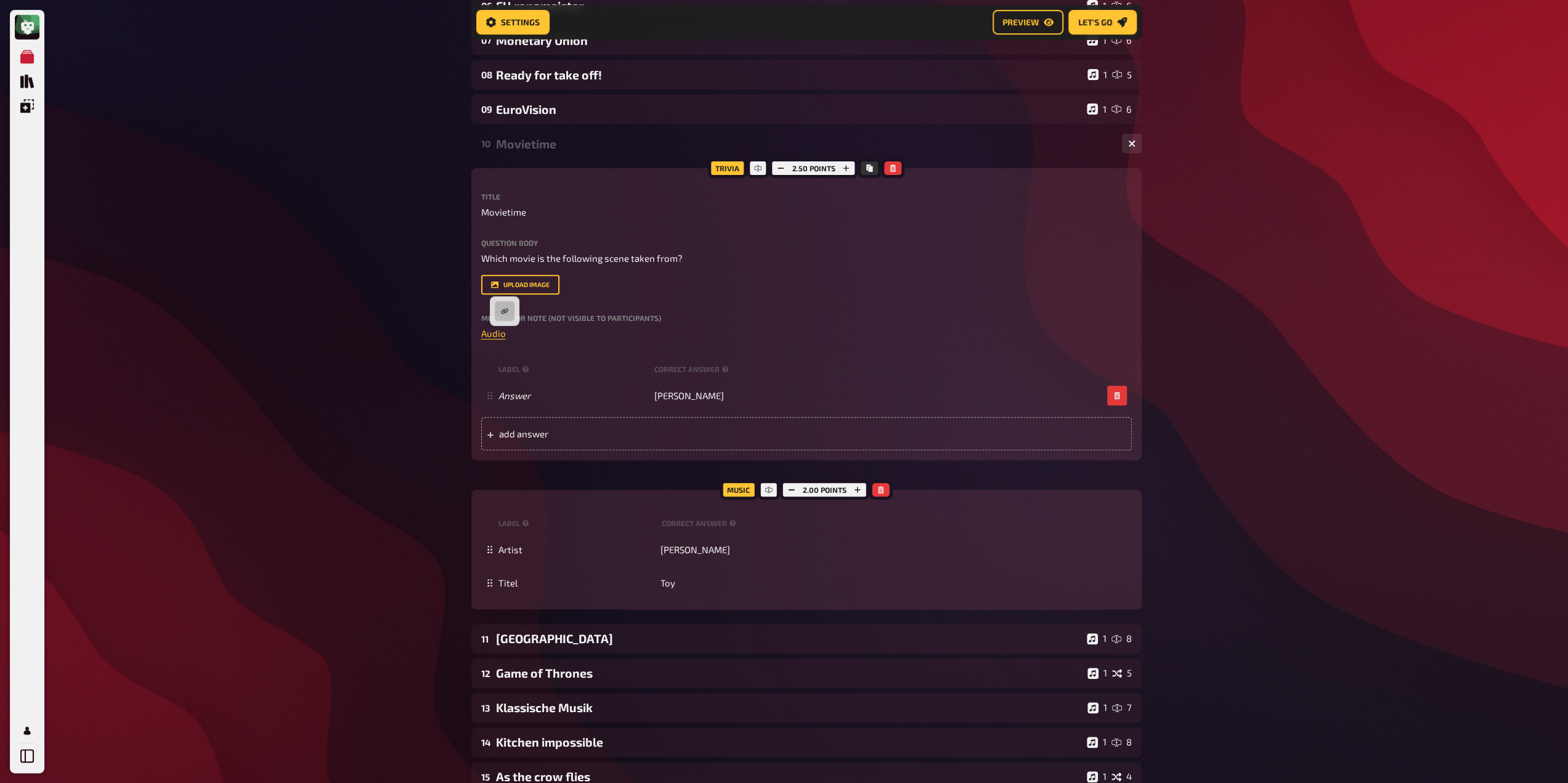
click at [365, 299] on div "My Quizzes Quiz Library Overlays Profile Home My Quizzes Europe ✅​🇬🇧​ Setup Set…" at bounding box center [784, 307] width 1568 height 1311
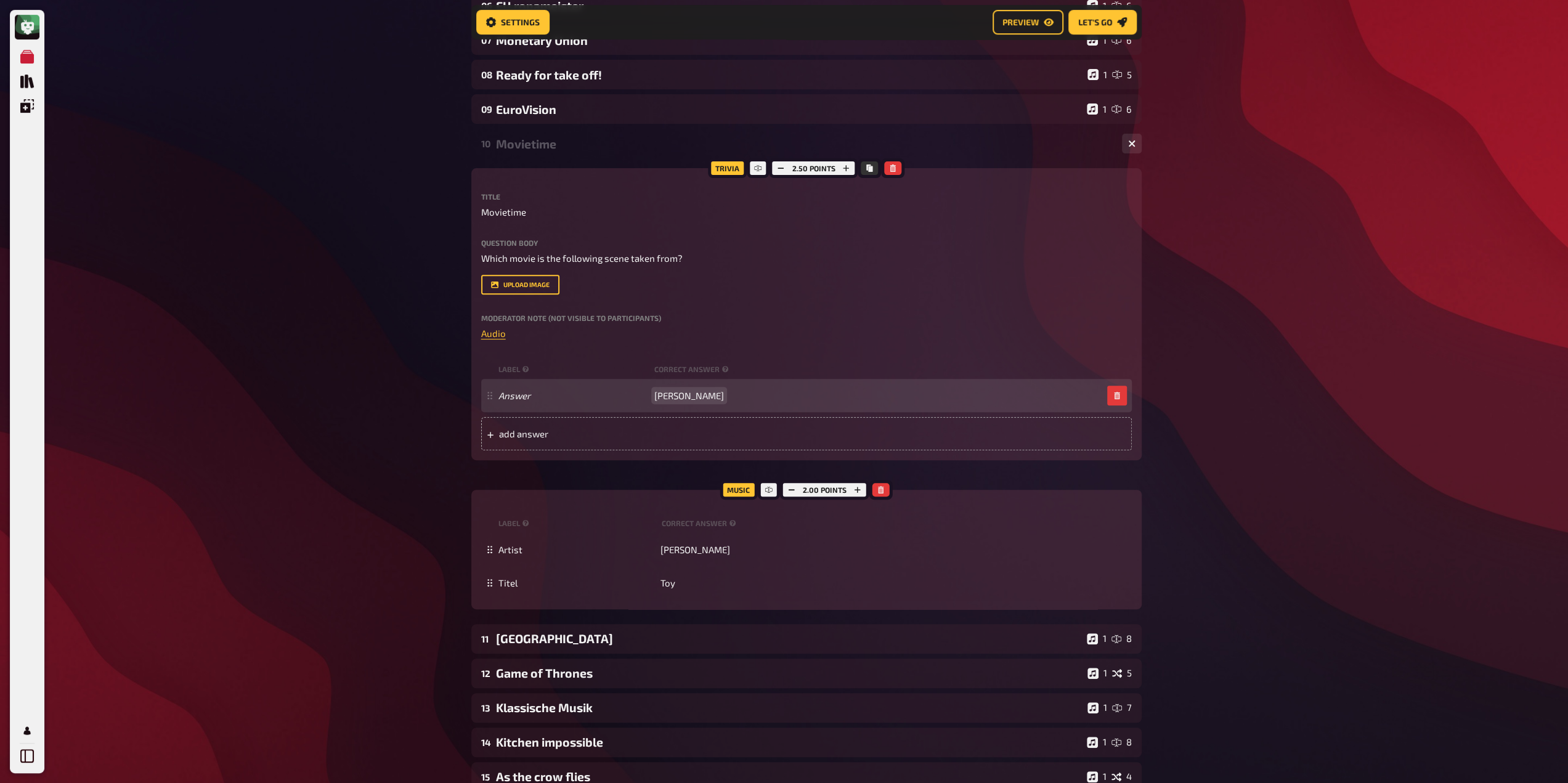
click at [706, 398] on span "[PERSON_NAME]" at bounding box center [689, 395] width 69 height 11
click at [705, 398] on span "[PERSON_NAME]" at bounding box center [689, 395] width 69 height 11
paste span
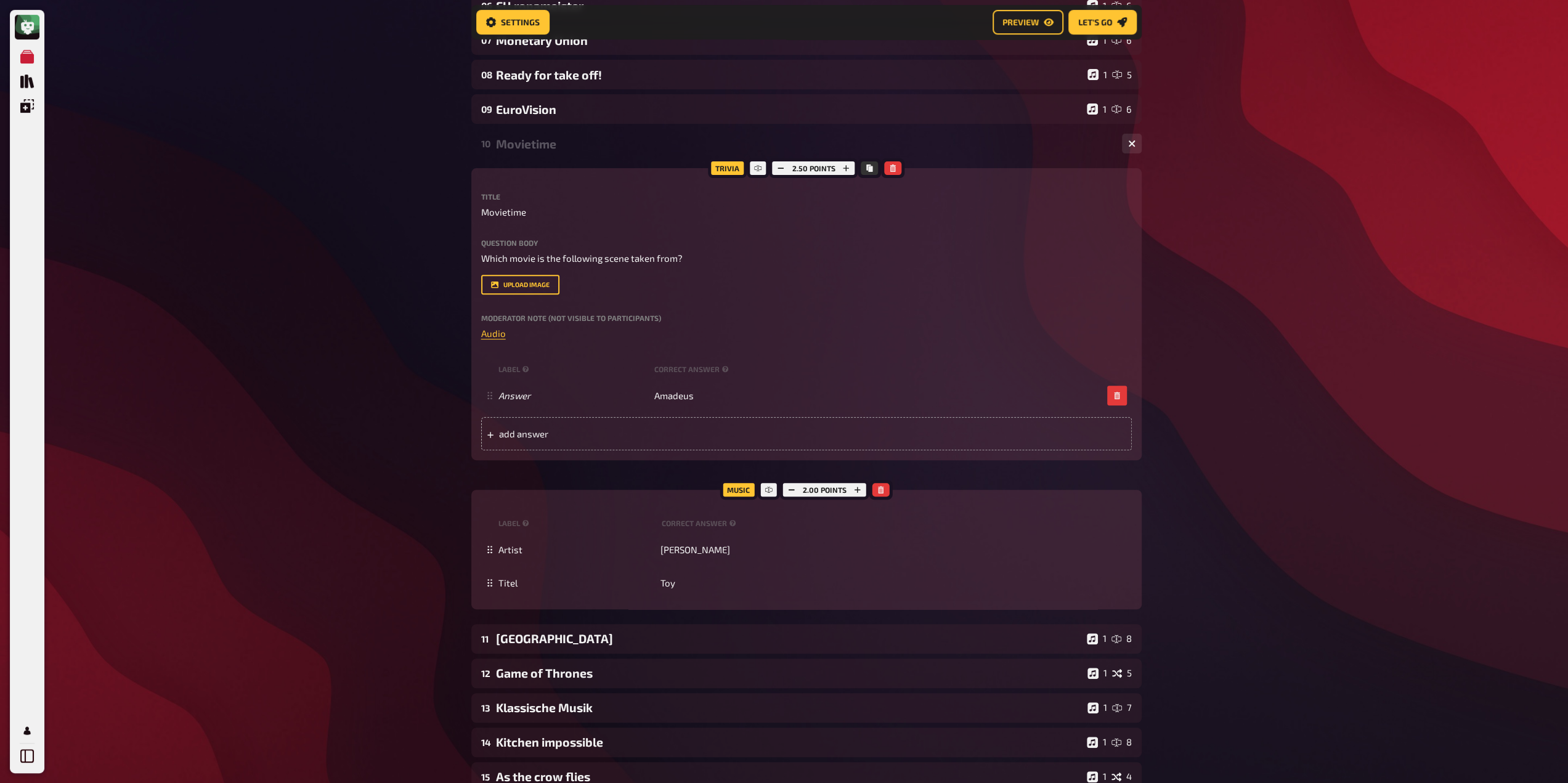
click at [373, 410] on div "My Quizzes Quiz Library Overlays Profile Home My Quizzes Europe ✅​🇬🇧​ Setup Set…" at bounding box center [784, 307] width 1568 height 1311
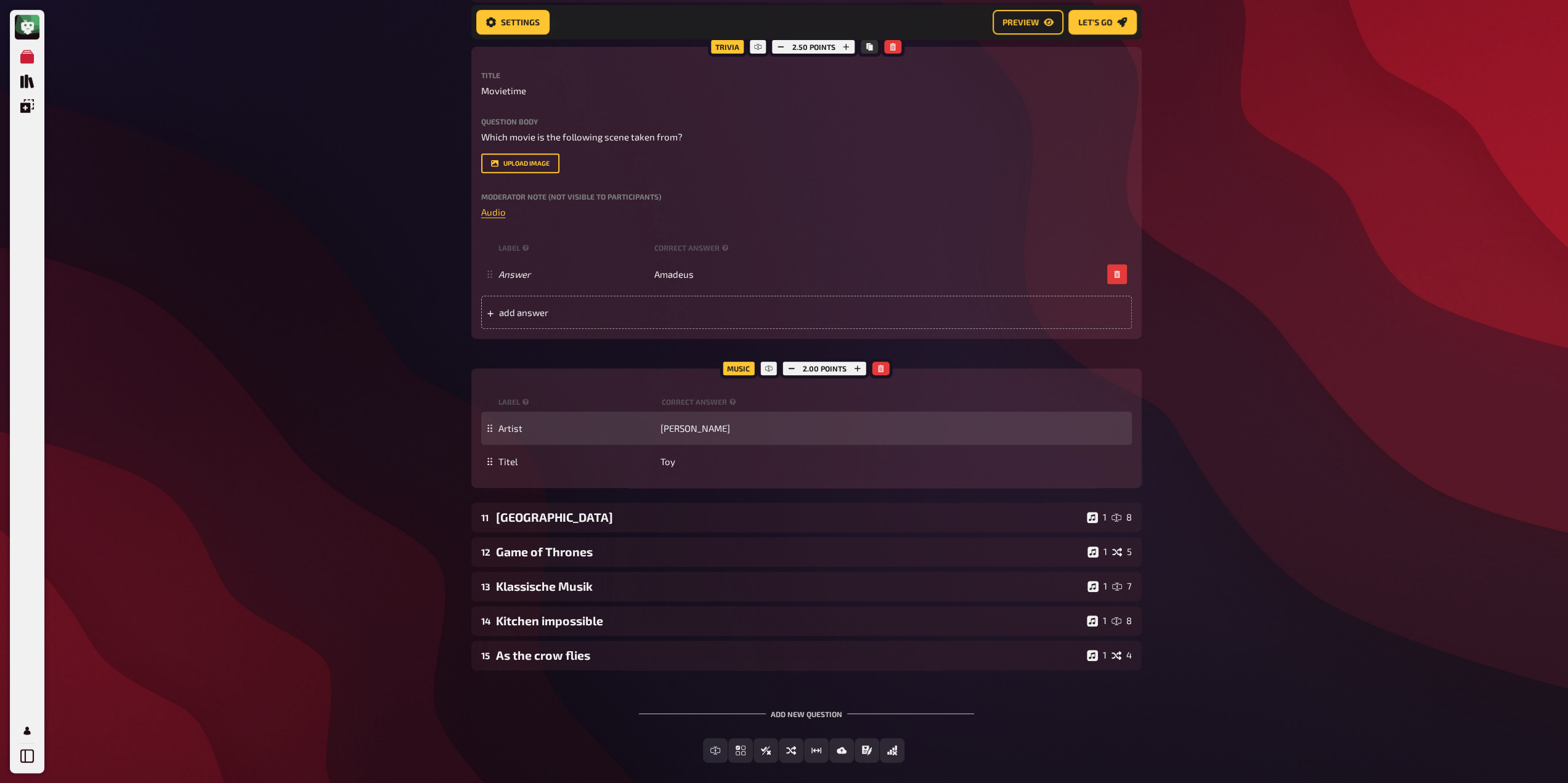
scroll to position [472, 0]
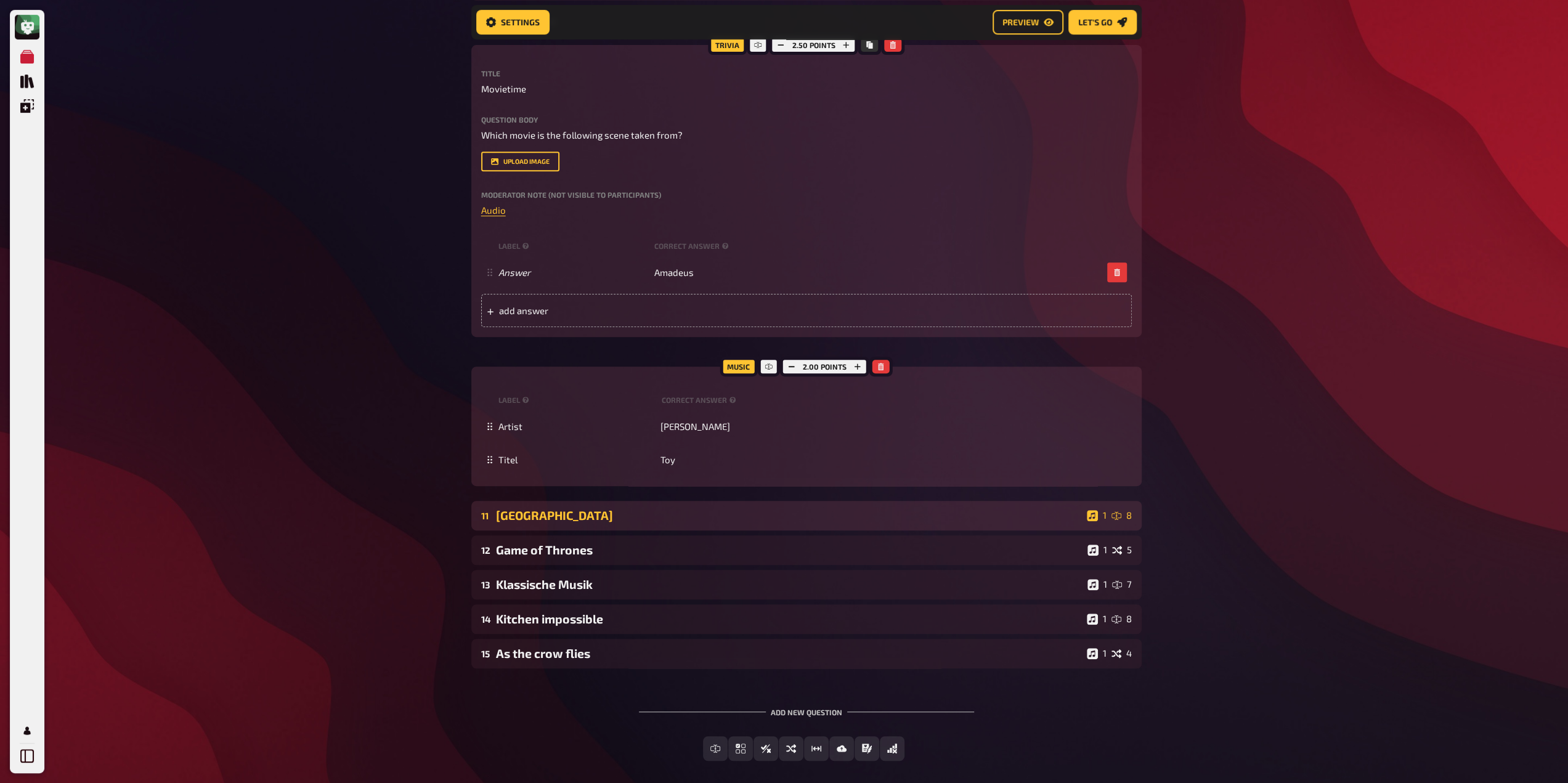
click at [582, 506] on div "11 [GEOGRAPHIC_DATA] 1 8" at bounding box center [806, 516] width 670 height 29
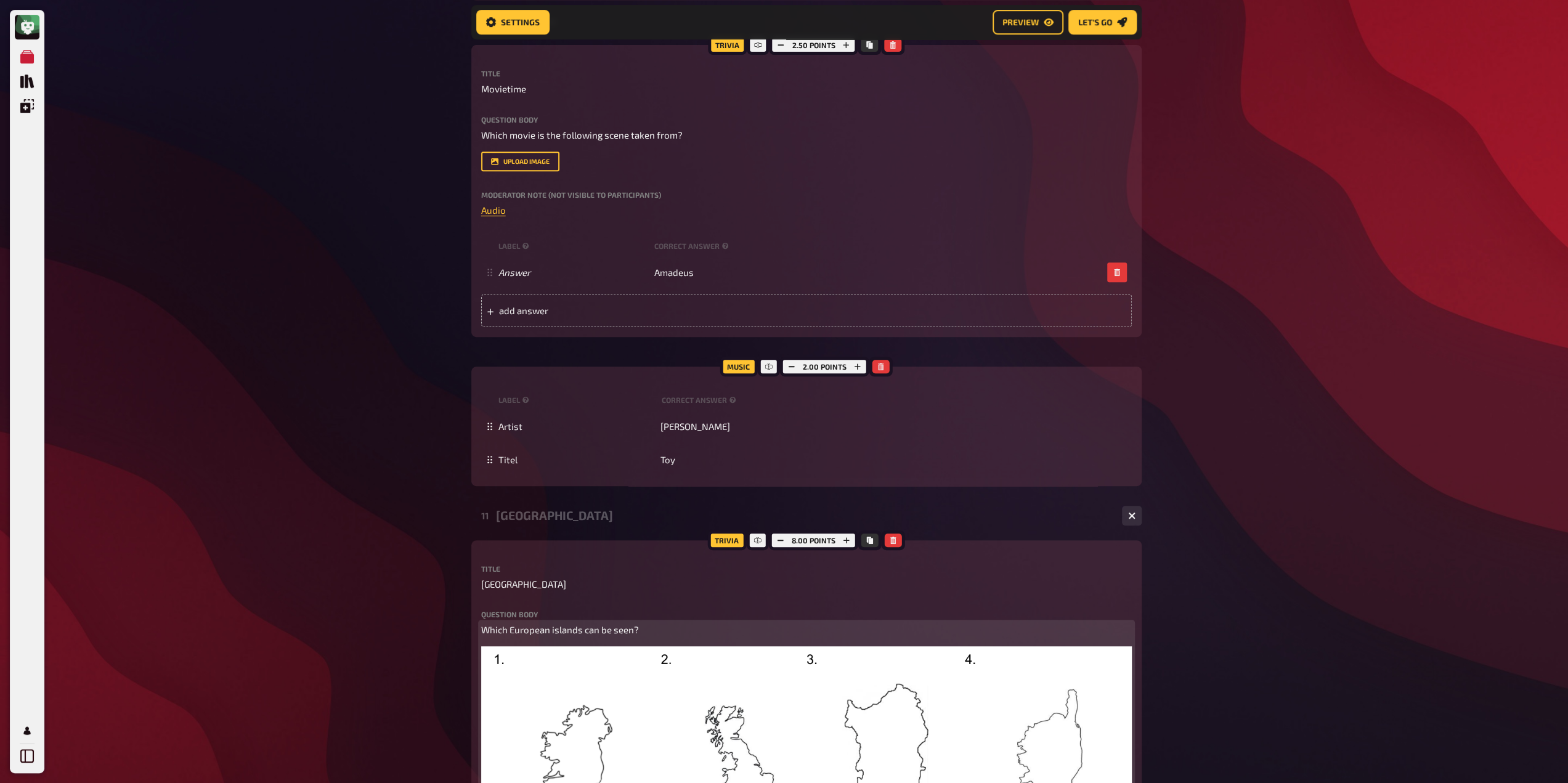
click at [643, 629] on p "Which European islands can be seen?" at bounding box center [806, 630] width 651 height 15
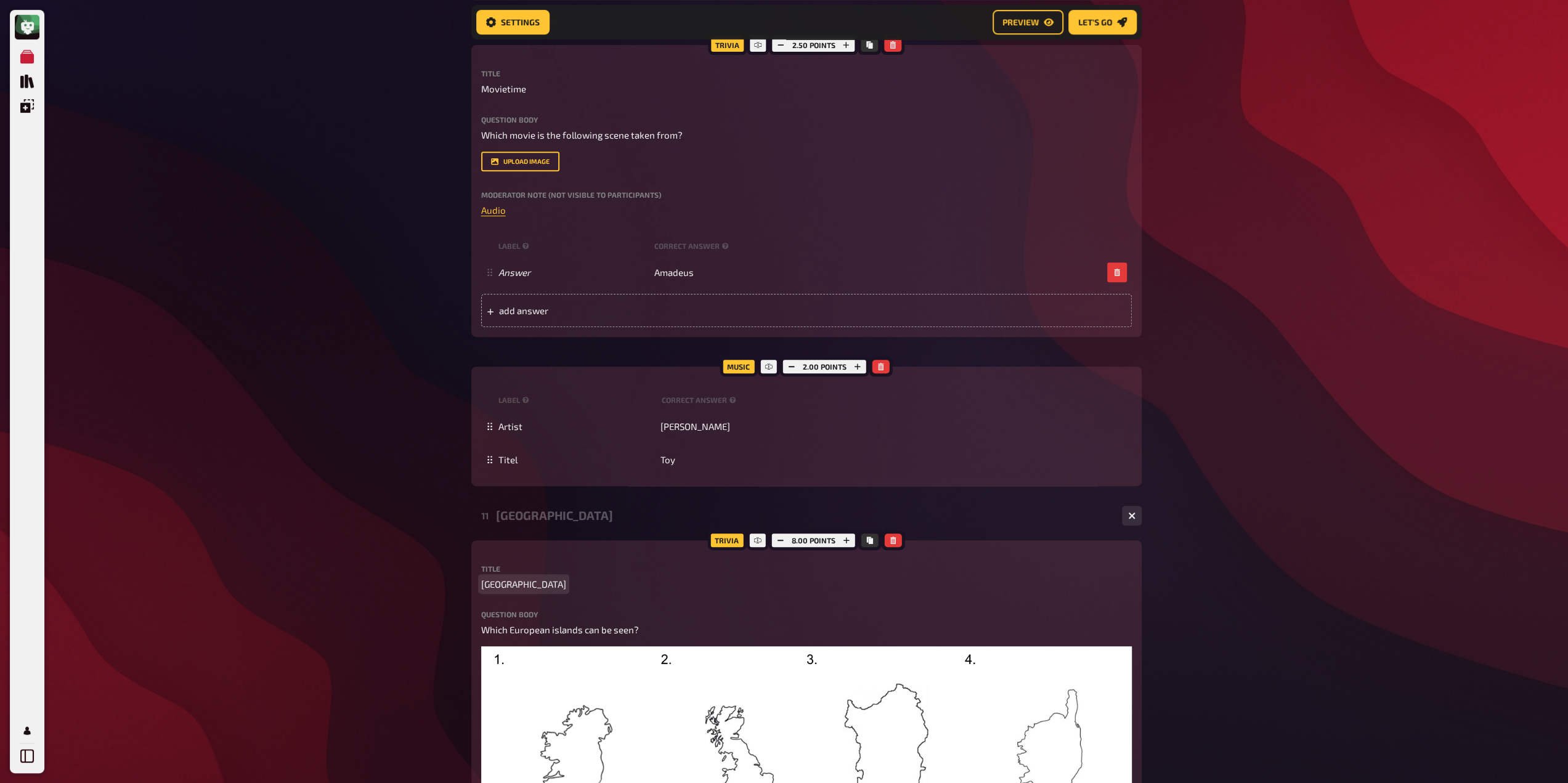
click at [544, 584] on p "[GEOGRAPHIC_DATA]" at bounding box center [806, 584] width 651 height 15
click at [448, 507] on div "My Quizzes Quiz Library Overlays Profile Home My Quizzes Europe ✅​🇬🇧​ Setup Set…" at bounding box center [784, 686] width 1568 height 2316
click at [531, 502] on div "11 [GEOGRAPHIC_DATA][here] 1 8" at bounding box center [806, 516] width 670 height 29
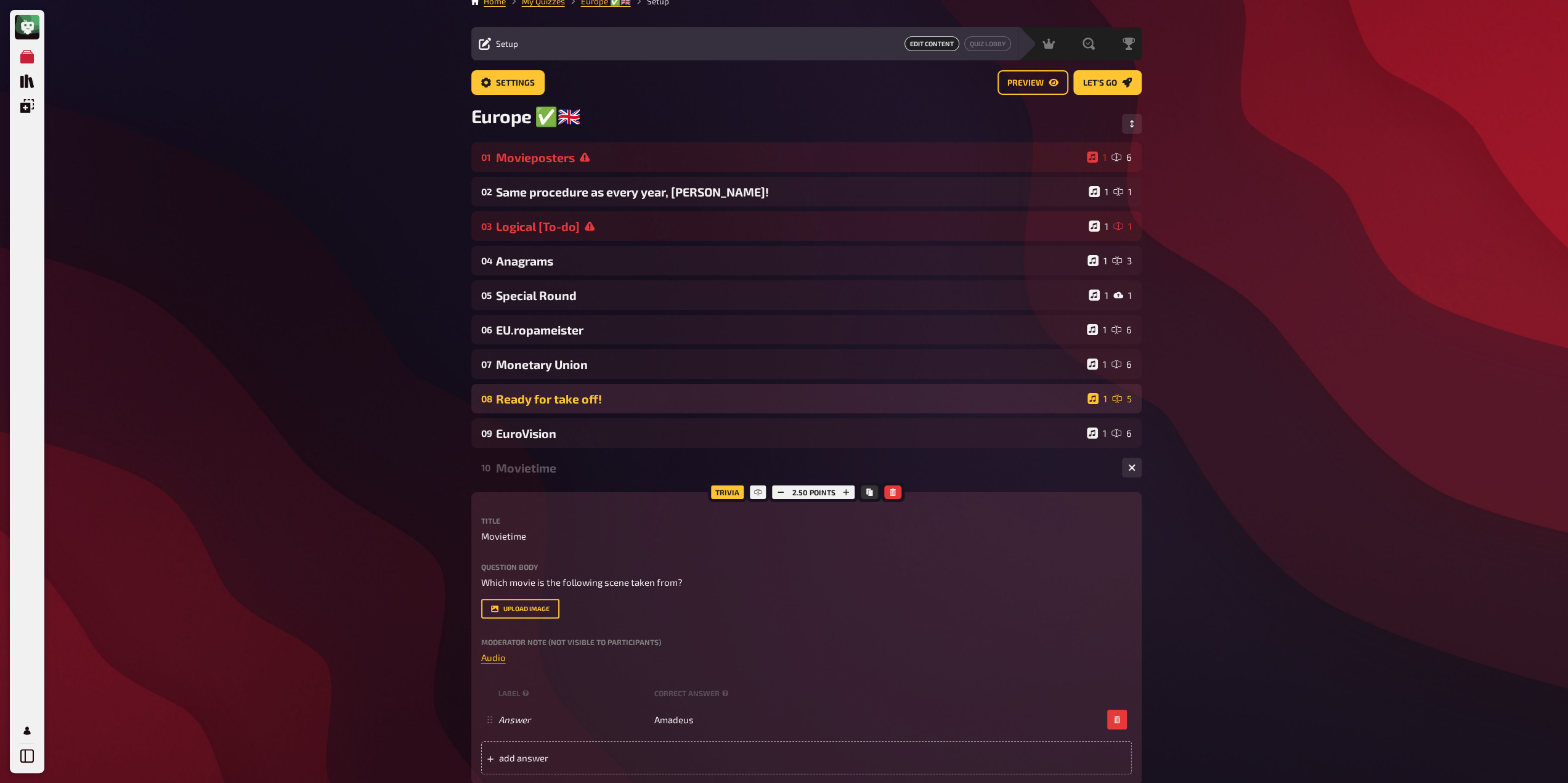
scroll to position [0, 0]
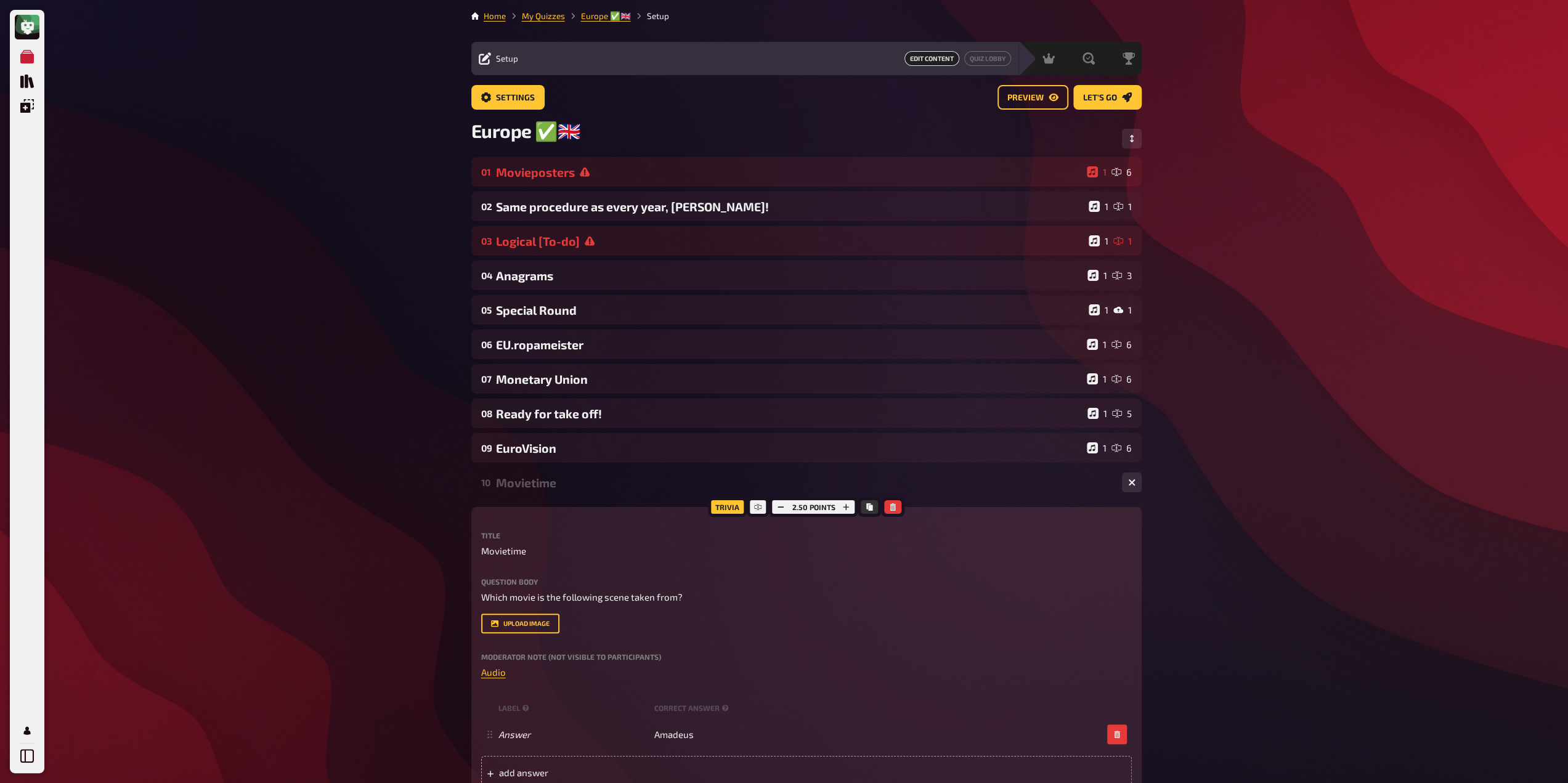
click at [520, 471] on div "10 Movietime 1 1" at bounding box center [806, 482] width 670 height 29
